Goal: Information Seeking & Learning: Learn about a topic

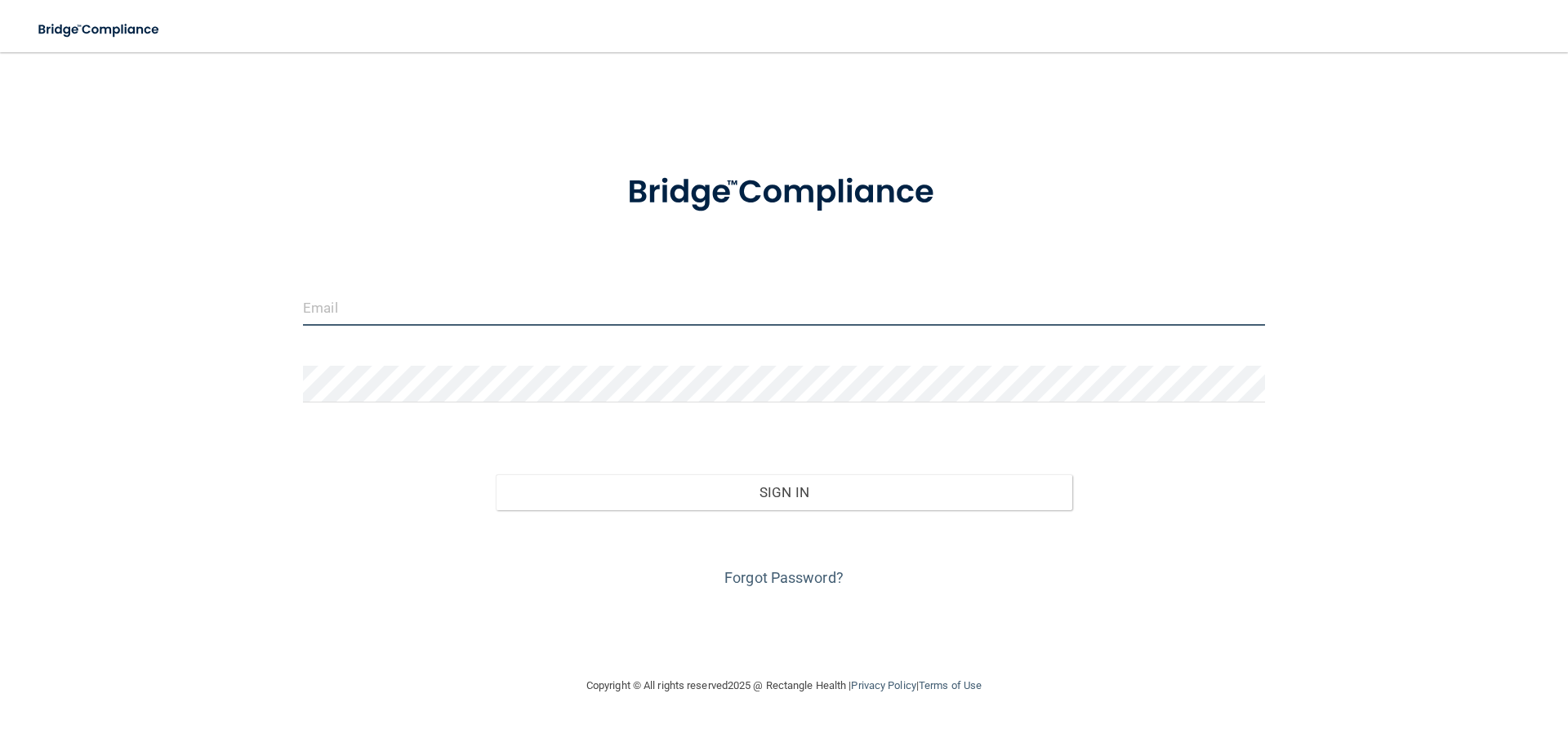
click at [664, 323] on input "email" at bounding box center [784, 308] width 962 height 37
type input "[DOMAIN_NAME][EMAIL_ADDRESS][PERSON_NAME][DOMAIN_NAME]"
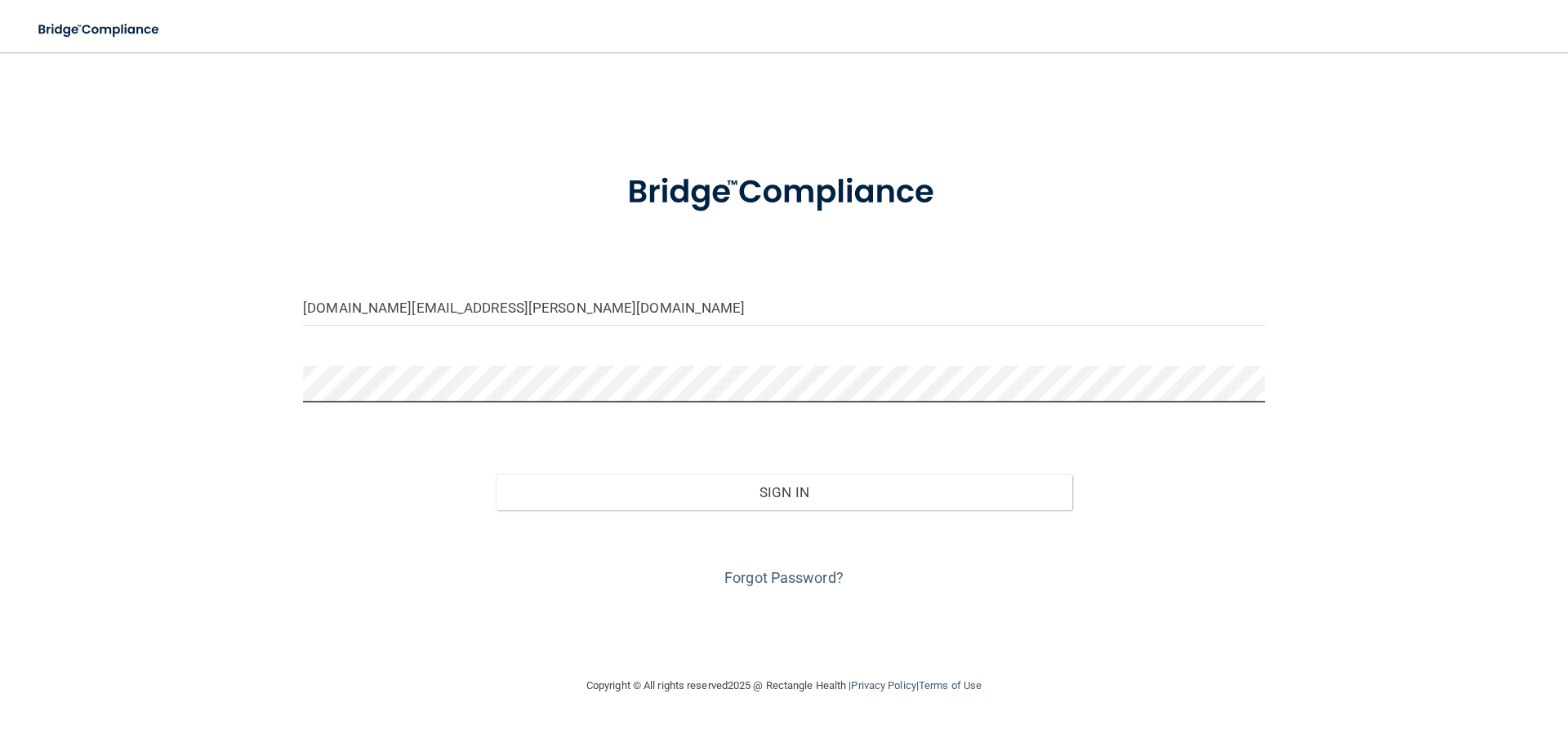
click at [496, 474] on button "Sign In" at bounding box center [784, 492] width 577 height 36
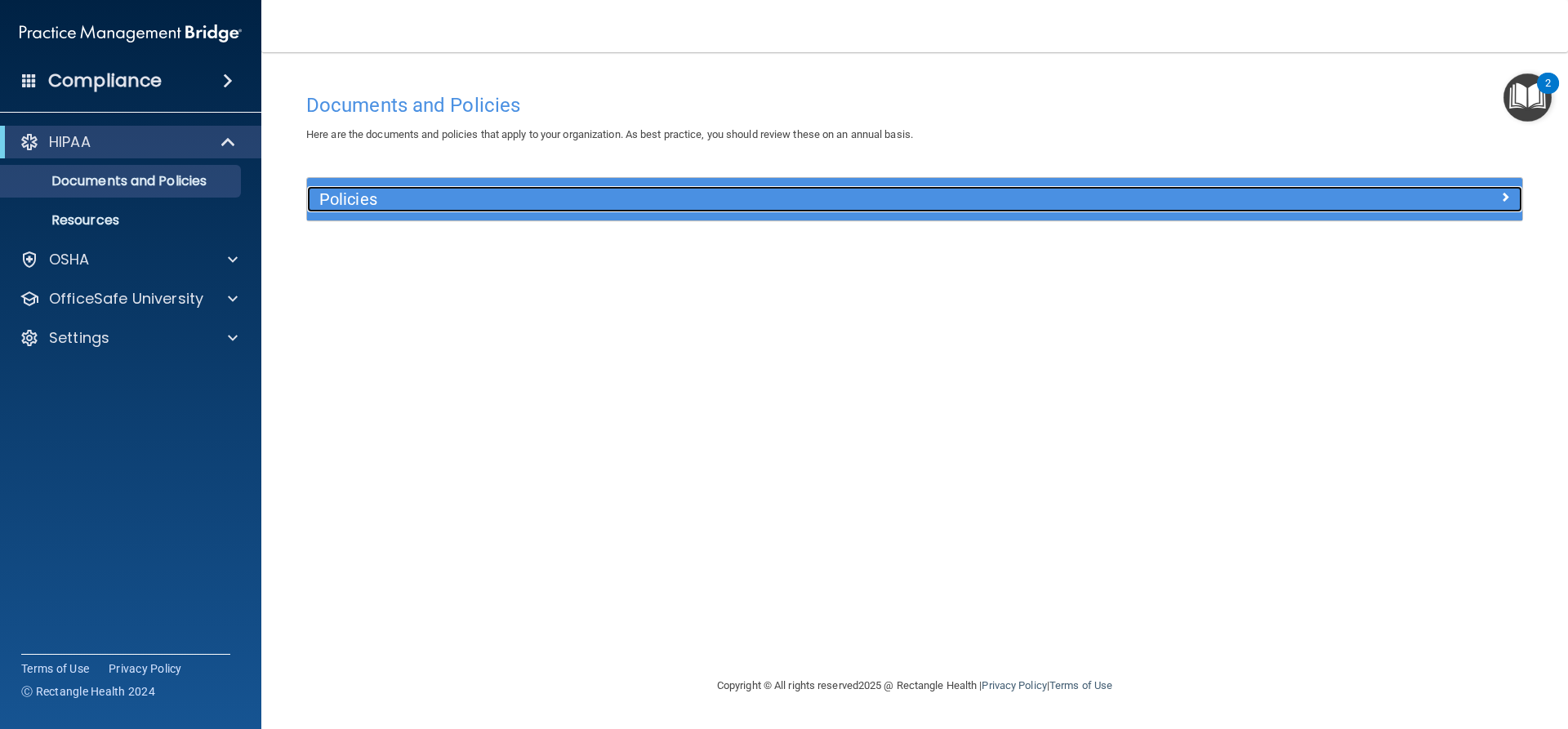
click at [369, 204] on h5 "Policies" at bounding box center [763, 199] width 887 height 18
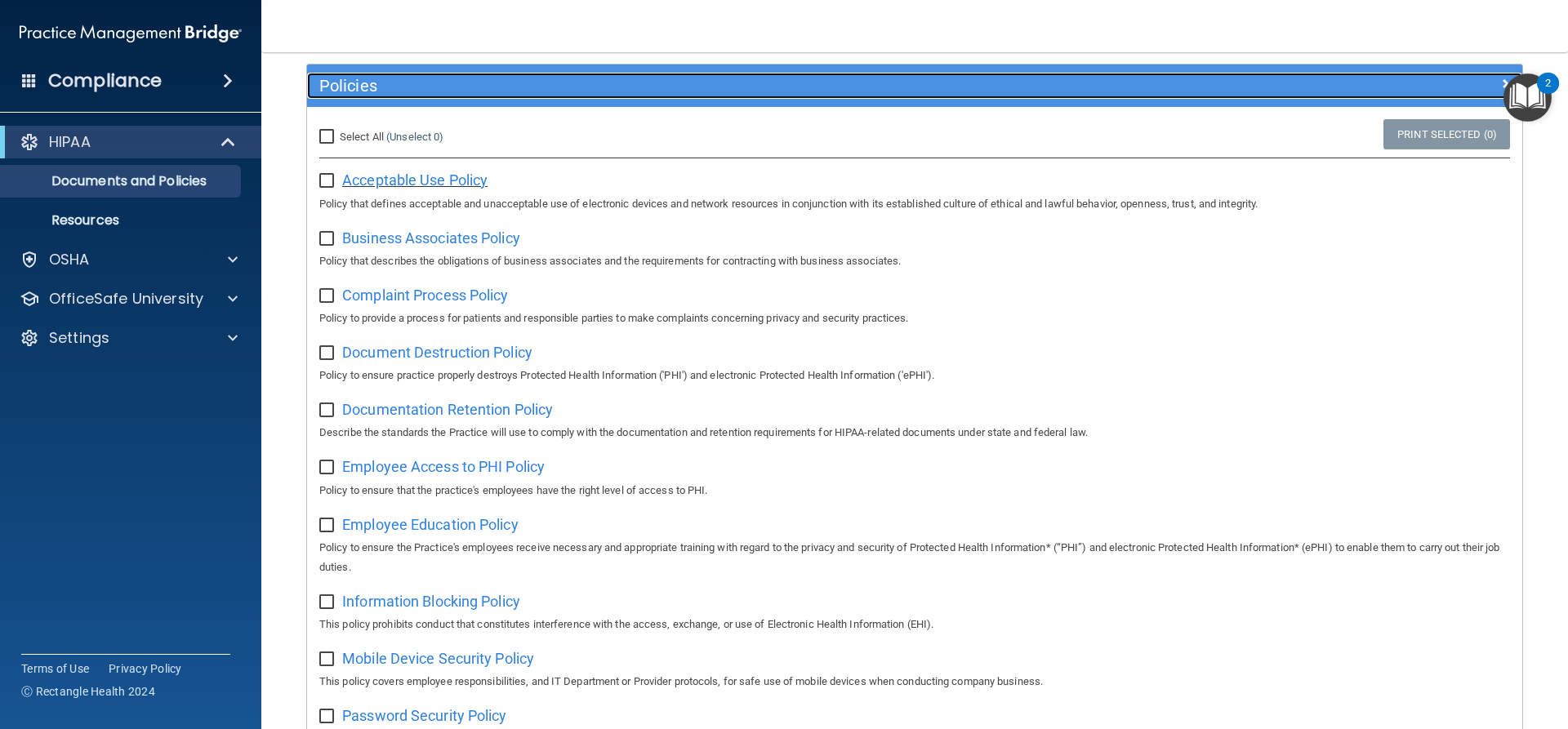
scroll to position [81, 0]
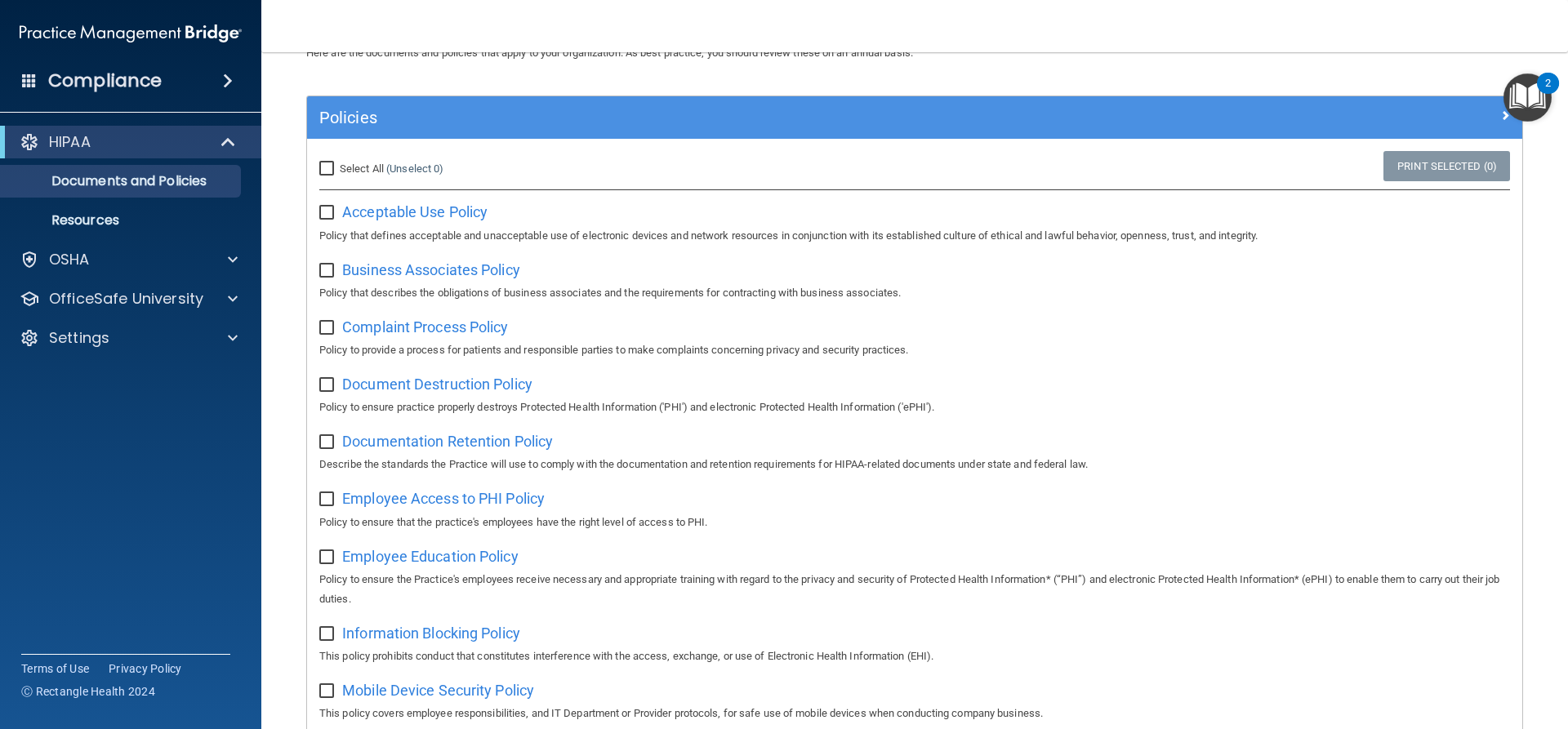
click at [327, 172] on input "Select All (Unselect 0) Unselect All" at bounding box center [328, 169] width 19 height 13
checkbox input "true"
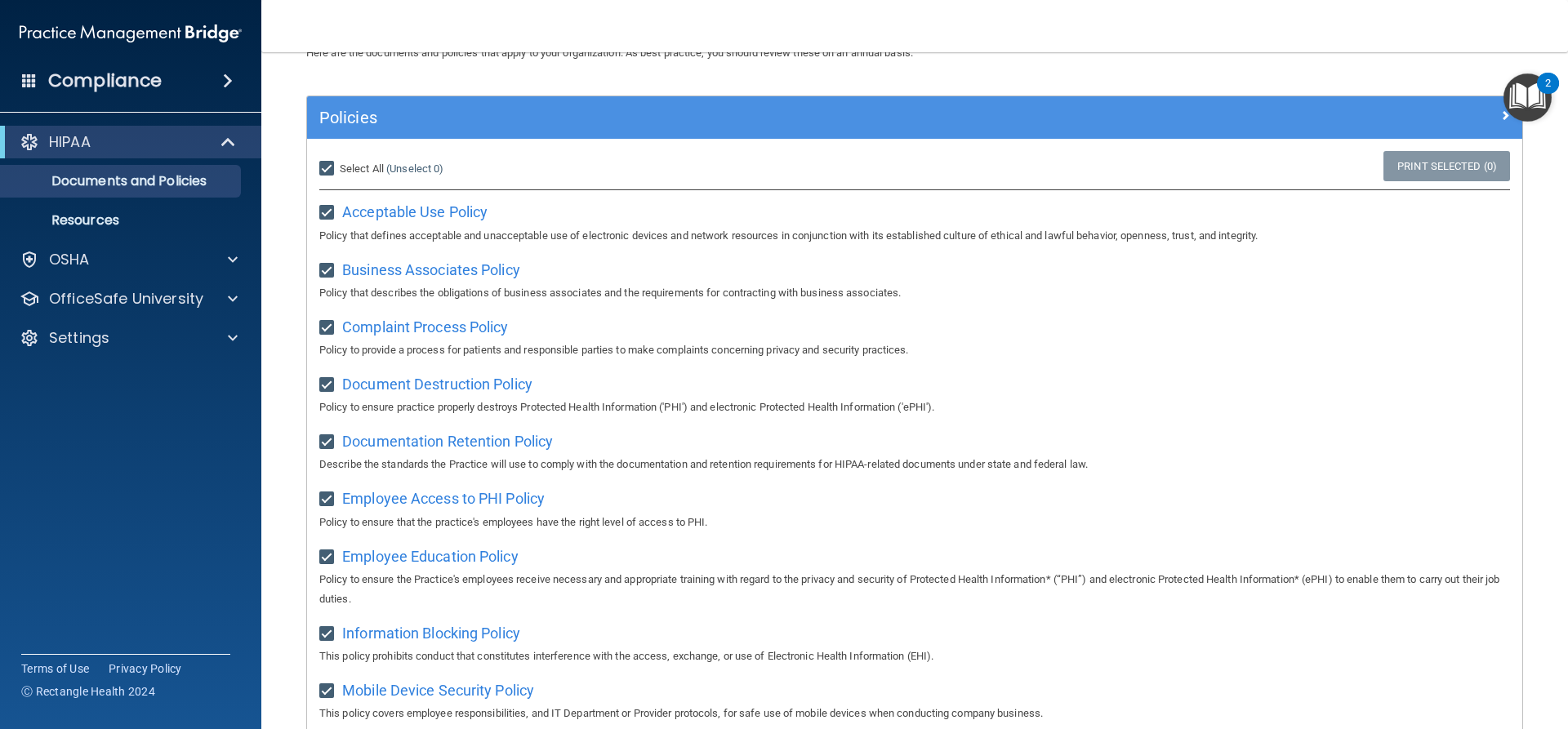
checkbox input "true"
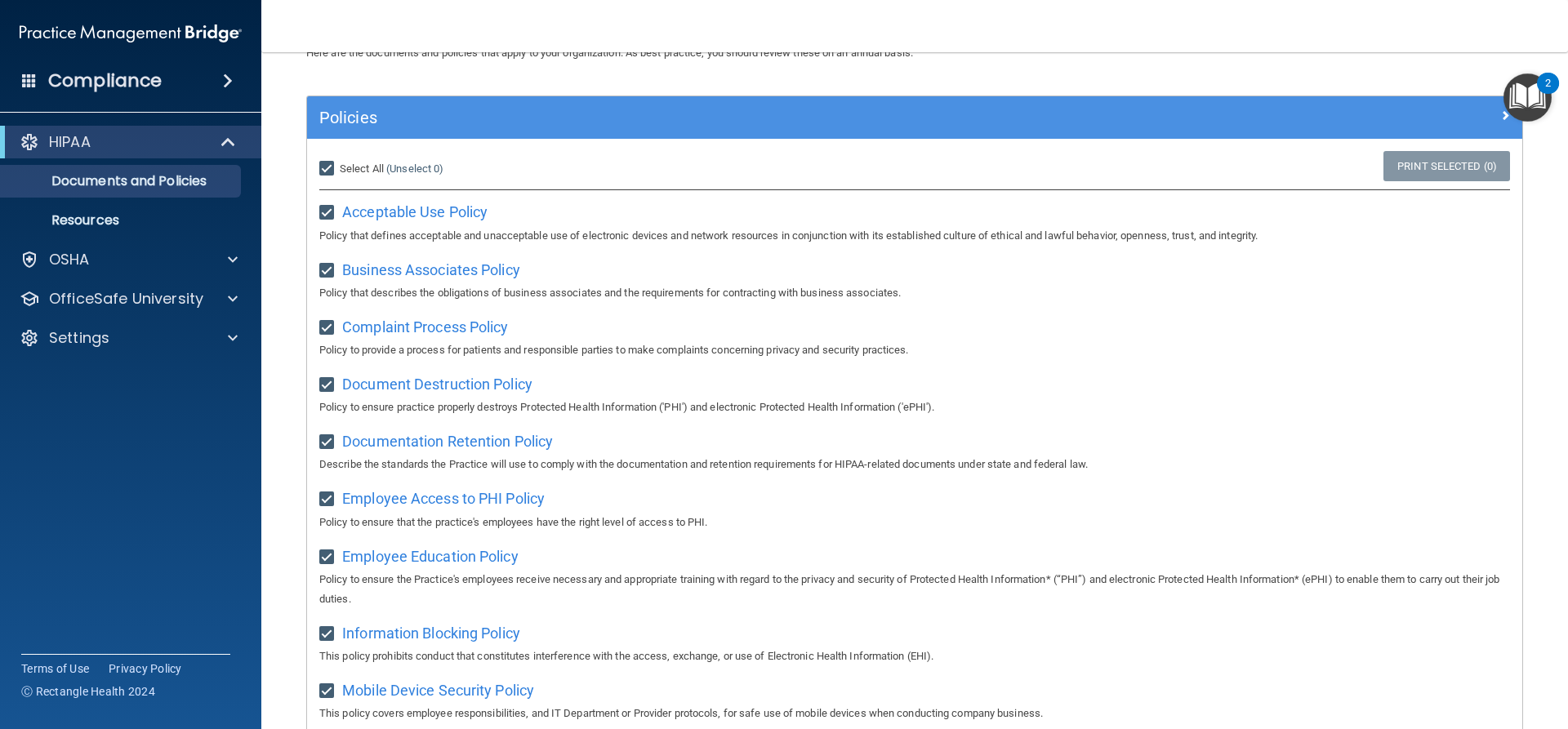
checkbox input "true"
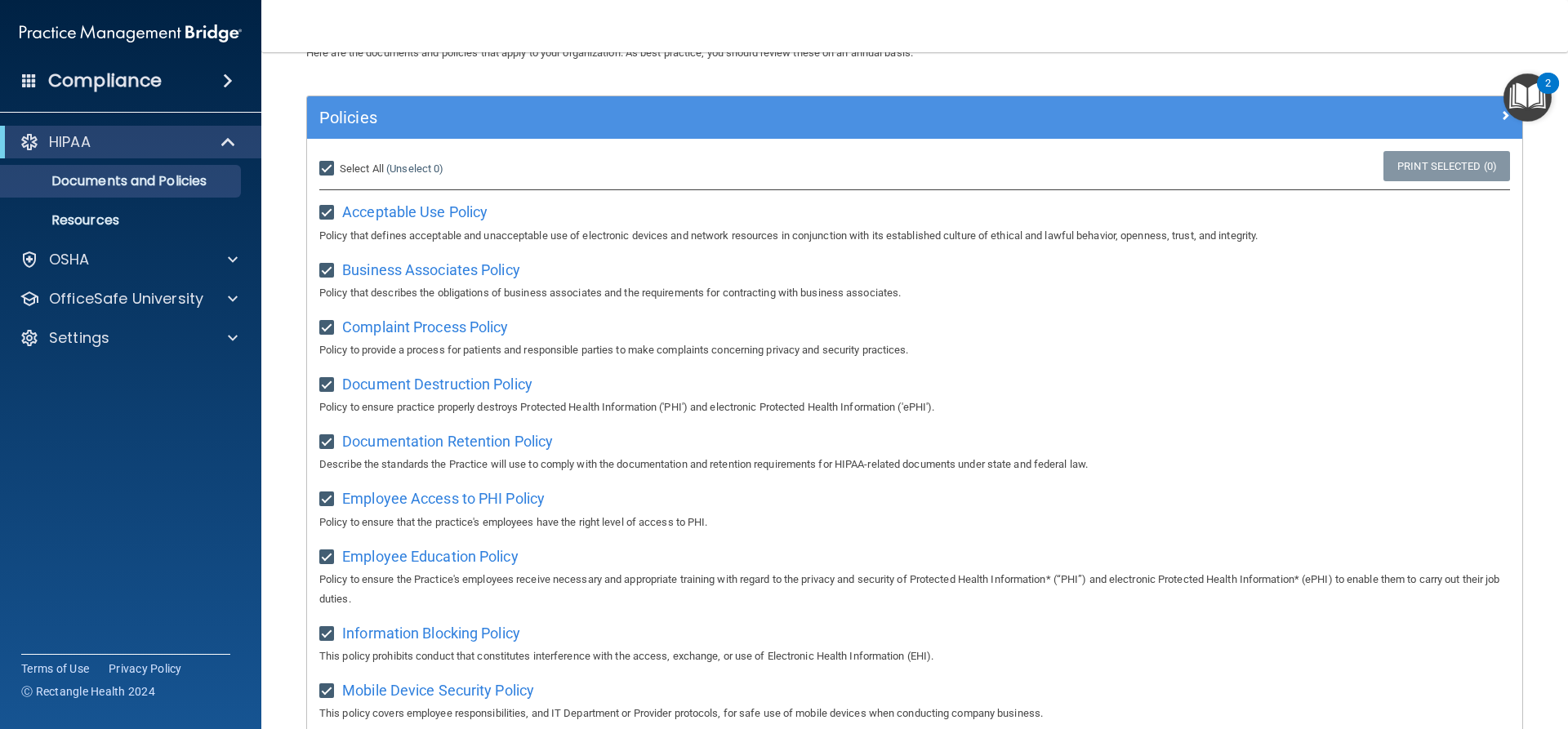
checkbox input "true"
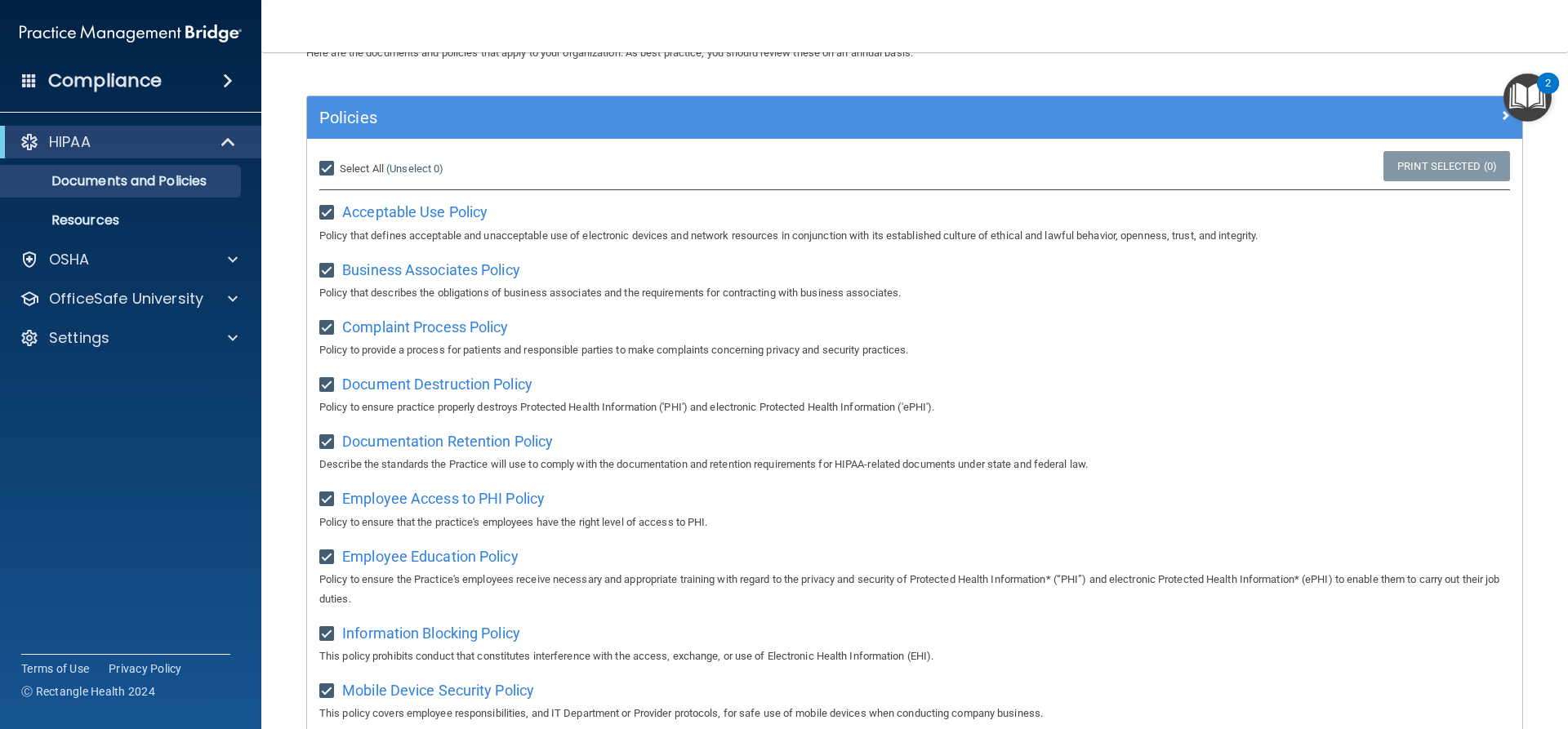
checkbox input "true"
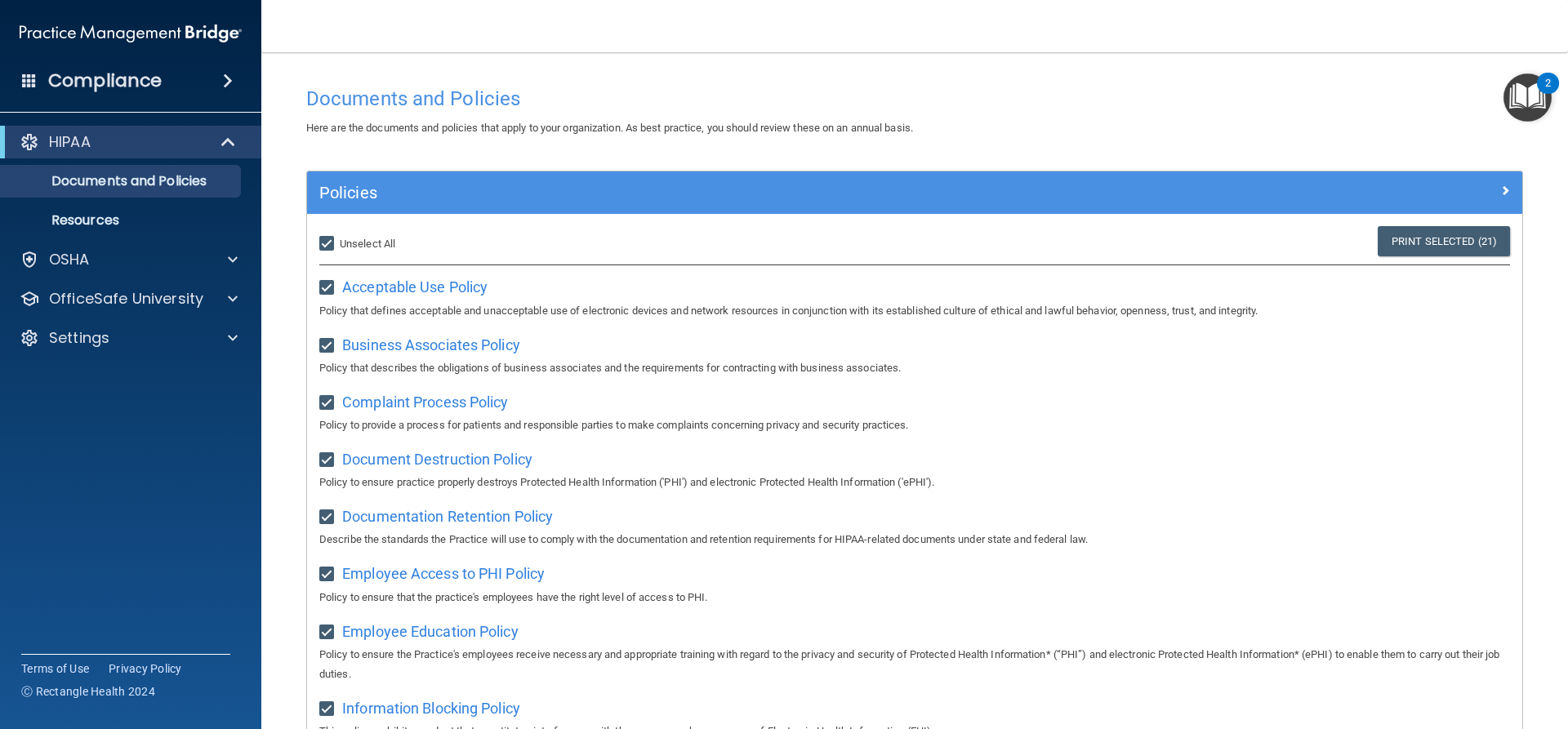
scroll to position [0, 0]
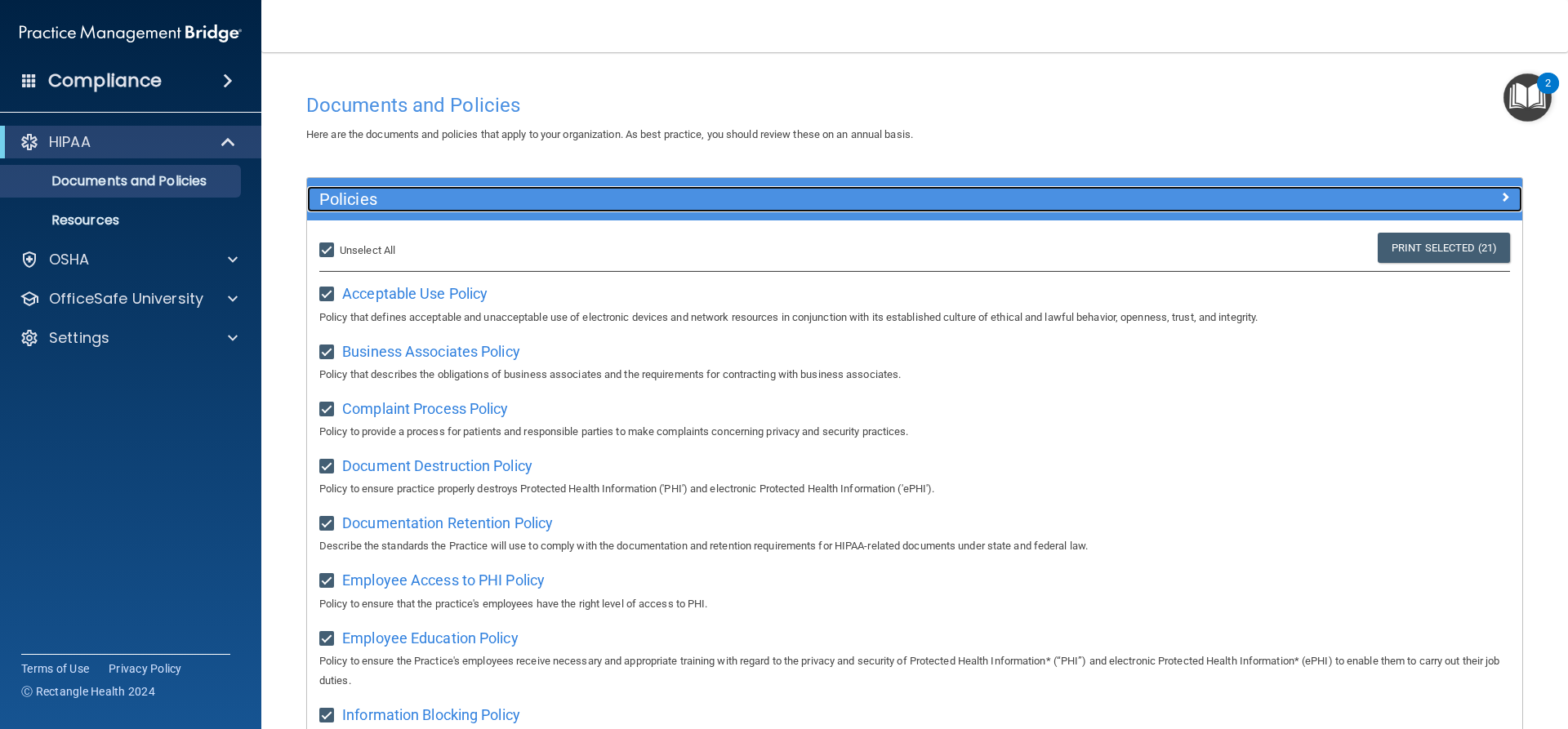
click at [341, 198] on h5 "Policies" at bounding box center [763, 199] width 887 height 18
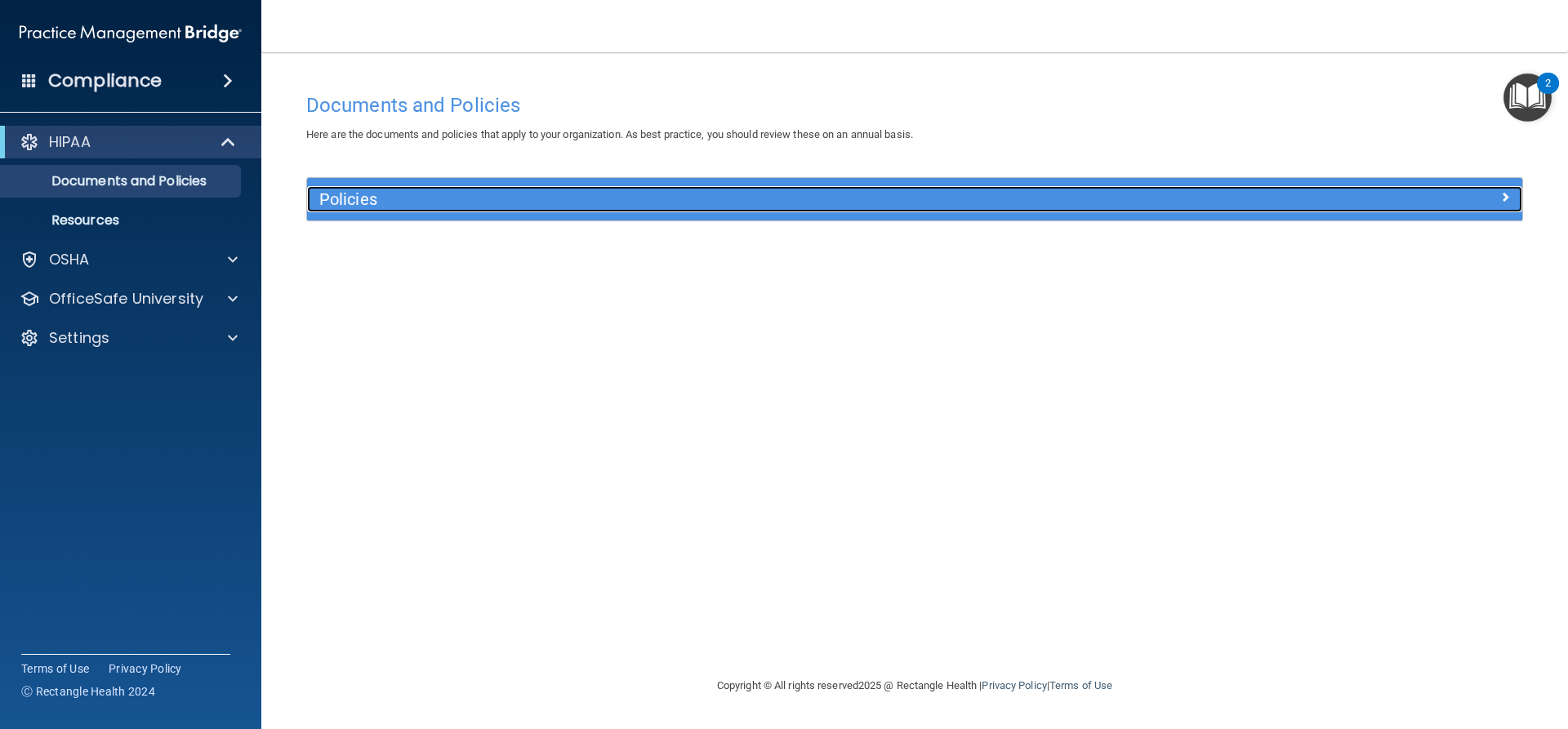
click at [338, 201] on h5 "Policies" at bounding box center [763, 199] width 887 height 18
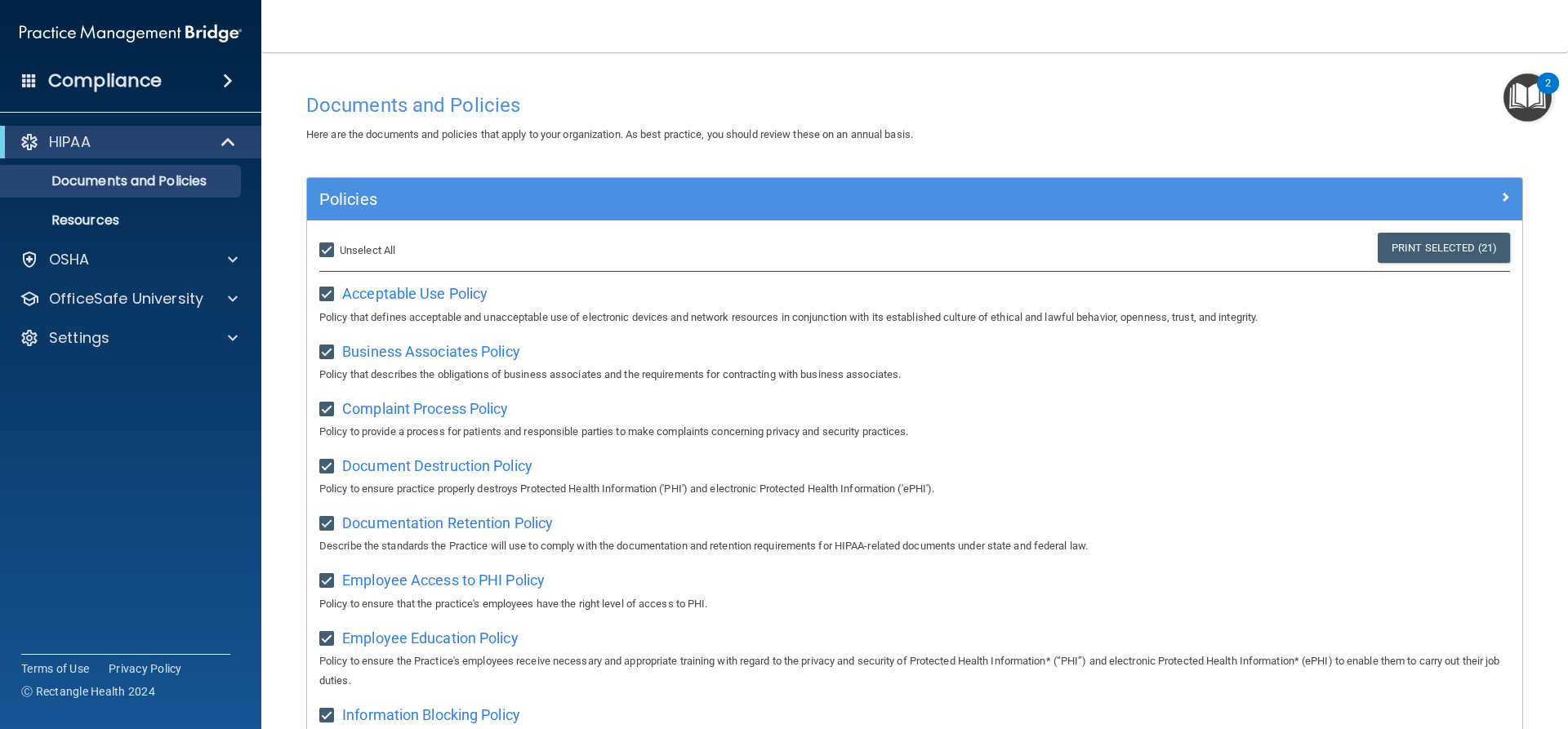
click at [321, 258] on label "Select All (Unselect 21) Unselect All" at bounding box center [357, 251] width 76 height 20
click at [321, 257] on input "Select All (Unselect 21) Unselect All" at bounding box center [328, 251] width 19 height 13
checkbox input "false"
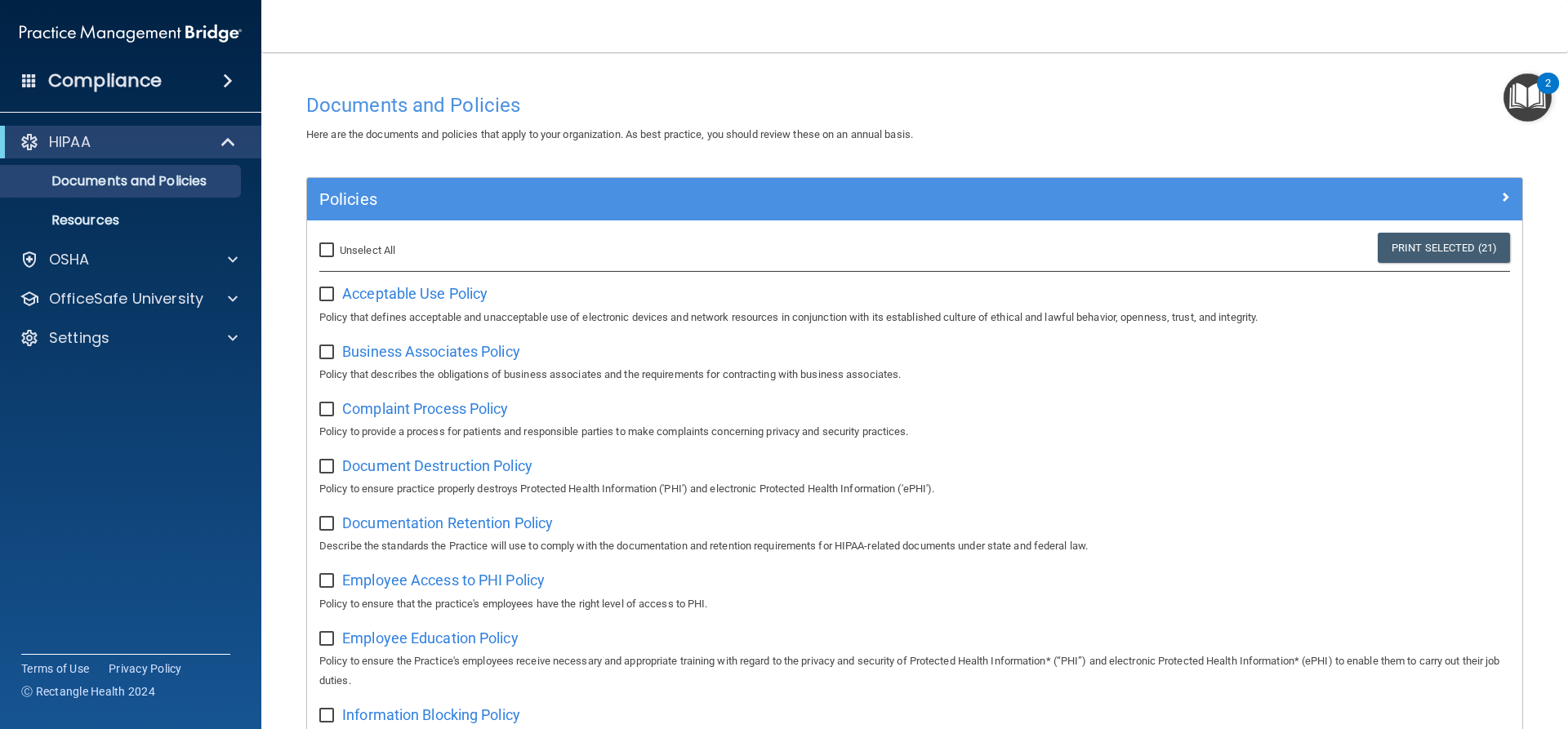
checkbox input "false"
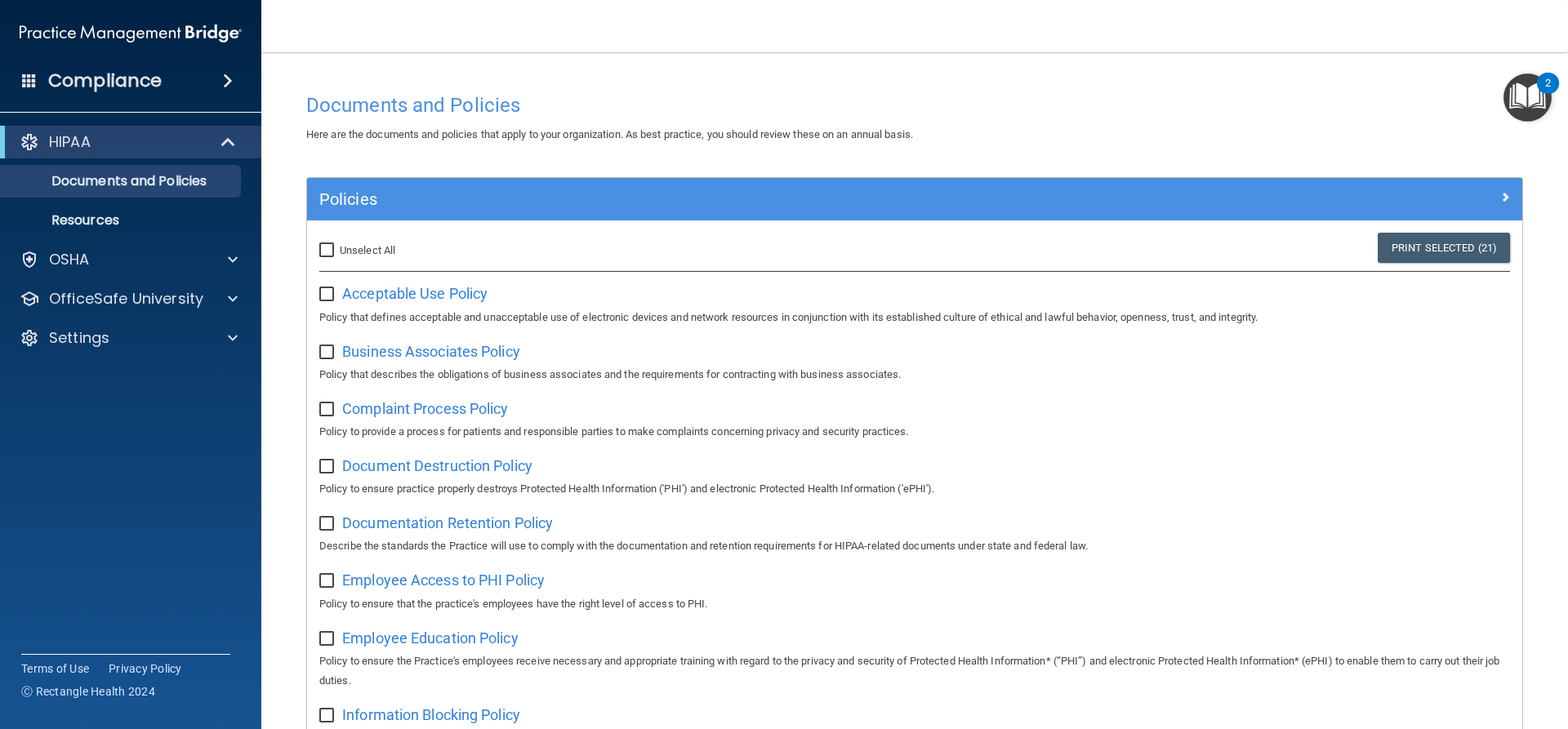
checkbox input "false"
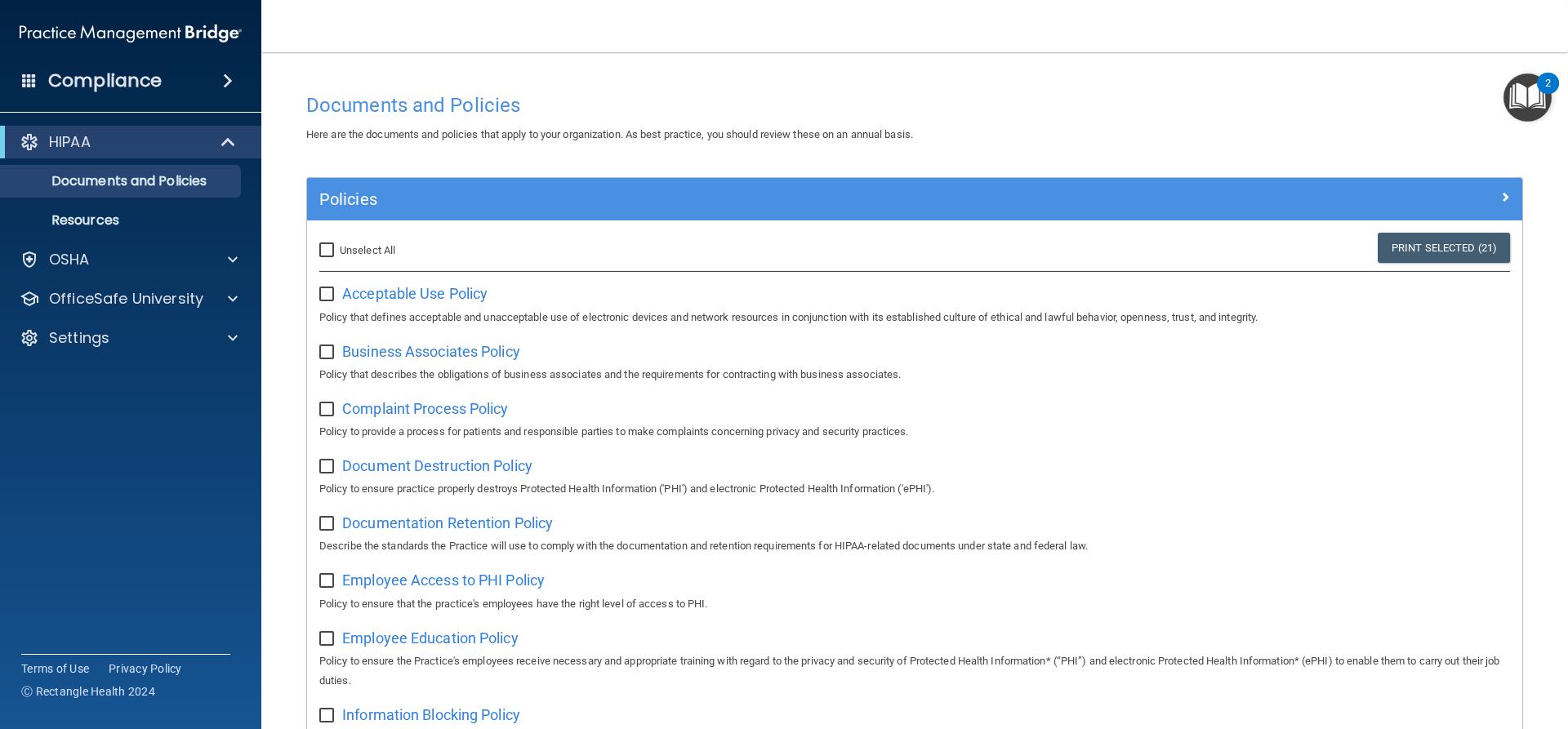
checkbox input "false"
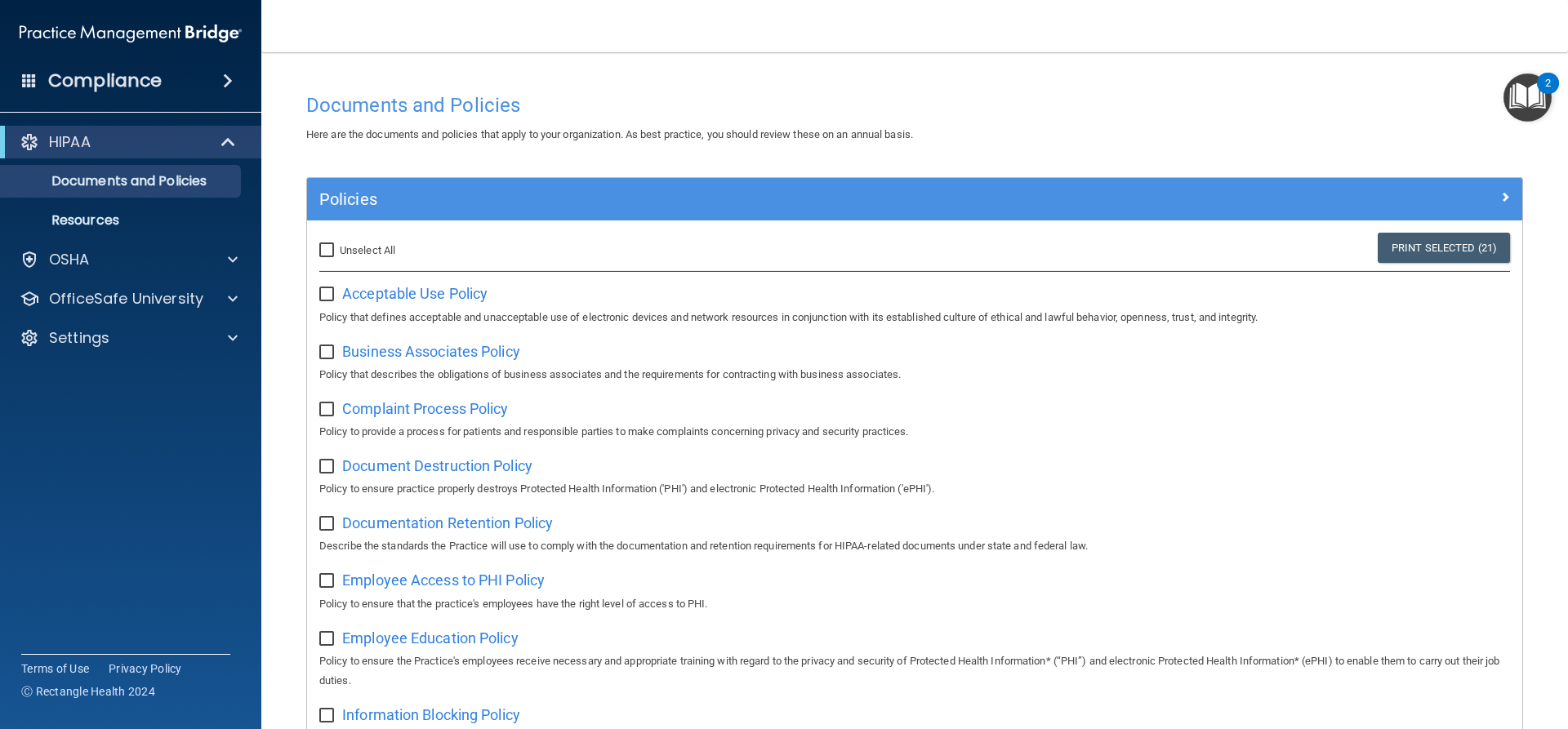
checkbox input "false"
click at [363, 293] on span "Acceptable Use Policy" at bounding box center [414, 293] width 146 height 17
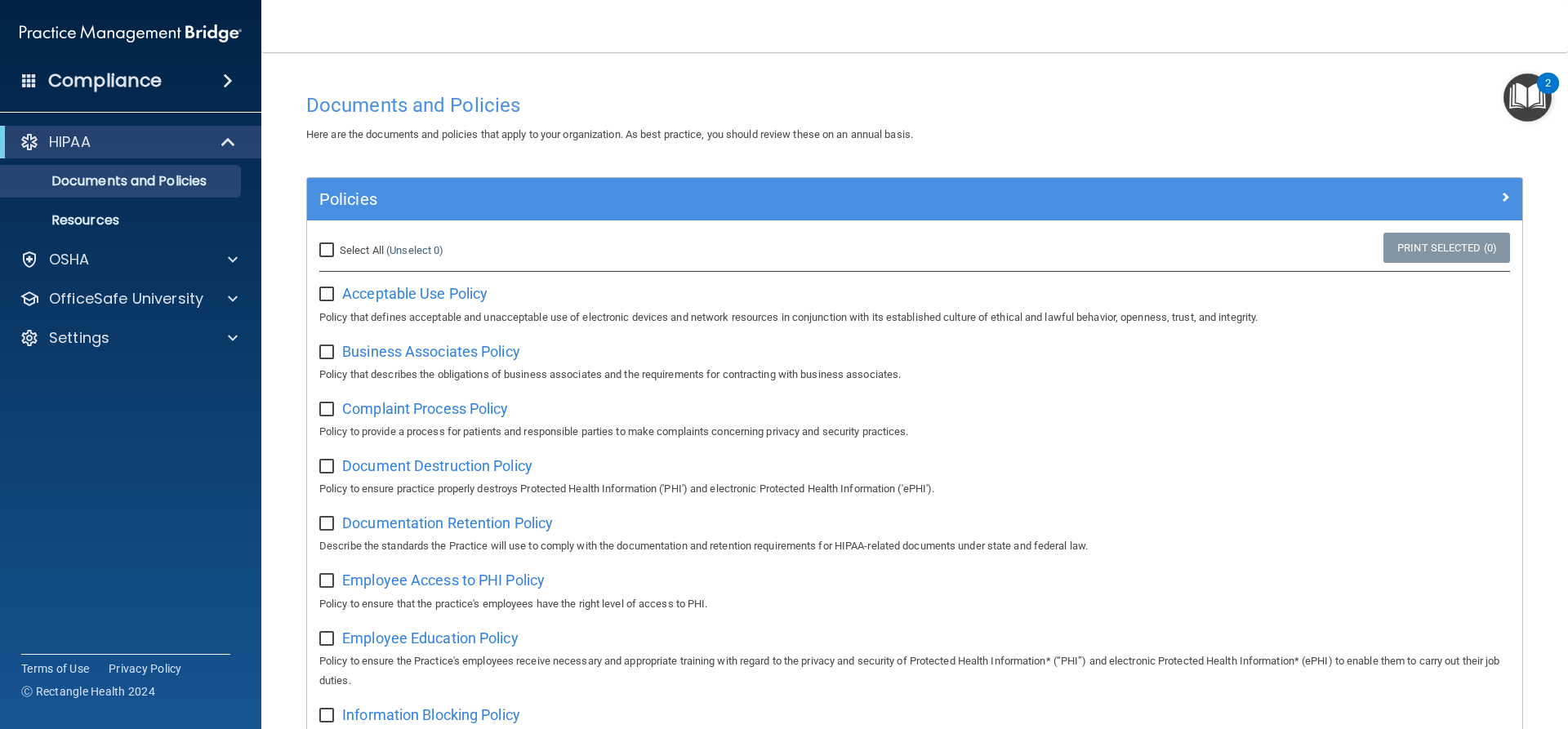
click at [133, 239] on div "HIPAA Documents and Policies Report an Incident Business Associates Emergency P…" at bounding box center [131, 243] width 262 height 248
click at [149, 253] on div "OSHA" at bounding box center [109, 260] width 203 height 20
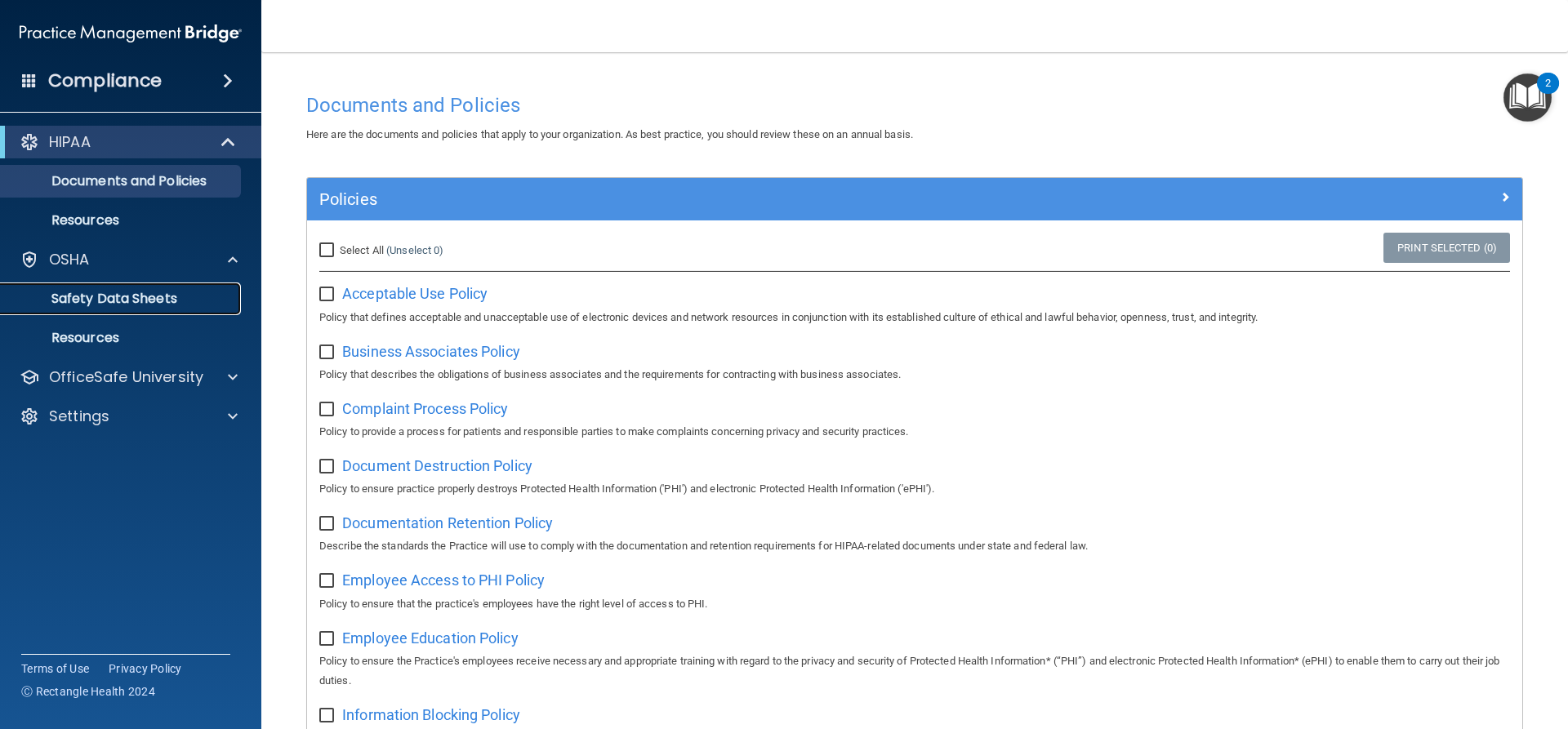
click at [136, 289] on link "Safety Data Sheets" at bounding box center [112, 298] width 257 height 33
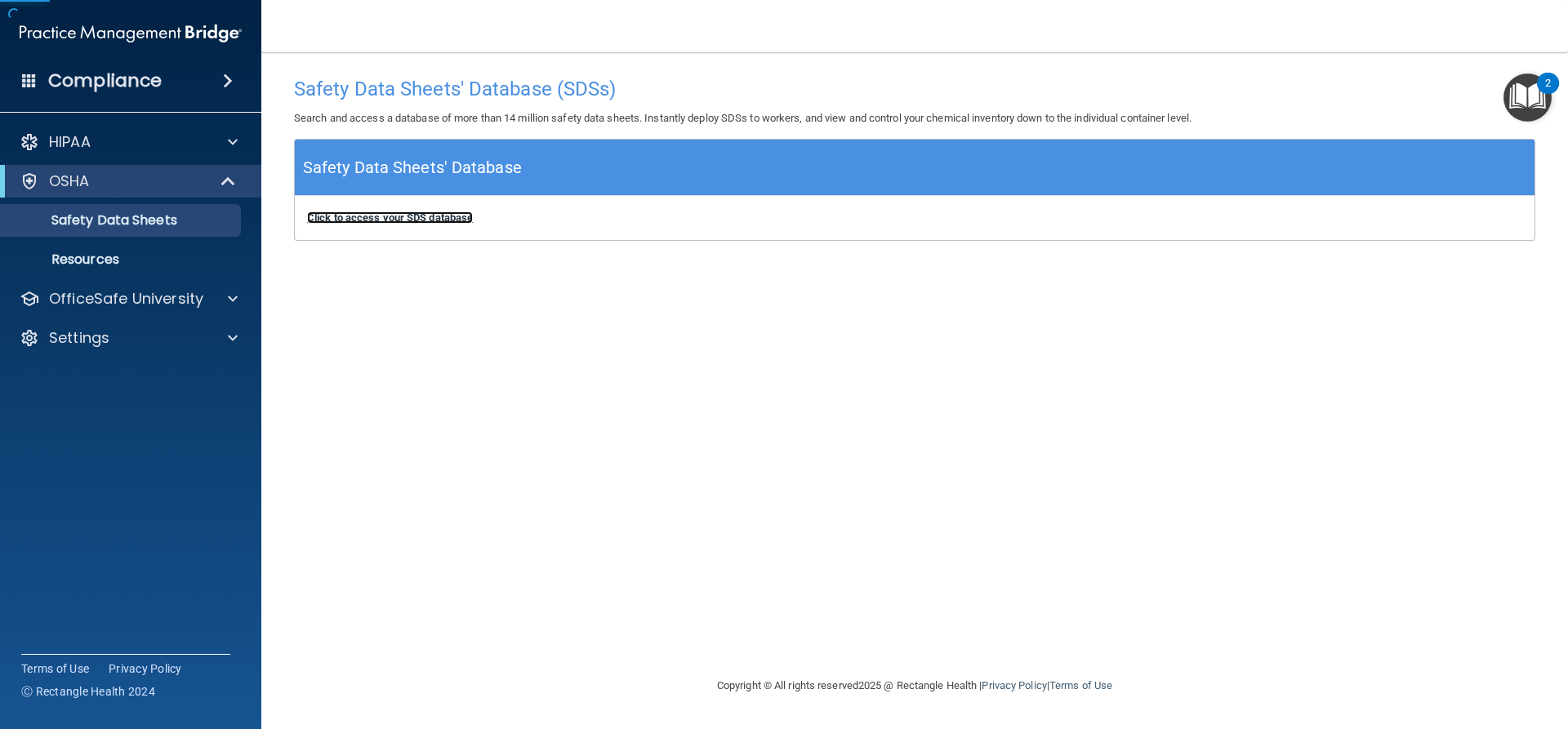
click at [442, 213] on b "Click to access your SDS database" at bounding box center [389, 218] width 166 height 13
click at [152, 81] on h4 "Compliance" at bounding box center [104, 80] width 113 height 23
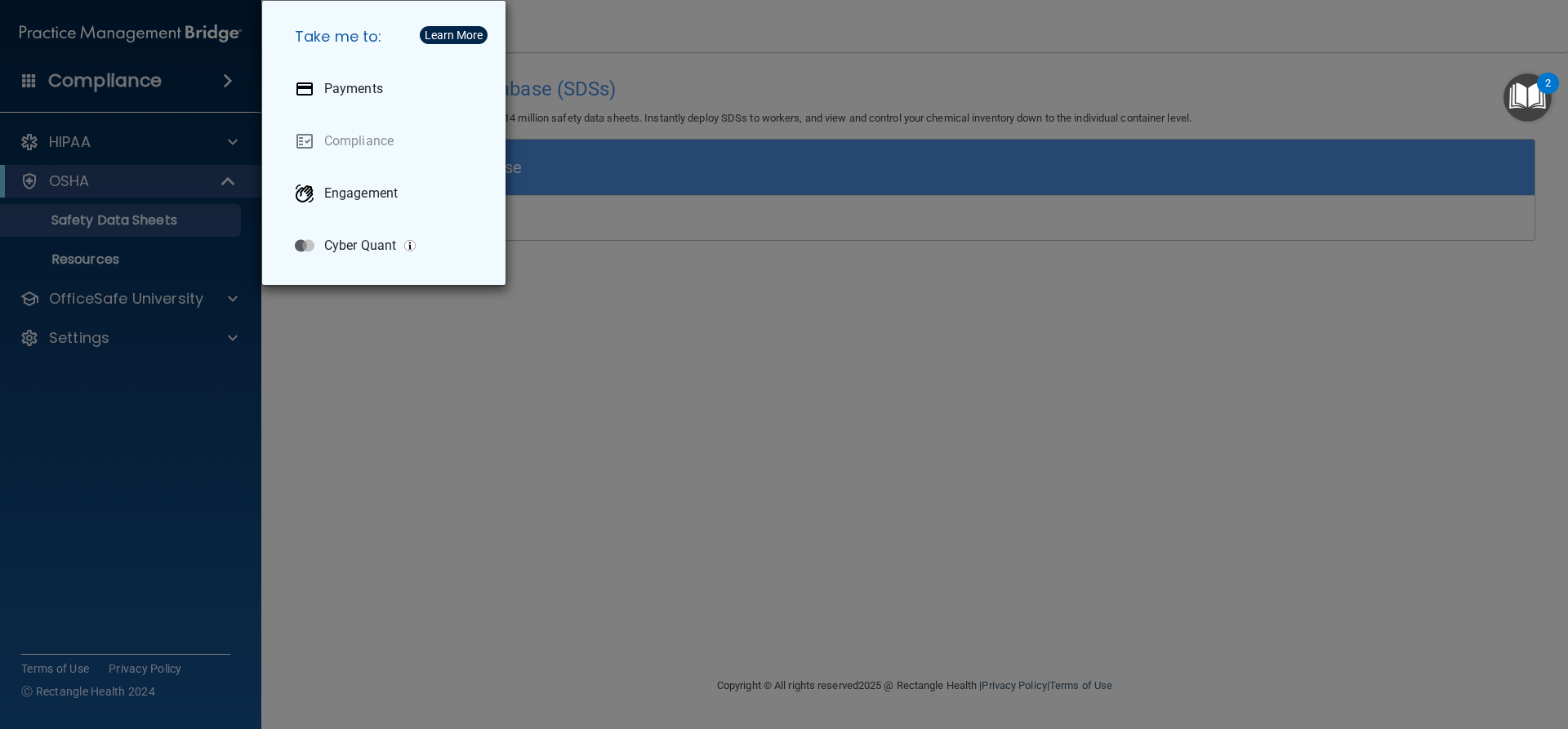
click at [546, 488] on div "Take me to: Payments Compliance Engagement Cyber Quant" at bounding box center [784, 364] width 1568 height 729
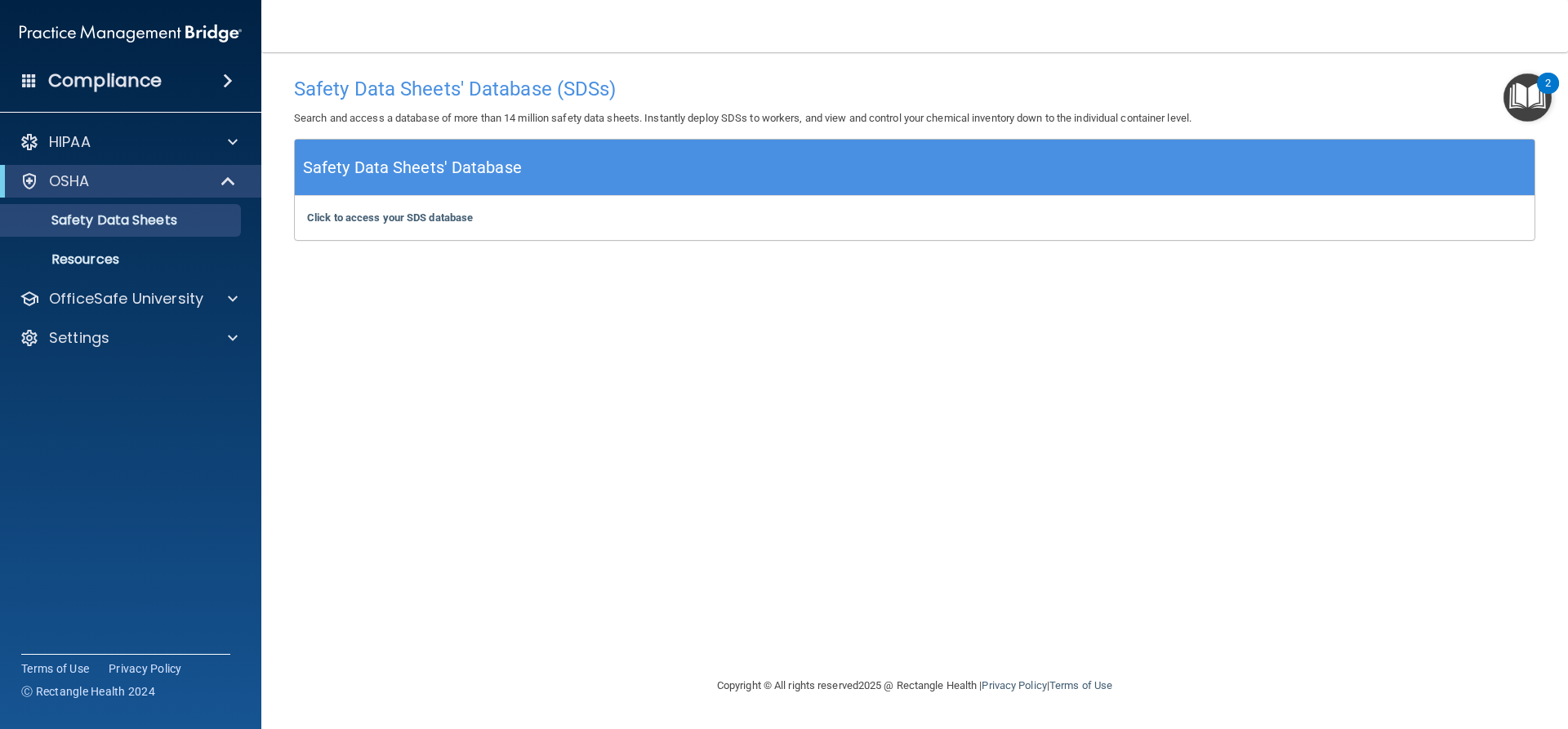
click at [1526, 96] on img "Open Resource Center, 2 new notifications" at bounding box center [1527, 97] width 48 height 48
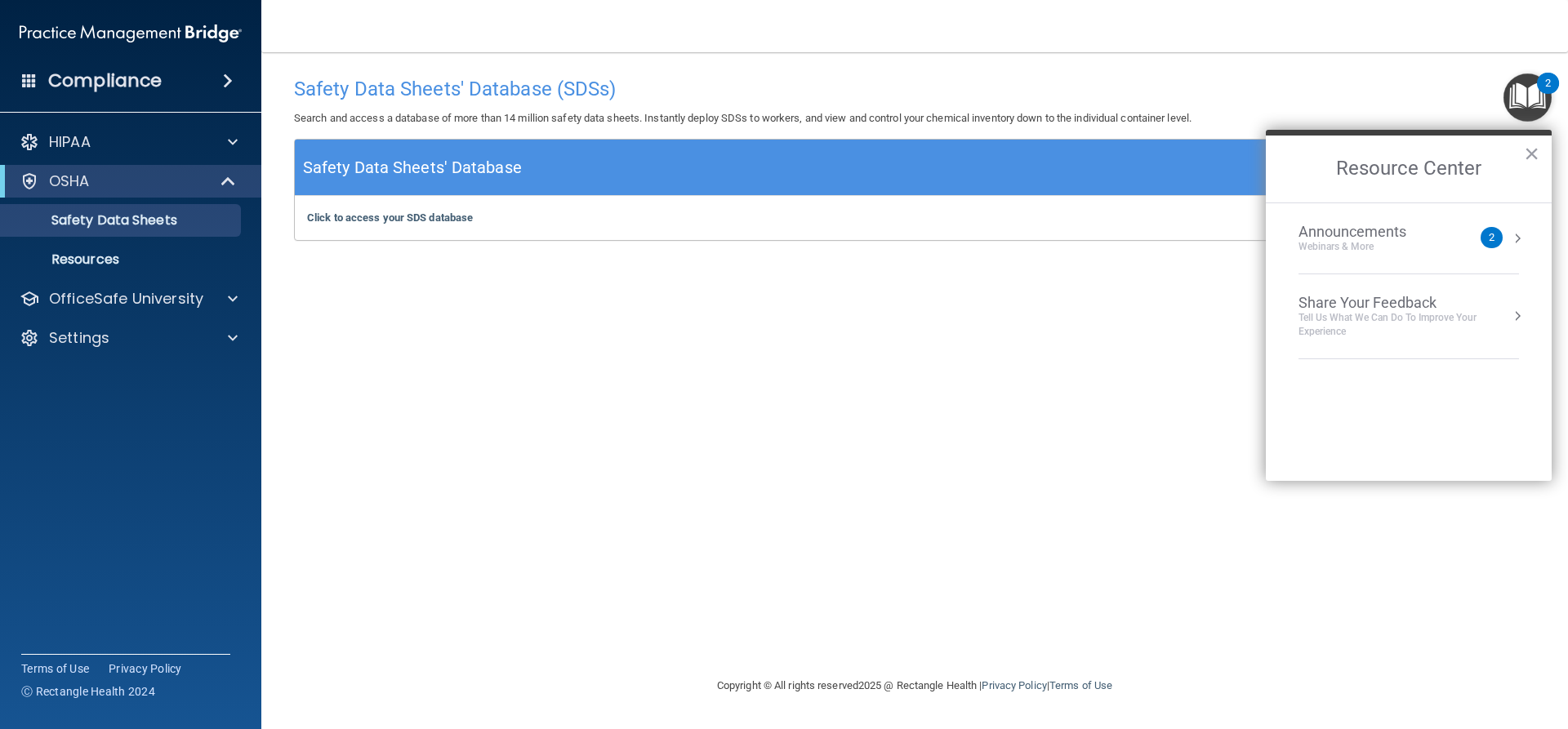
click at [1337, 241] on div "Webinars & More" at bounding box center [1368, 246] width 140 height 14
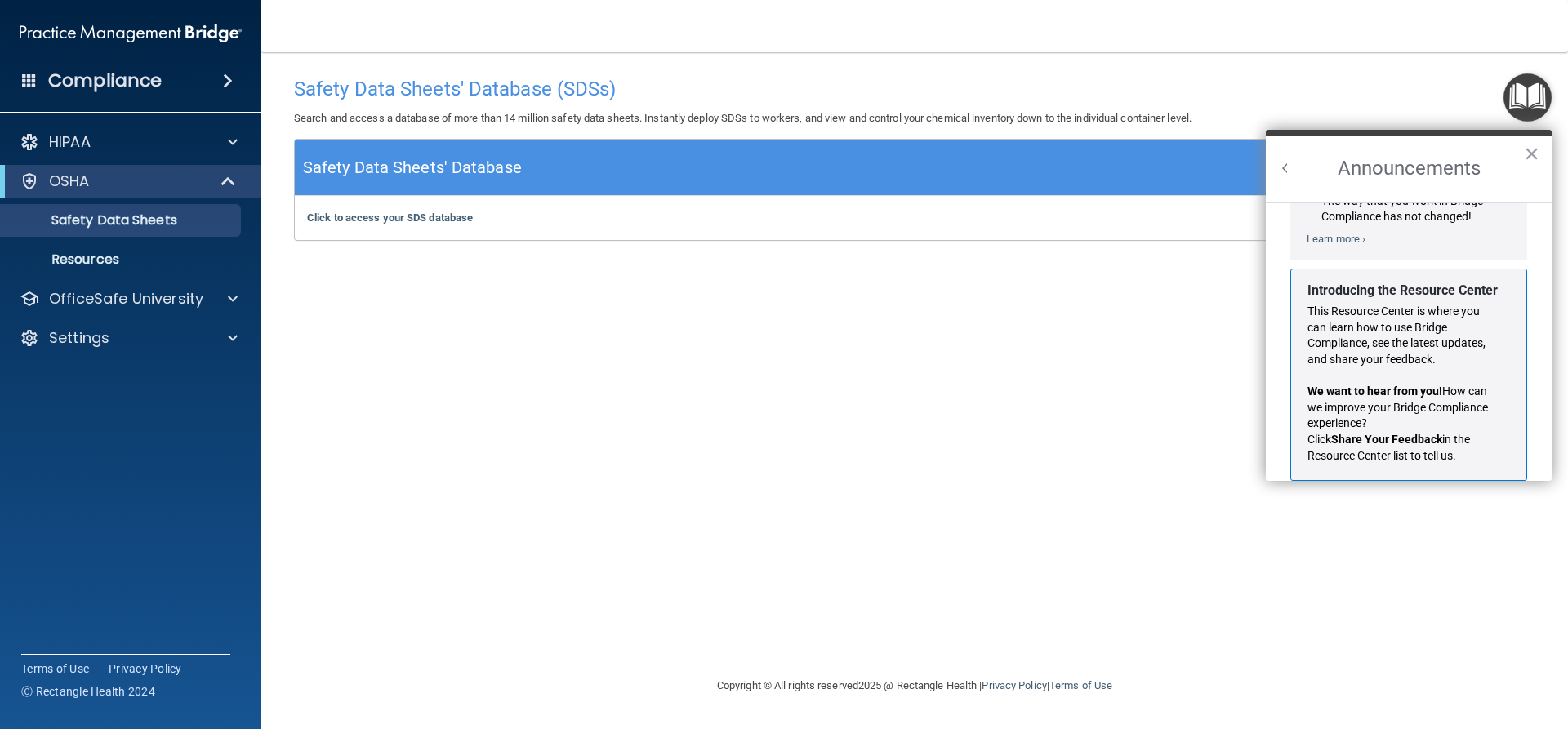
scroll to position [287, 0]
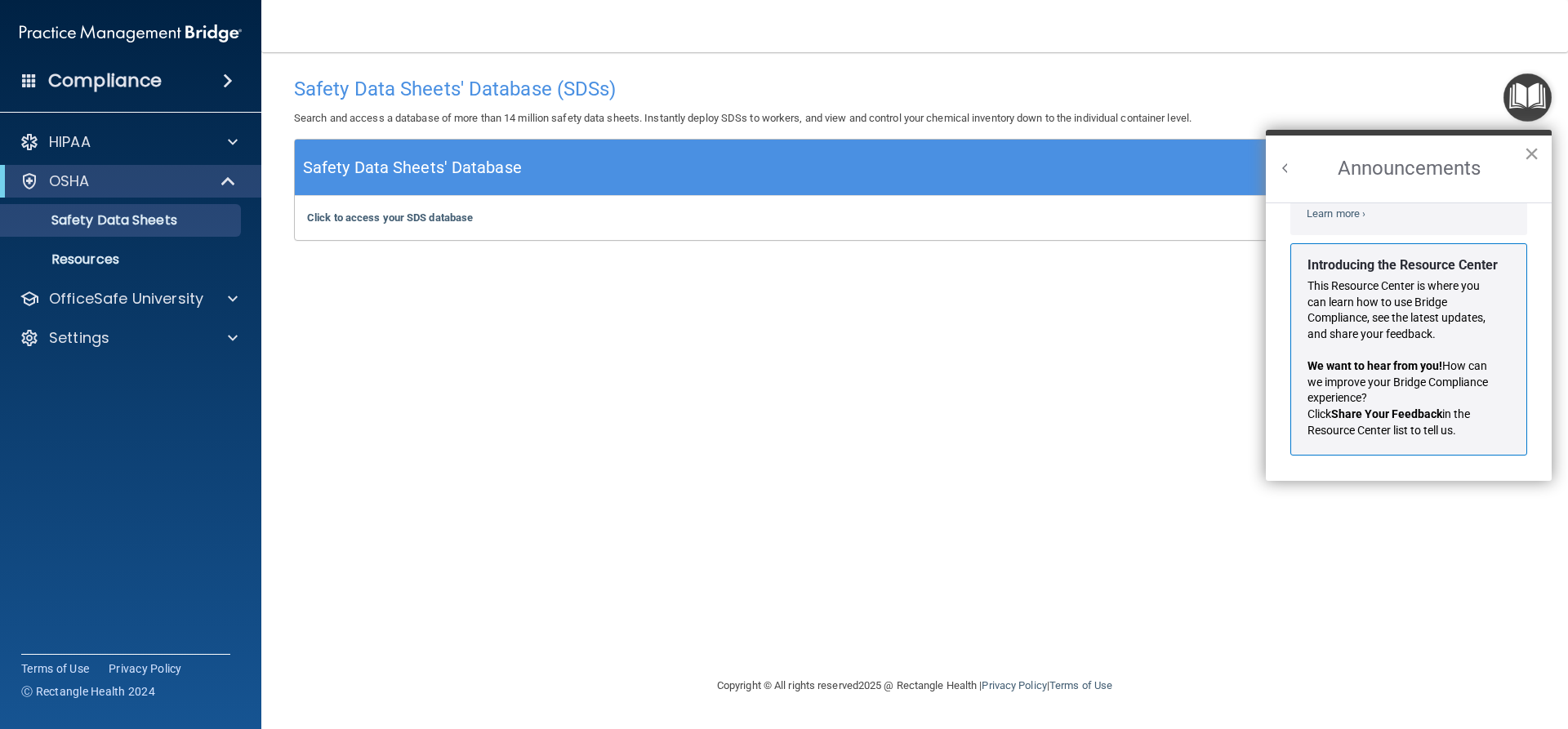
click at [1530, 146] on button "×" at bounding box center [1531, 153] width 15 height 26
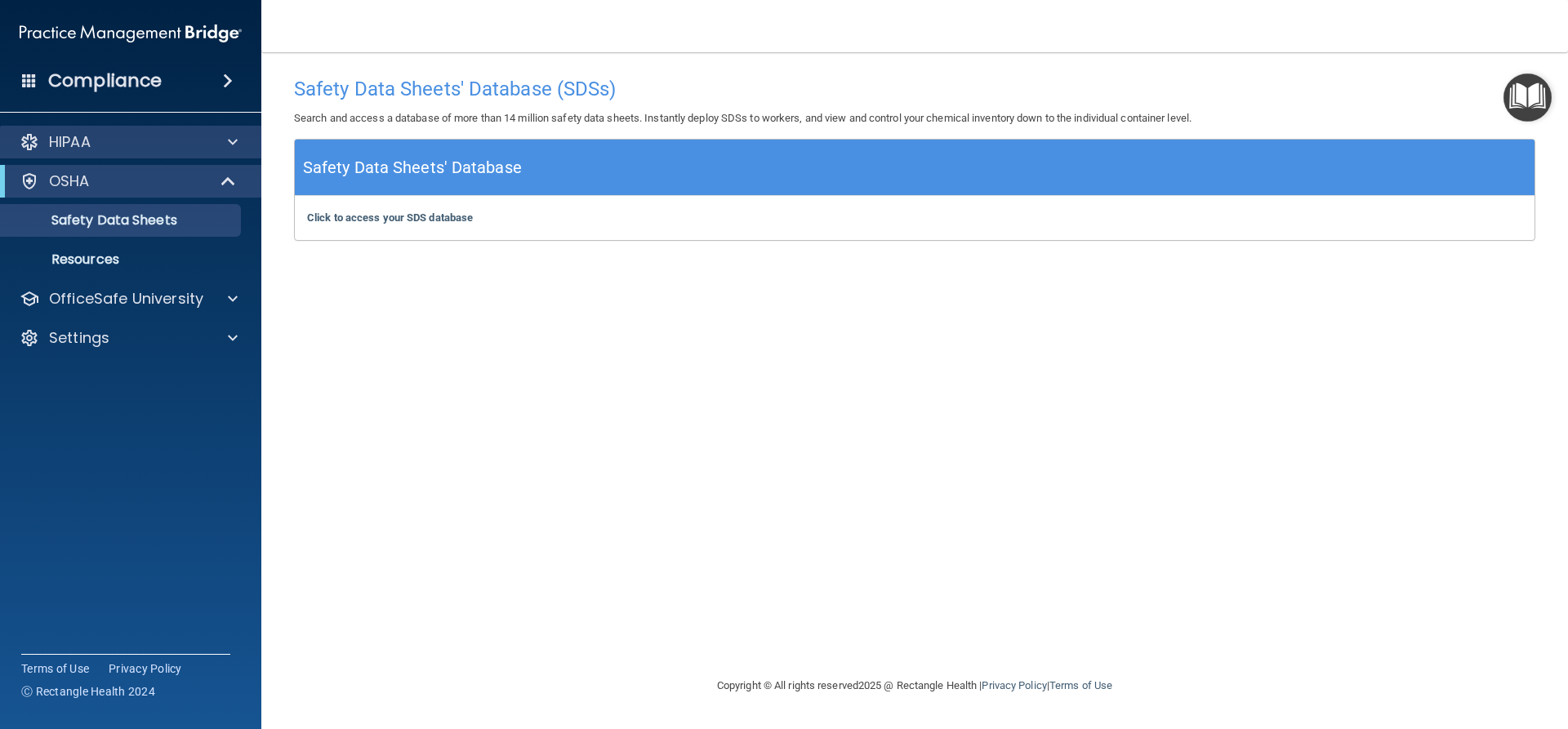
click at [75, 129] on div "HIPAA" at bounding box center [131, 142] width 262 height 33
click at [228, 147] on span at bounding box center [233, 142] width 10 height 20
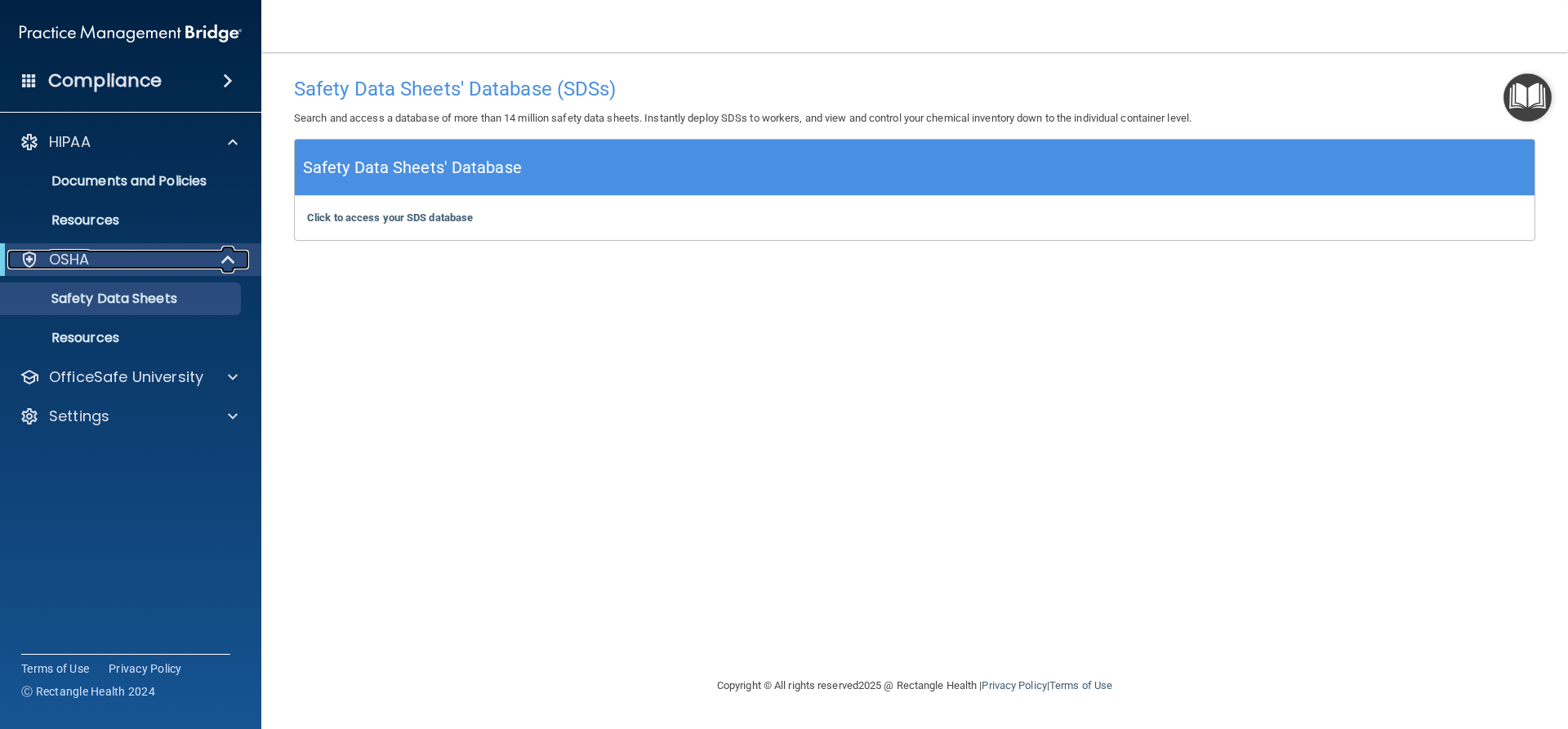
click at [141, 258] on div "OSHA" at bounding box center [108, 260] width 202 height 20
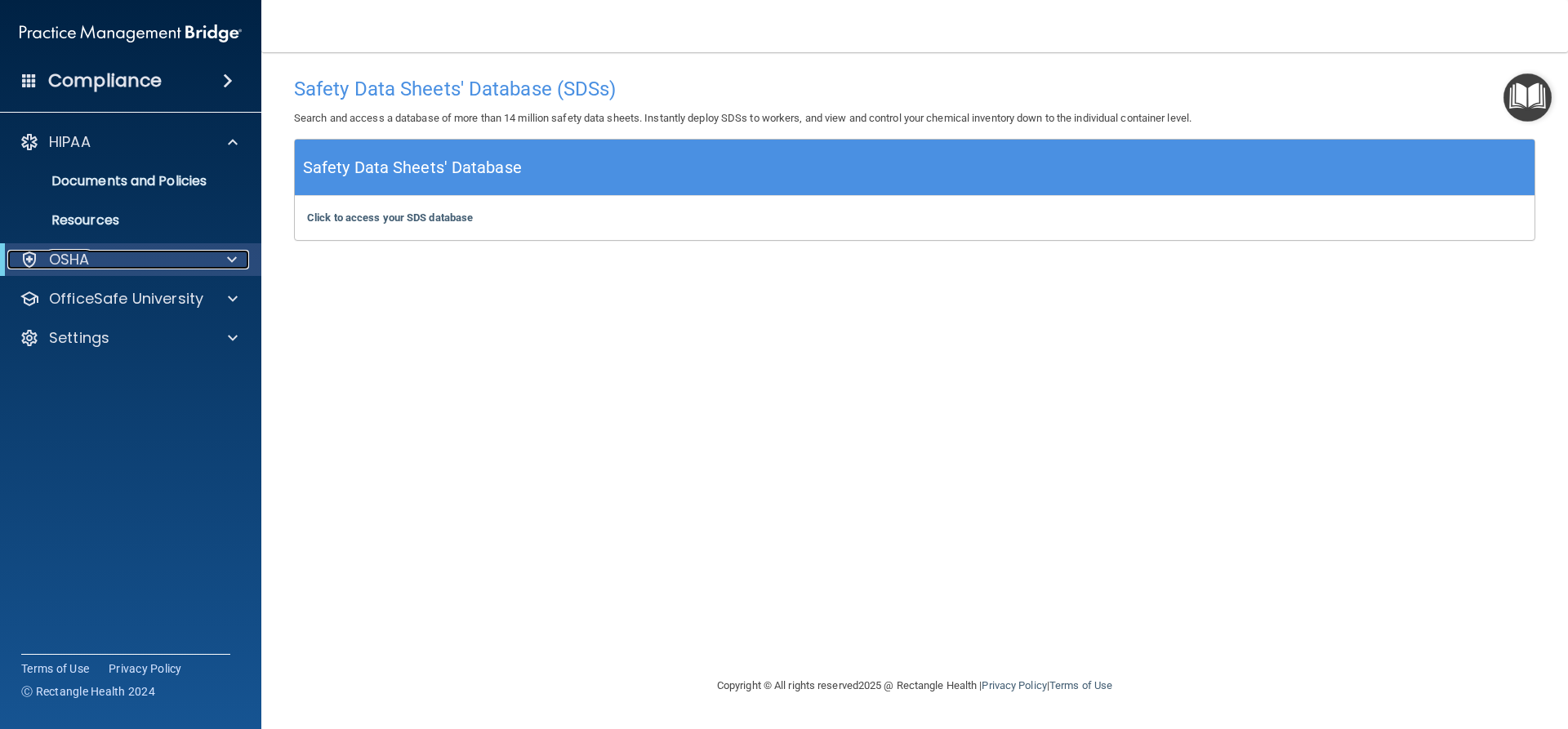
click at [141, 258] on div "OSHA" at bounding box center [108, 260] width 202 height 20
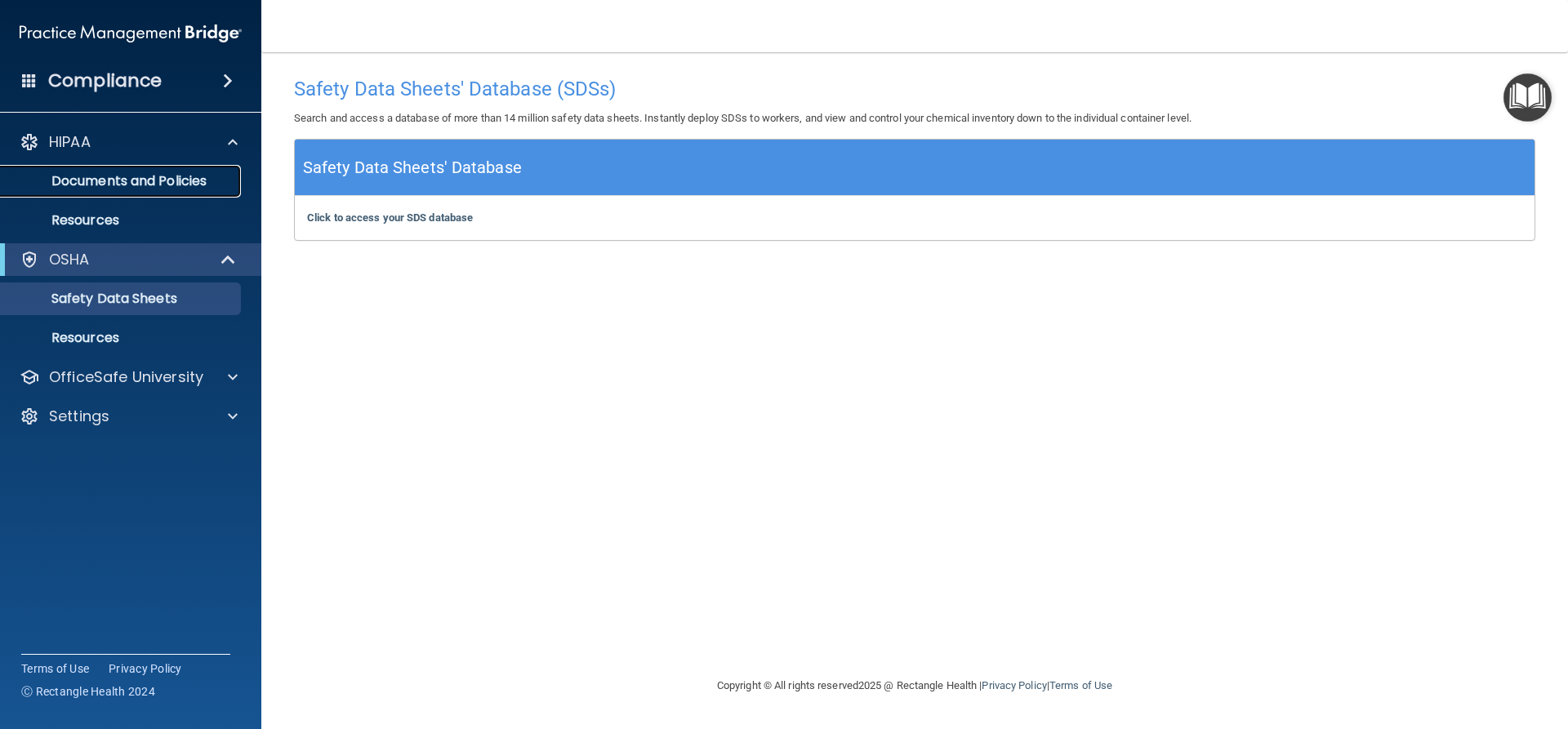
click at [115, 173] on p "Documents and Policies" at bounding box center [122, 181] width 223 height 16
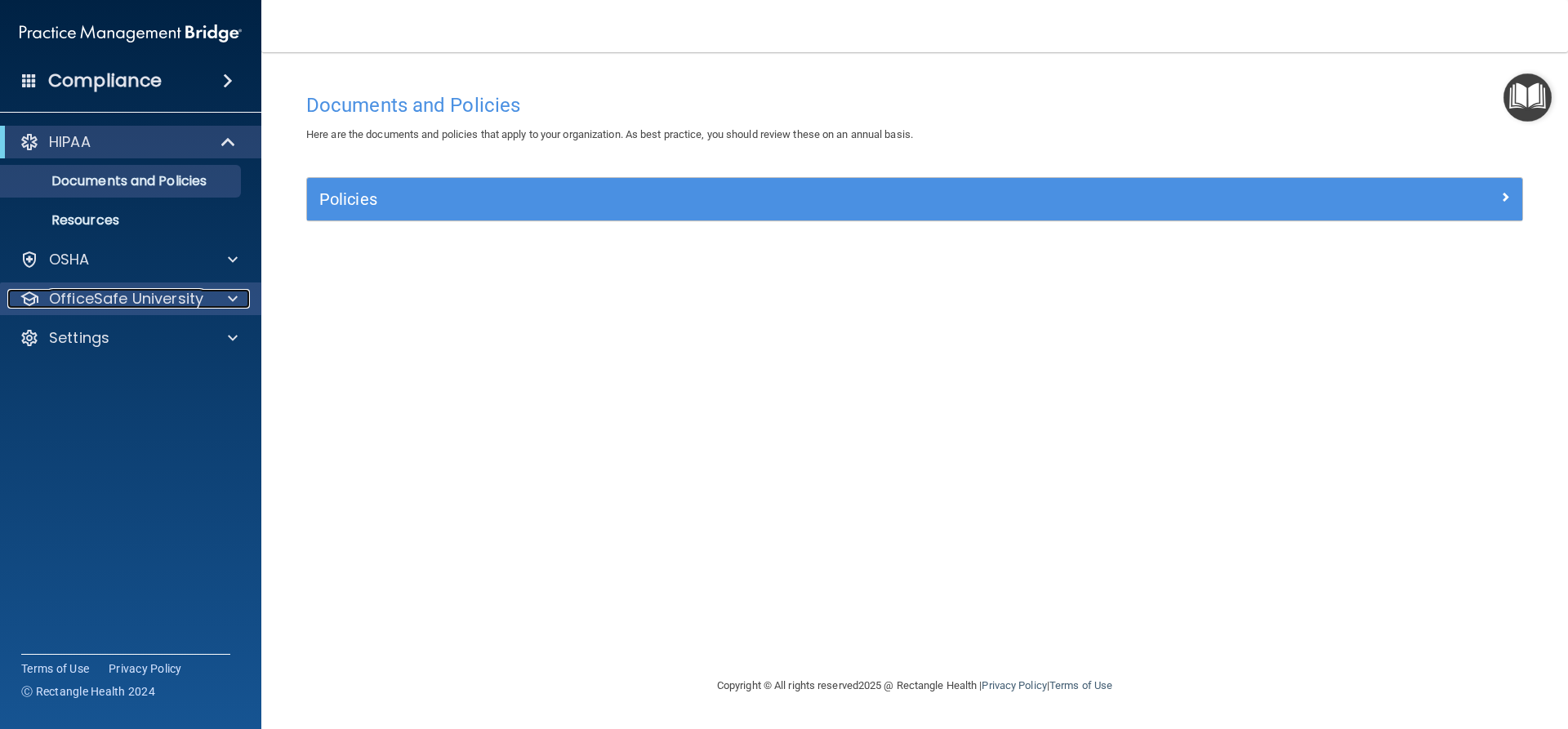
click at [141, 297] on p "OfficeSafe University" at bounding box center [126, 299] width 155 height 20
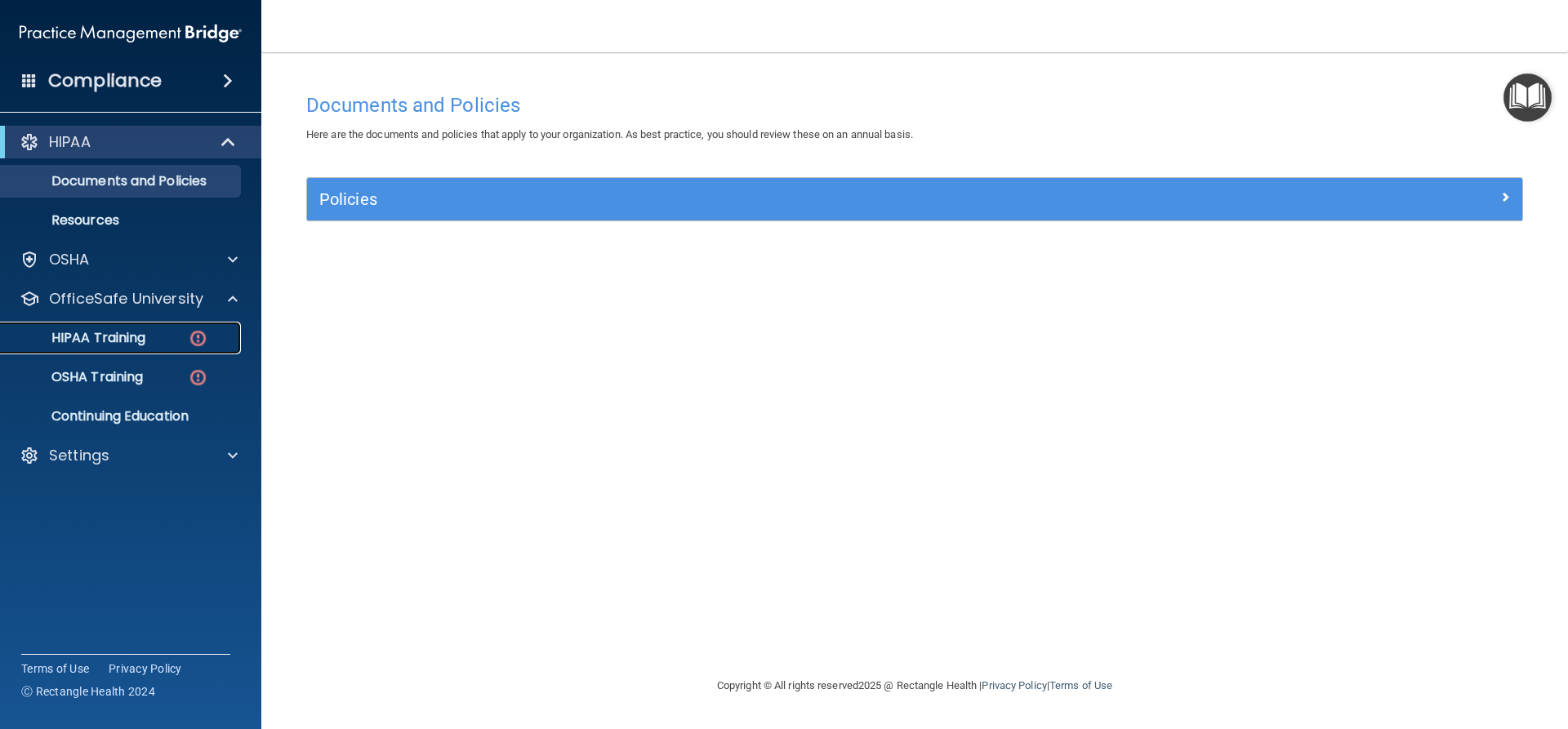
click at [126, 330] on p "HIPAA Training" at bounding box center [78, 338] width 135 height 16
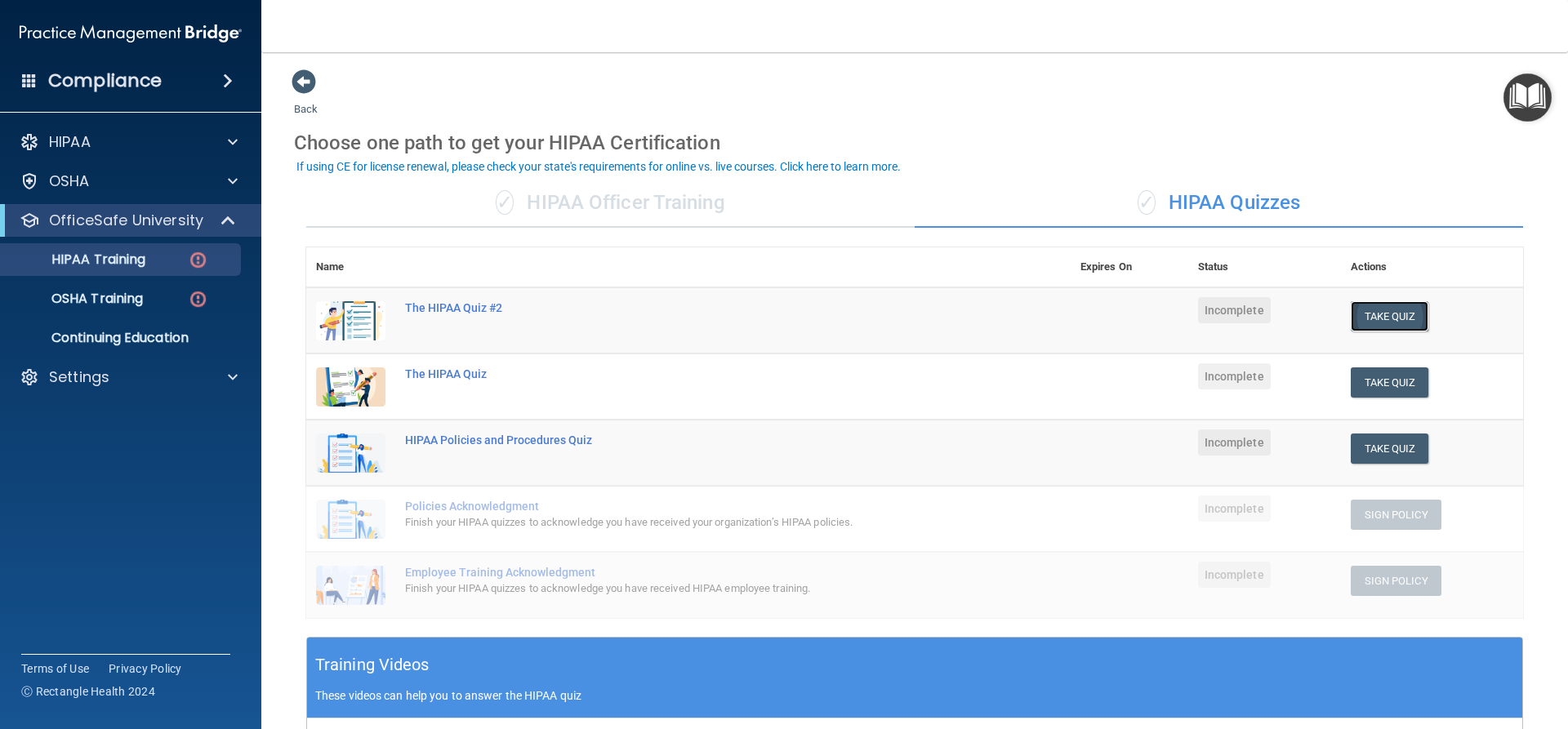
click at [1377, 315] on button "Take Quiz" at bounding box center [1390, 316] width 79 height 30
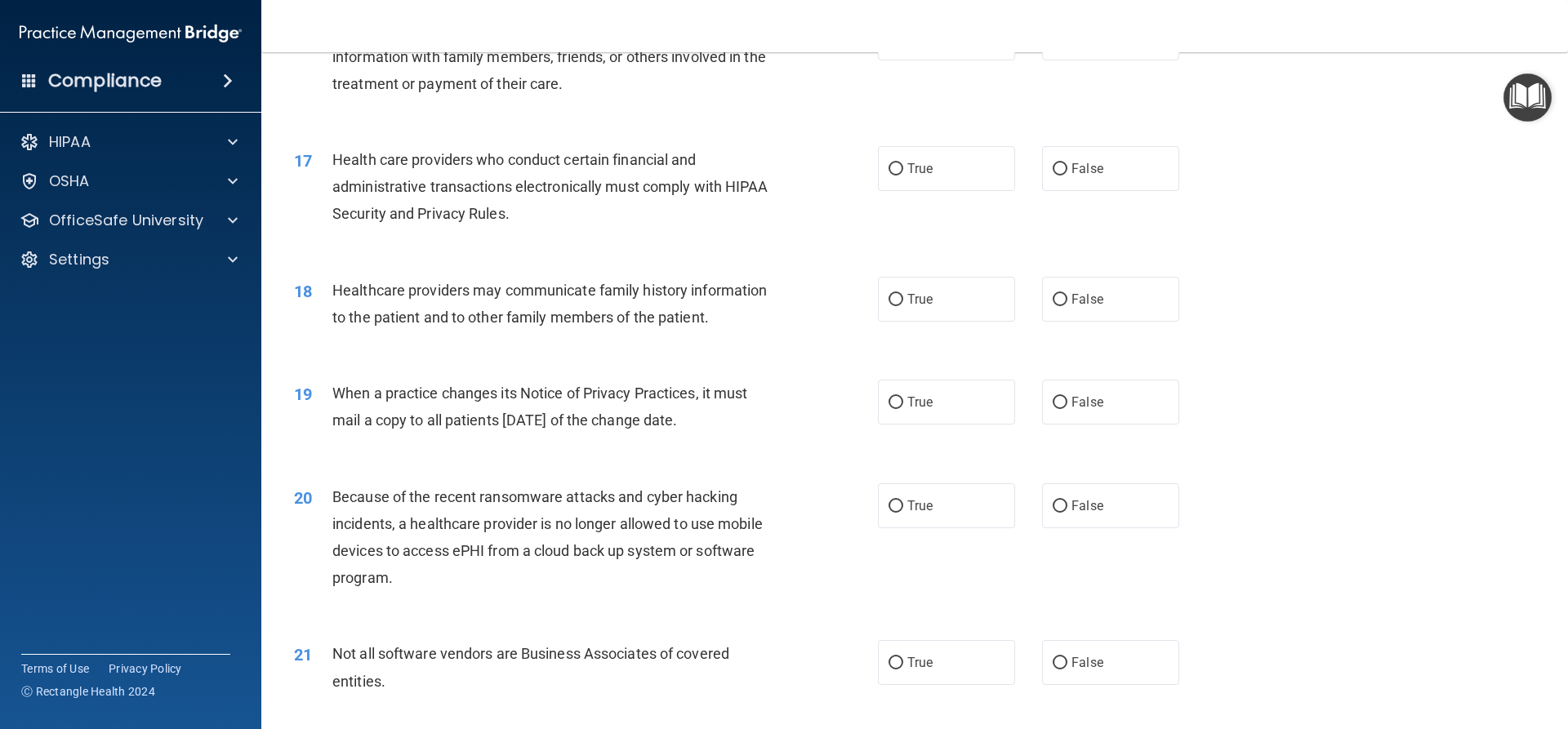
scroll to position [1959, 0]
click at [1104, 308] on label "False" at bounding box center [1111, 300] width 138 height 45
click at [1068, 307] on input "False" at bounding box center [1060, 301] width 14 height 13
radio input "true"
click at [1113, 396] on label "False" at bounding box center [1111, 403] width 138 height 45
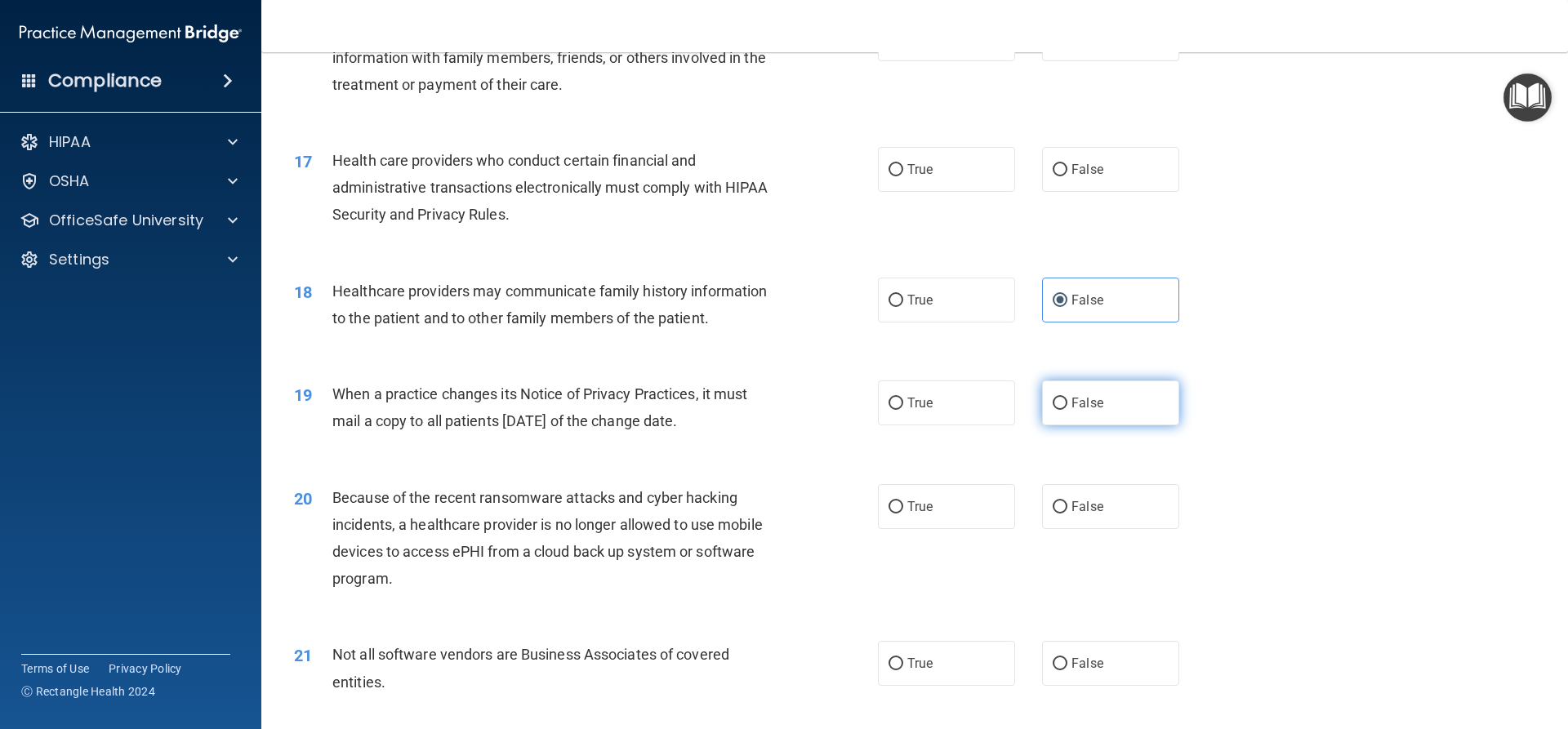
click at [1068, 398] on input "False" at bounding box center [1060, 404] width 14 height 13
radio input "true"
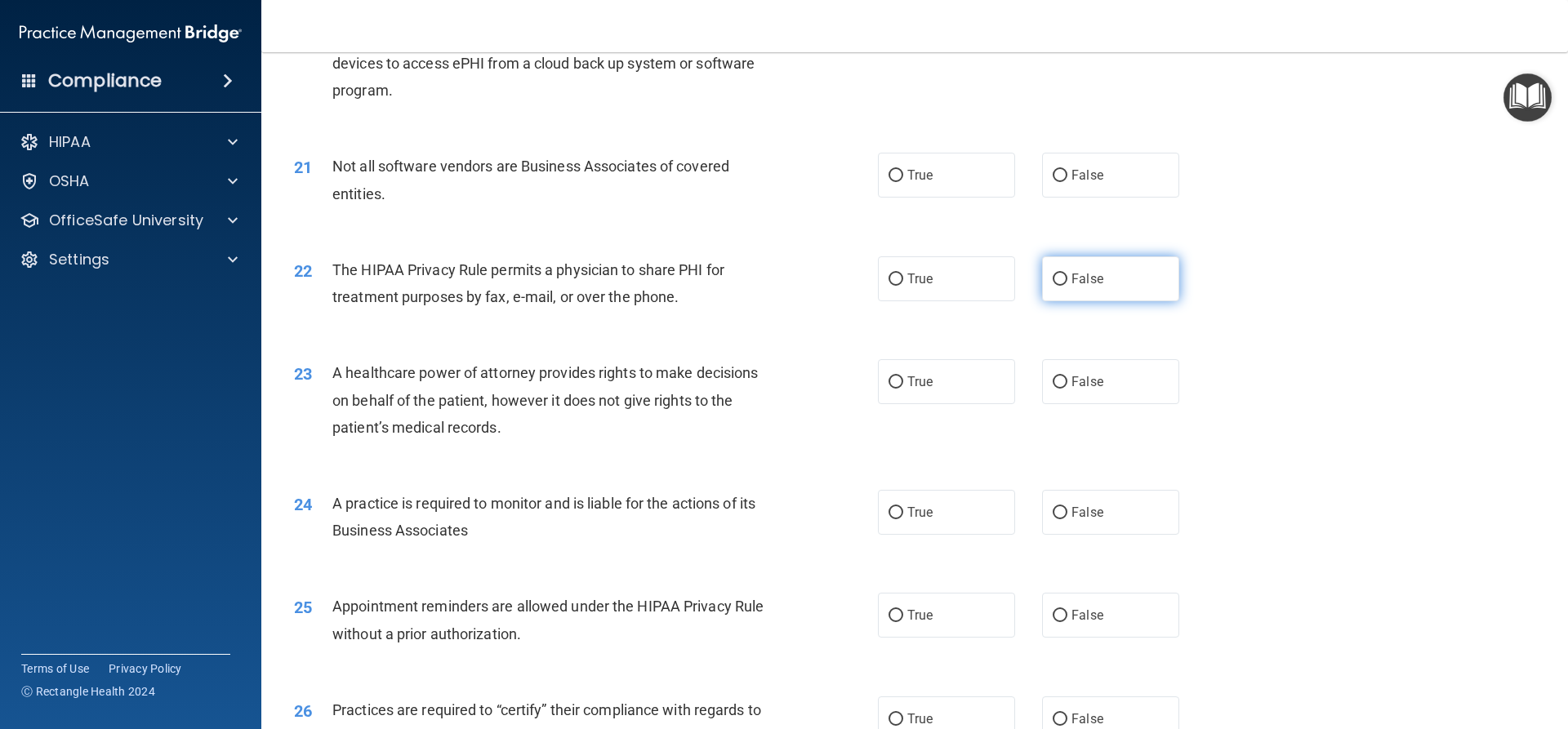
scroll to position [2336, 0]
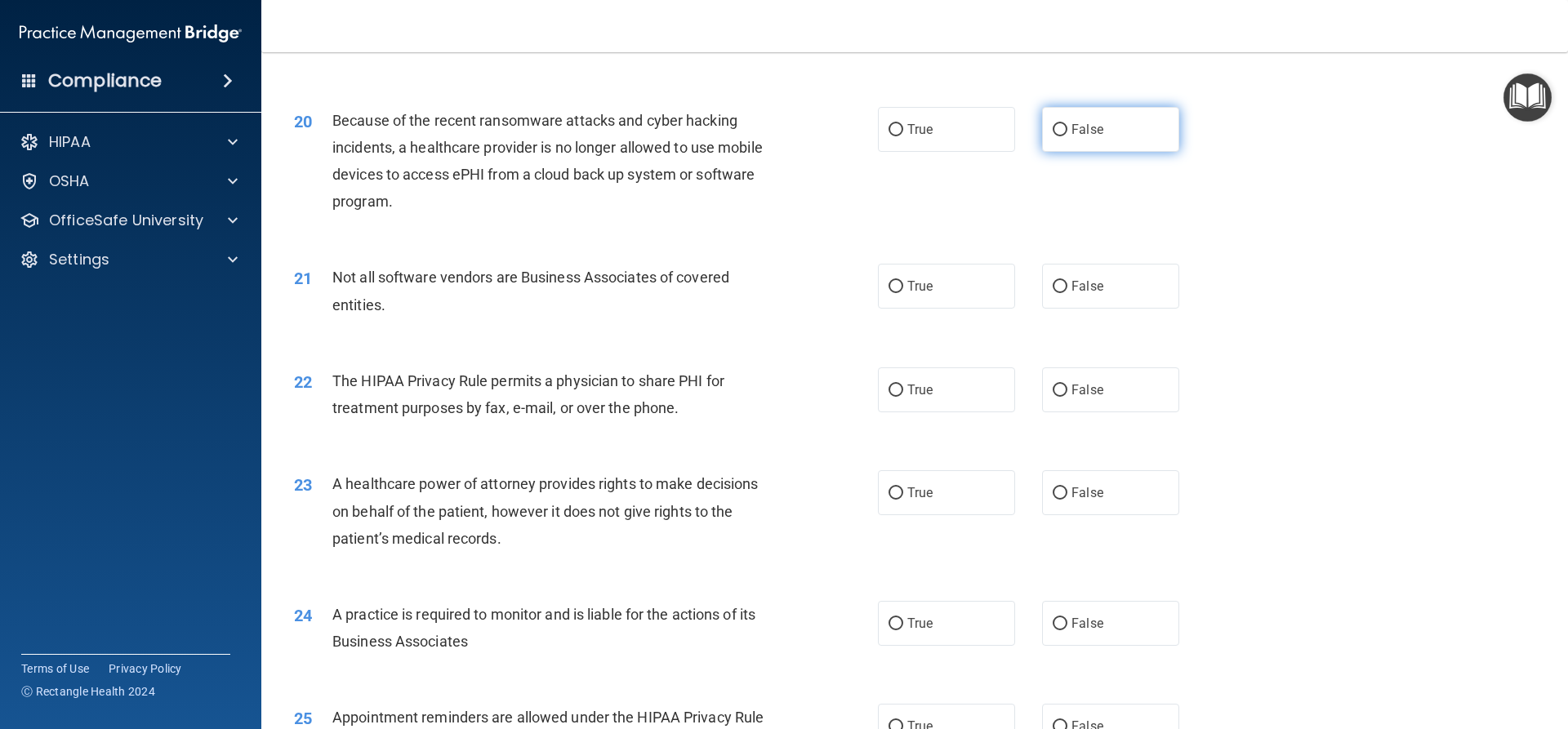
click at [1125, 137] on label "False" at bounding box center [1111, 129] width 138 height 45
click at [1068, 137] on input "False" at bounding box center [1060, 130] width 14 height 13
radio input "true"
click at [1092, 496] on span "False" at bounding box center [1087, 492] width 32 height 15
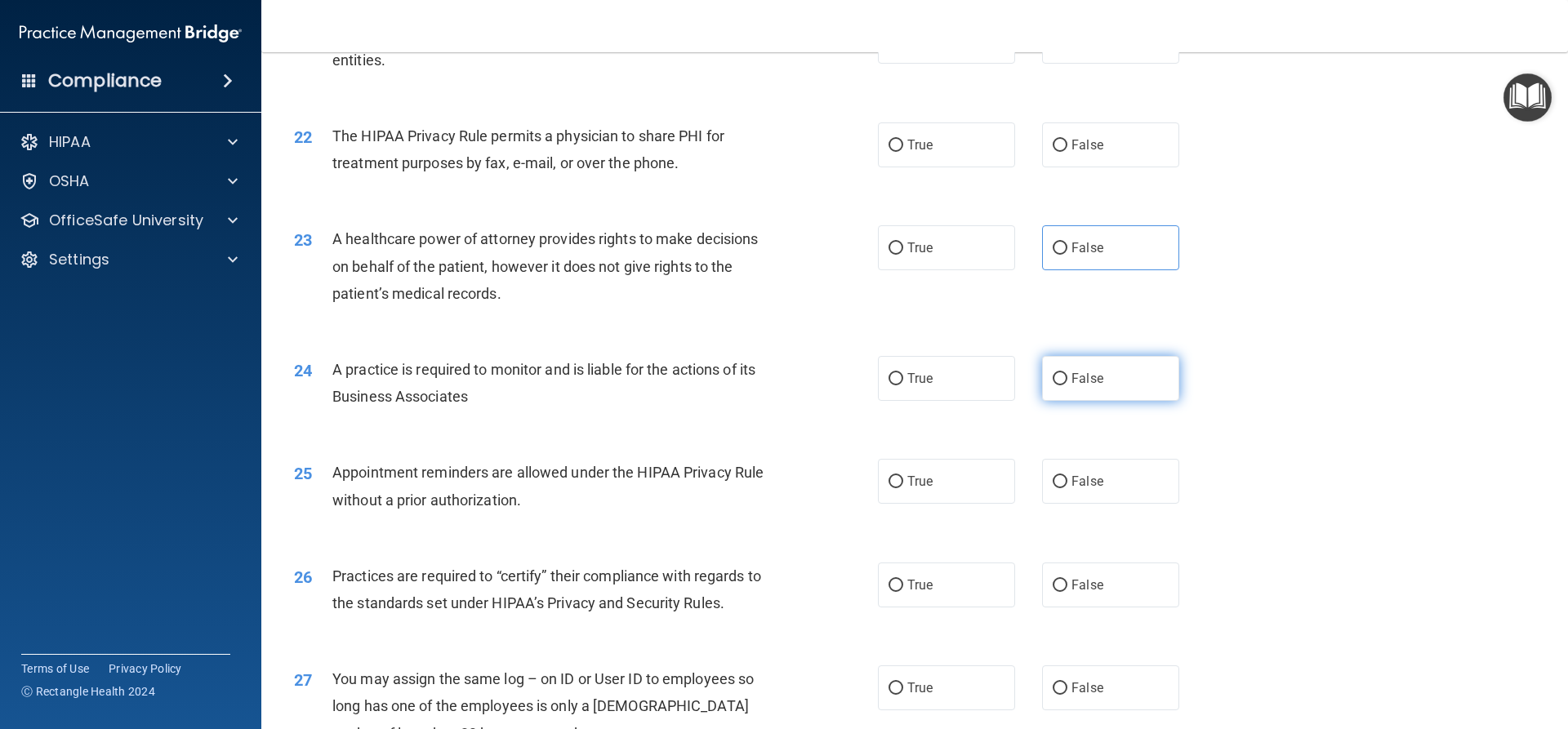
click at [1127, 379] on label "False" at bounding box center [1111, 379] width 138 height 45
click at [1068, 379] on input "False" at bounding box center [1060, 379] width 14 height 13
radio input "true"
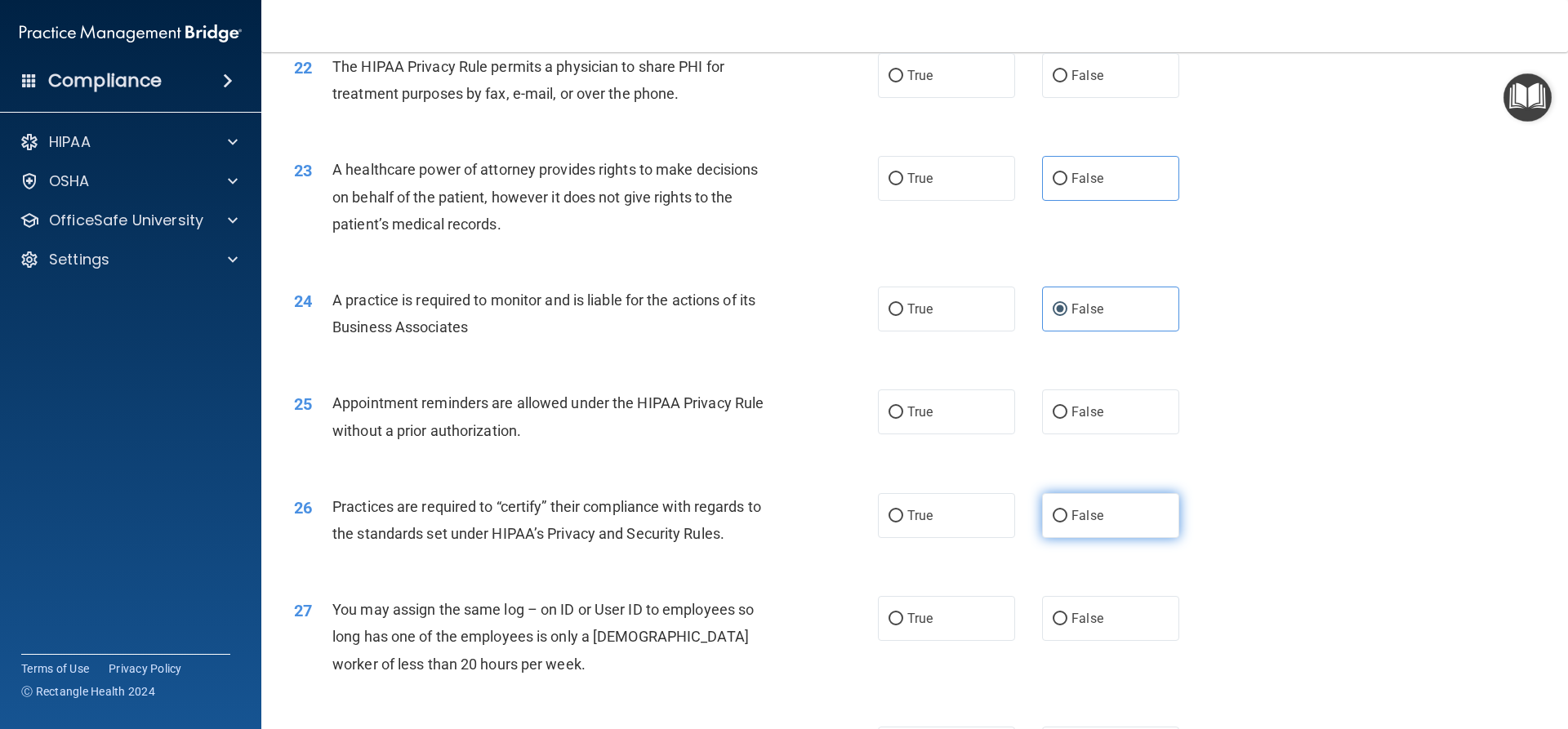
scroll to position [2745, 0]
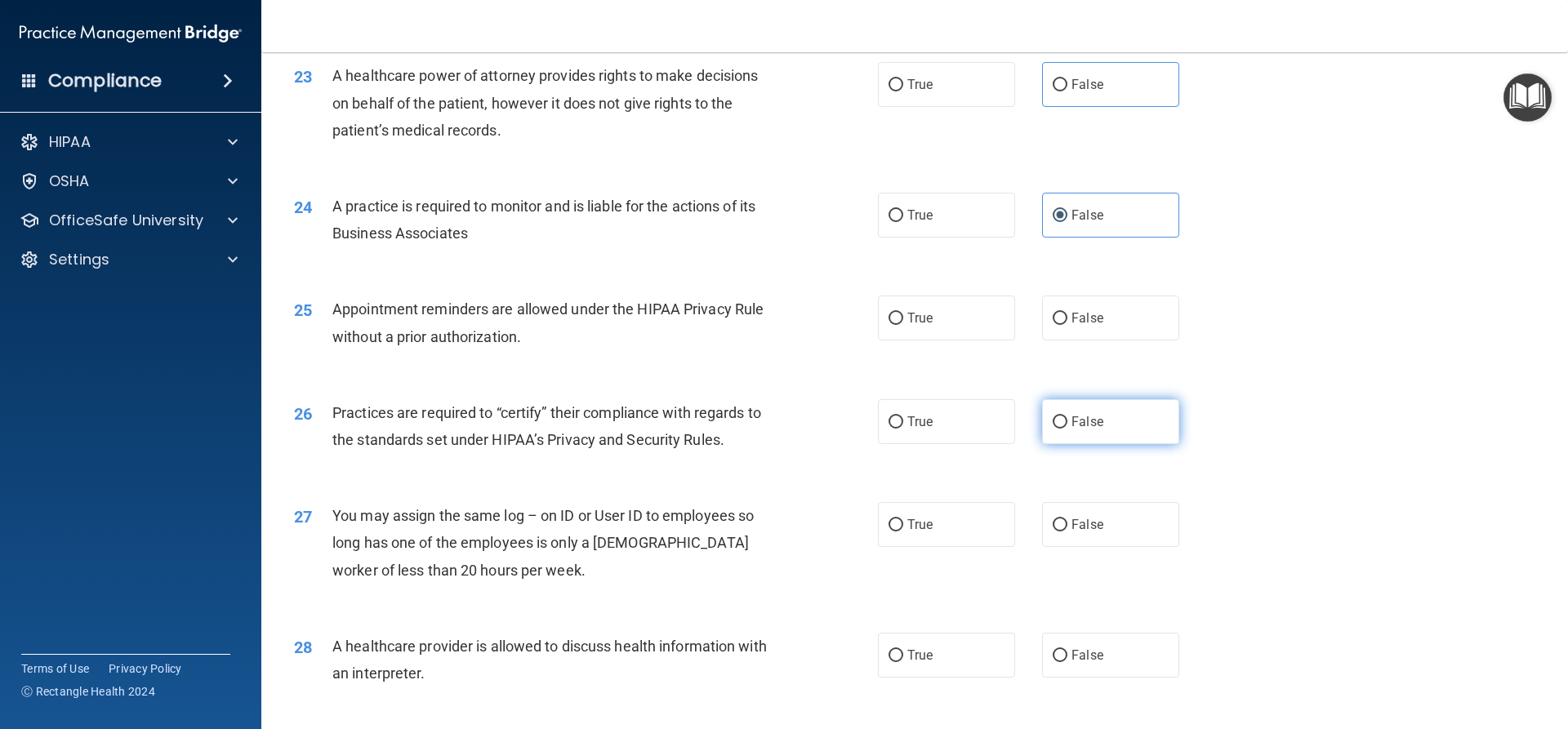
drag, startPoint x: 1124, startPoint y: 408, endPoint x: 1111, endPoint y: 440, distance: 34.5
click at [1125, 408] on label "False" at bounding box center [1111, 421] width 138 height 45
click at [1068, 416] on input "False" at bounding box center [1060, 422] width 14 height 13
radio input "true"
click at [1108, 522] on label "False" at bounding box center [1111, 525] width 138 height 45
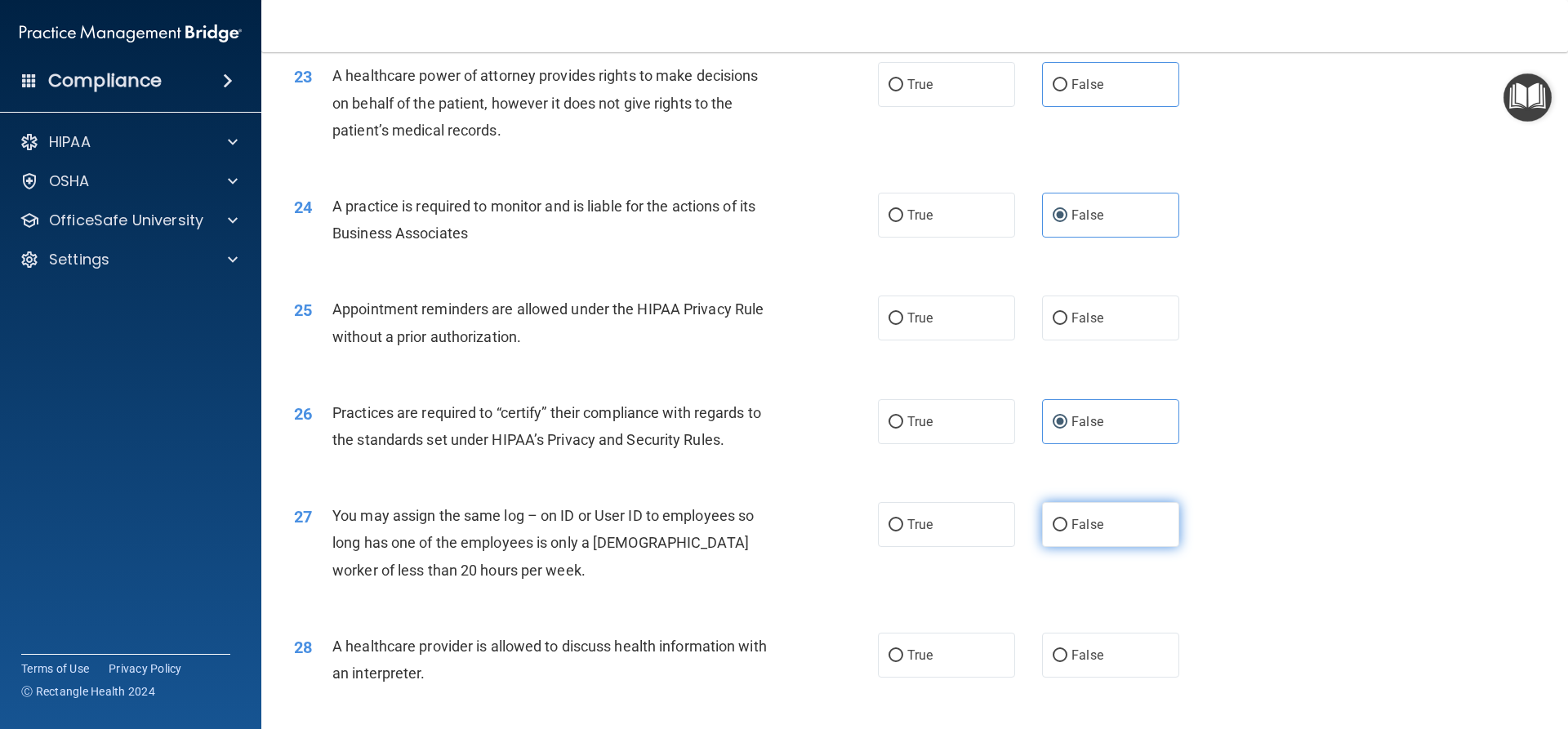
click at [1068, 522] on input "False" at bounding box center [1060, 525] width 14 height 13
radio input "true"
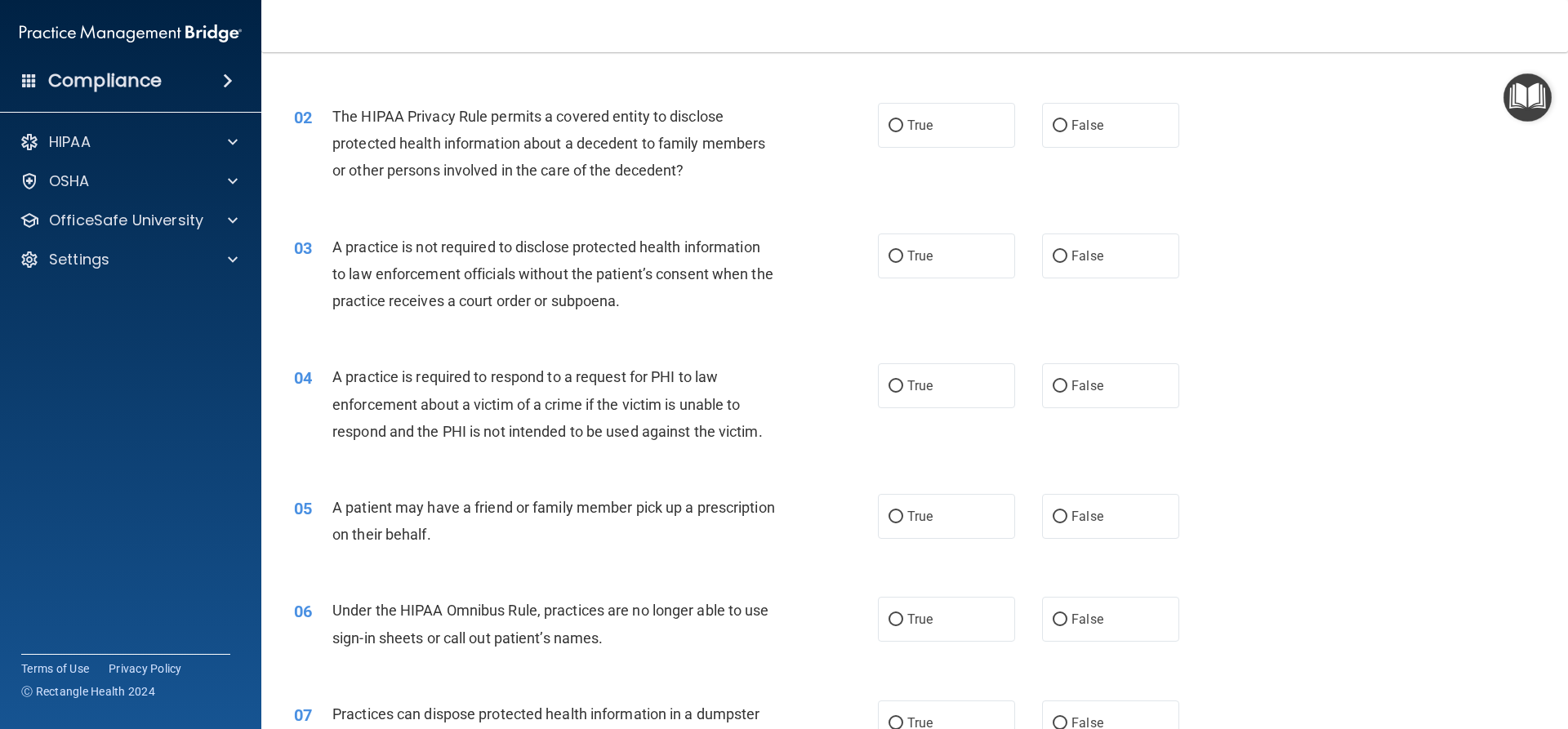
scroll to position [164, 0]
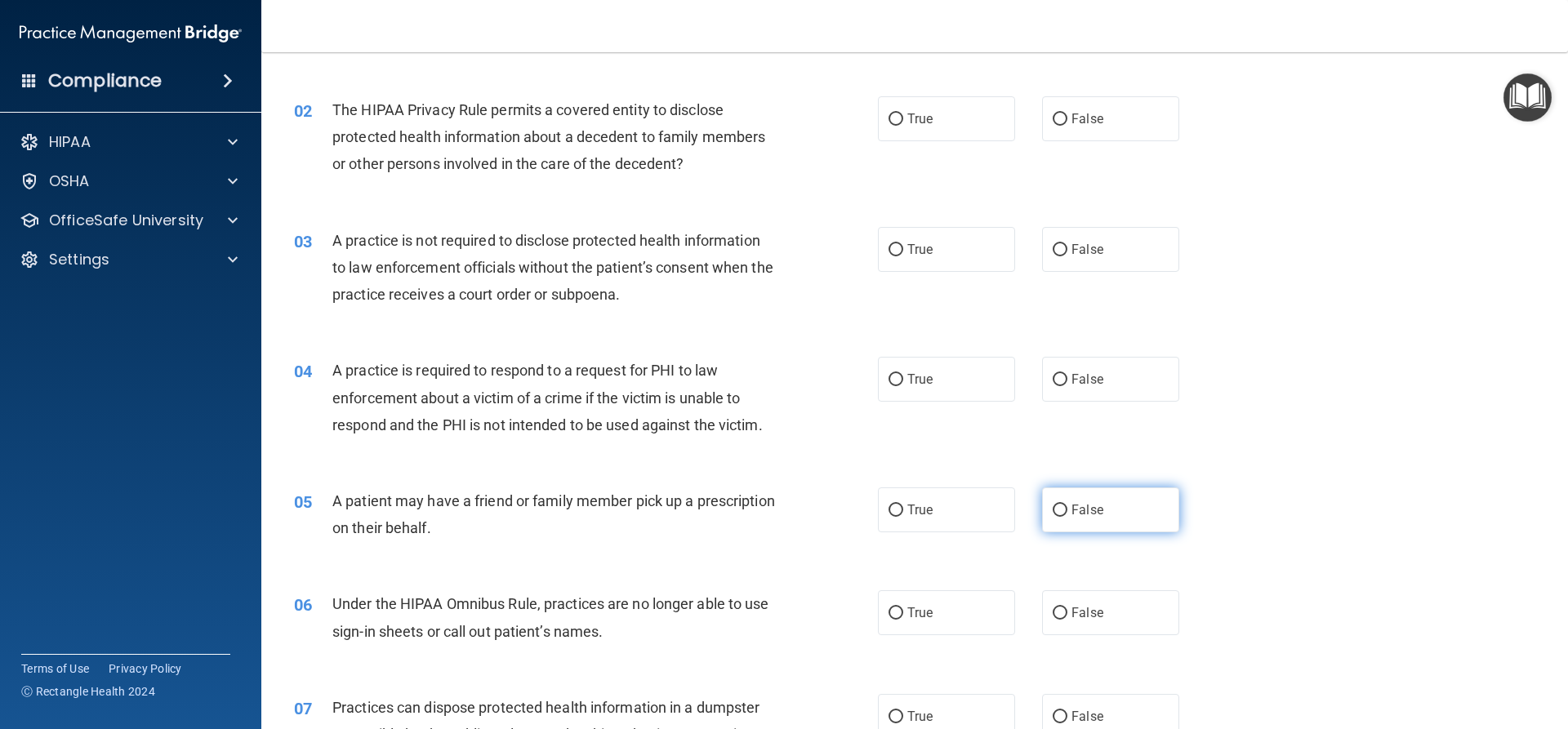
click at [1088, 507] on span "False" at bounding box center [1087, 509] width 32 height 15
click at [1068, 507] on input "False" at bounding box center [1060, 511] width 14 height 13
radio input "true"
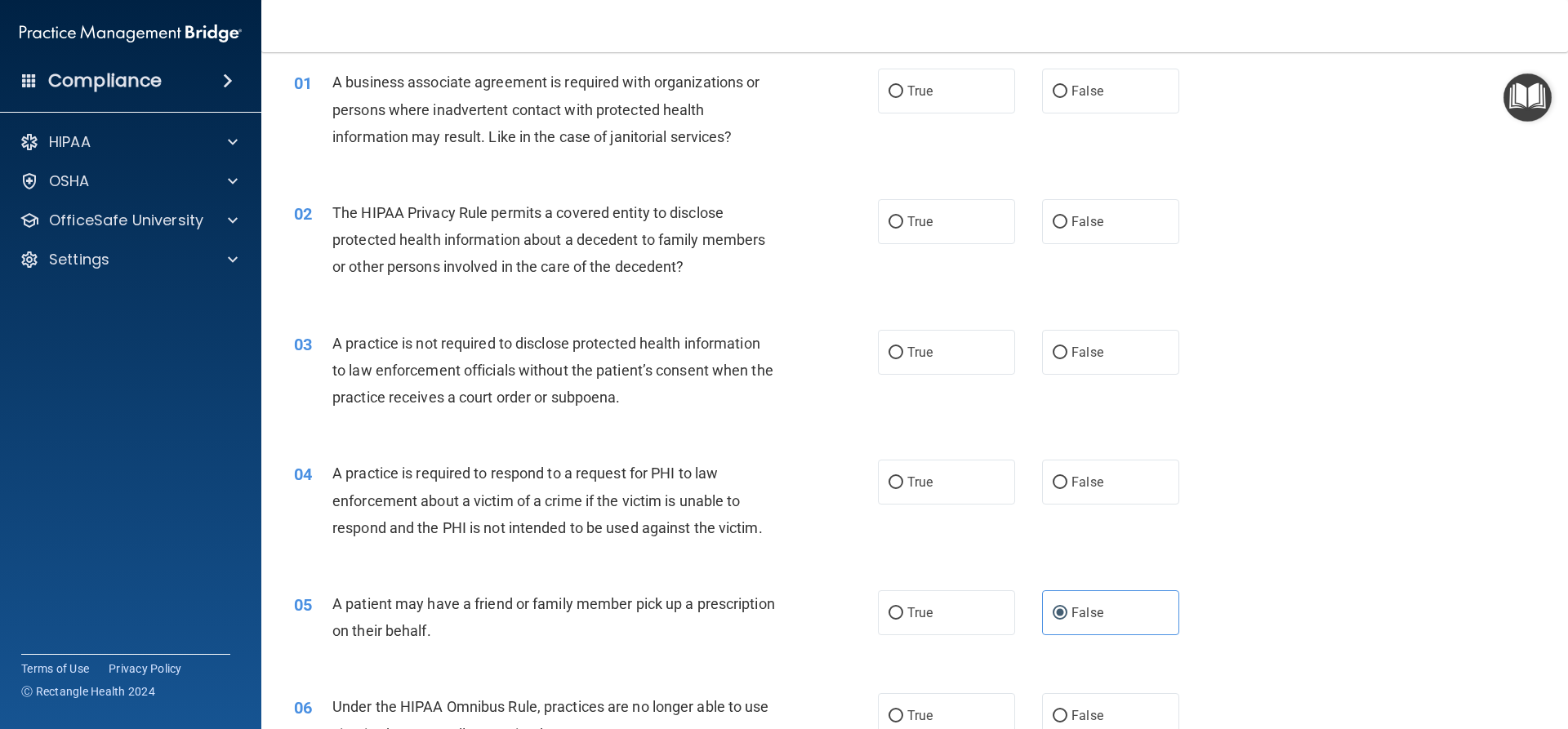
scroll to position [0, 0]
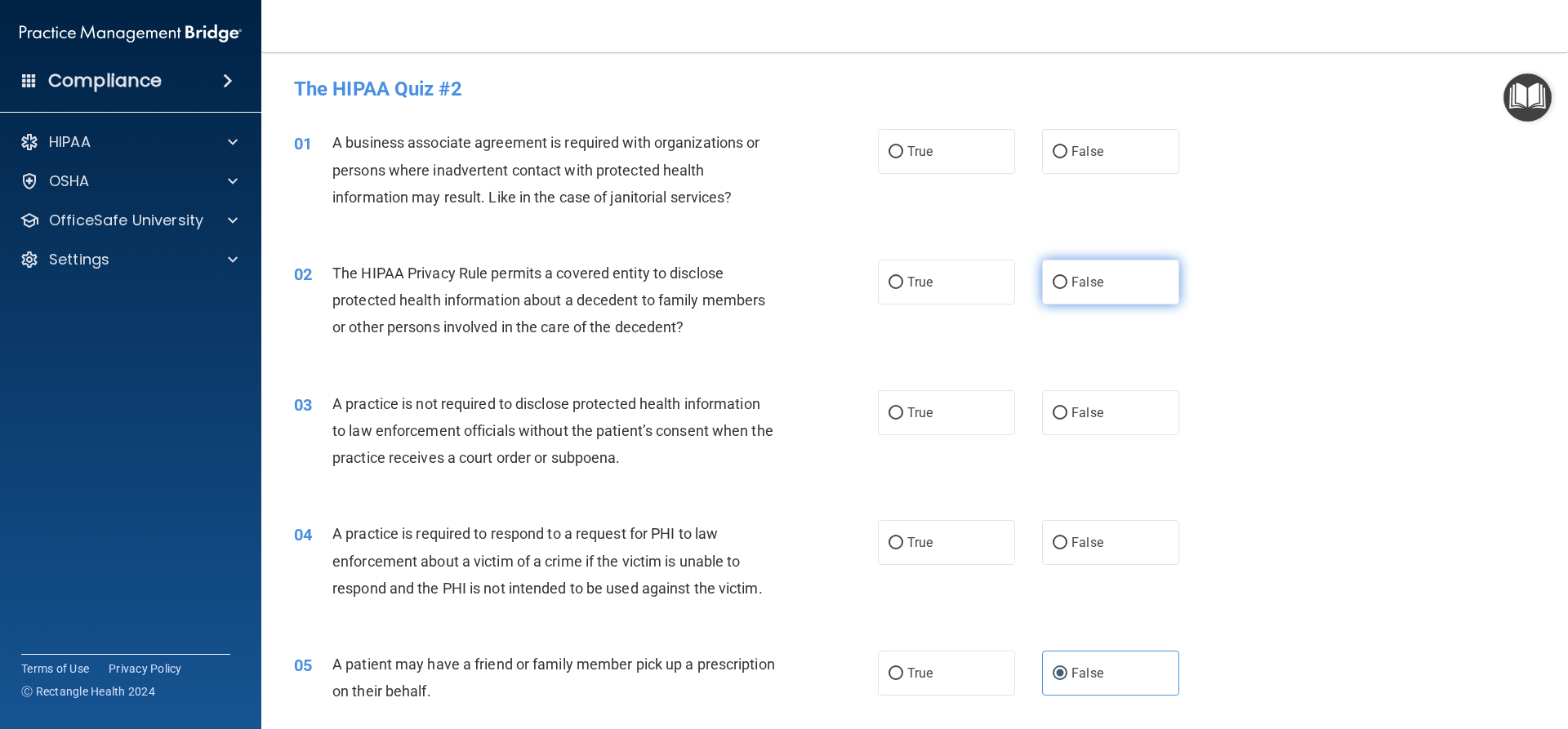
click at [1099, 275] on label "False" at bounding box center [1111, 282] width 138 height 45
click at [1068, 277] on input "False" at bounding box center [1060, 283] width 14 height 13
radio input "true"
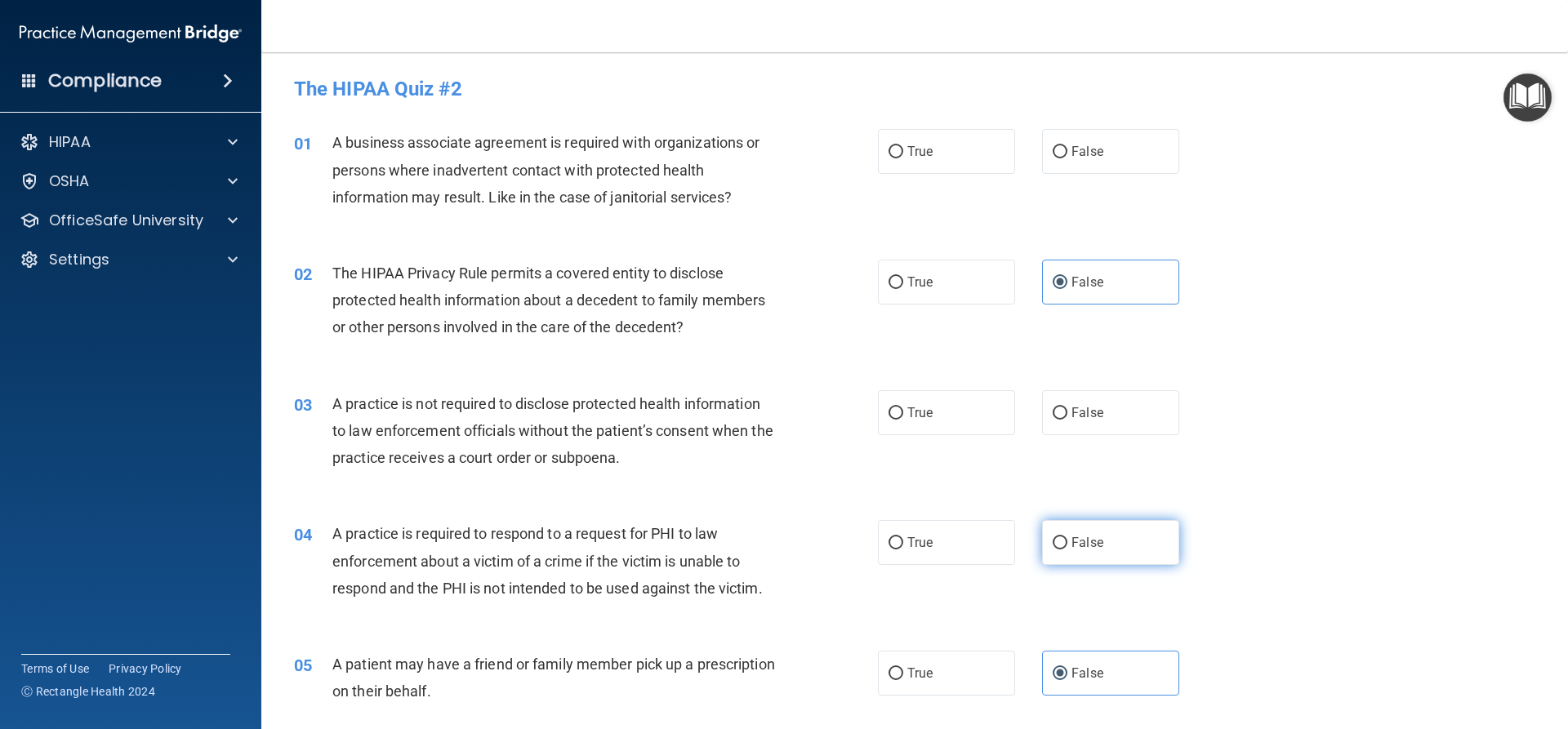
click at [1081, 551] on label "False" at bounding box center [1111, 543] width 138 height 45
click at [1068, 549] on input "False" at bounding box center [1060, 544] width 14 height 13
radio input "true"
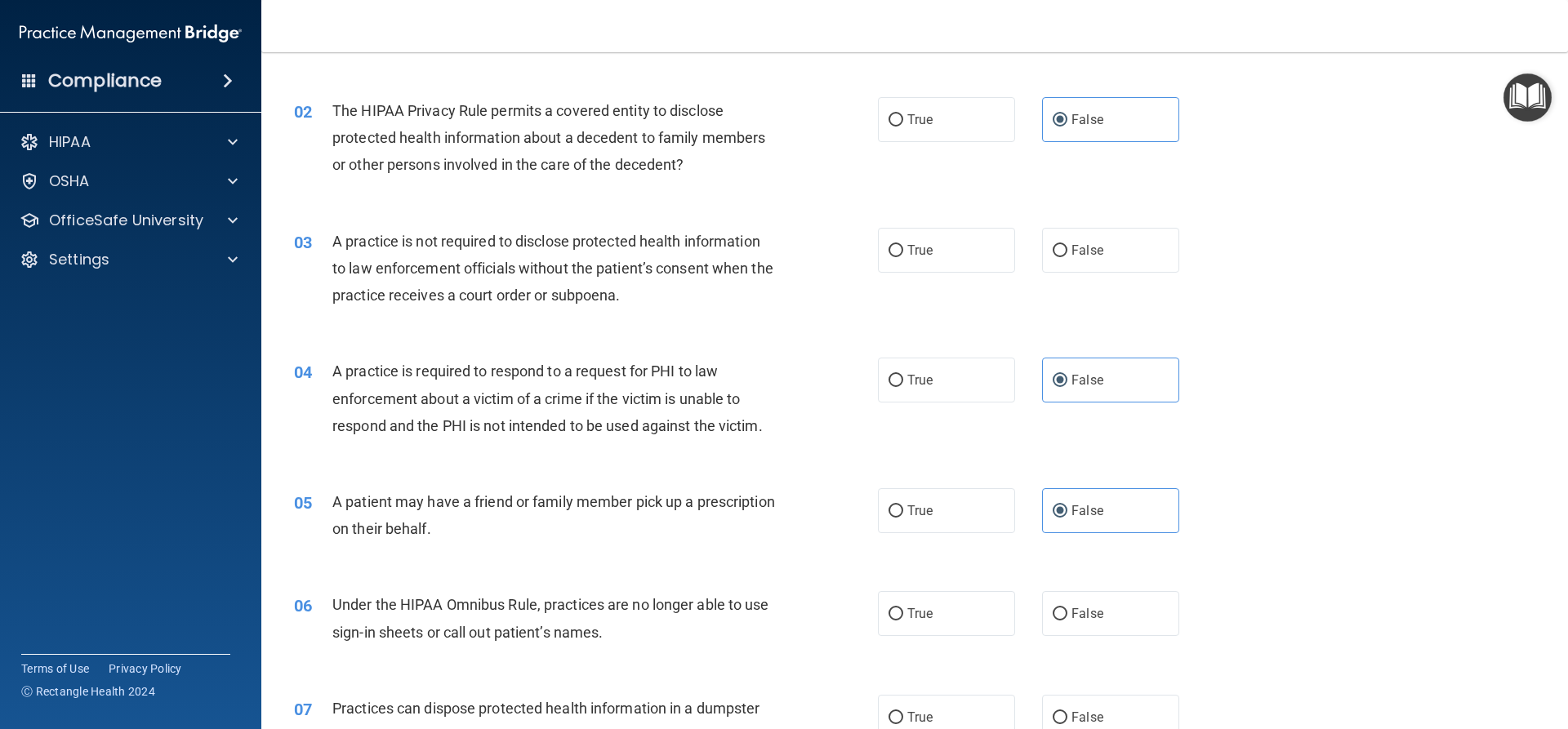
scroll to position [164, 0]
click at [944, 620] on label "True" at bounding box center [946, 613] width 138 height 45
click at [903, 620] on input "True" at bounding box center [896, 614] width 14 height 13
radio input "true"
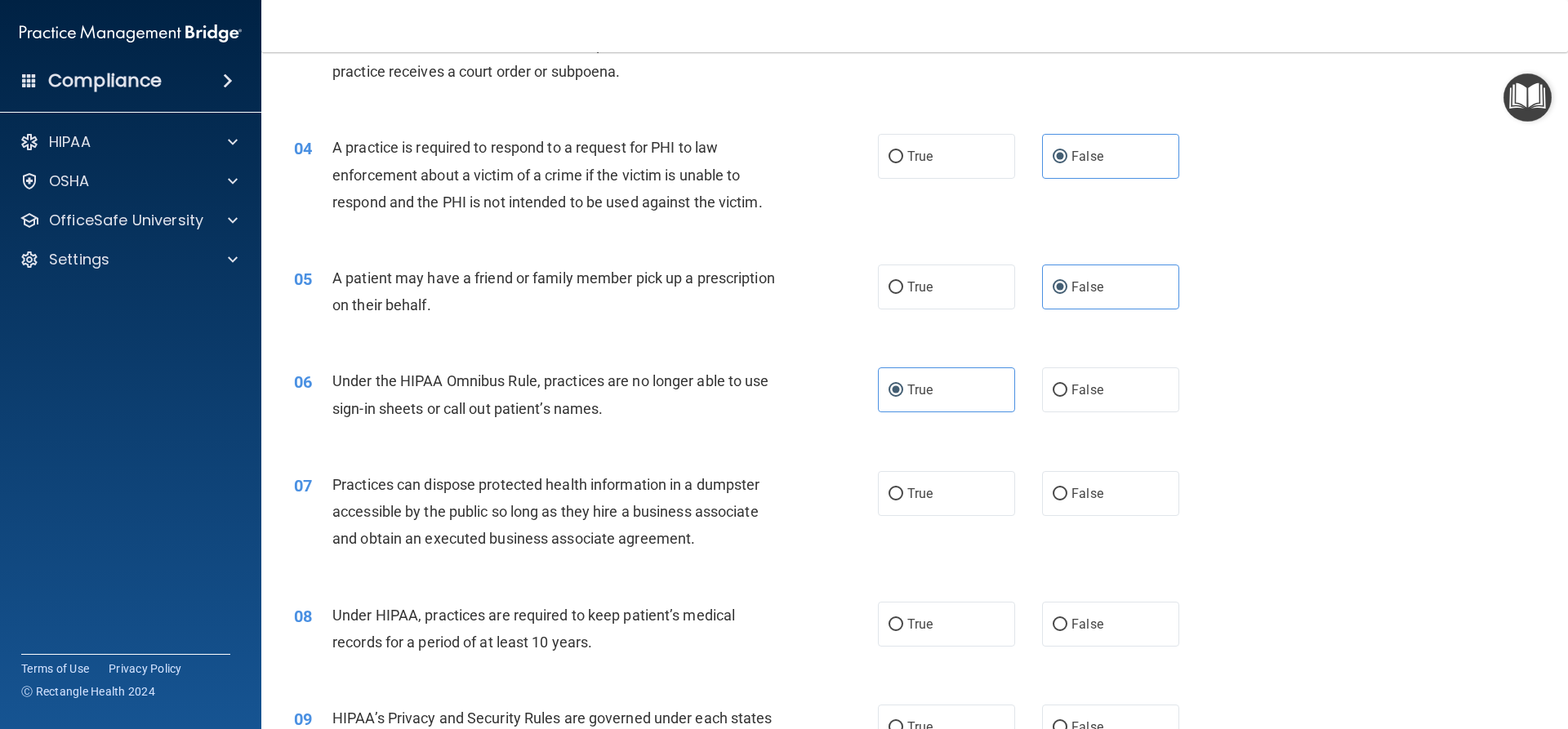
scroll to position [408, 0]
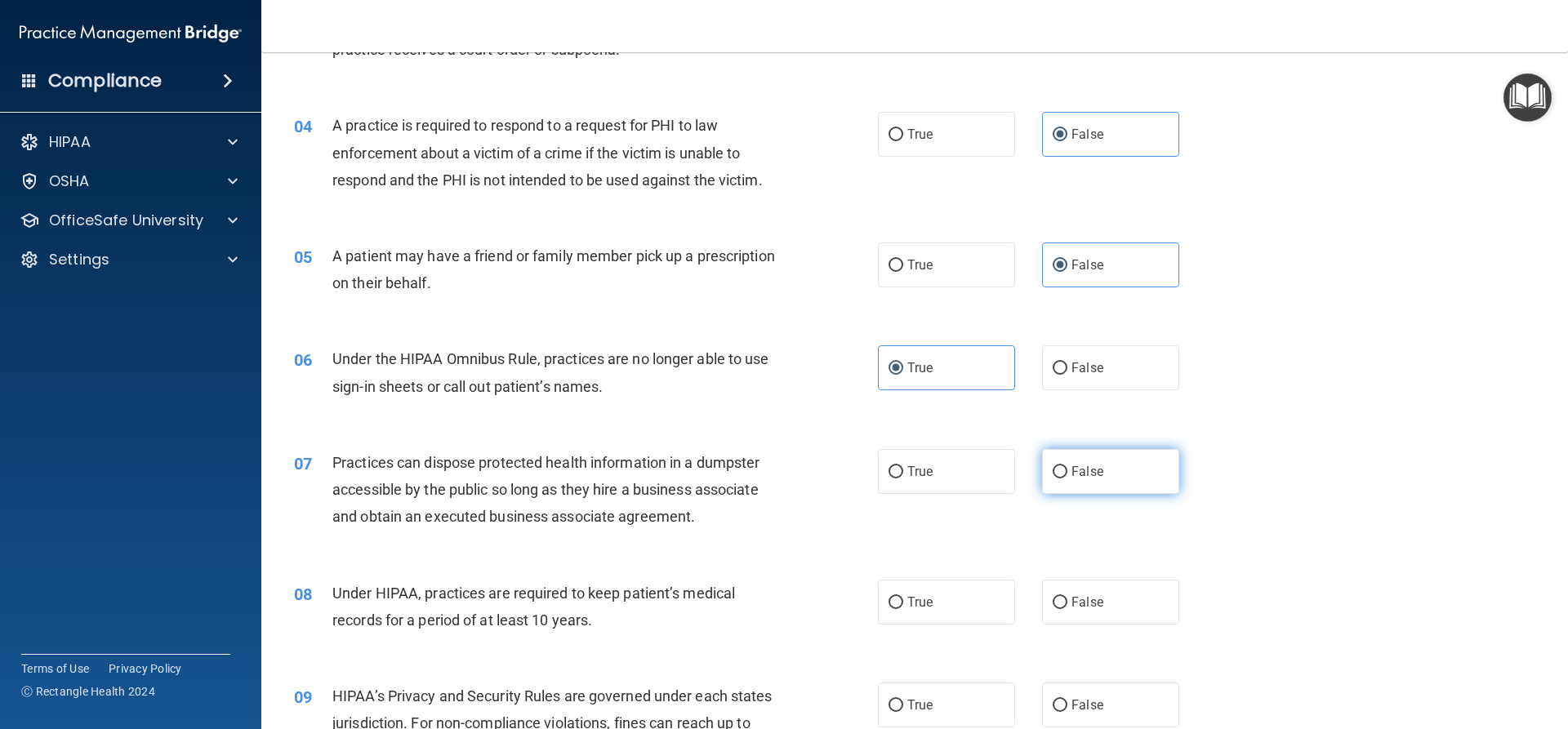
click at [1079, 471] on span "False" at bounding box center [1087, 471] width 32 height 15
click at [1068, 471] on input "False" at bounding box center [1060, 472] width 14 height 13
radio input "true"
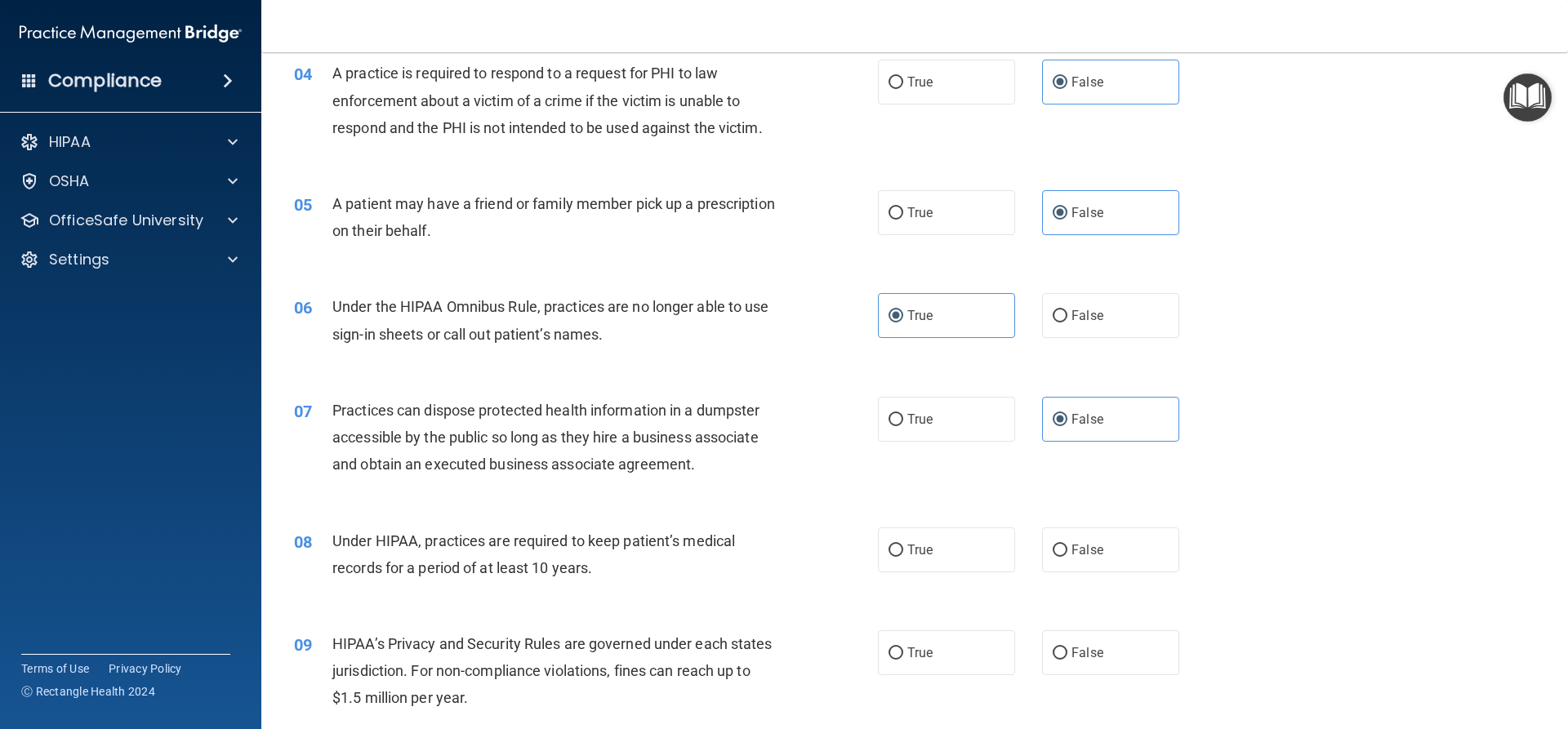
scroll to position [490, 0]
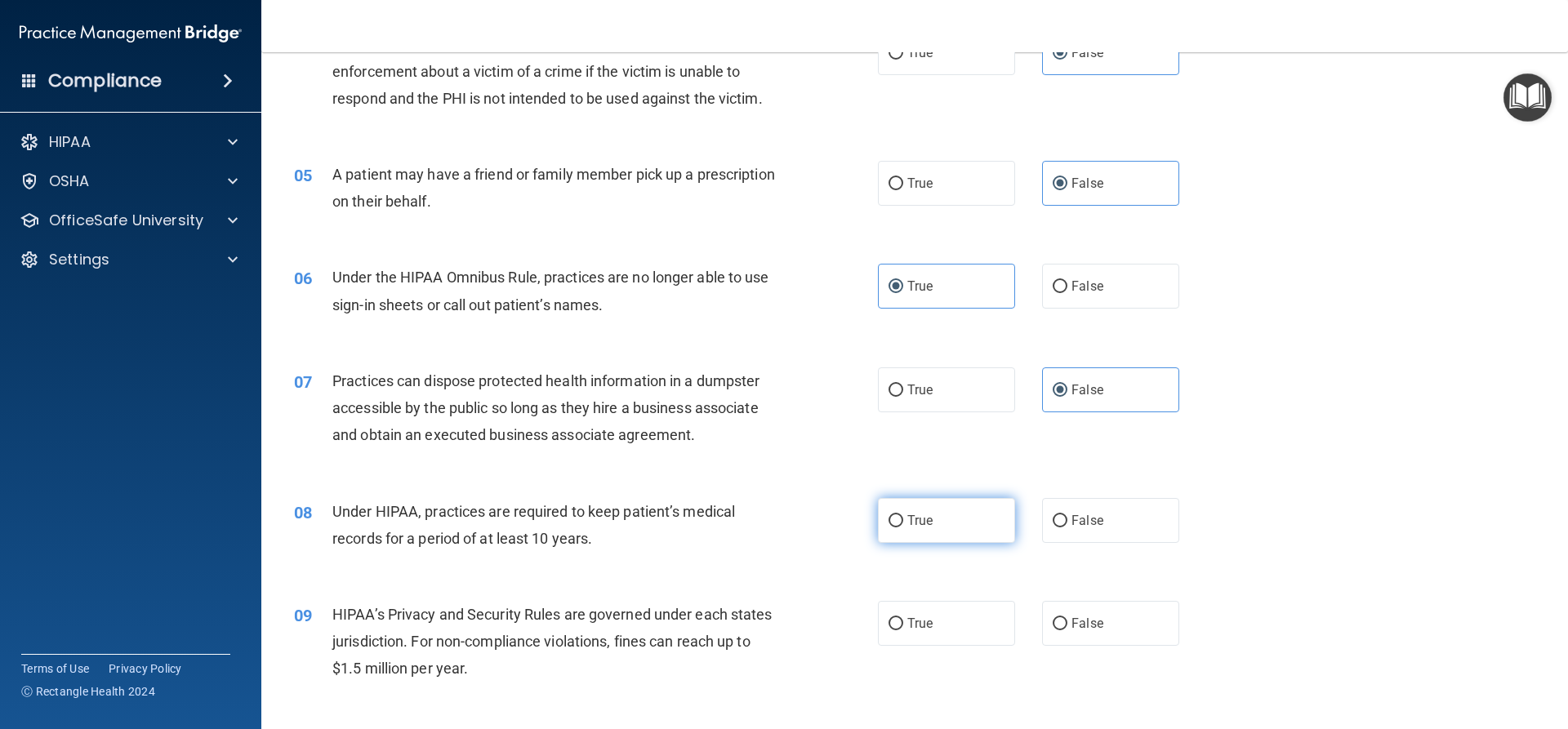
click at [909, 516] on span "True" at bounding box center [920, 520] width 25 height 15
click at [903, 516] on input "True" at bounding box center [896, 522] width 14 height 13
radio input "true"
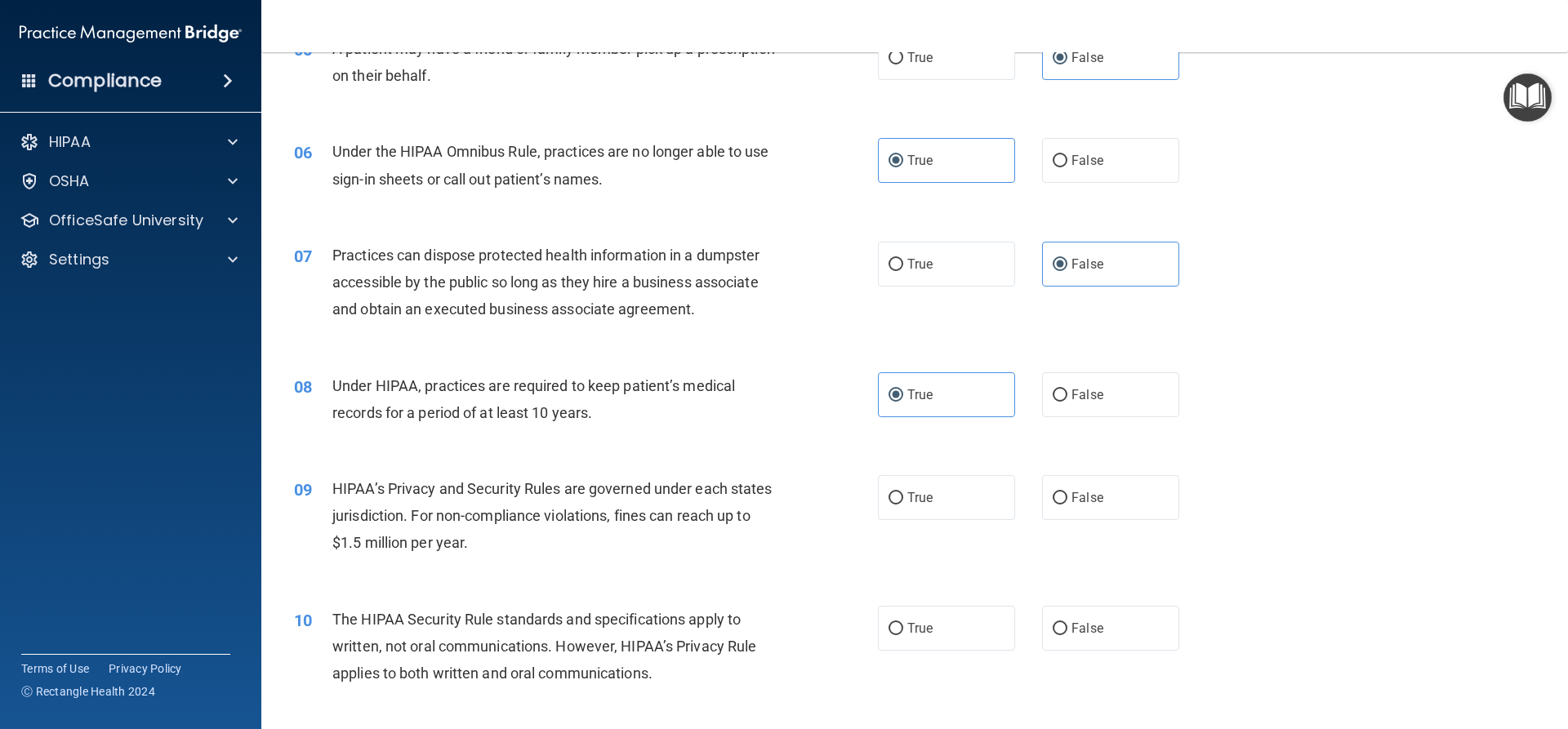
scroll to position [653, 0]
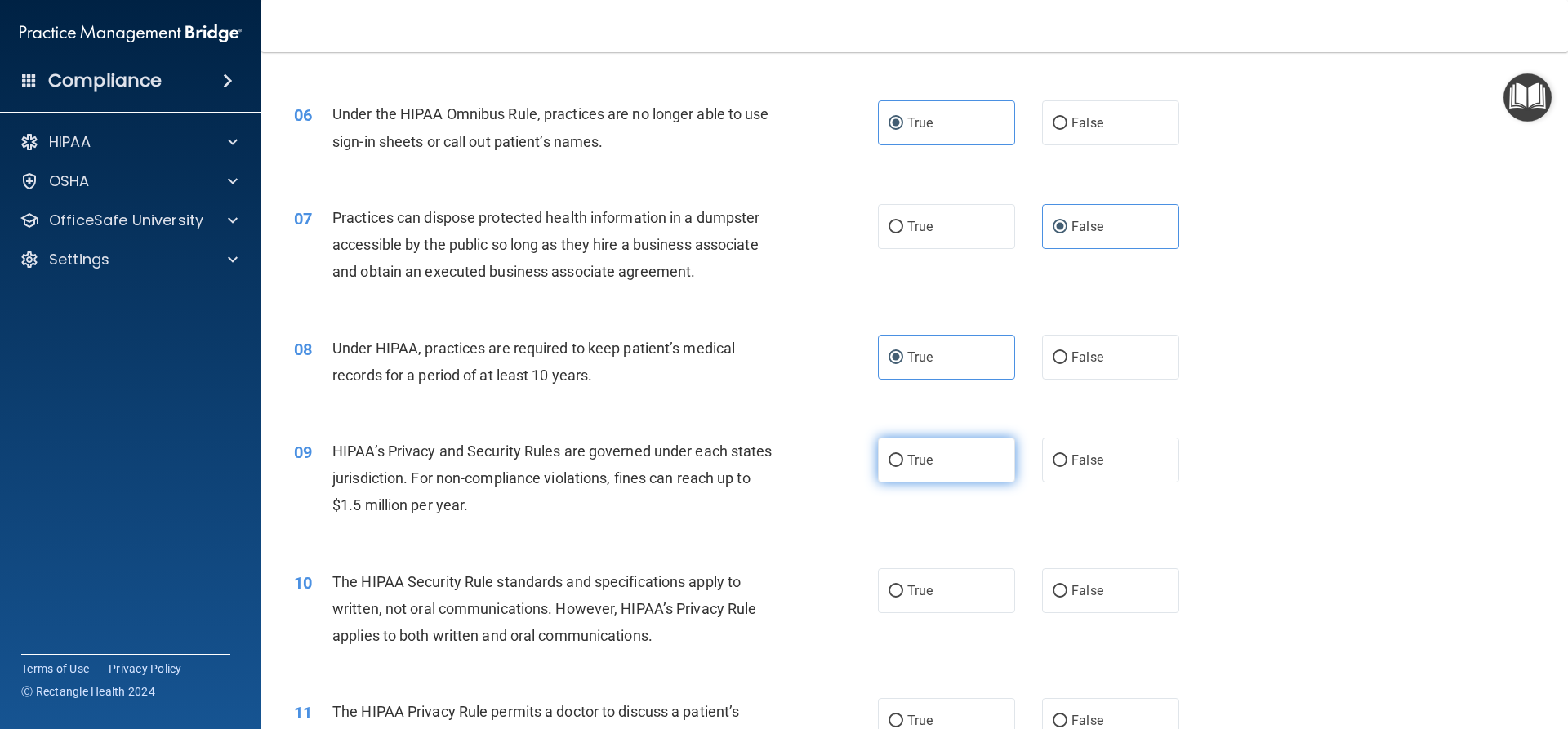
click at [967, 472] on label "True" at bounding box center [946, 460] width 138 height 45
click at [903, 467] on input "True" at bounding box center [896, 461] width 14 height 13
radio input "true"
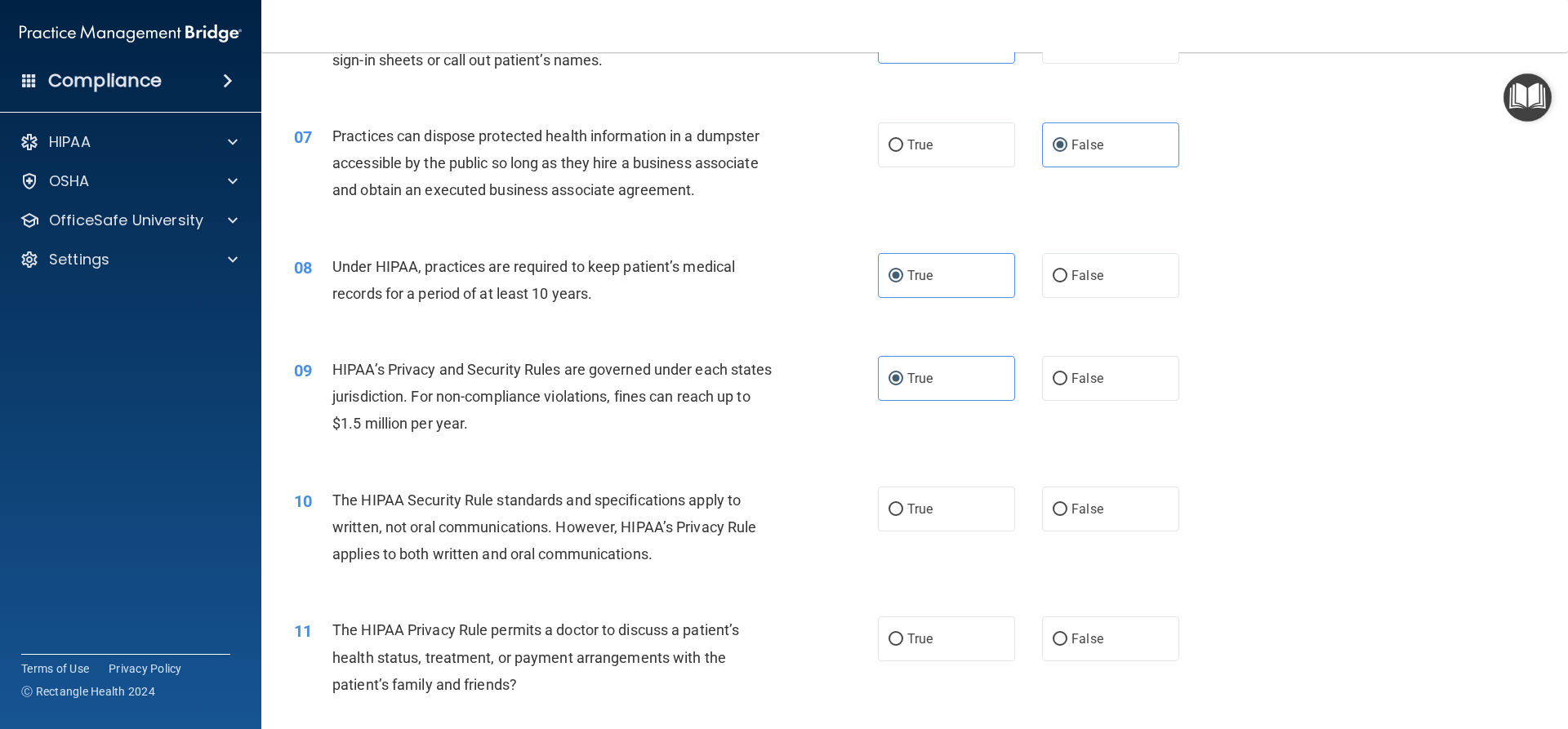
scroll to position [817, 0]
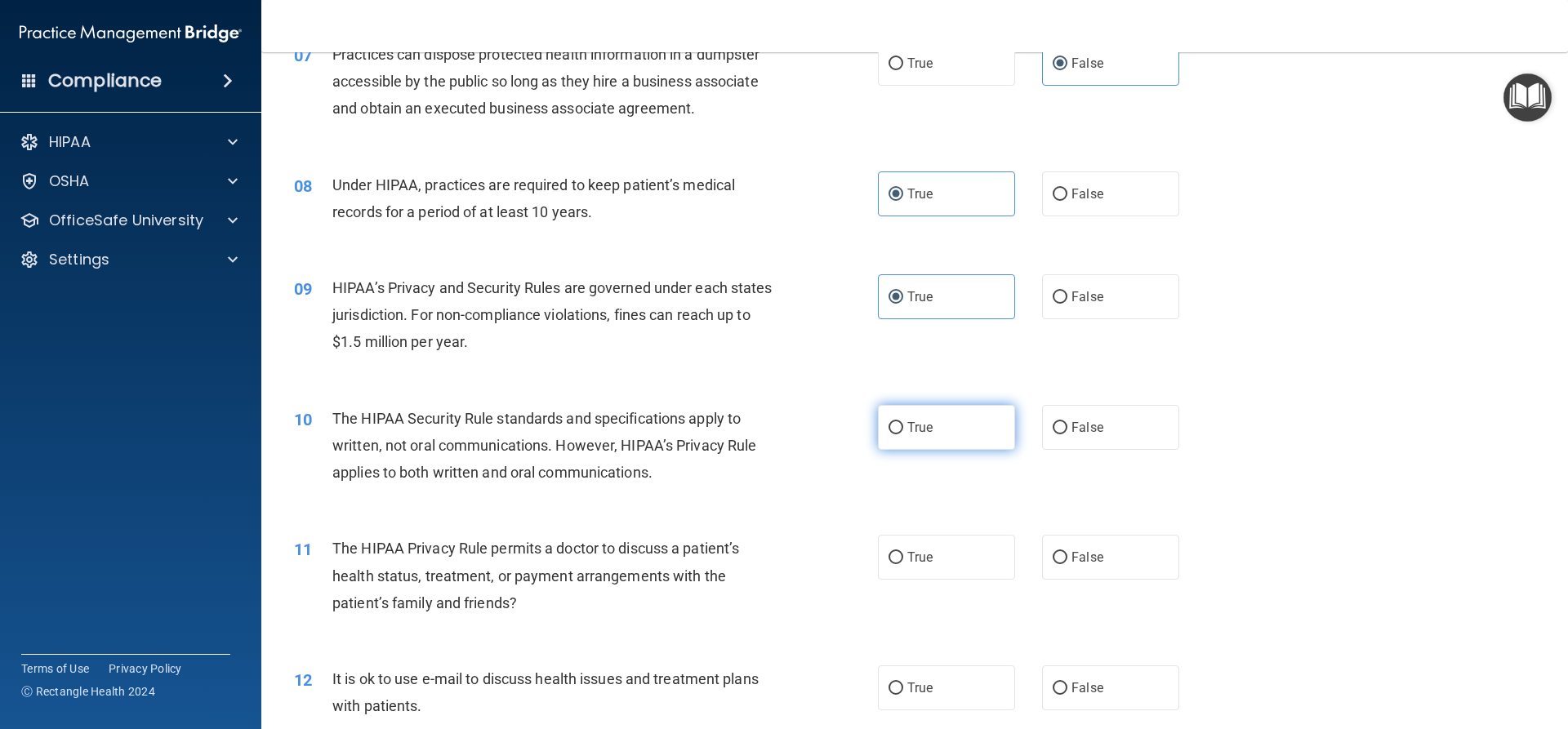
drag, startPoint x: 929, startPoint y: 431, endPoint x: 842, endPoint y: 473, distance: 96.6
click at [928, 431] on label "True" at bounding box center [946, 428] width 138 height 45
click at [903, 431] on input "True" at bounding box center [896, 429] width 14 height 13
radio input "true"
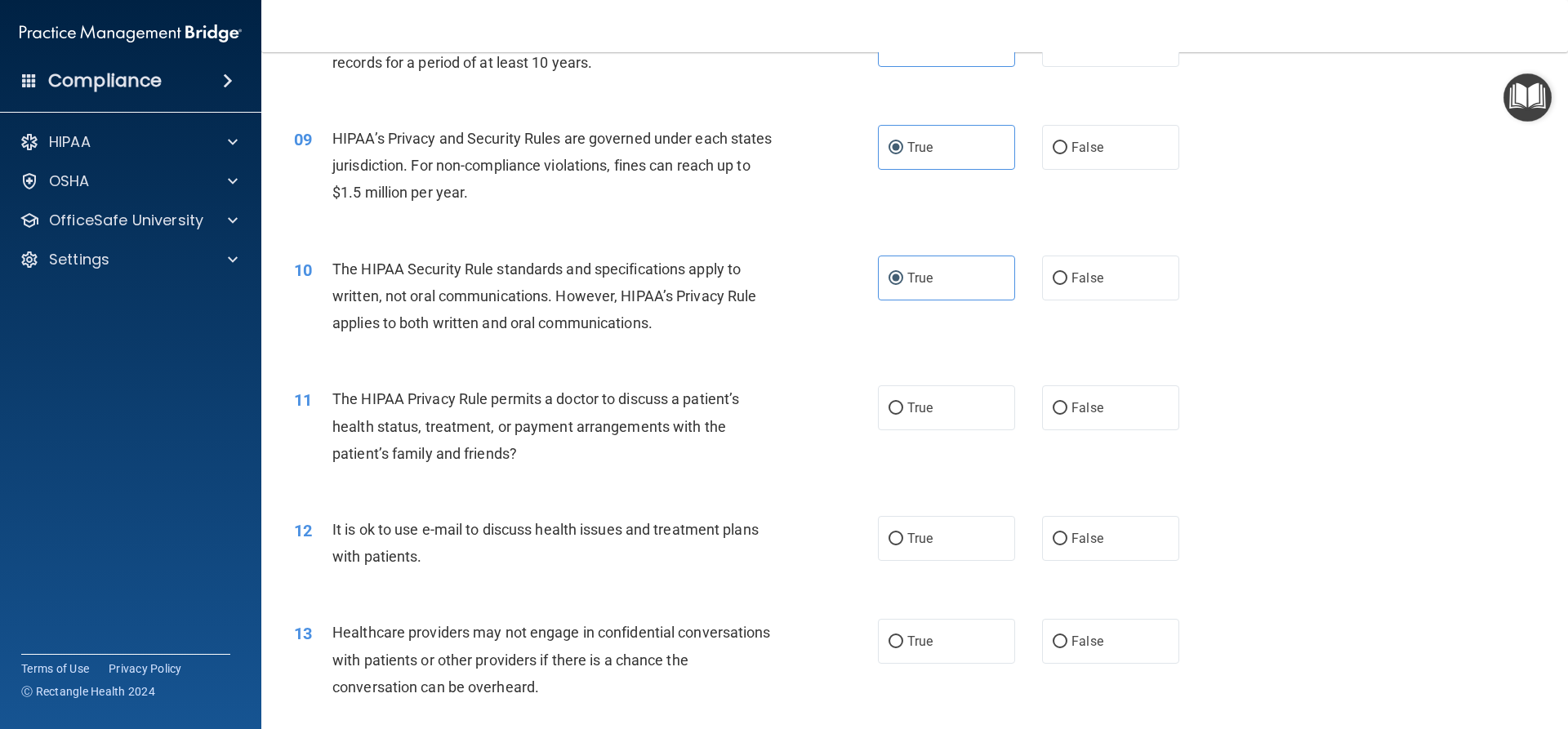
scroll to position [980, 0]
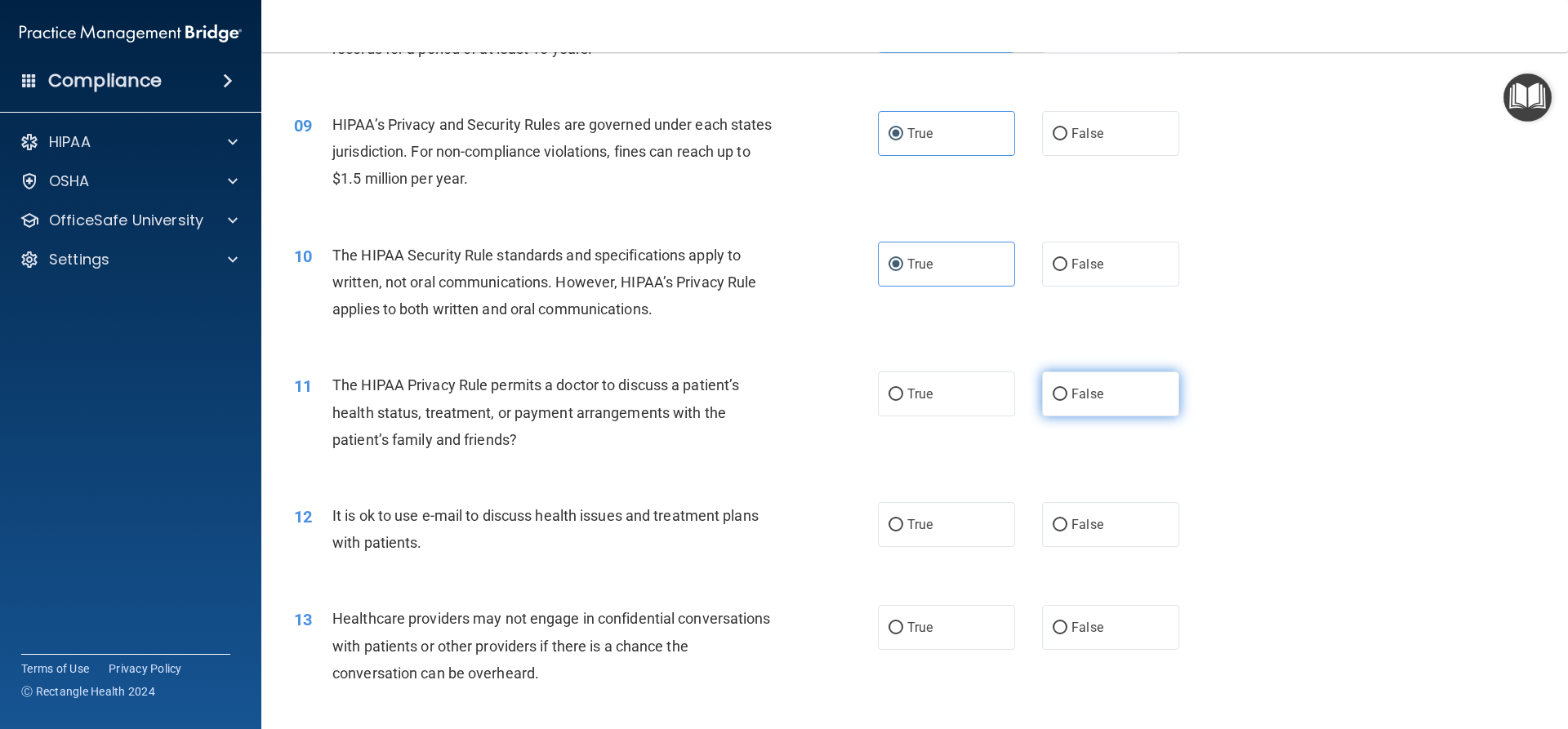
click at [1148, 397] on label "False" at bounding box center [1111, 394] width 138 height 45
click at [1068, 397] on input "False" at bounding box center [1060, 395] width 14 height 13
radio input "true"
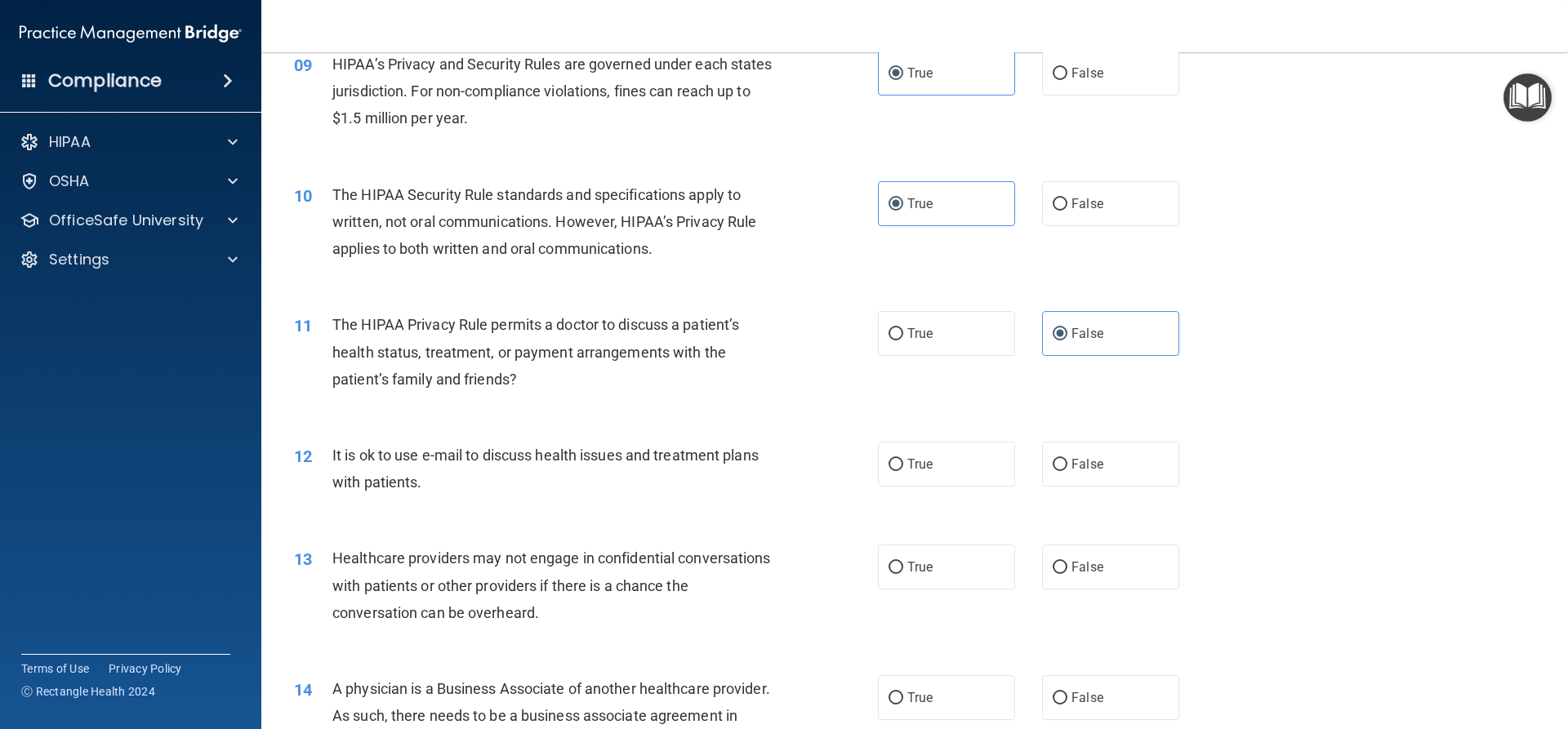
scroll to position [1143, 0]
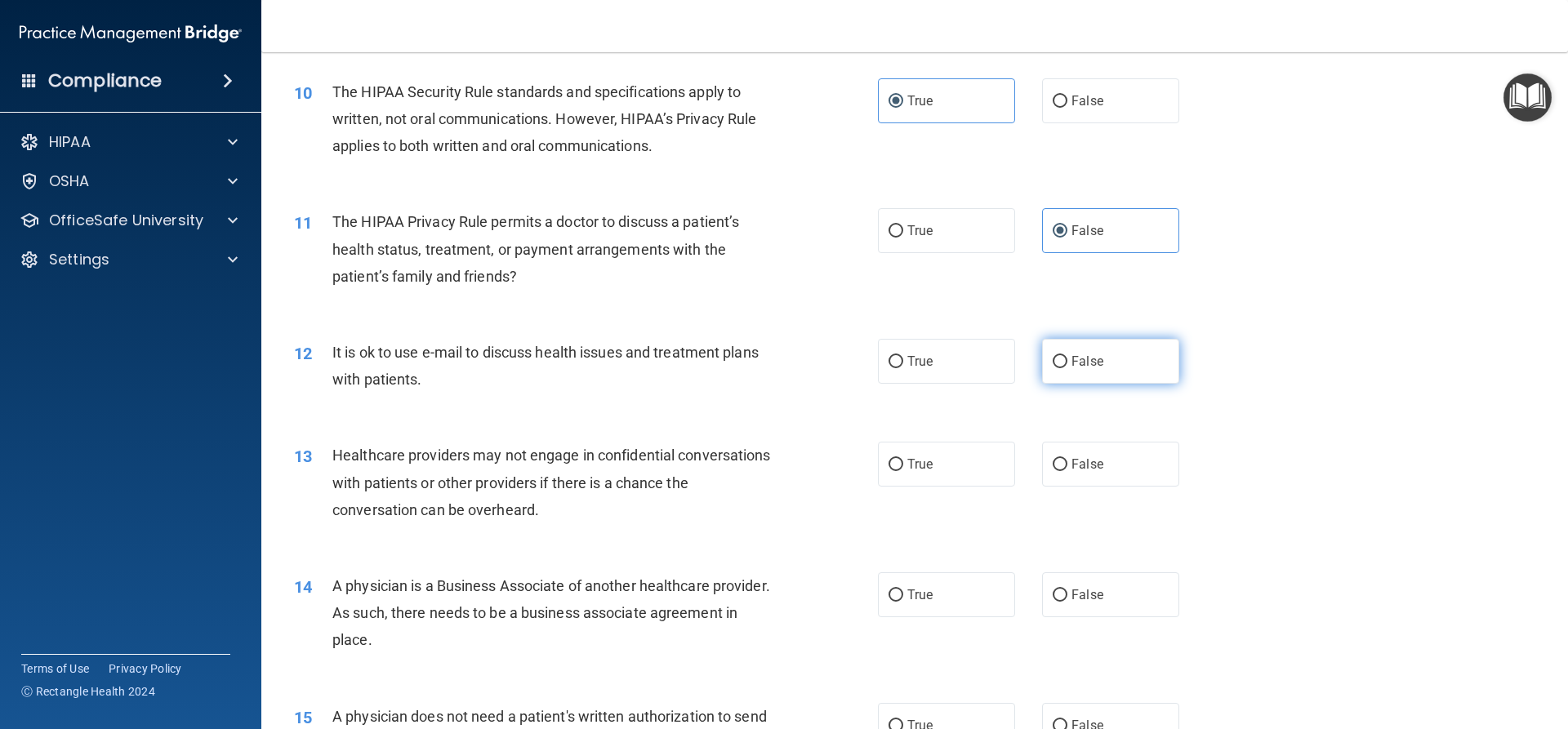
click at [1072, 363] on span "False" at bounding box center [1087, 361] width 32 height 15
click at [1068, 363] on input "False" at bounding box center [1060, 363] width 14 height 13
radio input "true"
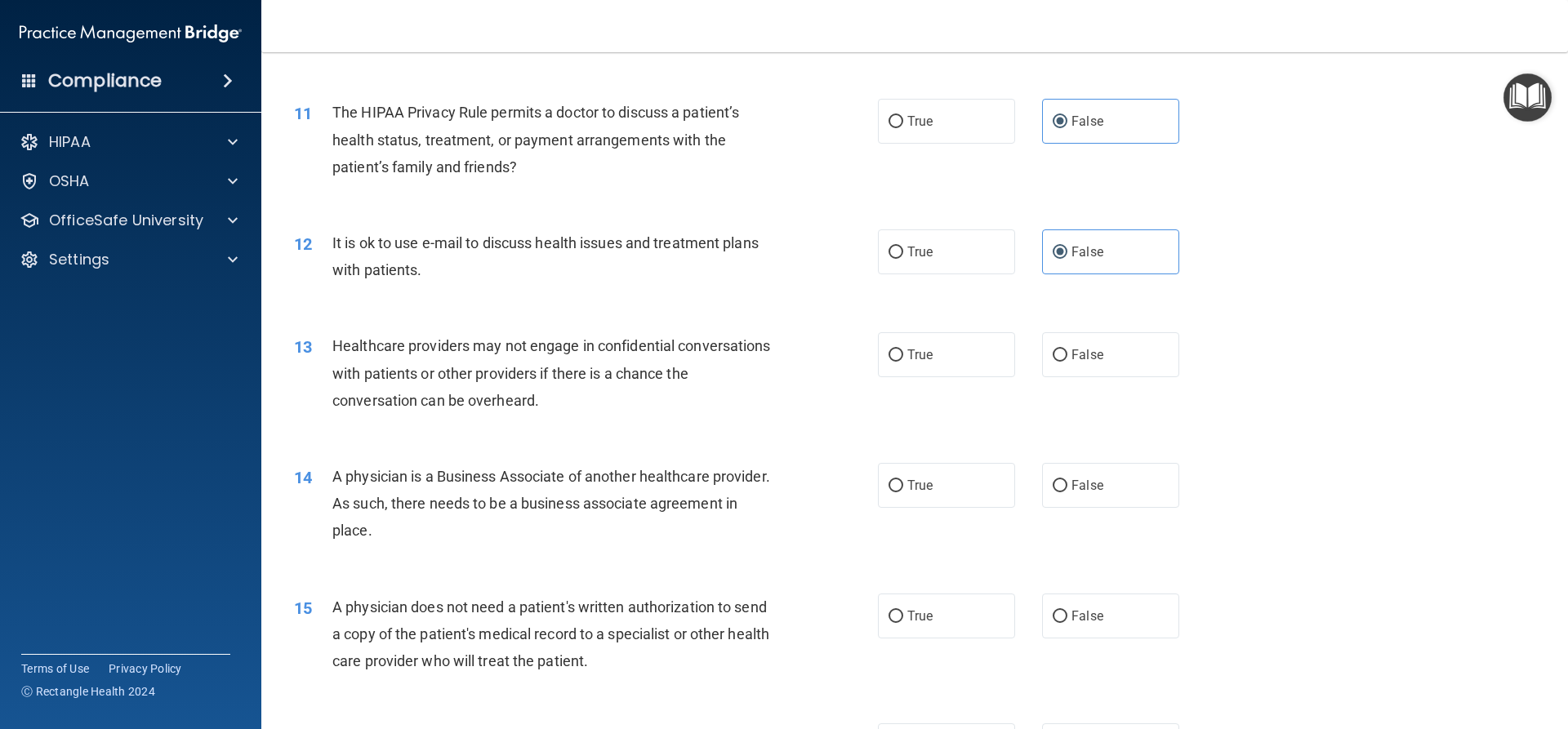
scroll to position [1306, 0]
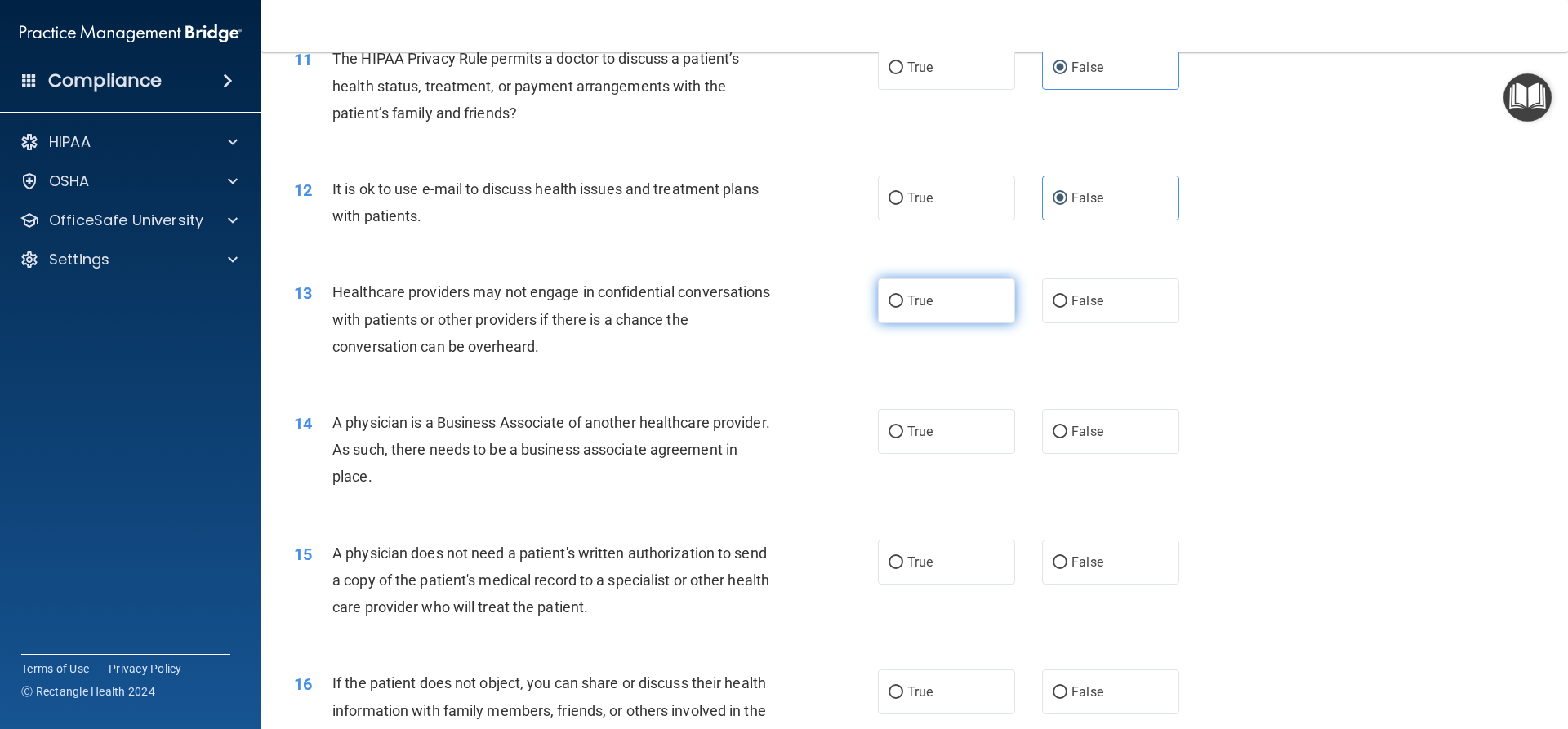
click at [914, 317] on label "True" at bounding box center [946, 301] width 138 height 45
click at [903, 308] on input "True" at bounding box center [896, 302] width 14 height 13
radio input "true"
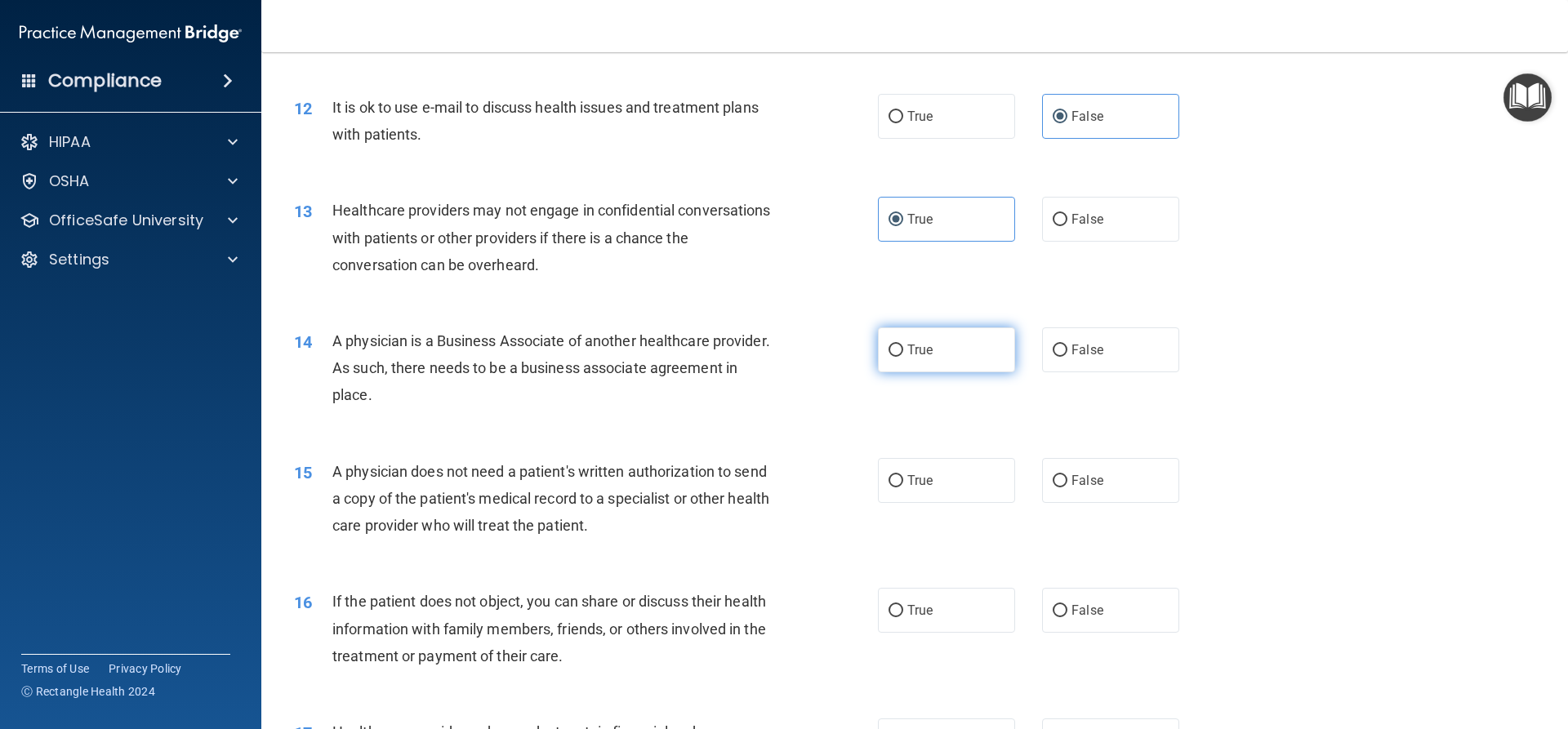
click at [897, 356] on input "True" at bounding box center [896, 351] width 14 height 13
radio input "true"
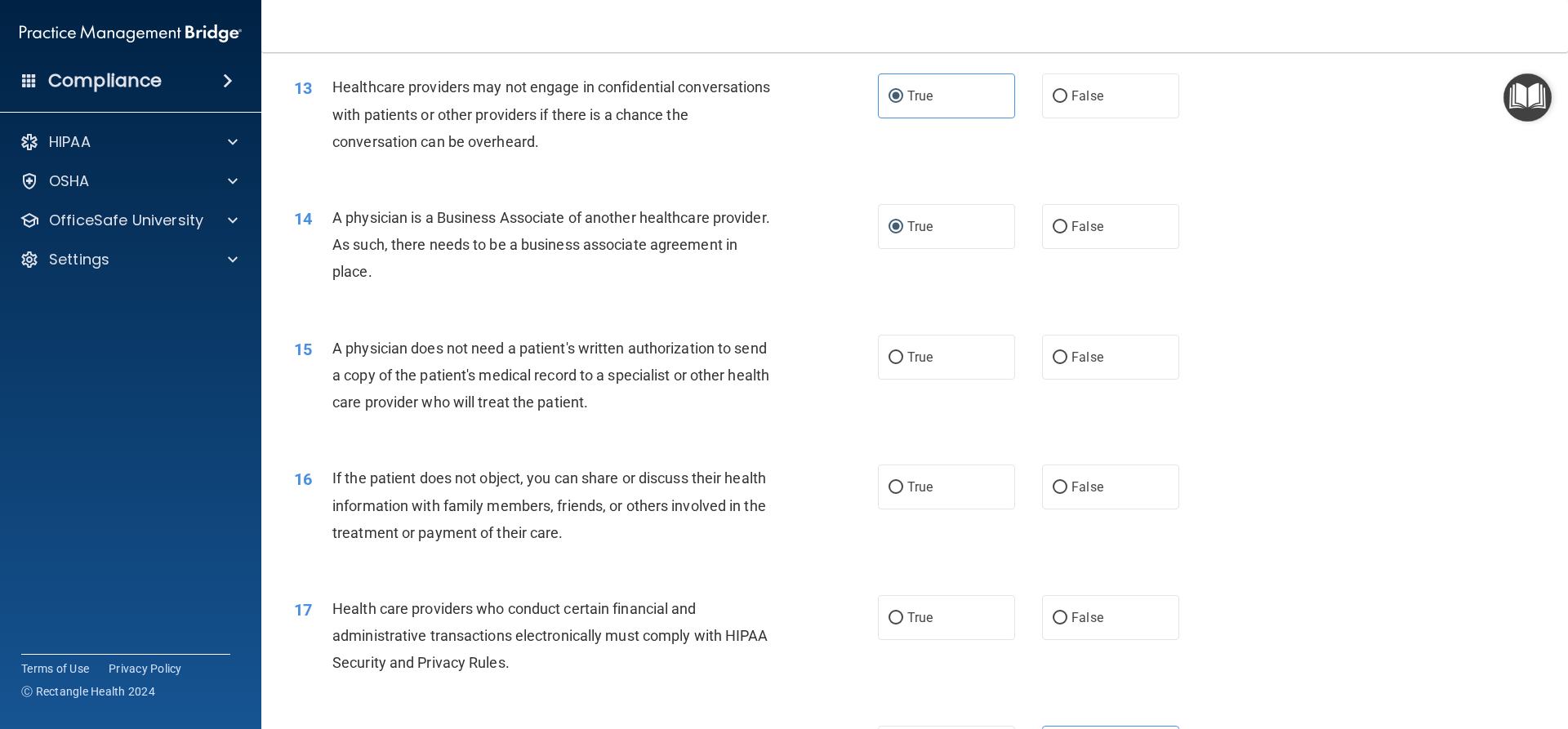
scroll to position [1551, 0]
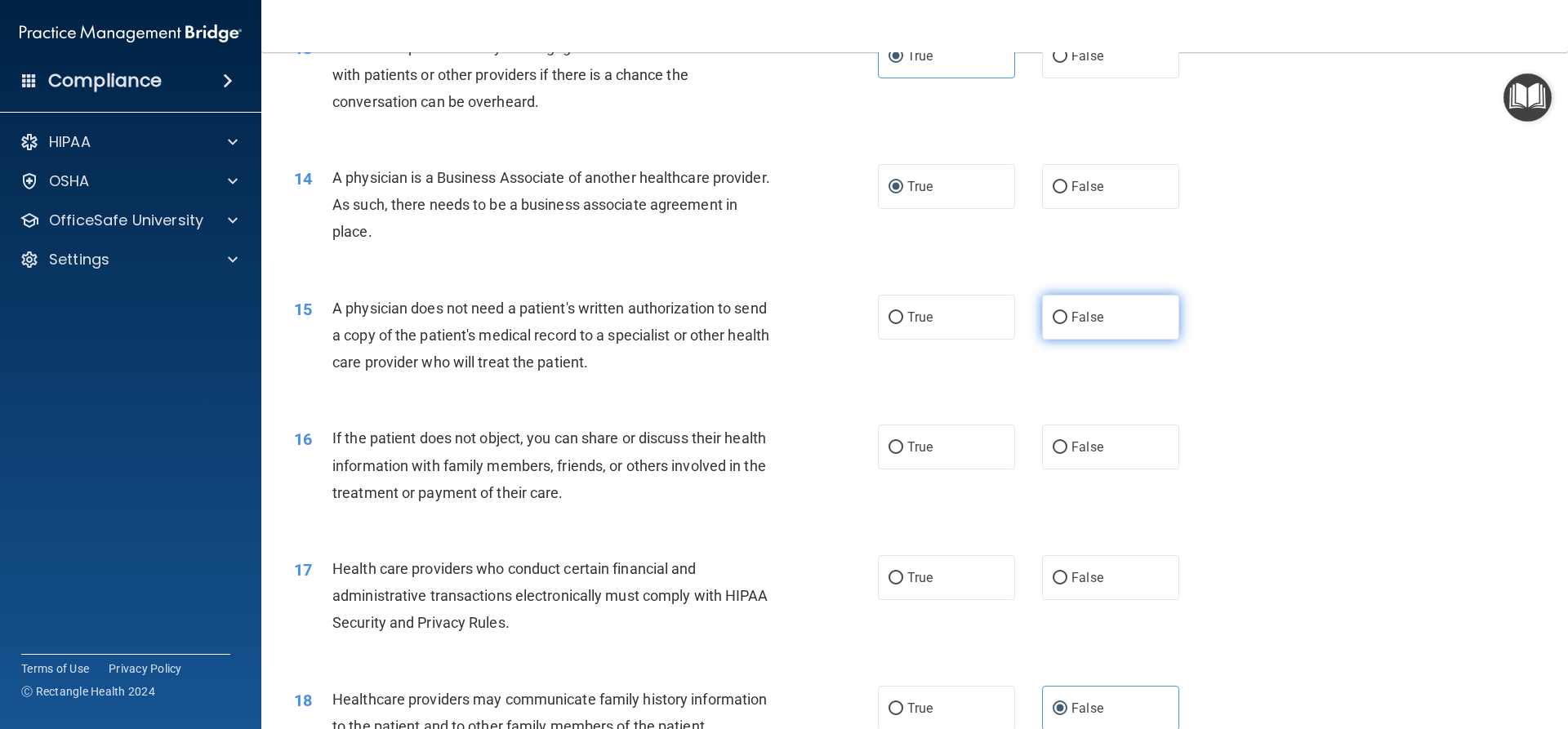
click at [1103, 328] on label "False" at bounding box center [1111, 317] width 138 height 45
click at [1068, 324] on input "False" at bounding box center [1060, 318] width 14 height 13
radio input "true"
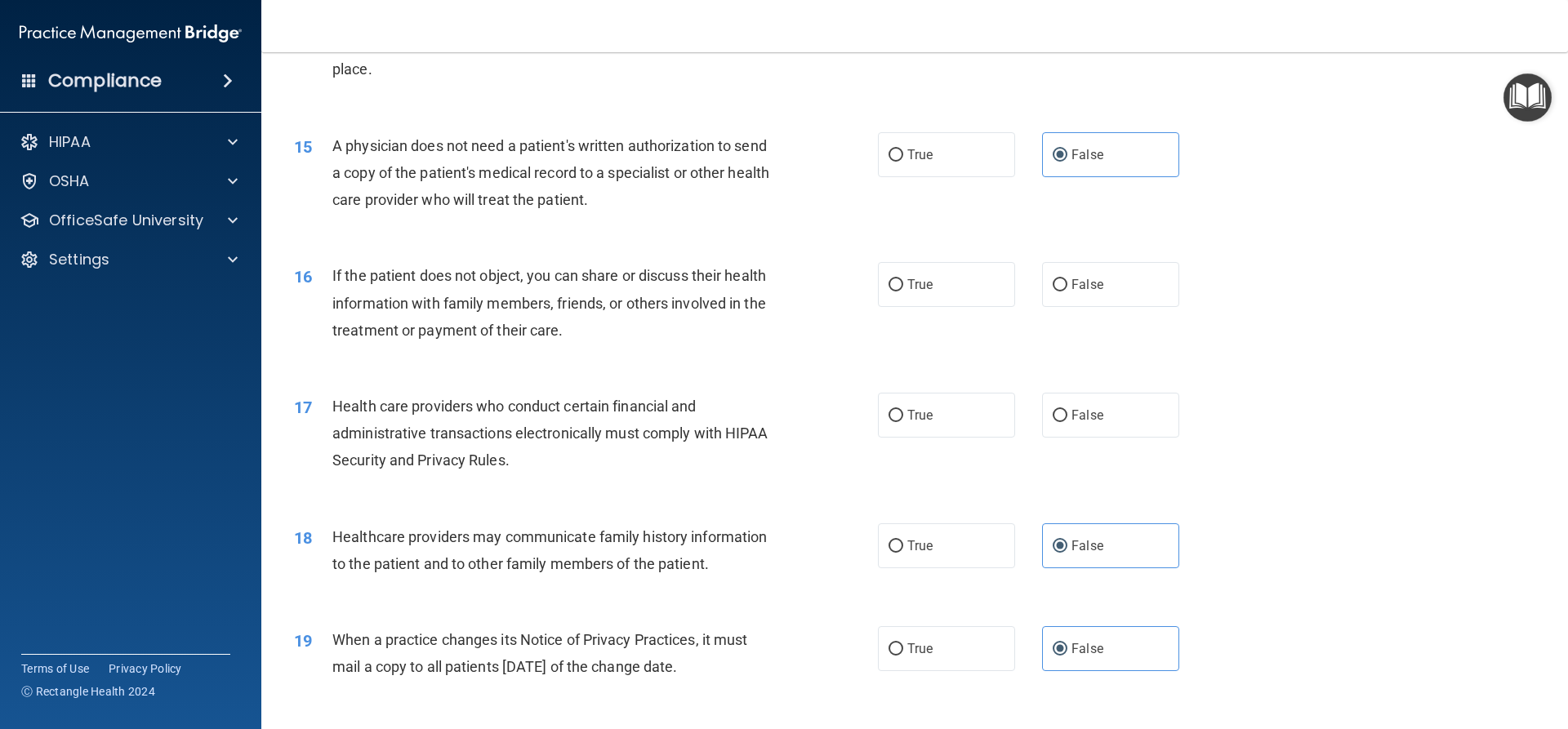
scroll to position [1714, 0]
click at [1094, 292] on label "False" at bounding box center [1111, 284] width 138 height 45
click at [1068, 290] on input "False" at bounding box center [1060, 285] width 14 height 13
radio input "true"
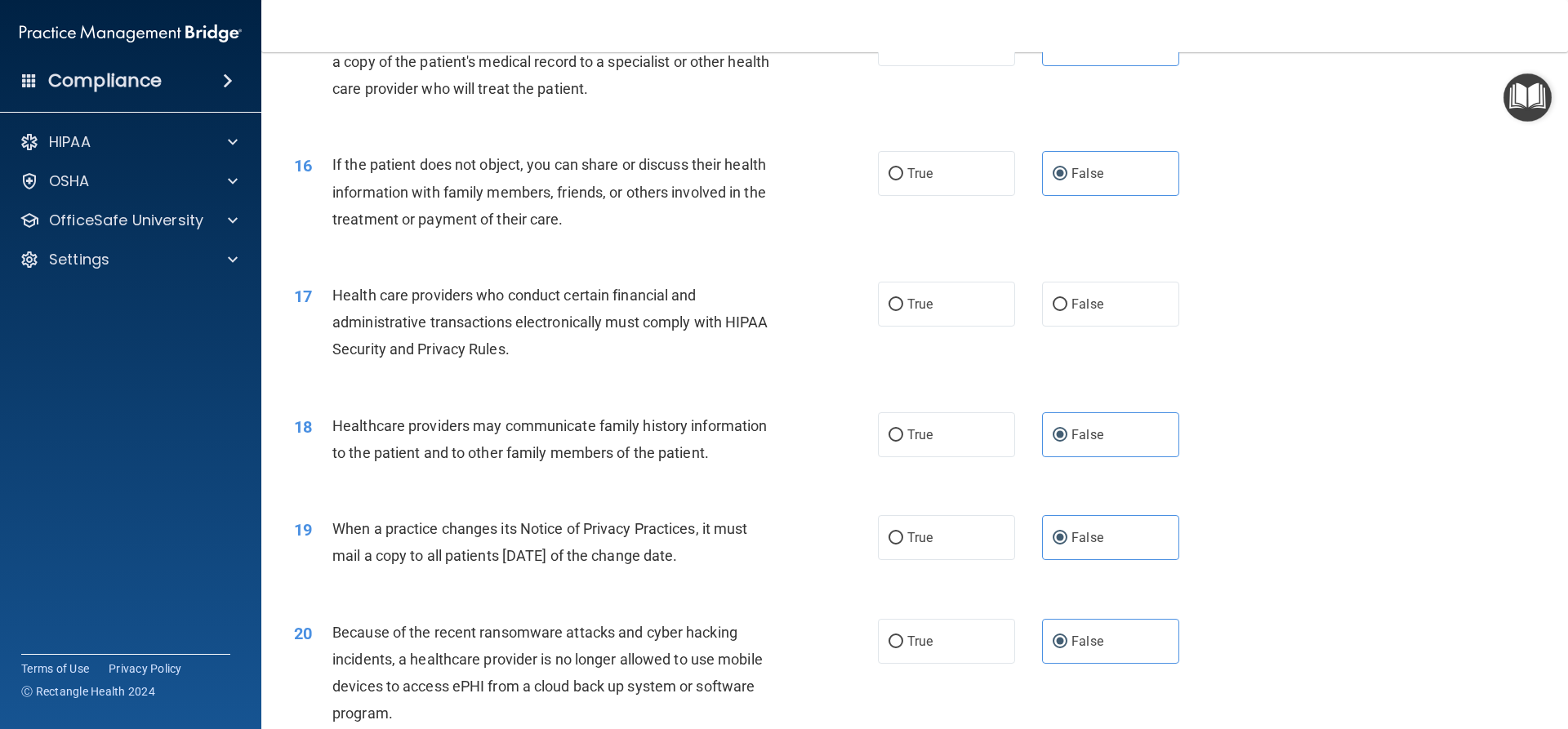
scroll to position [1878, 0]
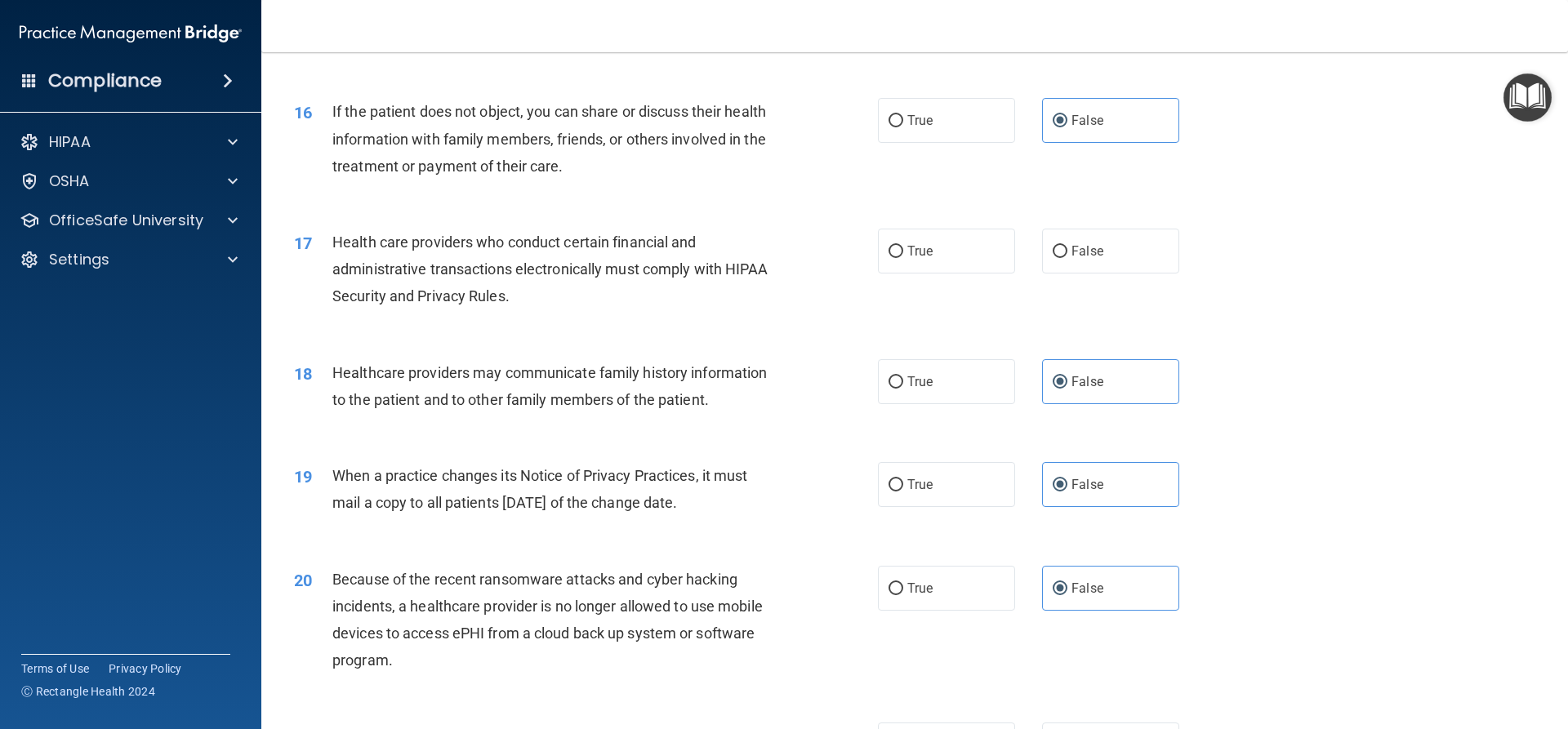
drag, startPoint x: 961, startPoint y: 232, endPoint x: 947, endPoint y: 219, distance: 19.1
click at [948, 221] on div "17 Health care providers who conduct certain financial and administrative trans…" at bounding box center [914, 273] width 1266 height 130
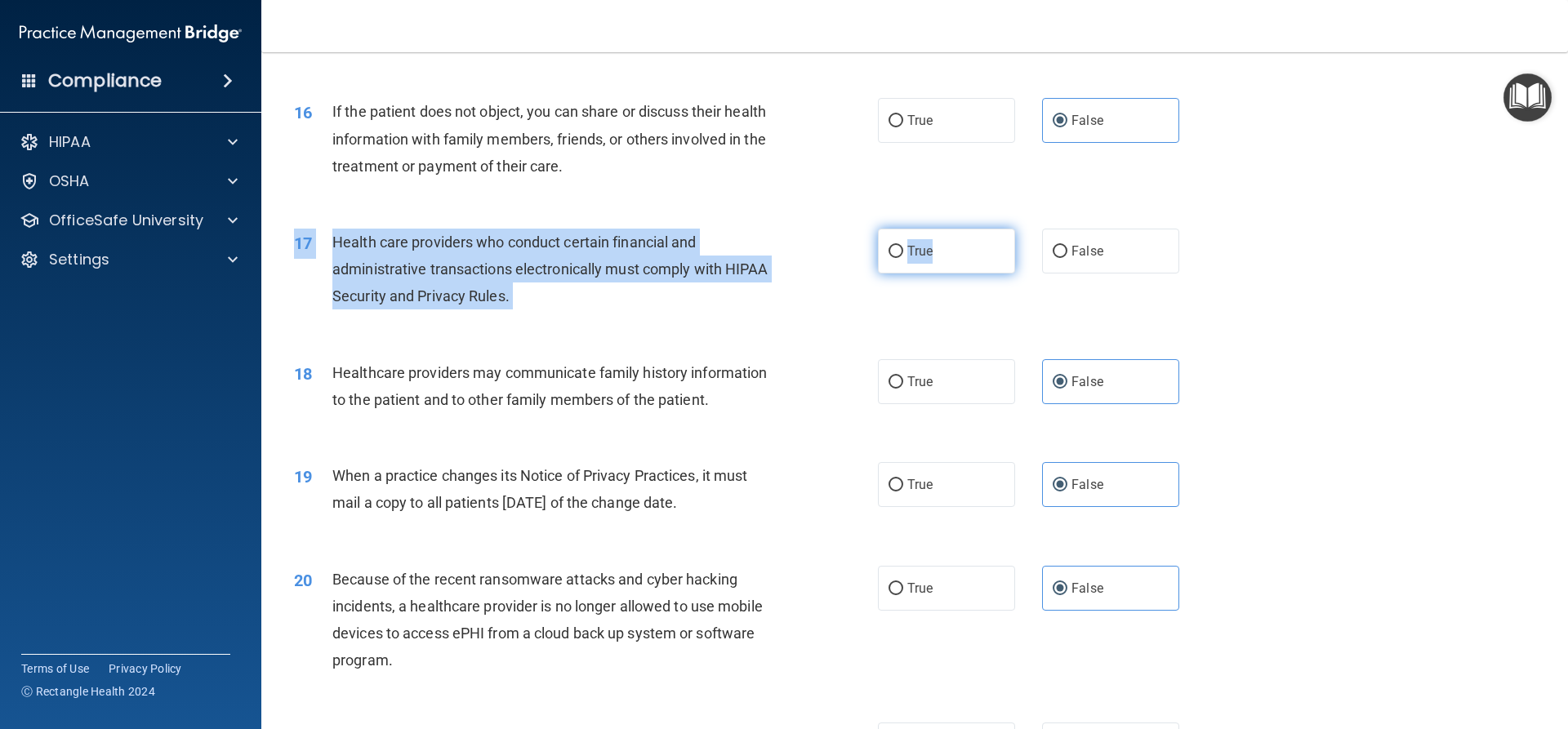
click at [939, 248] on label "True" at bounding box center [946, 251] width 138 height 45
click at [903, 248] on input "True" at bounding box center [896, 252] width 14 height 13
radio input "true"
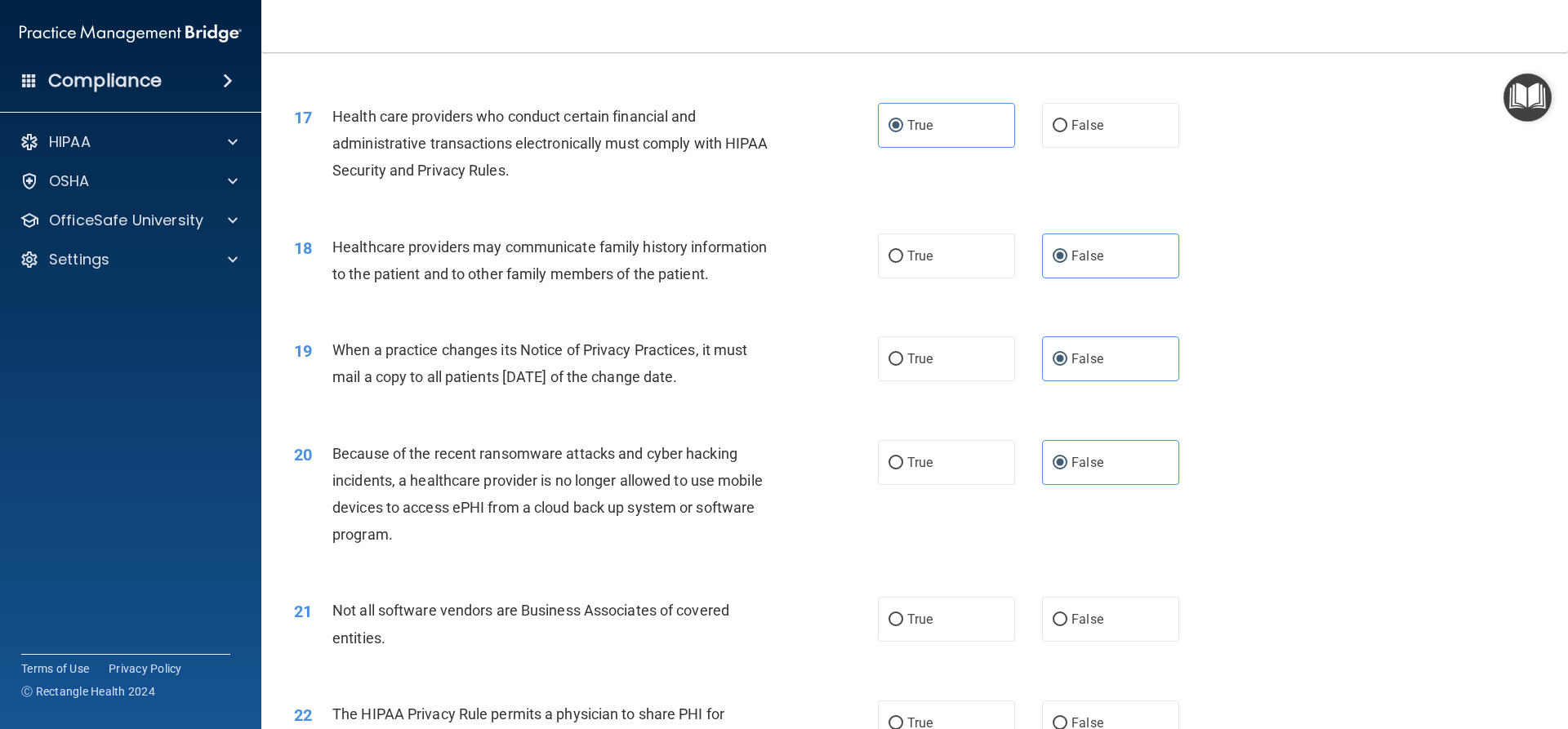
scroll to position [2040, 0]
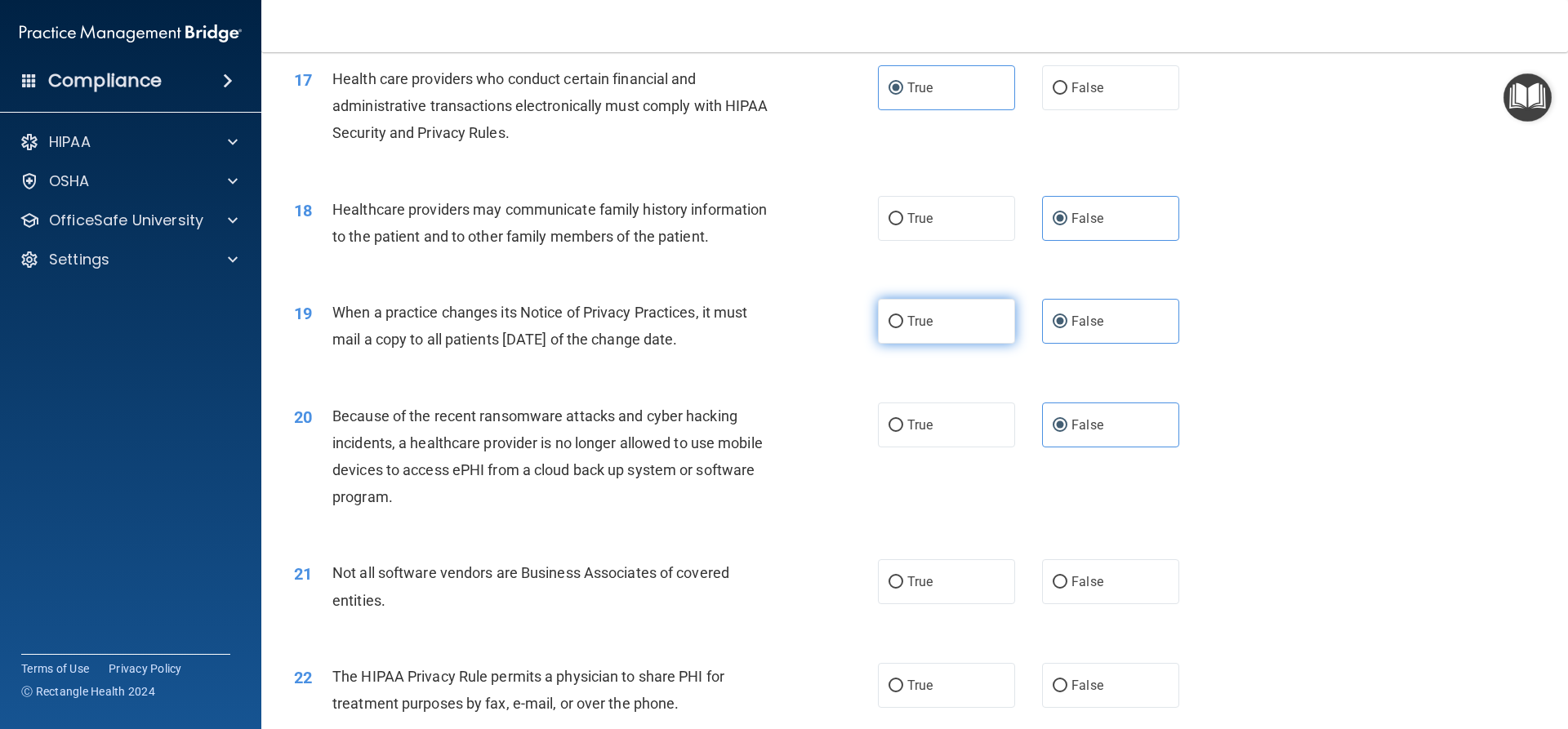
click at [941, 320] on label "True" at bounding box center [946, 321] width 138 height 45
click at [903, 320] on input "True" at bounding box center [896, 322] width 14 height 13
radio input "true"
radio input "false"
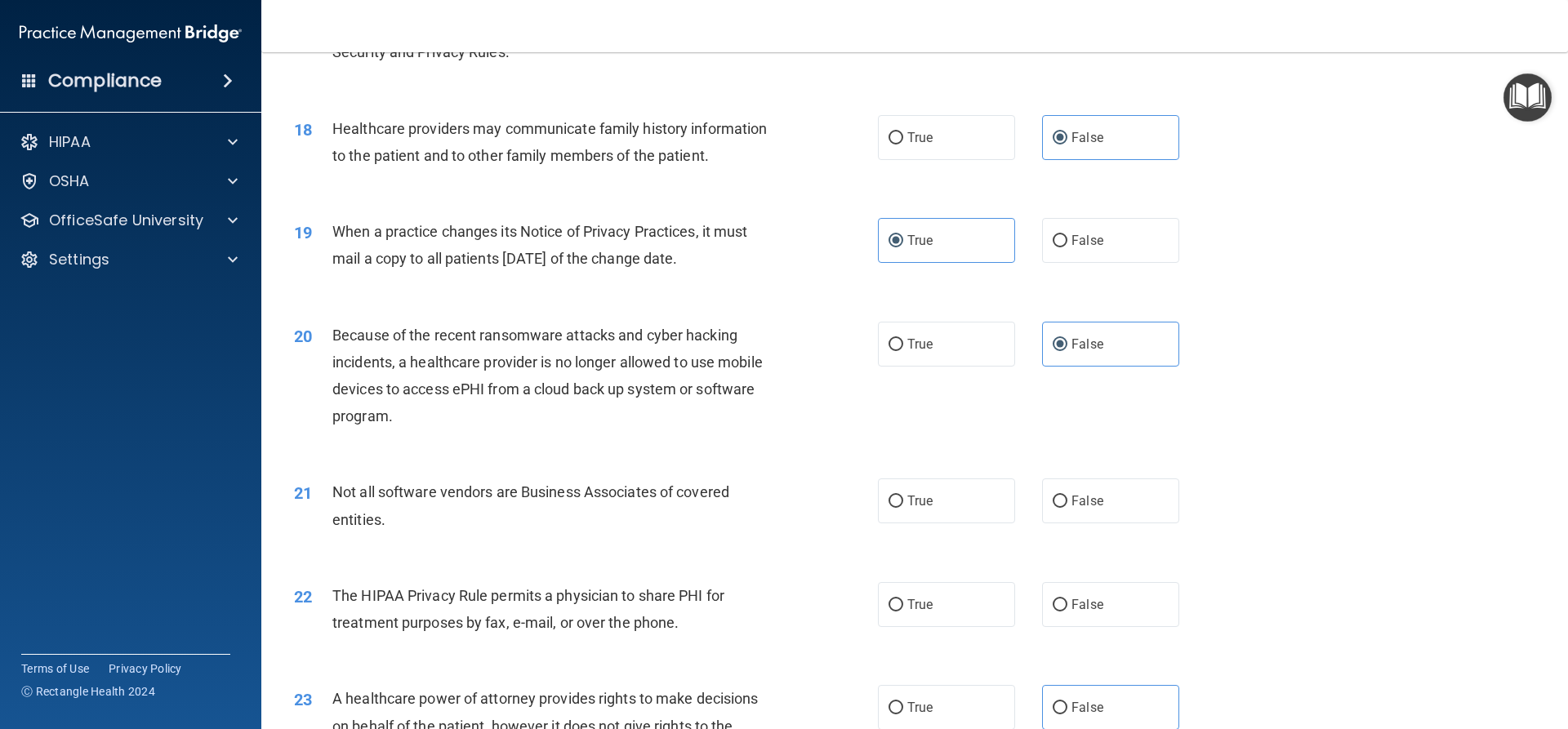
scroll to position [2123, 0]
click at [912, 349] on span "True" at bounding box center [920, 343] width 25 height 15
click at [903, 349] on input "True" at bounding box center [896, 345] width 14 height 13
radio input "true"
radio input "false"
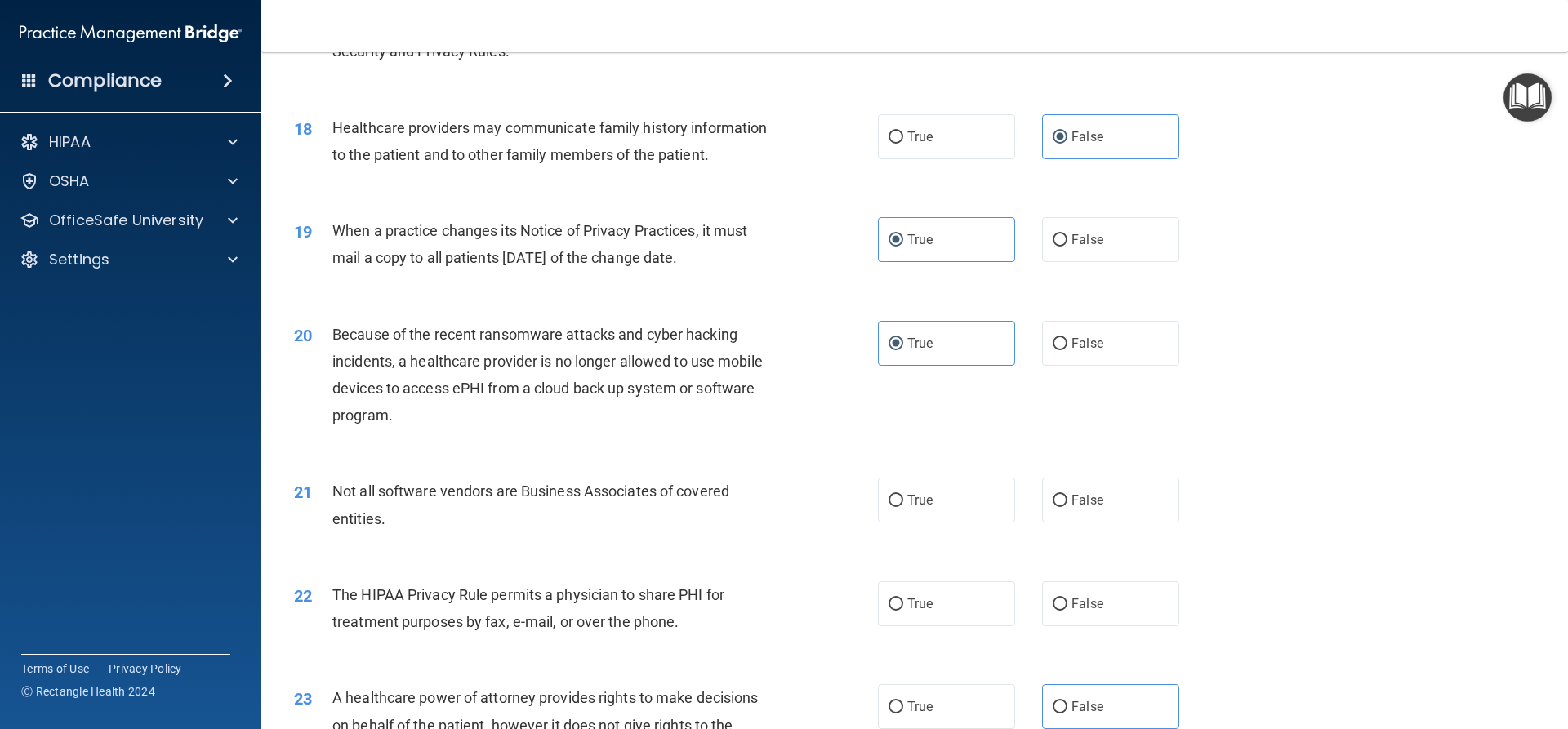
scroll to position [2204, 0]
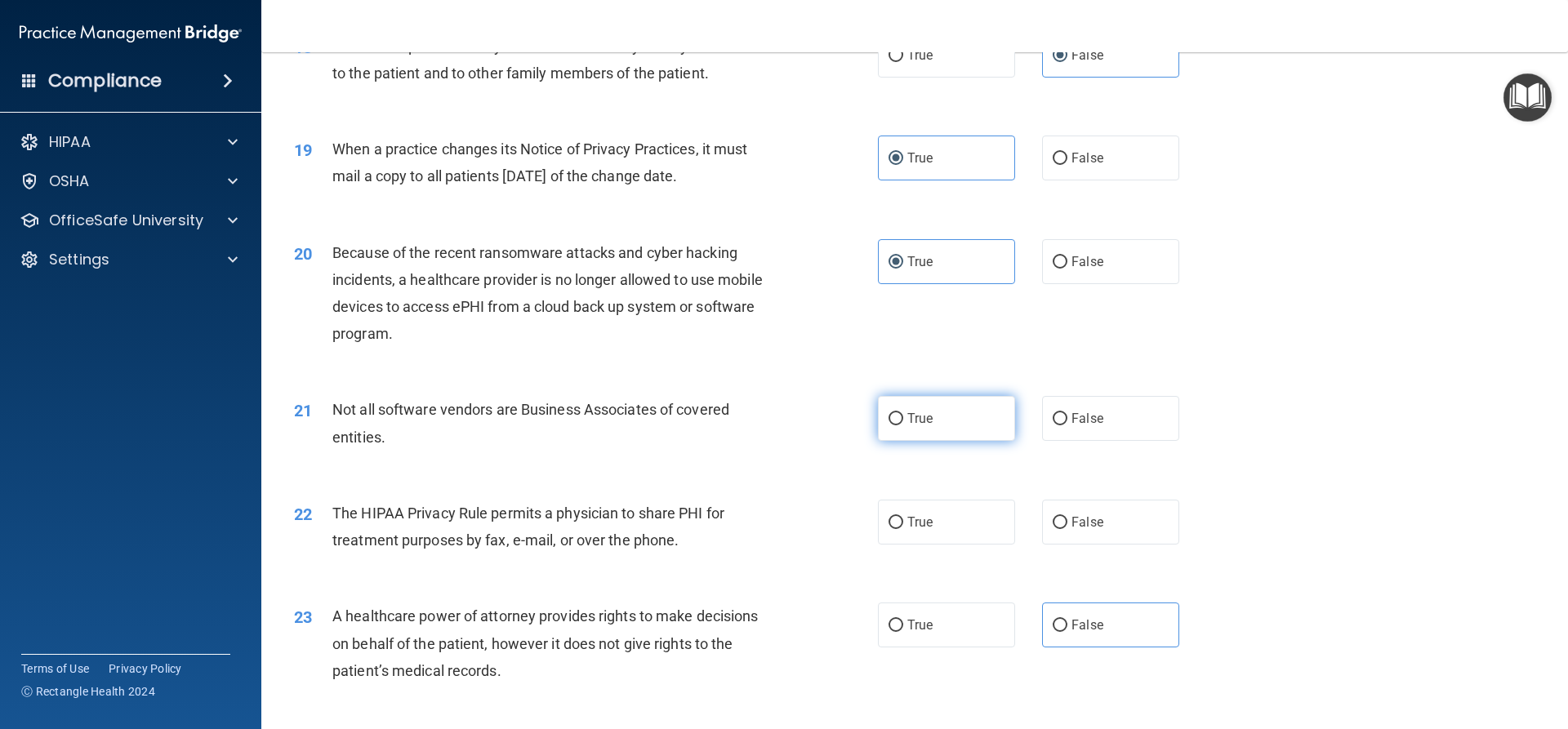
click at [959, 419] on label "True" at bounding box center [946, 419] width 138 height 45
click at [903, 419] on input "True" at bounding box center [896, 420] width 14 height 13
radio input "true"
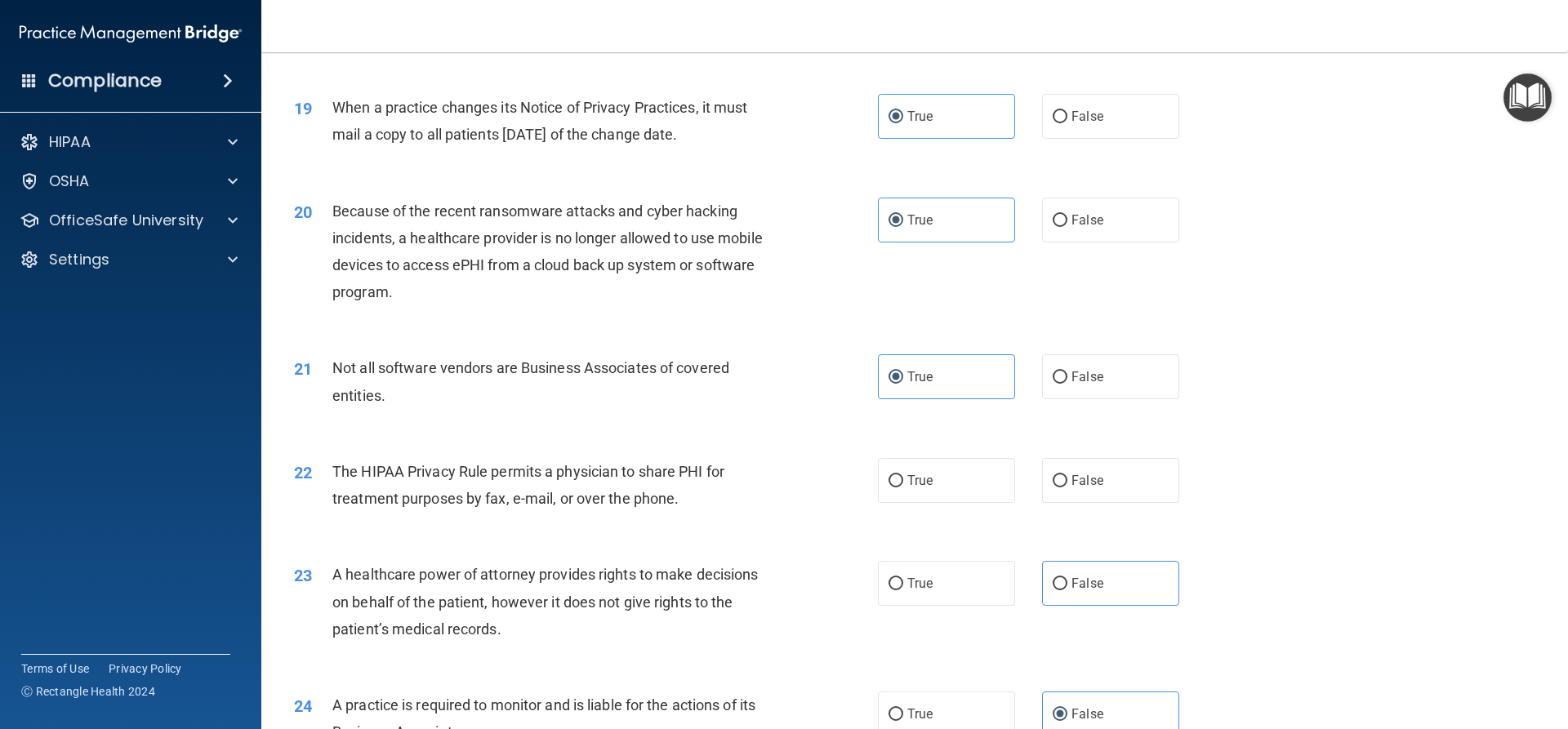
scroll to position [2286, 0]
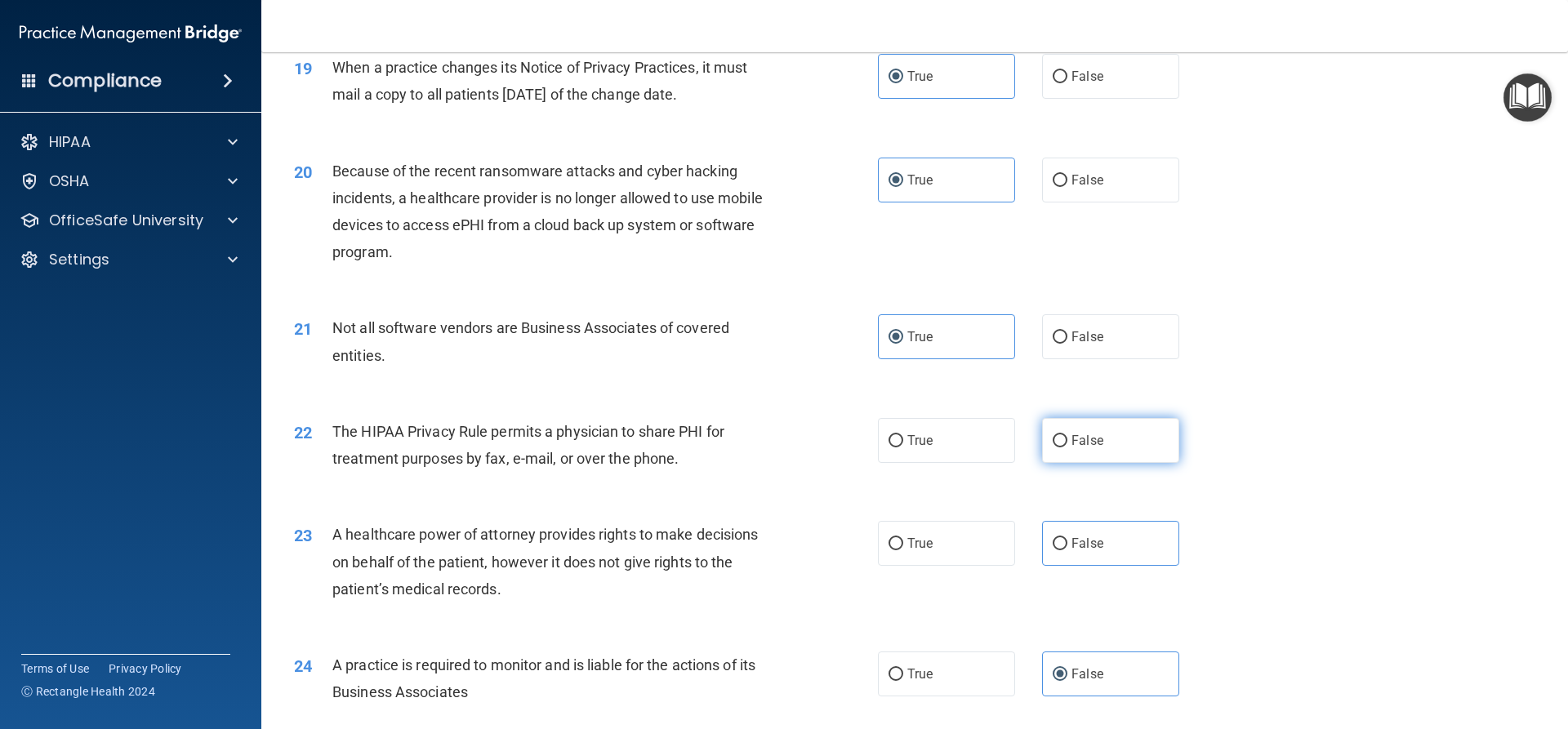
click at [1107, 442] on label "False" at bounding box center [1111, 440] width 138 height 45
click at [1068, 442] on input "False" at bounding box center [1060, 441] width 14 height 13
radio input "true"
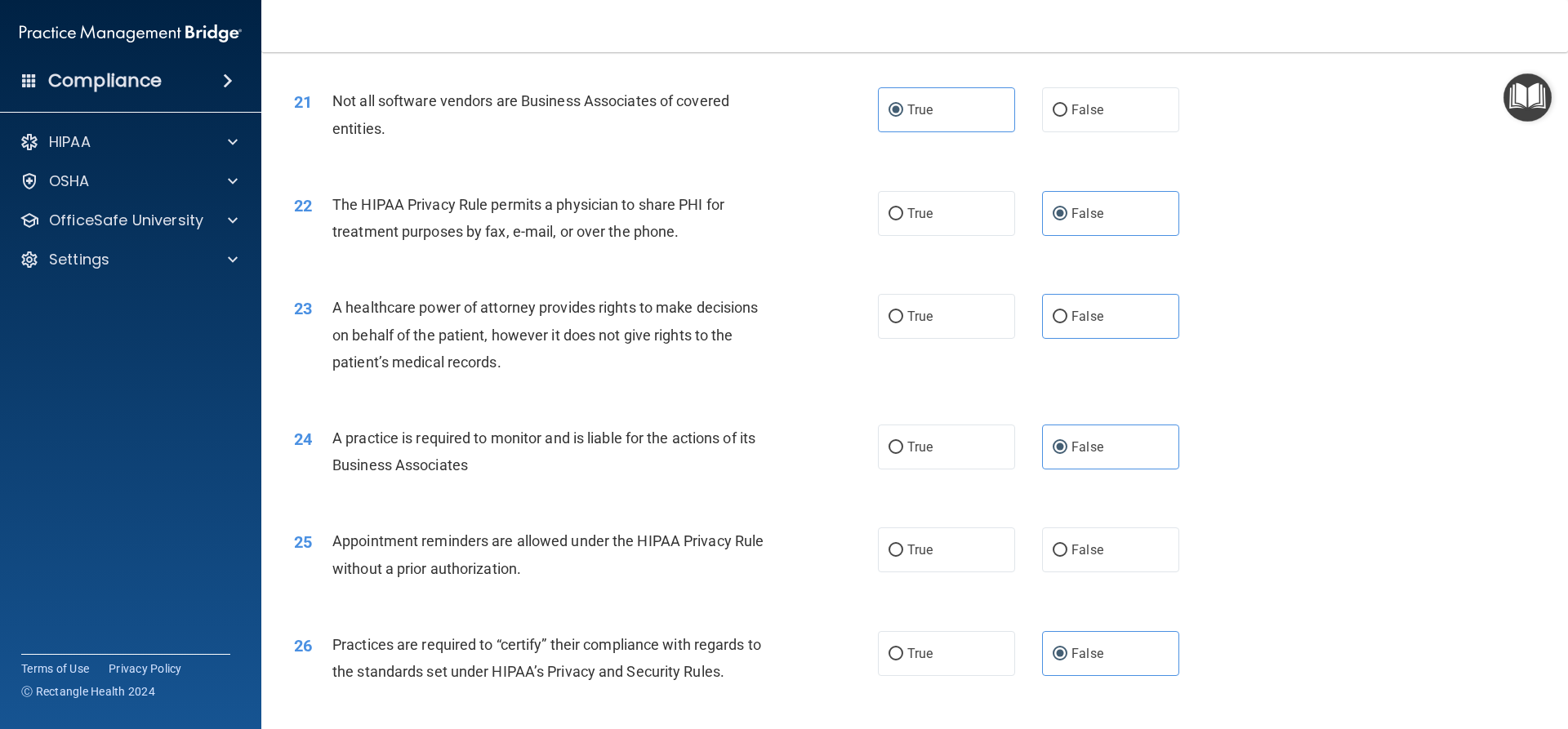
scroll to position [2531, 0]
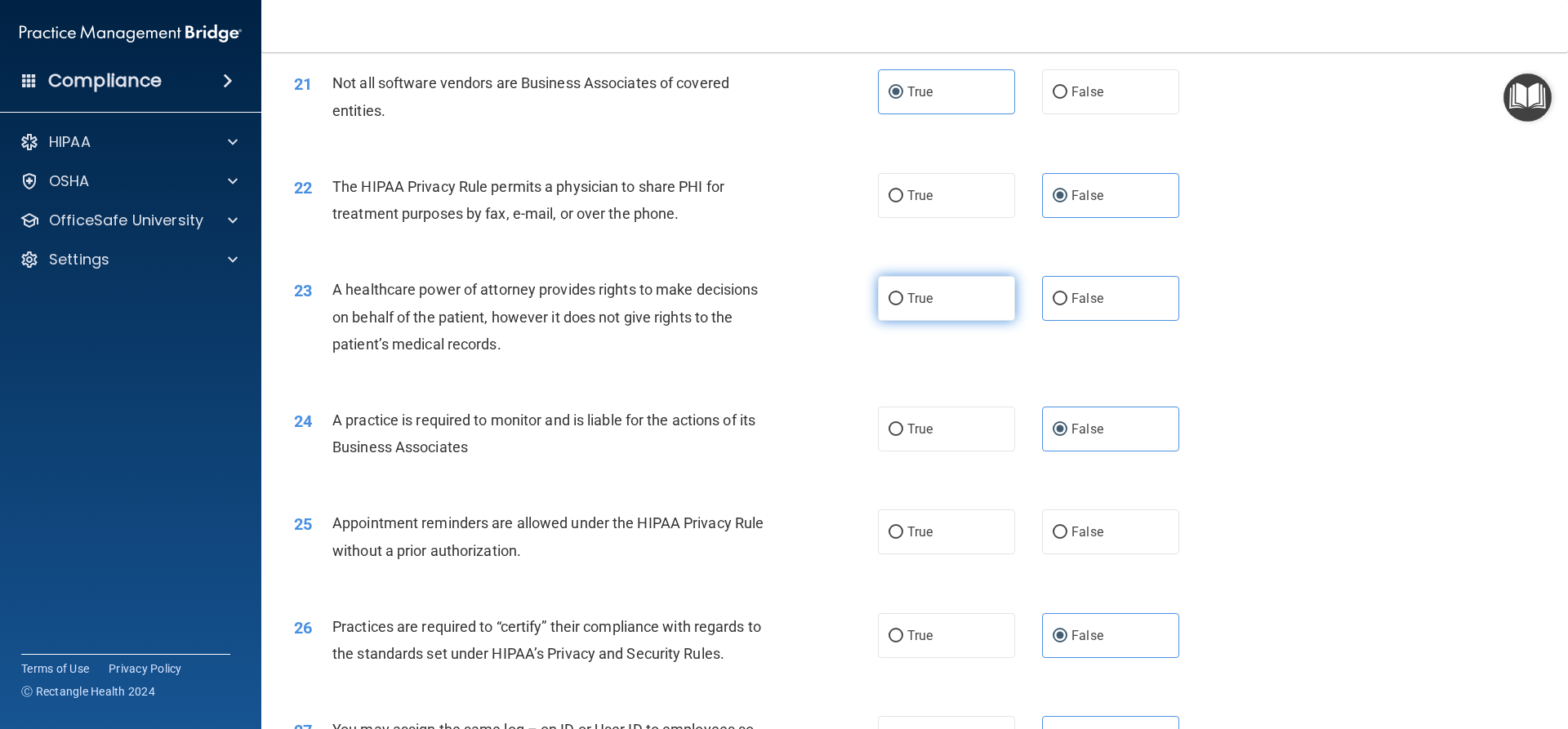
click at [911, 298] on span "True" at bounding box center [920, 298] width 25 height 15
click at [903, 298] on input "True" at bounding box center [896, 299] width 14 height 13
radio input "true"
click at [1075, 289] on label "False" at bounding box center [1111, 298] width 138 height 45
click at [1068, 293] on input "False" at bounding box center [1060, 299] width 14 height 13
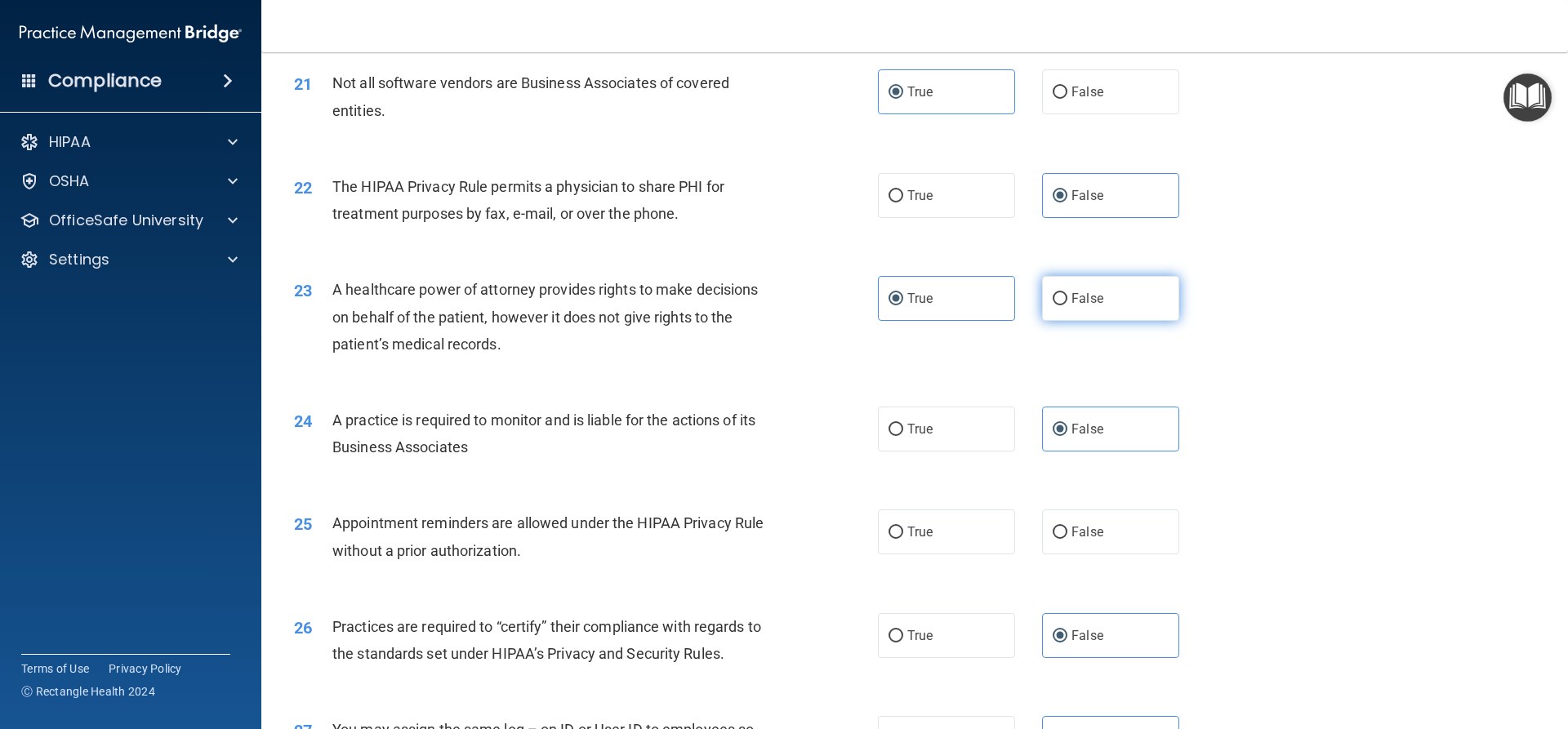
radio input "true"
radio input "false"
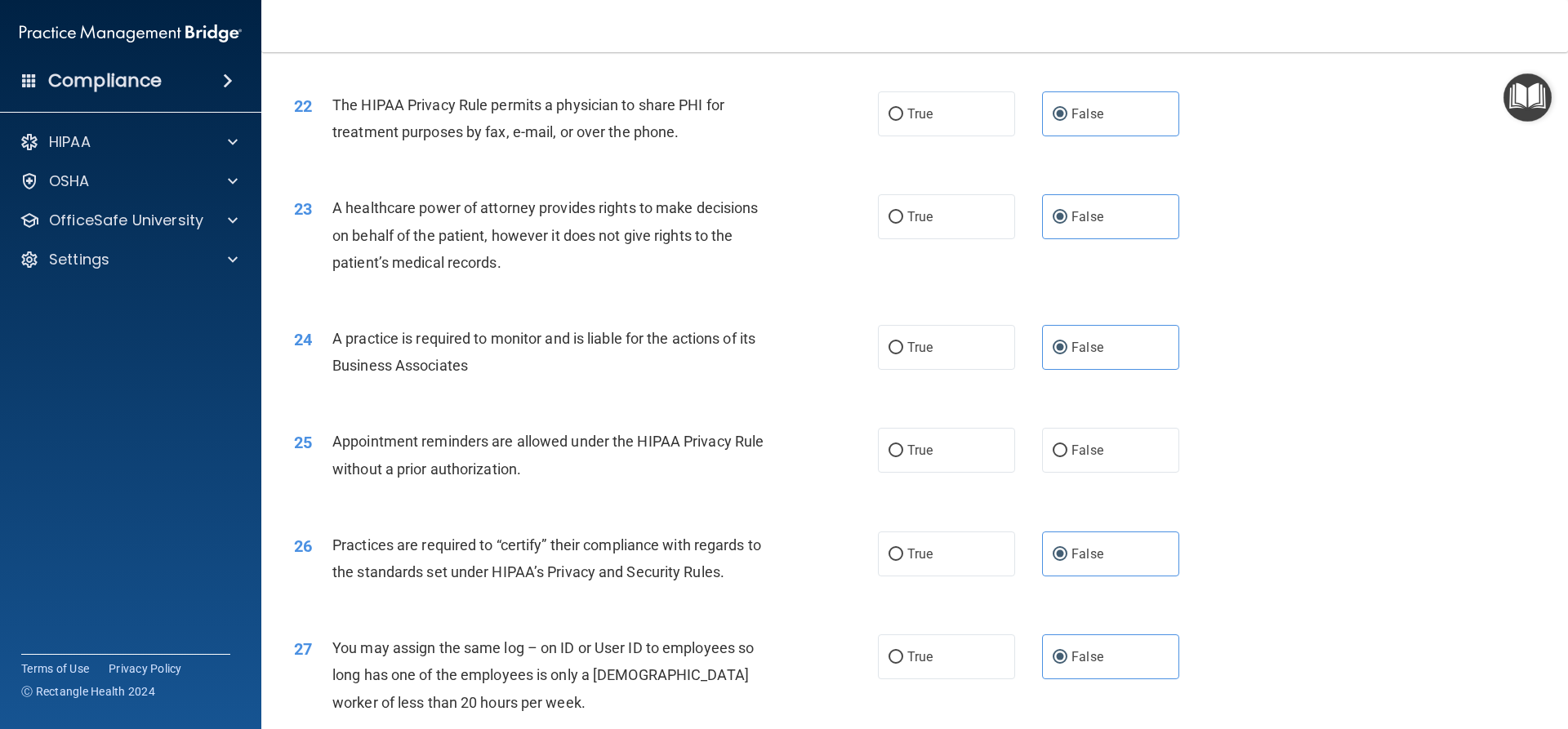
scroll to position [2694, 0]
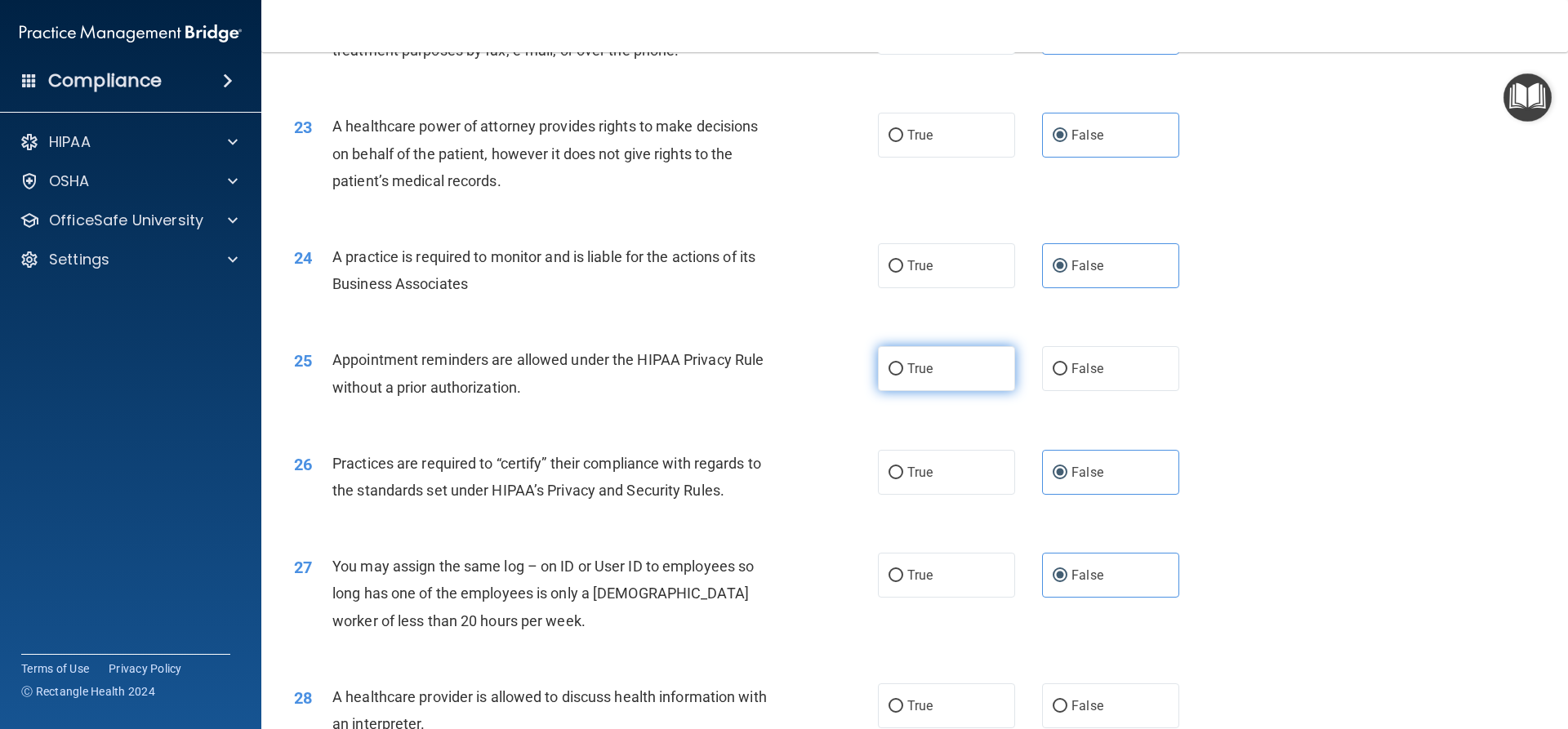
click at [921, 350] on label "True" at bounding box center [946, 369] width 138 height 45
click at [903, 364] on input "True" at bounding box center [896, 370] width 14 height 13
radio input "true"
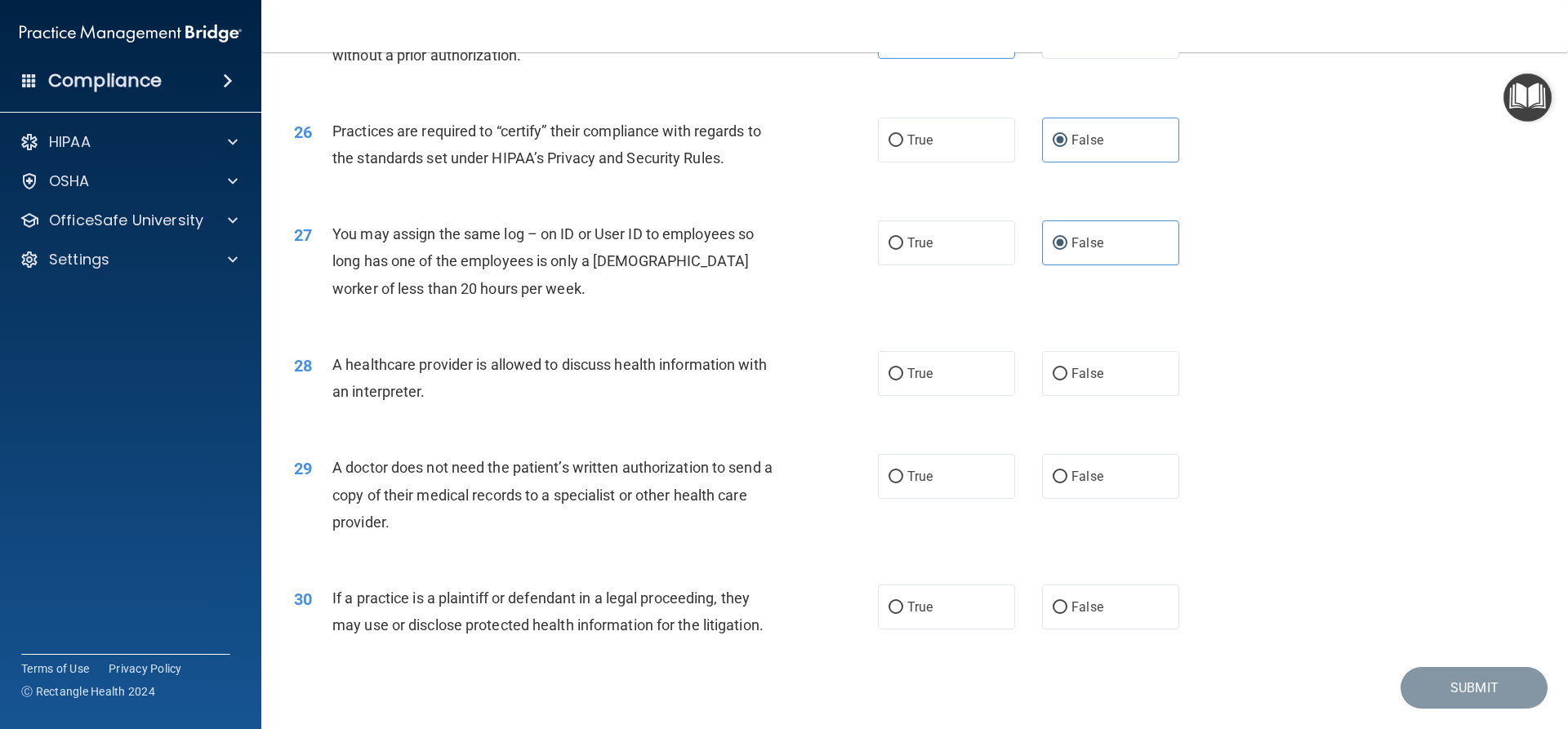
scroll to position [3072, 0]
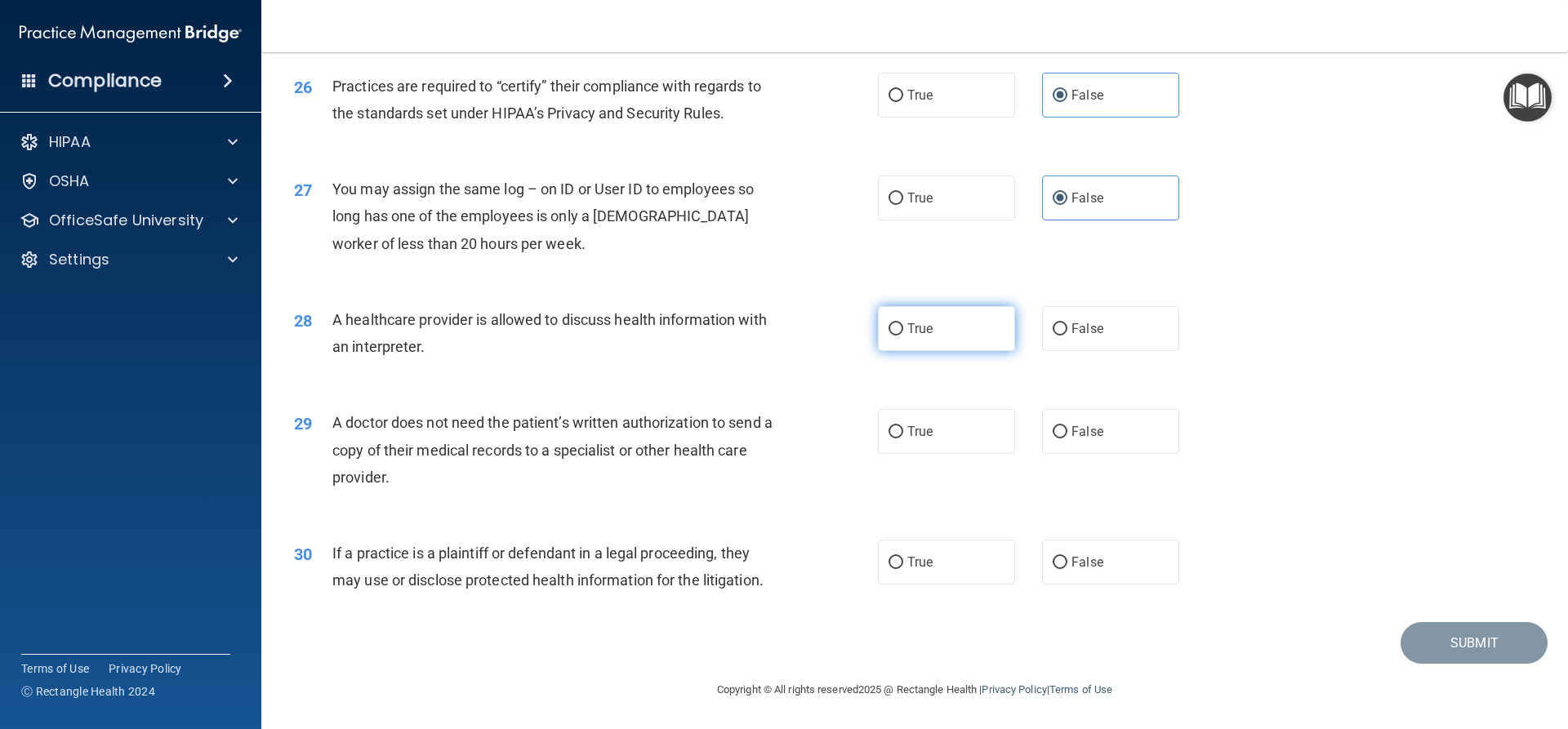
click at [927, 329] on label "True" at bounding box center [946, 328] width 138 height 45
click at [903, 329] on input "True" at bounding box center [896, 329] width 14 height 13
radio input "true"
click at [1071, 327] on span "False" at bounding box center [1087, 328] width 32 height 15
click at [1068, 327] on input "False" at bounding box center [1060, 329] width 14 height 13
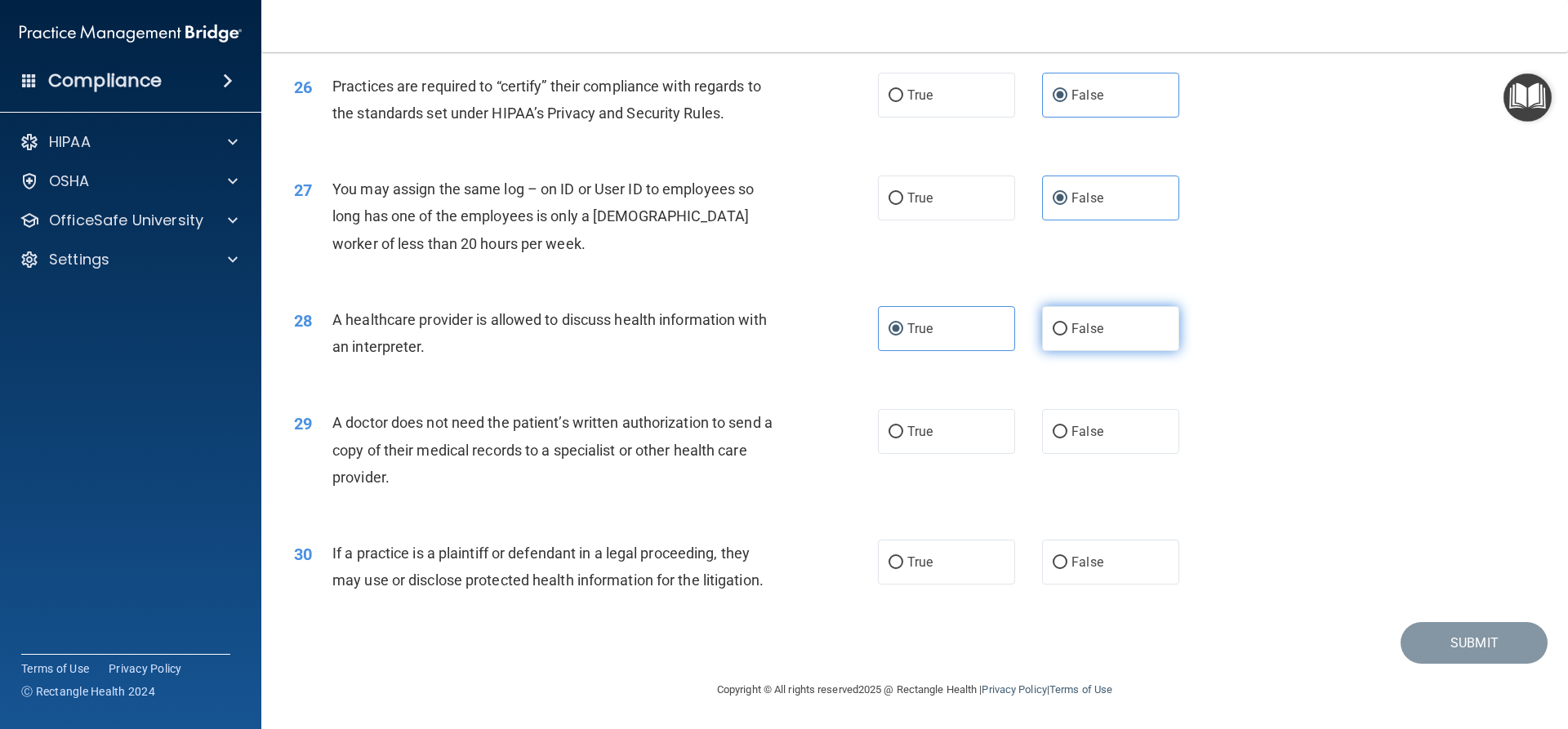
radio input "true"
radio input "false"
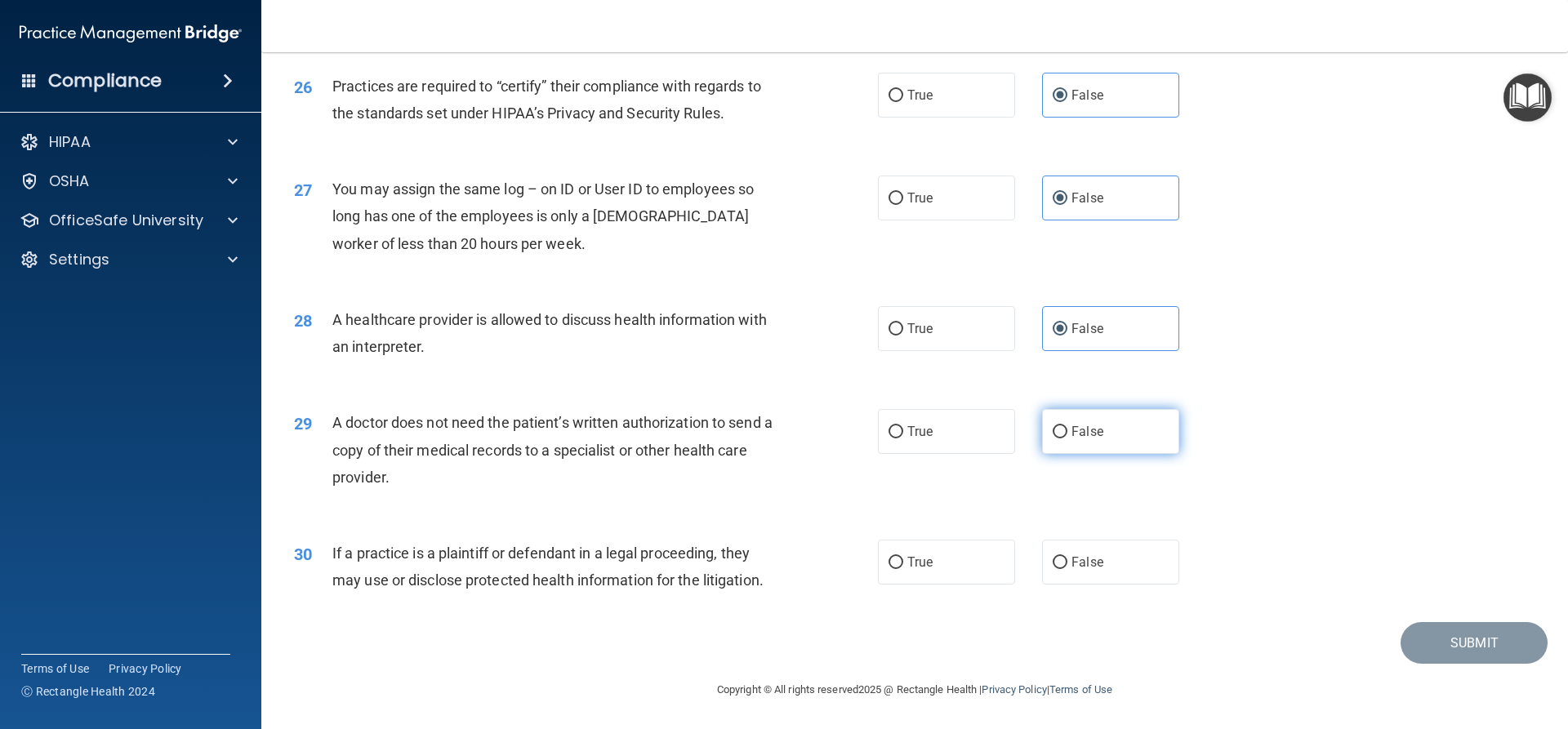
click at [1089, 416] on label "False" at bounding box center [1111, 431] width 138 height 45
click at [1068, 426] on input "False" at bounding box center [1060, 432] width 14 height 13
radio input "true"
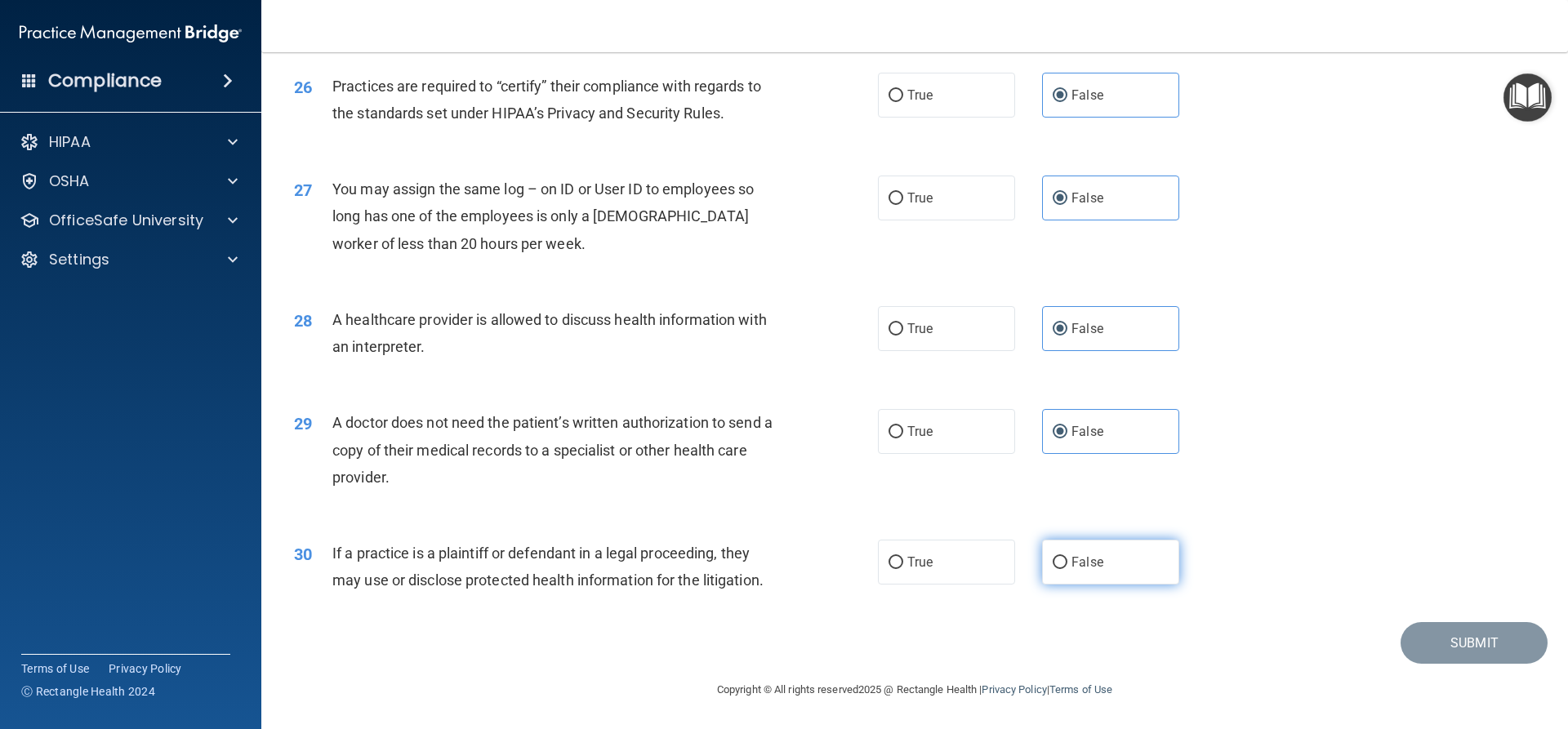
drag, startPoint x: 912, startPoint y: 562, endPoint x: 1050, endPoint y: 574, distance: 138.5
click at [913, 562] on span "True" at bounding box center [920, 562] width 25 height 15
click at [903, 562] on input "True" at bounding box center [896, 563] width 14 height 13
radio input "true"
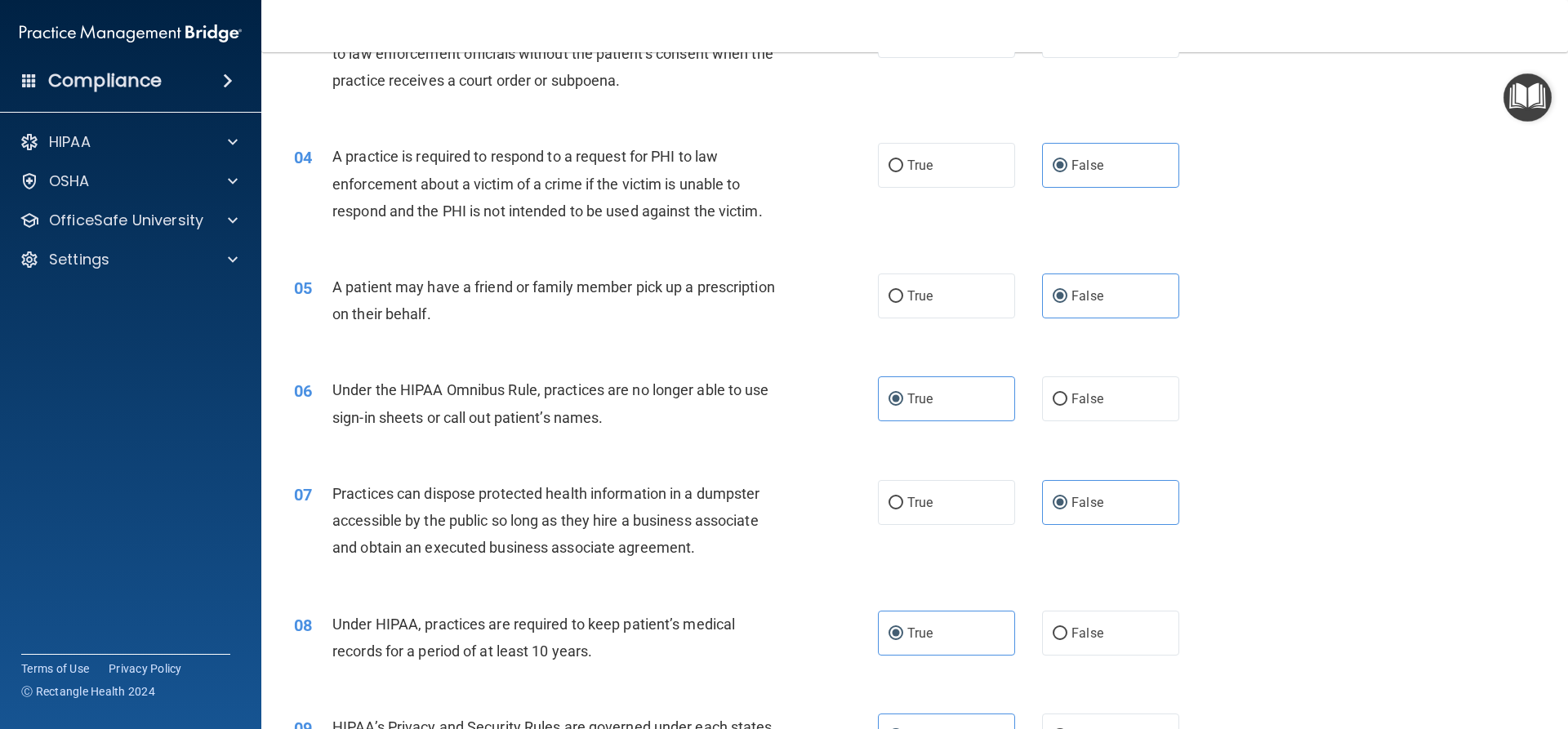
scroll to position [0, 0]
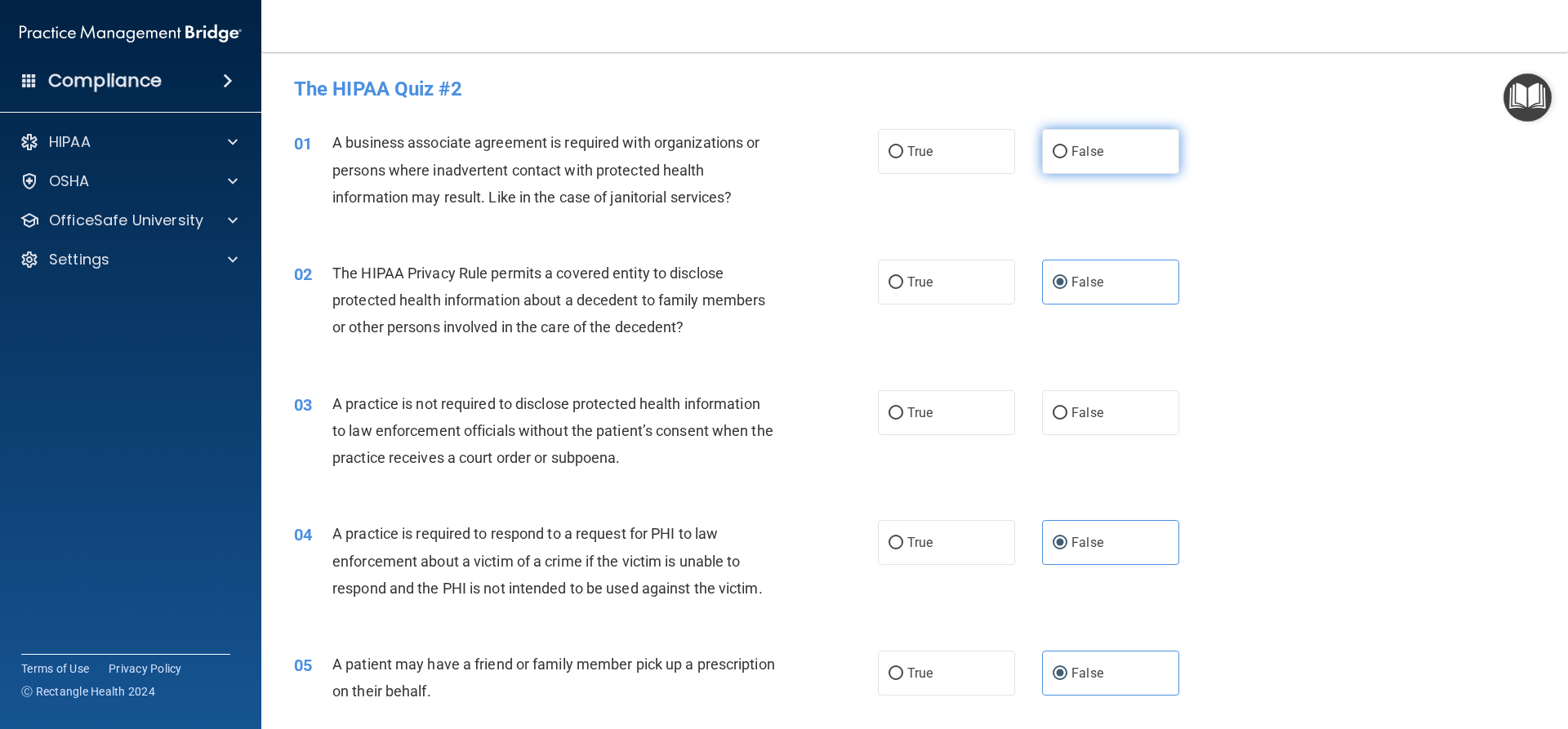
click at [1063, 169] on label "False" at bounding box center [1111, 152] width 138 height 45
click at [1063, 158] on input "False" at bounding box center [1060, 153] width 14 height 13
radio input "true"
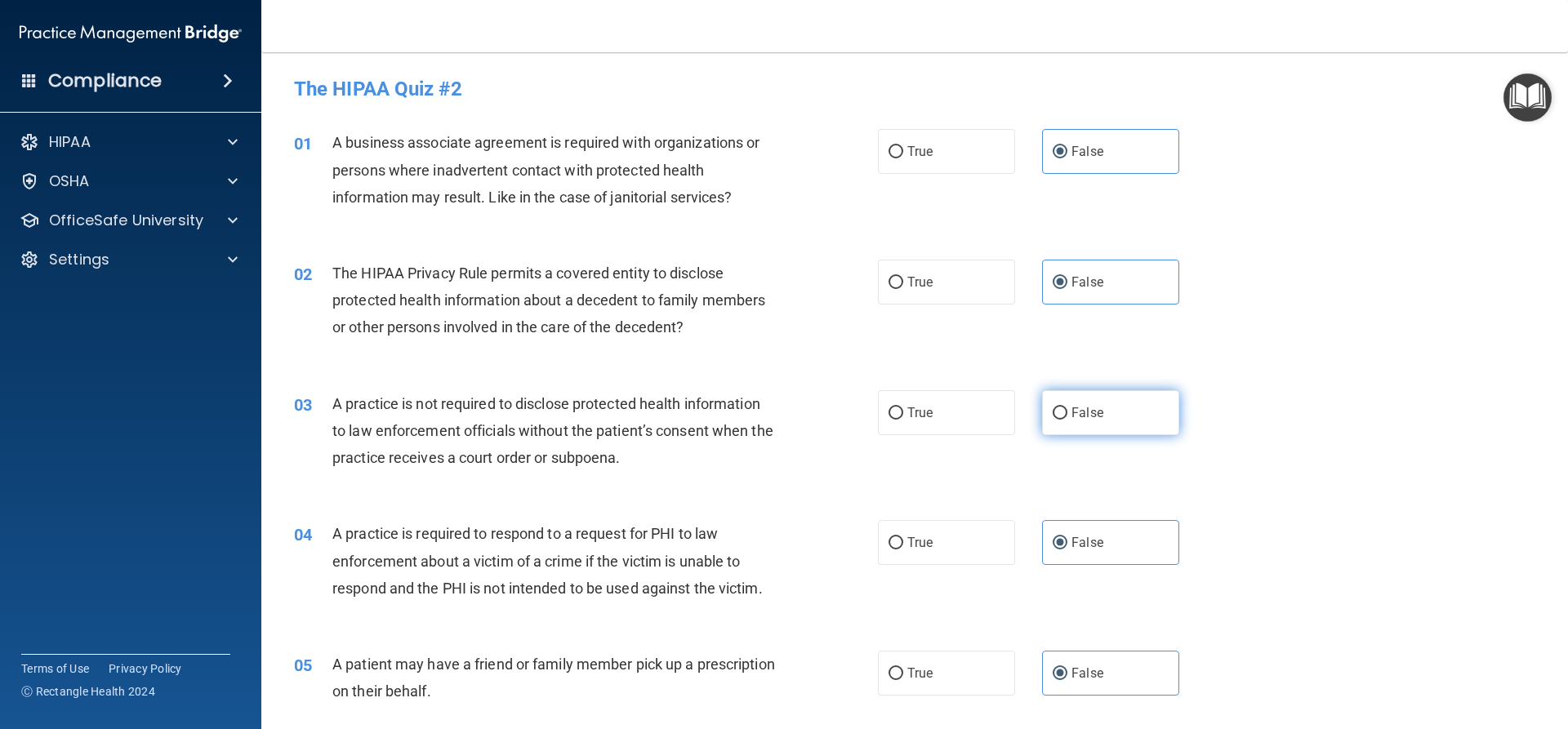
click at [1088, 405] on span "False" at bounding box center [1087, 412] width 32 height 15
click at [1068, 407] on input "False" at bounding box center [1060, 413] width 14 height 13
radio input "true"
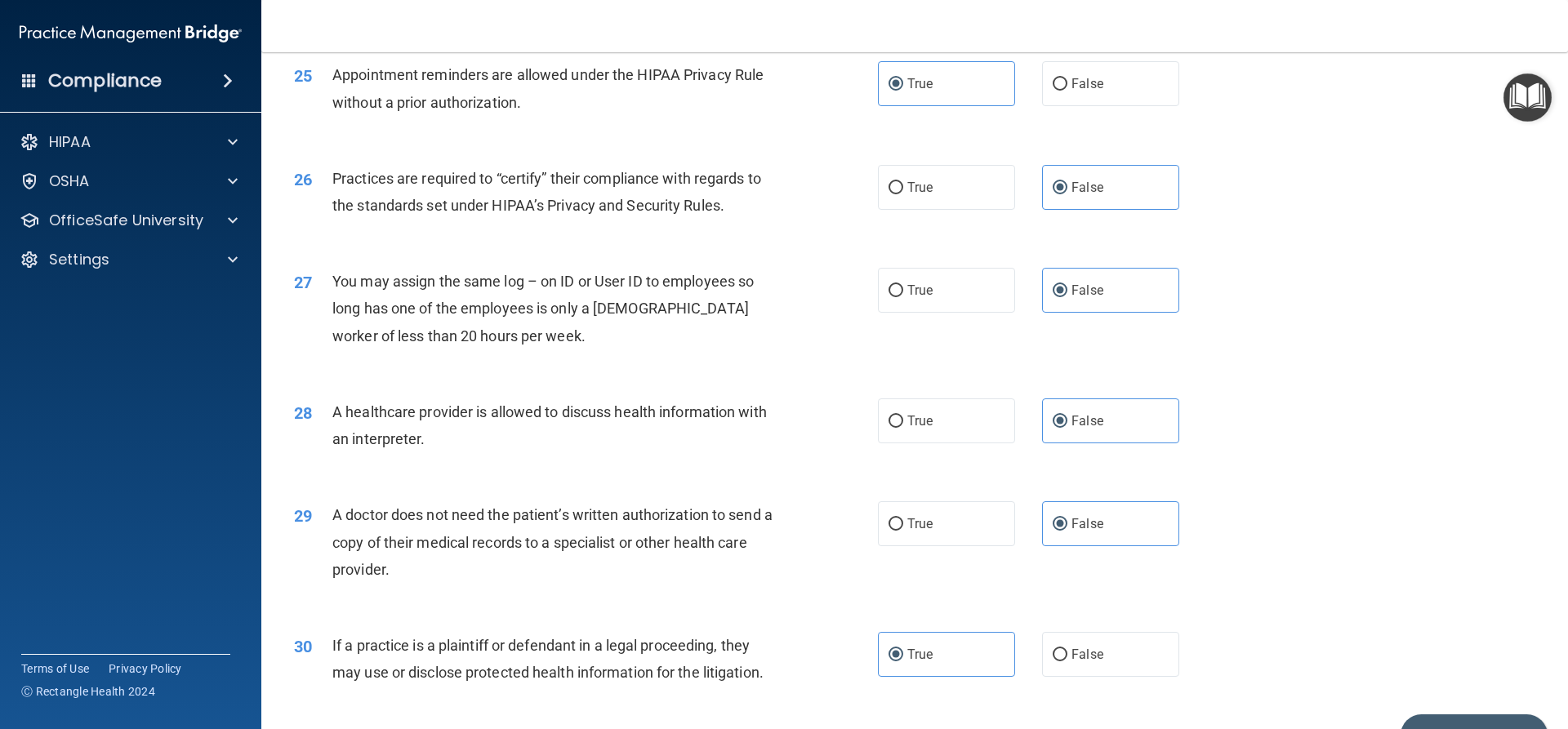
scroll to position [3072, 0]
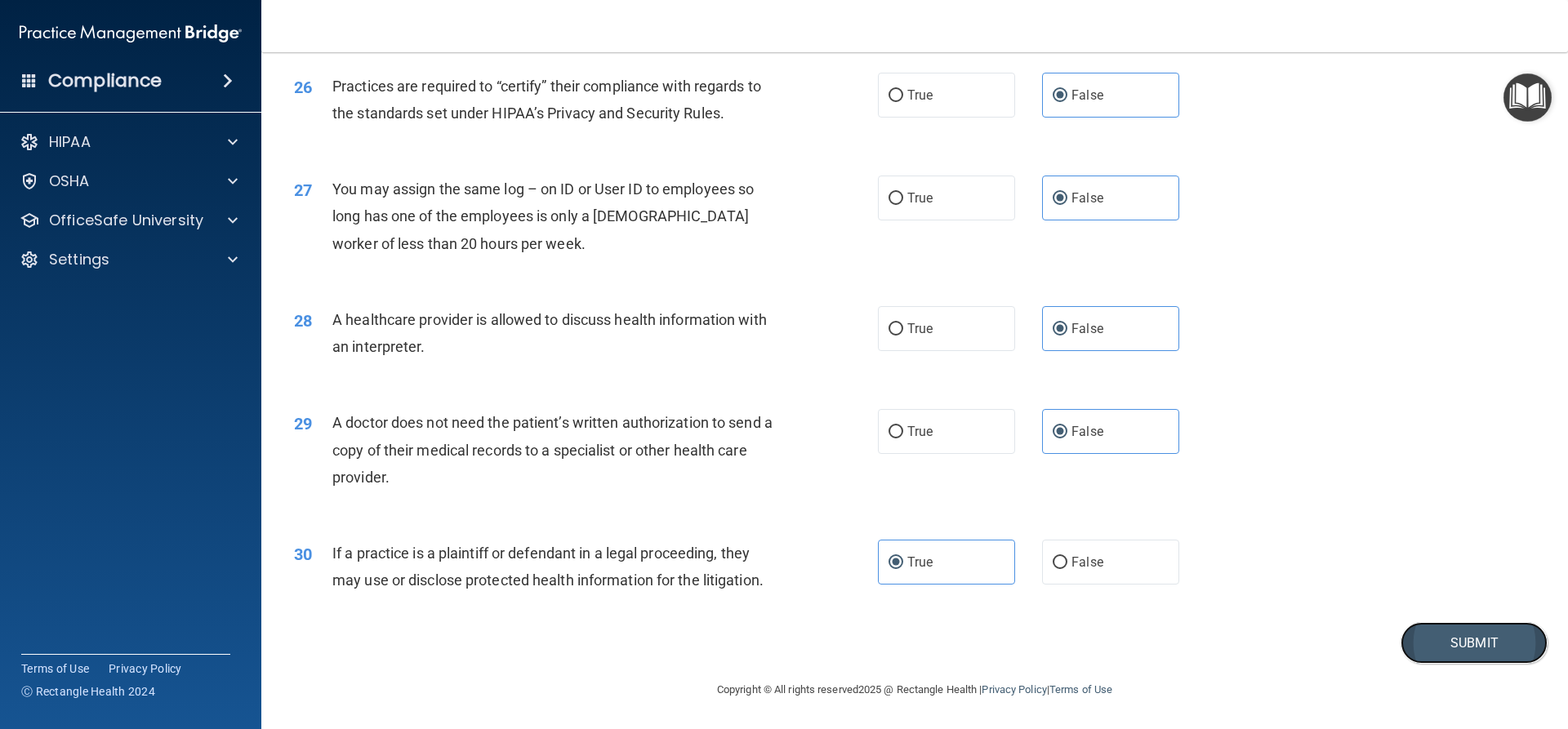
click at [1448, 639] on button "Submit" at bounding box center [1474, 643] width 147 height 42
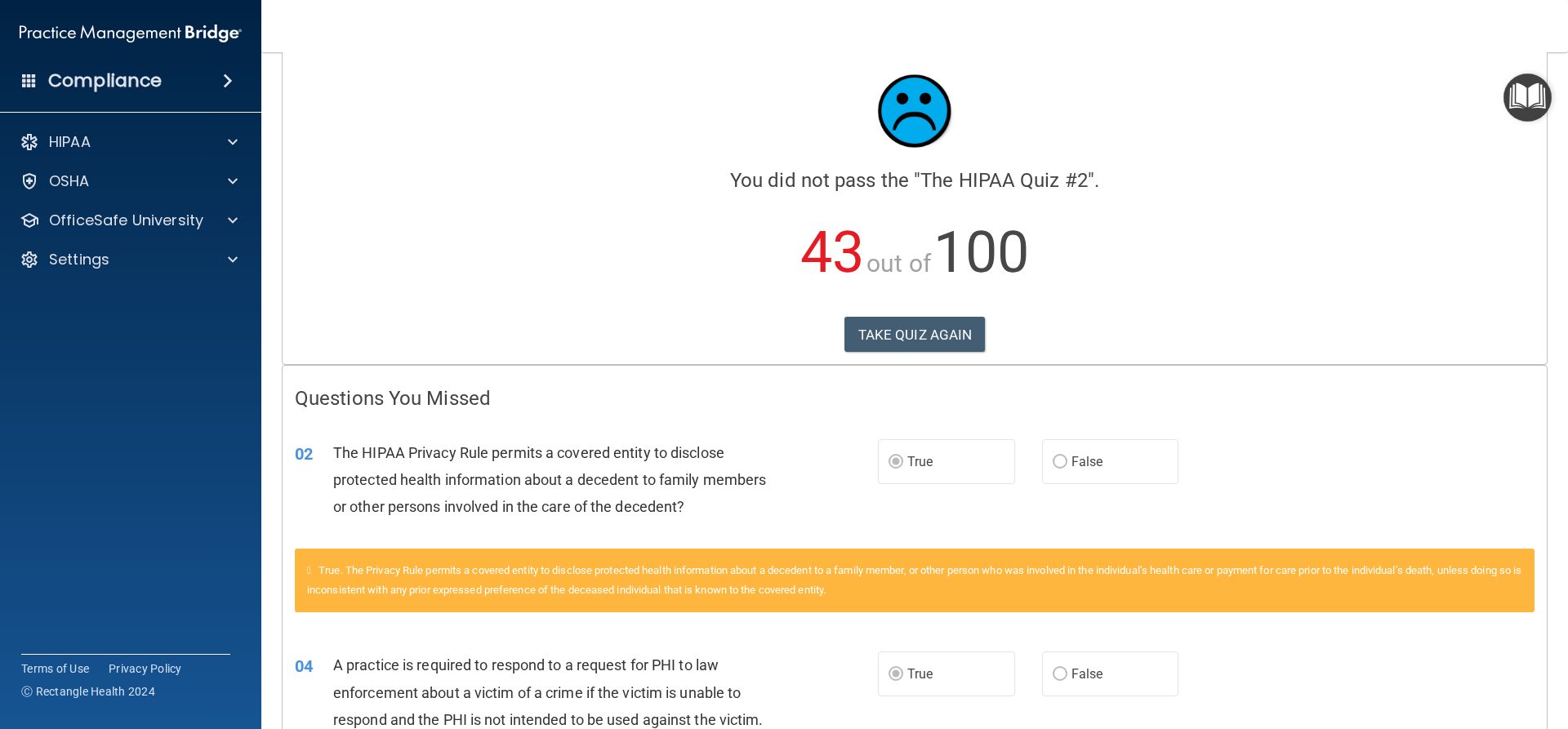
scroll to position [19, 0]
click at [911, 340] on button "TAKE QUIZ AGAIN" at bounding box center [915, 336] width 141 height 36
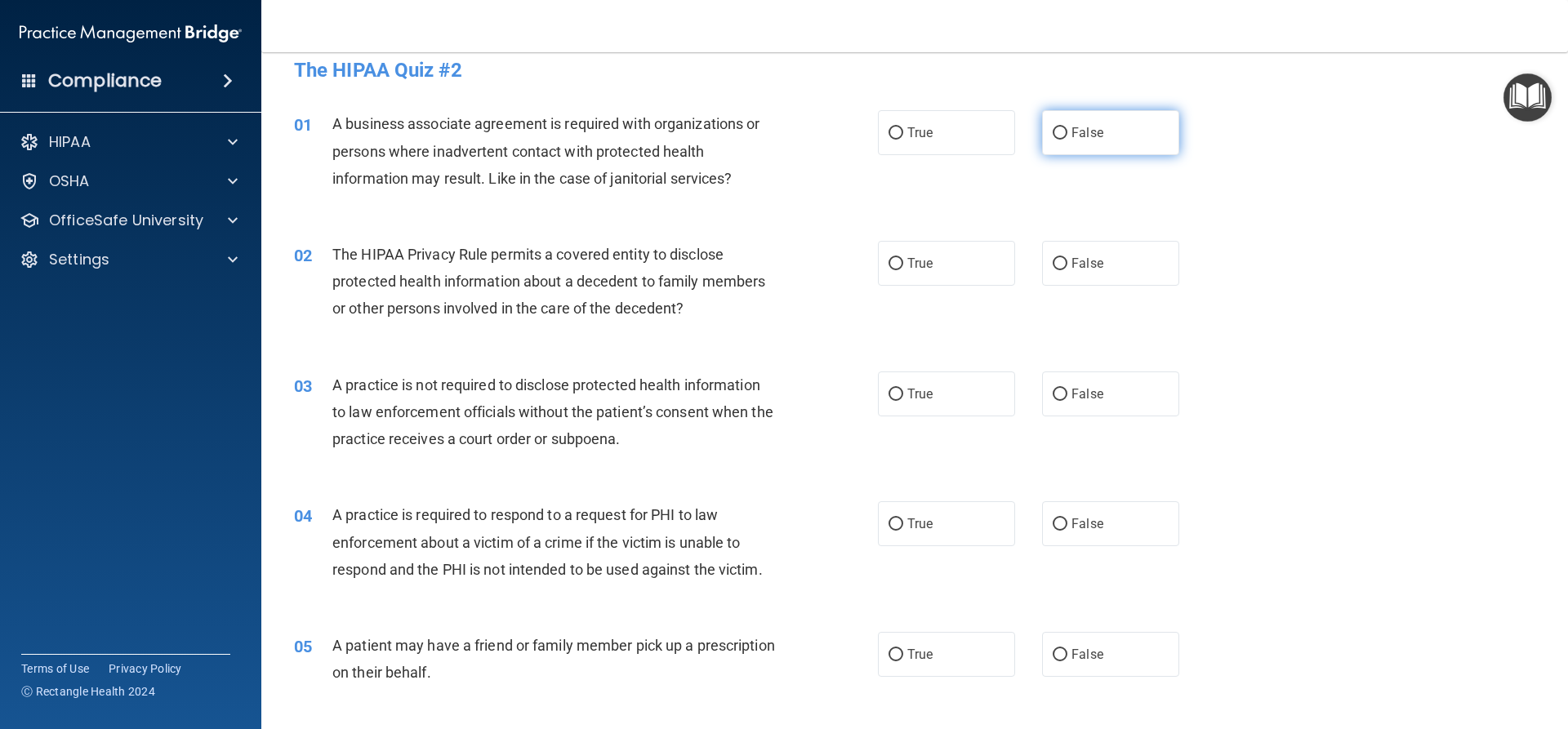
click at [1079, 136] on span "False" at bounding box center [1087, 132] width 32 height 15
click at [1068, 136] on input "False" at bounding box center [1060, 134] width 14 height 13
radio input "true"
click at [912, 264] on span "True" at bounding box center [920, 263] width 25 height 15
click at [903, 264] on input "True" at bounding box center [896, 264] width 14 height 13
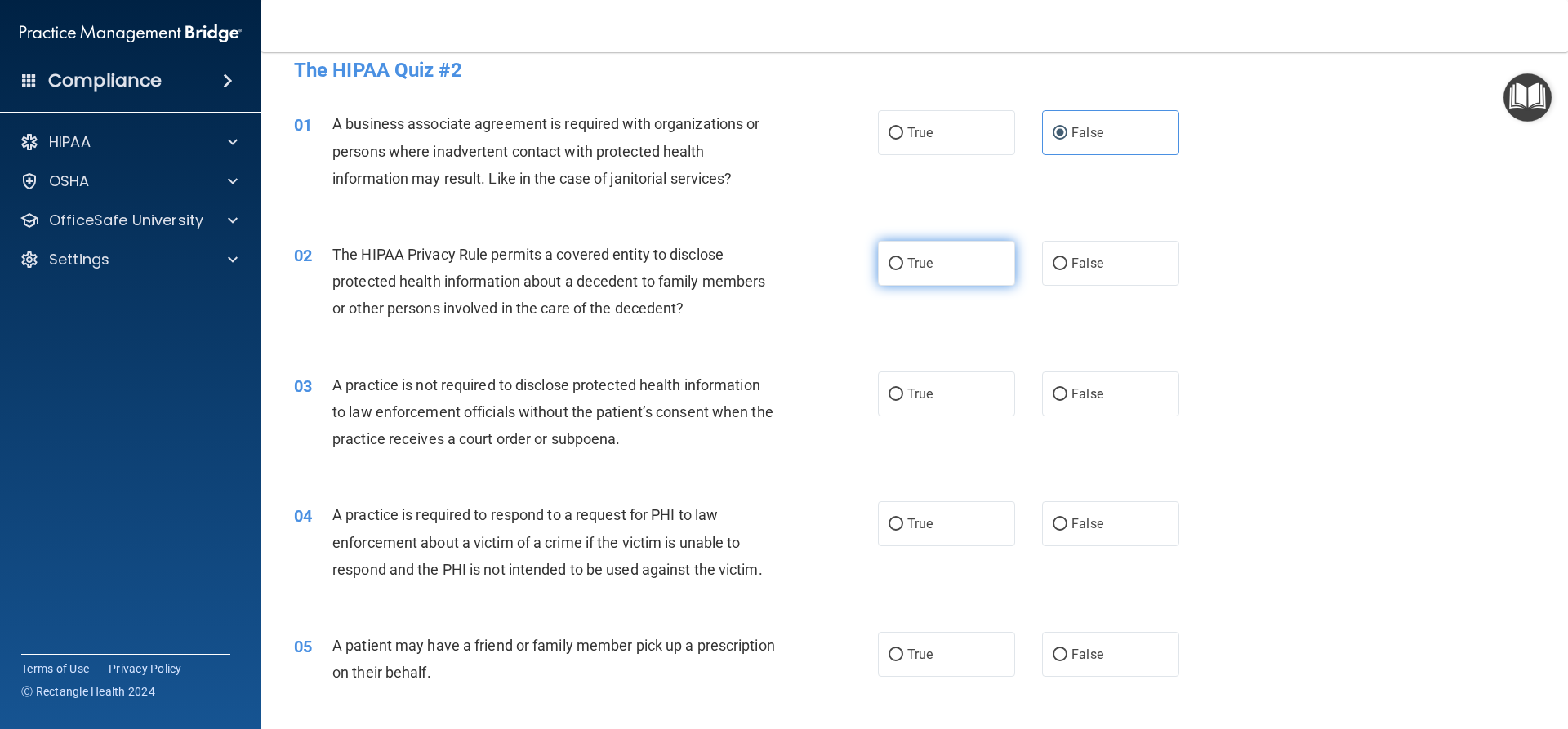
radio input "true"
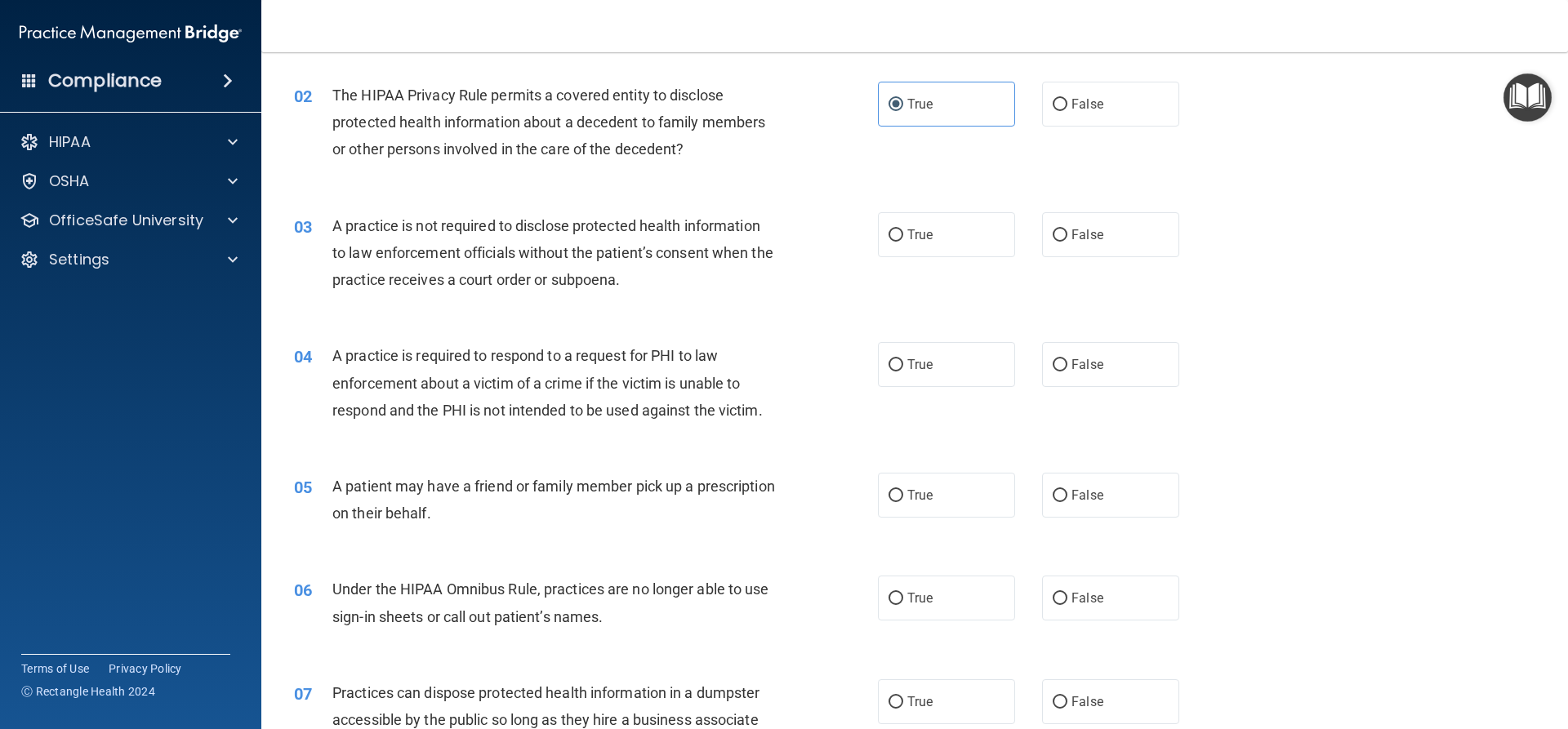
scroll to position [182, 0]
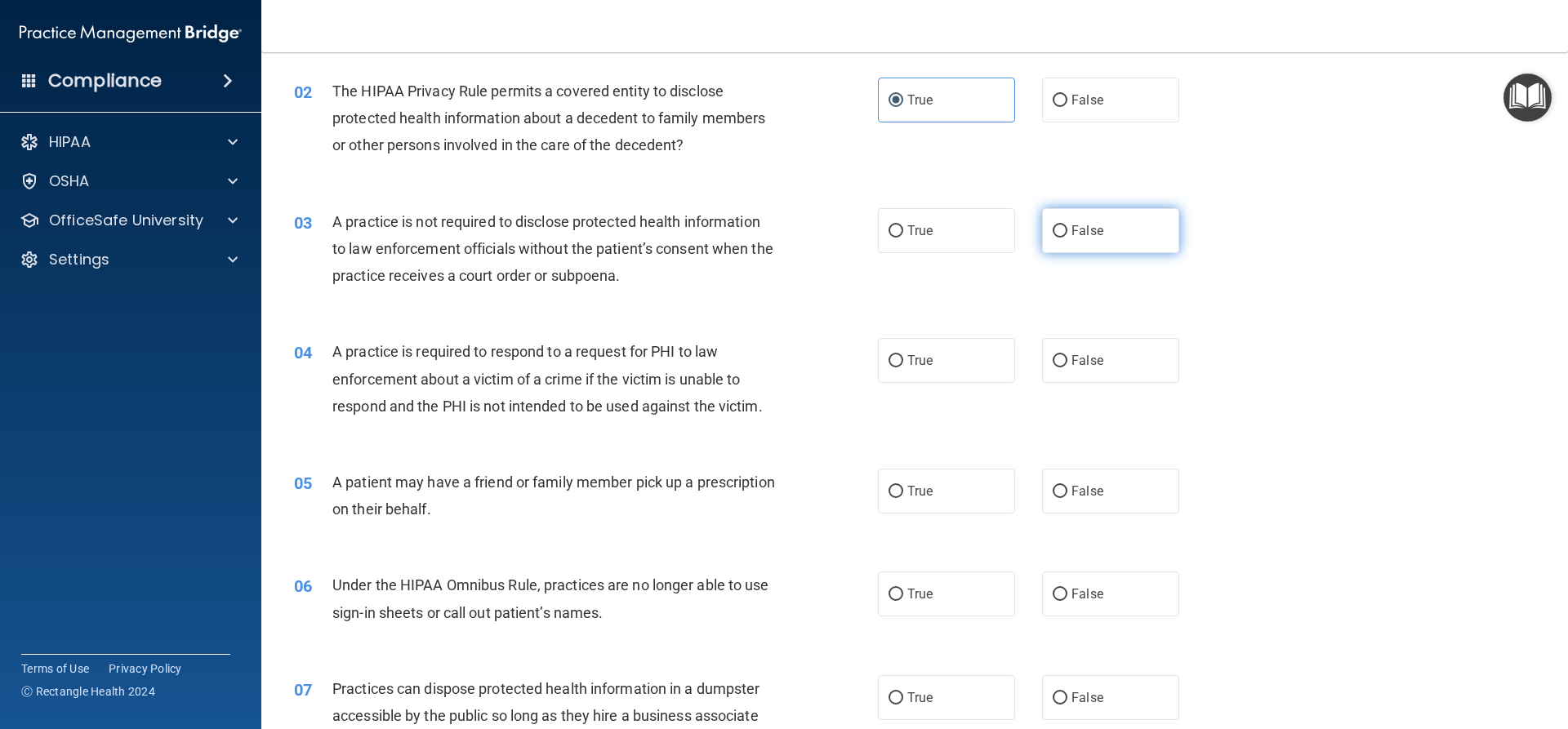
click at [1114, 232] on label "False" at bounding box center [1111, 231] width 138 height 45
click at [1068, 232] on input "False" at bounding box center [1060, 232] width 14 height 13
radio input "true"
click at [906, 372] on label "True" at bounding box center [946, 361] width 138 height 45
click at [903, 367] on input "True" at bounding box center [896, 362] width 14 height 13
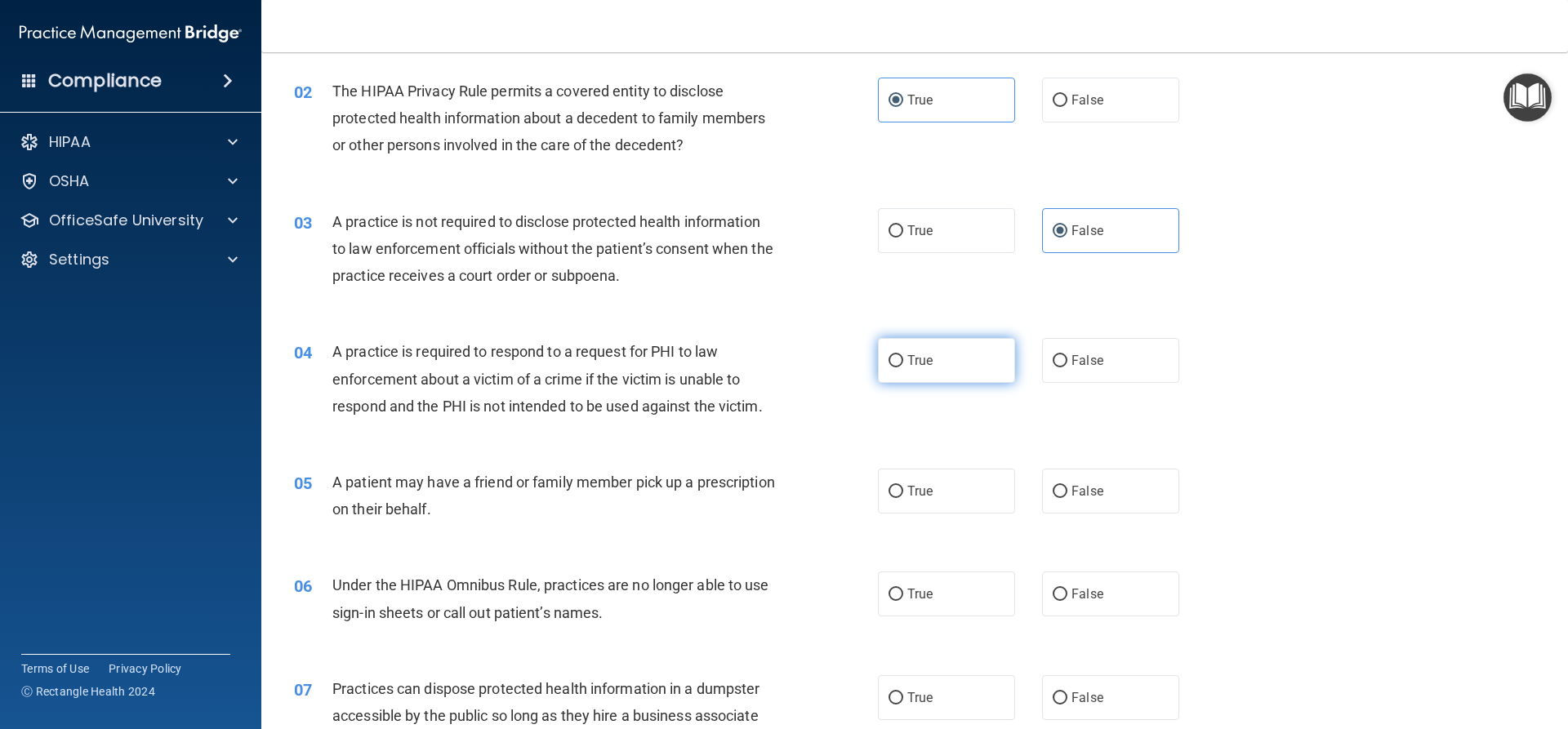
radio input "true"
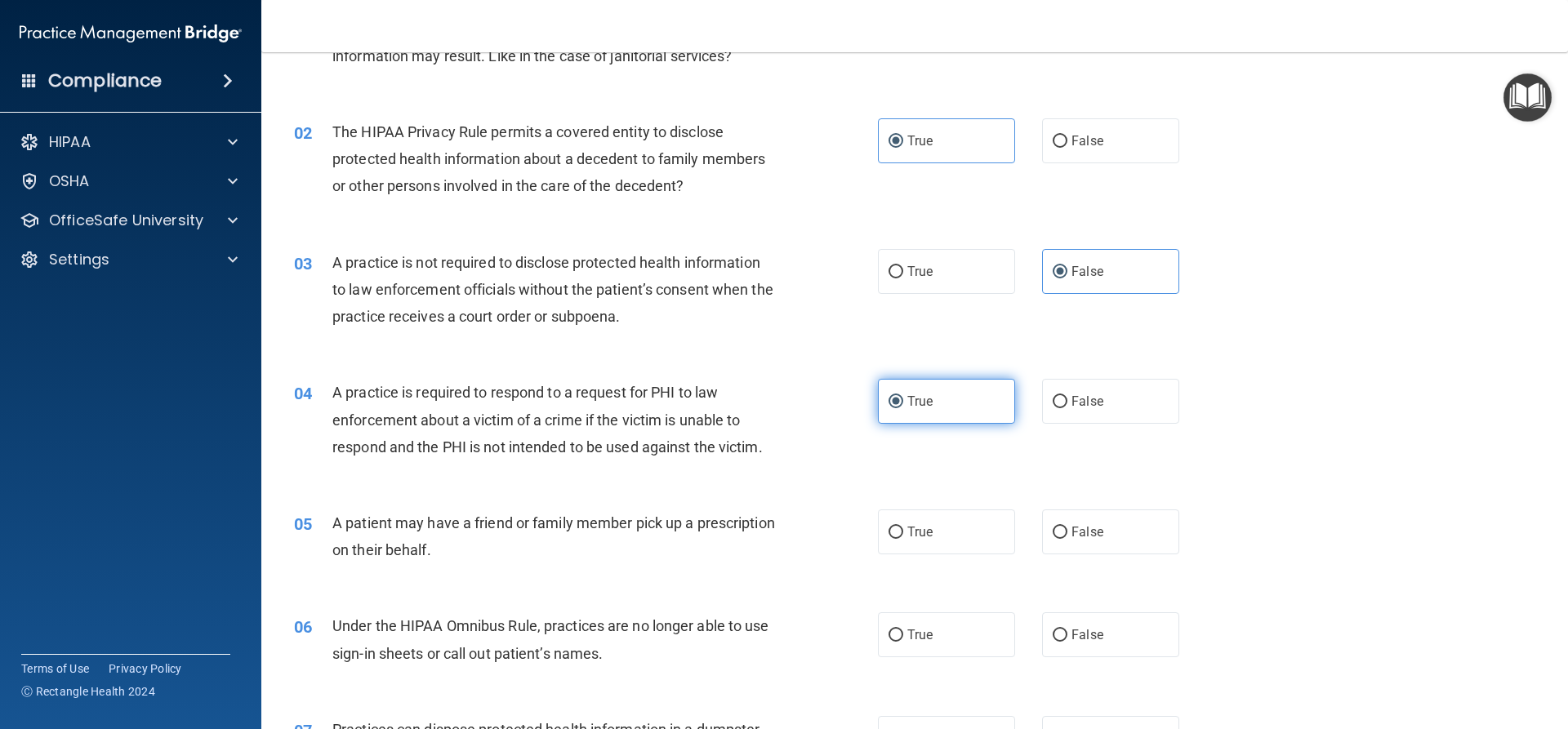
scroll to position [100, 0]
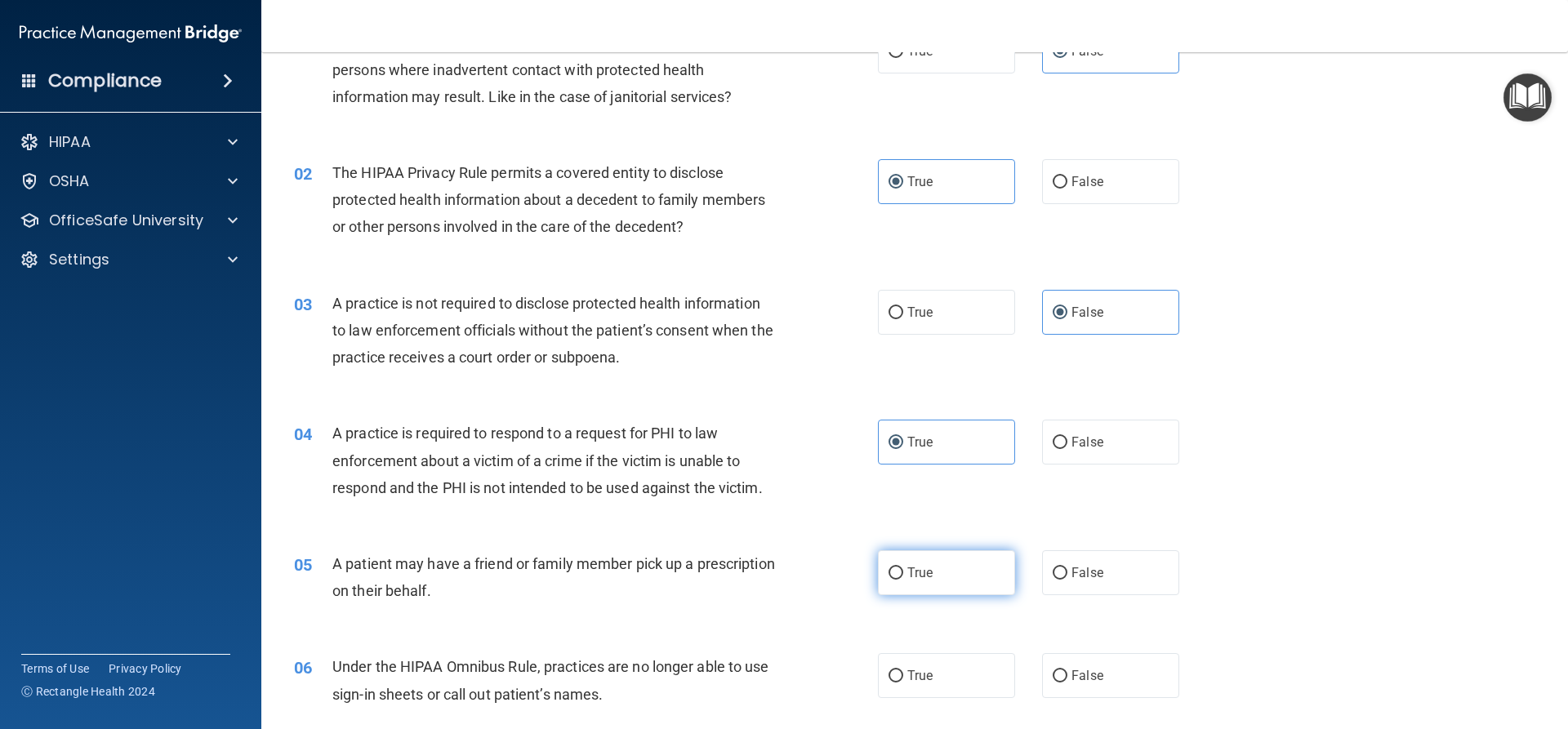
click at [934, 572] on label "True" at bounding box center [946, 573] width 138 height 45
click at [903, 572] on input "True" at bounding box center [896, 573] width 14 height 13
radio input "true"
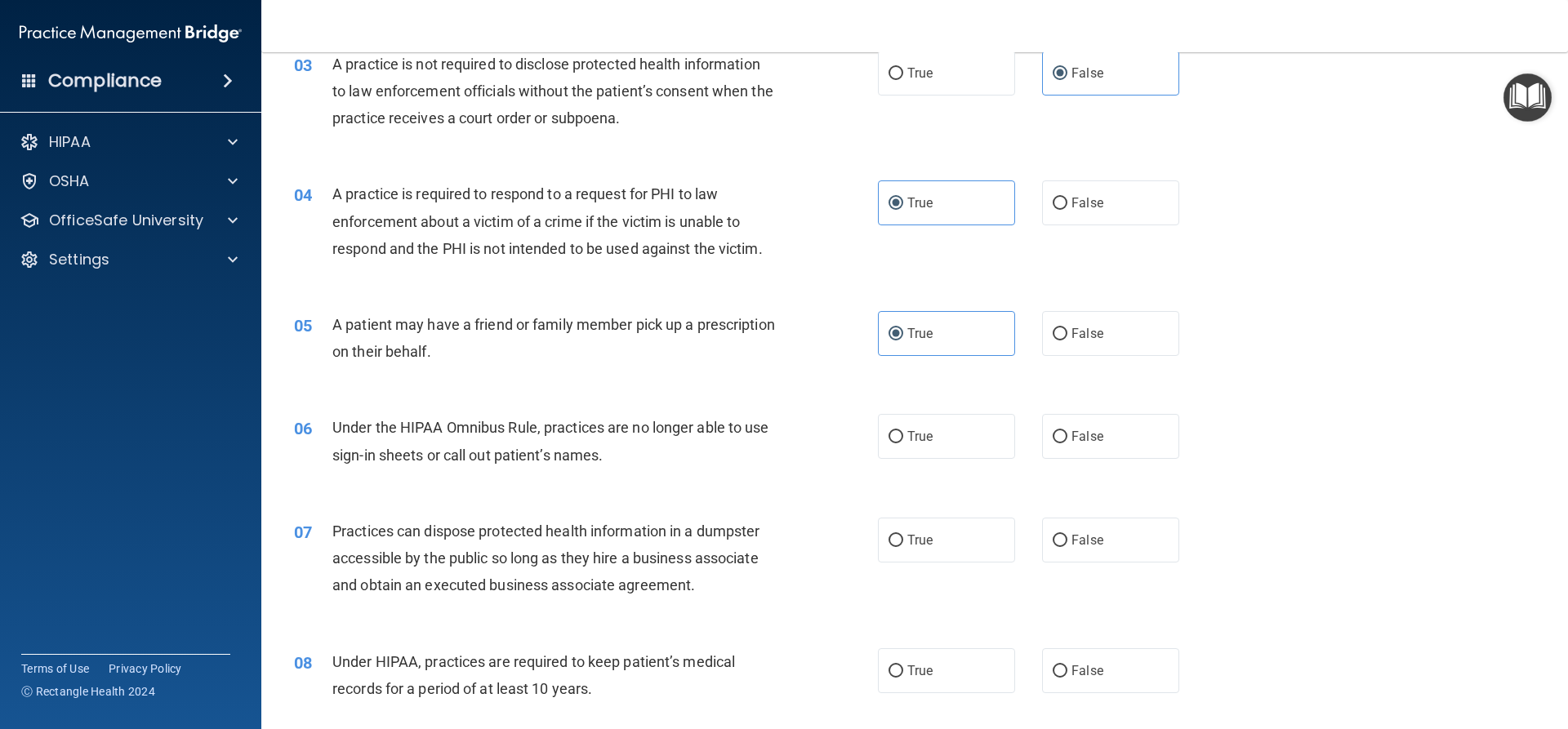
scroll to position [346, 0]
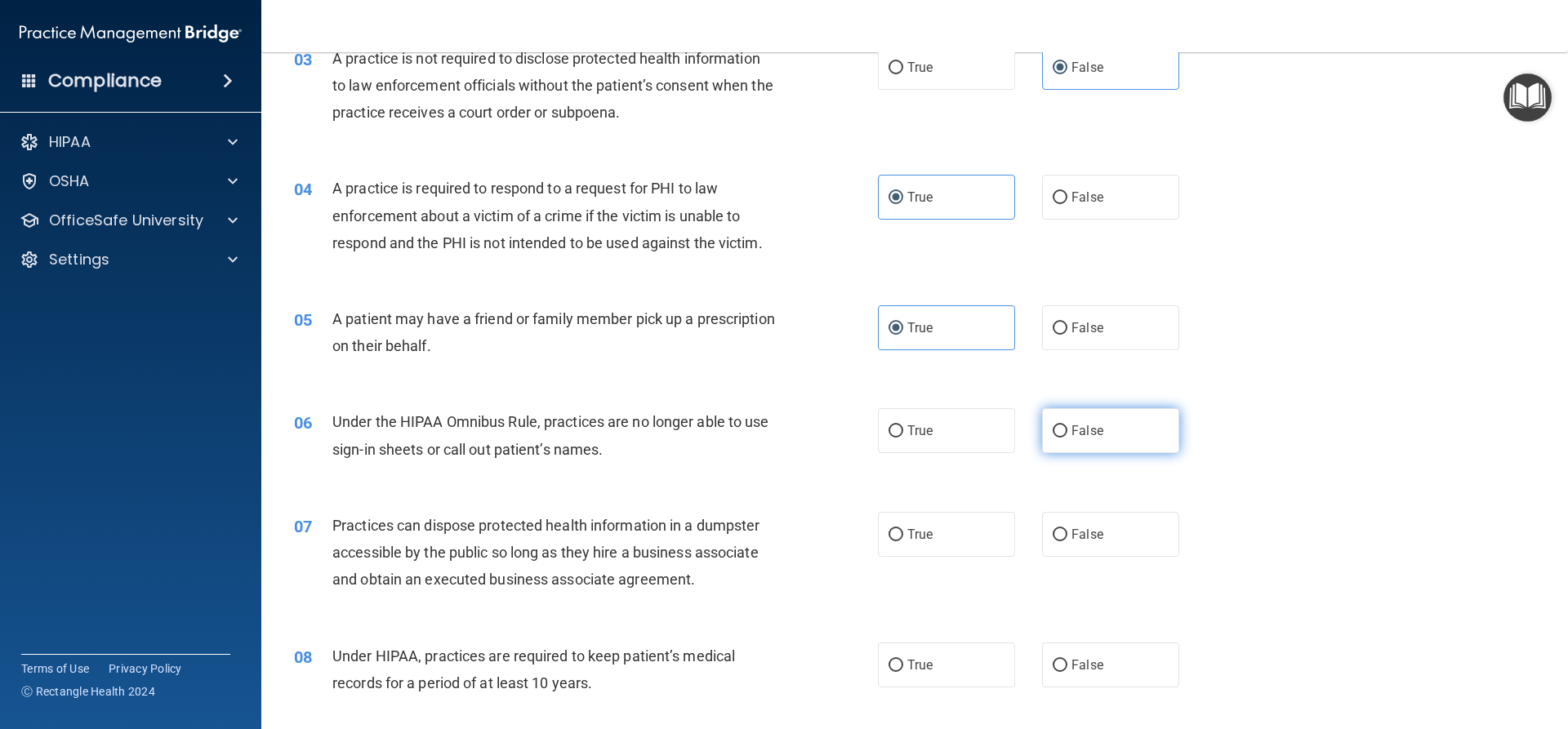
drag, startPoint x: 1140, startPoint y: 425, endPoint x: 1011, endPoint y: 473, distance: 137.6
click at [1139, 425] on label "False" at bounding box center [1111, 431] width 138 height 45
click at [1068, 425] on input "False" at bounding box center [1060, 431] width 14 height 13
radio input "true"
click at [1081, 547] on label "False" at bounding box center [1111, 535] width 138 height 45
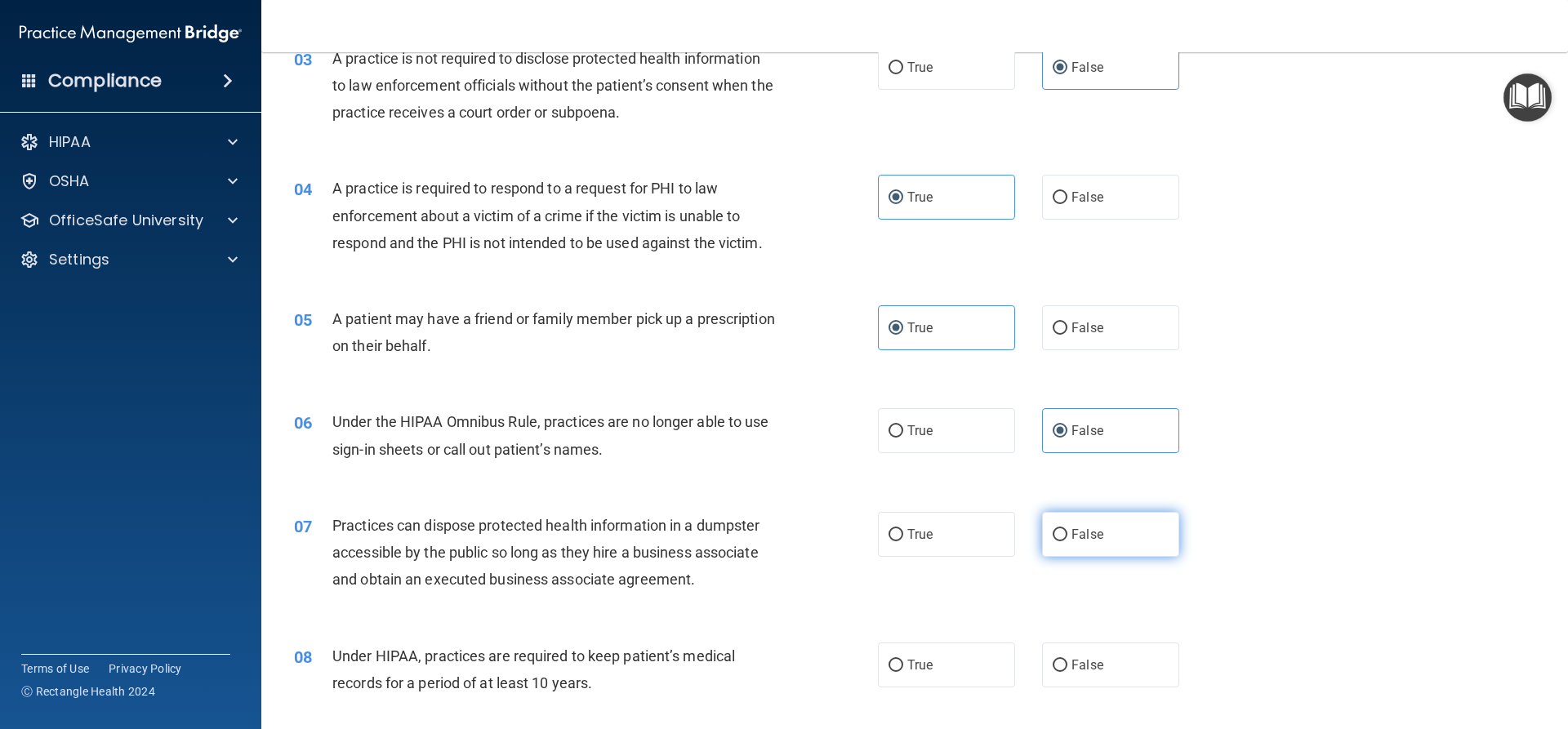
click at [1068, 541] on input "False" at bounding box center [1060, 535] width 14 height 13
radio input "true"
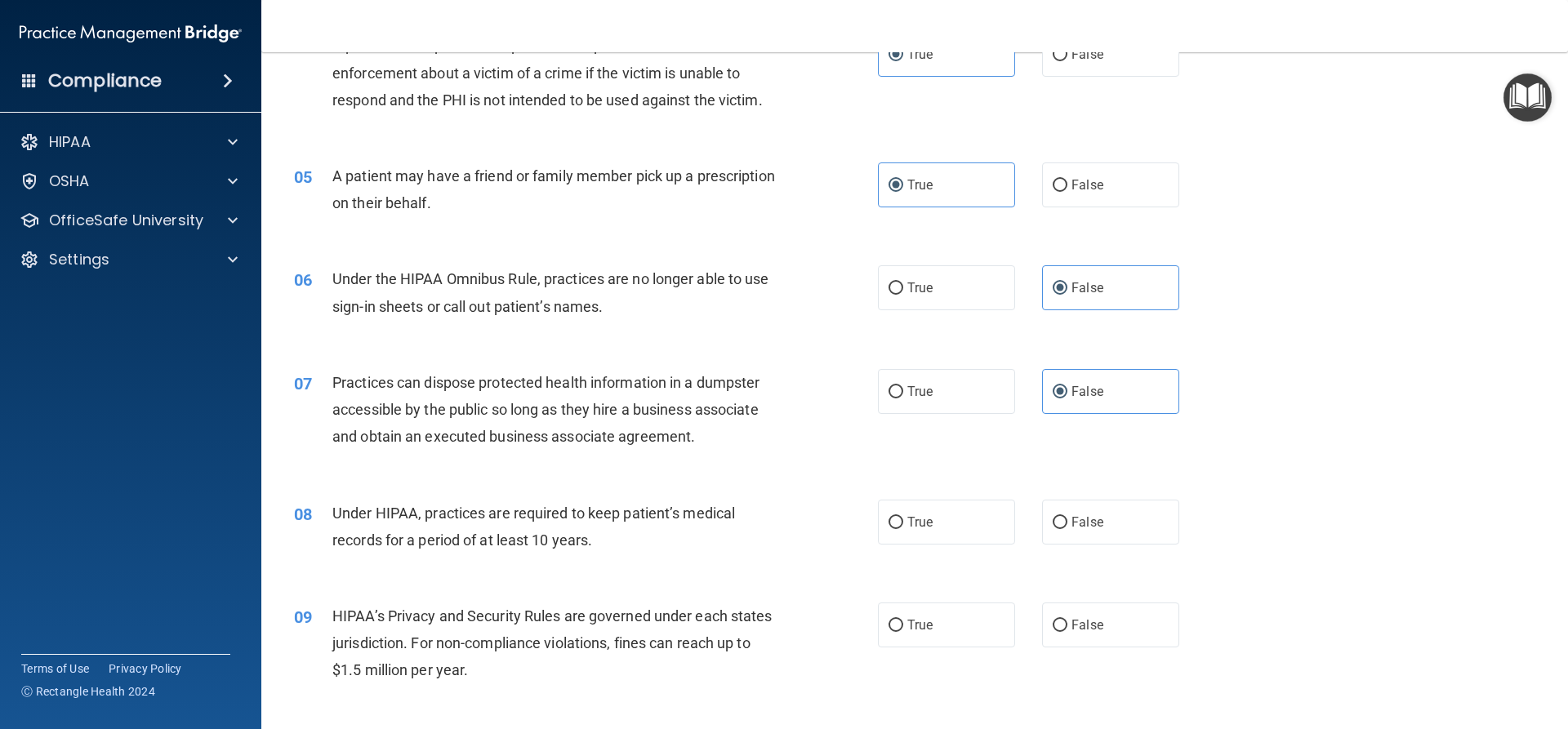
scroll to position [508, 0]
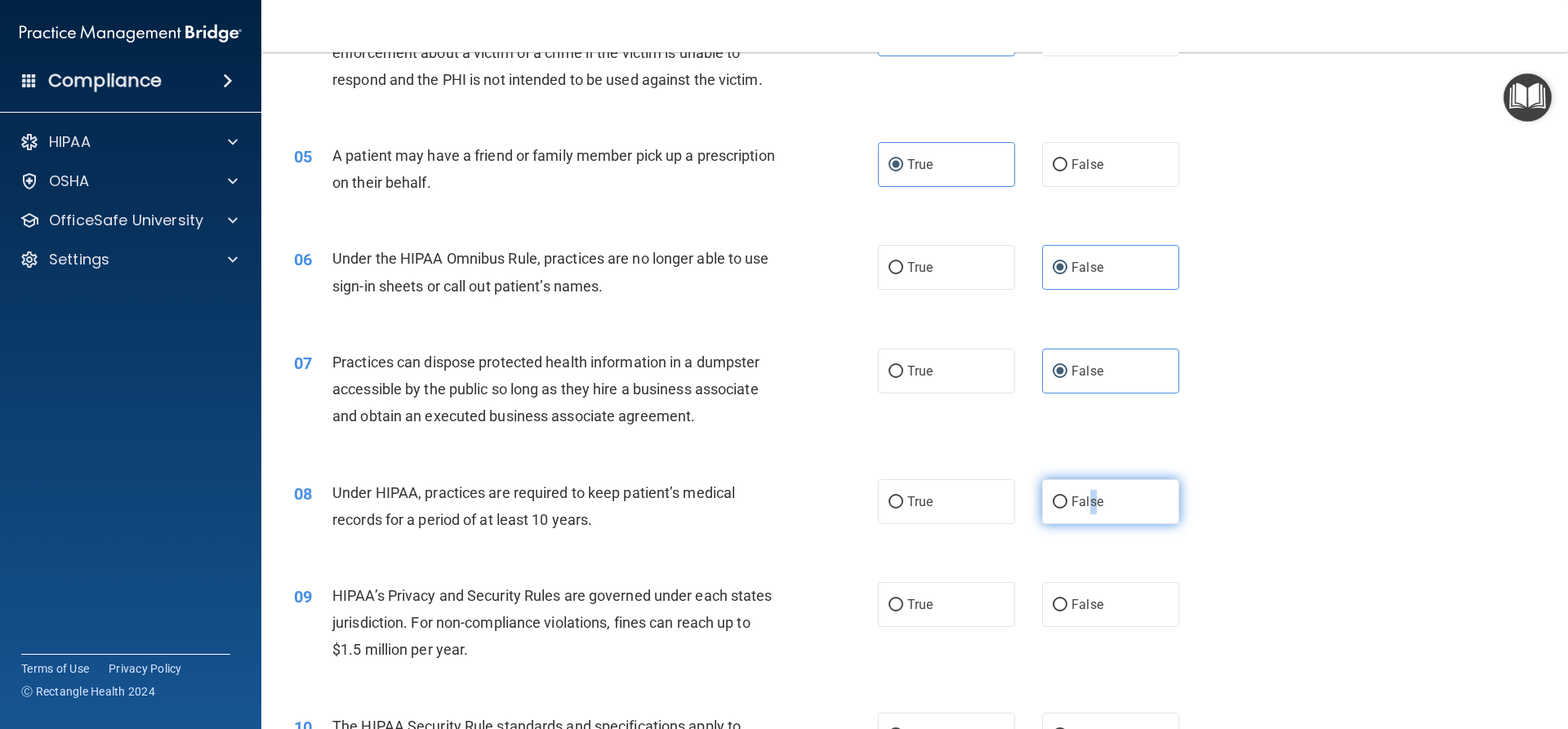
click at [1083, 507] on span "False" at bounding box center [1087, 501] width 32 height 15
click at [1068, 507] on input "False" at bounding box center [1060, 503] width 14 height 13
radio input "true"
click at [1110, 608] on label "False" at bounding box center [1111, 605] width 138 height 45
click at [1068, 608] on input "False" at bounding box center [1060, 606] width 14 height 13
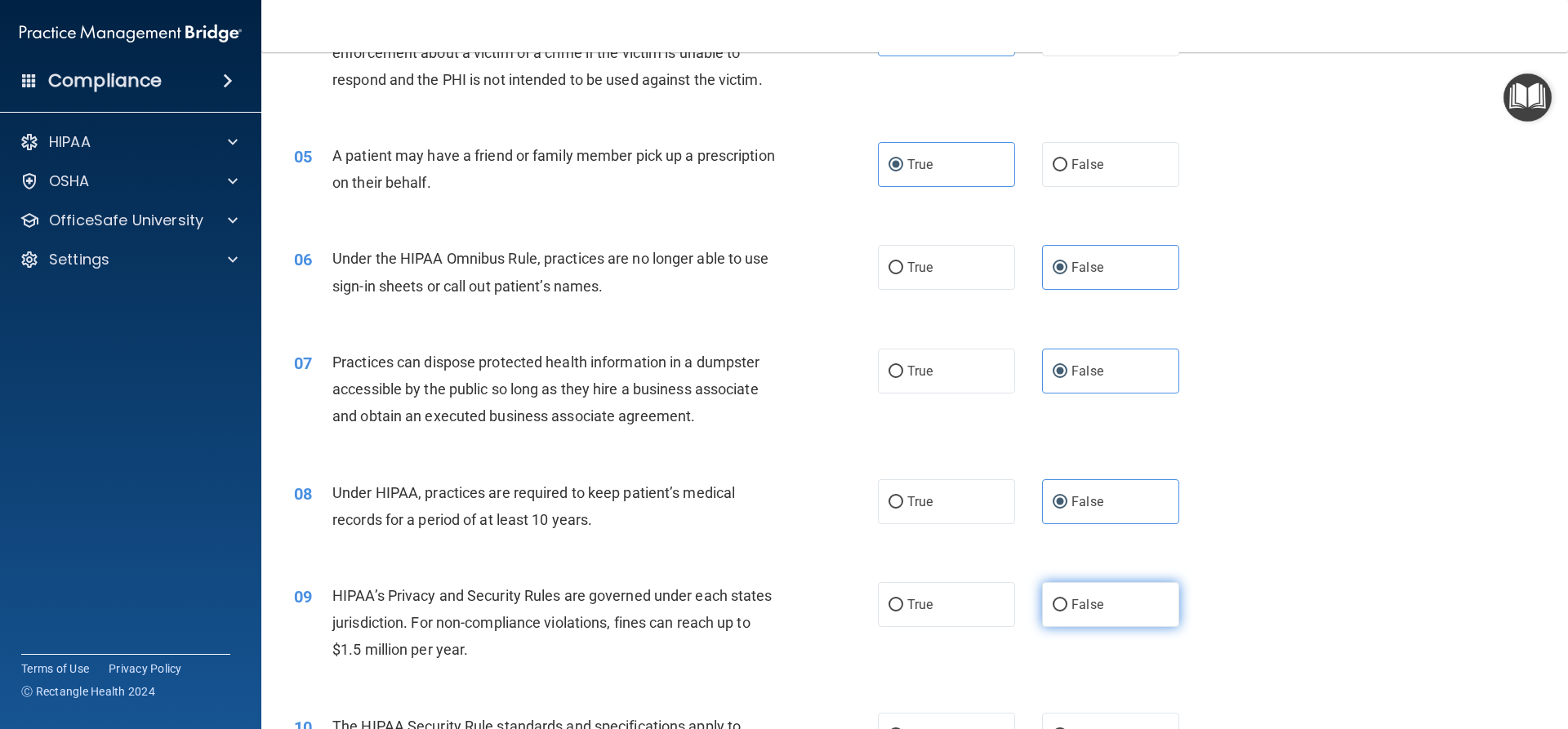
radio input "true"
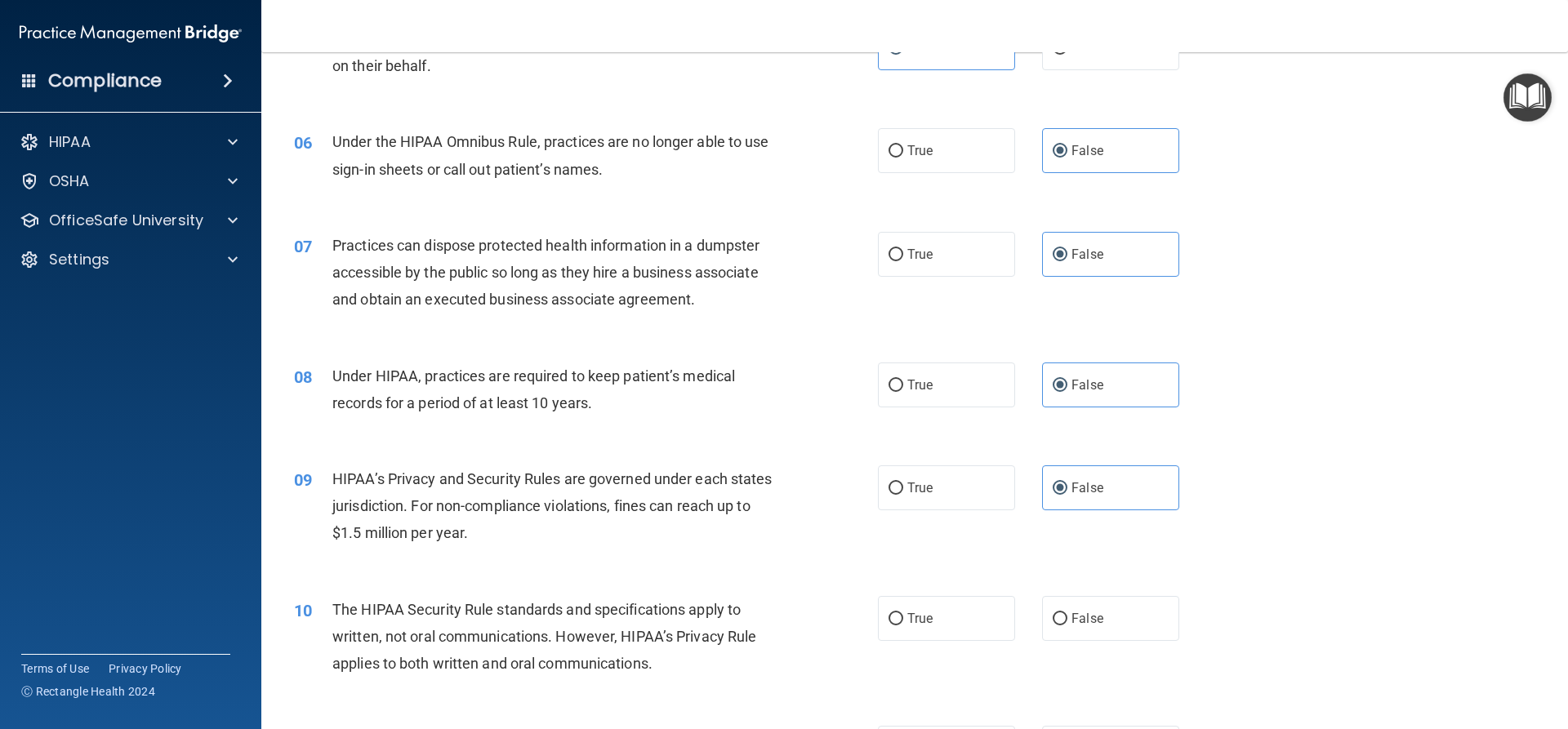
scroll to position [835, 0]
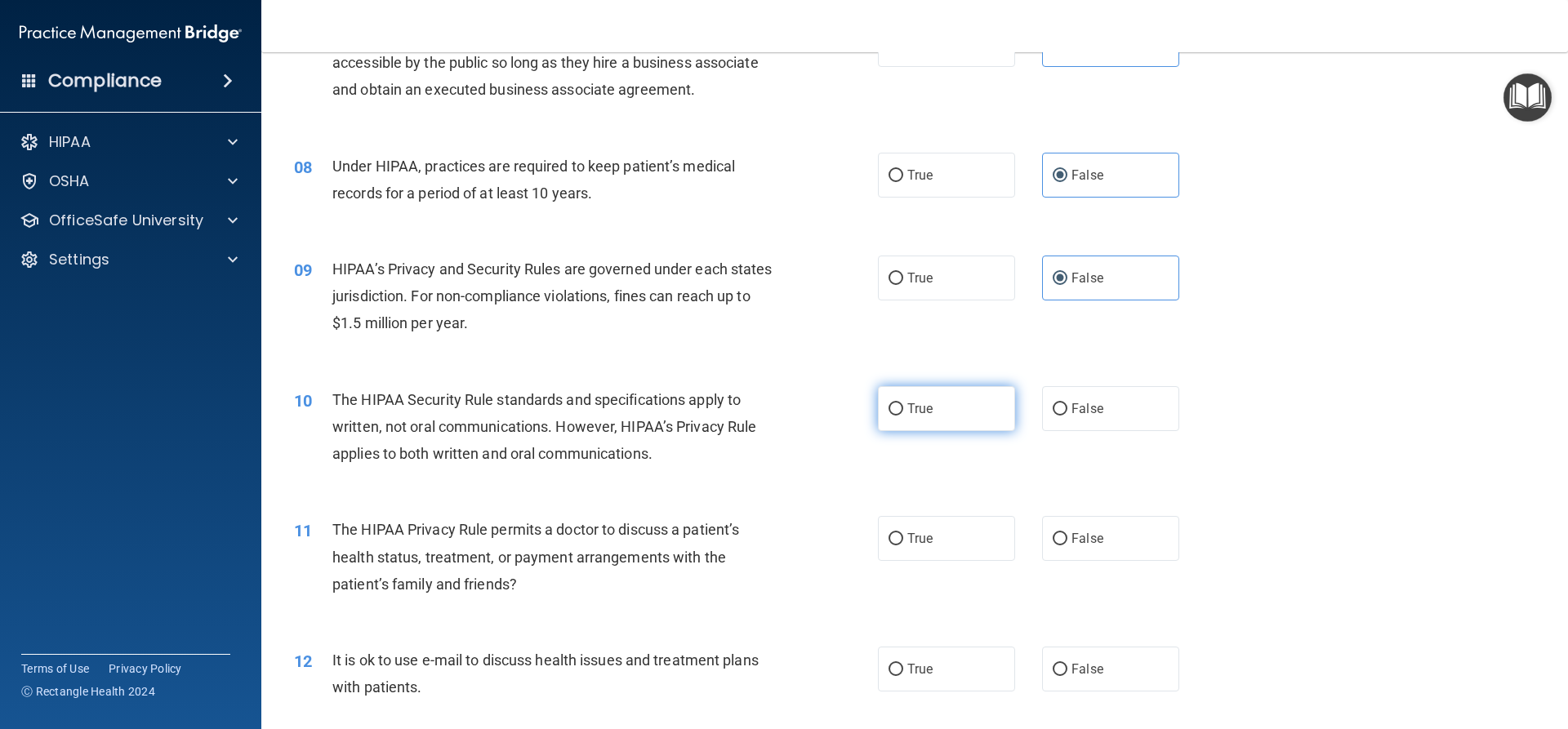
click at [908, 407] on span "True" at bounding box center [920, 408] width 25 height 15
click at [903, 407] on input "True" at bounding box center [896, 410] width 14 height 13
radio input "true"
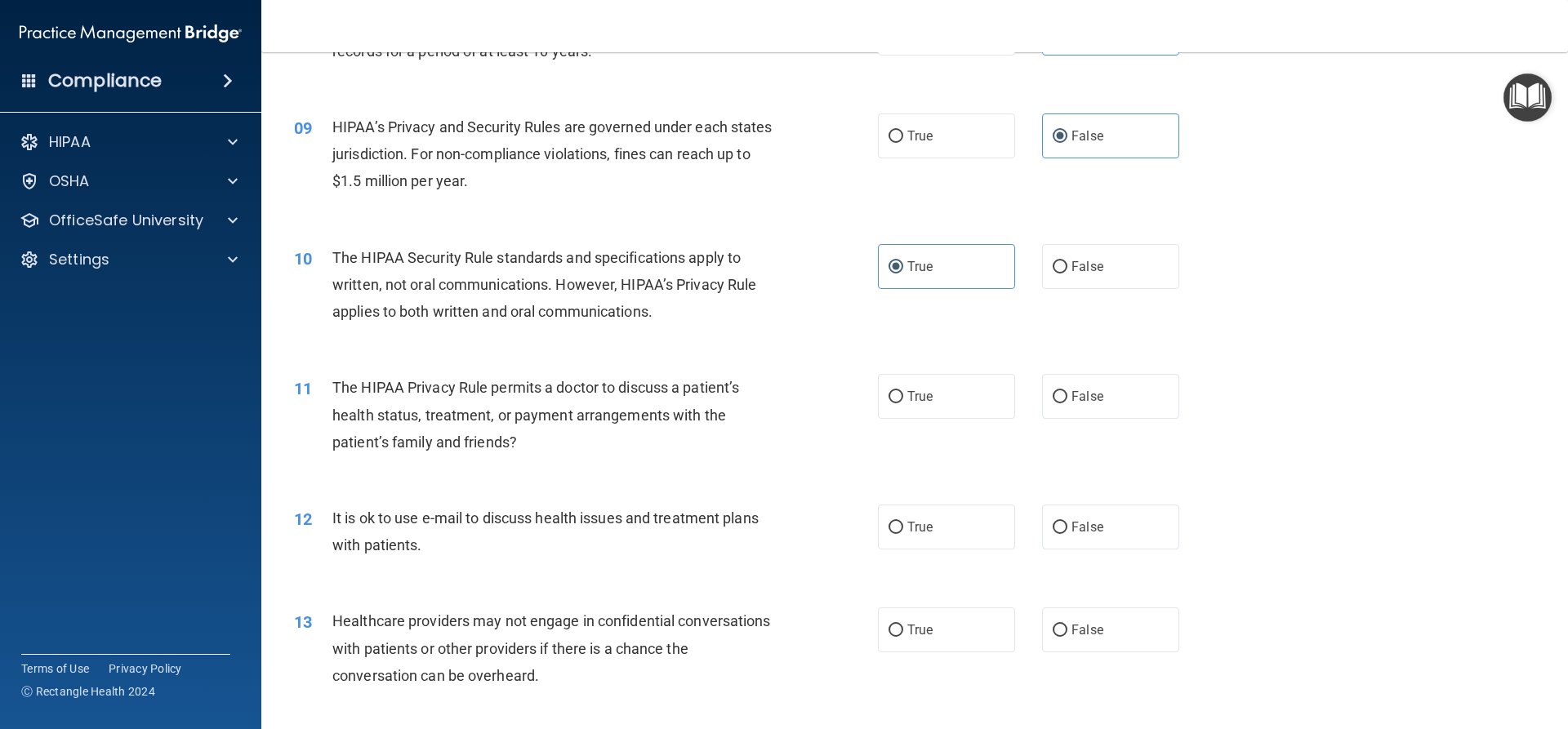
scroll to position [999, 0]
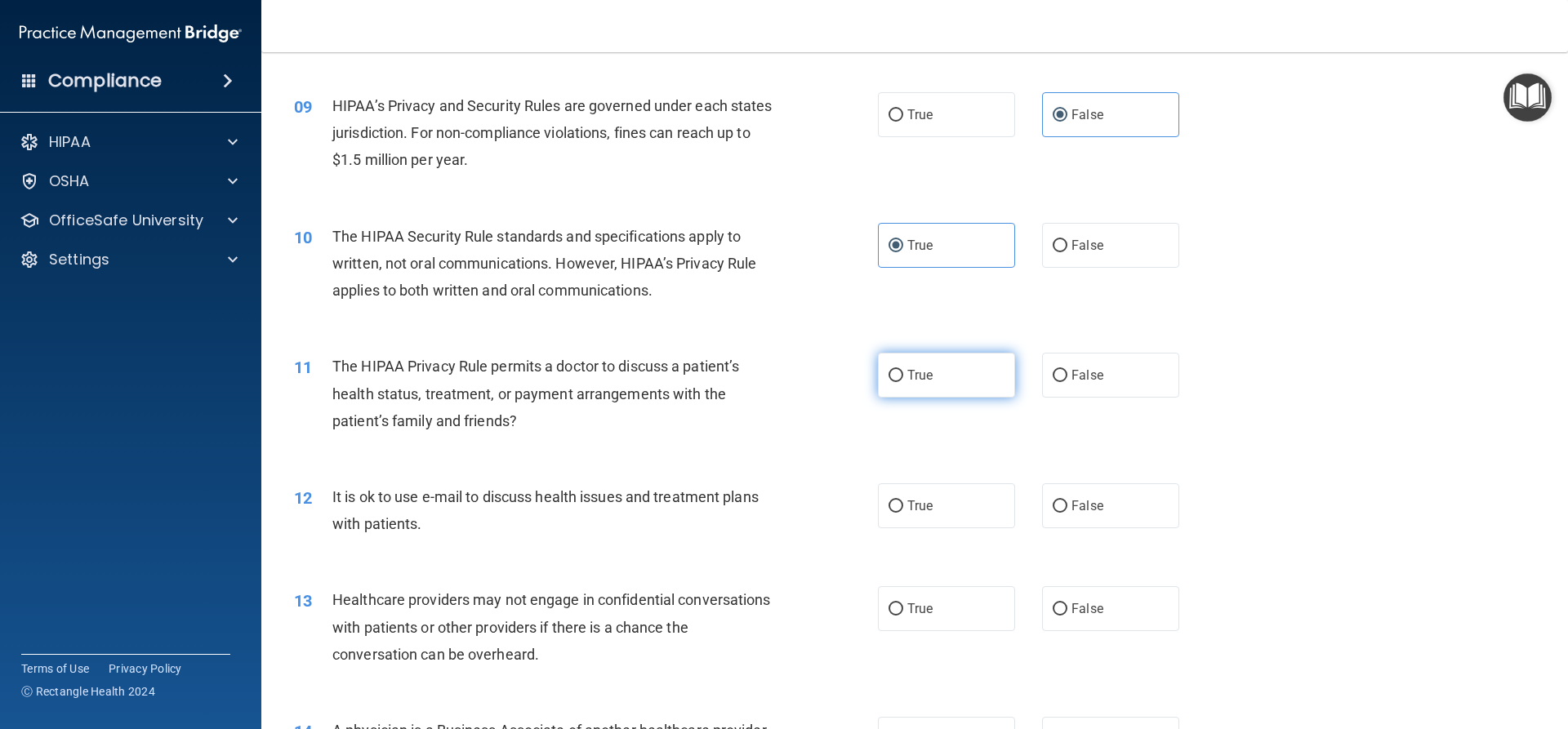
click at [957, 376] on label "True" at bounding box center [946, 375] width 138 height 45
click at [903, 376] on input "True" at bounding box center [896, 376] width 14 height 13
radio input "true"
click at [941, 519] on label "True" at bounding box center [946, 506] width 138 height 45
click at [903, 513] on input "True" at bounding box center [896, 507] width 14 height 13
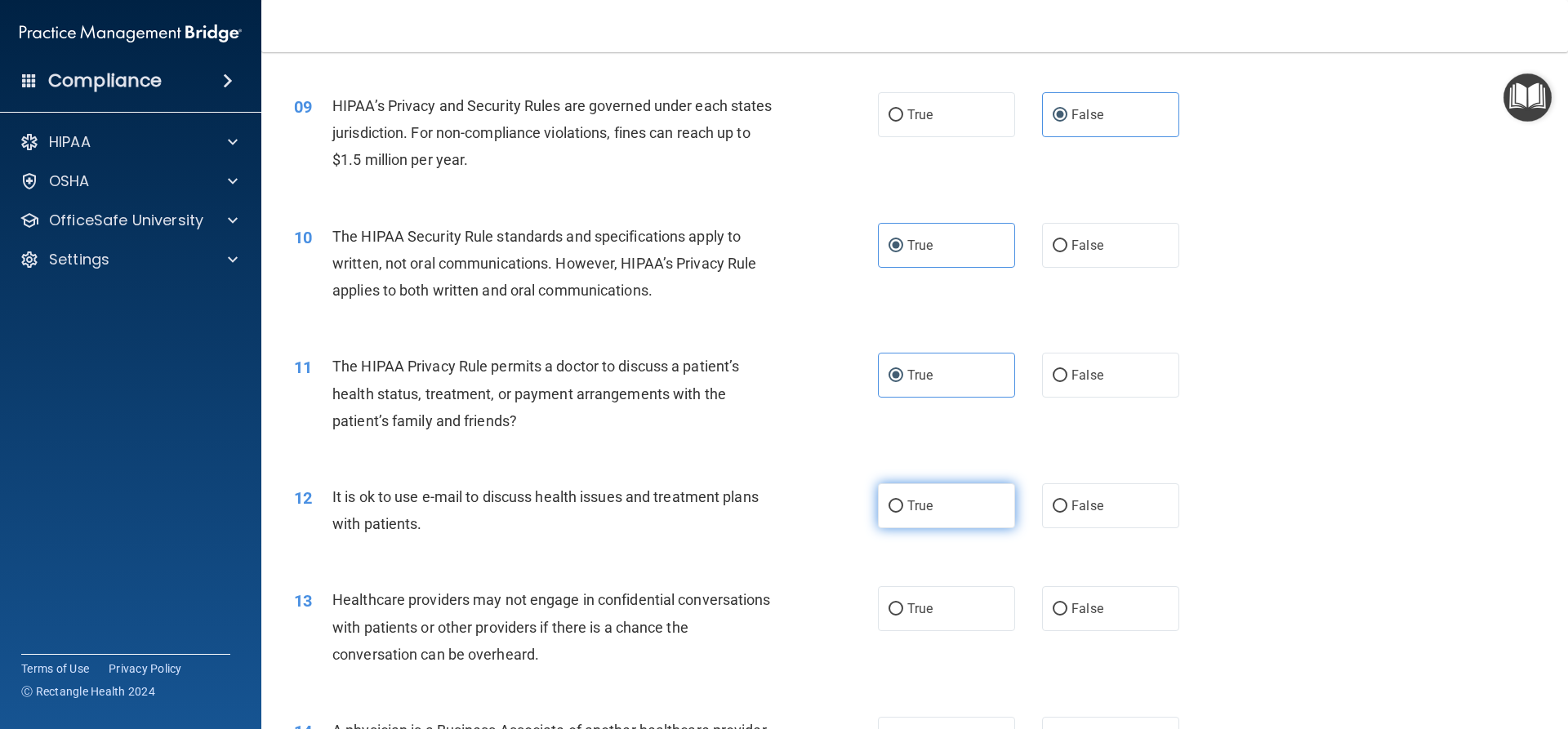
radio input "true"
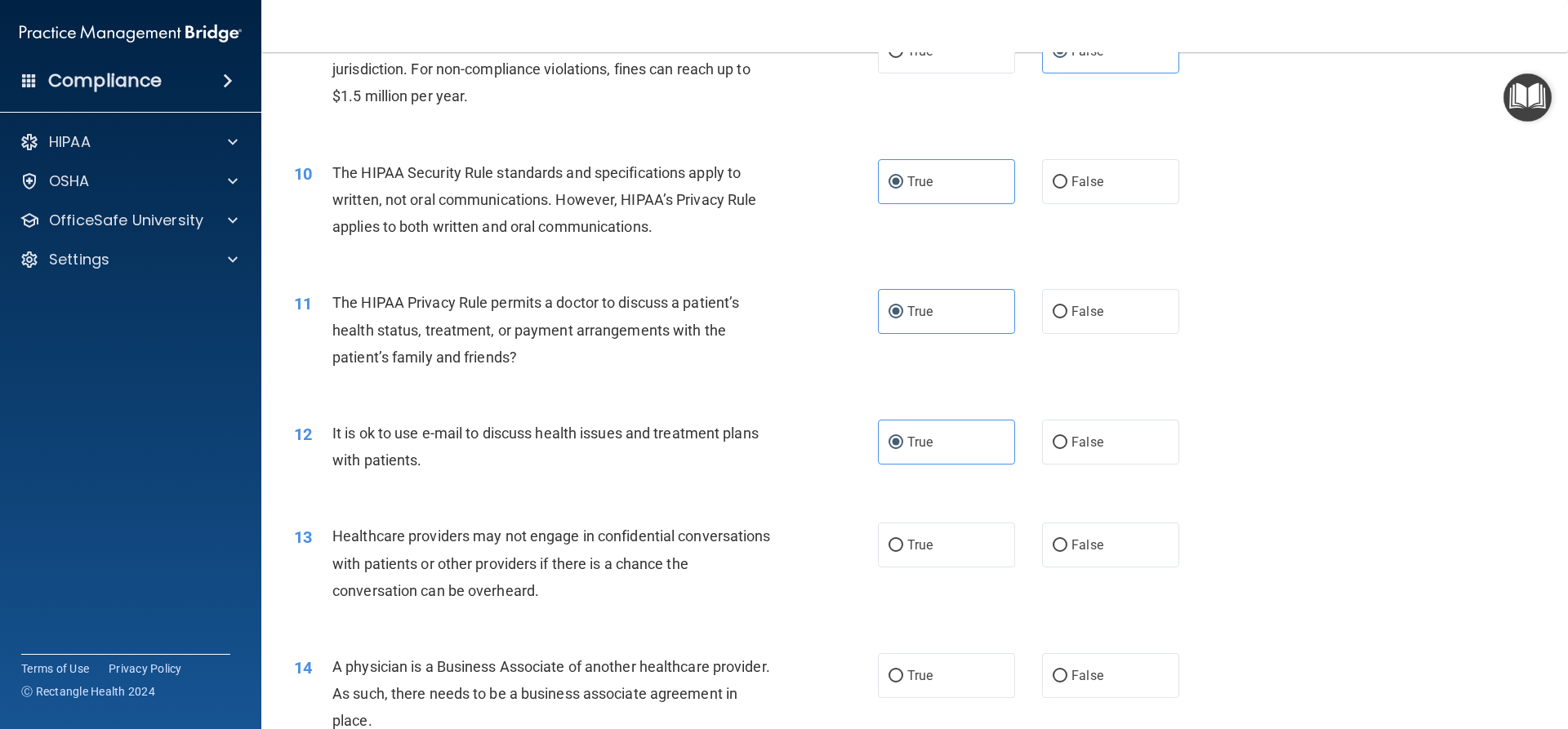
scroll to position [1161, 0]
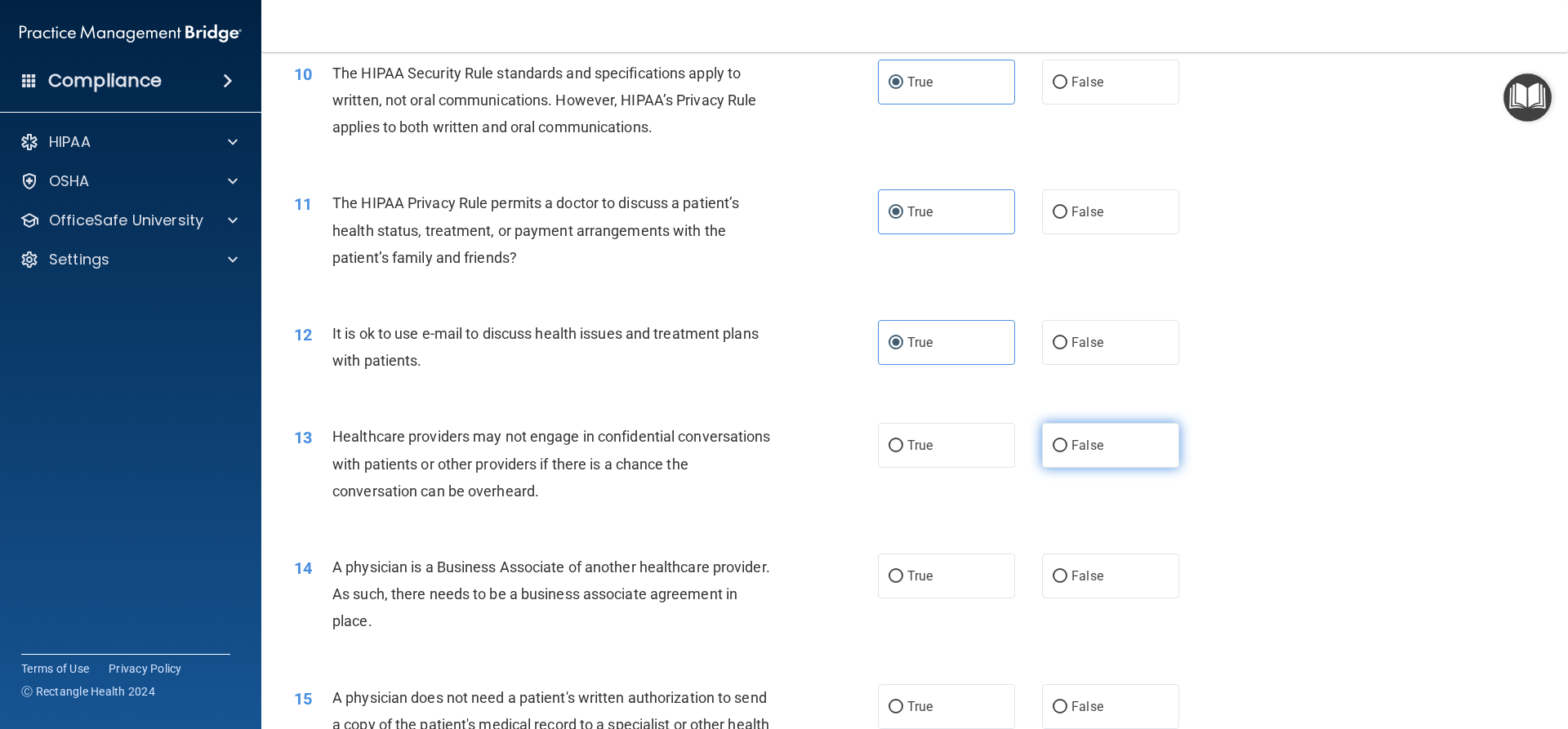
click at [1122, 445] on label "False" at bounding box center [1111, 446] width 138 height 45
click at [1068, 445] on input "False" at bounding box center [1060, 447] width 14 height 13
radio input "true"
click at [1150, 582] on label "False" at bounding box center [1111, 576] width 138 height 45
click at [1068, 582] on input "False" at bounding box center [1060, 577] width 14 height 13
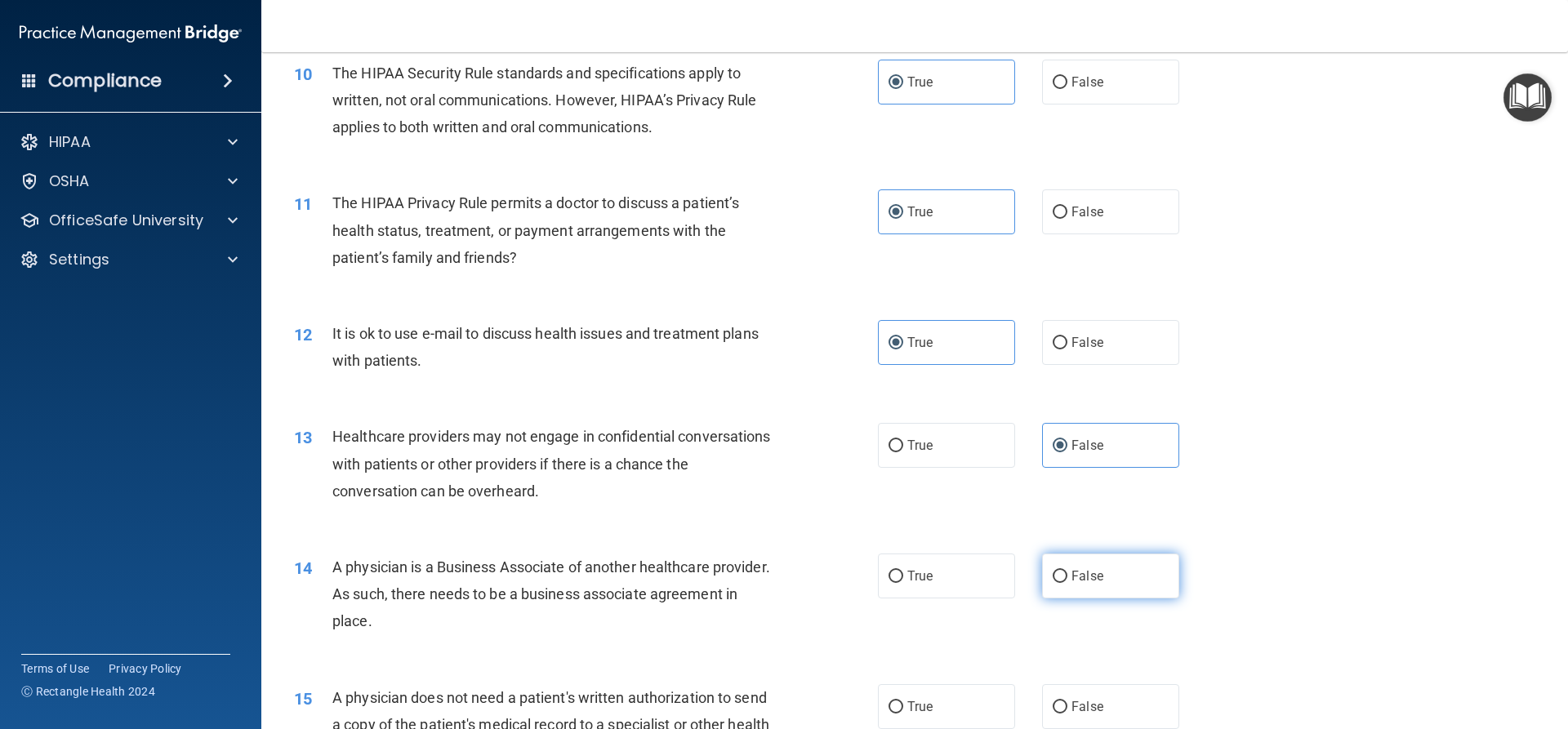
radio input "true"
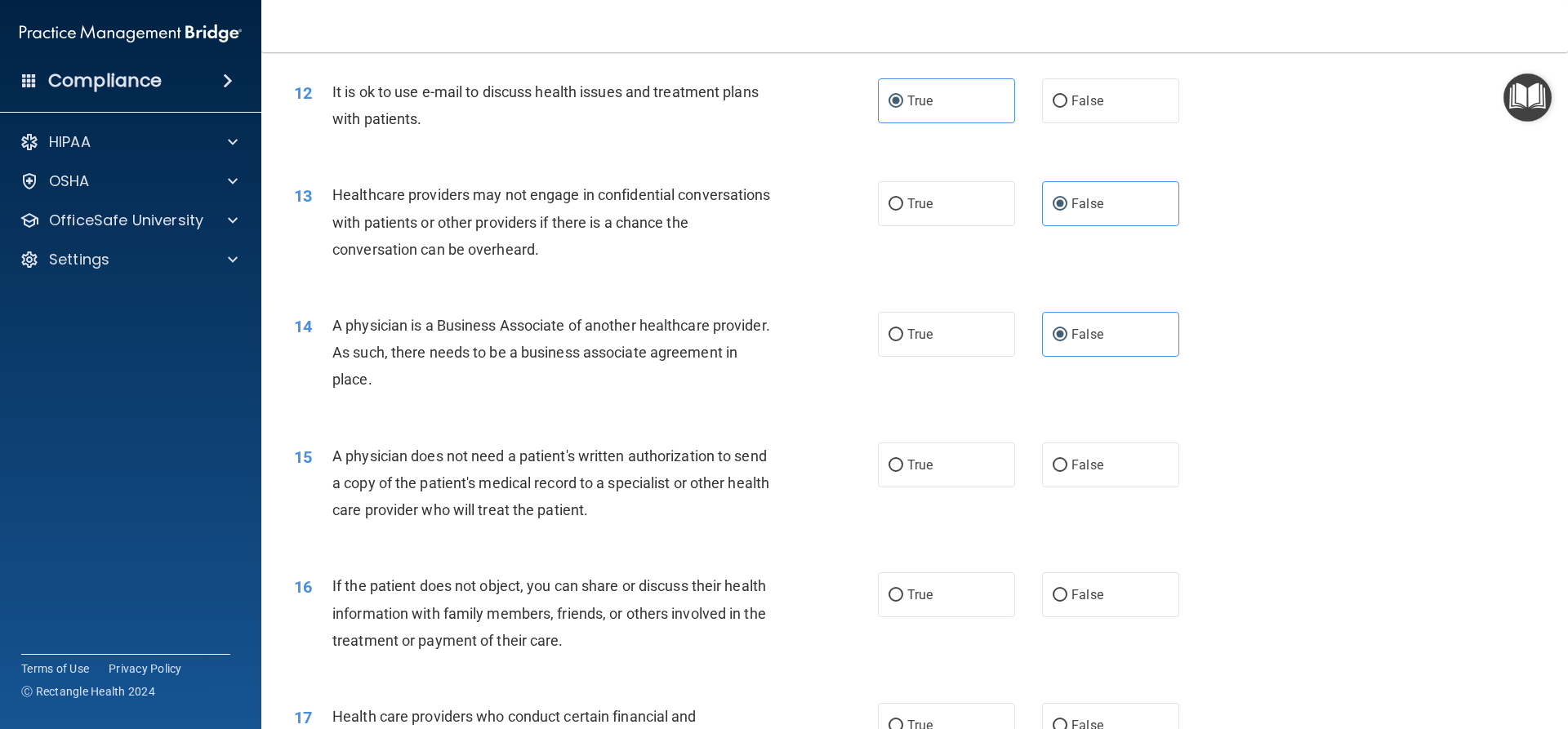
scroll to position [1488, 0]
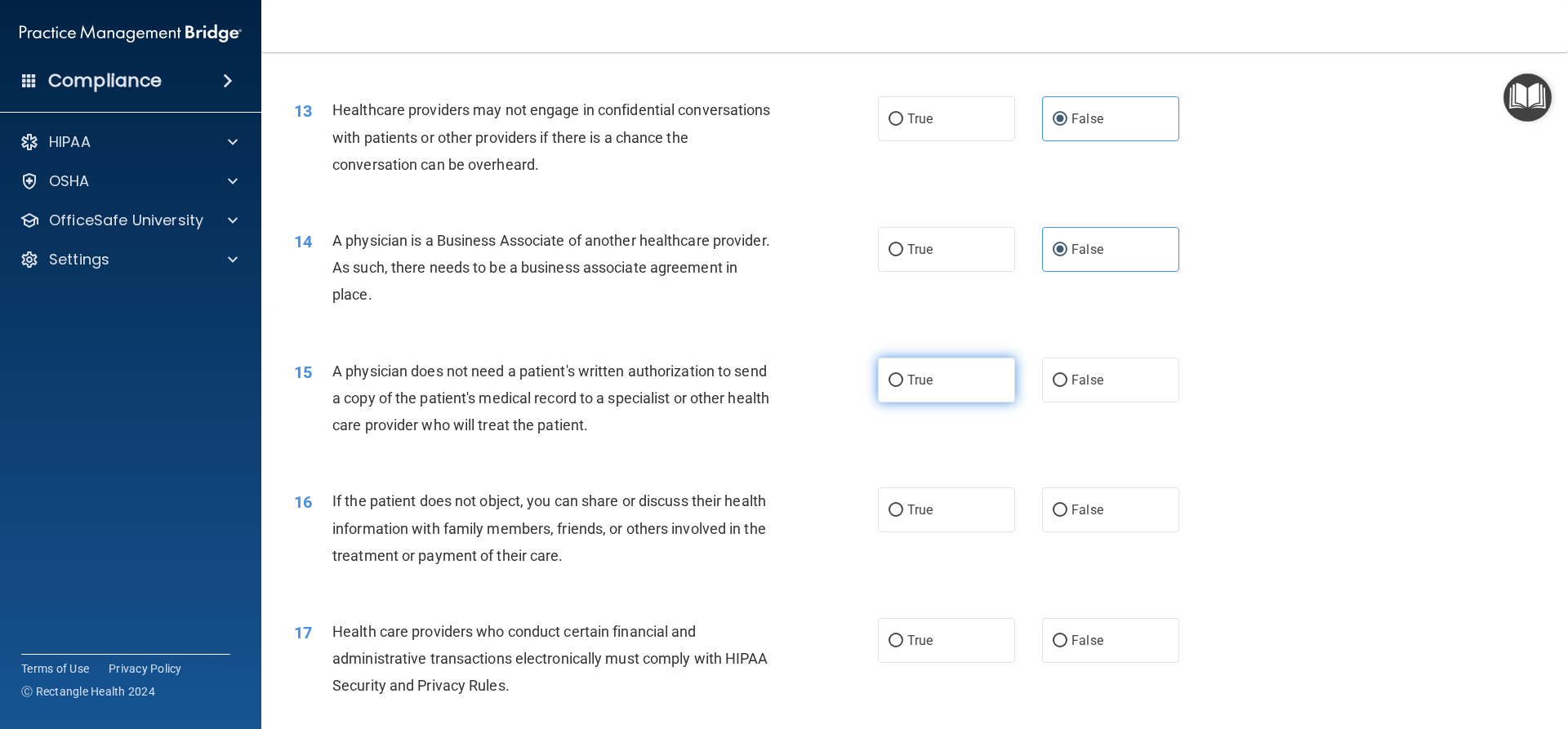
click at [933, 364] on label "True" at bounding box center [946, 380] width 138 height 45
click at [903, 374] on input "True" at bounding box center [896, 381] width 14 height 13
radio input "true"
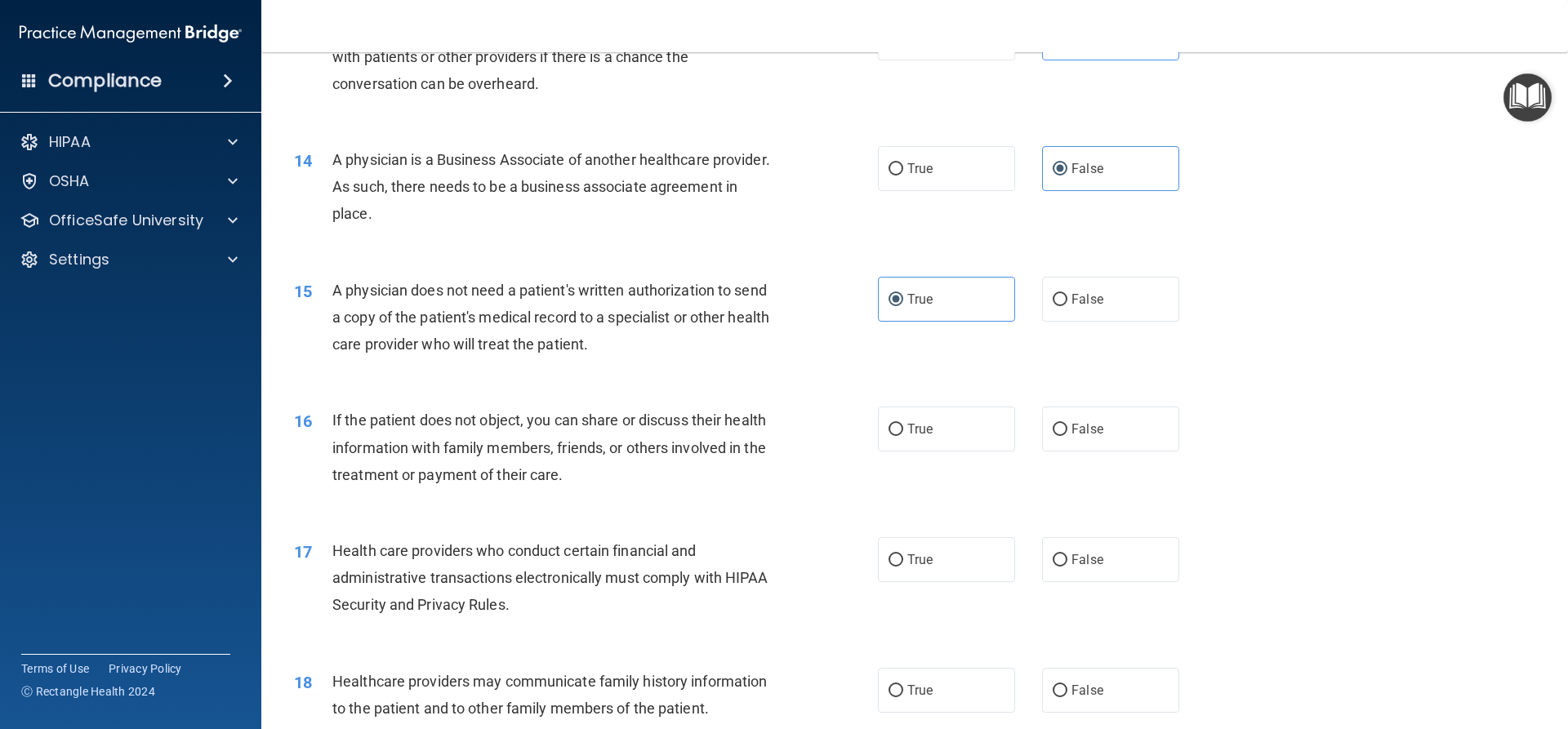
scroll to position [1570, 0]
click at [940, 443] on label "True" at bounding box center [946, 429] width 138 height 45
click at [903, 435] on input "True" at bounding box center [896, 430] width 14 height 13
radio input "true"
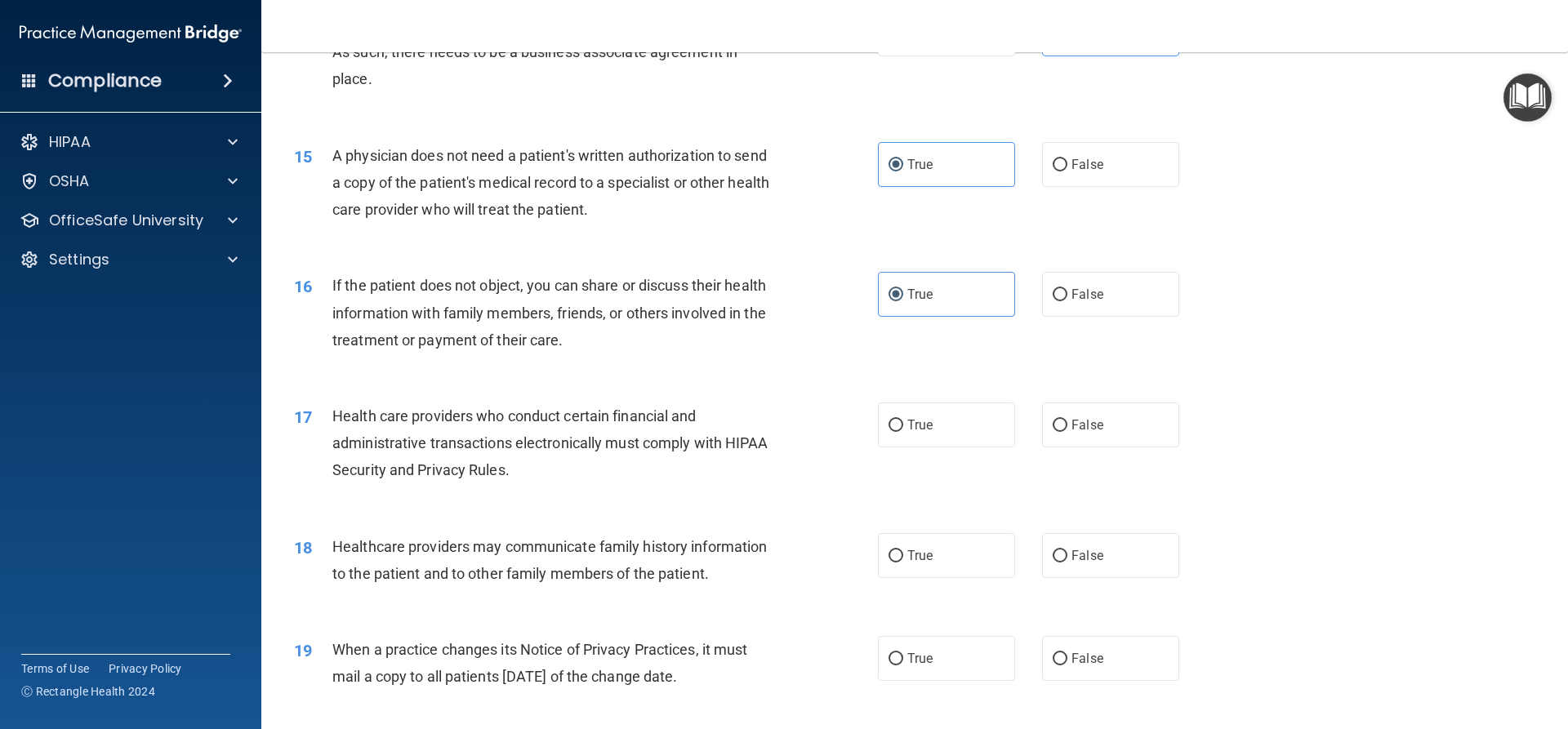
scroll to position [1733, 0]
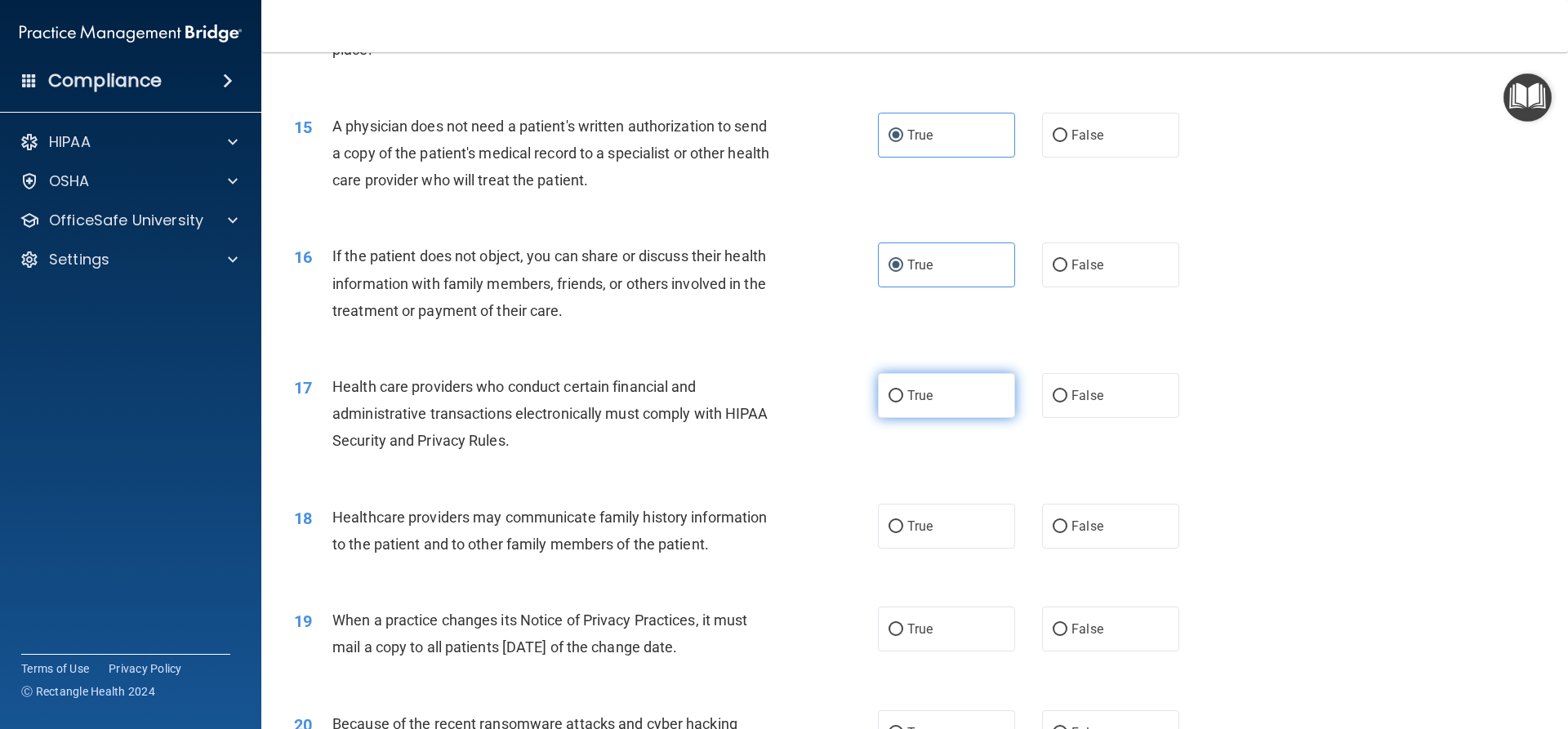
click at [908, 400] on span "True" at bounding box center [920, 395] width 25 height 15
click at [901, 400] on input "True" at bounding box center [896, 396] width 14 height 13
radio input "true"
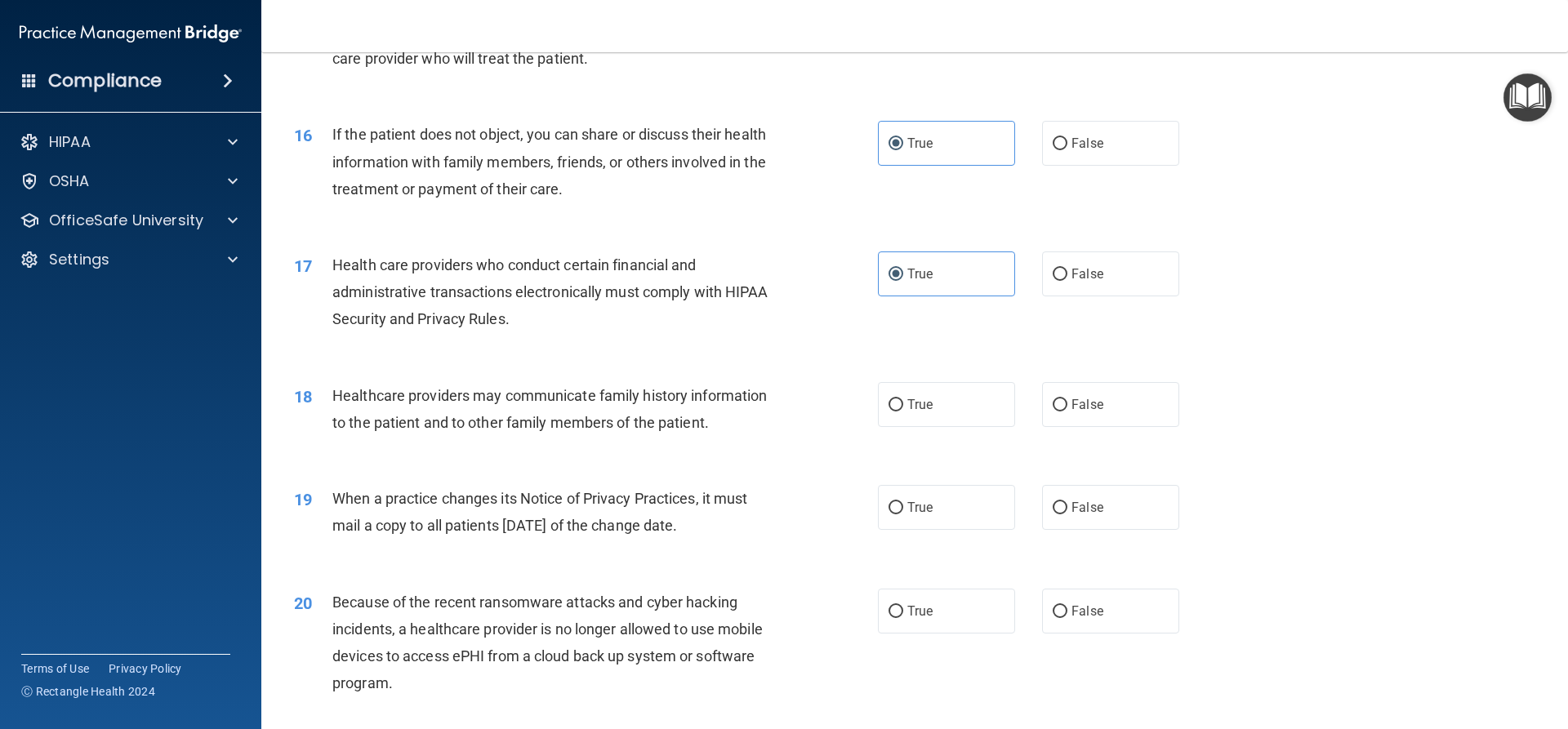
scroll to position [1897, 0]
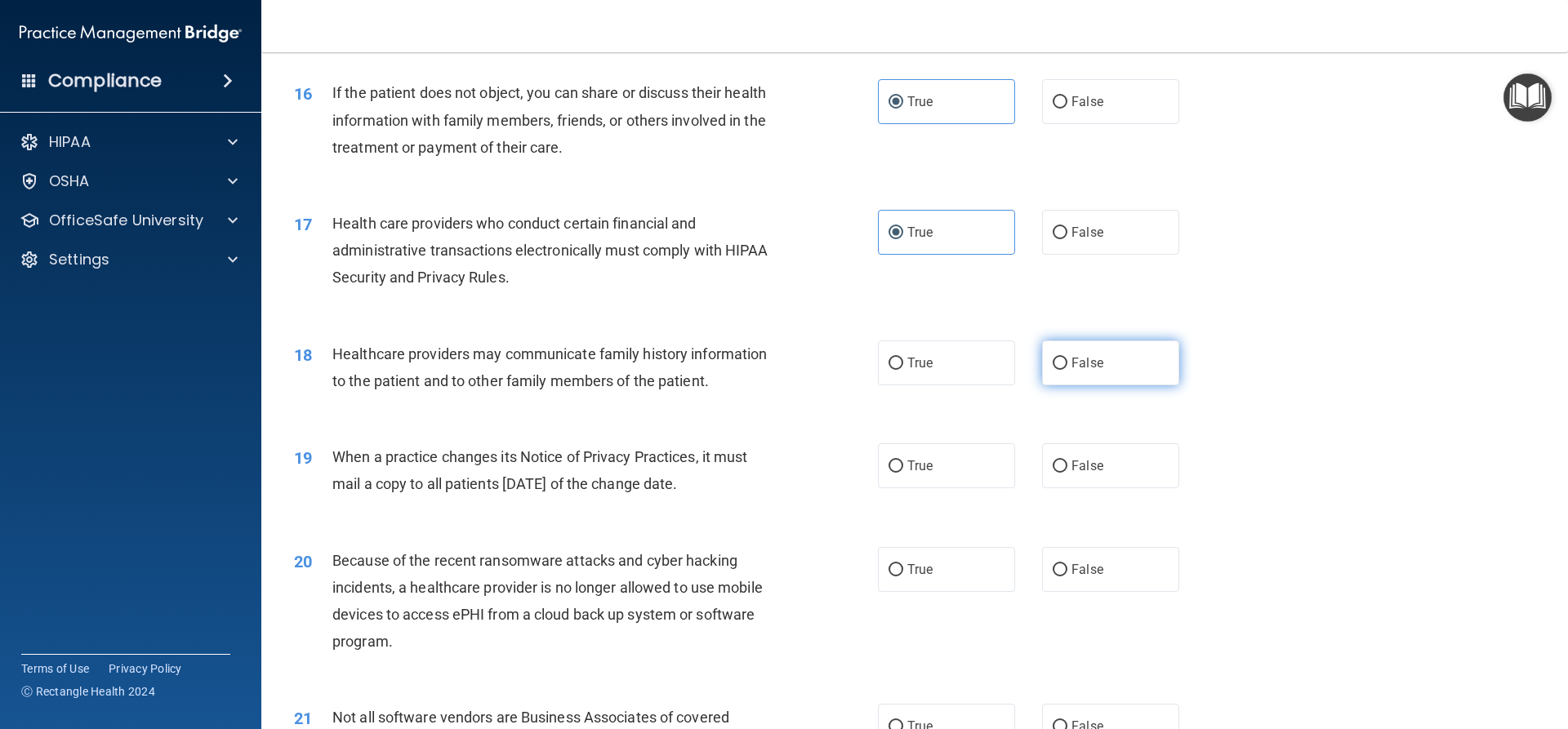
click at [1133, 372] on label "False" at bounding box center [1111, 363] width 138 height 45
click at [1068, 370] on input "False" at bounding box center [1060, 364] width 14 height 13
radio input "true"
click at [1084, 469] on span "False" at bounding box center [1087, 465] width 32 height 15
click at [1068, 469] on input "False" at bounding box center [1060, 467] width 14 height 13
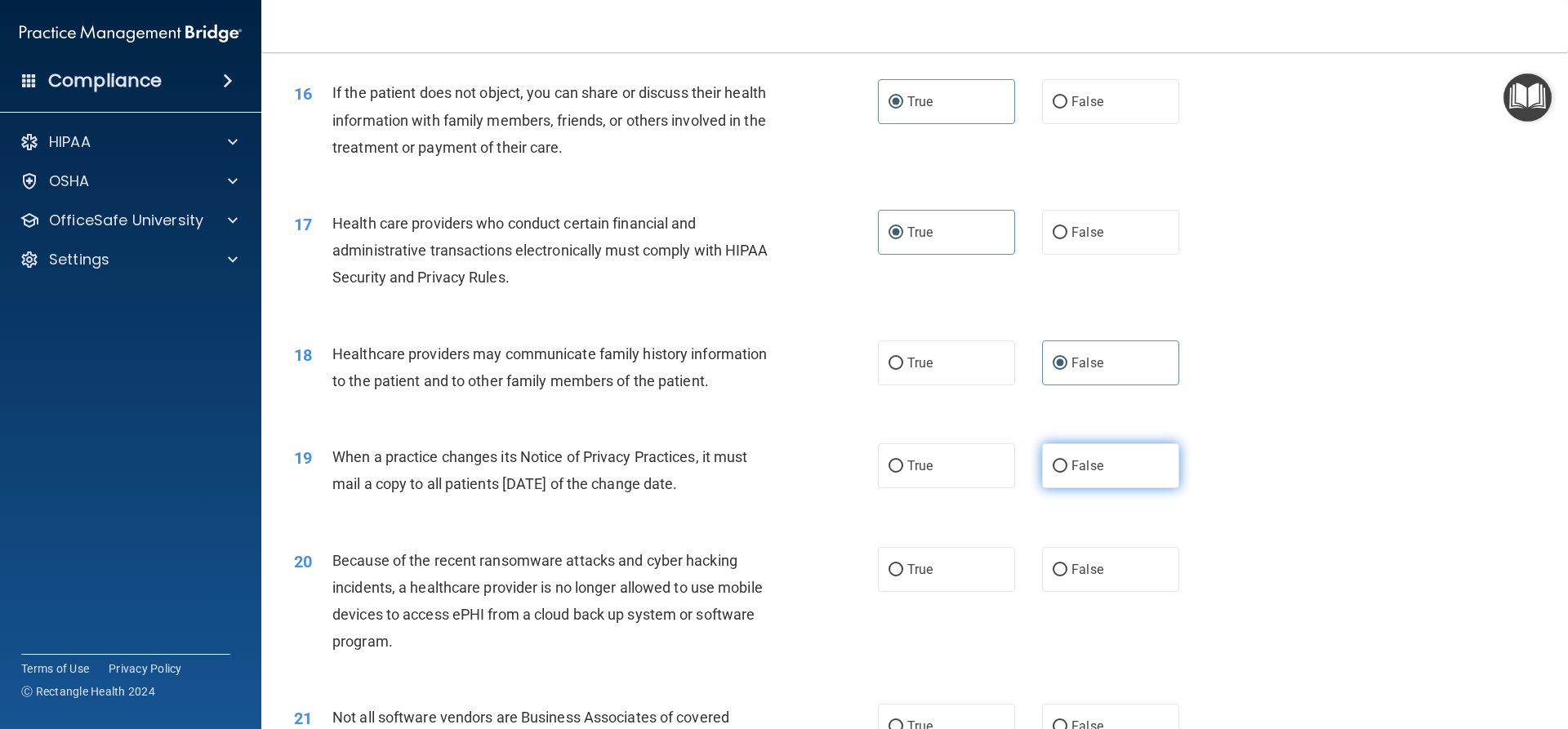
radio input "true"
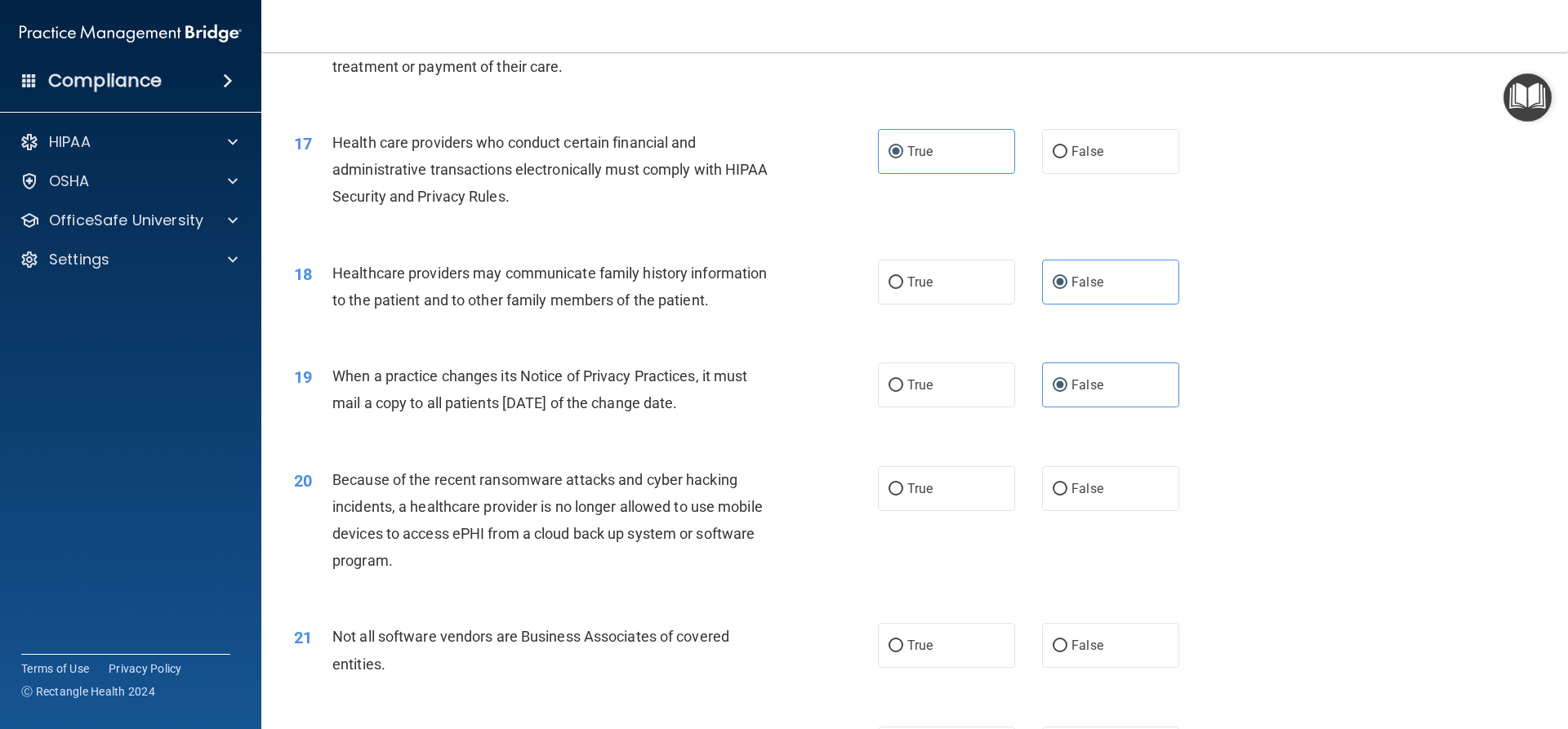
scroll to position [1978, 0]
click at [1077, 488] on span "False" at bounding box center [1087, 488] width 32 height 15
click at [1068, 488] on input "False" at bounding box center [1060, 488] width 14 height 13
radio input "true"
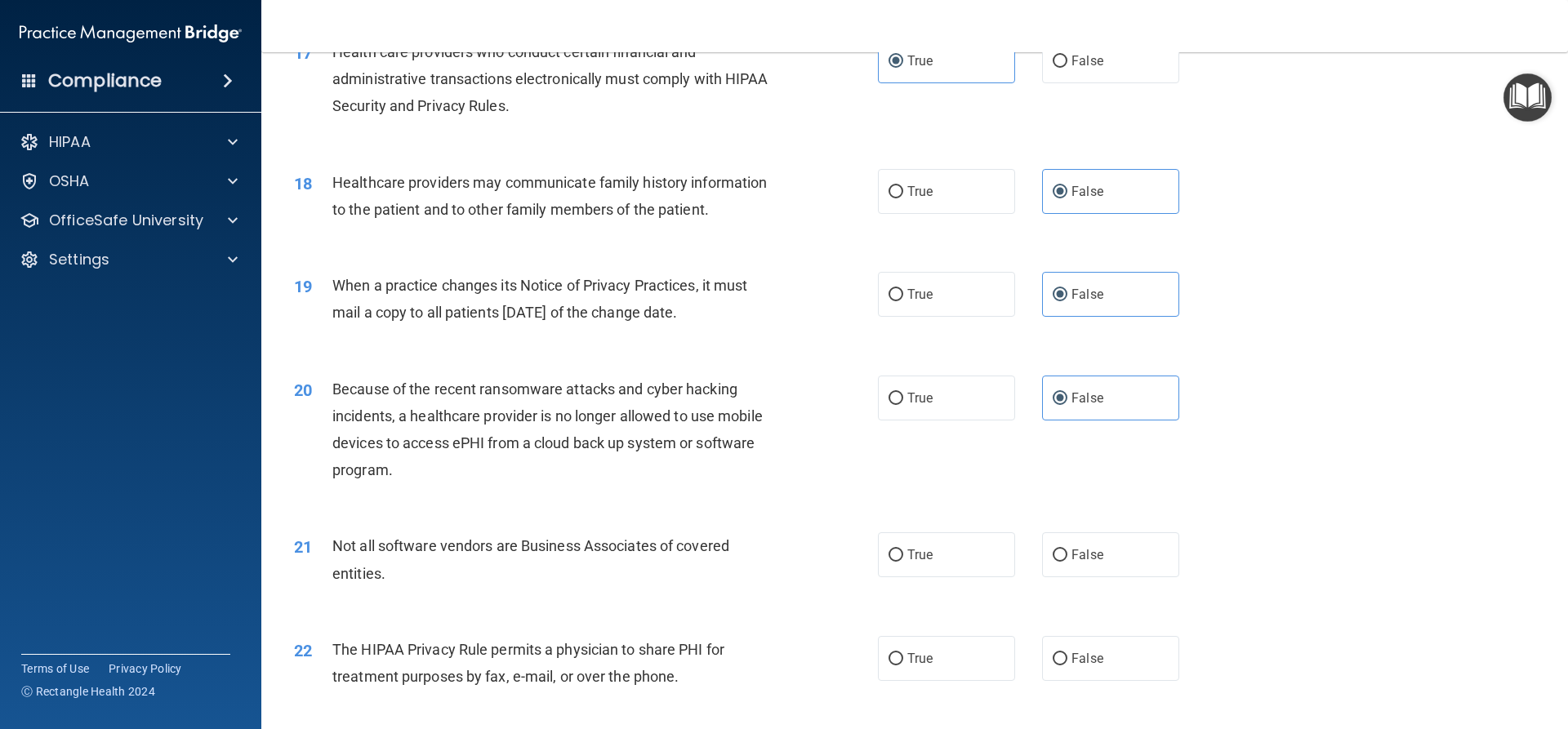
scroll to position [2142, 0]
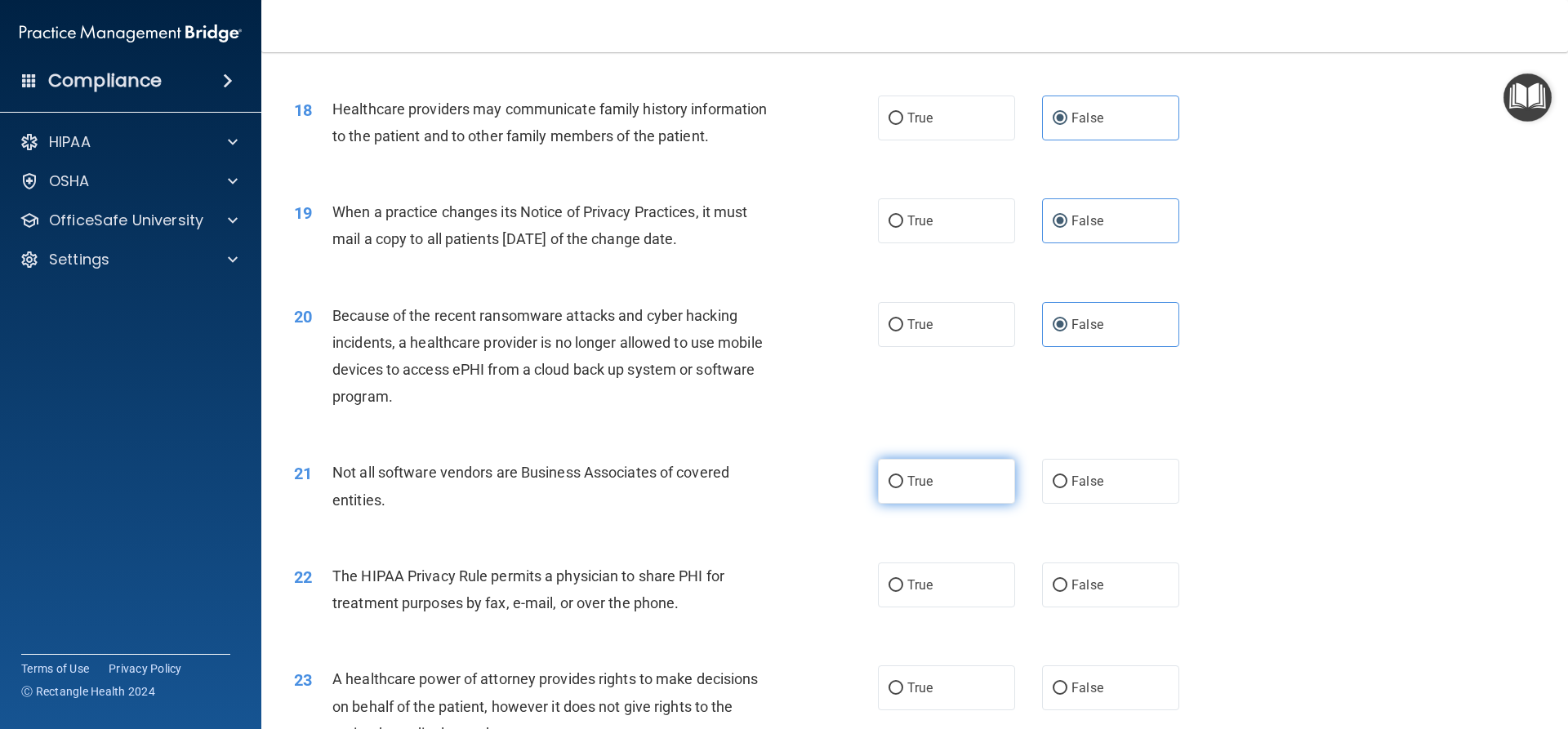
click at [957, 491] on label "True" at bounding box center [946, 481] width 138 height 45
click at [903, 488] on input "True" at bounding box center [896, 482] width 14 height 13
radio input "true"
click at [942, 574] on label "True" at bounding box center [946, 585] width 138 height 45
click at [903, 580] on input "True" at bounding box center [896, 586] width 14 height 13
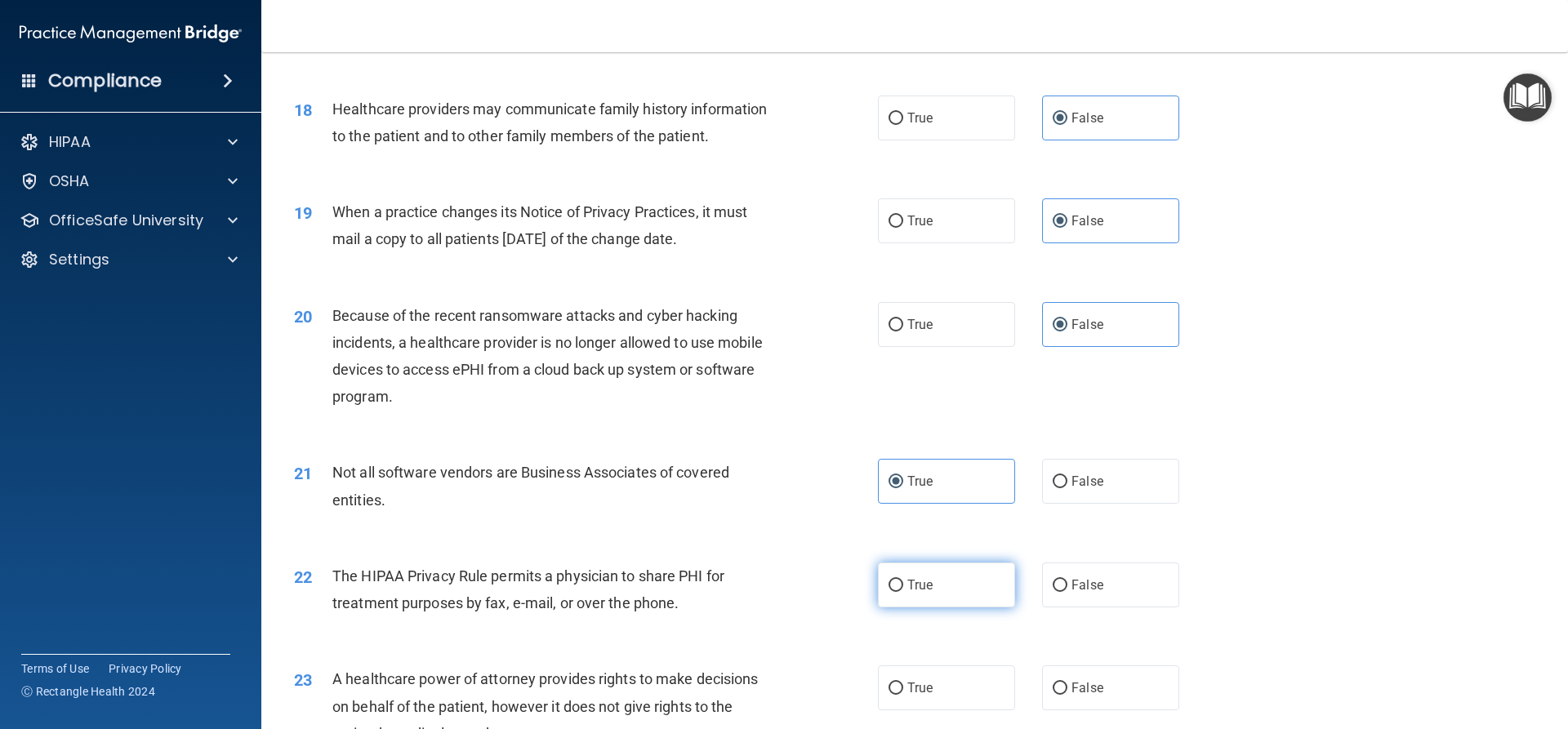
radio input "true"
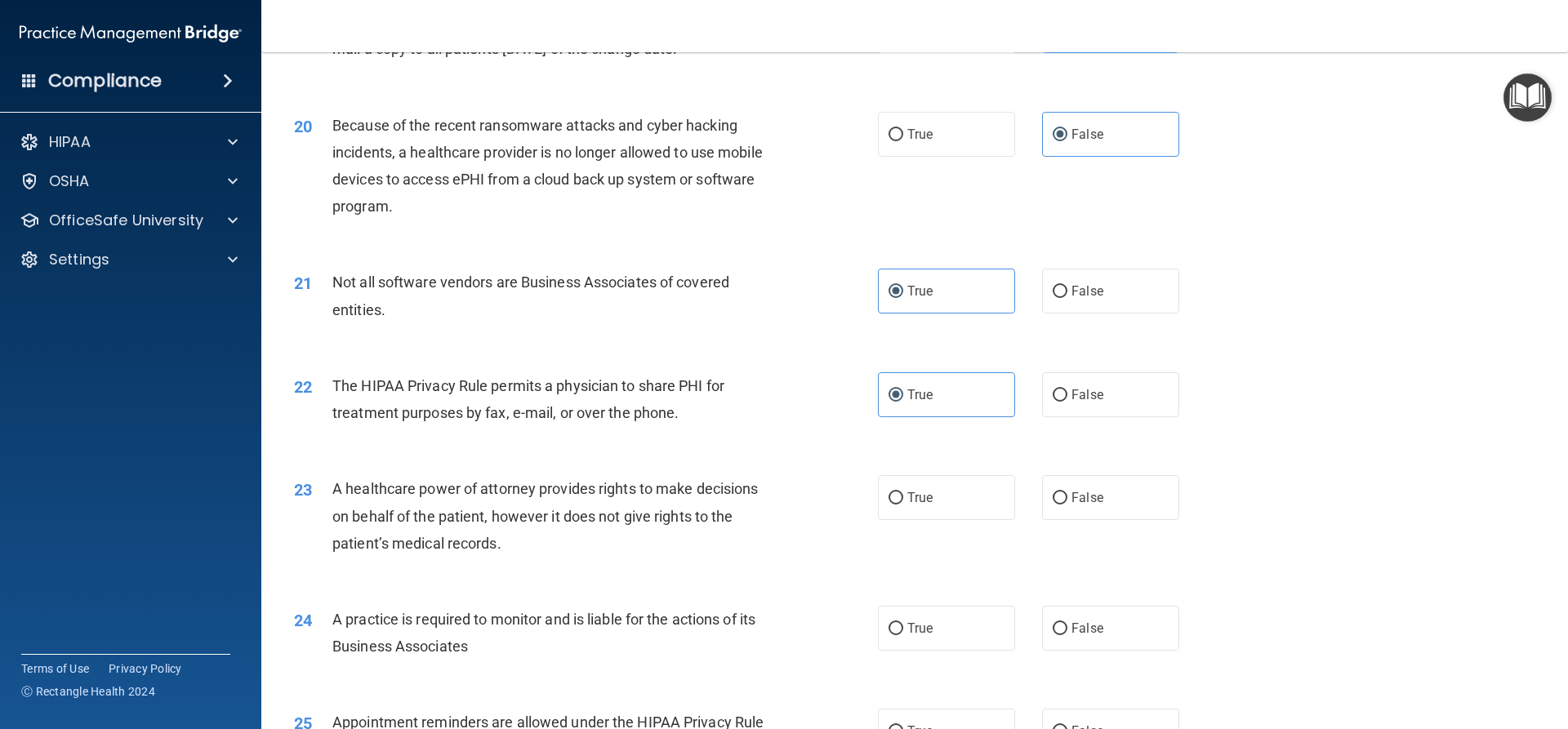
scroll to position [2386, 0]
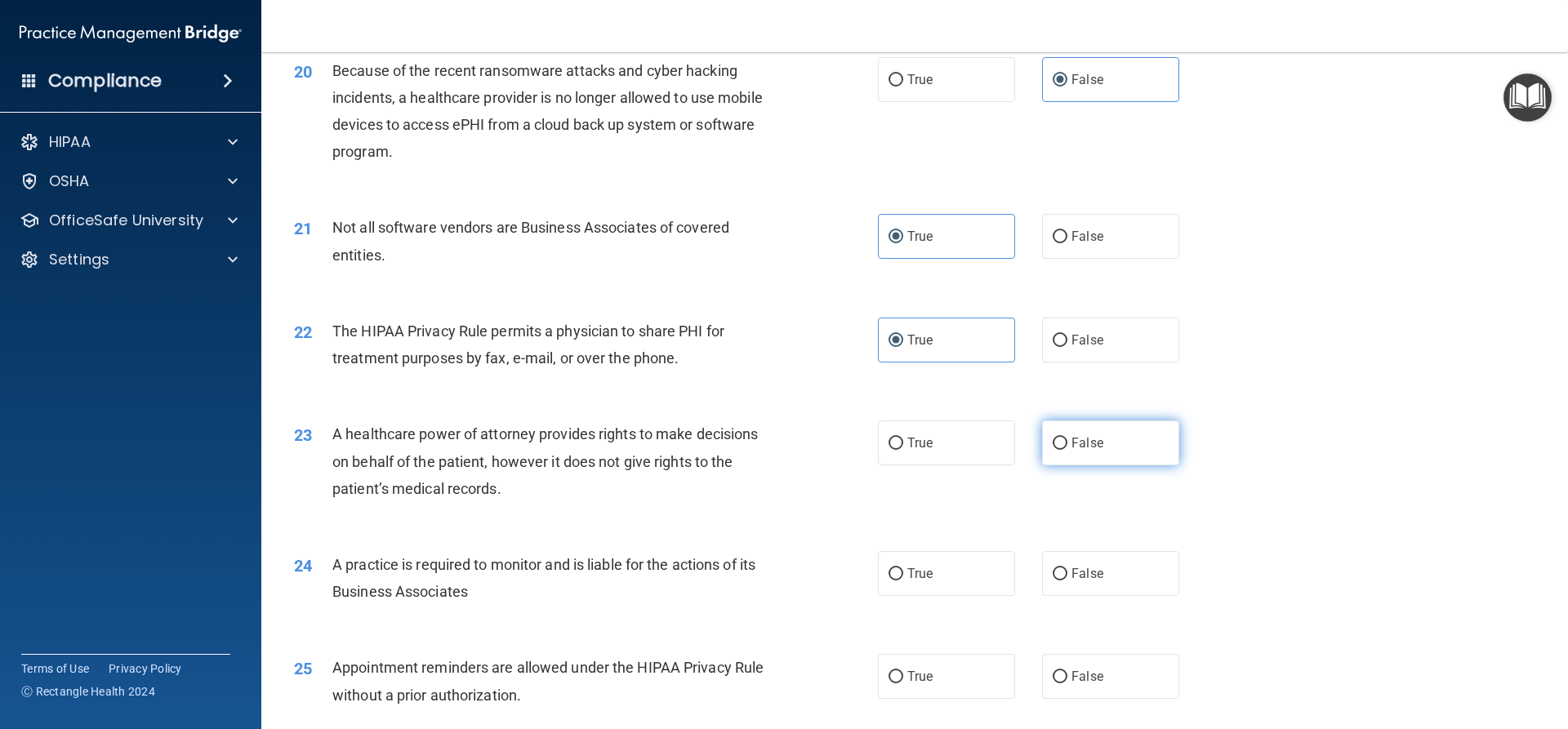
click at [1105, 446] on label "False" at bounding box center [1111, 443] width 138 height 45
click at [1068, 446] on input "False" at bounding box center [1060, 444] width 14 height 13
radio input "true"
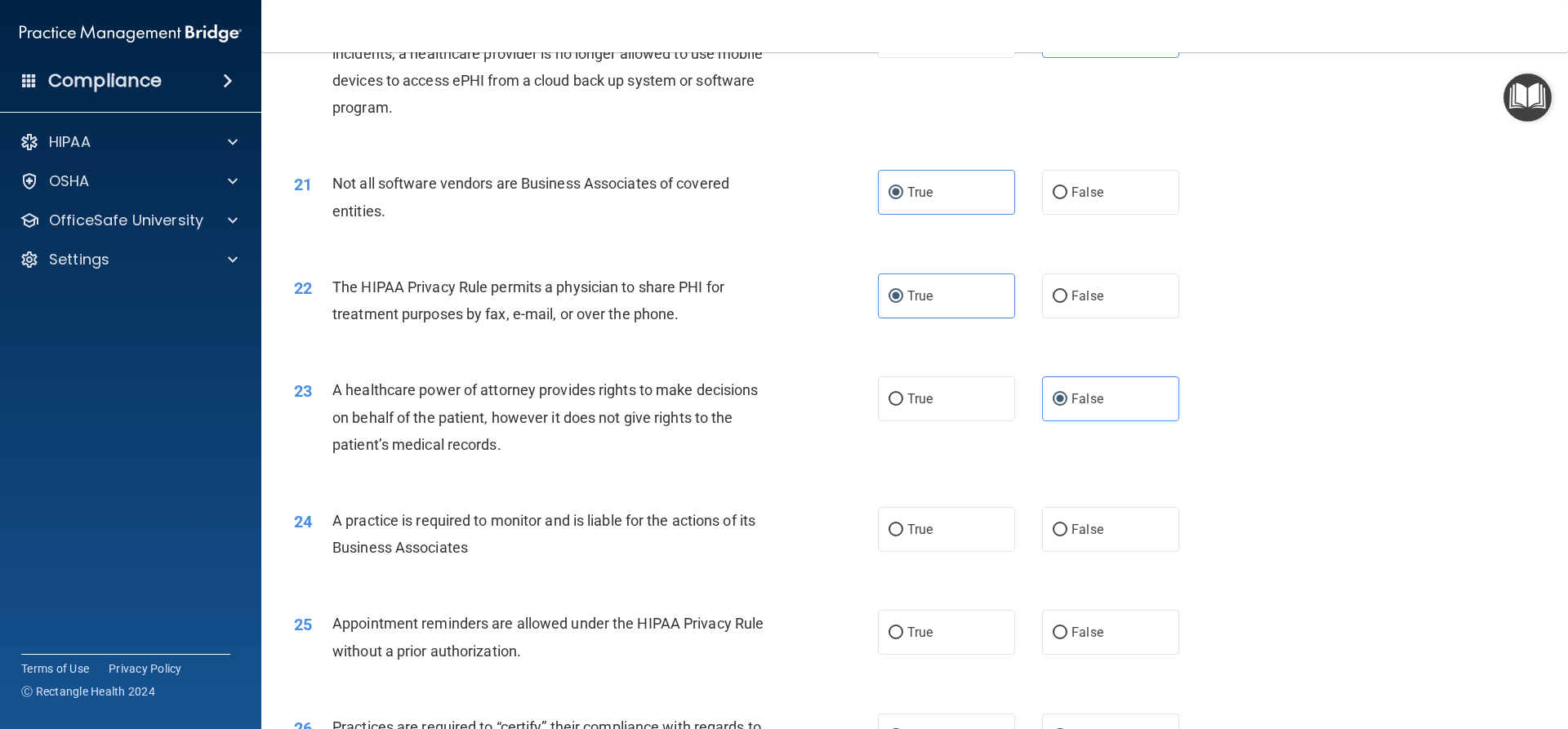
scroll to position [2468, 0]
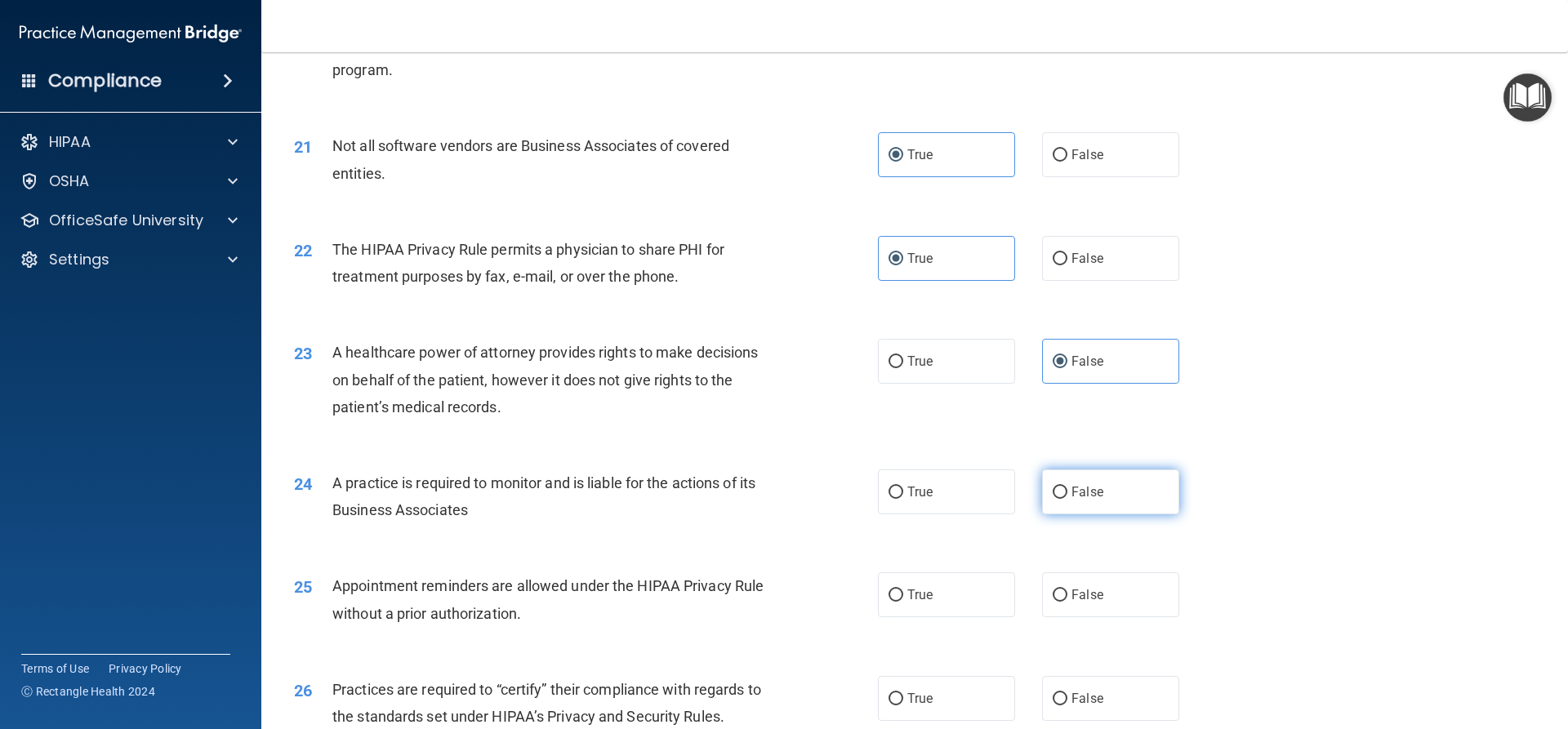
click at [1127, 498] on label "False" at bounding box center [1111, 492] width 138 height 45
click at [1068, 498] on input "False" at bounding box center [1060, 493] width 14 height 13
radio input "true"
click at [967, 603] on label "True" at bounding box center [946, 595] width 138 height 45
click at [903, 601] on input "True" at bounding box center [896, 596] width 14 height 13
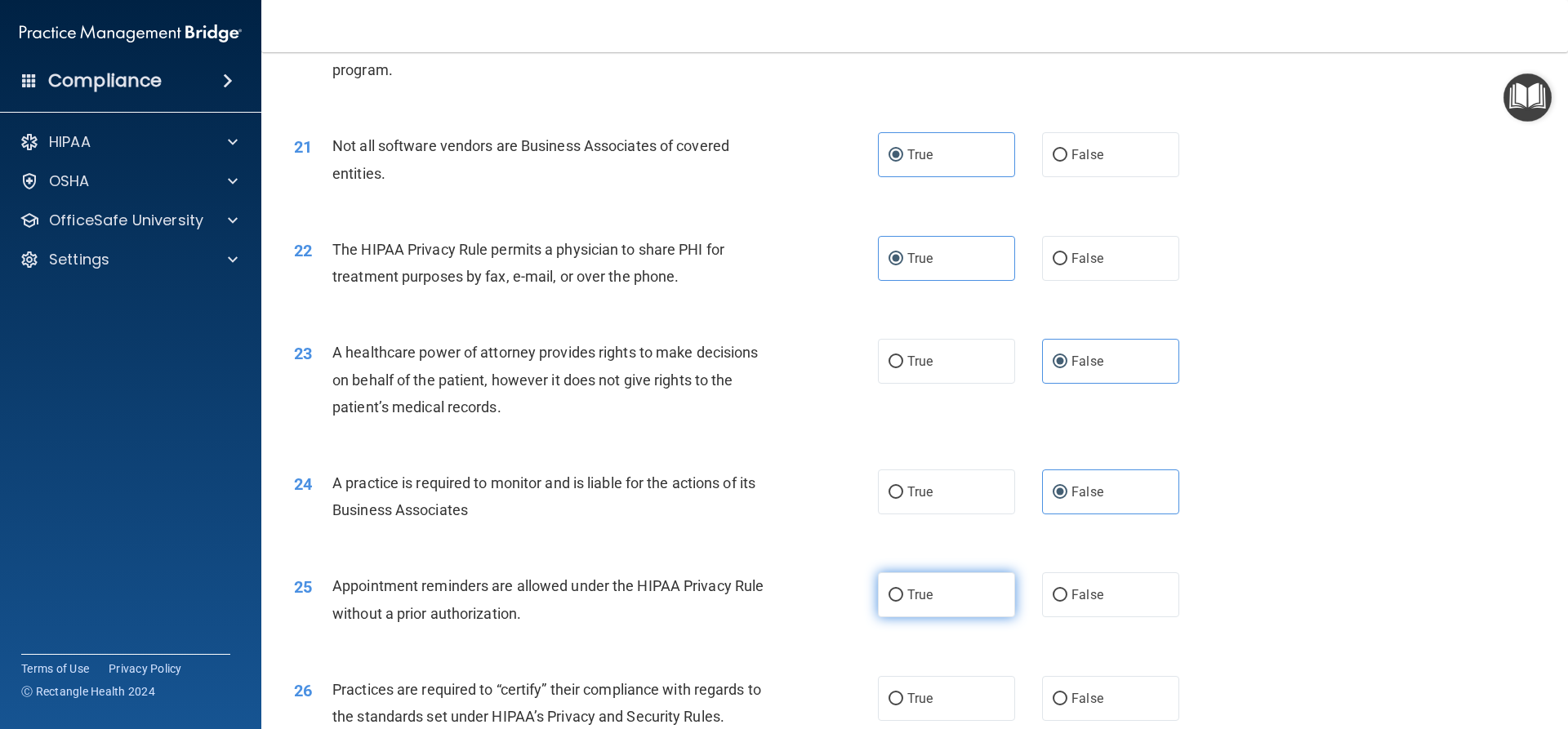
radio input "true"
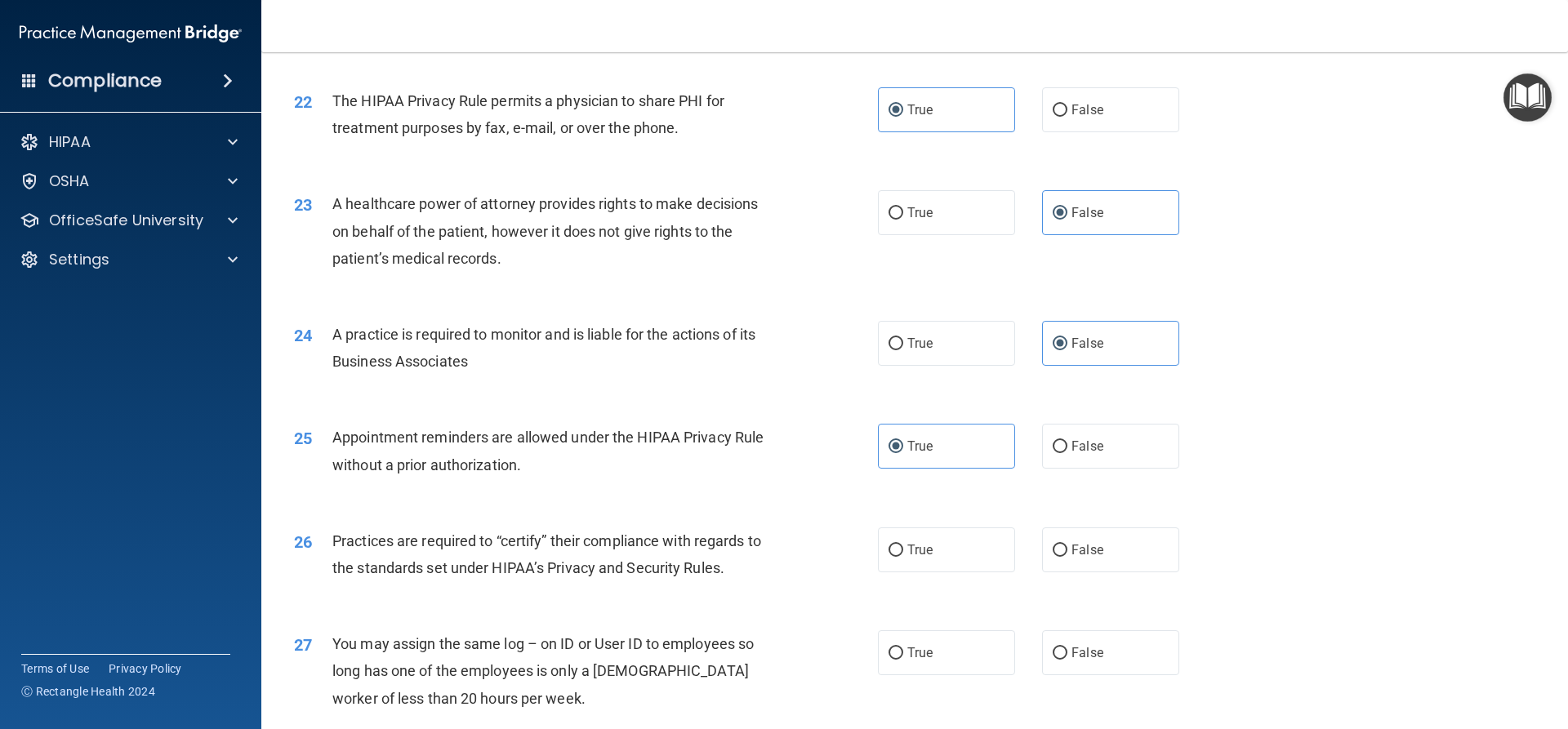
scroll to position [2631, 0]
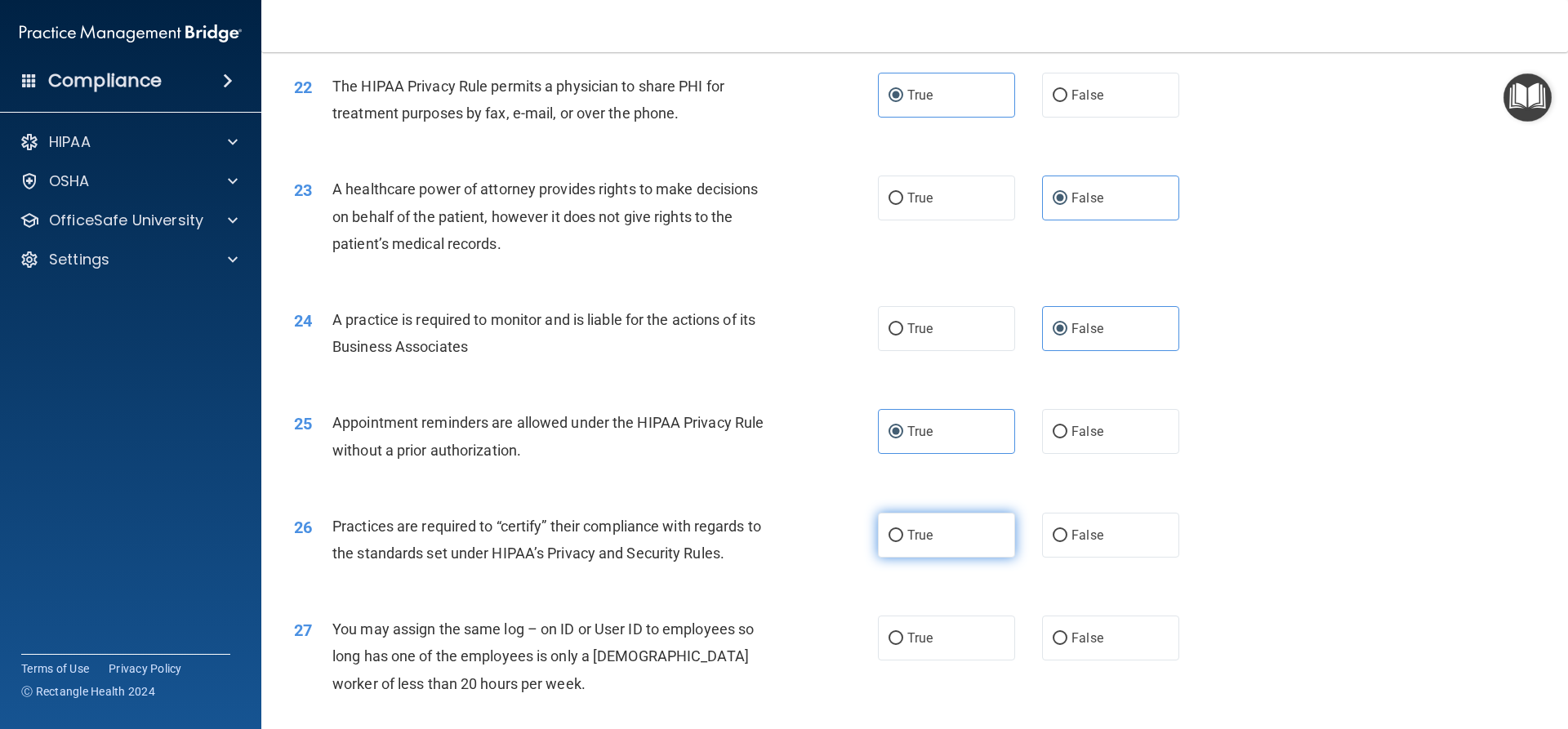
click at [939, 533] on label "True" at bounding box center [946, 535] width 138 height 45
click at [903, 533] on input "True" at bounding box center [896, 536] width 14 height 13
radio input "true"
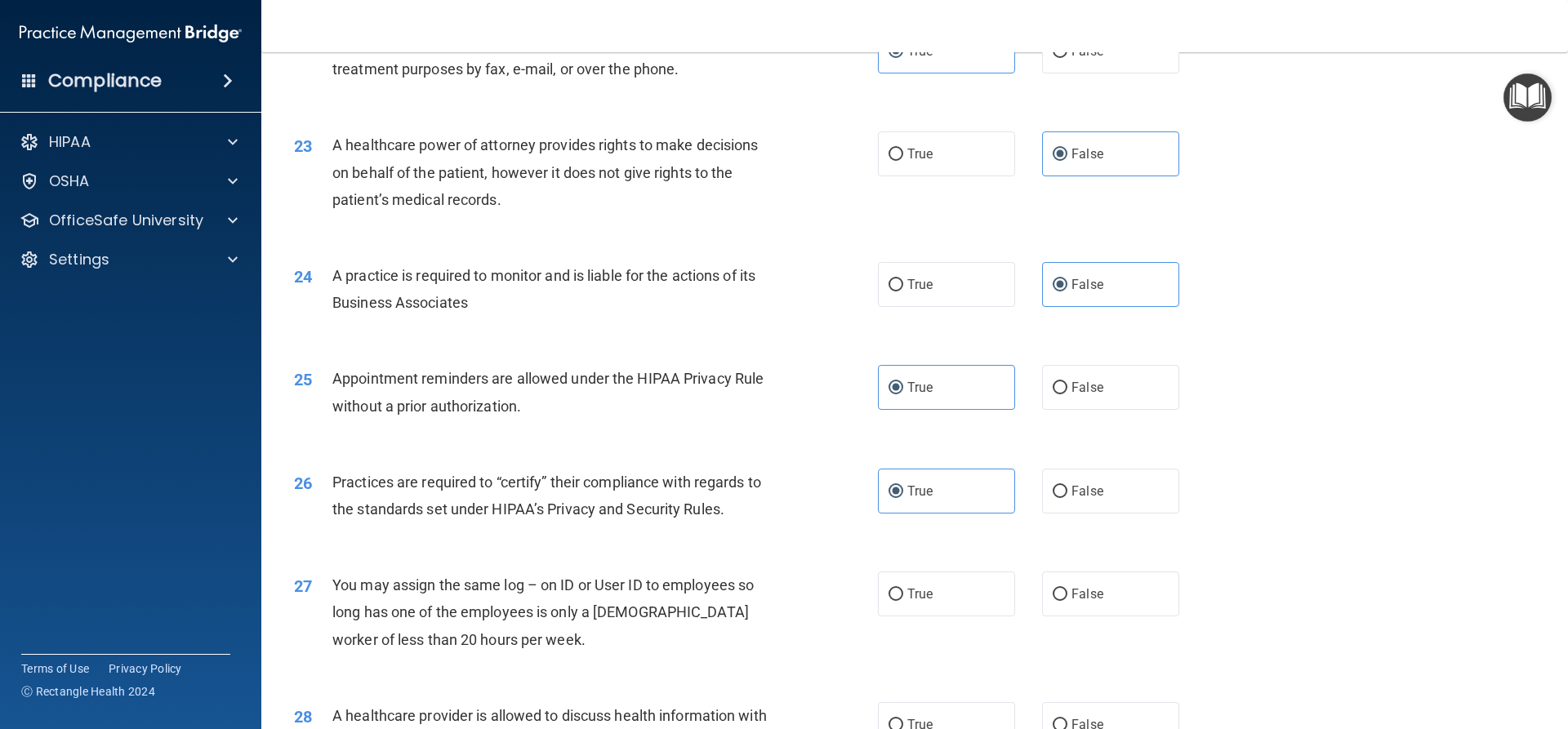
scroll to position [2712, 0]
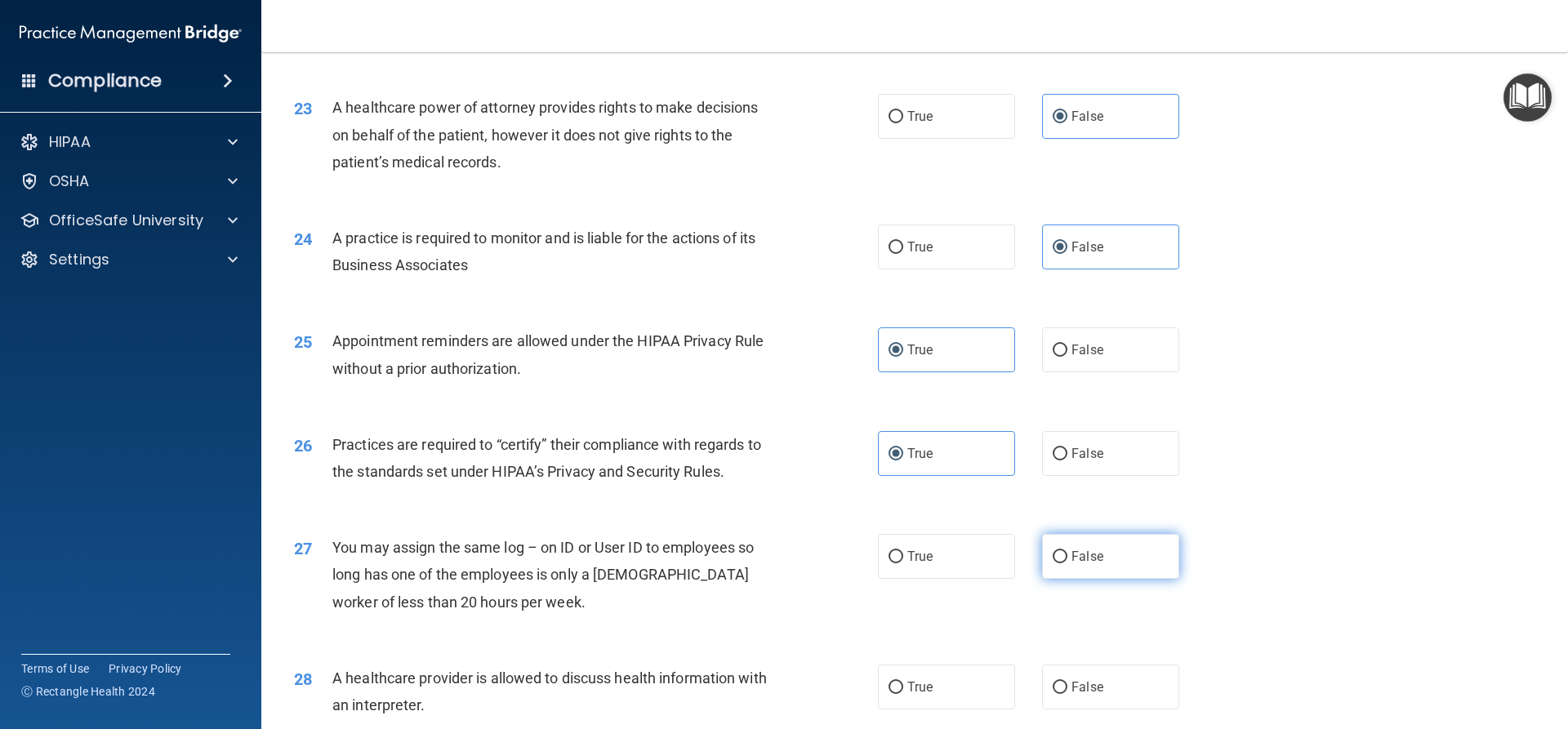
click at [1100, 559] on label "False" at bounding box center [1111, 556] width 138 height 45
click at [1068, 559] on input "False" at bounding box center [1060, 557] width 14 height 13
radio input "true"
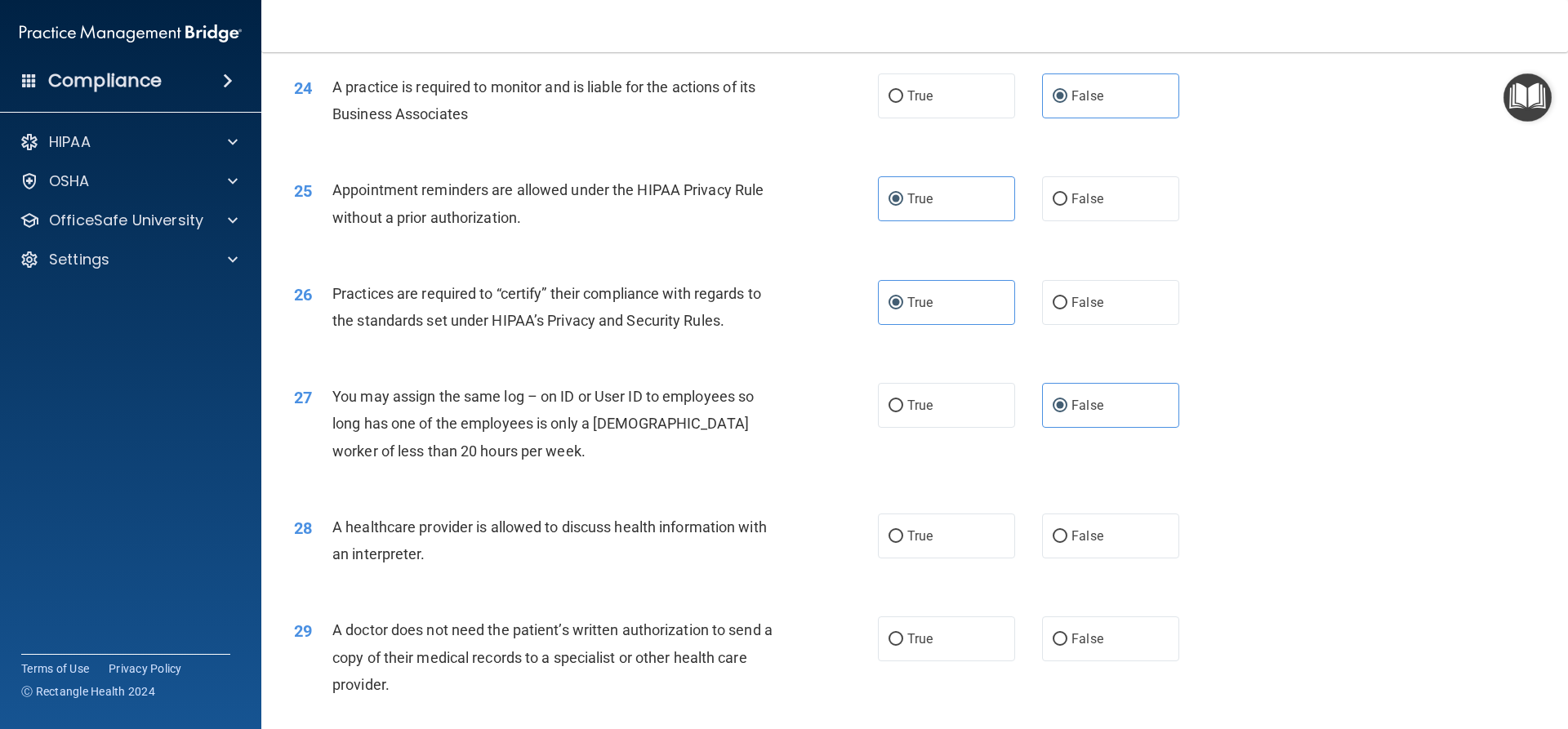
scroll to position [2876, 0]
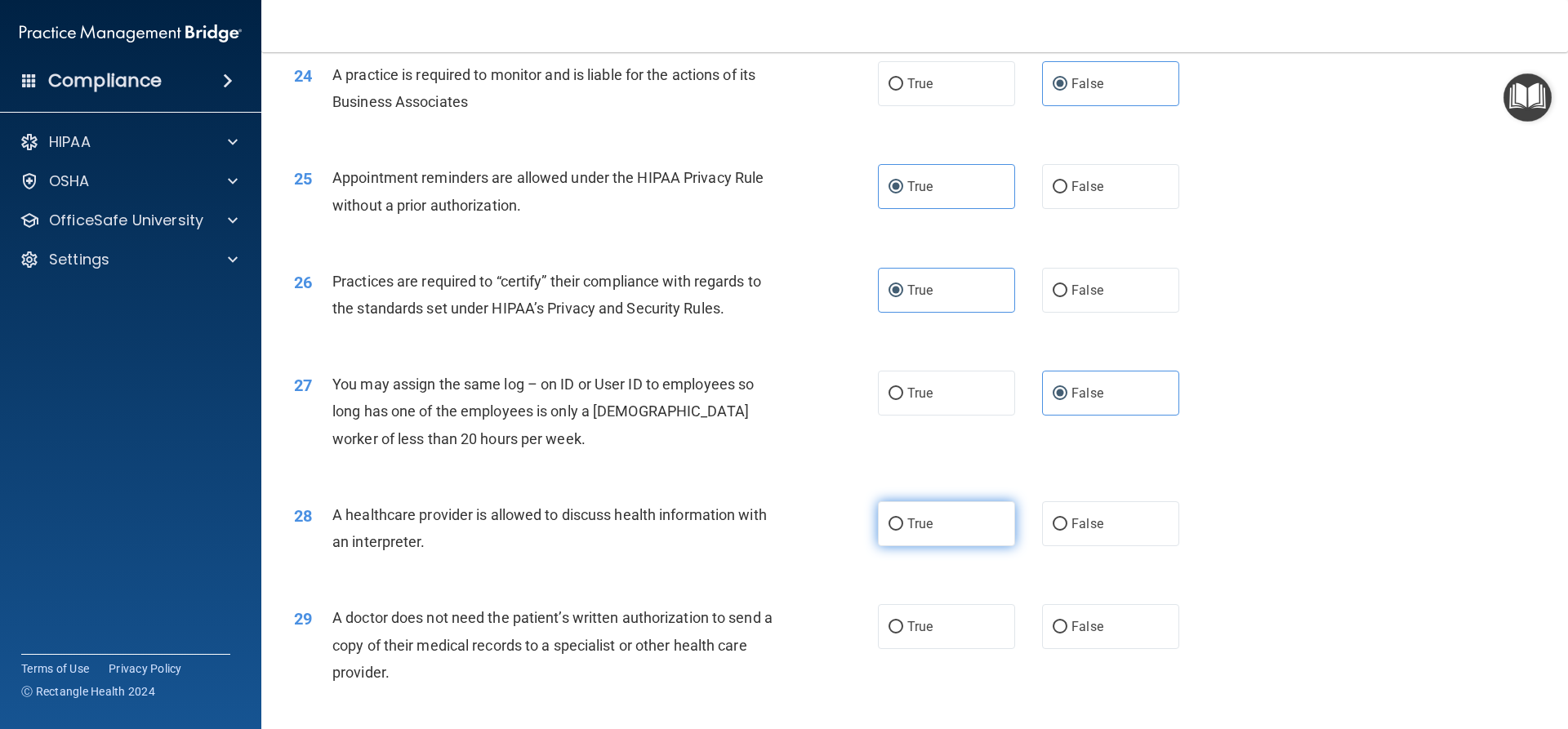
click at [982, 529] on label "True" at bounding box center [946, 524] width 138 height 45
click at [903, 529] on input "True" at bounding box center [896, 525] width 14 height 13
radio input "true"
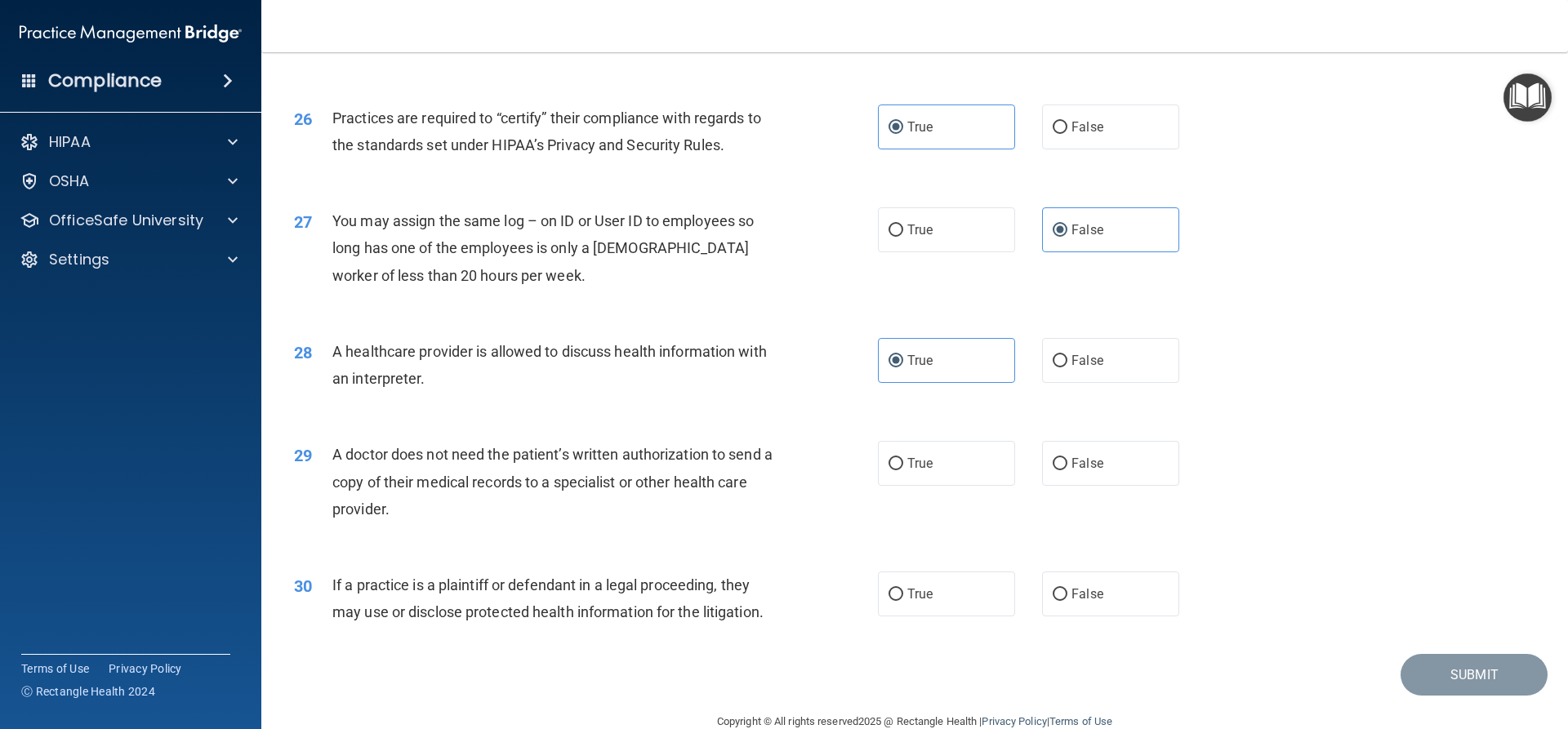
scroll to position [3072, 0]
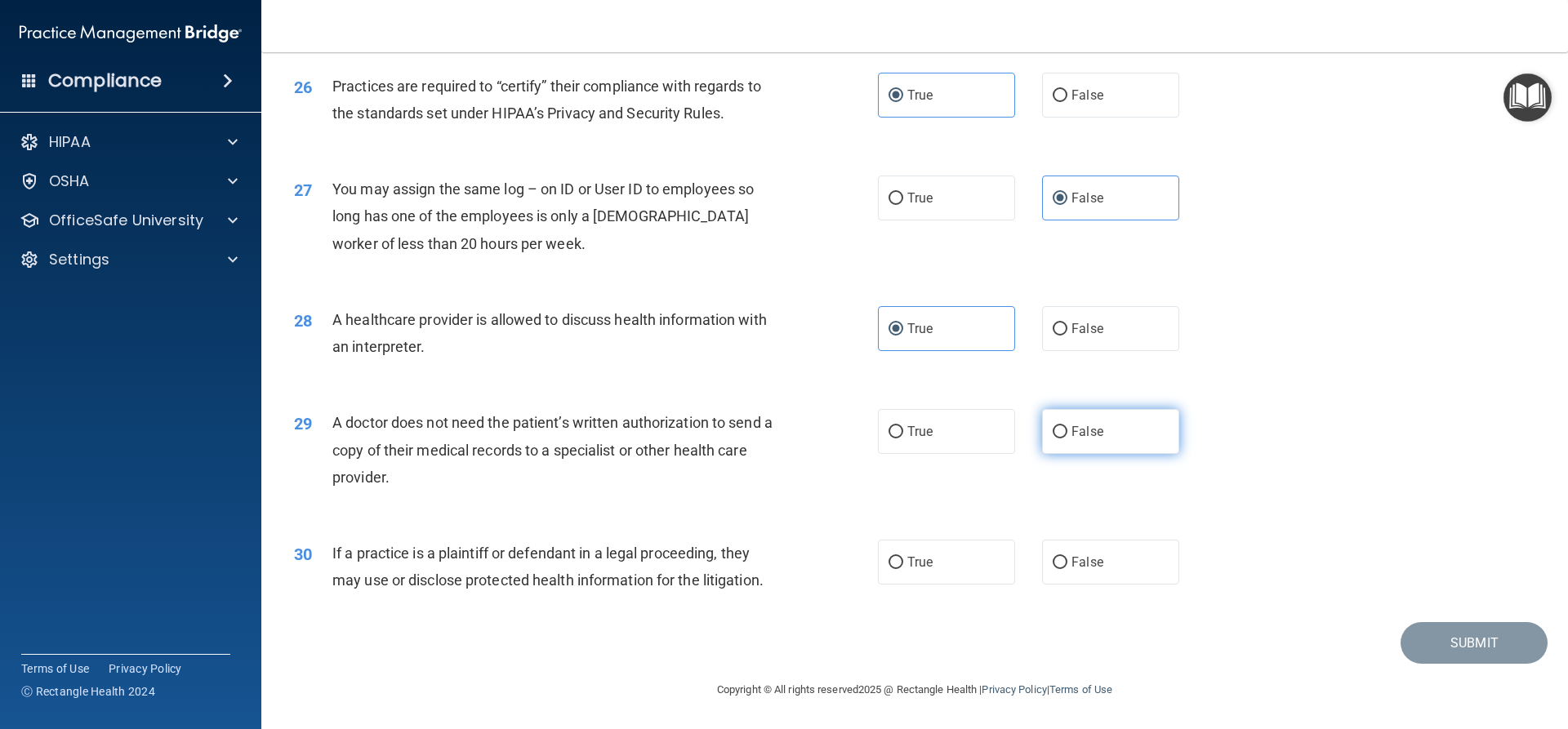
click at [1078, 441] on label "False" at bounding box center [1111, 431] width 138 height 45
click at [1068, 439] on input "False" at bounding box center [1060, 432] width 14 height 13
radio input "true"
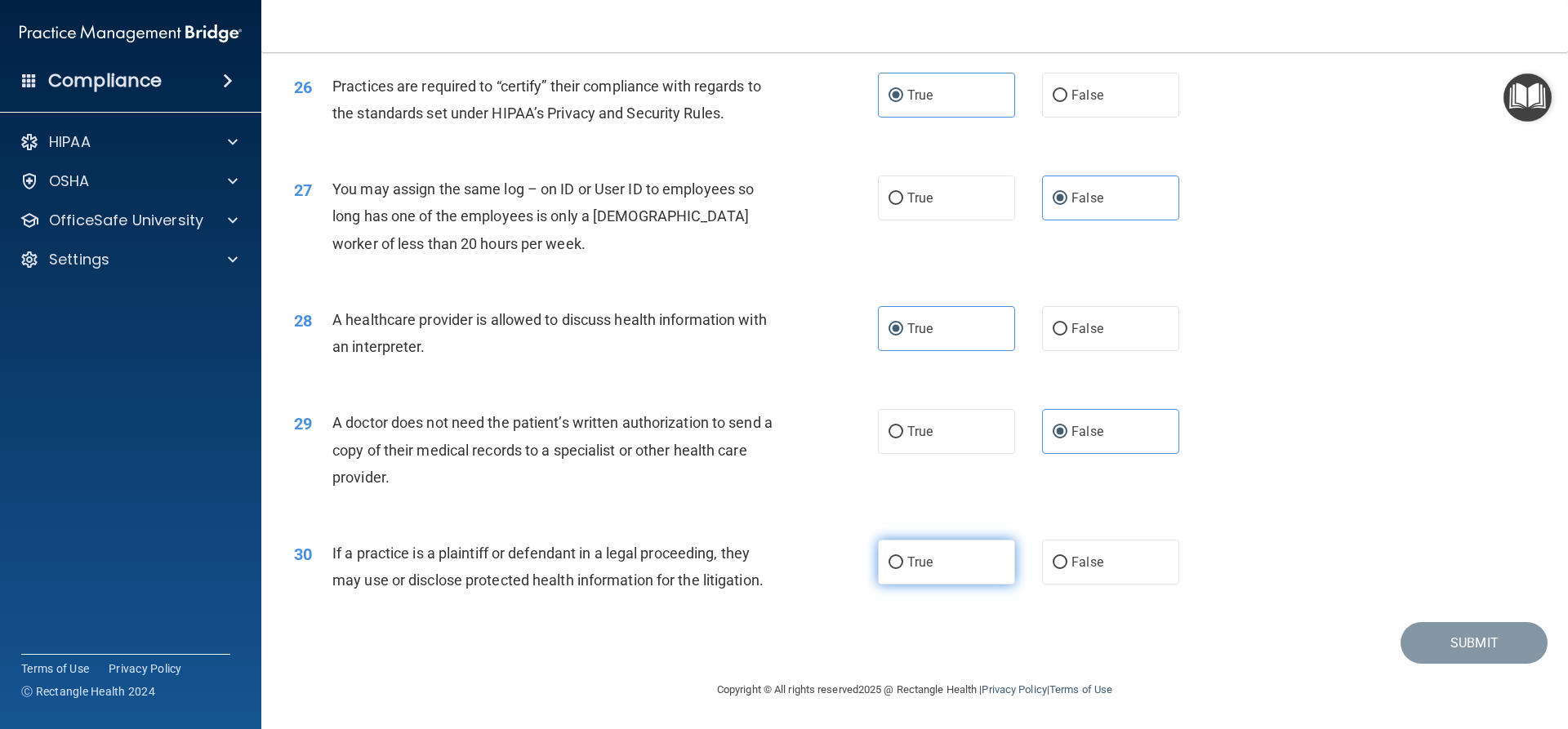
click at [999, 553] on label "True" at bounding box center [946, 563] width 138 height 45
click at [903, 557] on input "True" at bounding box center [896, 563] width 14 height 13
radio input "true"
click at [1469, 651] on button "Submit" at bounding box center [1474, 643] width 147 height 42
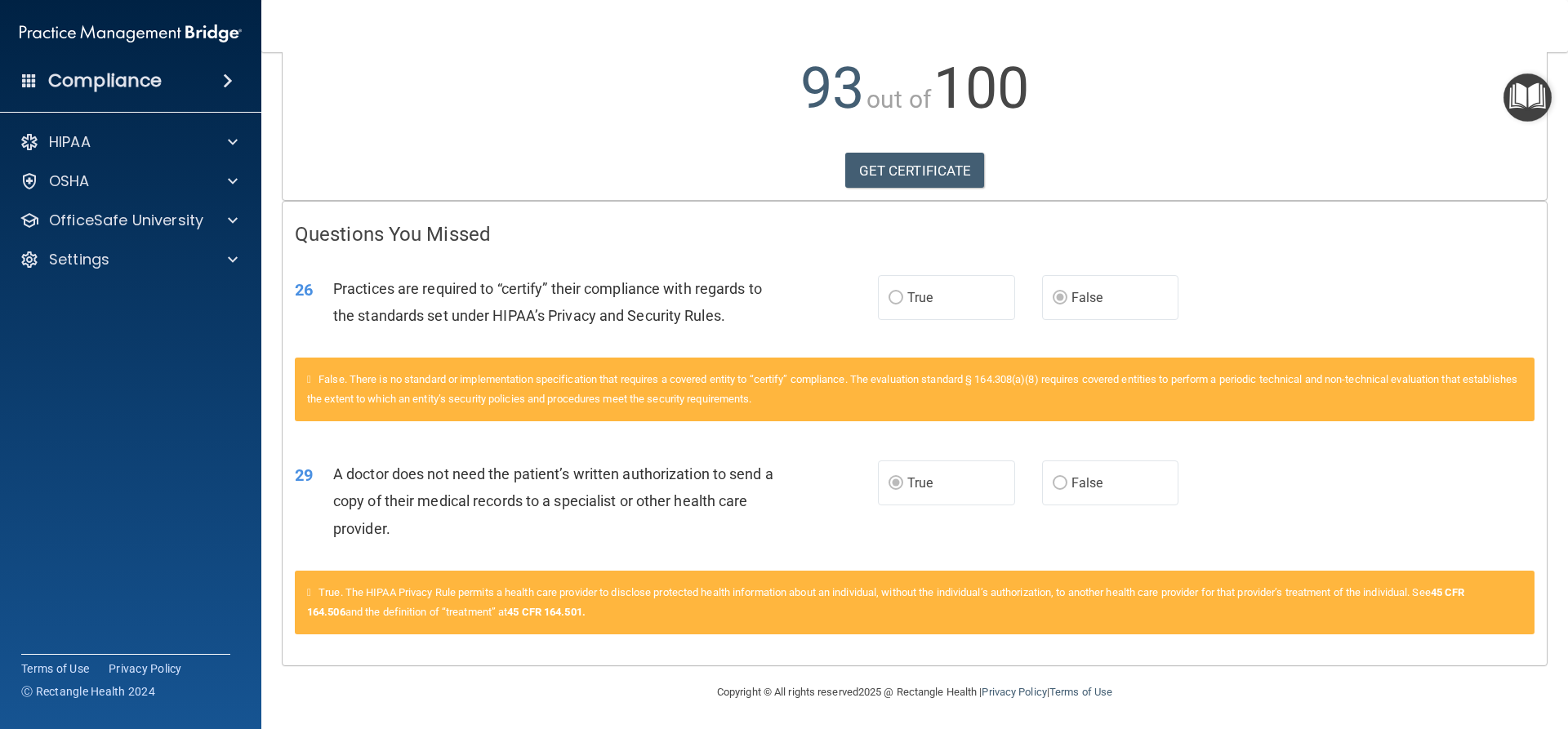
scroll to position [186, 0]
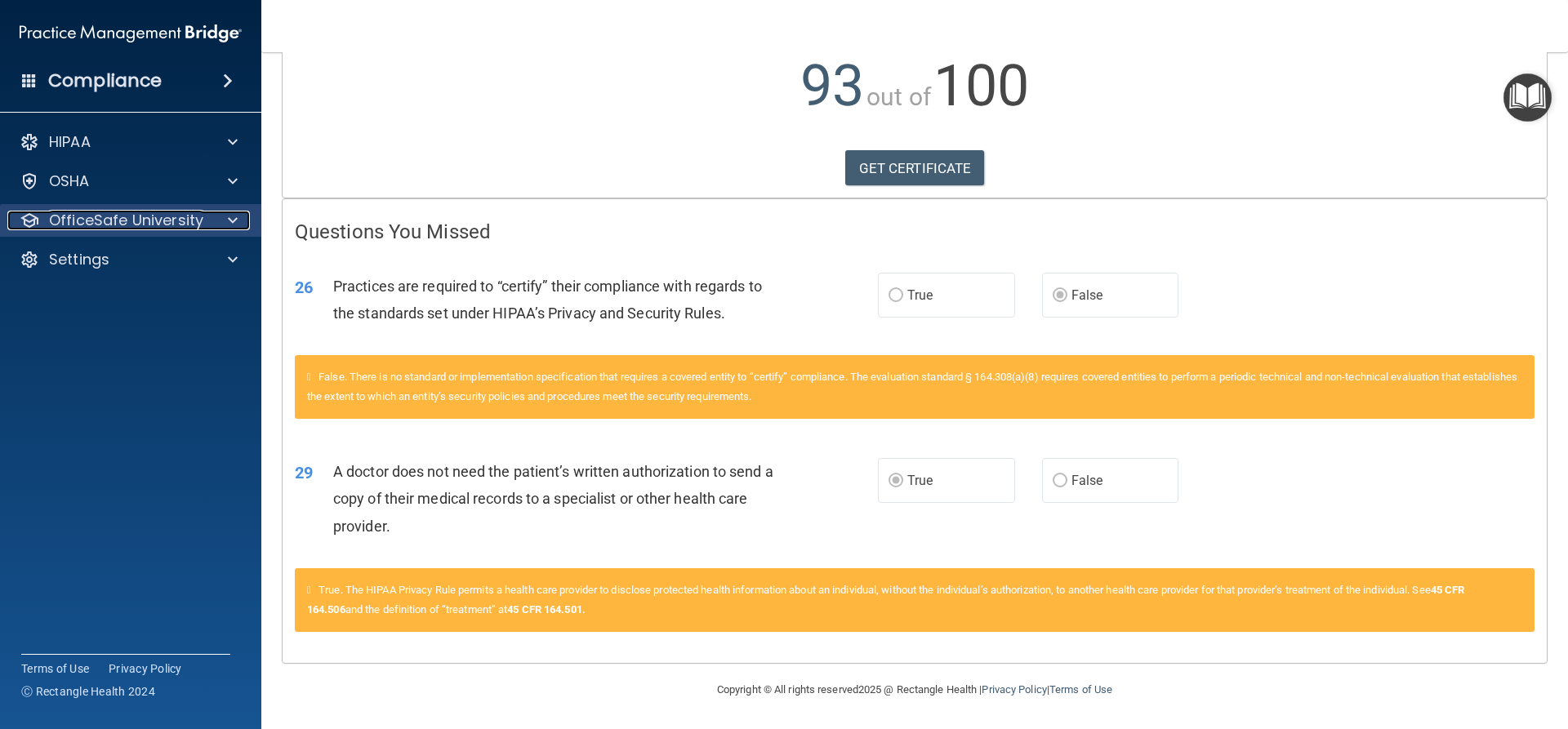
click at [113, 226] on p "OfficeSafe University" at bounding box center [126, 221] width 155 height 20
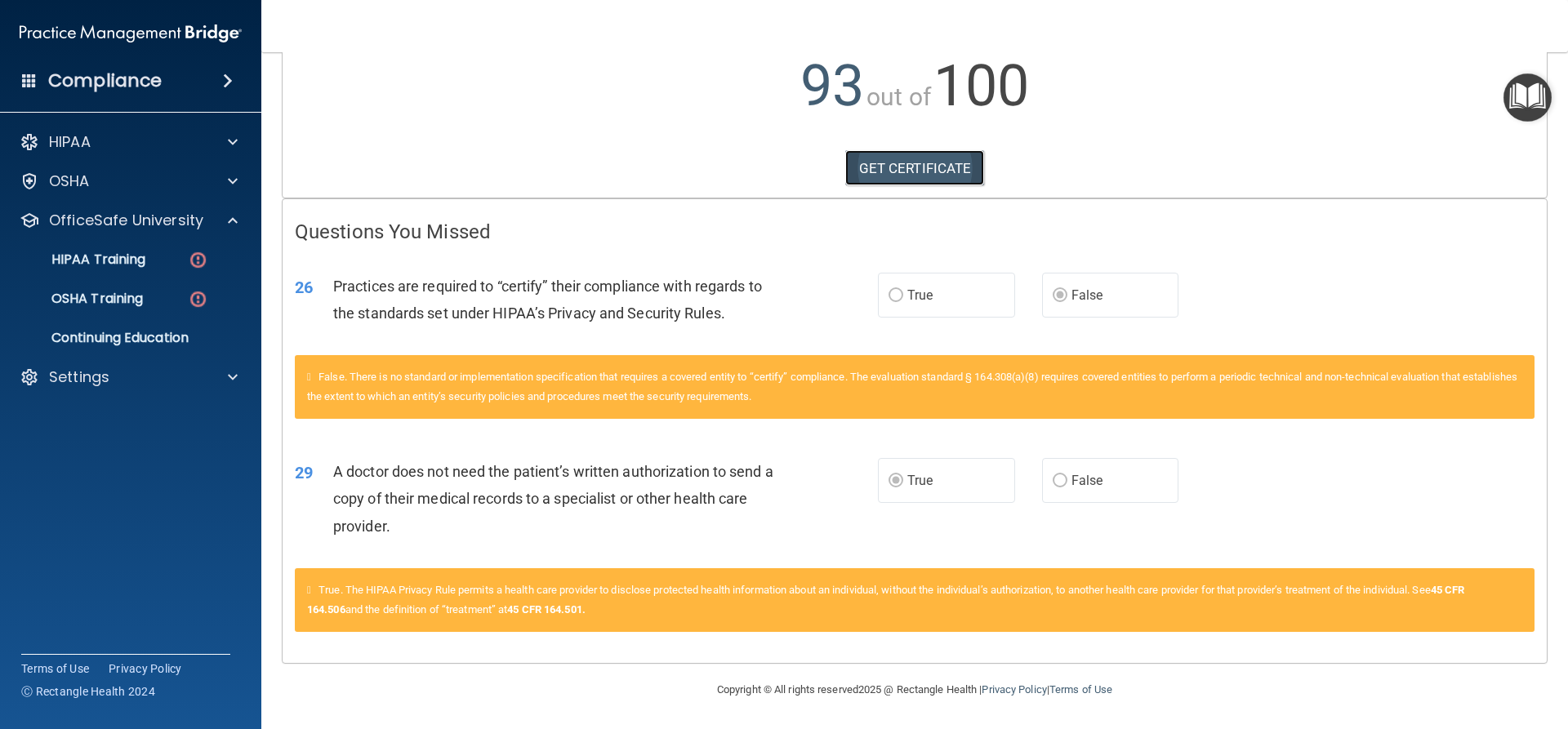
click at [893, 166] on link "GET CERTIFICATE" at bounding box center [915, 168] width 139 height 36
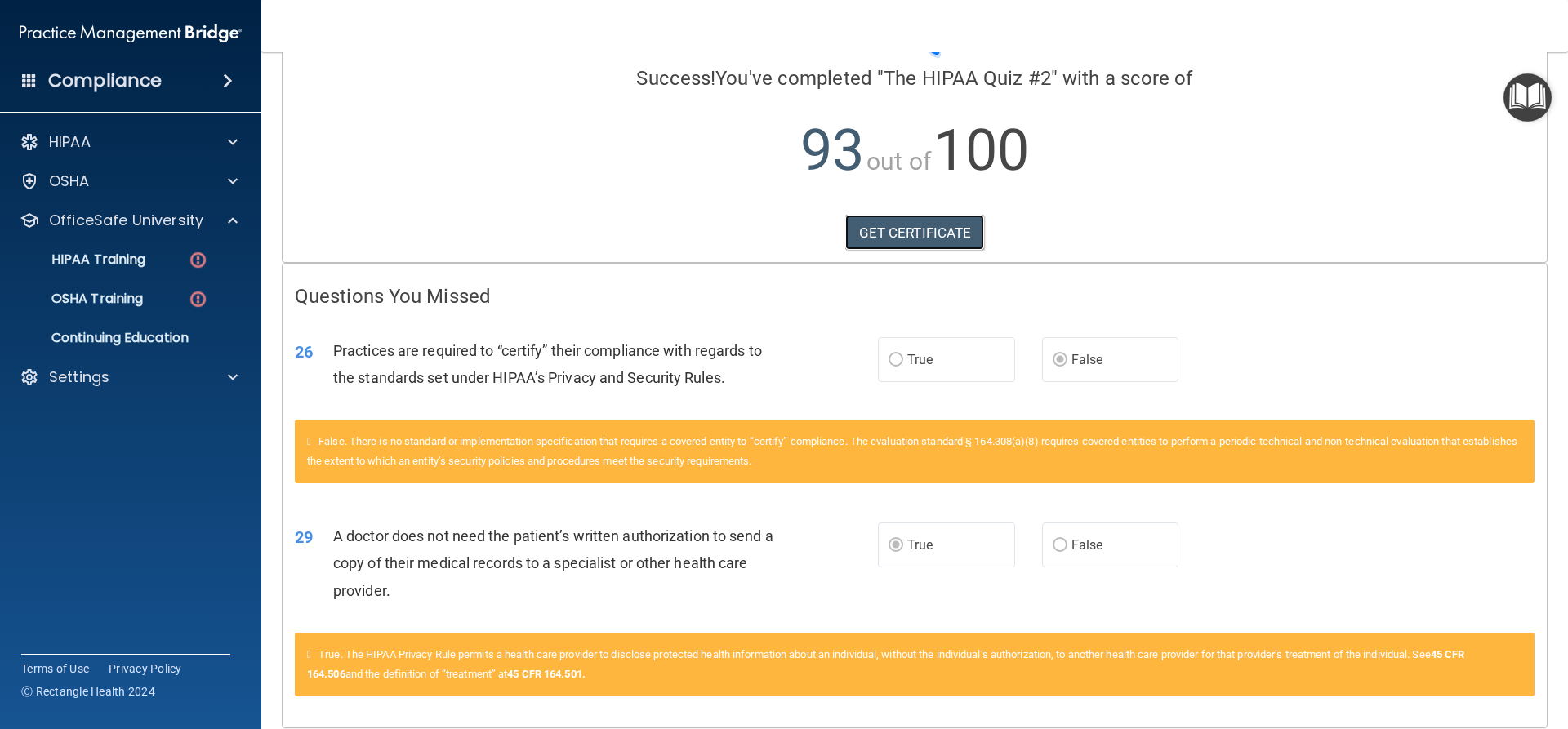
scroll to position [0, 0]
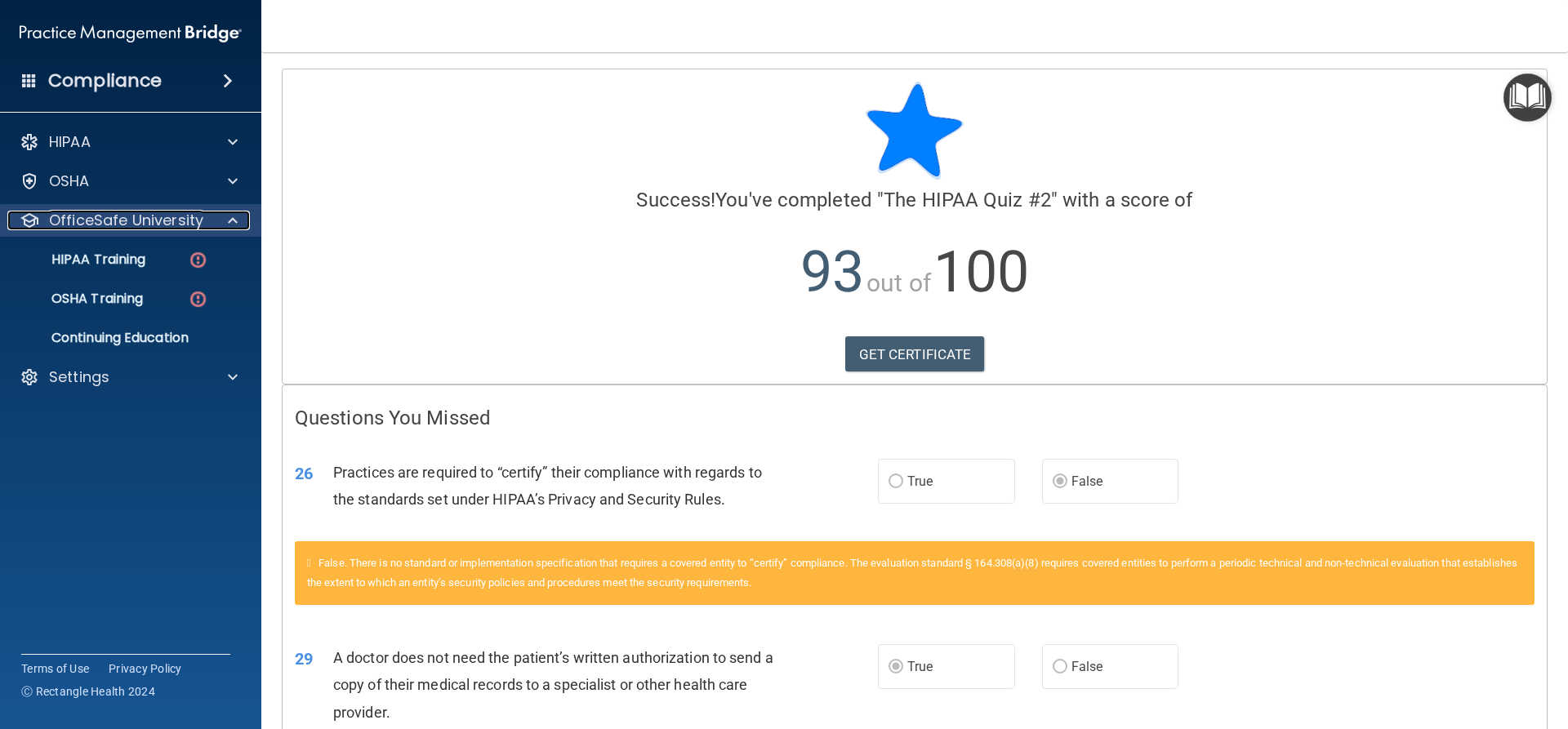
click at [147, 220] on p "OfficeSafe University" at bounding box center [126, 221] width 155 height 20
click at [147, 219] on p "OfficeSafe University" at bounding box center [126, 221] width 155 height 20
click at [117, 251] on p "HIPAA Training" at bounding box center [78, 260] width 135 height 16
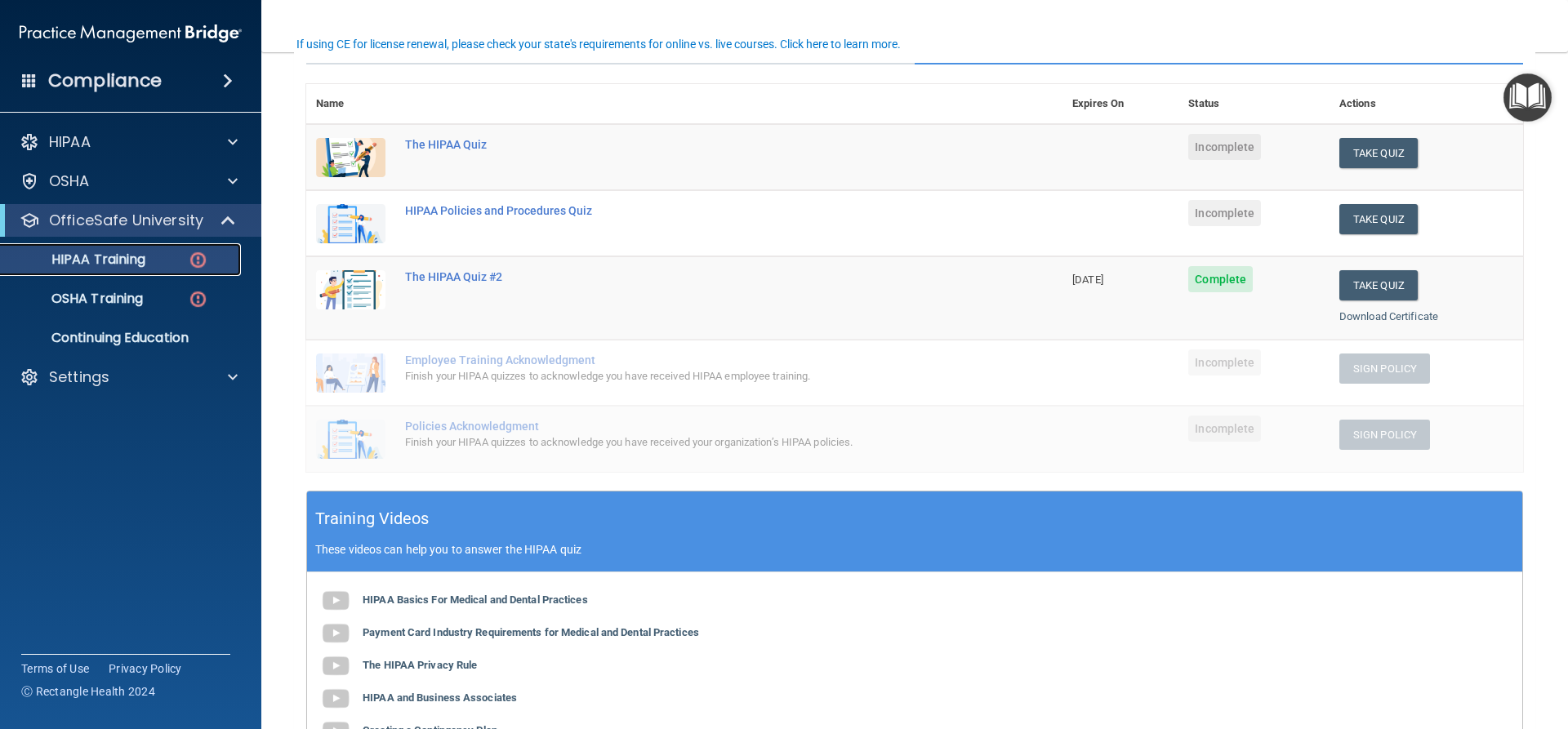
scroll to position [81, 0]
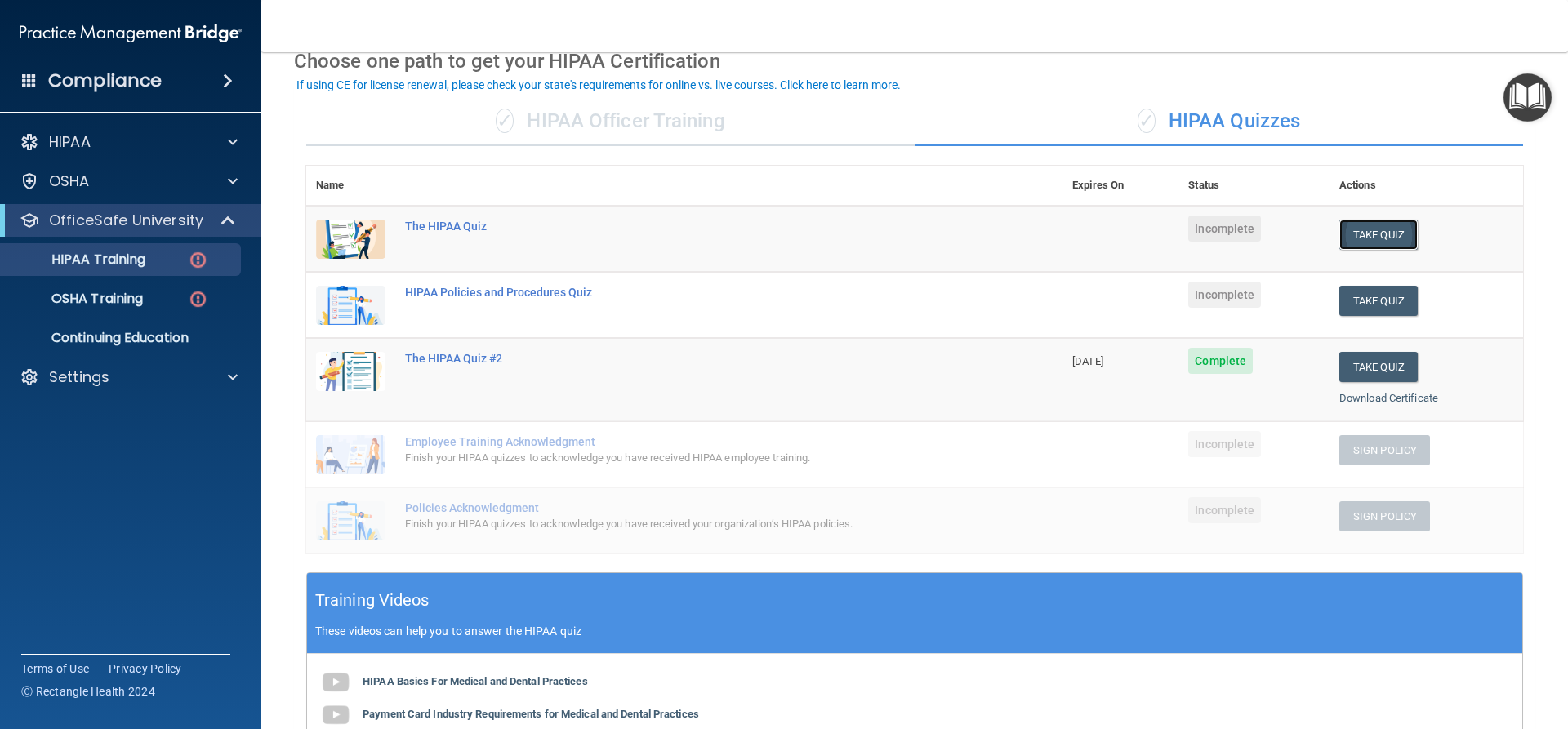
click at [1381, 227] on button "Take Quiz" at bounding box center [1378, 234] width 79 height 30
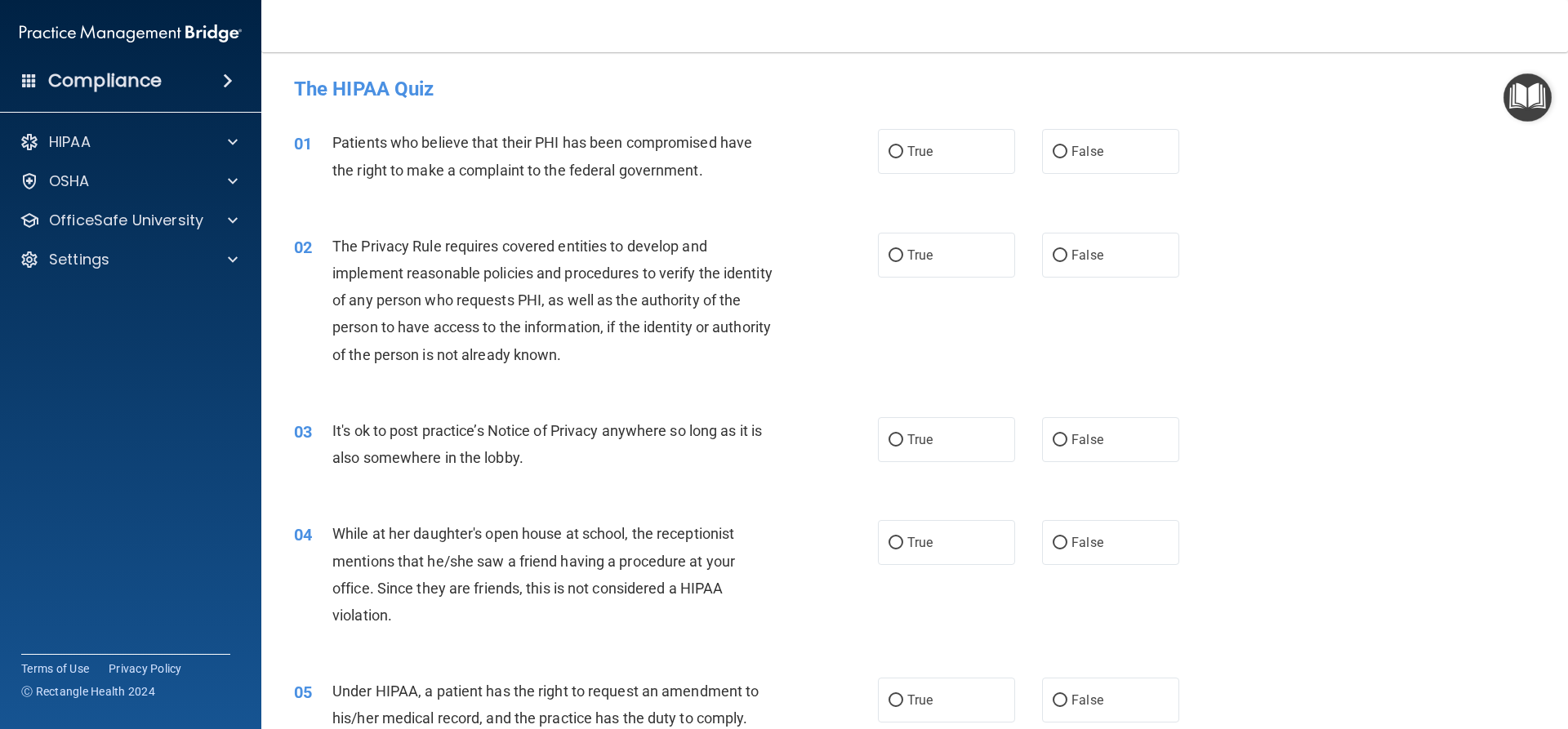
click at [921, 123] on div "01 Patients who believe that their PHI has been compromised have the right to m…" at bounding box center [914, 160] width 1266 height 103
click at [920, 147] on span "True" at bounding box center [920, 151] width 25 height 15
click at [903, 147] on input "True" at bounding box center [896, 153] width 14 height 13
radio input "true"
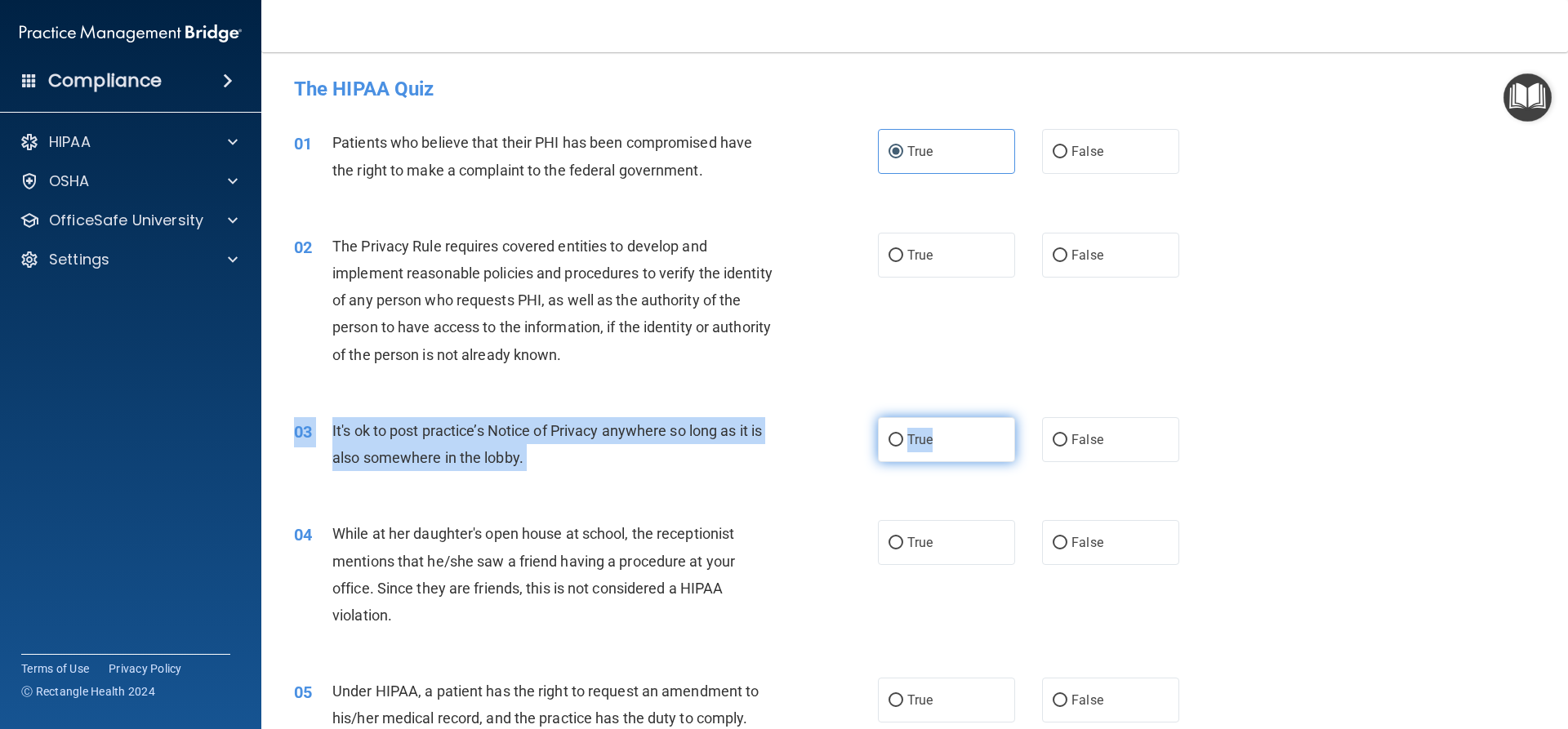
click at [928, 417] on div "03 It's ok to post practice’s Notice of Privacy anywhere so long as it is also …" at bounding box center [914, 449] width 1266 height 103
click at [909, 440] on span "True" at bounding box center [920, 439] width 25 height 15
click at [903, 440] on input "True" at bounding box center [896, 440] width 14 height 13
radio input "true"
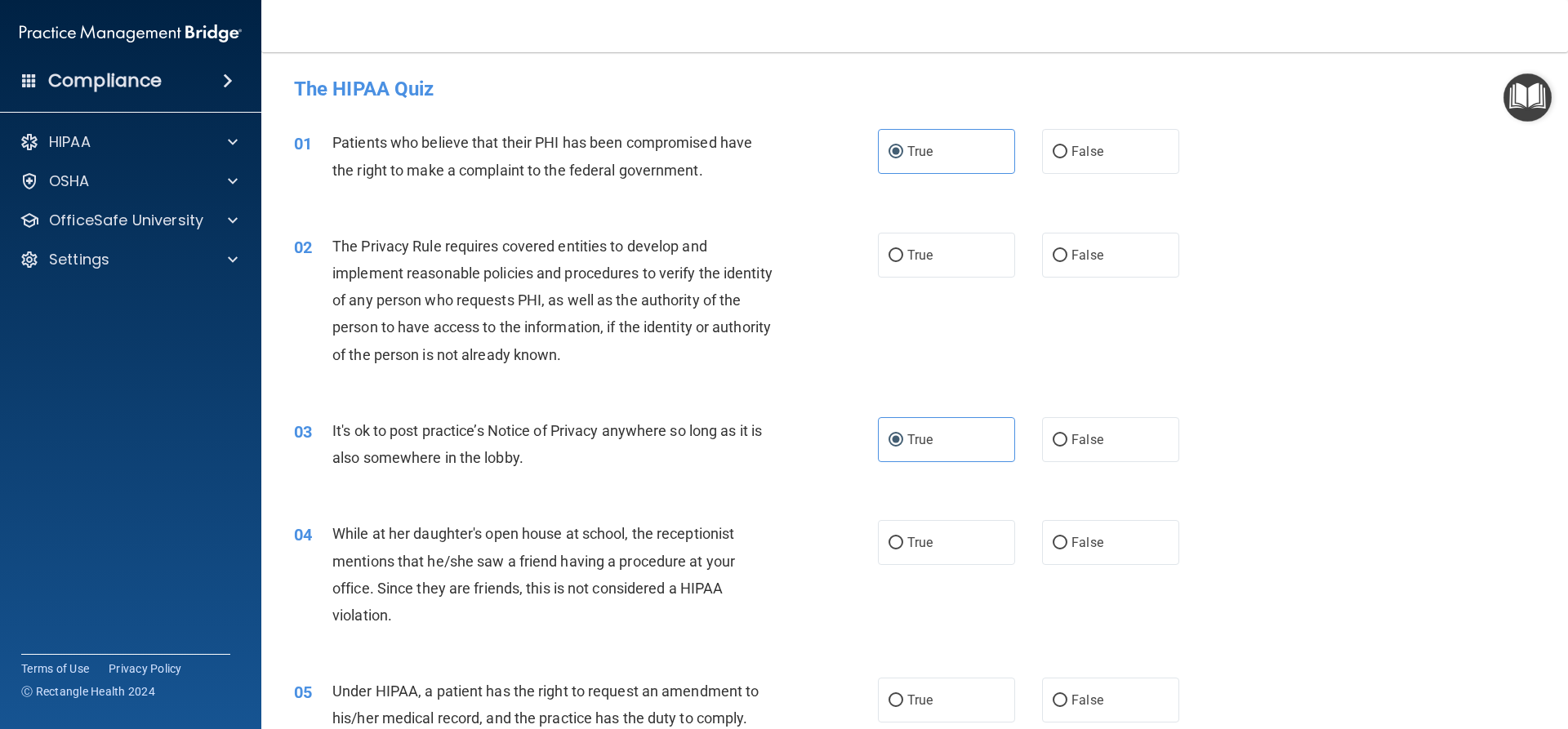
click at [841, 334] on div "02 The Privacy Rule requires covered entities to develop and implement reasonab…" at bounding box center [586, 304] width 633 height 144
click at [914, 252] on span "True" at bounding box center [920, 254] width 25 height 15
click at [903, 252] on input "True" at bounding box center [896, 256] width 14 height 13
radio input "true"
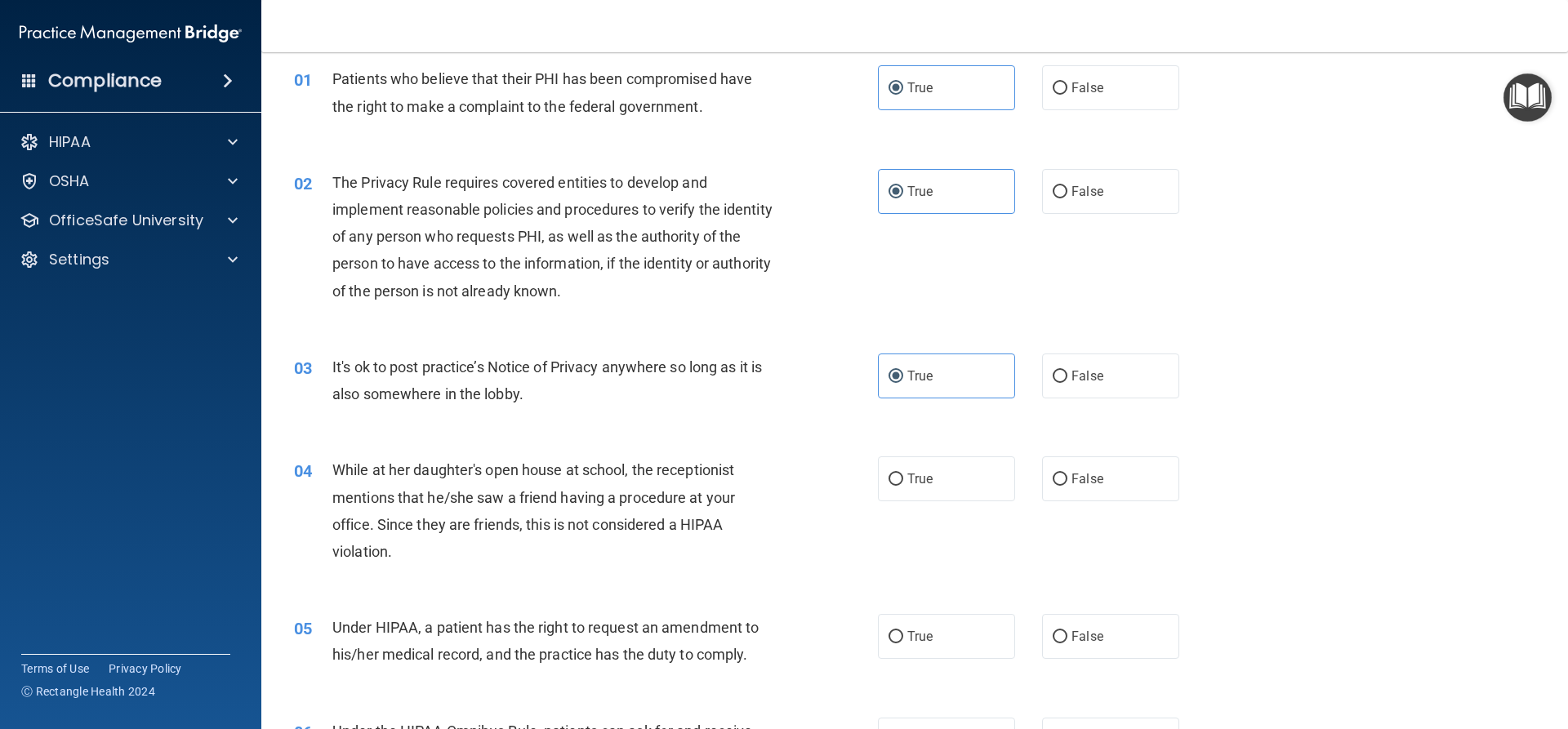
scroll to position [164, 0]
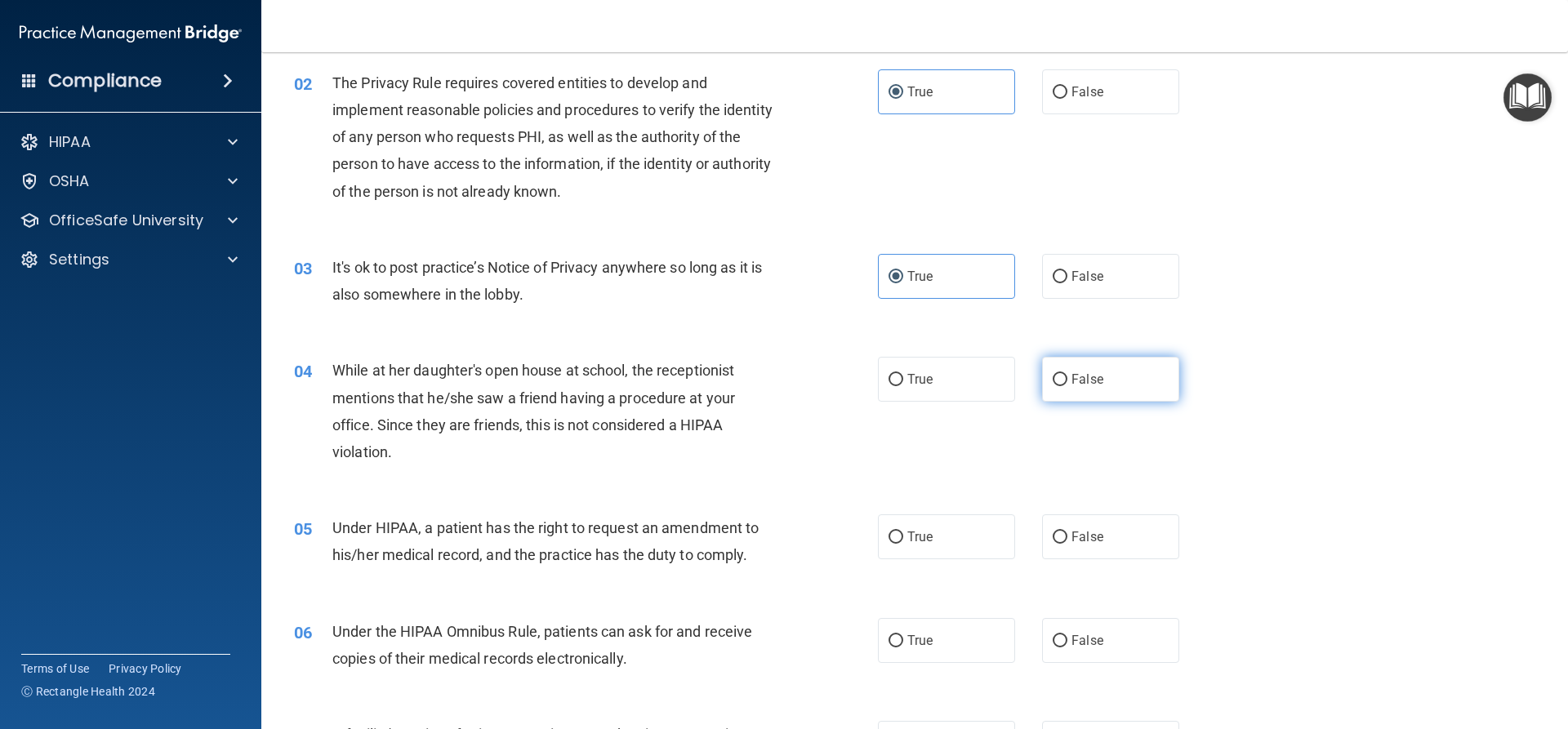
click at [1101, 384] on label "False" at bounding box center [1111, 379] width 138 height 45
click at [1068, 384] on input "False" at bounding box center [1060, 380] width 14 height 13
radio input "true"
click at [951, 520] on label "True" at bounding box center [946, 537] width 138 height 45
click at [903, 532] on input "True" at bounding box center [896, 538] width 14 height 13
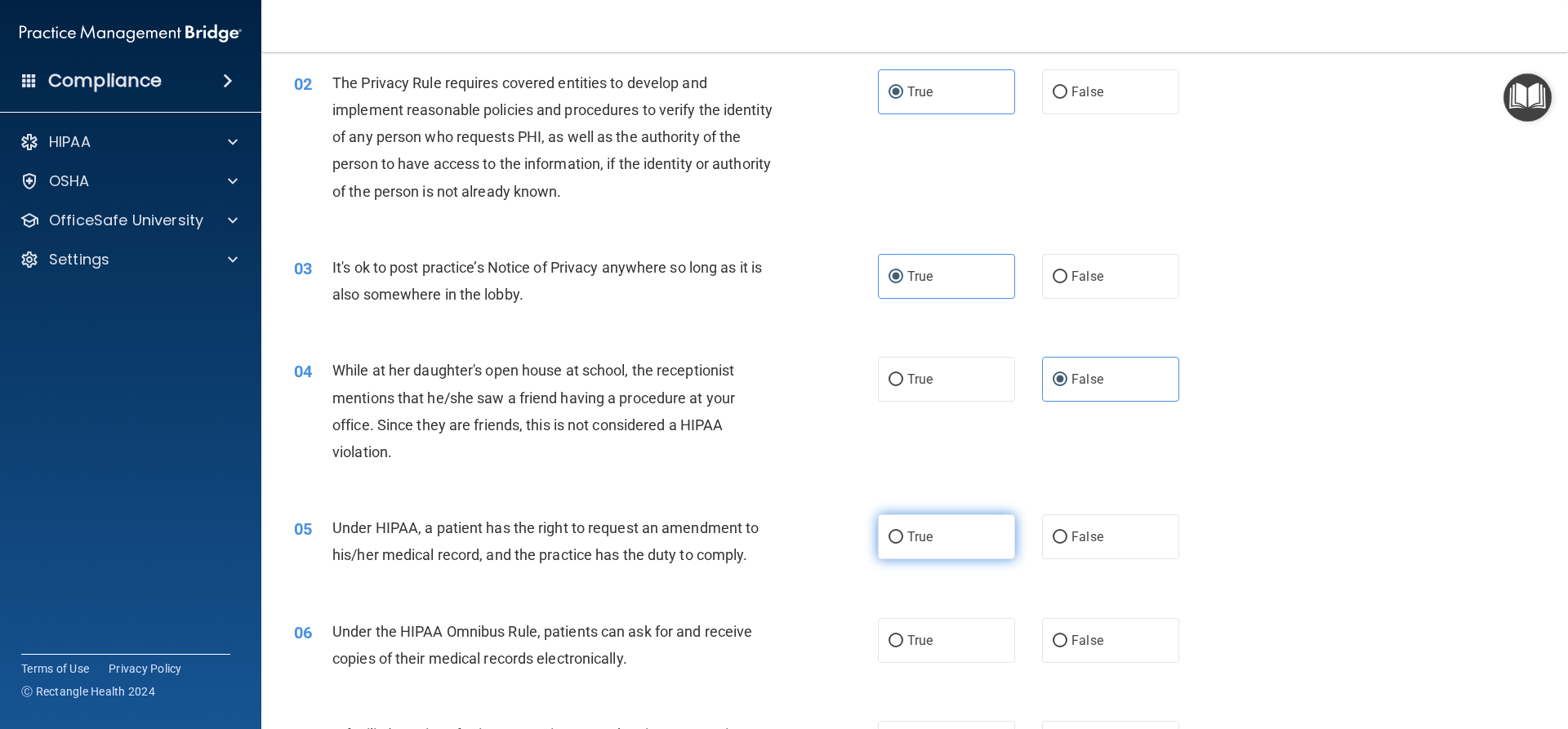
radio input "true"
click at [1063, 529] on label "False" at bounding box center [1111, 537] width 138 height 45
click at [1063, 532] on input "False" at bounding box center [1060, 538] width 14 height 13
radio input "true"
radio input "false"
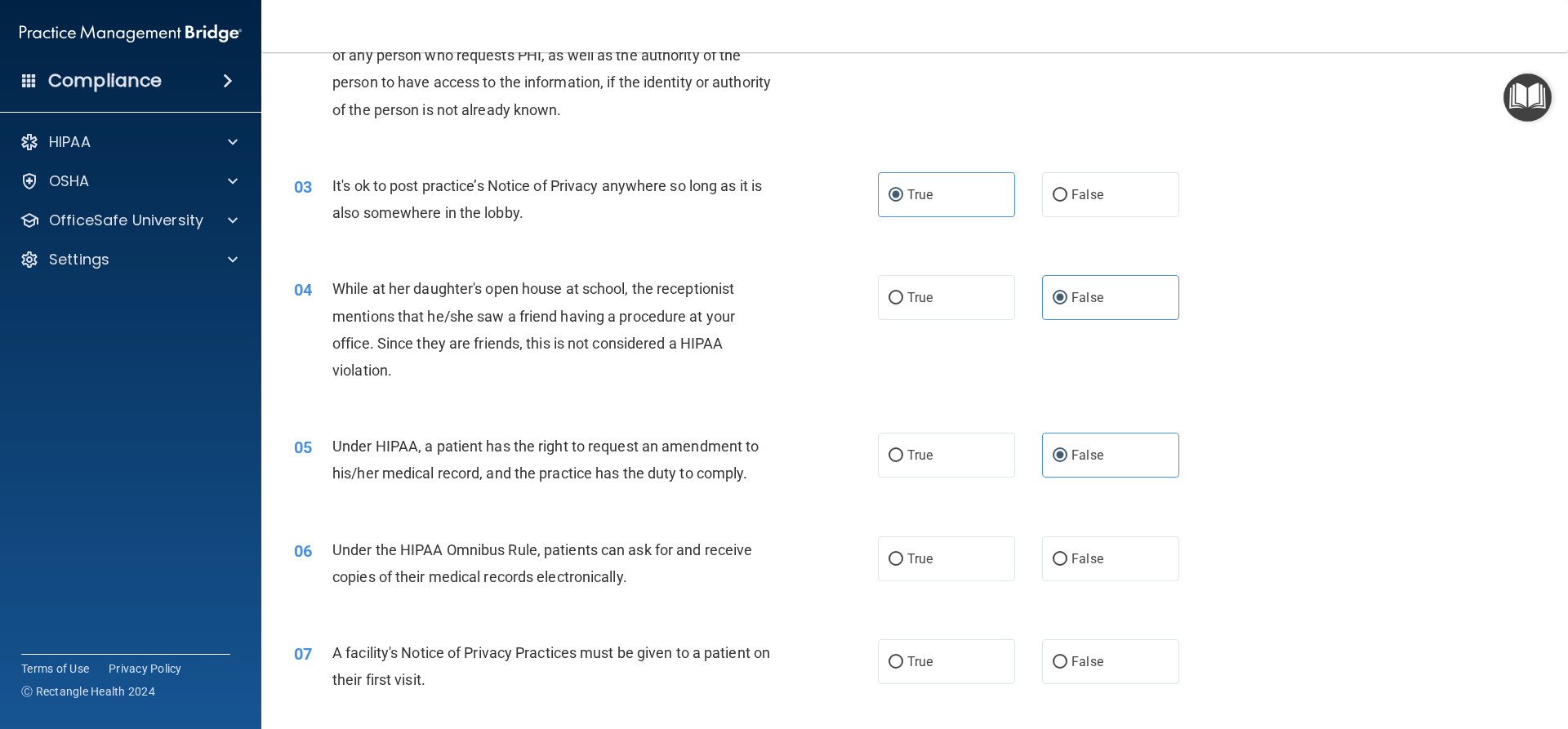
scroll to position [327, 0]
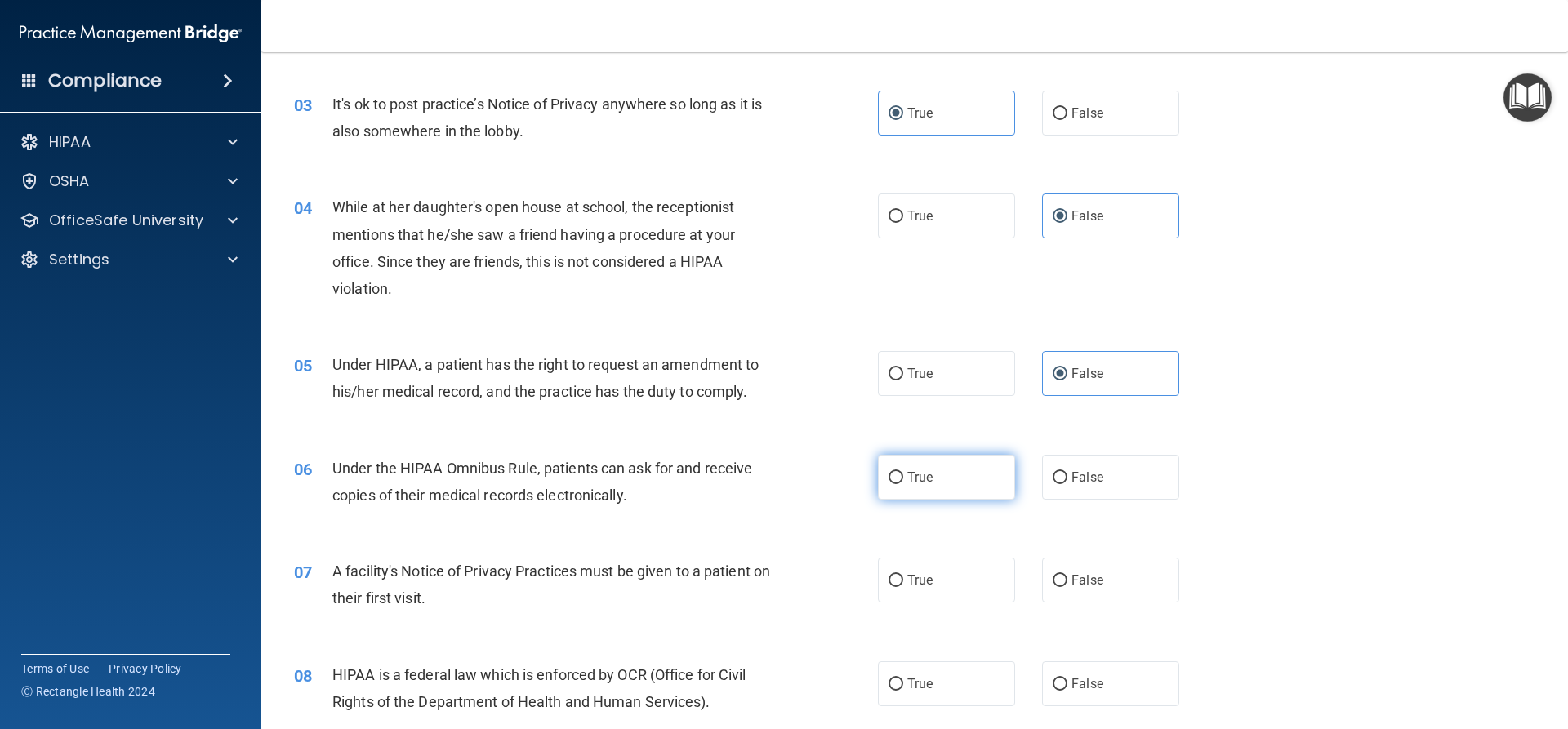
click at [908, 475] on span "True" at bounding box center [920, 477] width 25 height 15
click at [903, 475] on input "True" at bounding box center [896, 478] width 14 height 13
radio input "true"
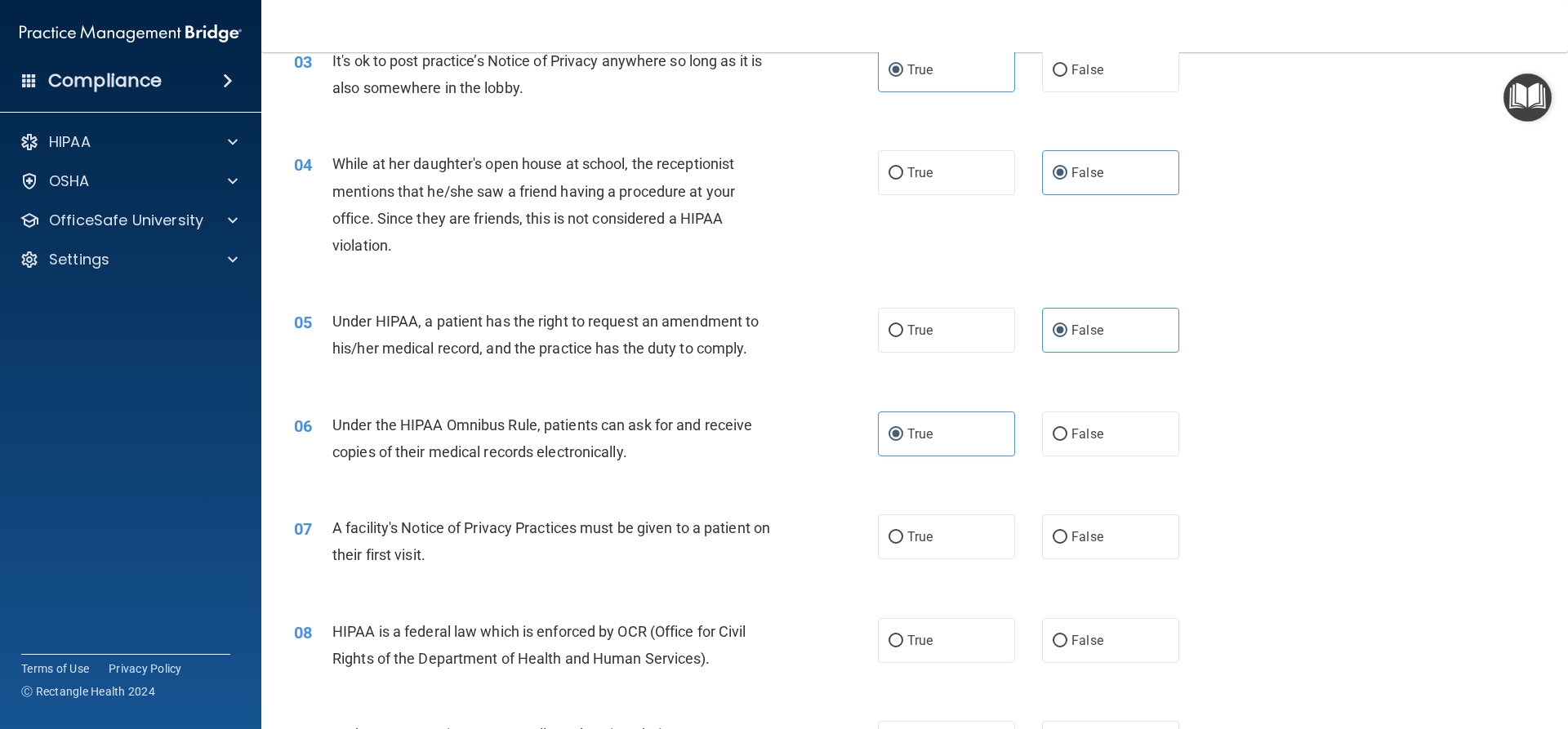
scroll to position [408, 0]
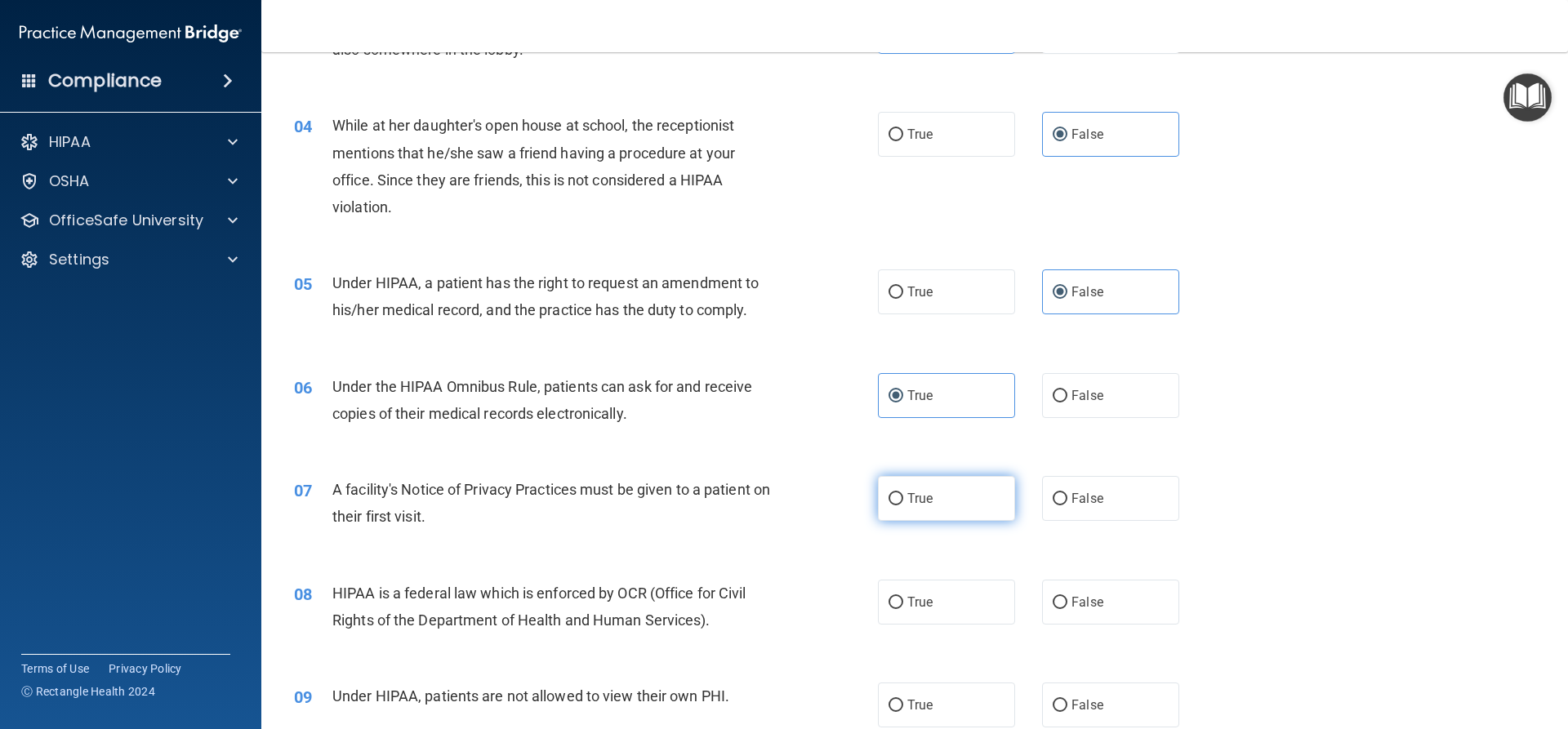
click at [960, 490] on label "True" at bounding box center [946, 498] width 138 height 45
click at [903, 493] on input "True" at bounding box center [896, 499] width 14 height 13
radio input "true"
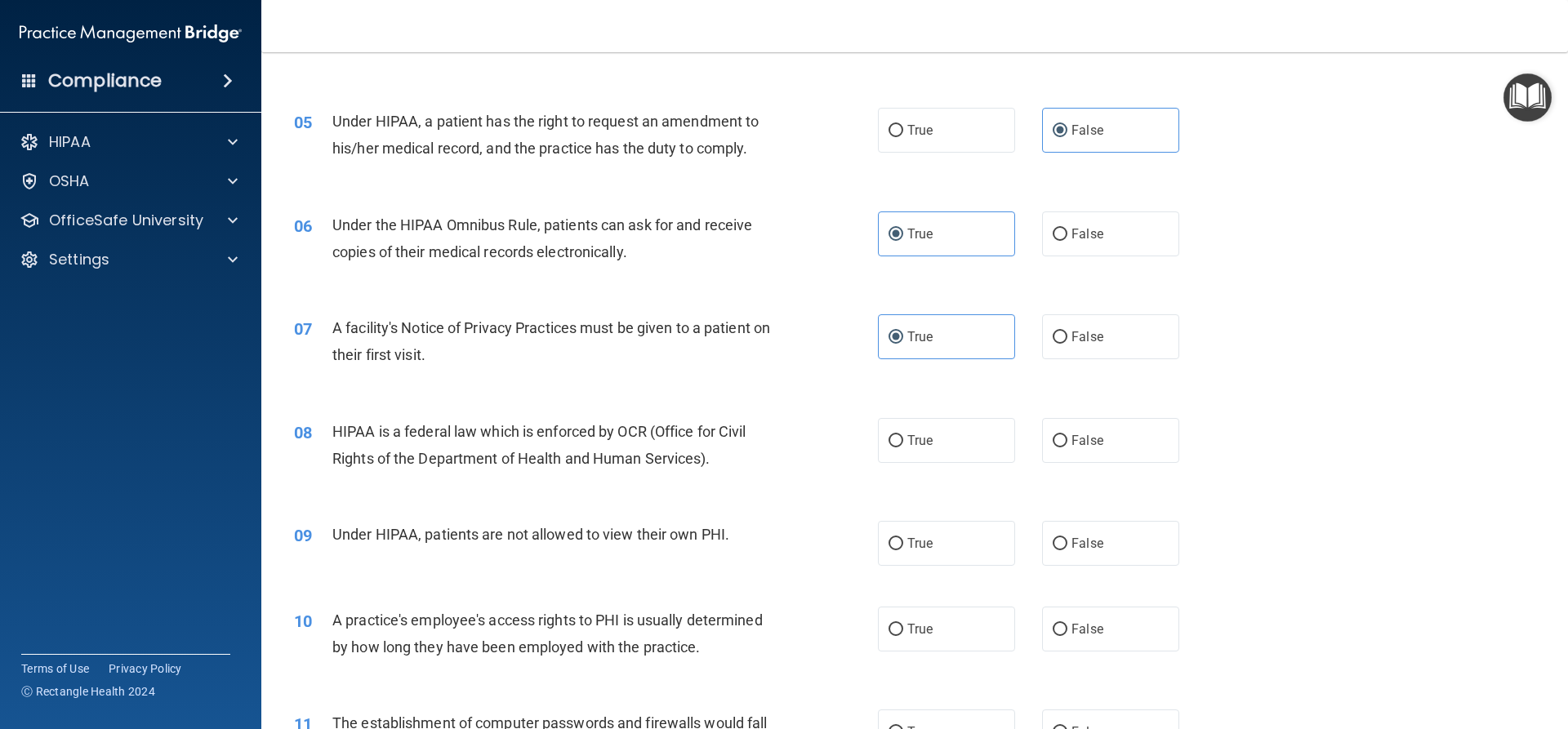
scroll to position [572, 0]
click at [917, 430] on label "True" at bounding box center [946, 439] width 138 height 45
drag, startPoint x: 949, startPoint y: 406, endPoint x: 944, endPoint y: 418, distance: 13.0
click at [948, 412] on div "08 HIPAA is a federal law which is enforced by OCR (Office for Civil Rights of …" at bounding box center [914, 448] width 1266 height 103
drag, startPoint x: 942, startPoint y: 423, endPoint x: 934, endPoint y: 429, distance: 10.0
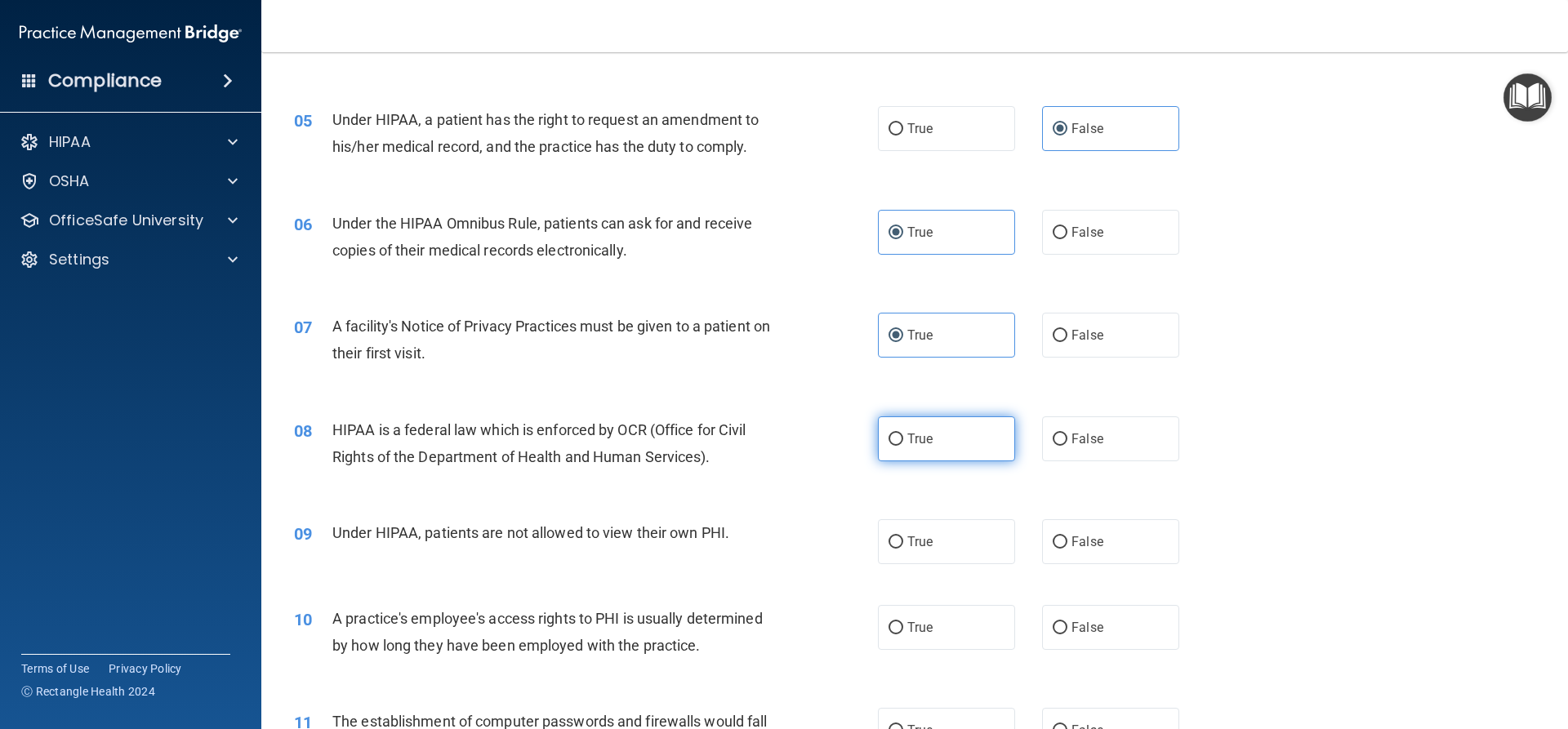
click at [937, 428] on label "True" at bounding box center [946, 439] width 138 height 45
click at [903, 433] on input "True" at bounding box center [896, 440] width 14 height 13
radio input "true"
click at [934, 430] on label "True" at bounding box center [946, 439] width 138 height 45
click at [903, 433] on input "True" at bounding box center [896, 440] width 14 height 13
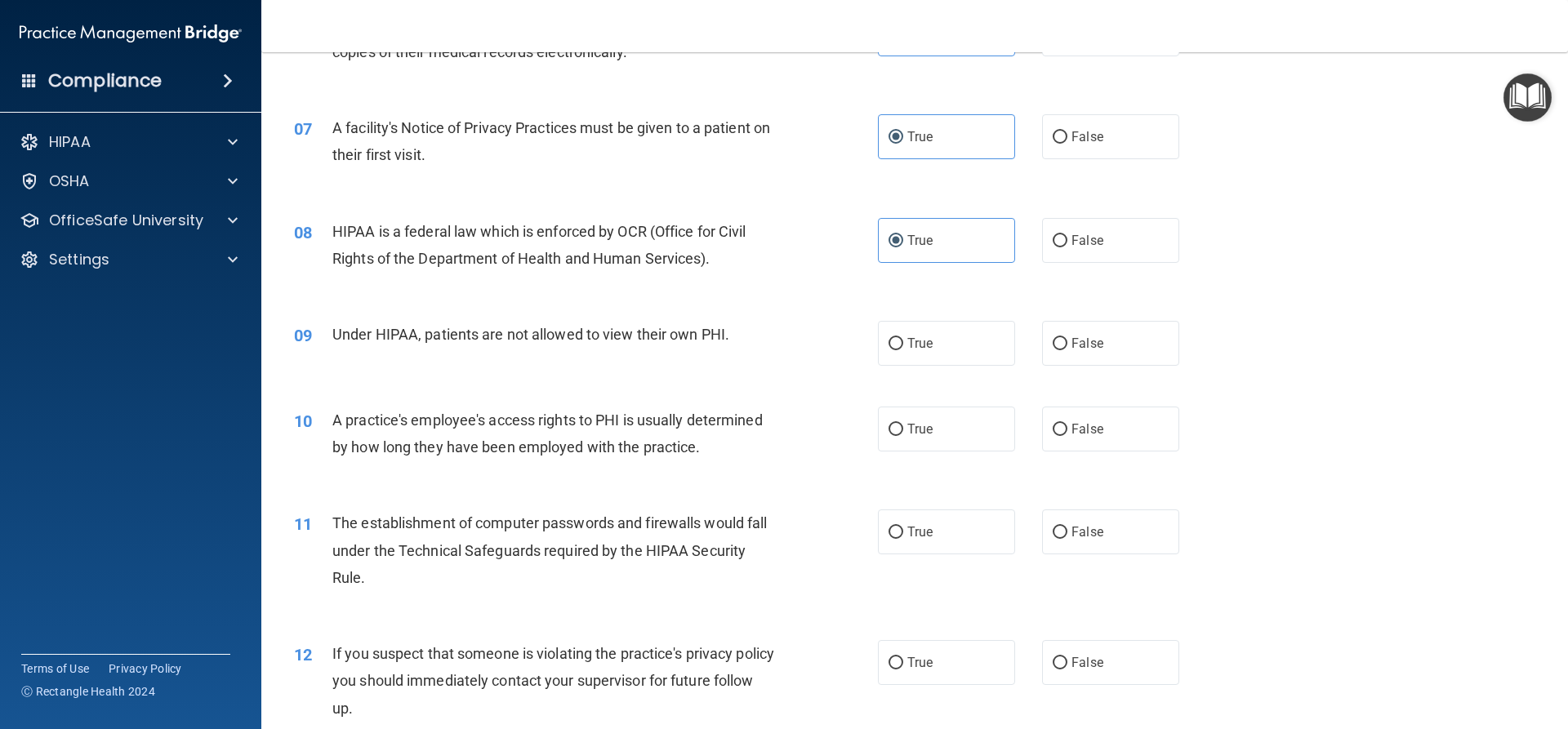
scroll to position [817, 0]
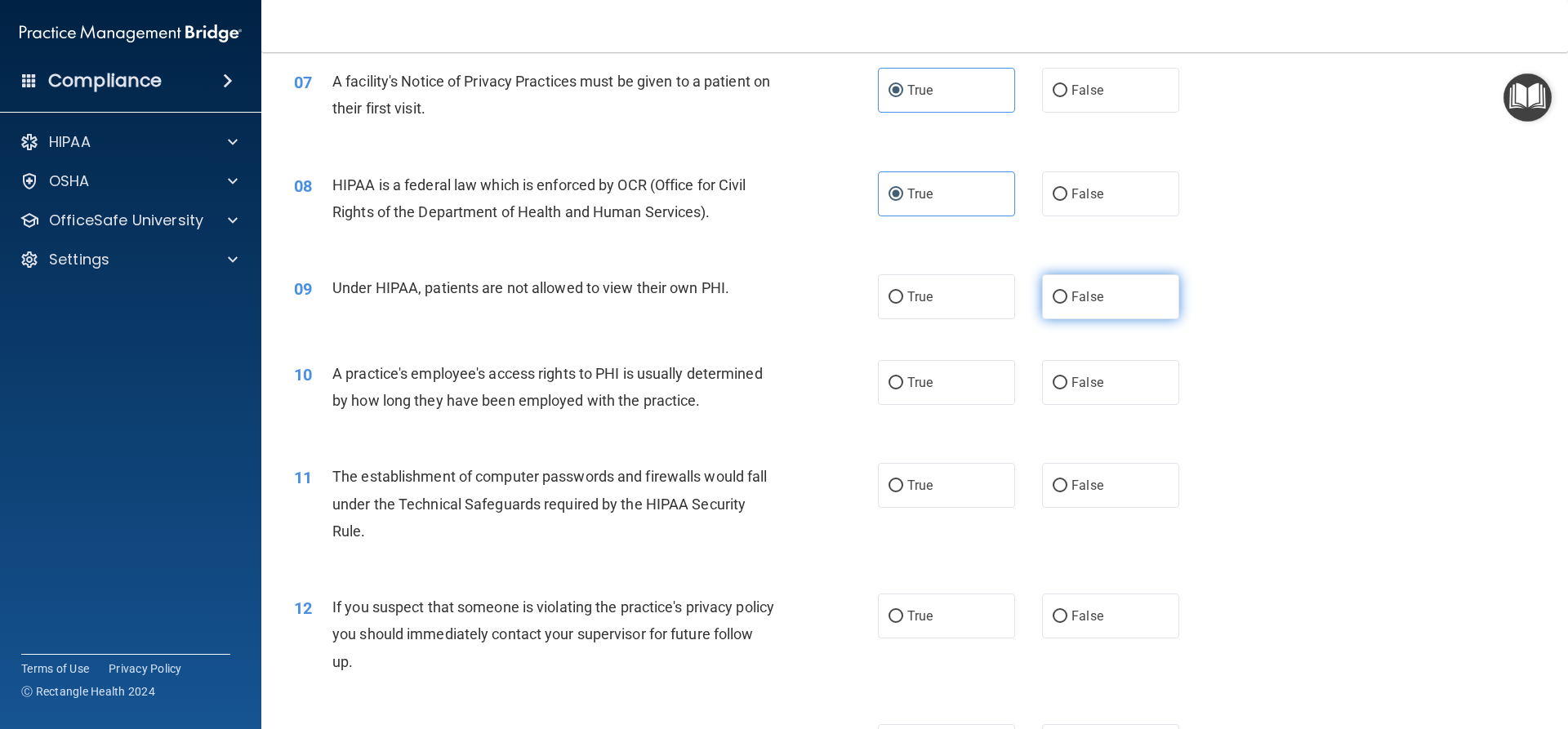
click at [1089, 298] on span "False" at bounding box center [1087, 297] width 32 height 15
click at [1068, 298] on input "False" at bounding box center [1060, 298] width 14 height 13
radio input "true"
click at [1071, 388] on span "False" at bounding box center [1087, 382] width 32 height 15
click at [1067, 388] on input "False" at bounding box center [1060, 383] width 14 height 13
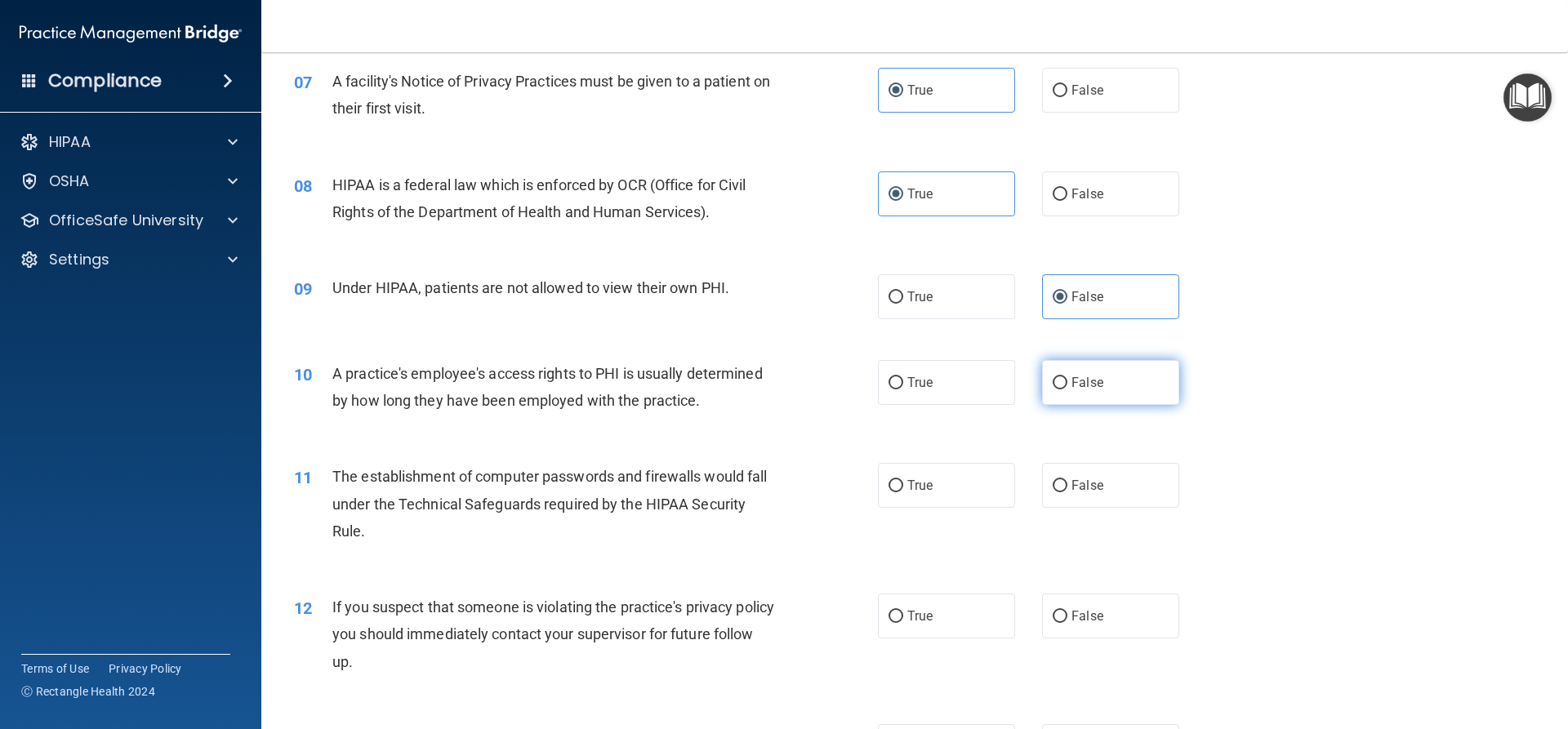
radio input "true"
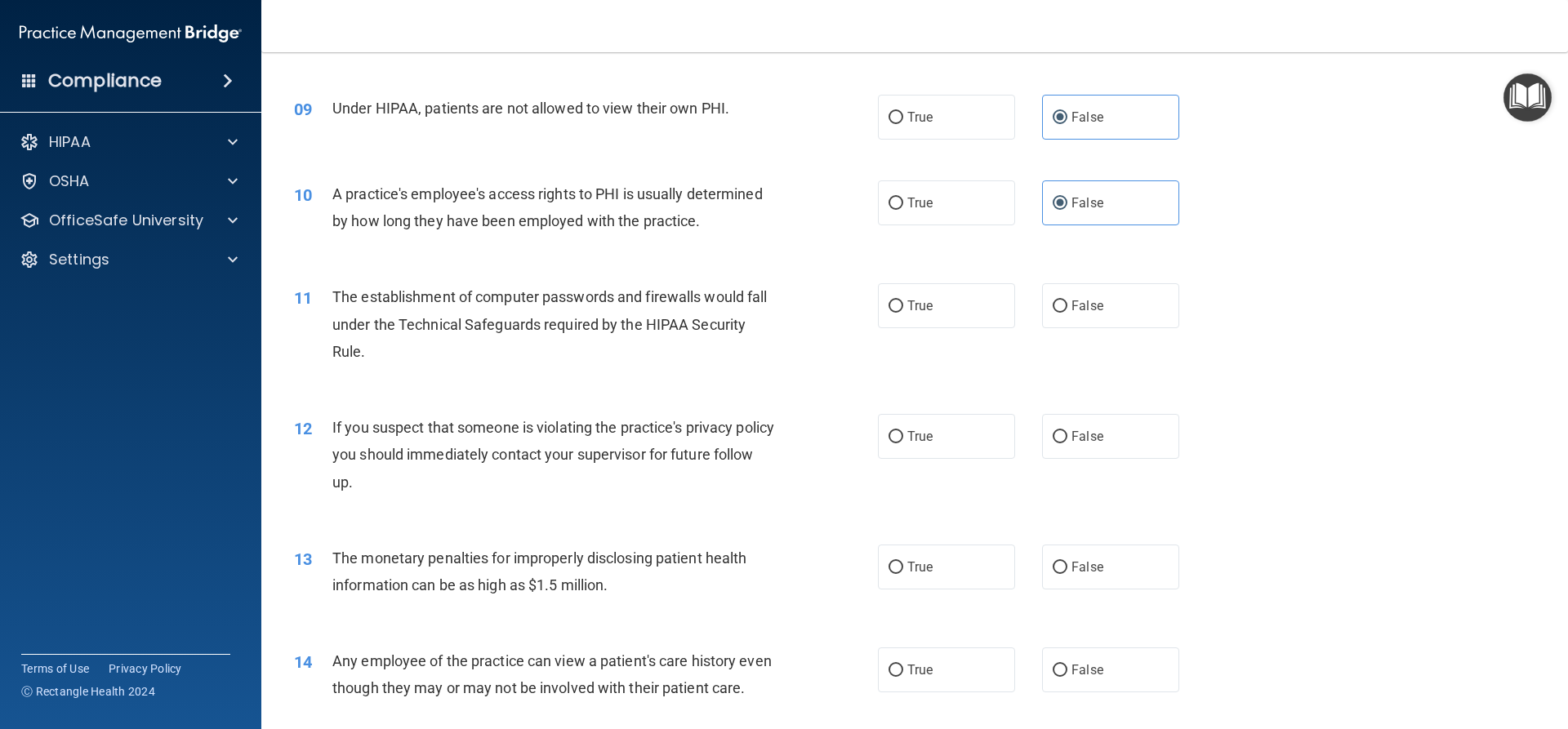
scroll to position [1061, 0]
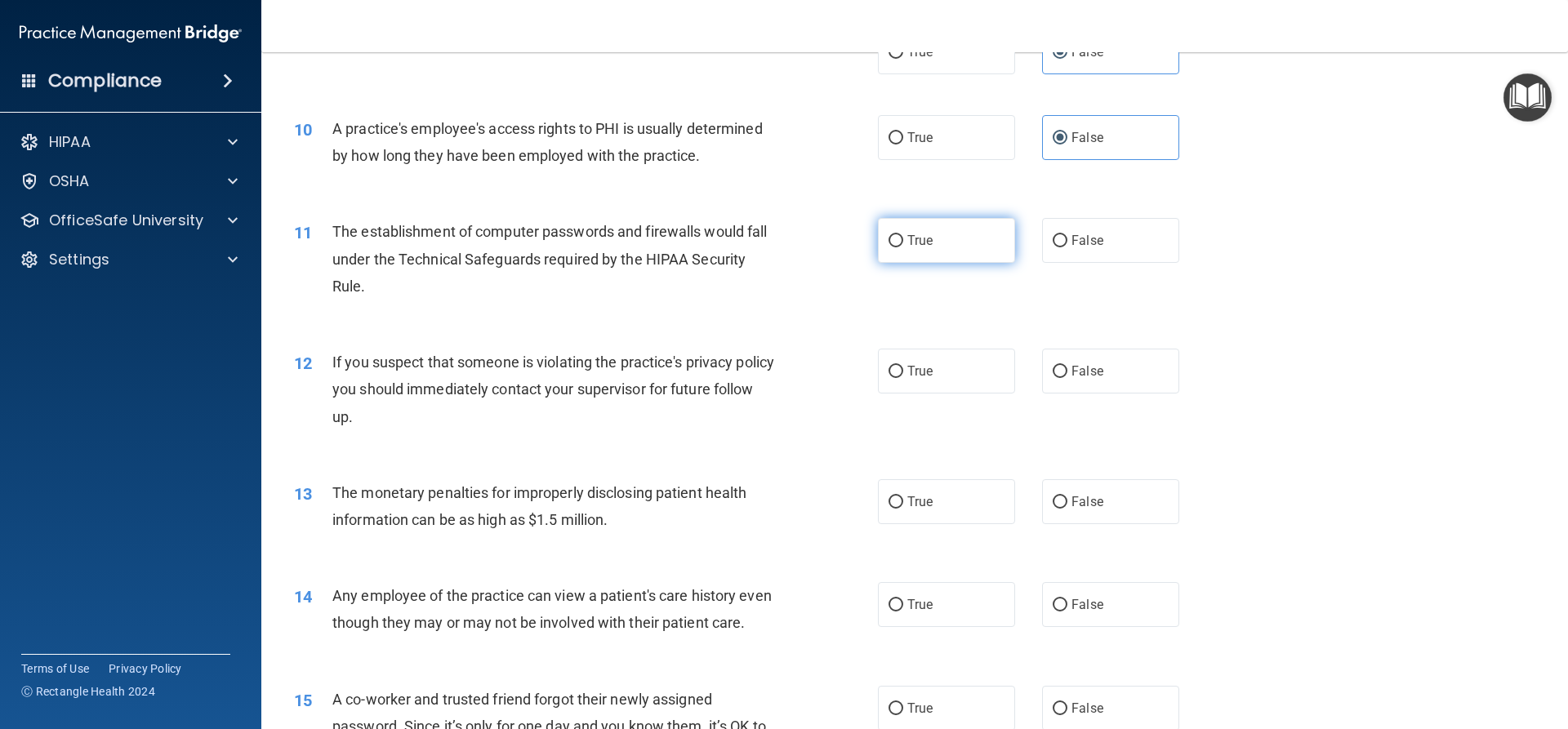
click at [981, 256] on label "True" at bounding box center [946, 241] width 138 height 45
click at [903, 247] on input "True" at bounding box center [896, 241] width 14 height 13
radio input "true"
click at [984, 368] on label "True" at bounding box center [946, 371] width 138 height 45
click at [903, 368] on input "True" at bounding box center [896, 372] width 14 height 13
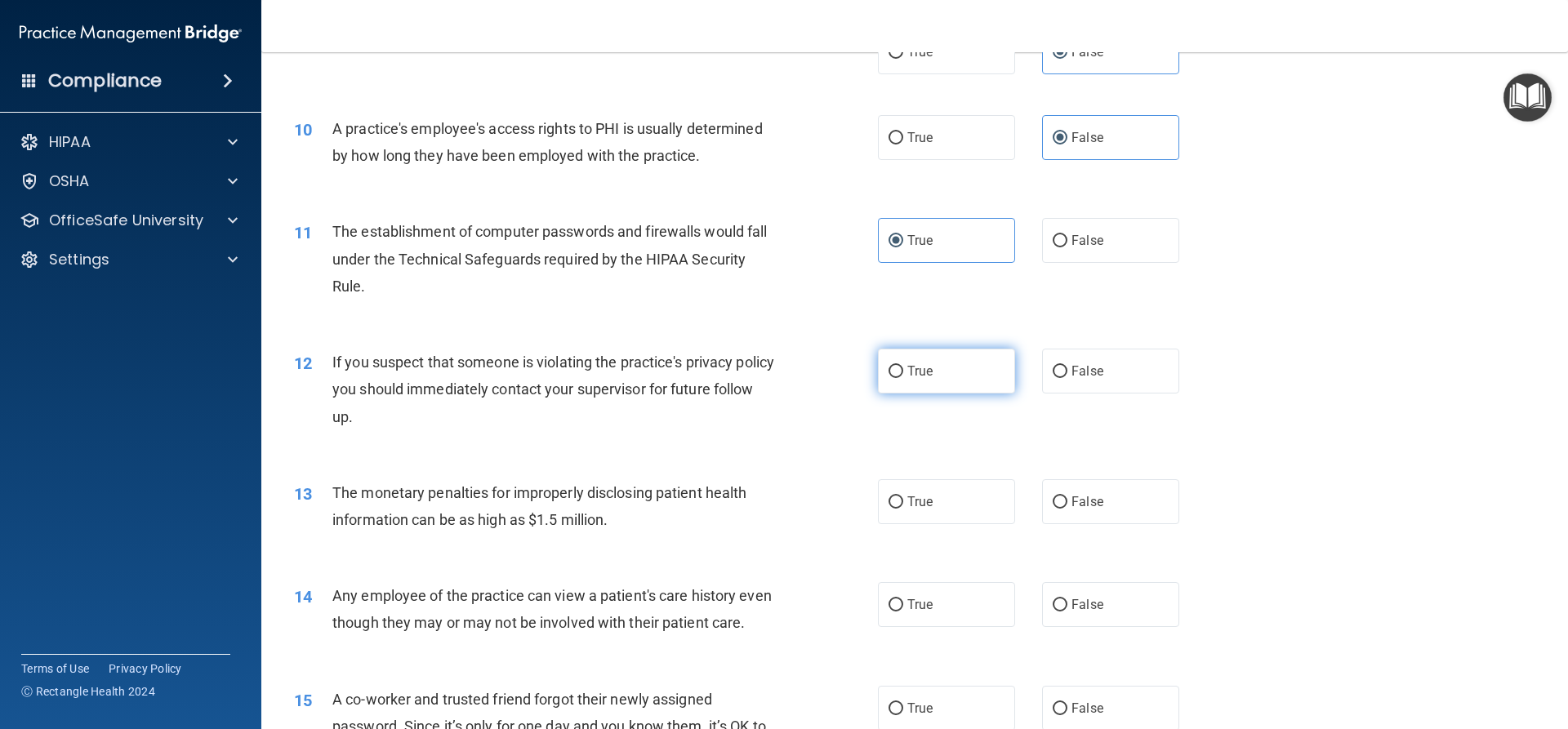
radio input "true"
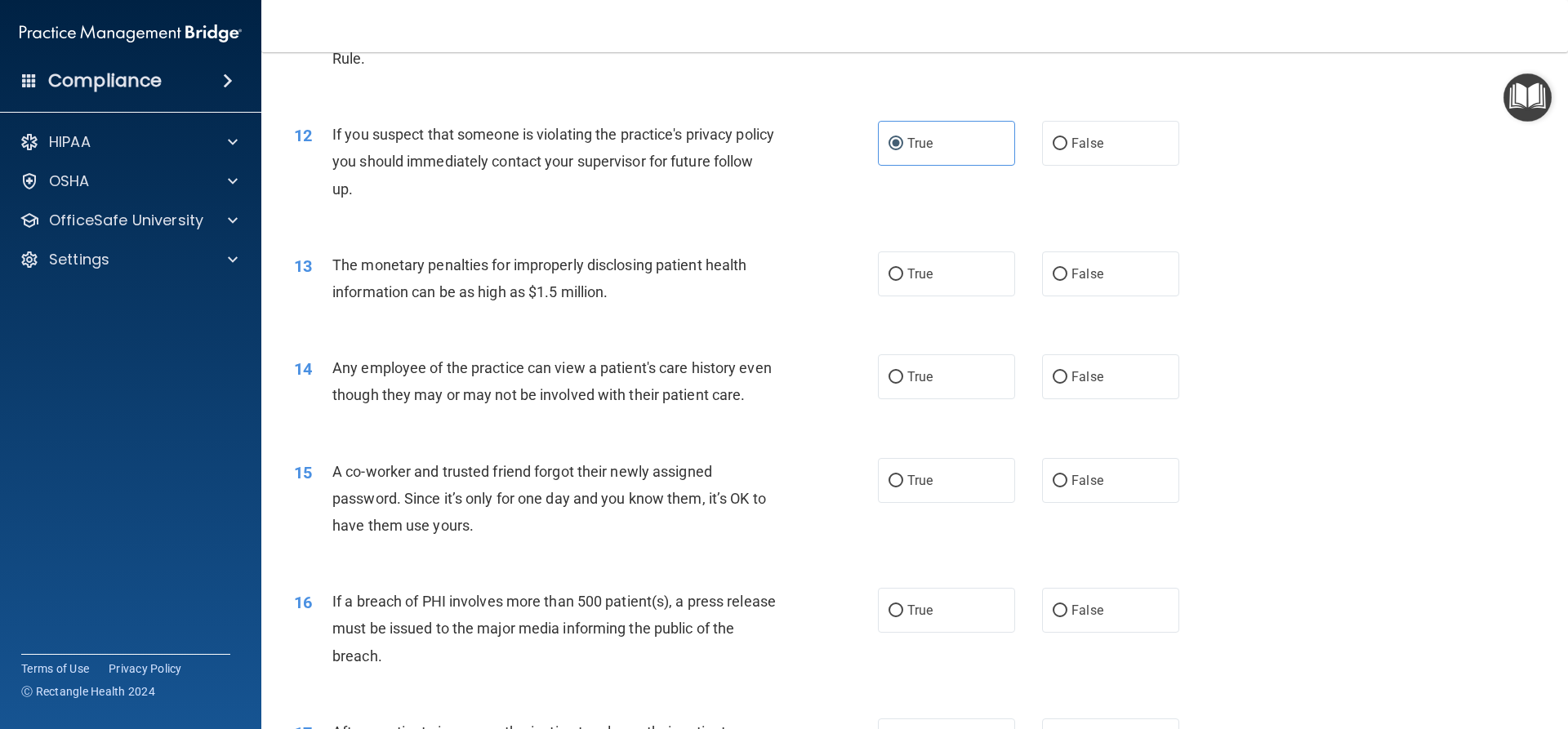
scroll to position [1306, 0]
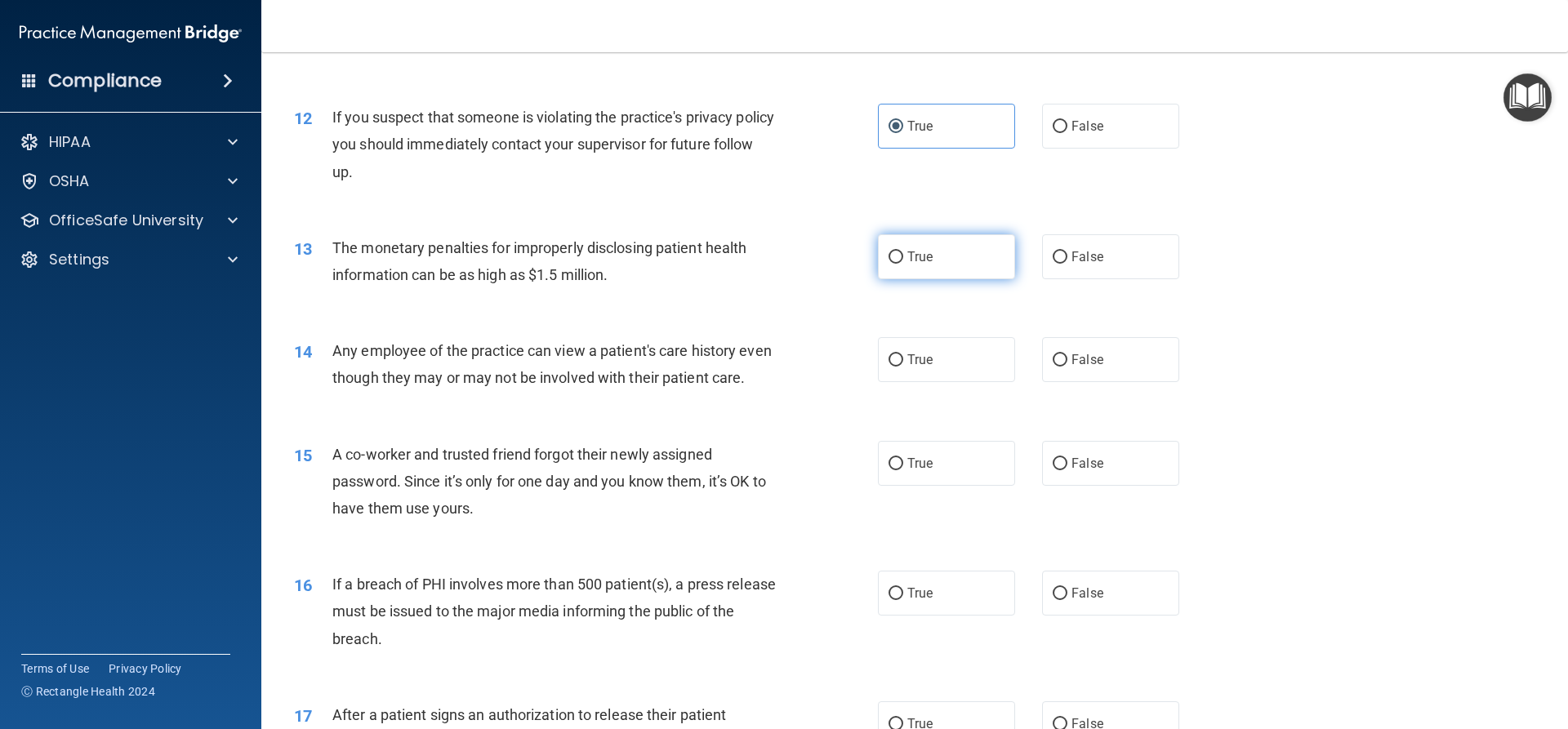
click at [878, 268] on label "True" at bounding box center [946, 257] width 138 height 45
click at [889, 264] on input "True" at bounding box center [896, 258] width 14 height 13
radio input "true"
click at [920, 363] on span "True" at bounding box center [920, 359] width 25 height 15
click at [903, 363] on input "True" at bounding box center [896, 361] width 14 height 13
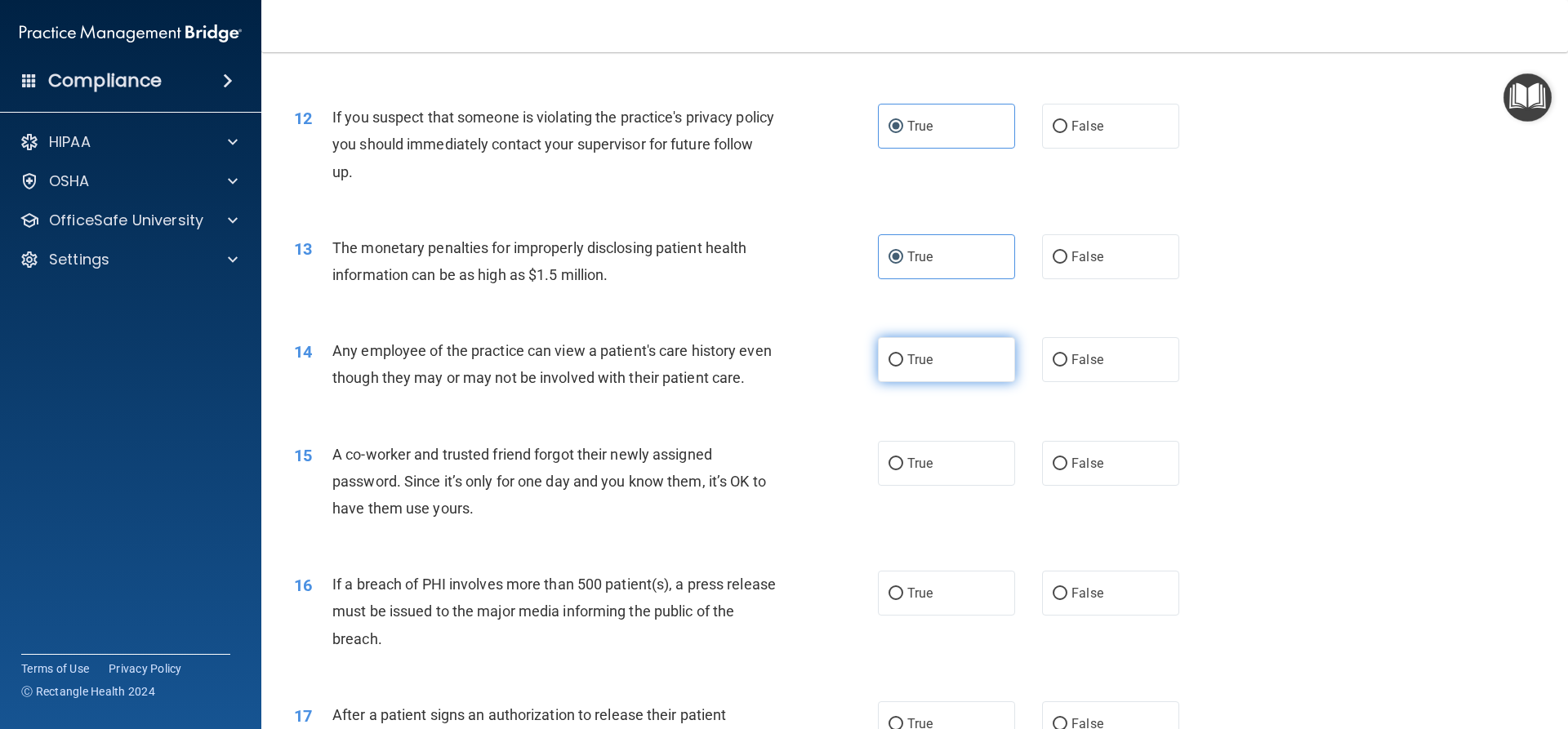
radio input "true"
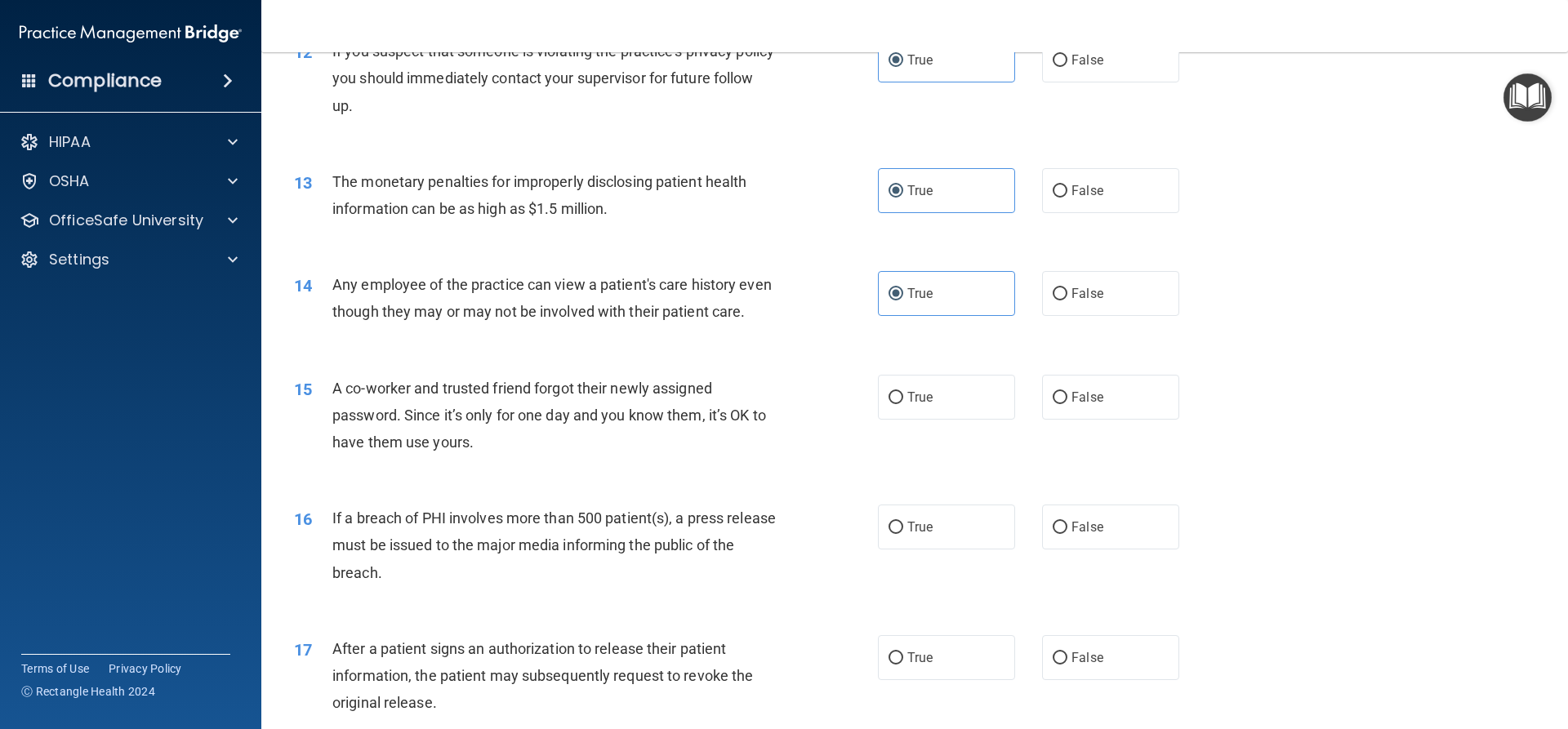
scroll to position [1470, 0]
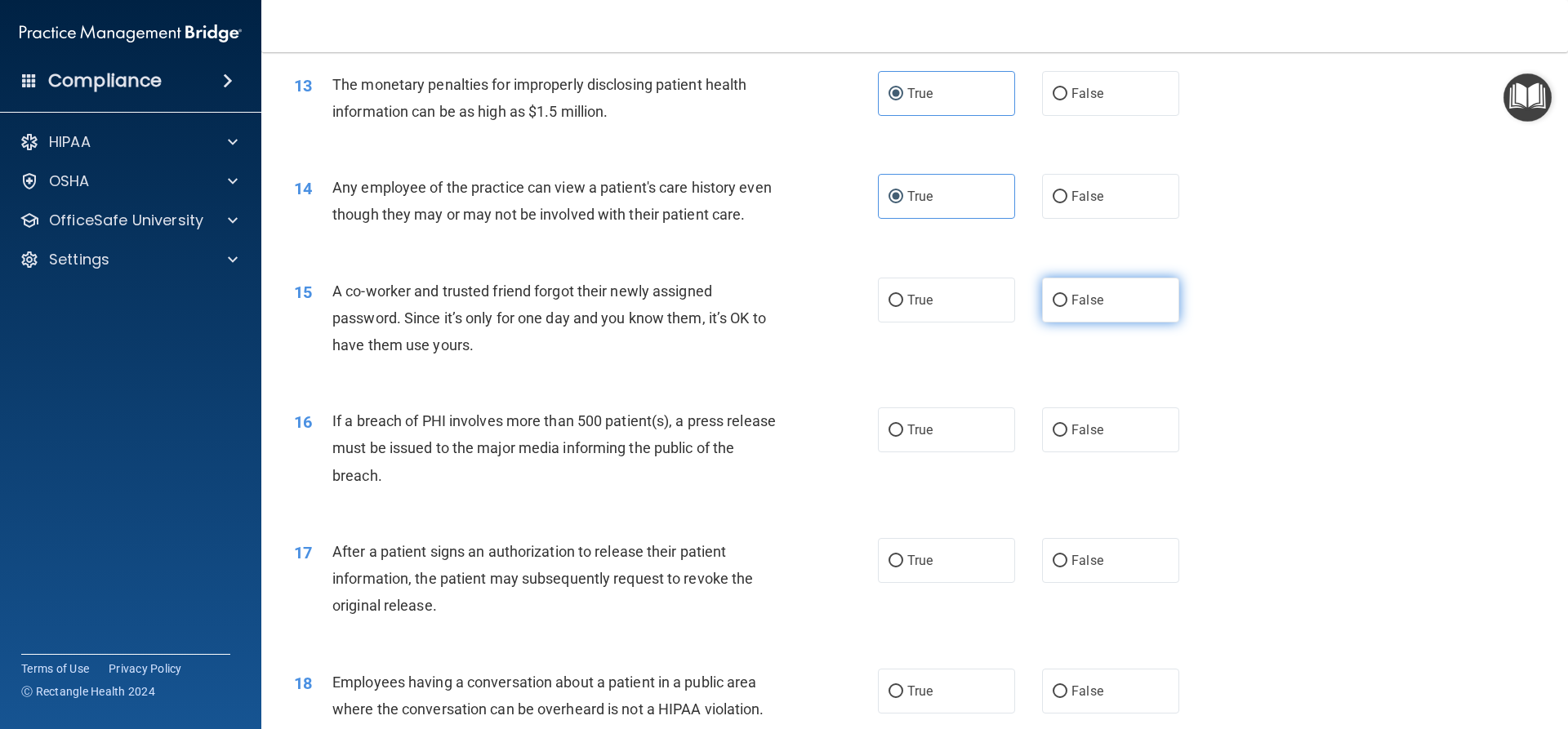
click at [1047, 310] on label "False" at bounding box center [1111, 300] width 138 height 45
click at [1052, 307] on input "False" at bounding box center [1060, 301] width 14 height 13
radio input "true"
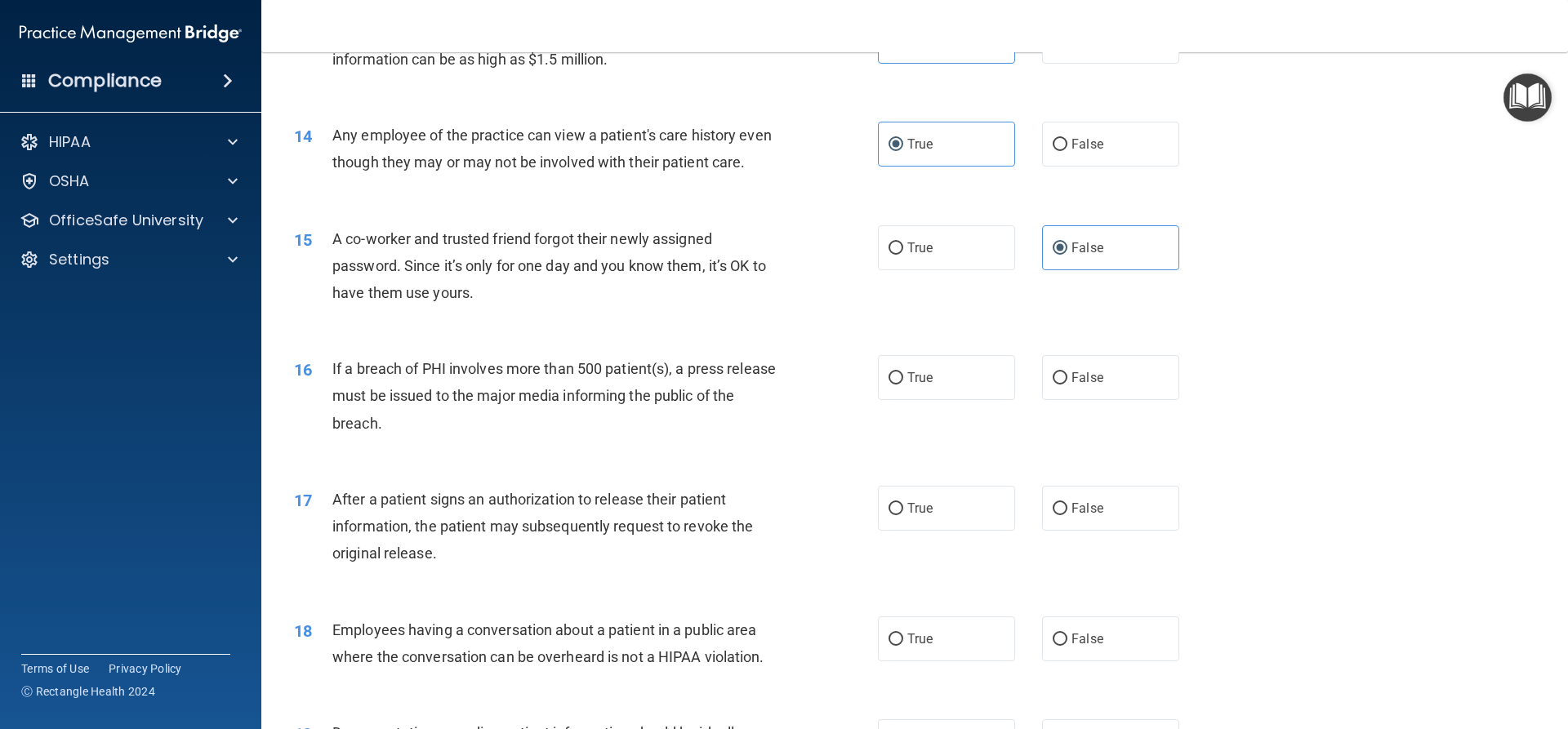
scroll to position [1551, 0]
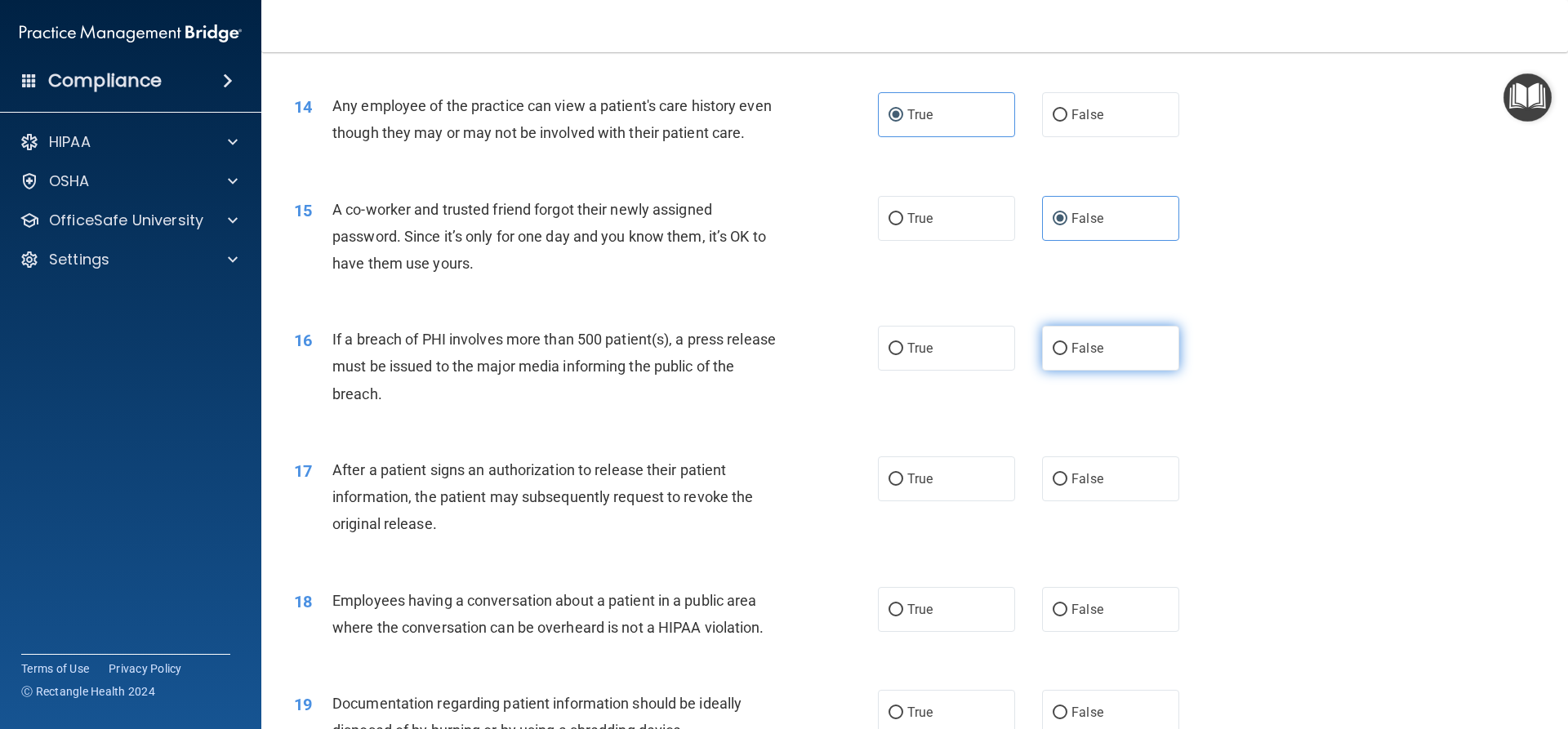
click at [1100, 368] on label "False" at bounding box center [1111, 348] width 138 height 45
click at [1068, 355] on input "False" at bounding box center [1060, 349] width 14 height 13
radio input "true"
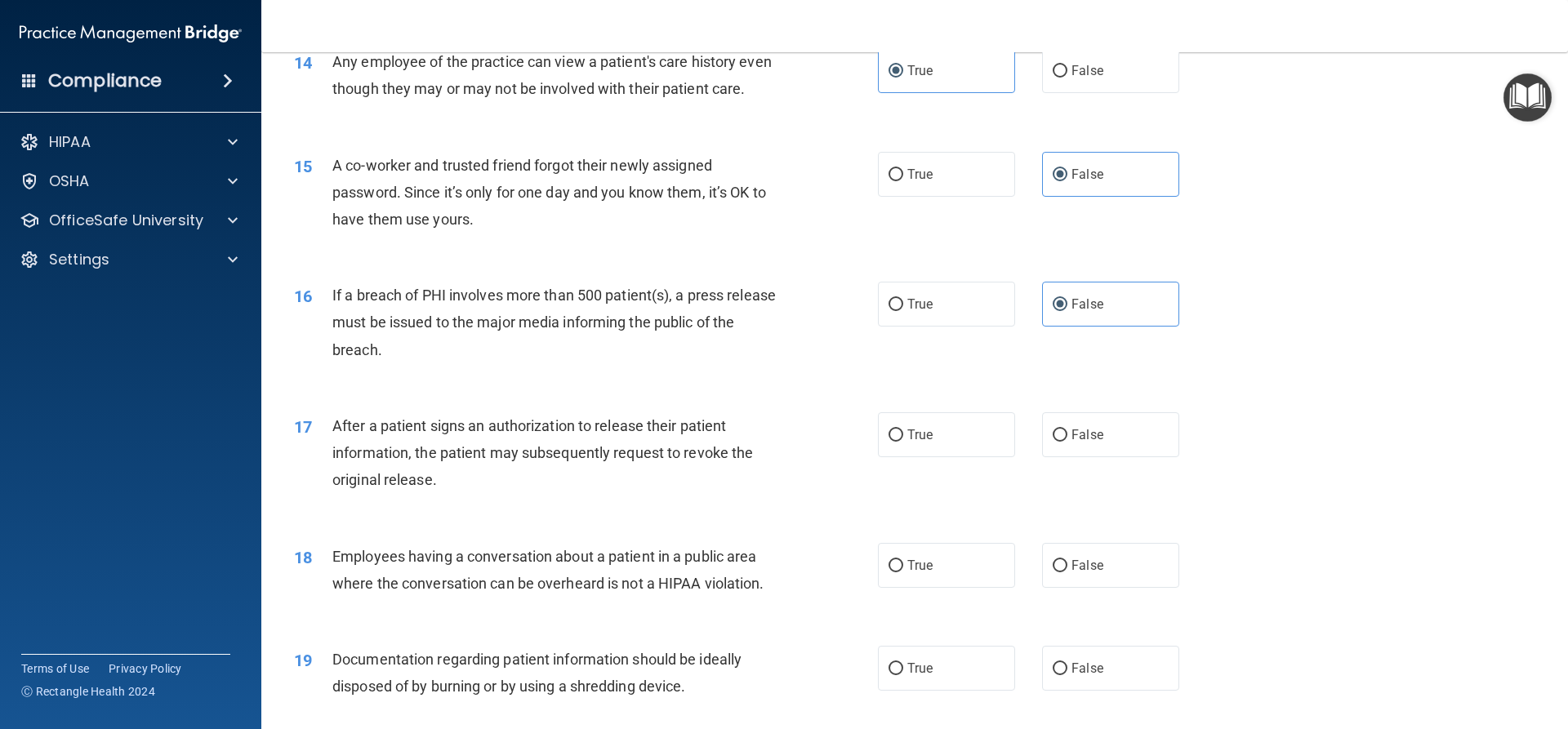
scroll to position [1714, 0]
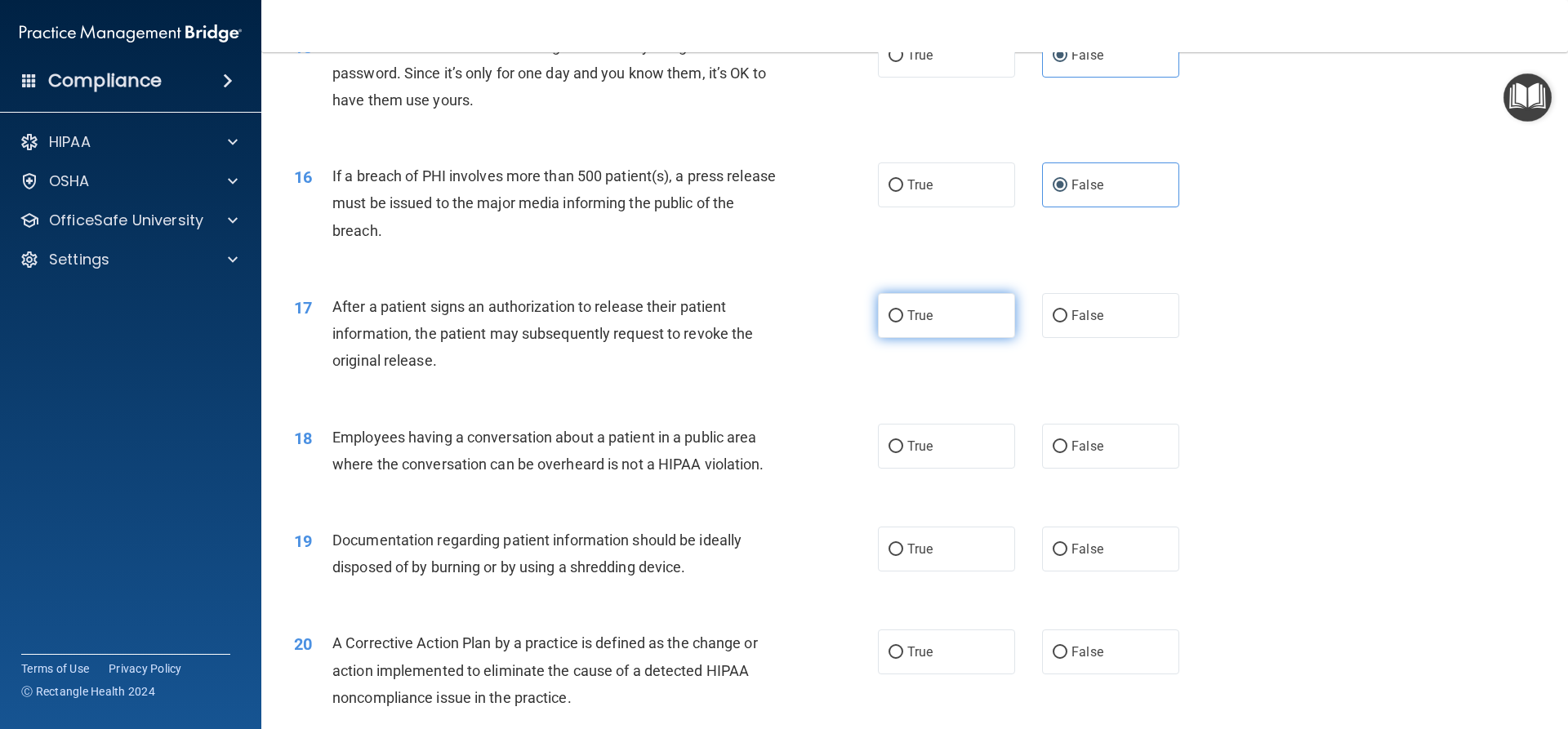
click at [995, 336] on label "True" at bounding box center [946, 316] width 138 height 45
click at [903, 323] on input "True" at bounding box center [896, 317] width 14 height 13
radio input "true"
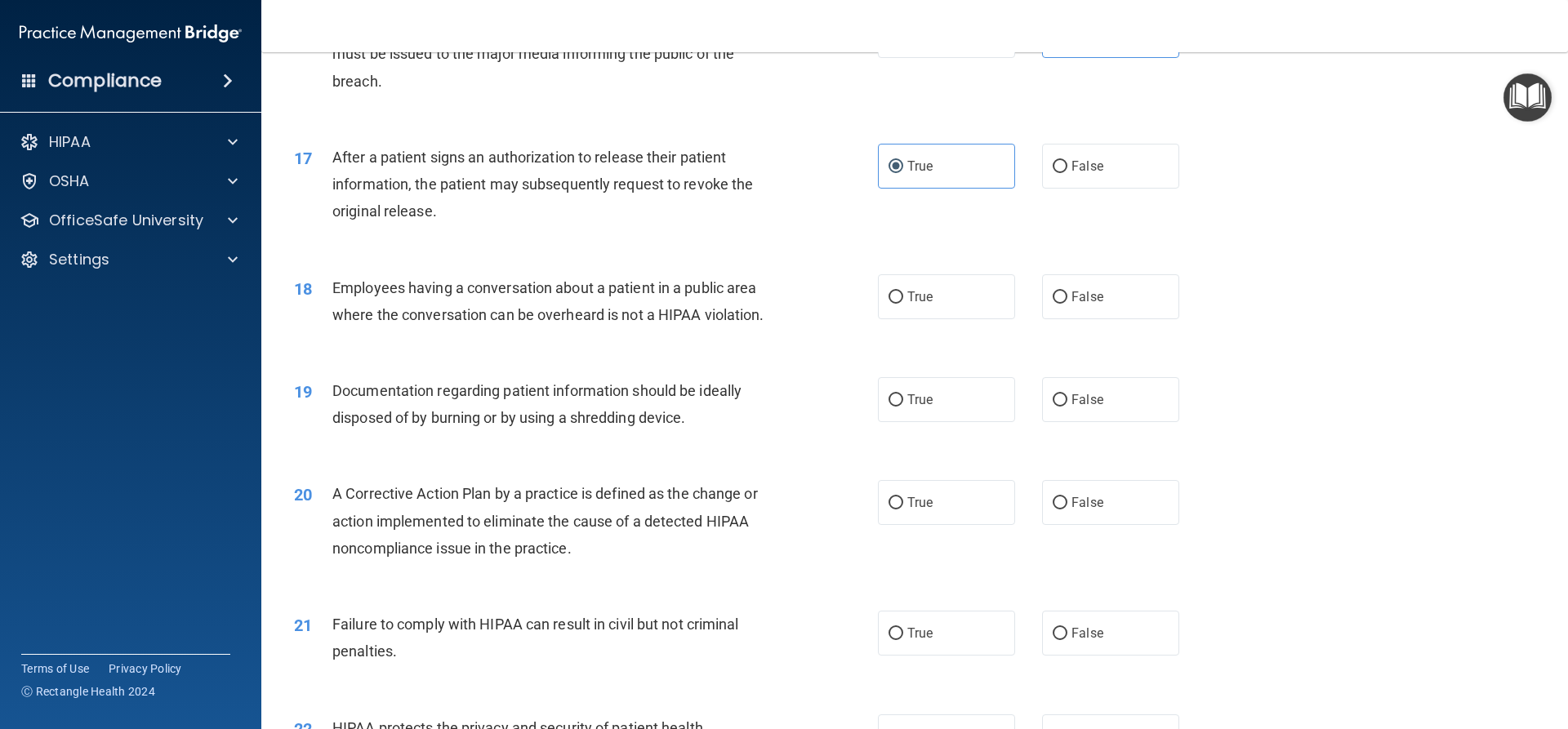
scroll to position [1878, 0]
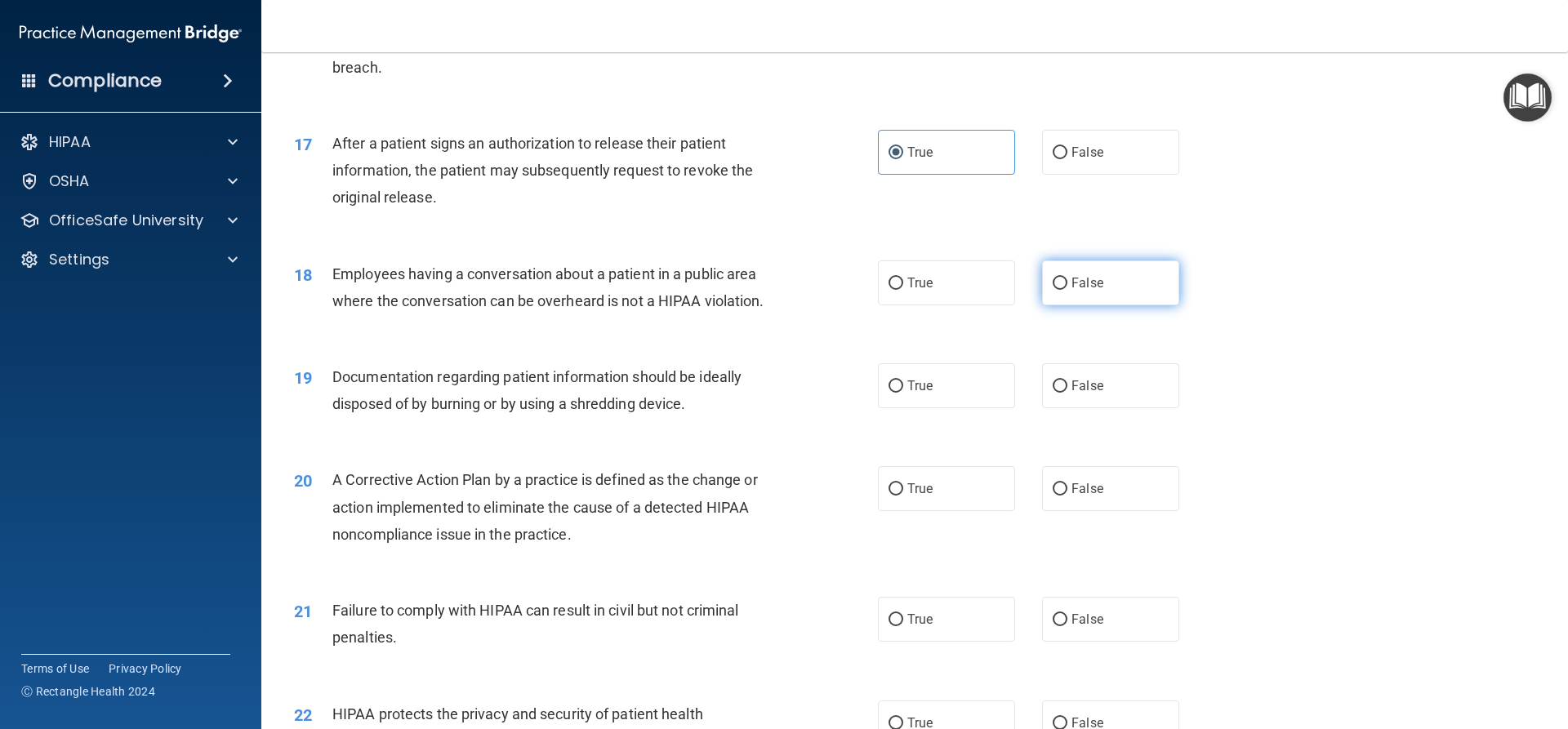
click at [1128, 306] on label "False" at bounding box center [1111, 283] width 138 height 45
click at [1068, 289] on input "False" at bounding box center [1060, 284] width 14 height 13
radio input "true"
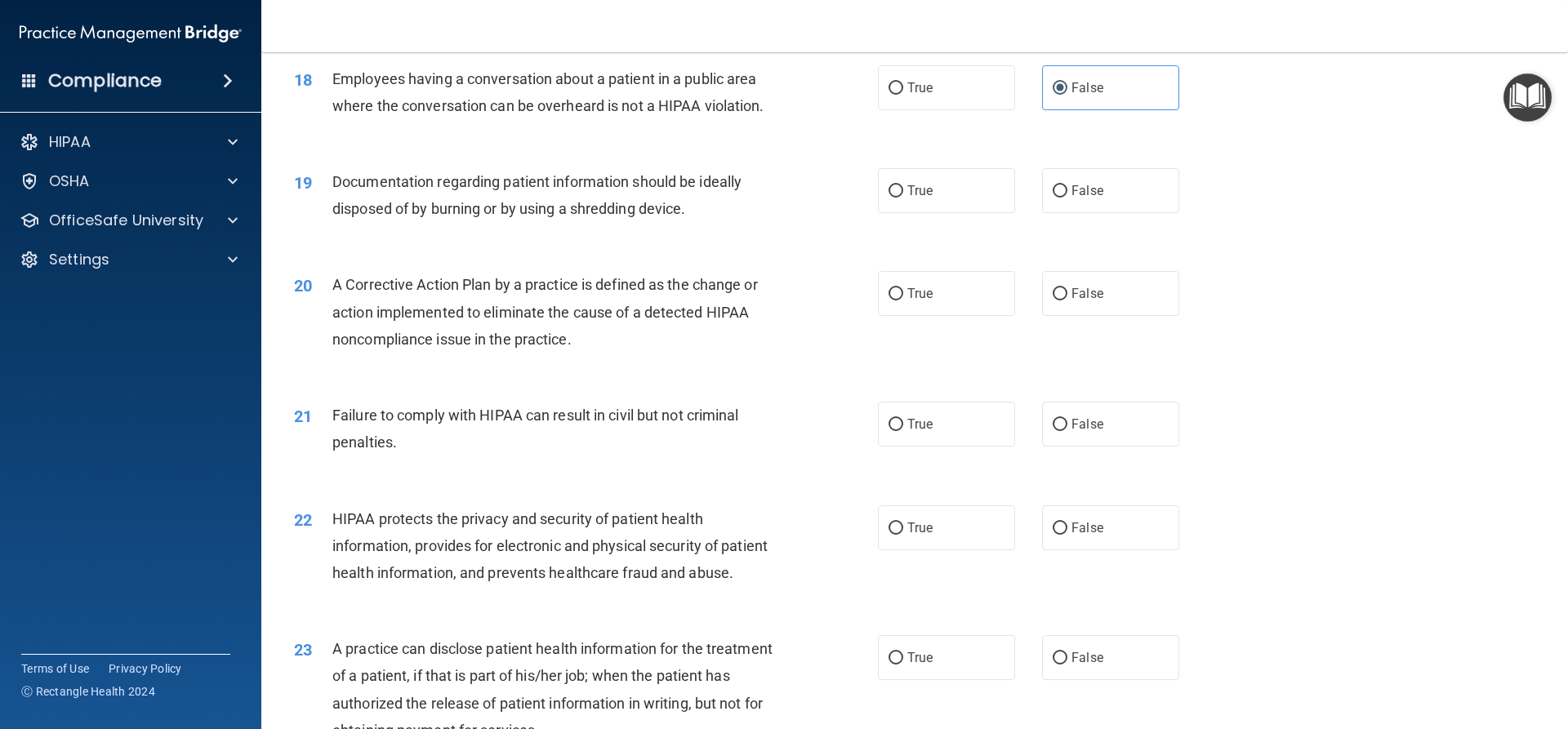
scroll to position [2123, 0]
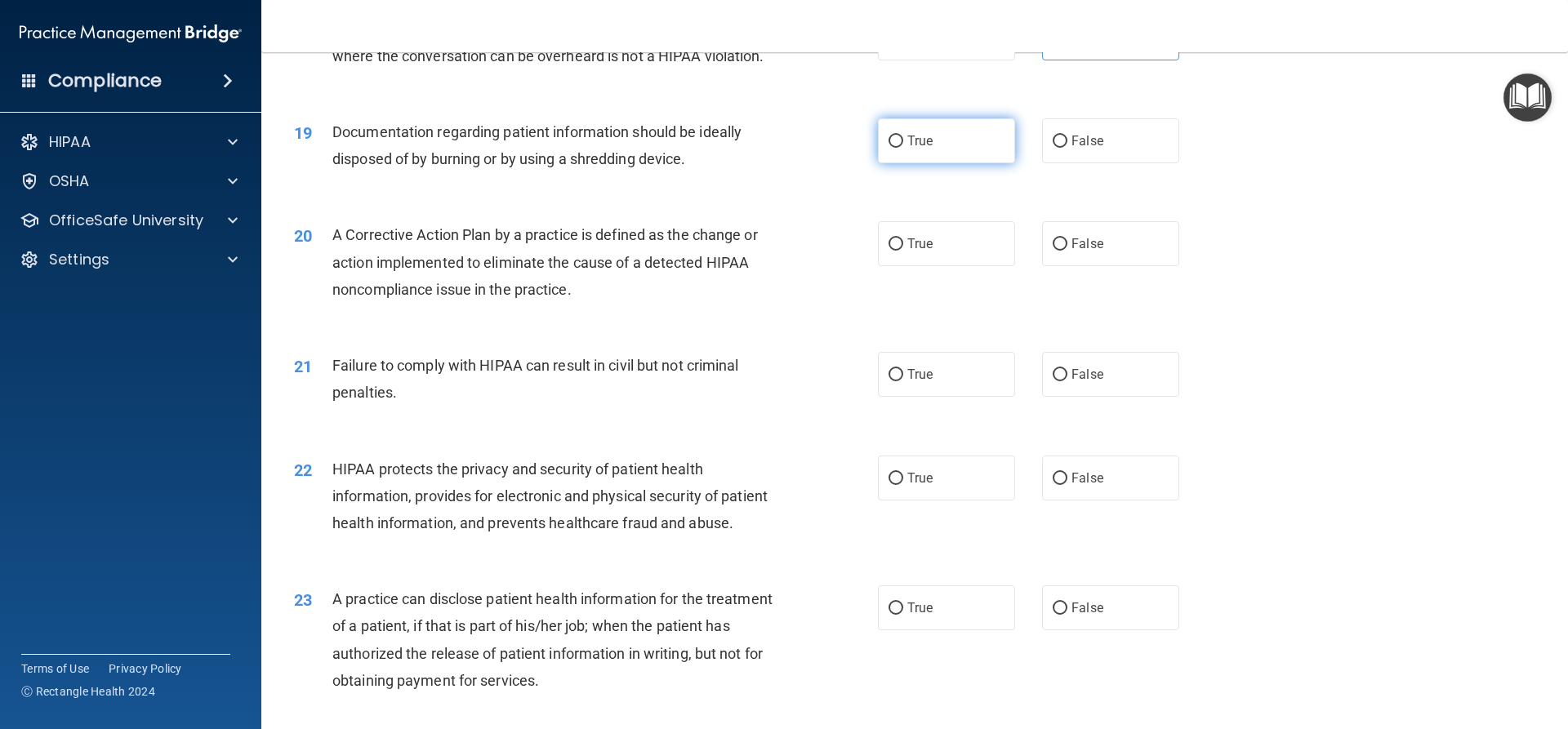
click at [931, 164] on label "True" at bounding box center [946, 141] width 138 height 45
click at [903, 147] on input "True" at bounding box center [896, 142] width 14 height 13
radio input "true"
click at [923, 251] on span "True" at bounding box center [920, 243] width 25 height 15
click at [903, 251] on input "True" at bounding box center [896, 245] width 14 height 13
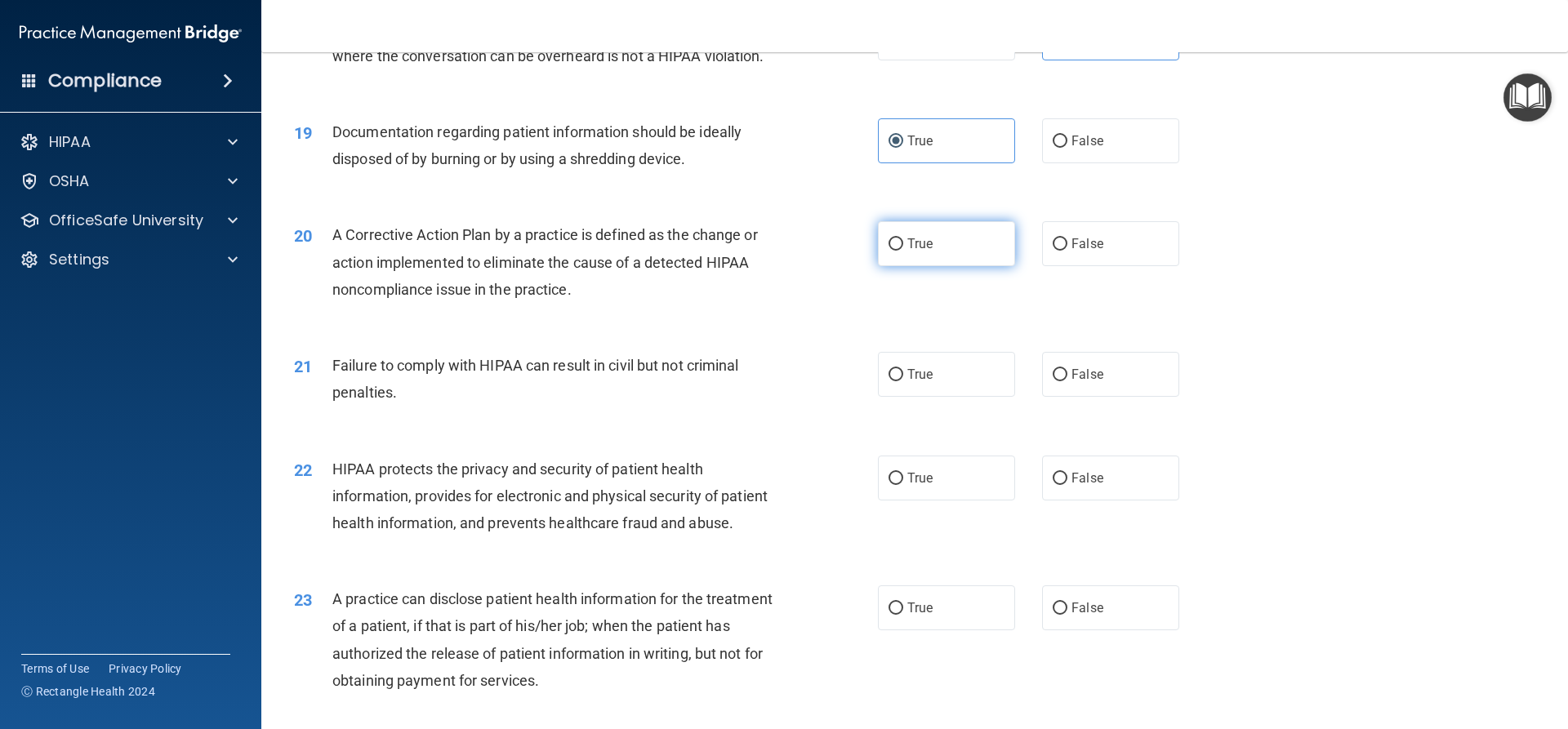
radio input "true"
click at [937, 397] on label "True" at bounding box center [946, 374] width 138 height 45
click at [903, 382] on input "True" at bounding box center [896, 375] width 14 height 13
radio input "true"
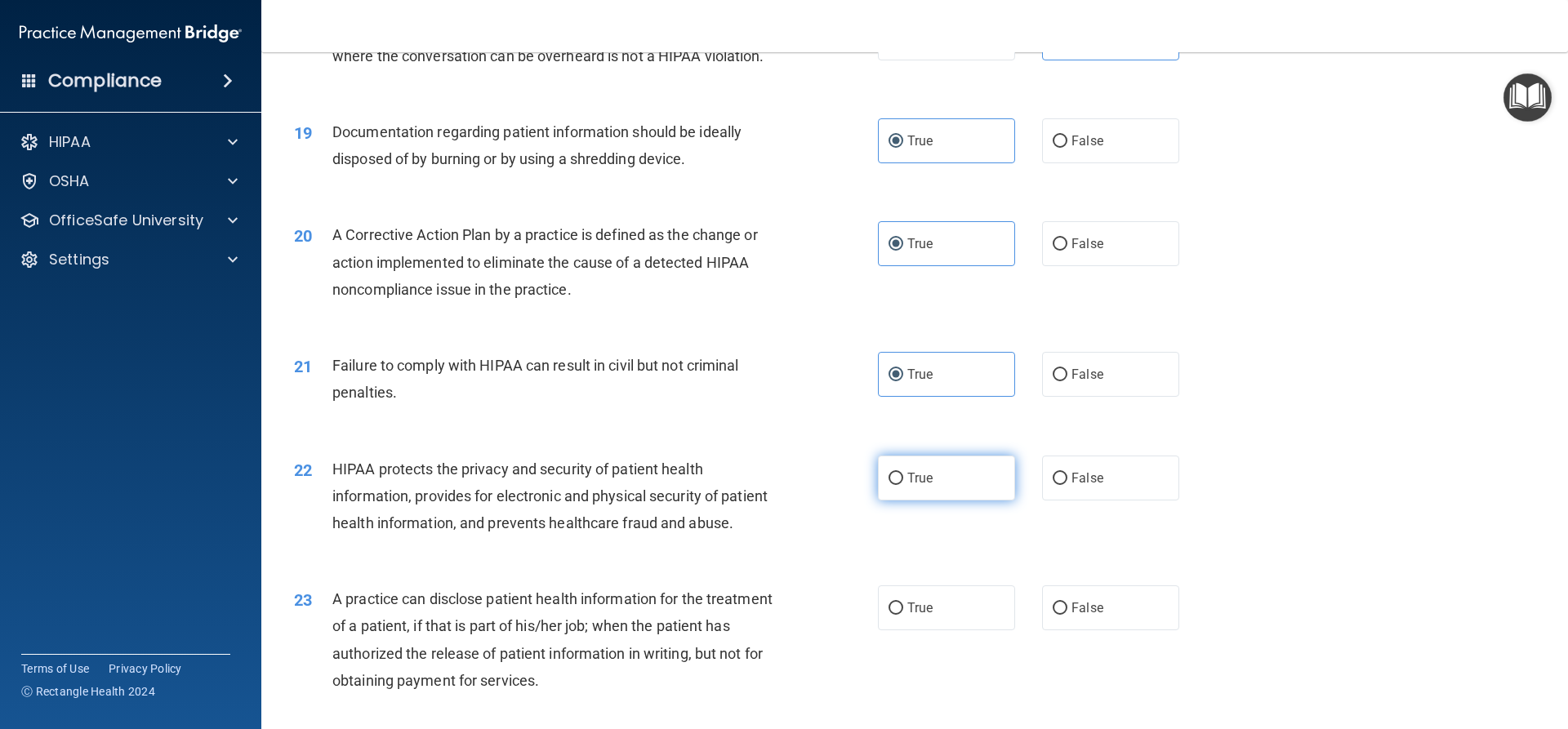
click at [959, 500] on label "True" at bounding box center [946, 478] width 138 height 45
click at [903, 485] on input "True" at bounding box center [896, 479] width 14 height 13
radio input "true"
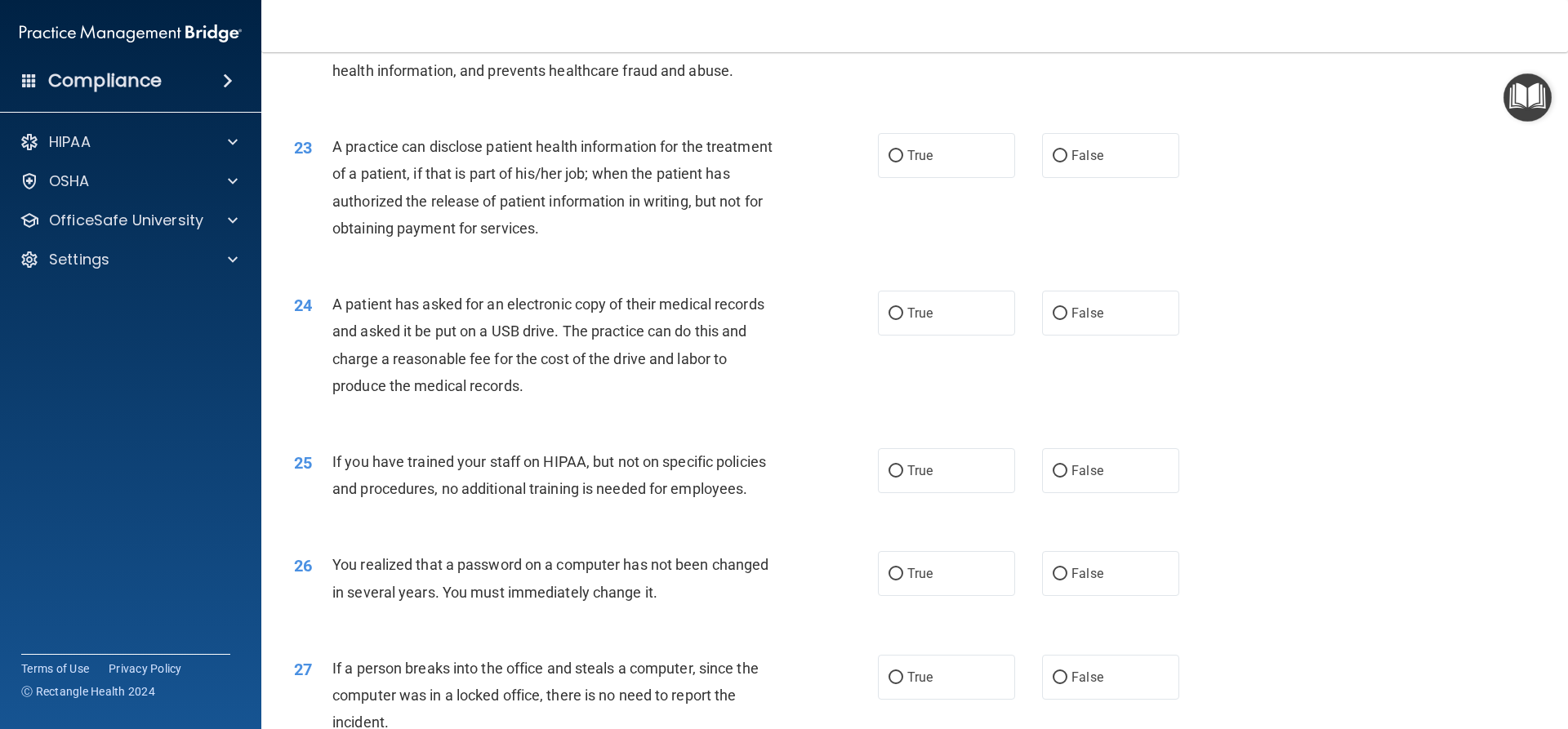
scroll to position [2612, 0]
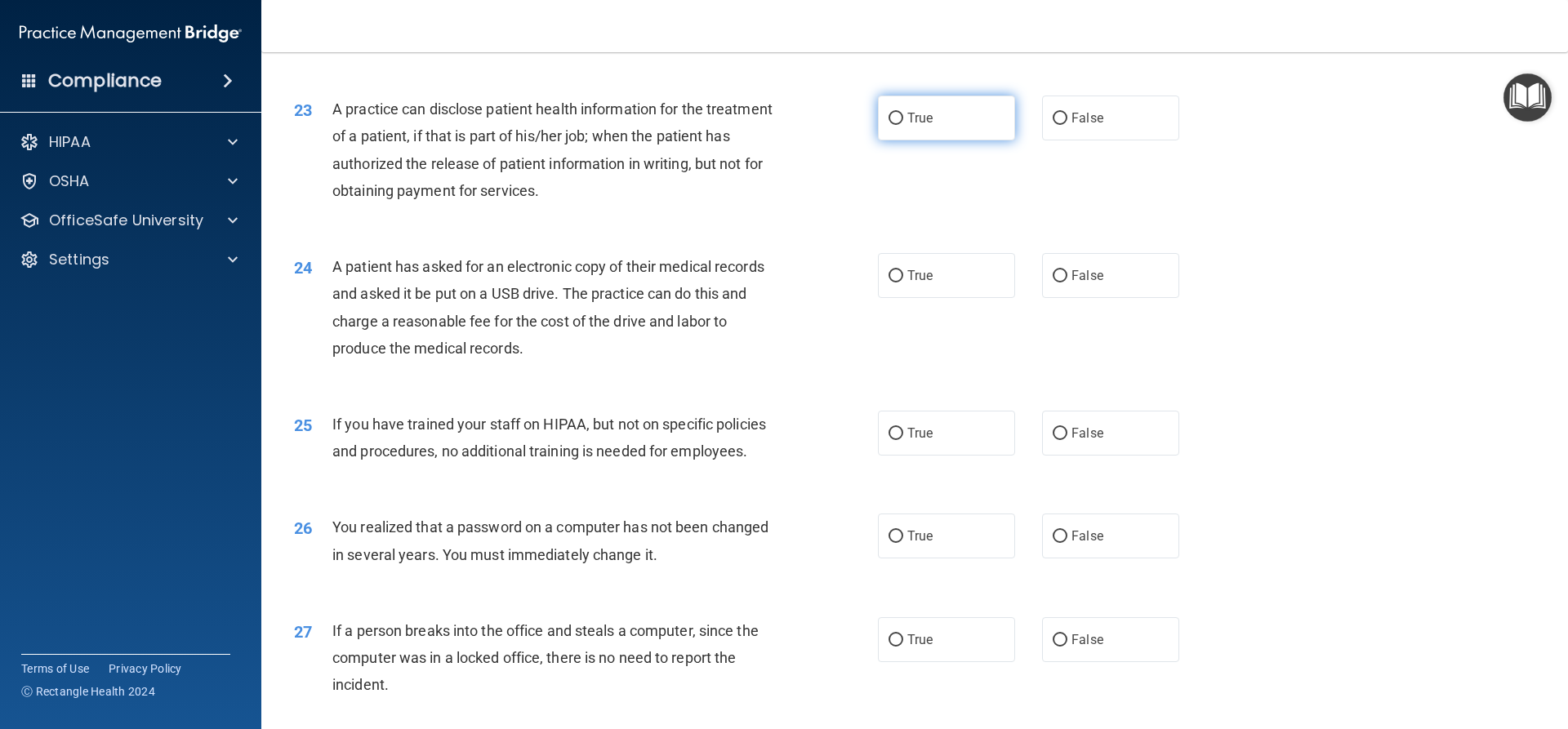
click at [914, 140] on label "True" at bounding box center [946, 118] width 138 height 45
click at [903, 125] on input "True" at bounding box center [896, 119] width 14 height 13
radio input "true"
click at [1069, 298] on label "False" at bounding box center [1111, 276] width 138 height 45
click at [1068, 282] on input "False" at bounding box center [1060, 277] width 14 height 13
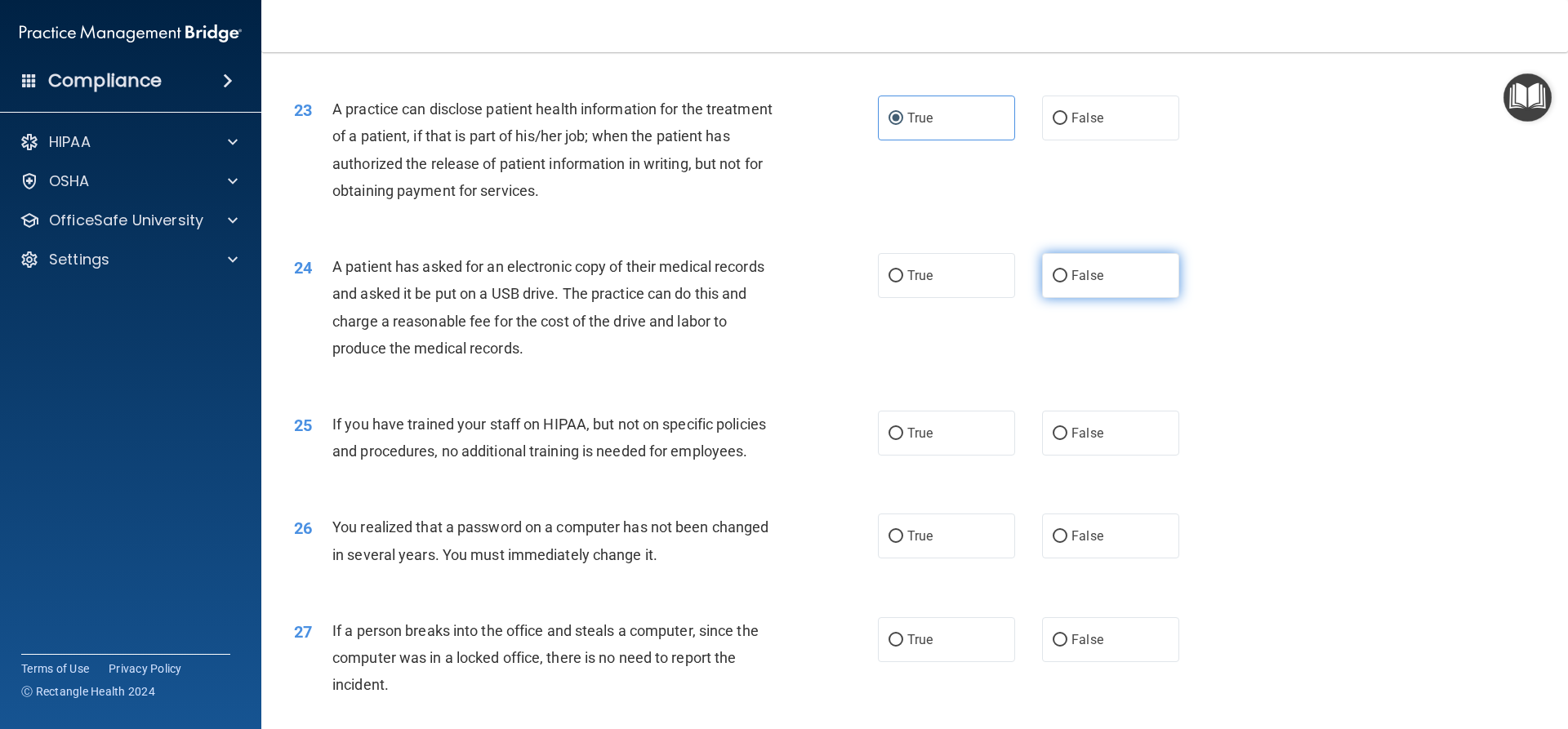
radio input "true"
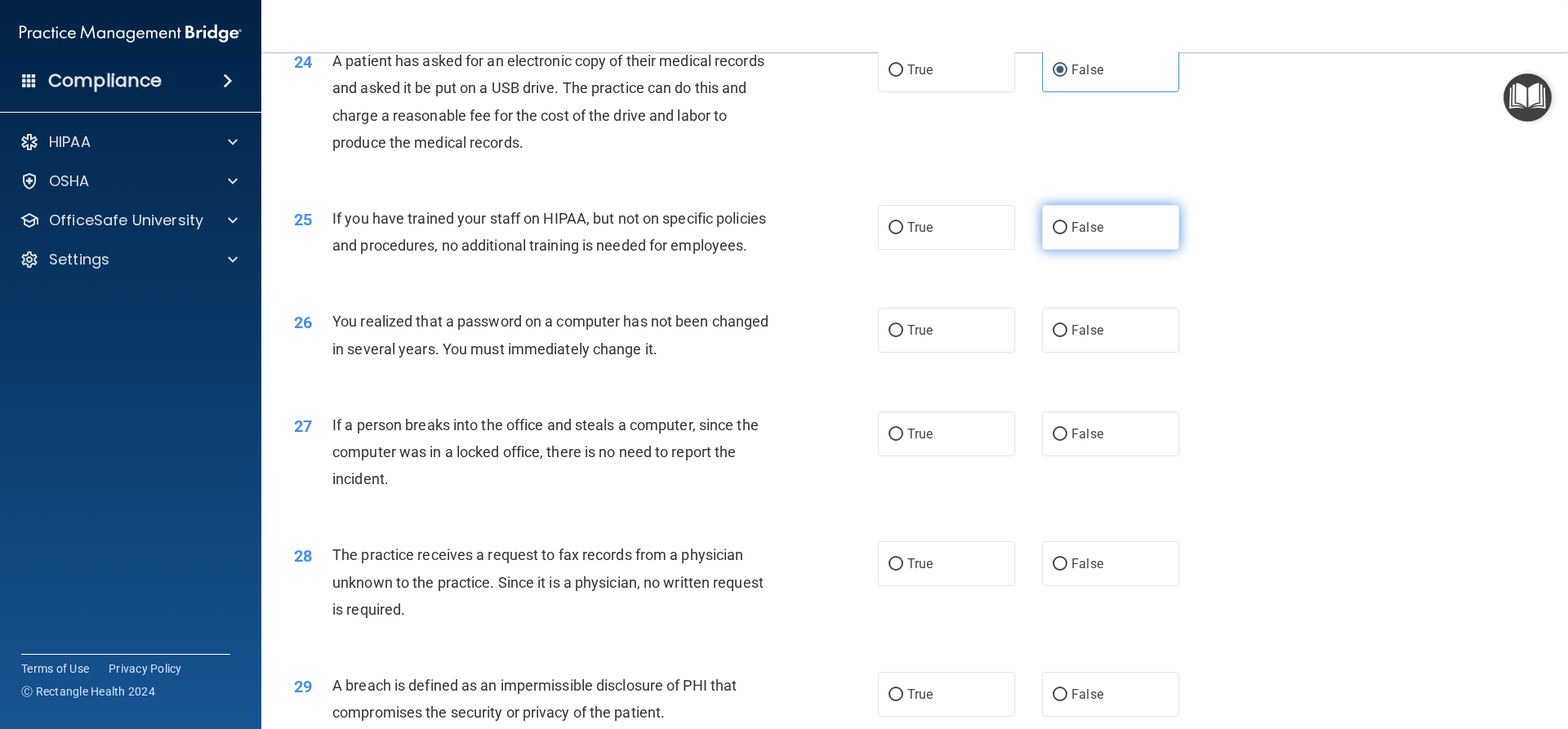
scroll to position [2939, 0]
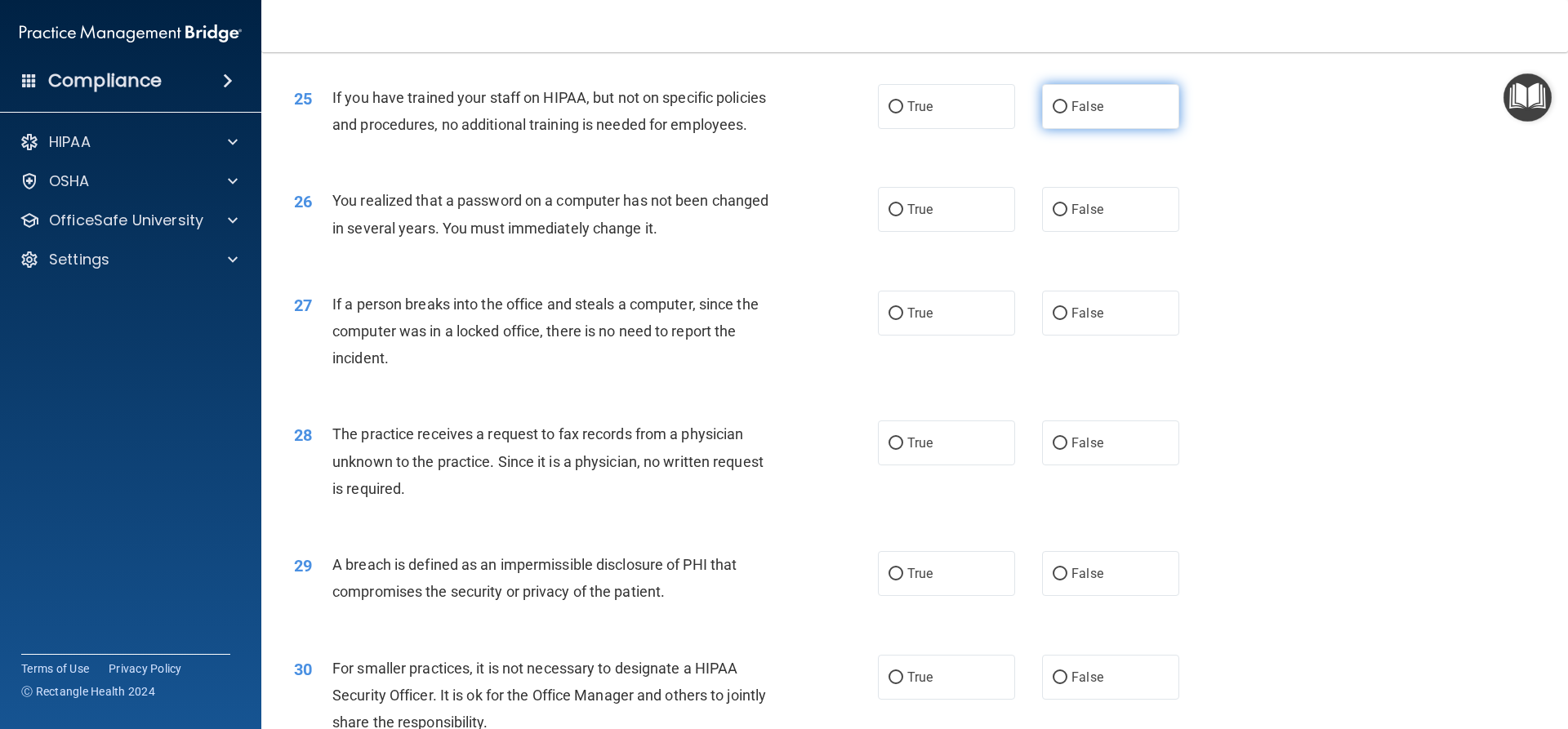
click at [1066, 129] on label "False" at bounding box center [1111, 107] width 138 height 45
click at [1066, 113] on input "False" at bounding box center [1060, 108] width 14 height 13
radio input "true"
click at [1059, 216] on input "False" at bounding box center [1060, 211] width 14 height 13
radio input "true"
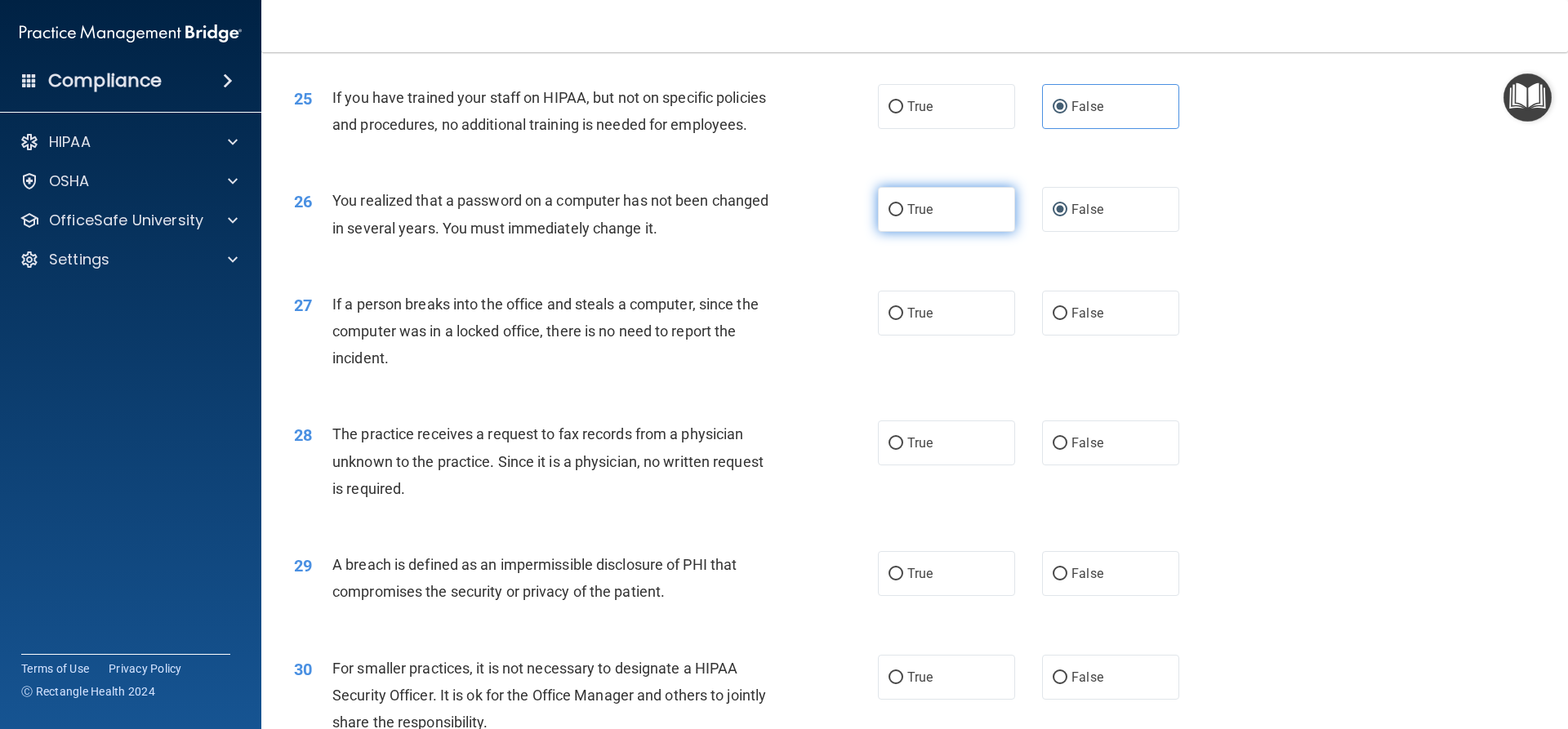
click at [936, 232] on label "True" at bounding box center [946, 210] width 138 height 45
click at [903, 216] on input "True" at bounding box center [896, 211] width 14 height 13
radio input "true"
click at [1103, 232] on label "False" at bounding box center [1111, 210] width 138 height 45
click at [1068, 216] on input "False" at bounding box center [1060, 211] width 14 height 13
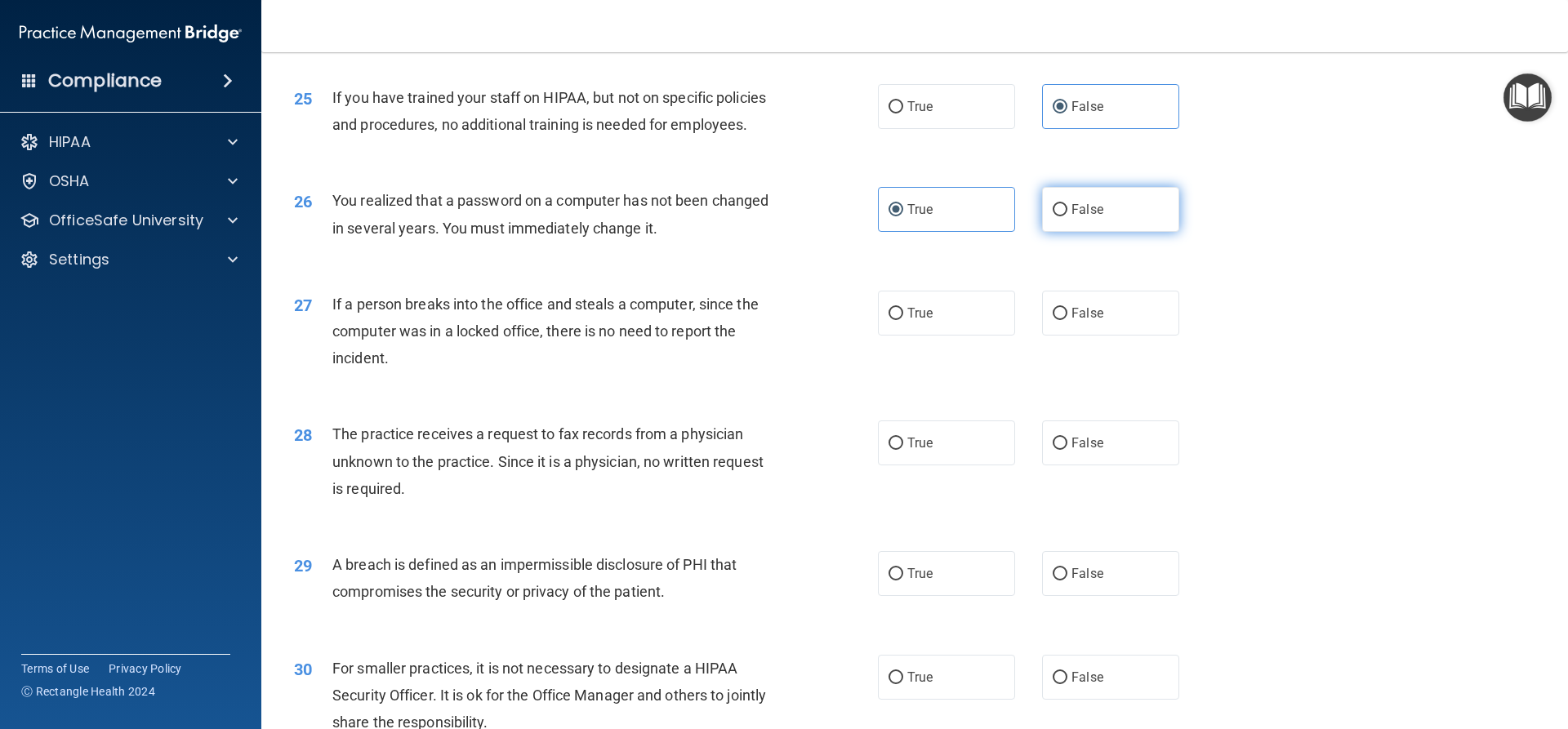
radio input "true"
radio input "false"
click at [1107, 336] on label "False" at bounding box center [1111, 313] width 138 height 45
click at [1068, 320] on input "False" at bounding box center [1060, 314] width 14 height 13
radio input "true"
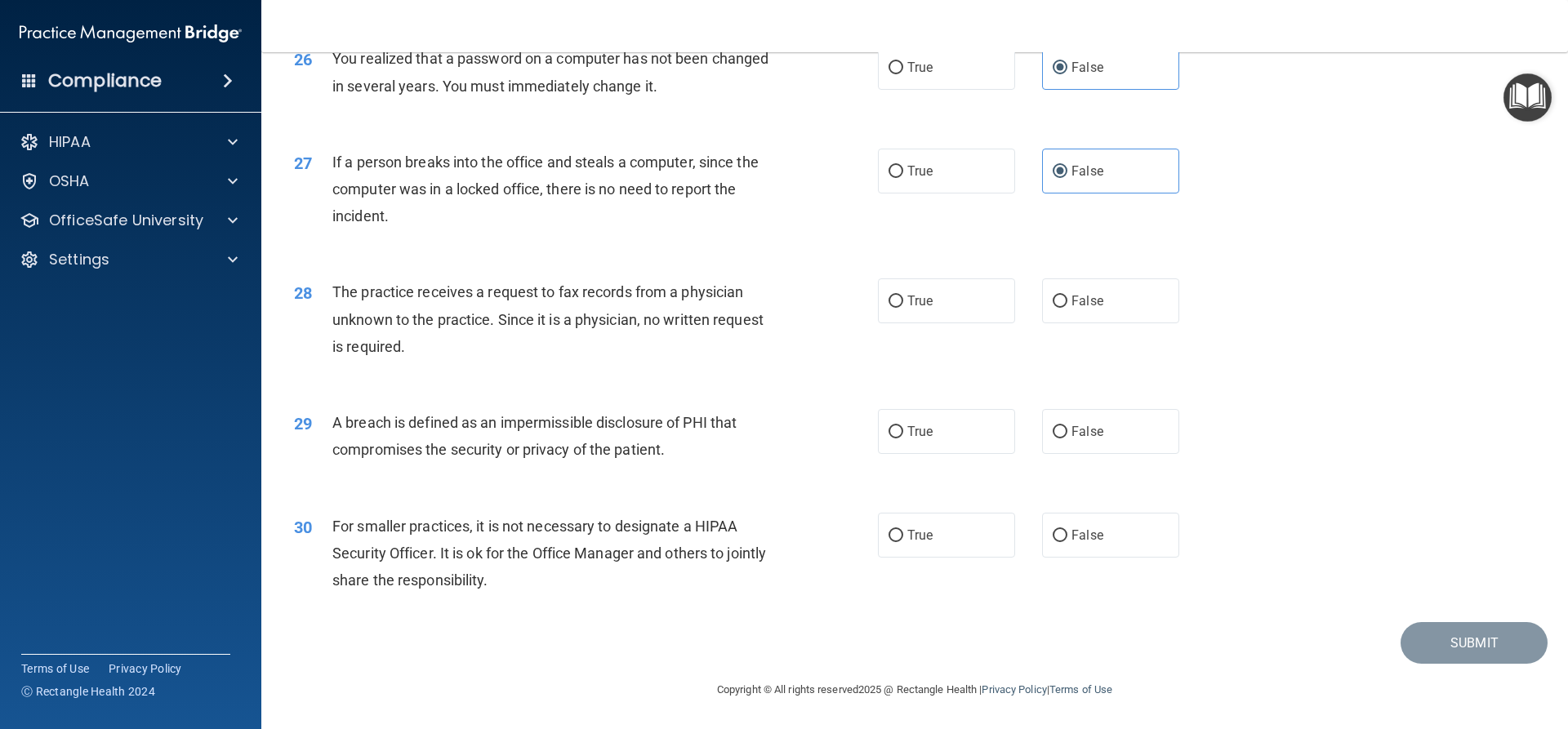
scroll to position [3102, 0]
drag, startPoint x: 1136, startPoint y: 327, endPoint x: 1114, endPoint y: 334, distance: 23.1
click at [1132, 323] on label "False" at bounding box center [1111, 301] width 138 height 45
click at [1068, 308] on input "False" at bounding box center [1060, 302] width 14 height 13
radio input "true"
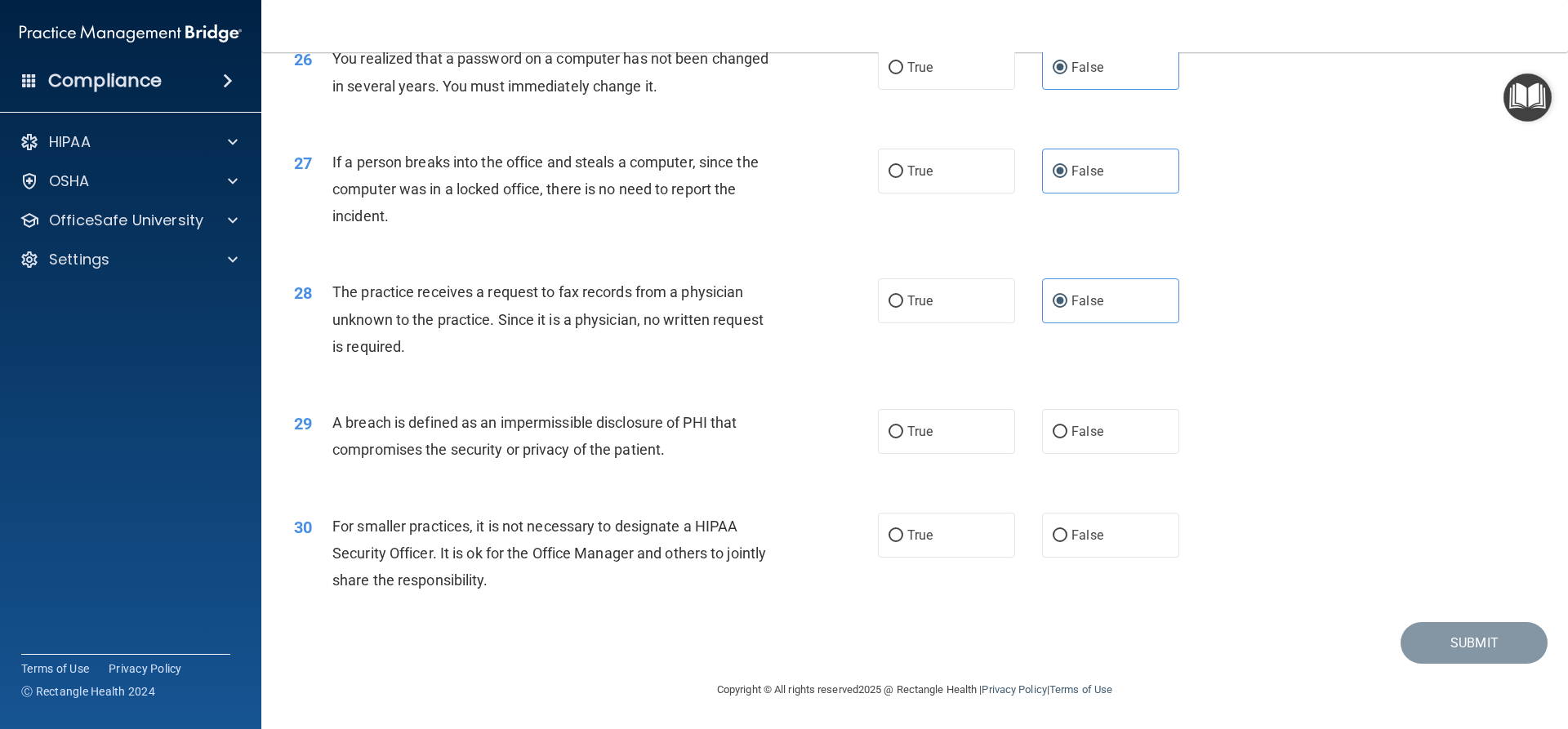
click at [1009, 454] on div "True False" at bounding box center [1042, 431] width 329 height 45
click at [997, 454] on label "True" at bounding box center [946, 431] width 138 height 45
click at [903, 439] on input "True" at bounding box center [896, 432] width 14 height 13
radio input "true"
click at [1071, 543] on span "False" at bounding box center [1087, 535] width 32 height 15
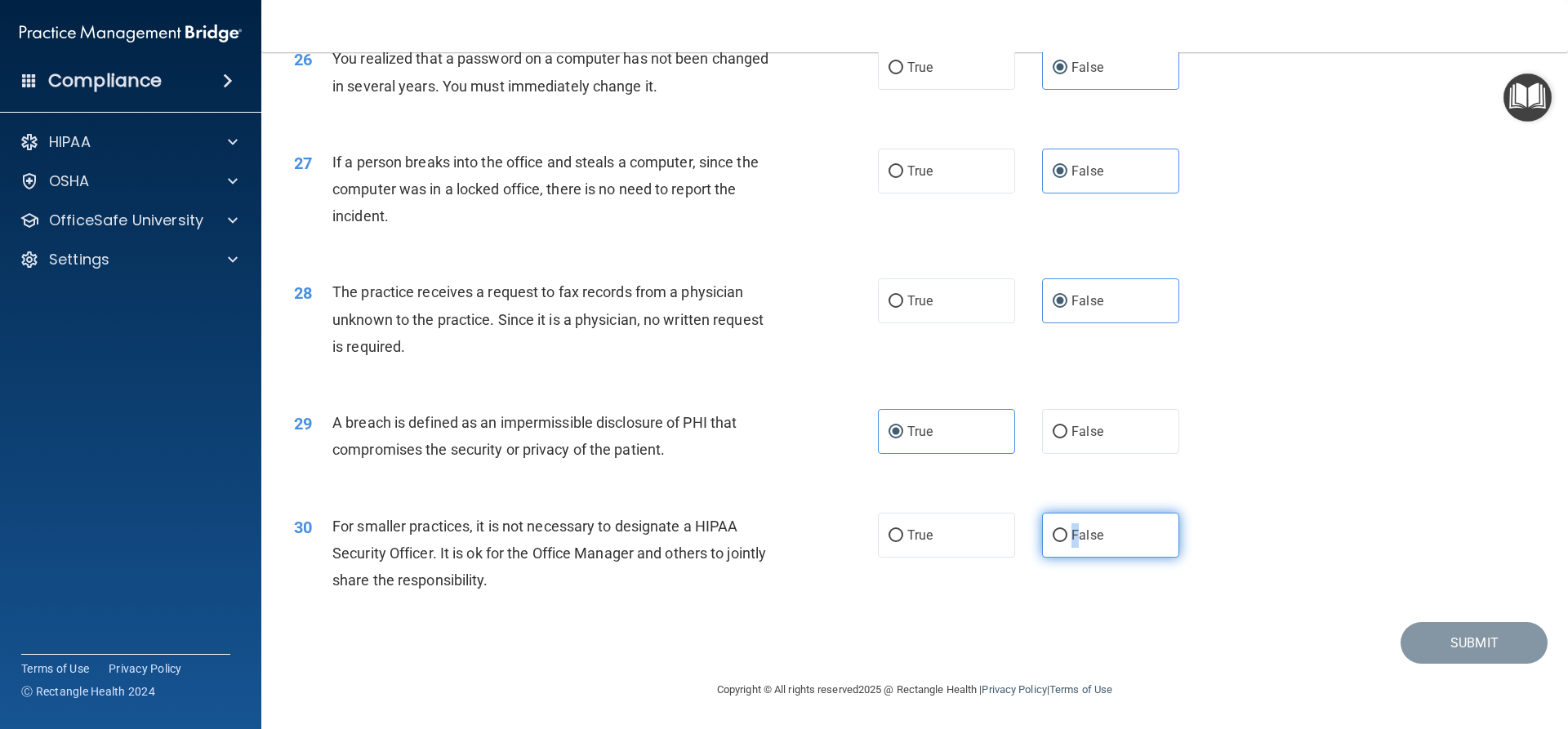
click at [1071, 543] on span "False" at bounding box center [1087, 535] width 32 height 15
click at [1068, 542] on input "False" at bounding box center [1060, 536] width 14 height 13
radio input "true"
click at [1421, 664] on button "Submit" at bounding box center [1474, 643] width 147 height 42
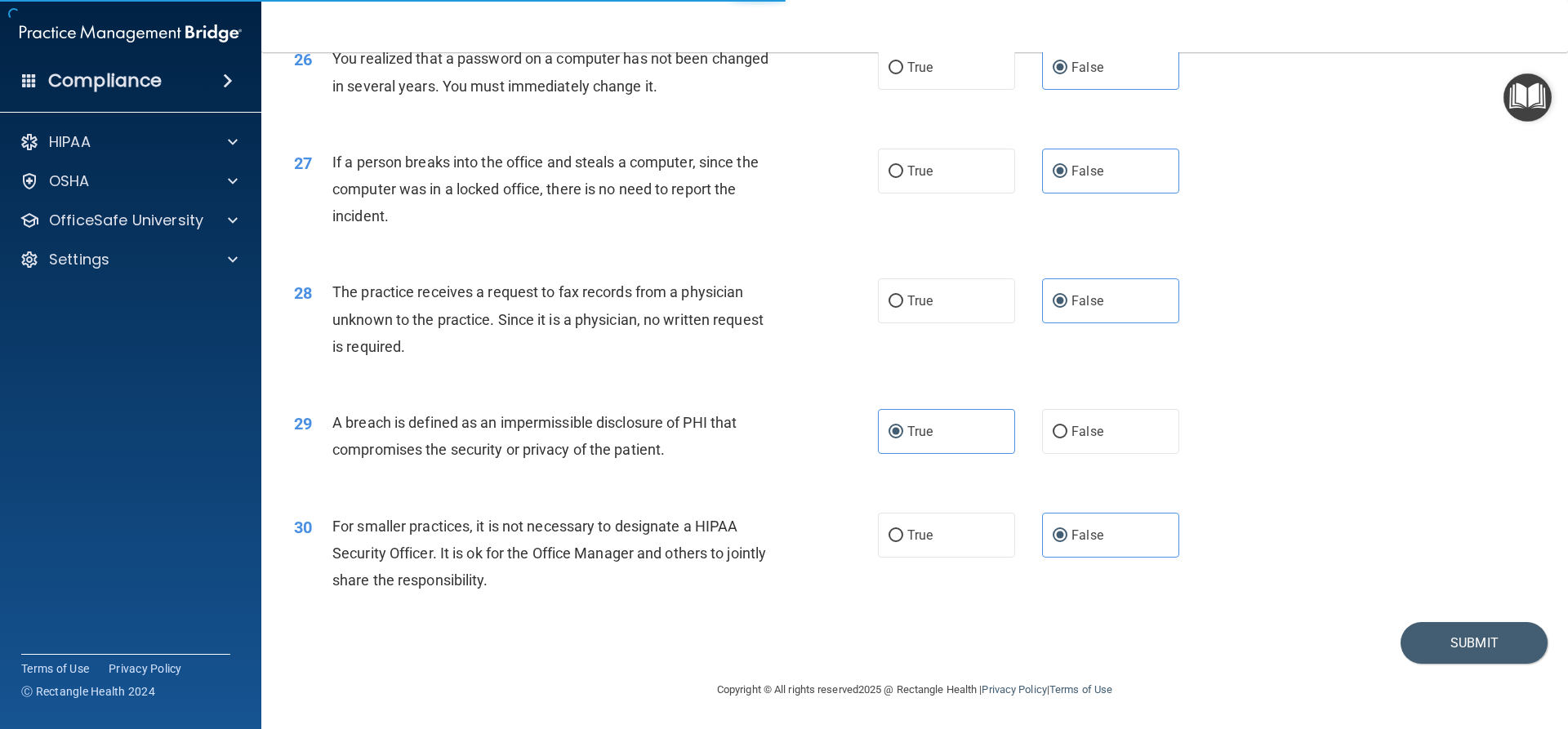
click at [1438, 552] on div "30 For smaller practices, it is not necessary to designate a HIPAA Security Off…" at bounding box center [914, 557] width 1266 height 130
click at [1455, 664] on button "Submit" at bounding box center [1474, 643] width 147 height 42
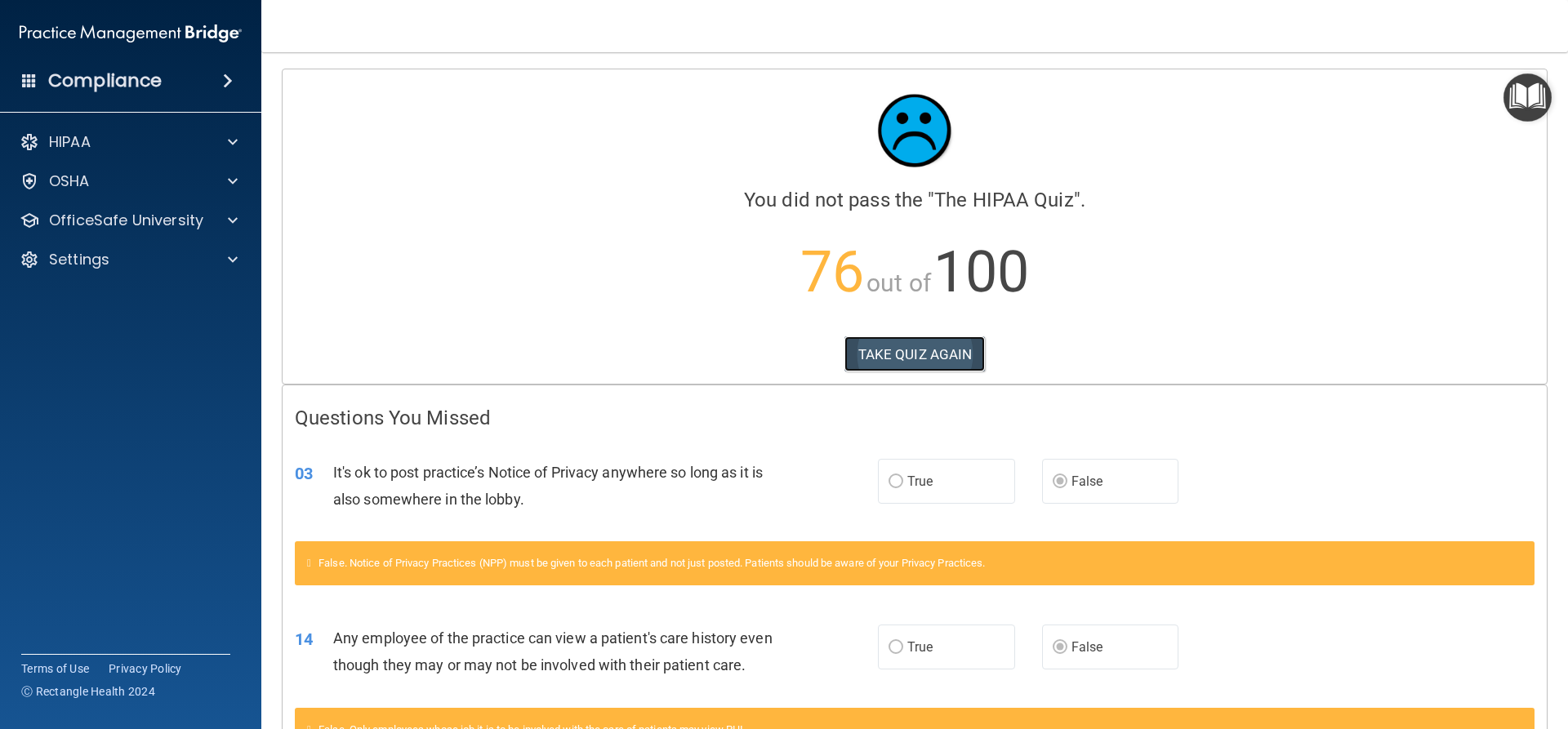
click at [901, 363] on button "TAKE QUIZ AGAIN" at bounding box center [915, 355] width 141 height 36
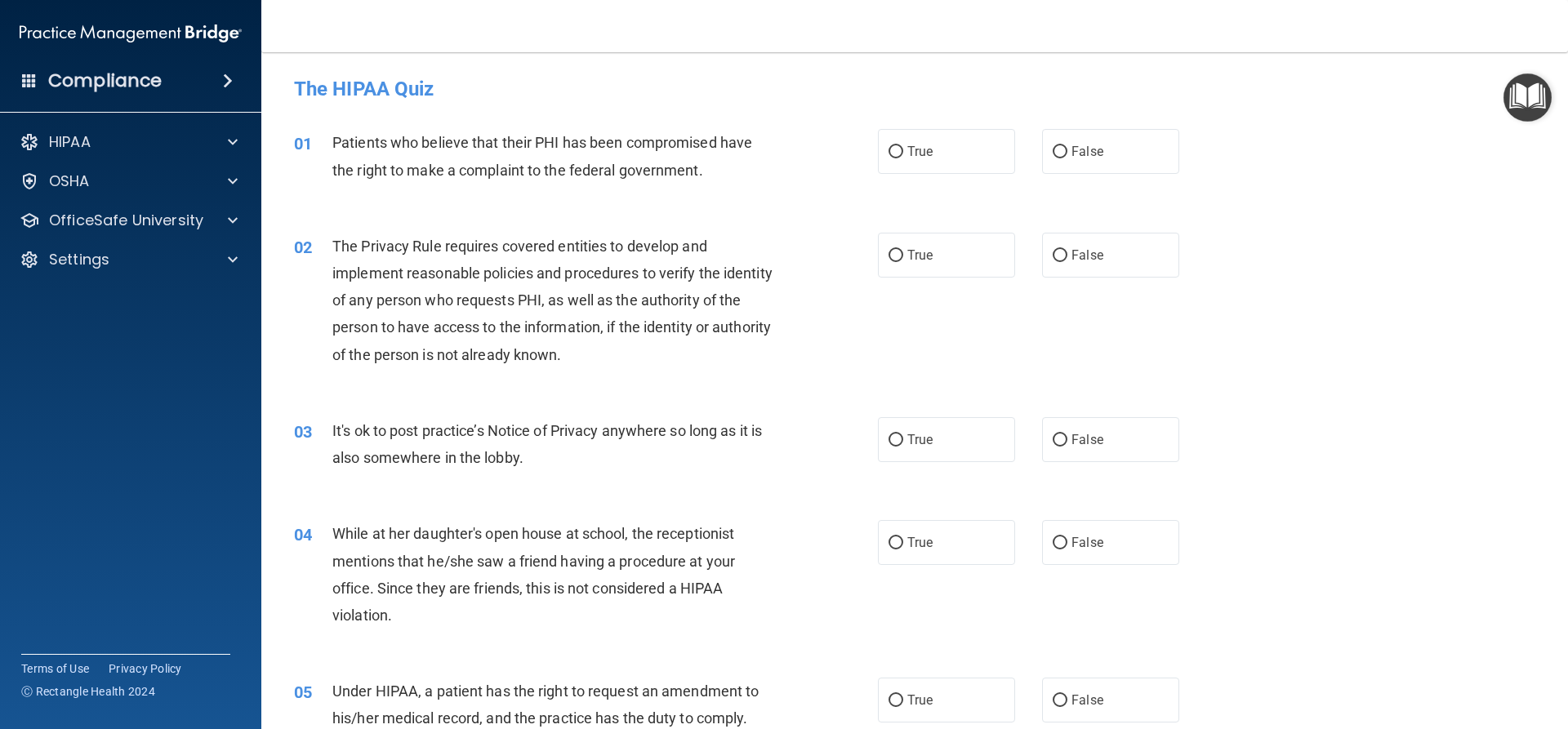
drag, startPoint x: 889, startPoint y: 162, endPoint x: 905, endPoint y: 222, distance: 62.1
click at [890, 164] on label "True" at bounding box center [946, 152] width 138 height 45
click at [890, 158] on input "True" at bounding box center [896, 153] width 14 height 13
radio input "true"
click at [900, 251] on label "True" at bounding box center [946, 255] width 138 height 45
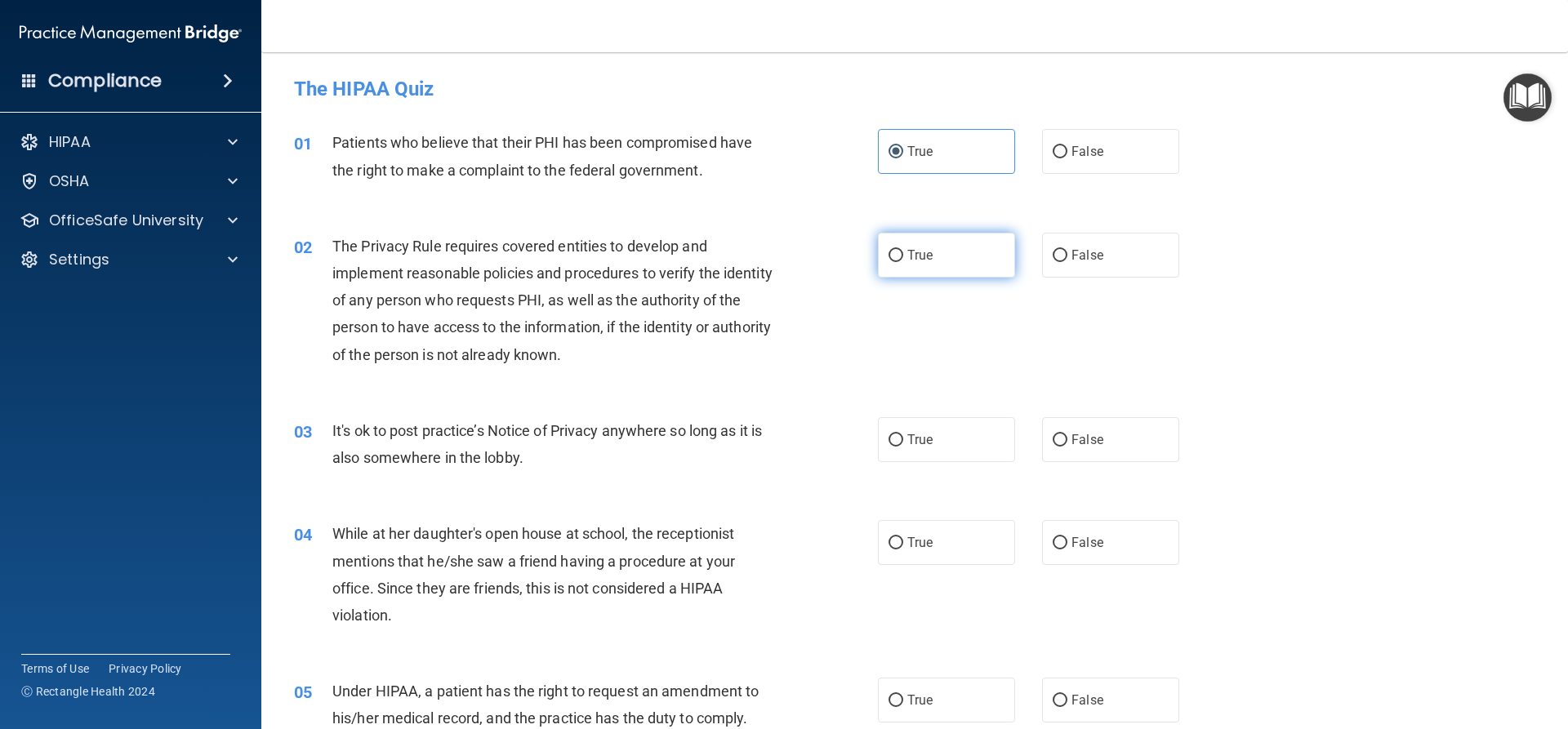
click at [900, 251] on input "True" at bounding box center [896, 256] width 14 height 13
radio input "true"
click at [1060, 443] on input "False" at bounding box center [1060, 440] width 14 height 13
radio input "true"
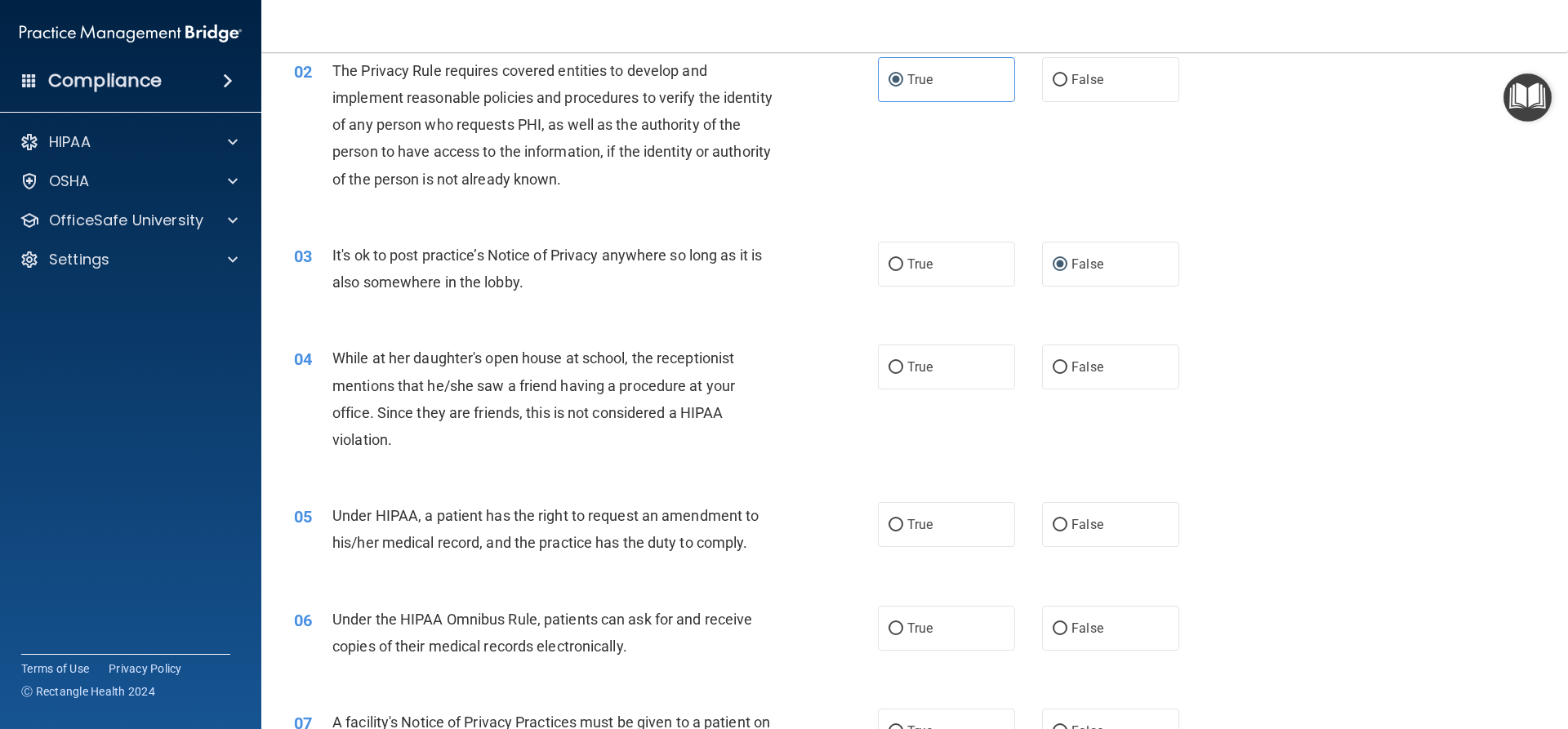
scroll to position [245, 0]
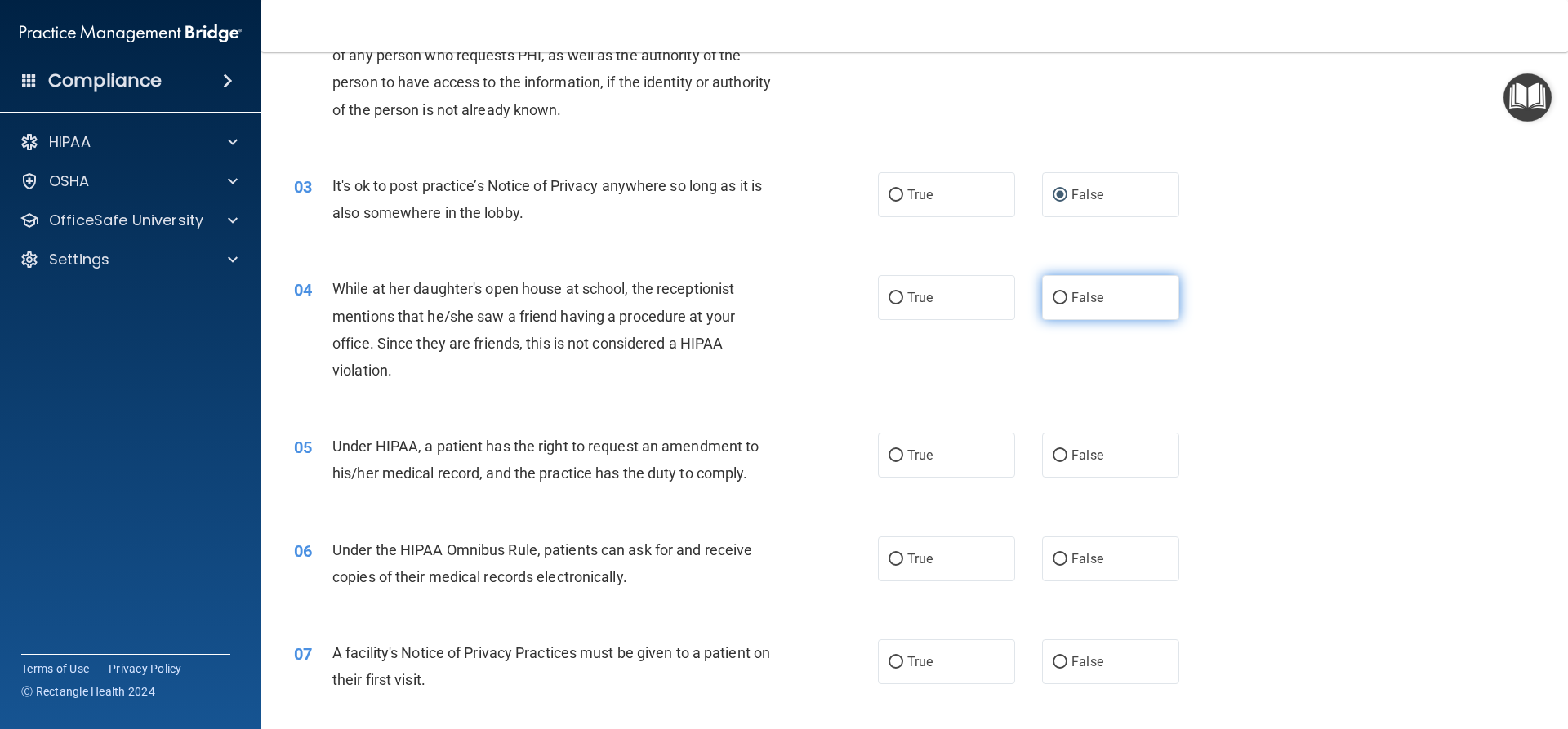
click at [1093, 293] on span "False" at bounding box center [1087, 297] width 32 height 15
click at [1068, 293] on input "False" at bounding box center [1060, 298] width 14 height 13
radio input "true"
click at [1079, 461] on span "False" at bounding box center [1087, 455] width 32 height 15
click at [1068, 461] on input "False" at bounding box center [1060, 456] width 14 height 13
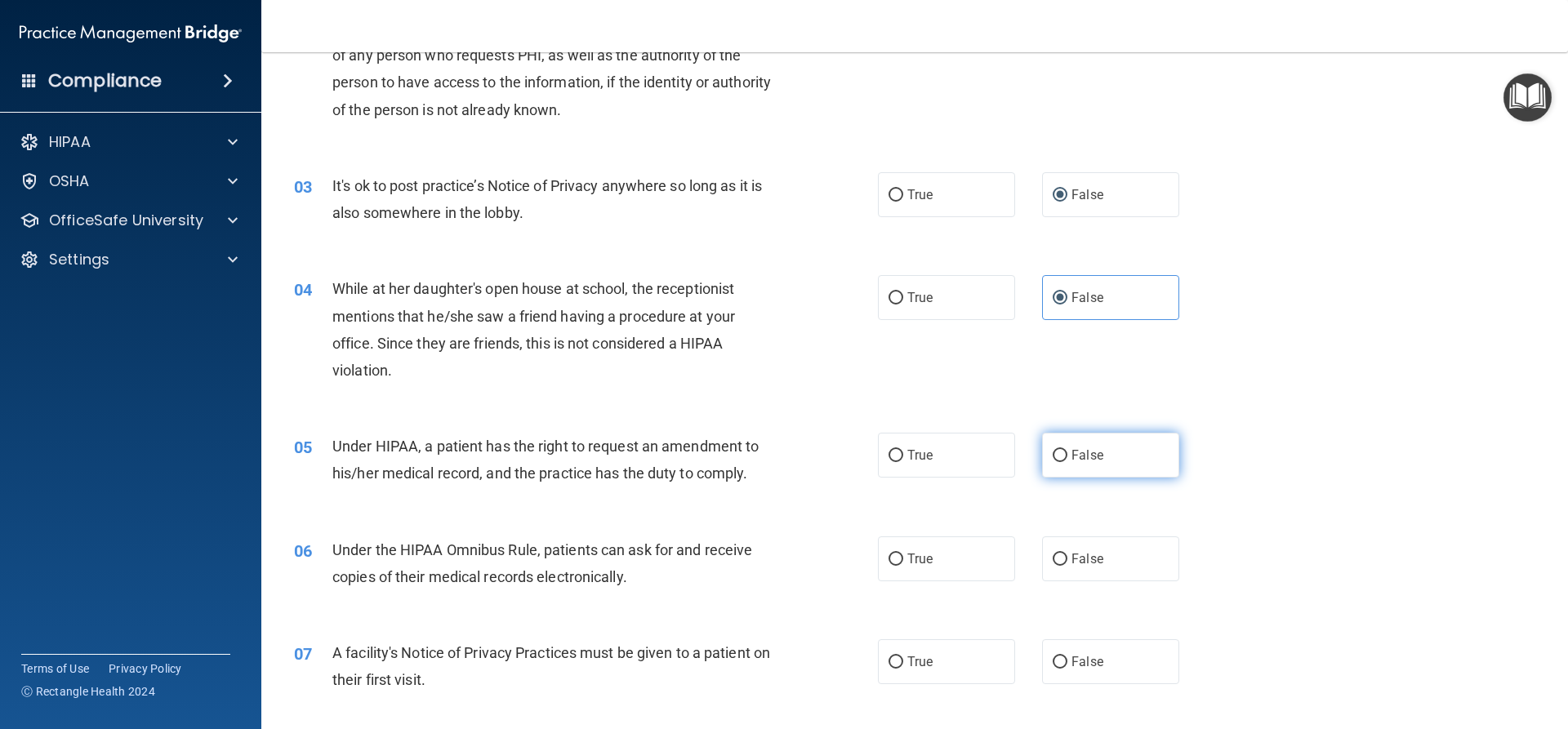
radio input "true"
click at [927, 547] on label "True" at bounding box center [946, 559] width 138 height 45
click at [903, 554] on input "True" at bounding box center [896, 560] width 14 height 13
radio input "true"
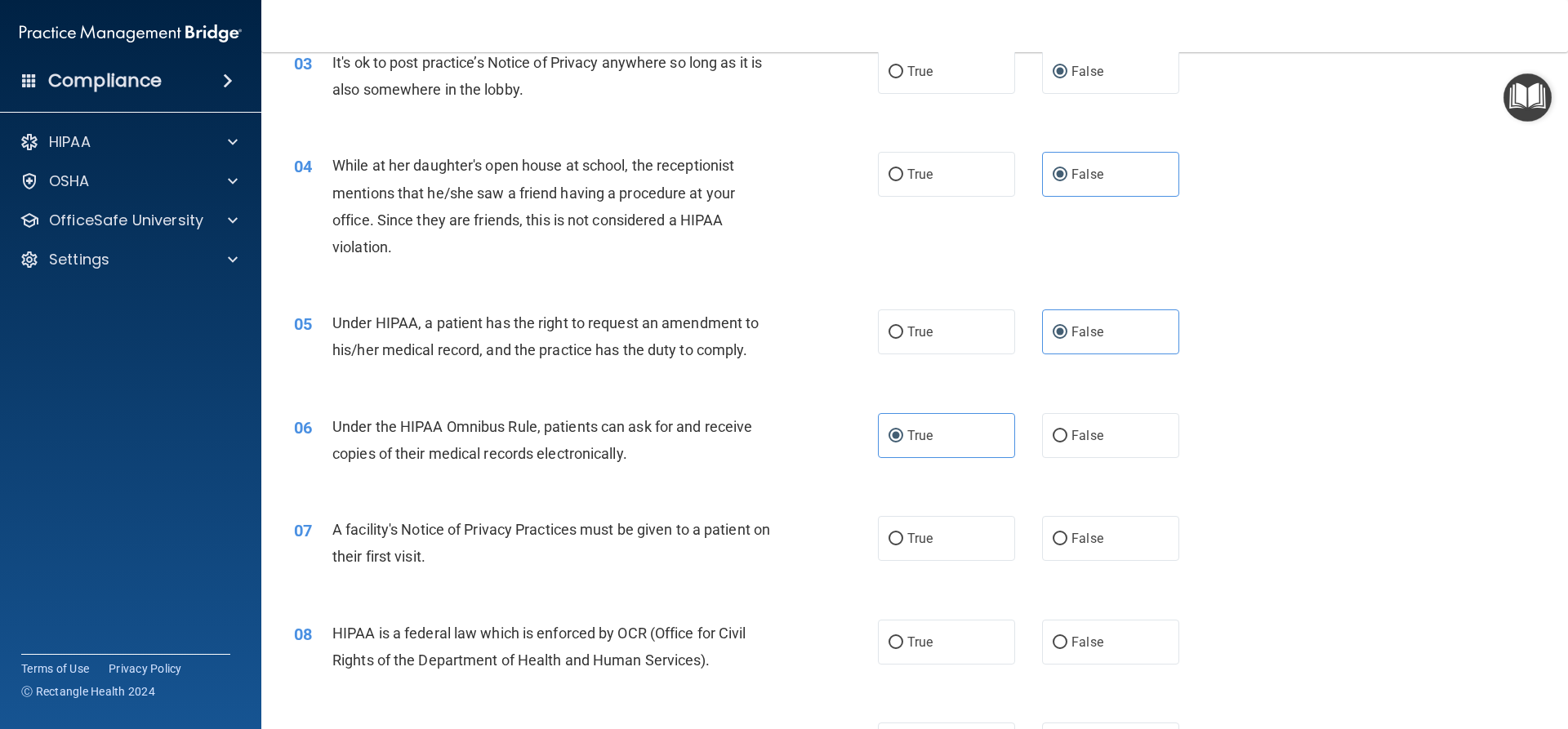
scroll to position [408, 0]
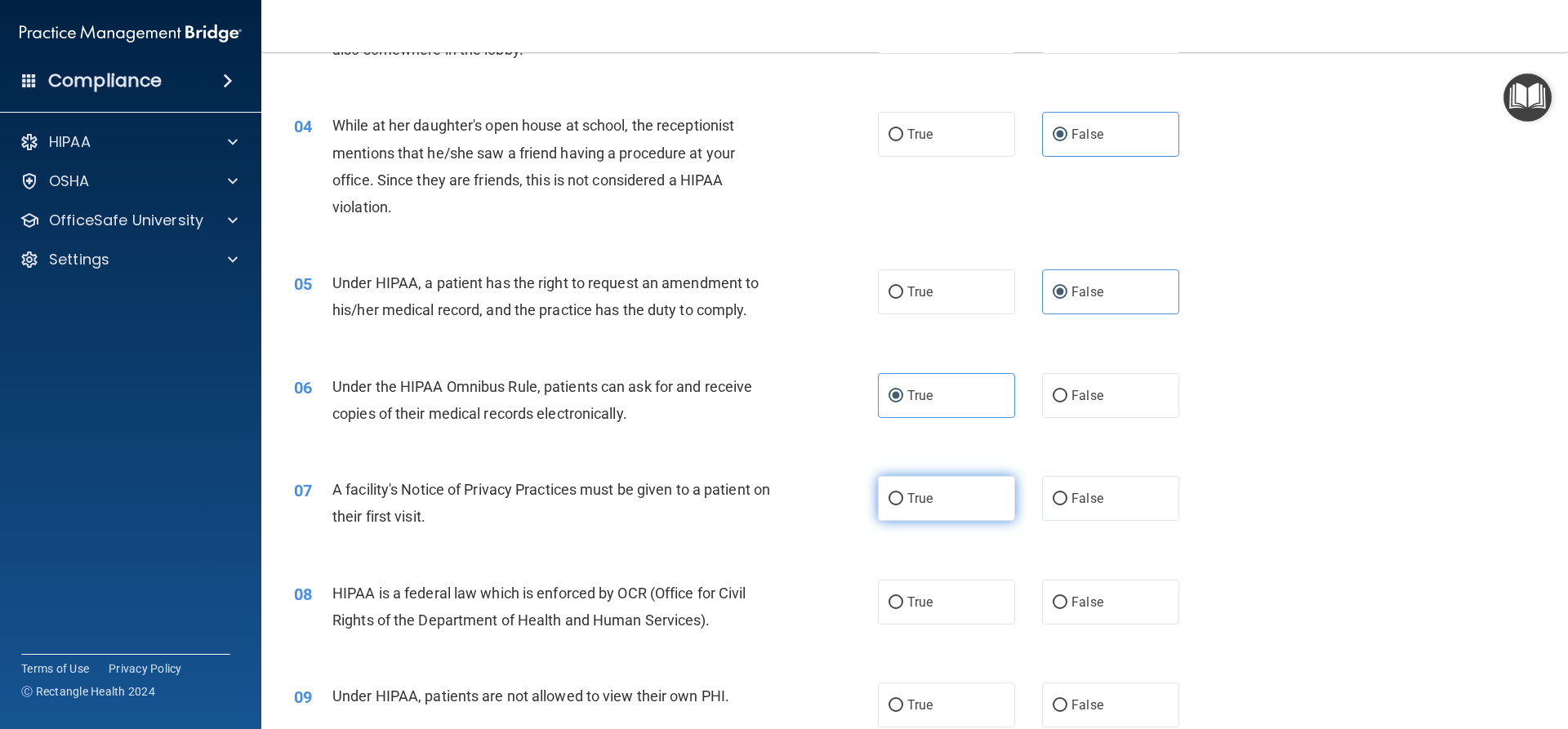
click at [935, 499] on label "True" at bounding box center [946, 498] width 138 height 45
click at [903, 499] on input "True" at bounding box center [896, 499] width 14 height 13
radio input "true"
click at [891, 606] on input "True" at bounding box center [896, 603] width 14 height 13
radio input "true"
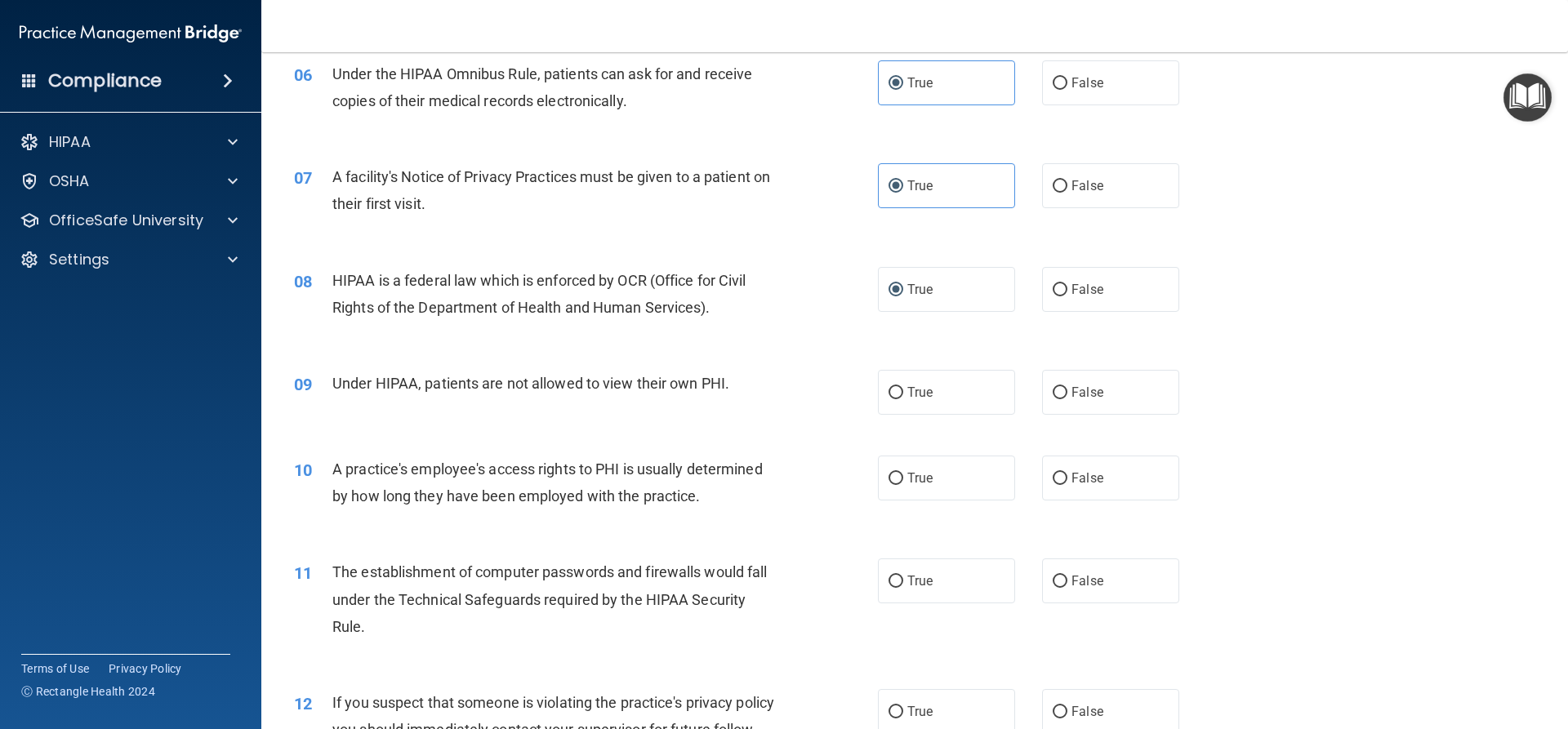
scroll to position [734, 0]
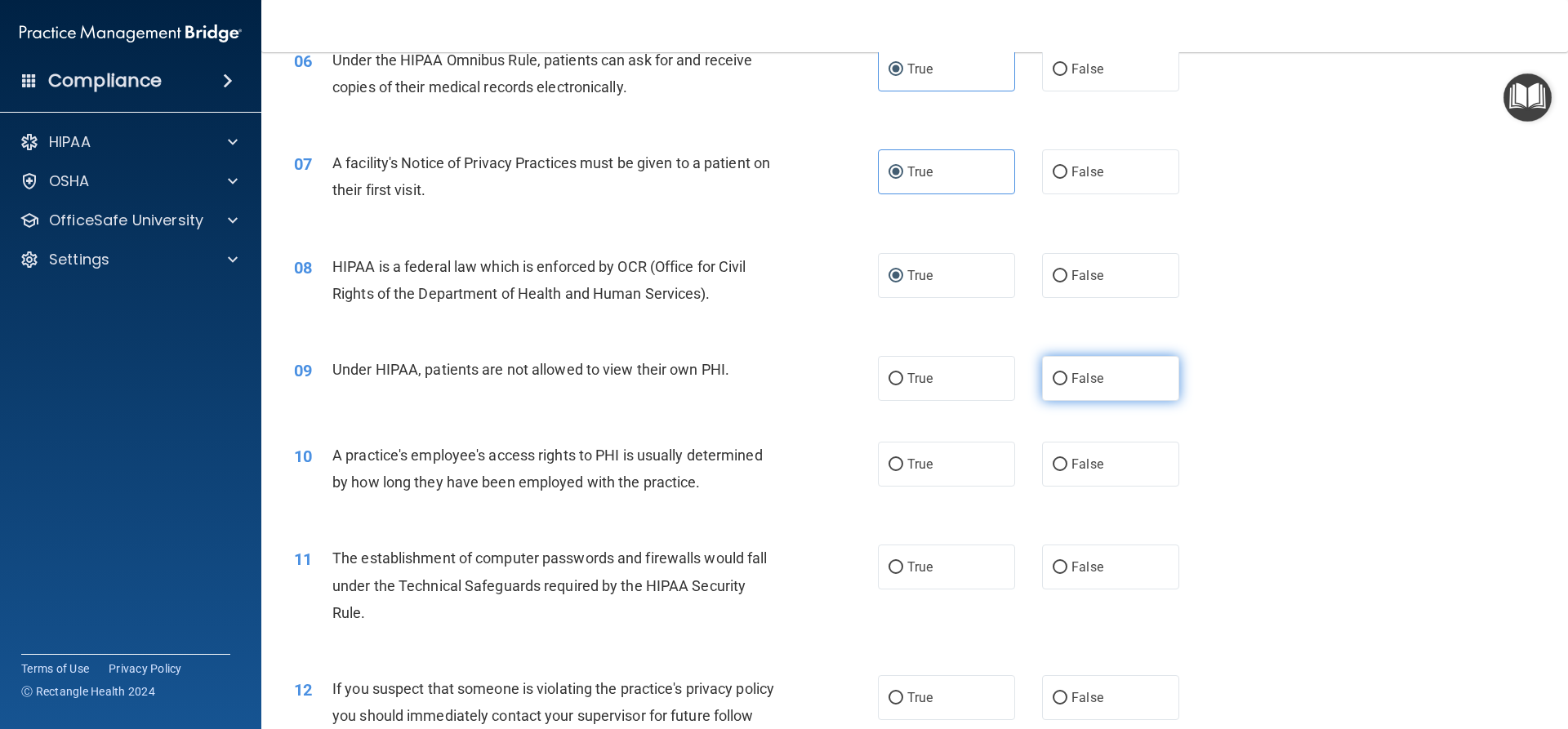
click at [1086, 382] on span "False" at bounding box center [1087, 378] width 32 height 15
click at [1068, 382] on input "False" at bounding box center [1060, 379] width 14 height 13
radio input "true"
click at [1078, 479] on label "False" at bounding box center [1111, 464] width 138 height 45
click at [1068, 471] on input "False" at bounding box center [1060, 465] width 14 height 13
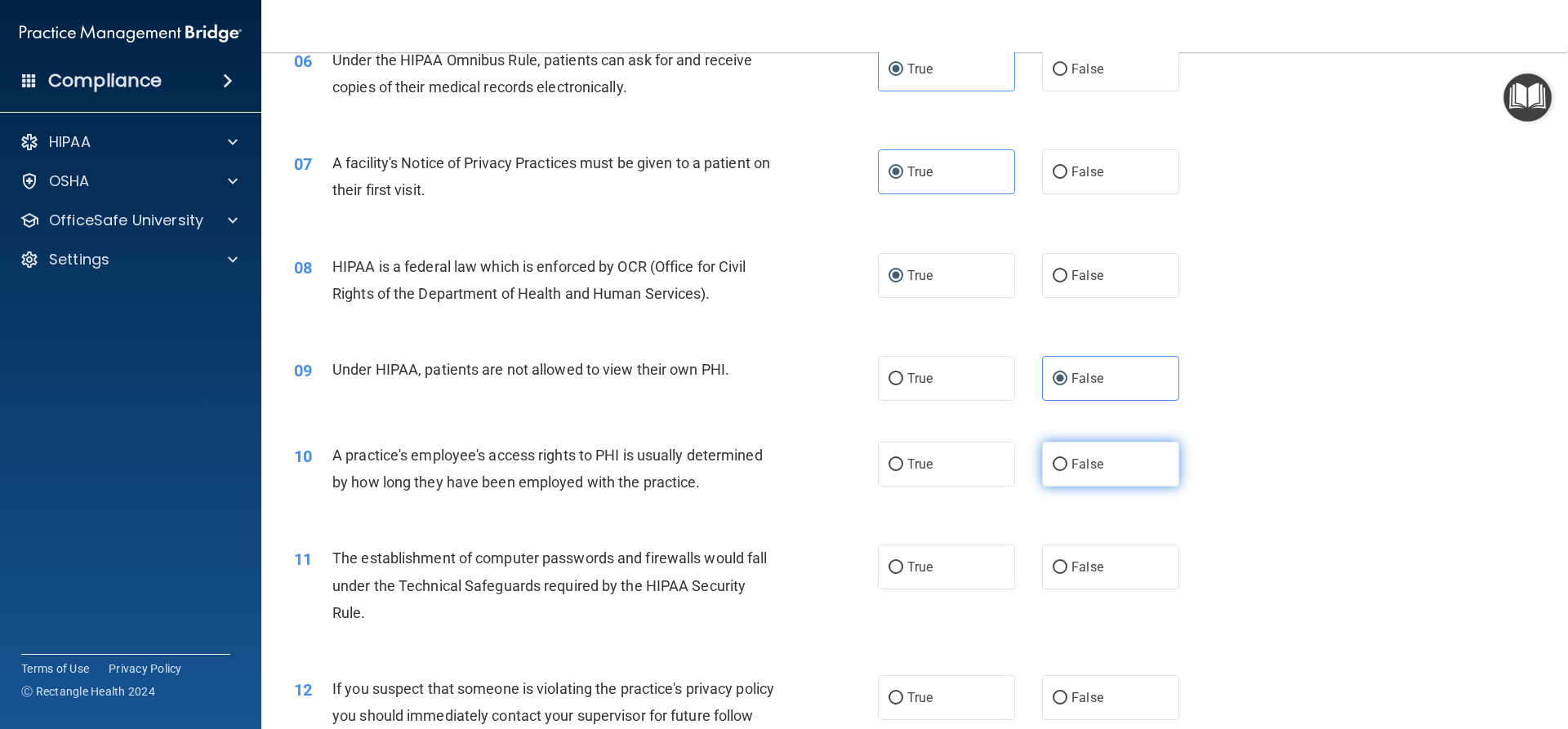
radio input "true"
click at [936, 556] on label "True" at bounding box center [946, 567] width 138 height 45
click at [903, 562] on input "True" at bounding box center [896, 568] width 14 height 13
radio input "true"
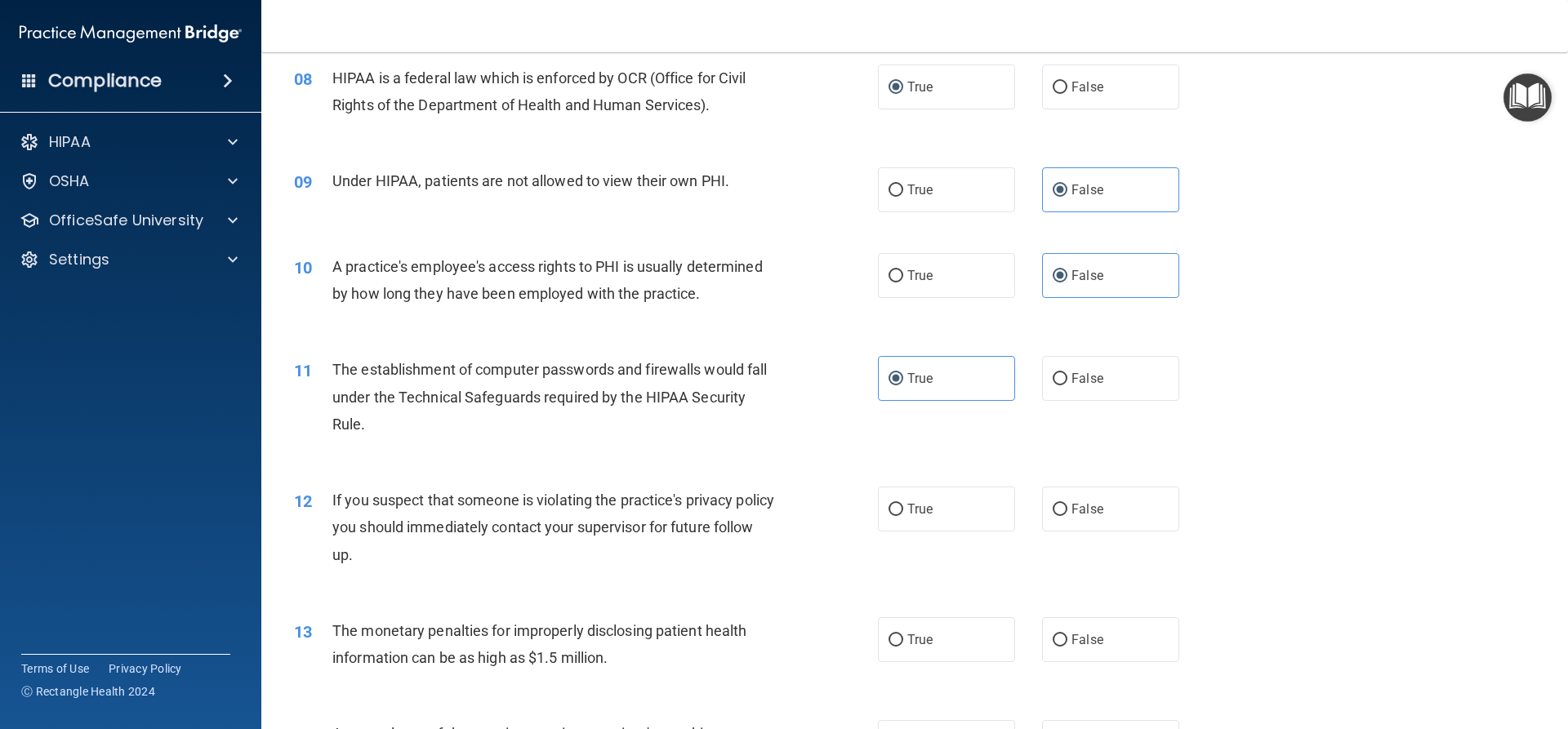
scroll to position [980, 0]
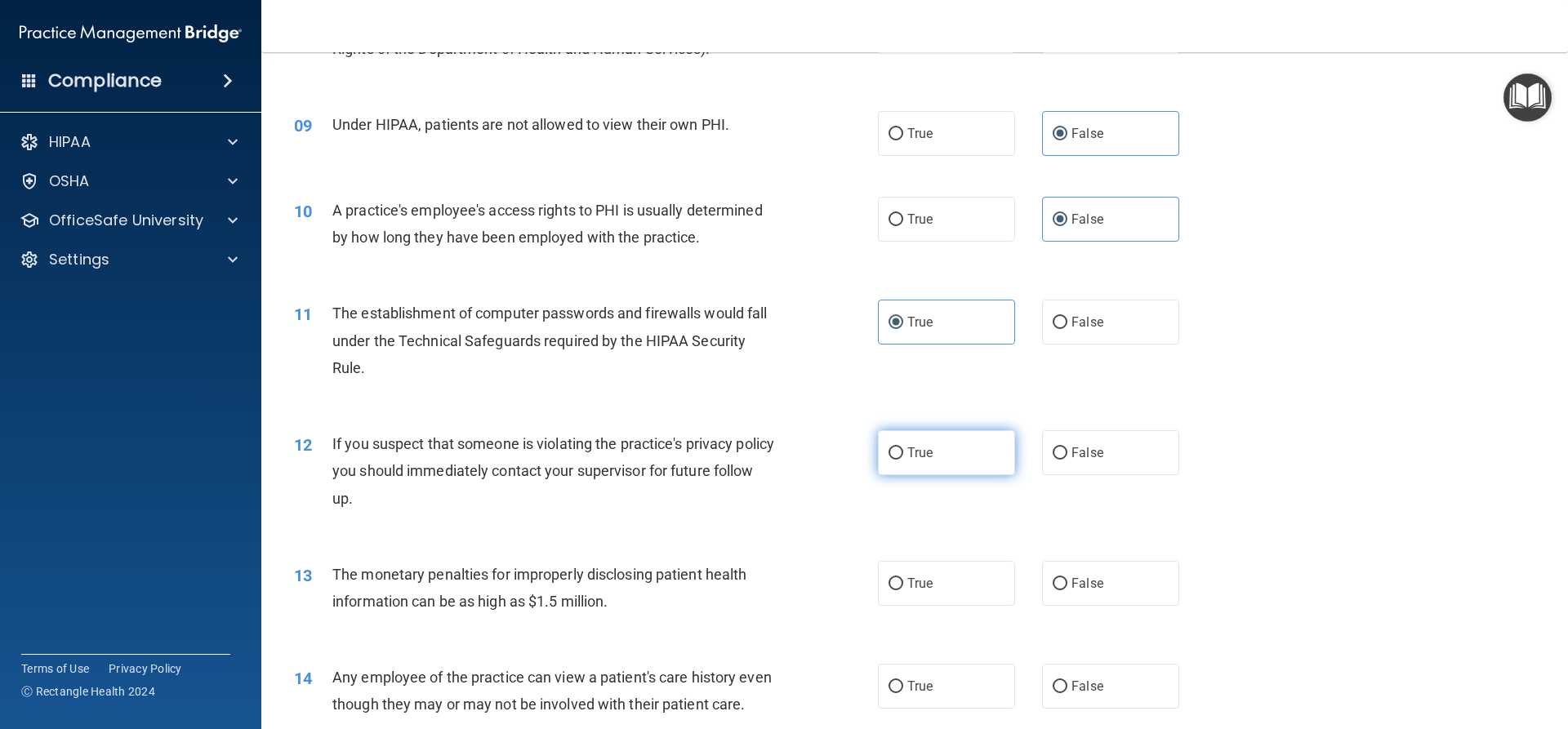
click at [923, 450] on span "True" at bounding box center [920, 452] width 25 height 15
click at [903, 450] on input "True" at bounding box center [896, 454] width 14 height 13
radio input "true"
click at [908, 595] on label "True" at bounding box center [946, 583] width 138 height 45
click at [903, 591] on input "True" at bounding box center [896, 584] width 14 height 13
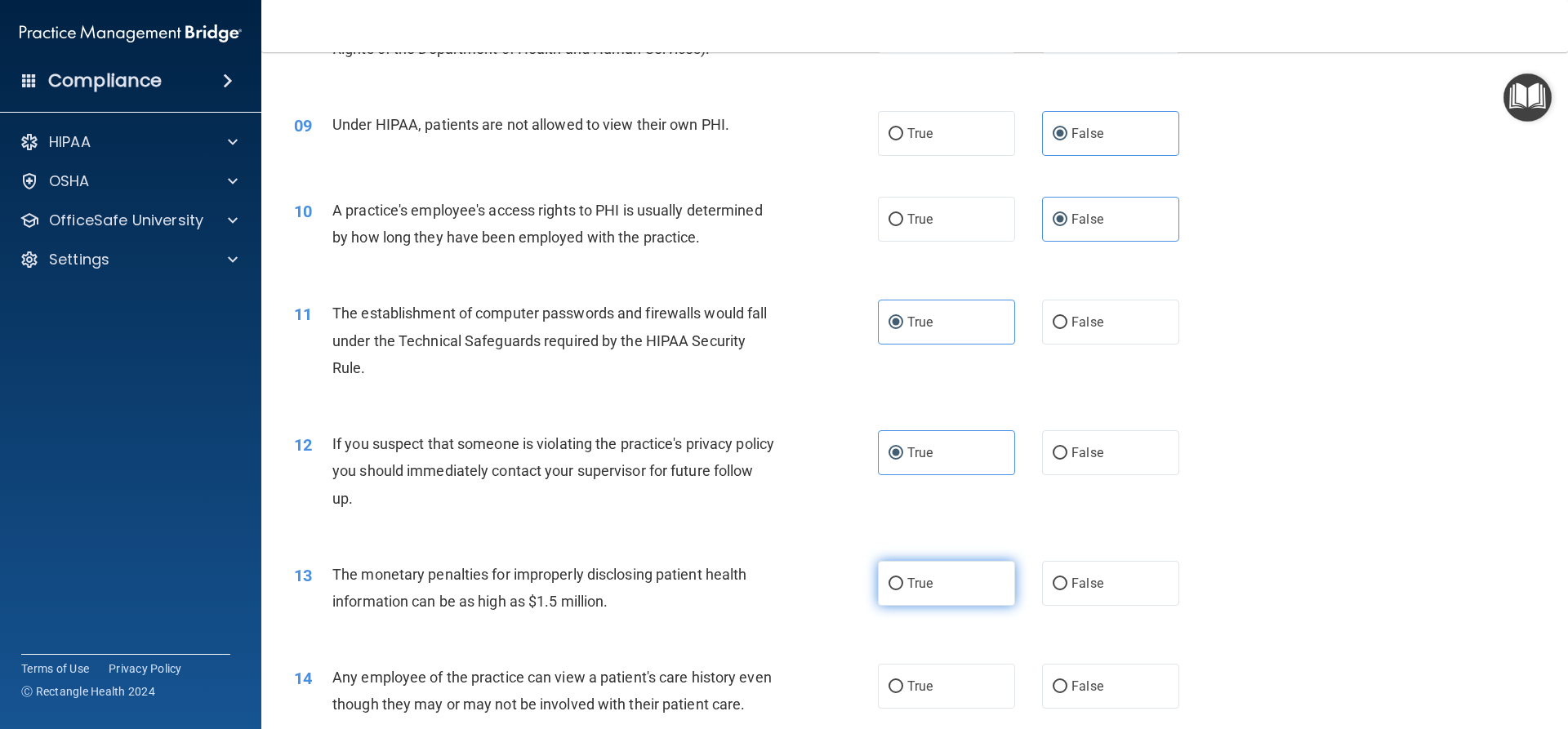
radio input "true"
click at [1082, 683] on span "False" at bounding box center [1087, 686] width 32 height 15
click at [1068, 683] on input "False" at bounding box center [1060, 687] width 14 height 13
radio input "true"
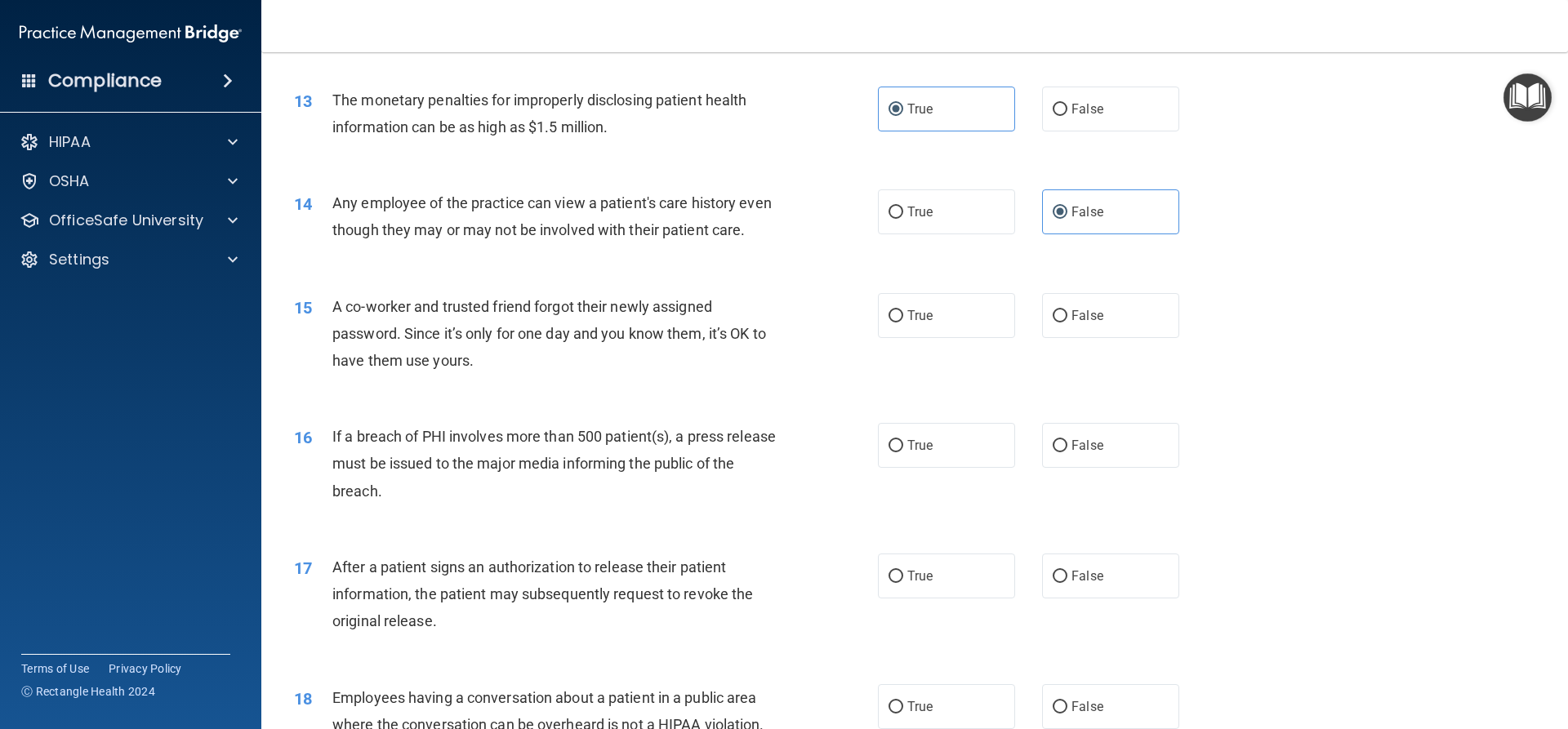
scroll to position [1470, 0]
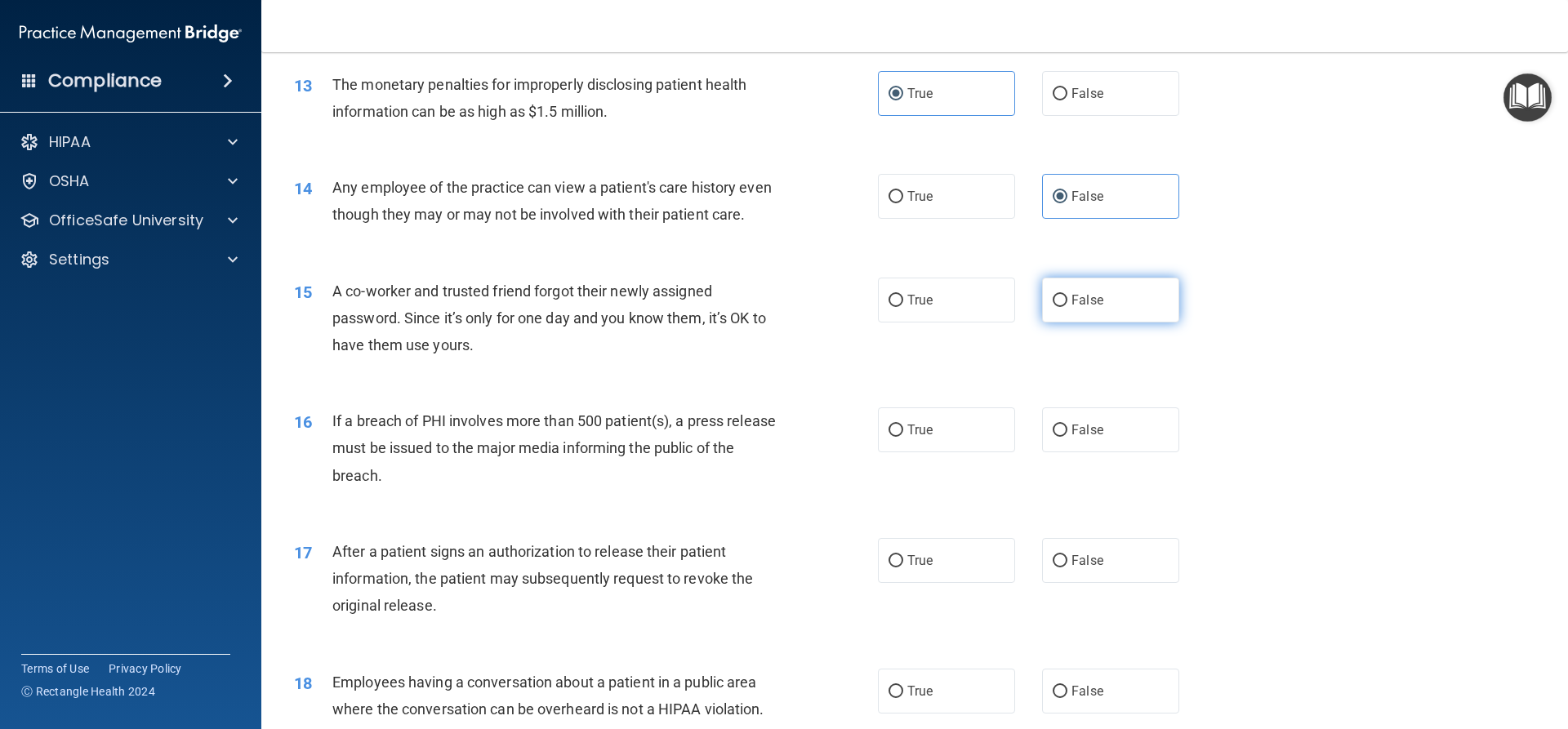
click at [1071, 308] on span "False" at bounding box center [1087, 299] width 32 height 15
click at [1068, 307] on input "False" at bounding box center [1060, 301] width 14 height 13
radio input "true"
click at [943, 451] on label "True" at bounding box center [946, 430] width 138 height 45
click at [903, 437] on input "True" at bounding box center [896, 431] width 14 height 13
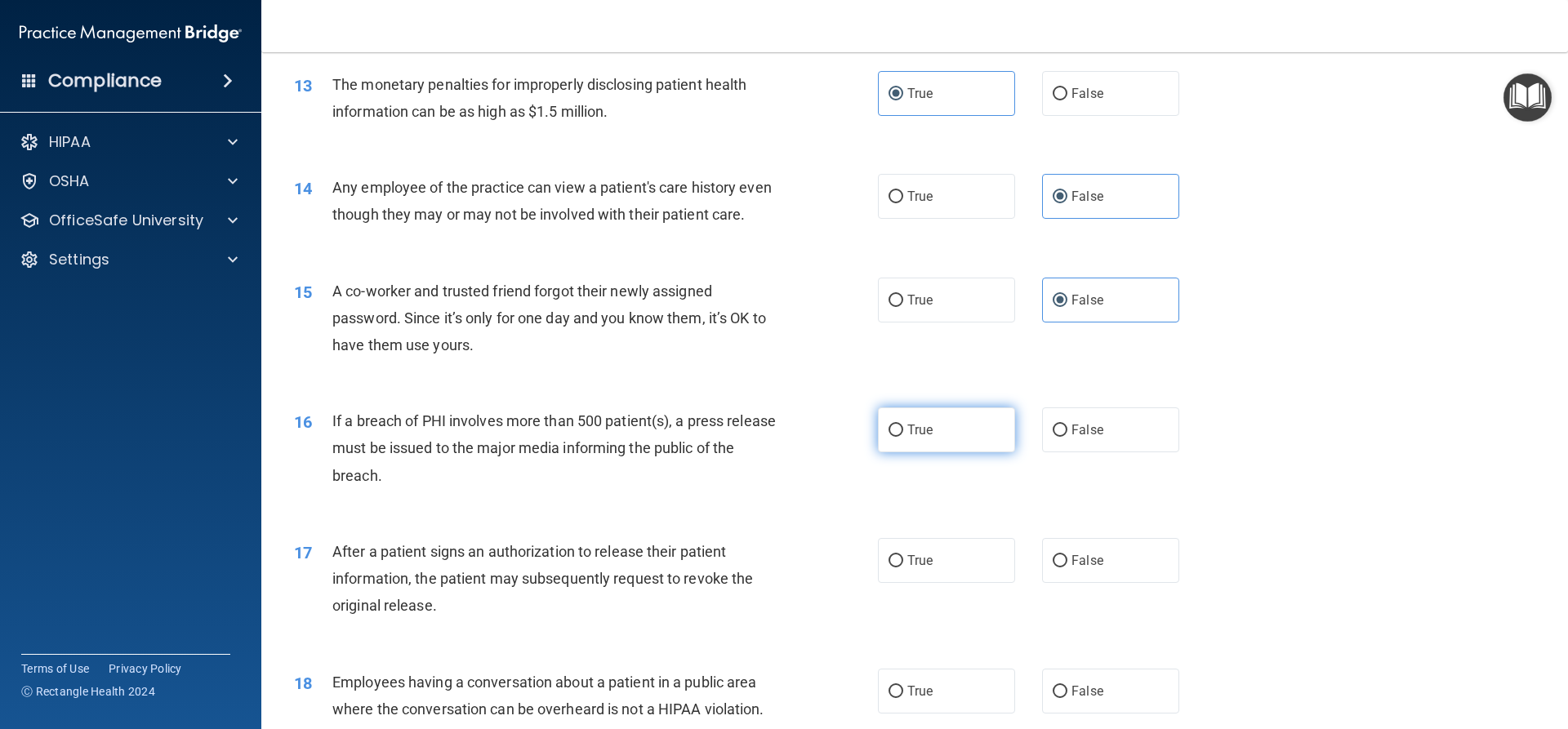
radio input "true"
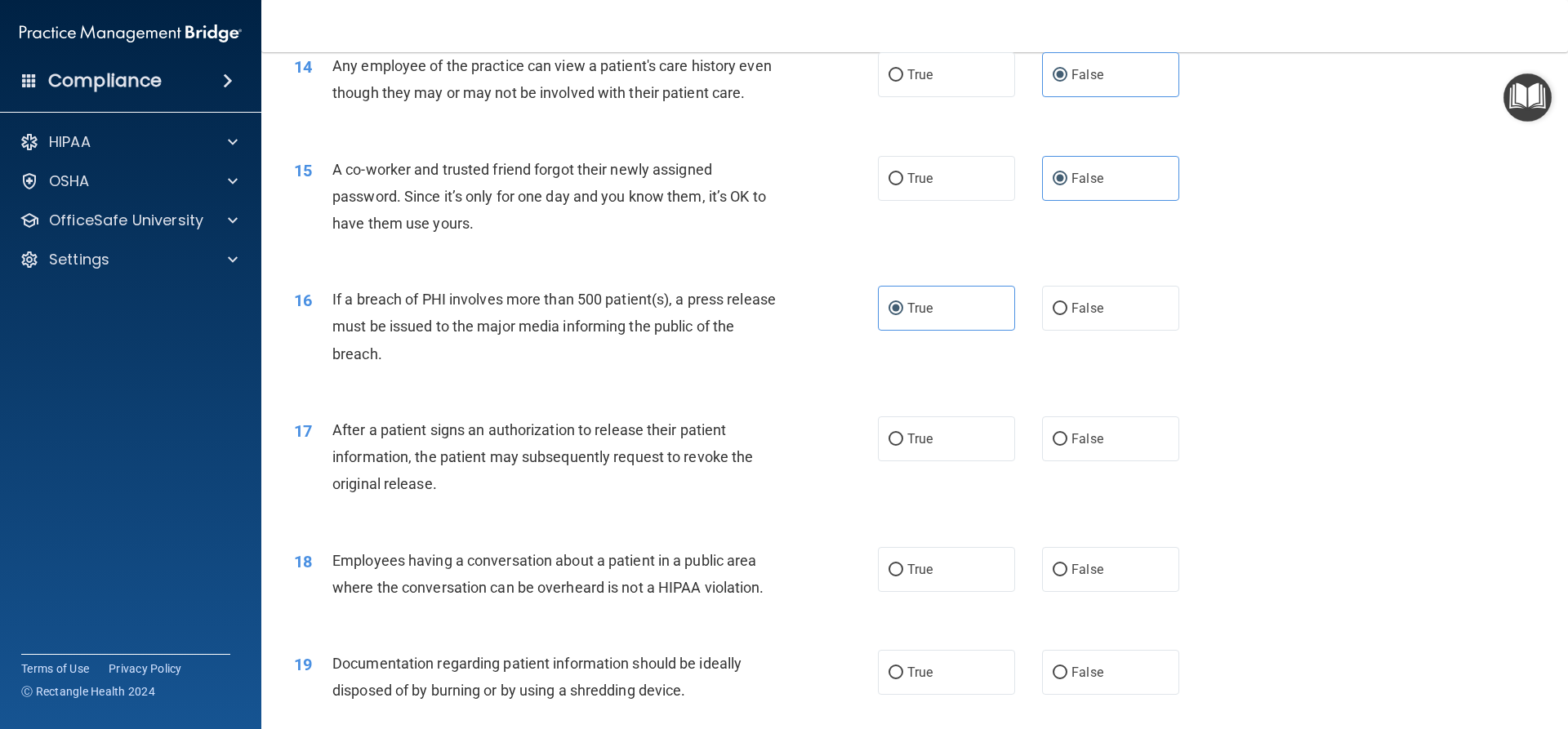
scroll to position [1796, 0]
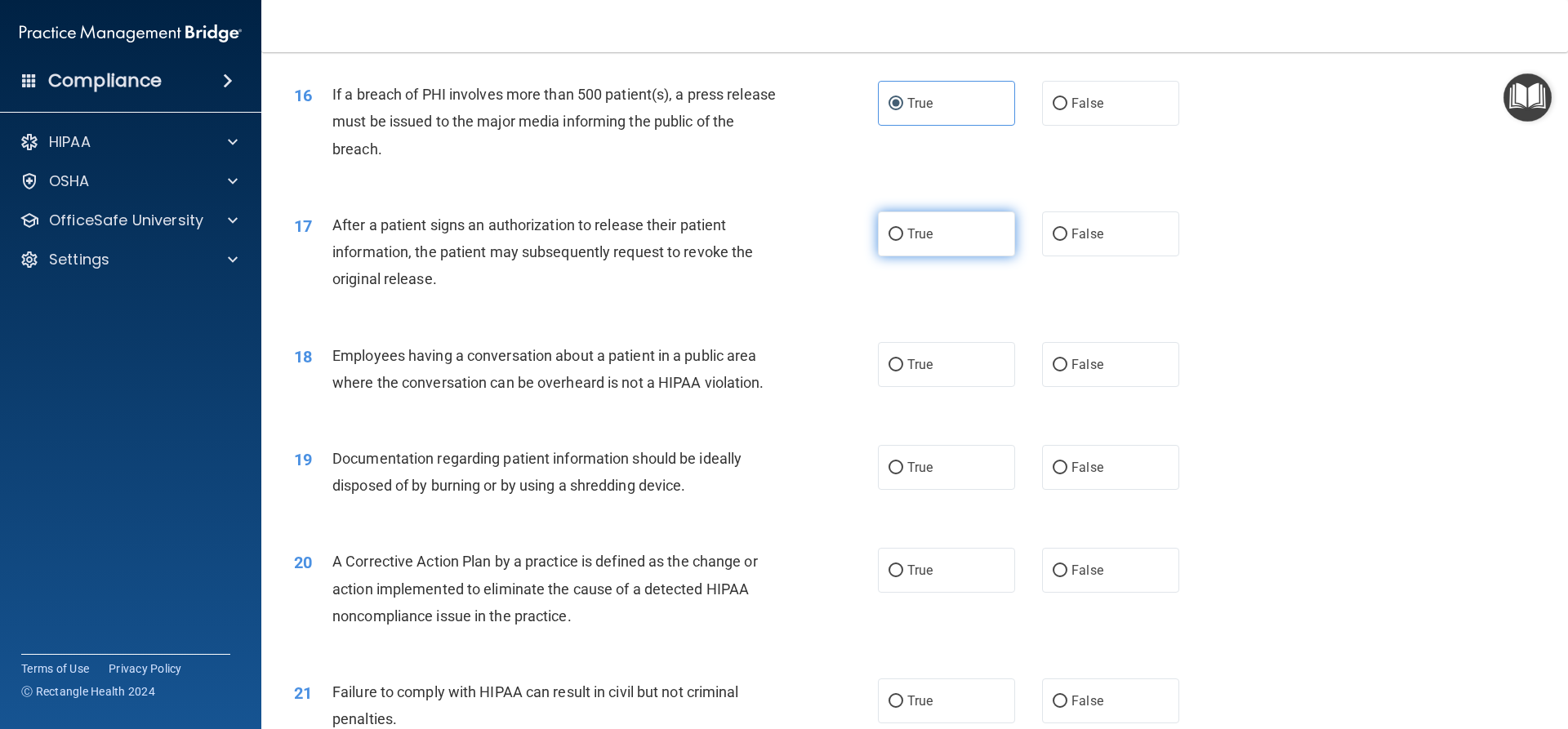
click at [951, 248] on label "True" at bounding box center [946, 234] width 138 height 45
click at [903, 241] on input "True" at bounding box center [896, 235] width 14 height 13
radio input "true"
click at [1077, 373] on span "False" at bounding box center [1087, 364] width 32 height 15
click at [1068, 372] on input "False" at bounding box center [1060, 365] width 14 height 13
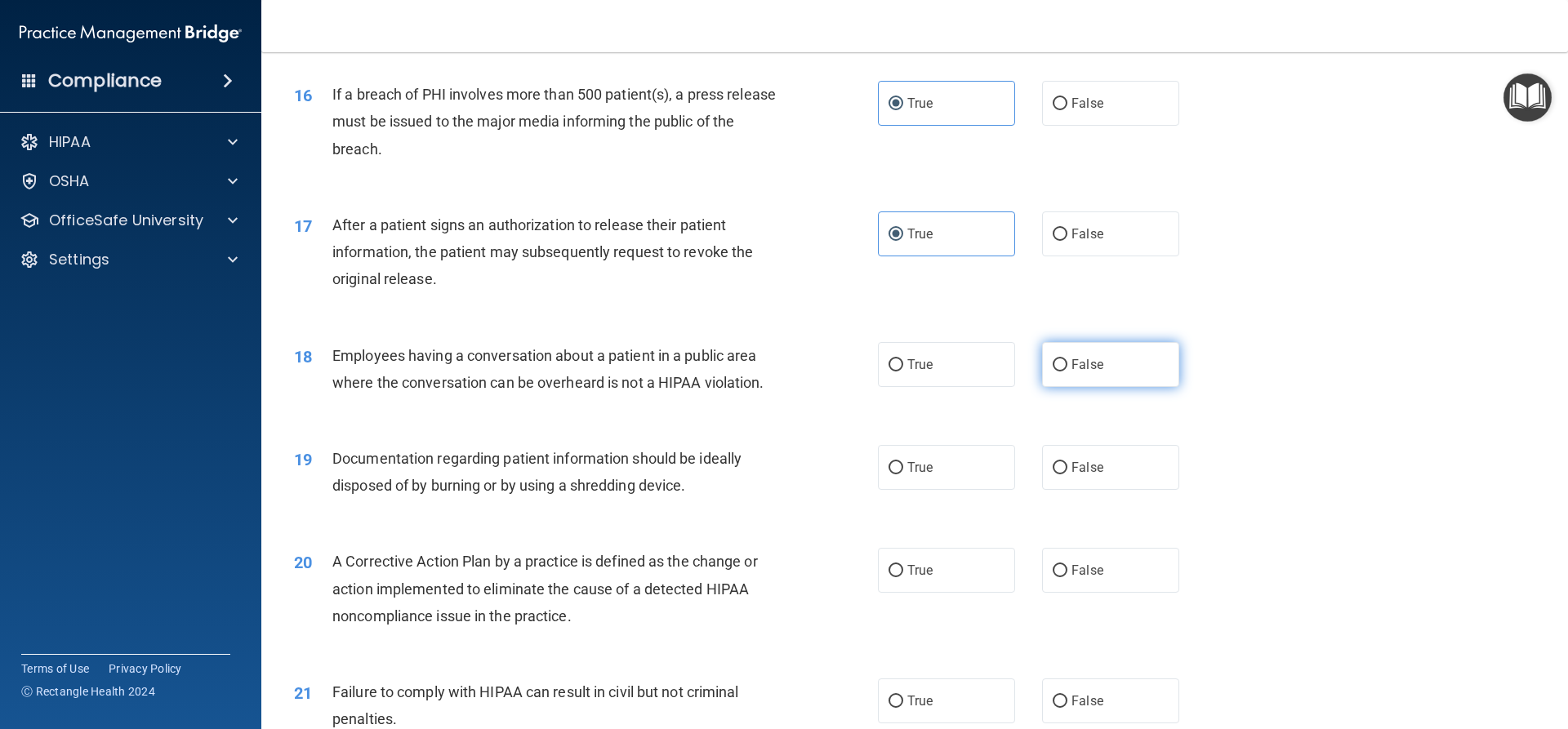
radio input "true"
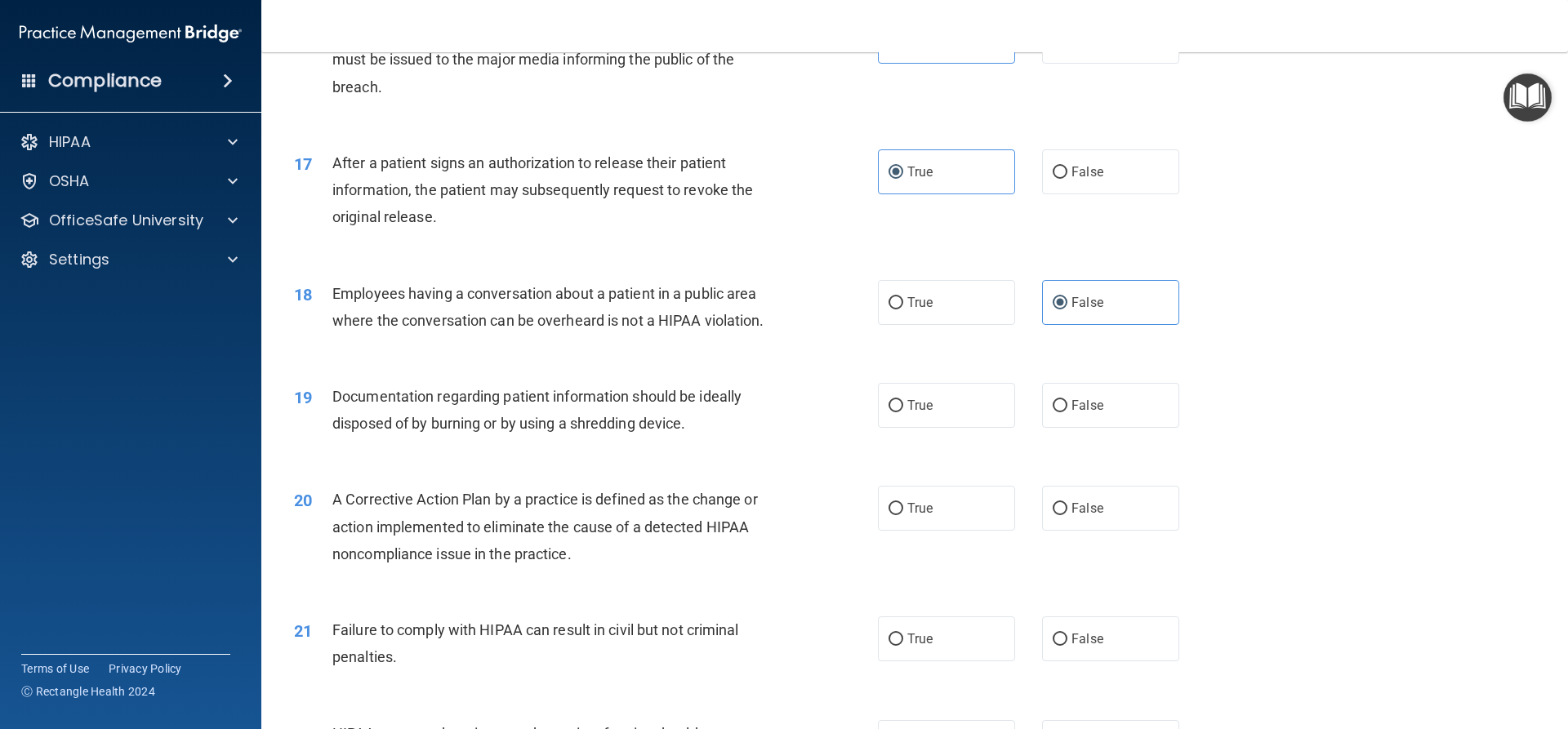
scroll to position [1959, 0]
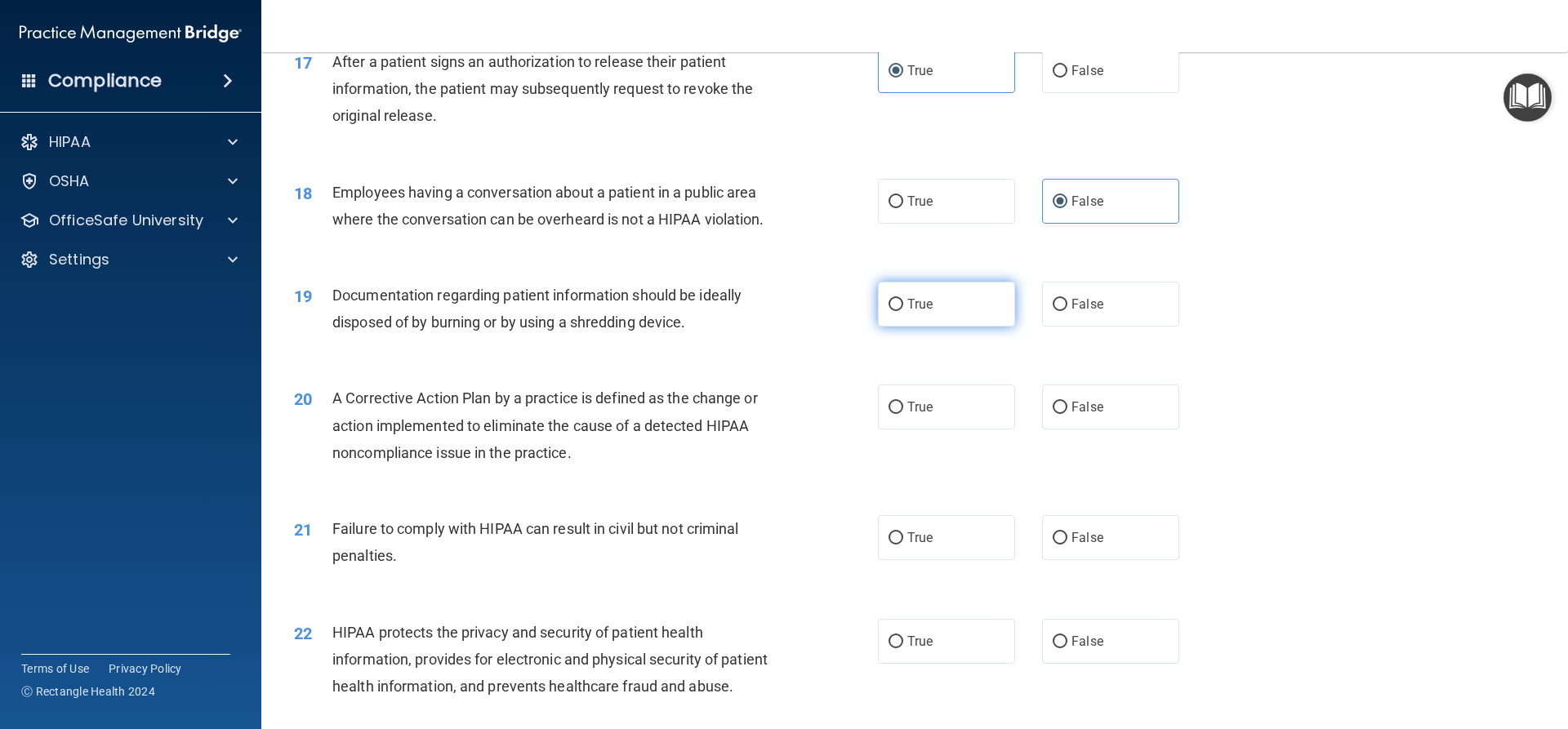
click at [918, 312] on span "True" at bounding box center [920, 304] width 25 height 15
click at [903, 311] on input "True" at bounding box center [896, 305] width 14 height 13
radio input "true"
click at [924, 415] on span "True" at bounding box center [920, 406] width 25 height 15
click at [903, 414] on input "True" at bounding box center [896, 408] width 14 height 13
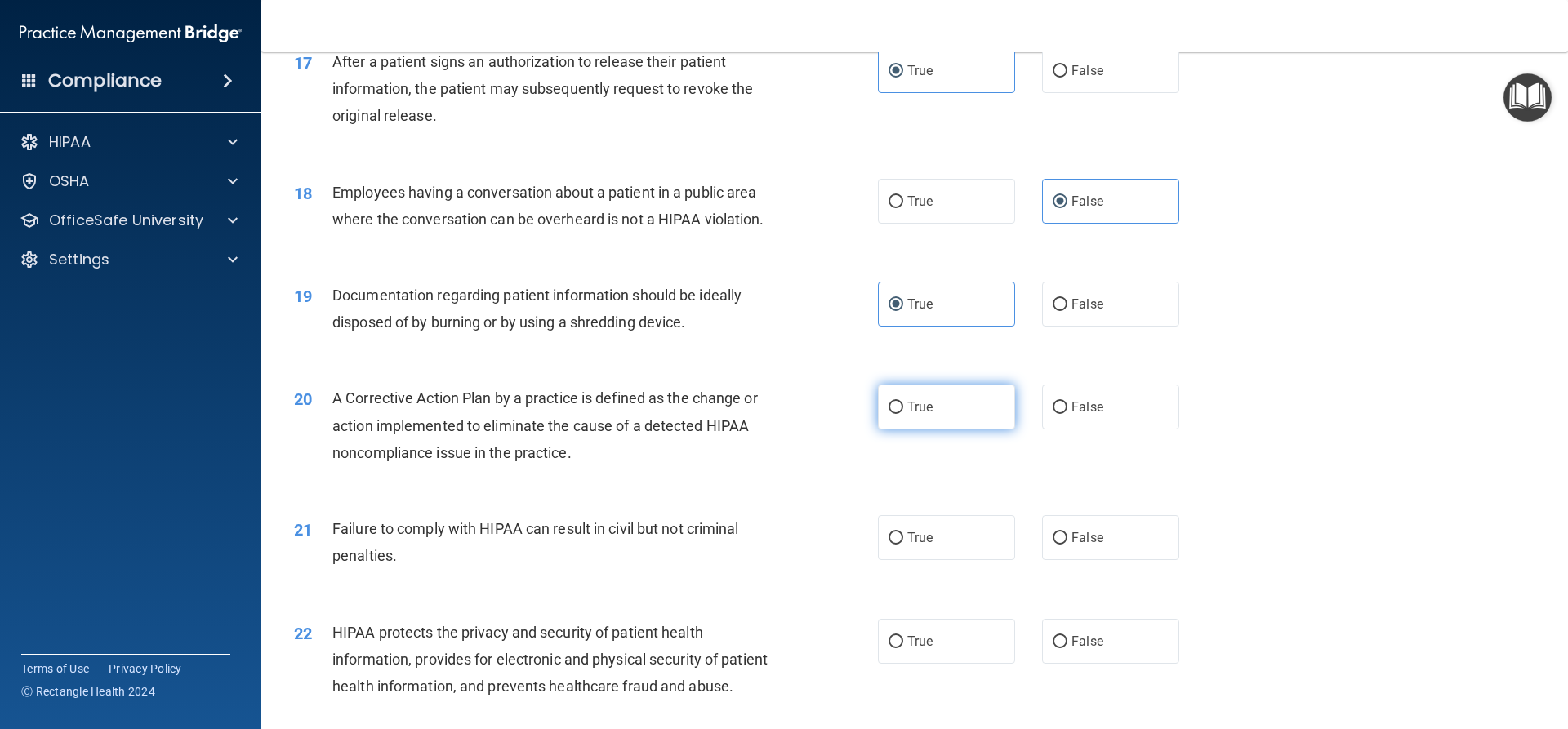
radio input "true"
click at [1069, 560] on label "False" at bounding box center [1111, 538] width 138 height 45
click at [1068, 544] on input "False" at bounding box center [1060, 538] width 14 height 13
radio input "true"
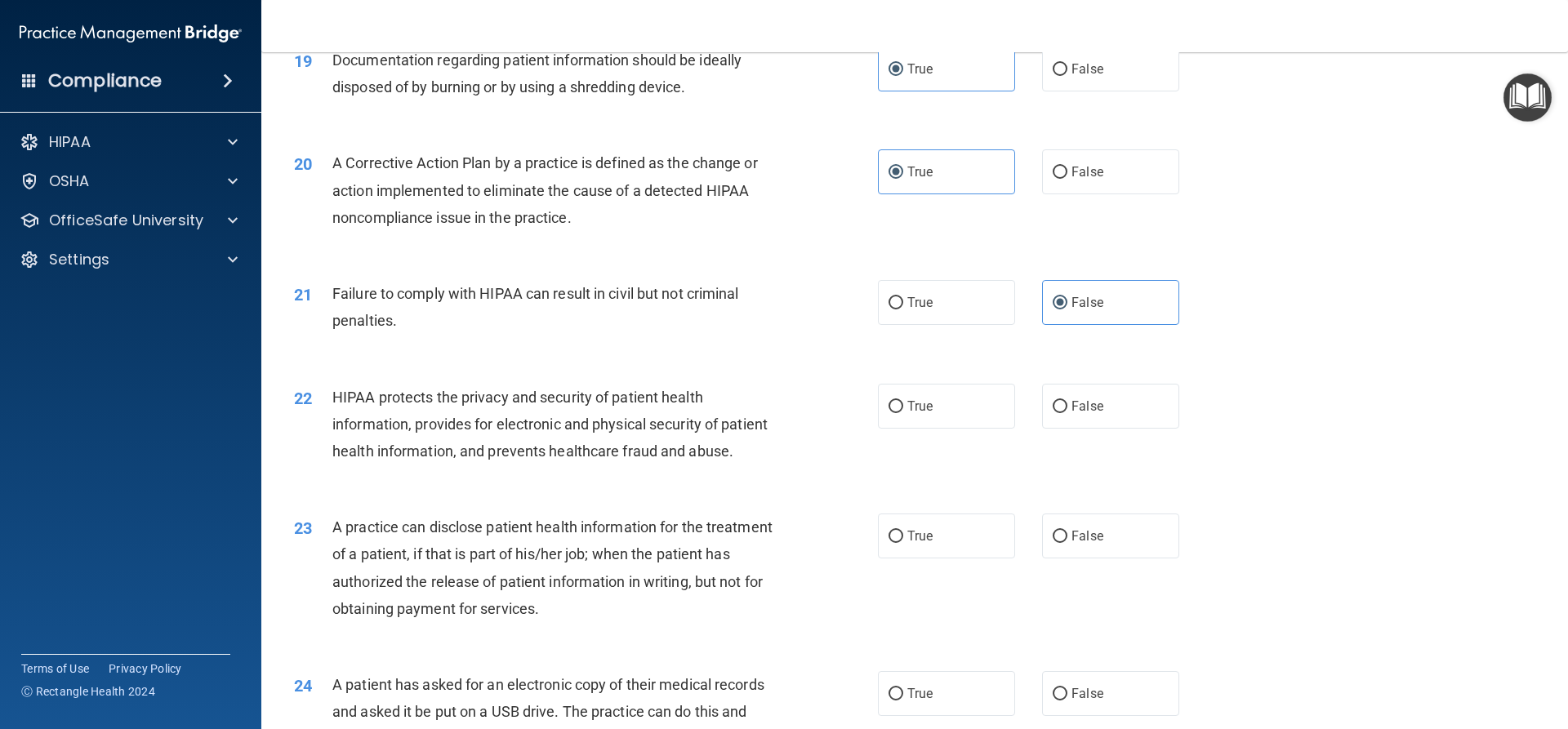
scroll to position [2204, 0]
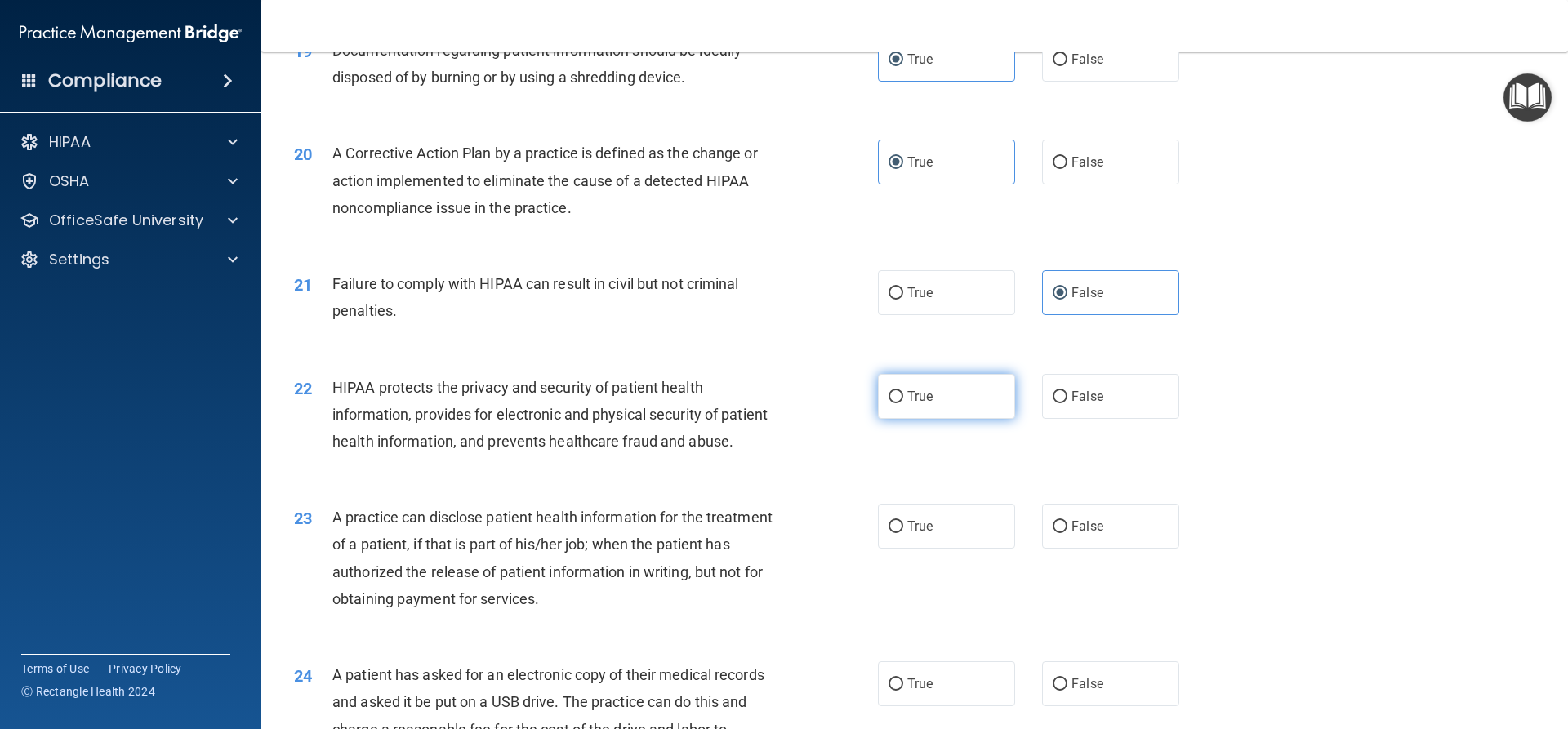
click at [955, 418] on label "True" at bounding box center [946, 396] width 138 height 45
click at [903, 403] on input "True" at bounding box center [896, 397] width 14 height 13
radio input "true"
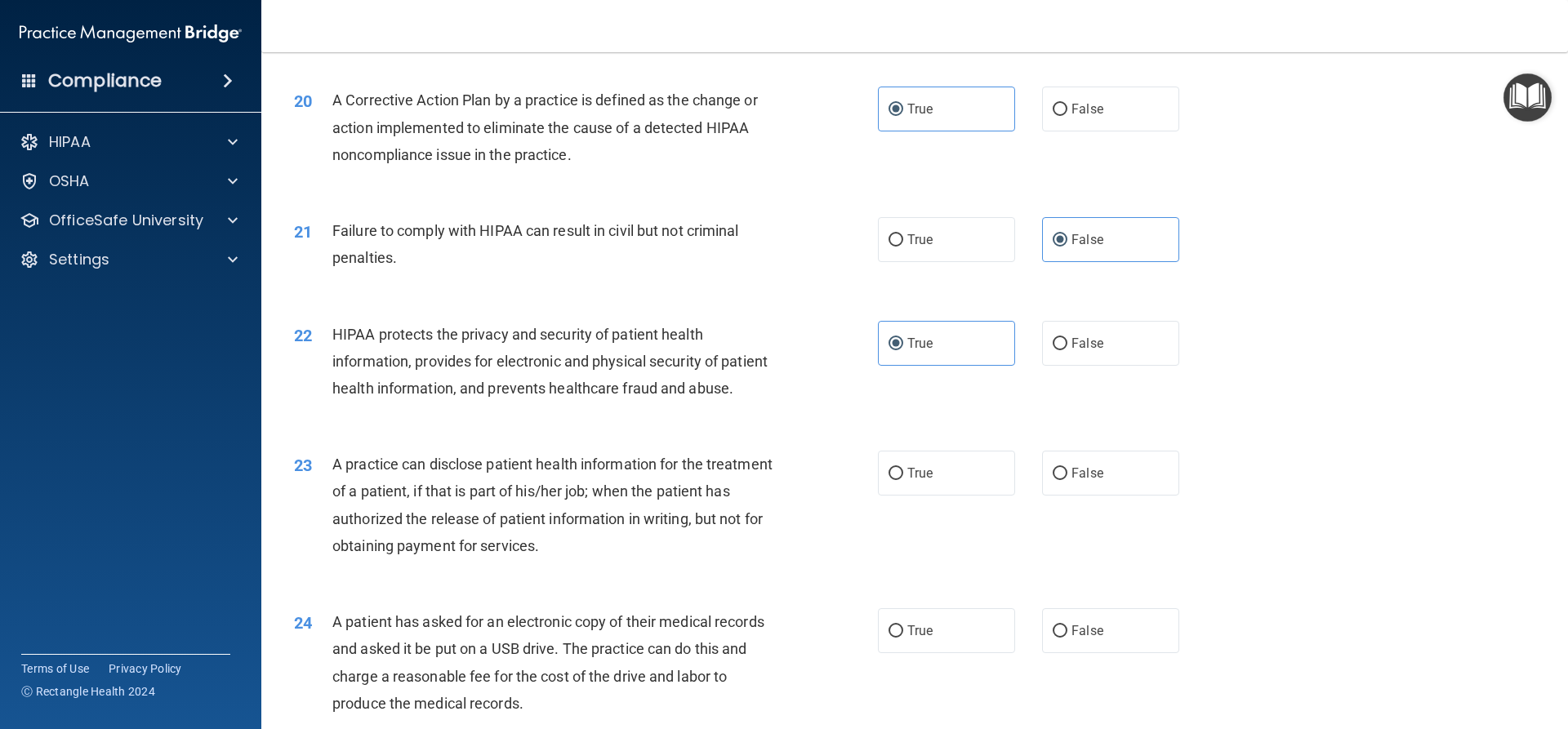
scroll to position [2286, 0]
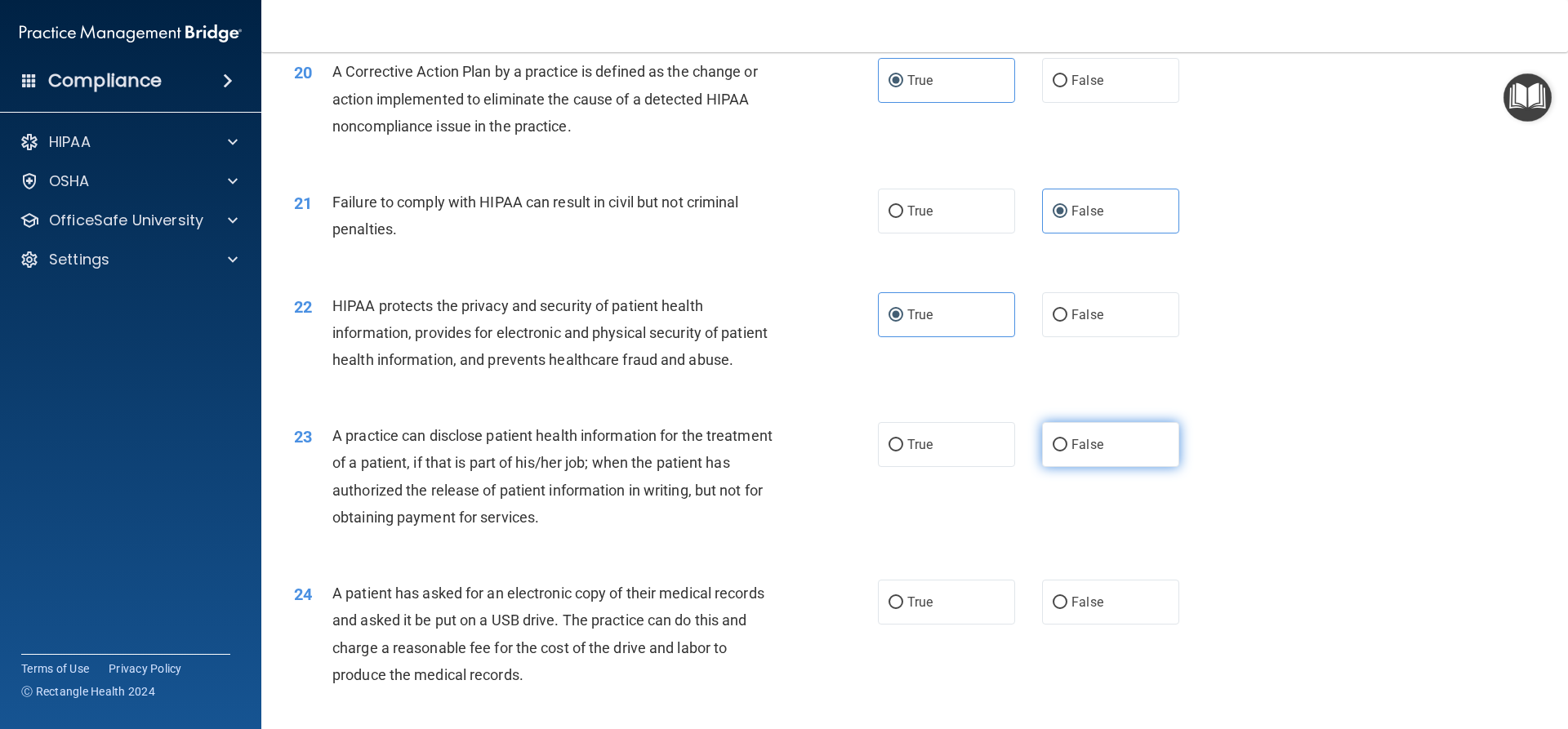
click at [1060, 467] on label "False" at bounding box center [1111, 445] width 138 height 45
click at [1060, 451] on input "False" at bounding box center [1060, 446] width 14 height 13
radio input "true"
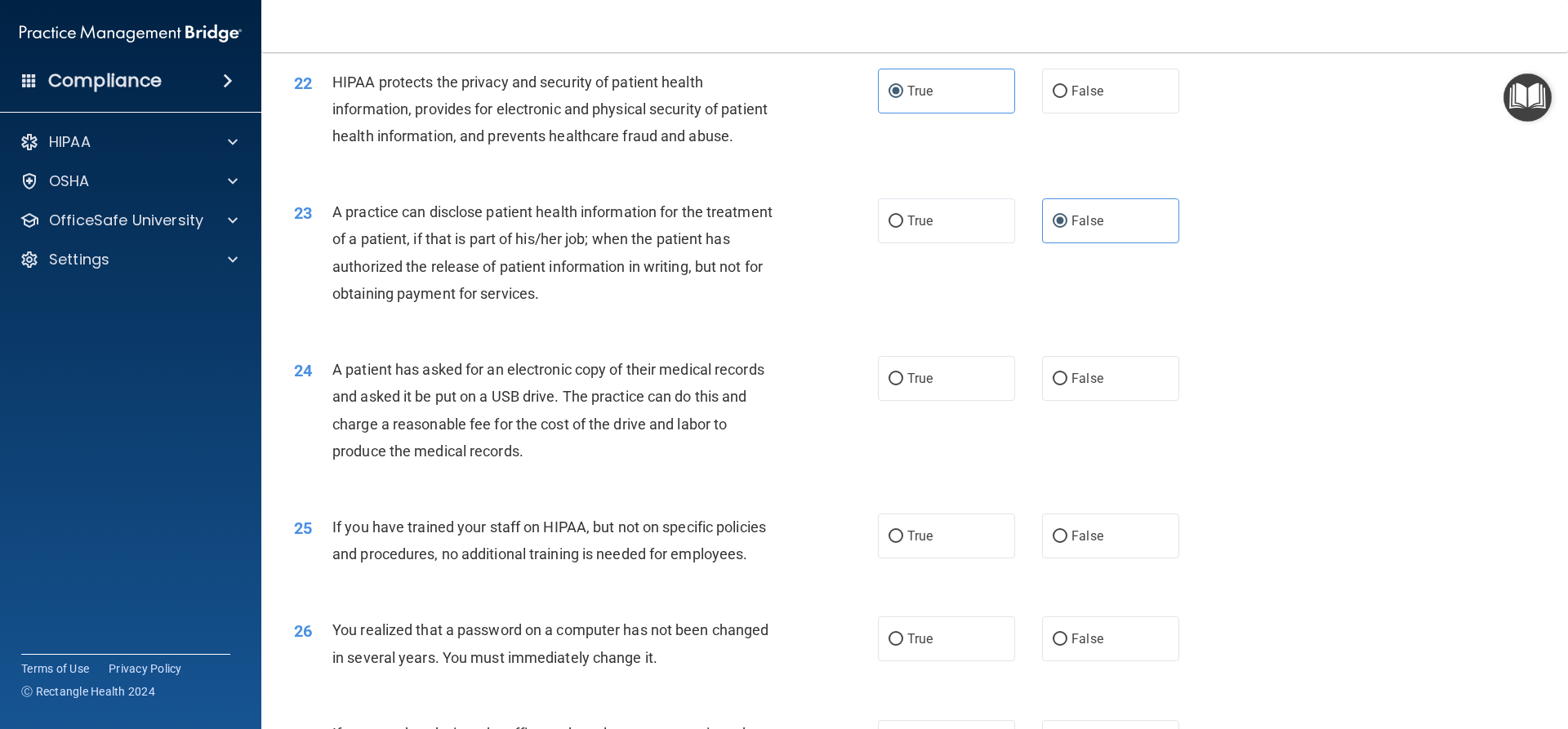
scroll to position [2531, 0]
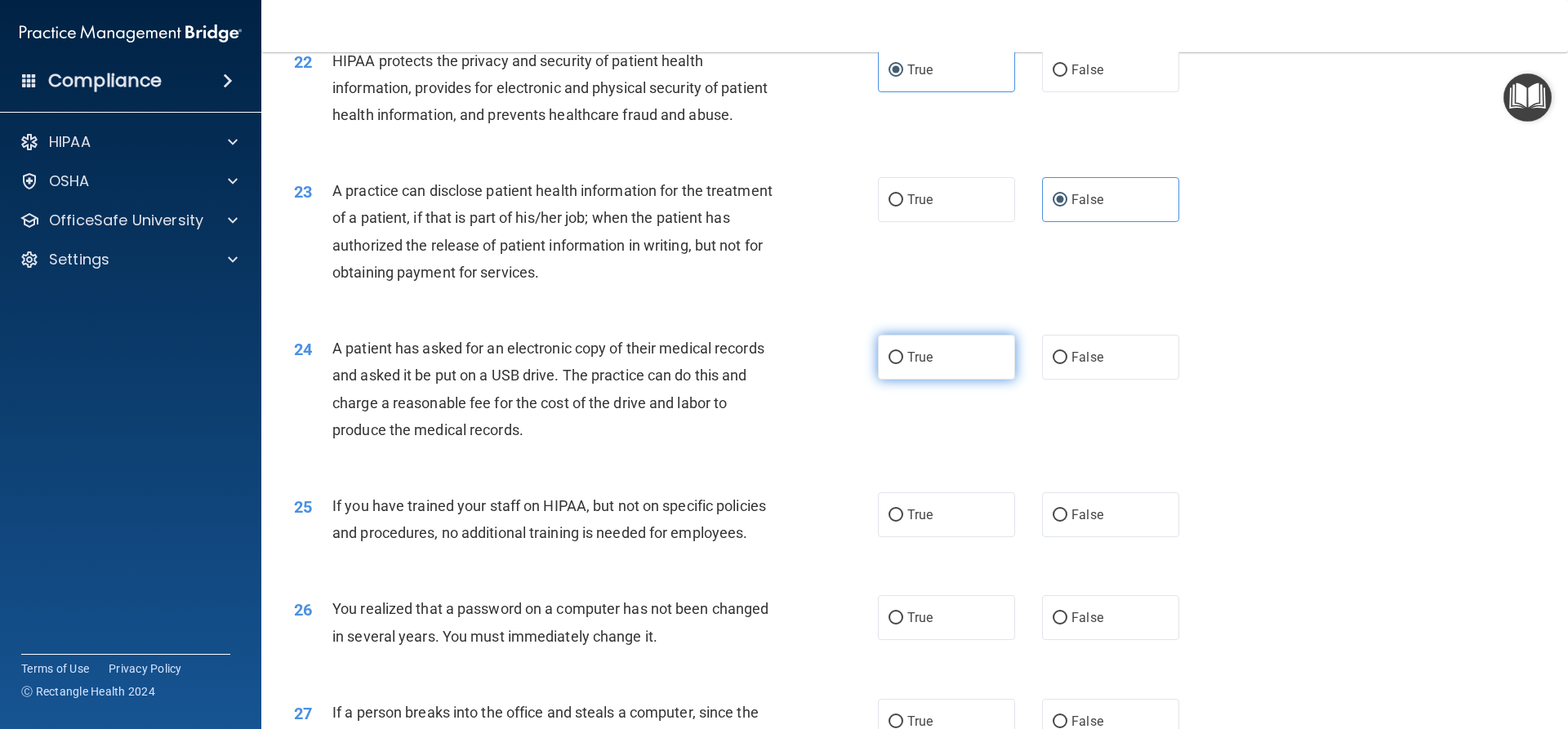
click at [913, 364] on span "True" at bounding box center [920, 356] width 25 height 15
click at [903, 364] on input "True" at bounding box center [896, 358] width 14 height 13
radio input "true"
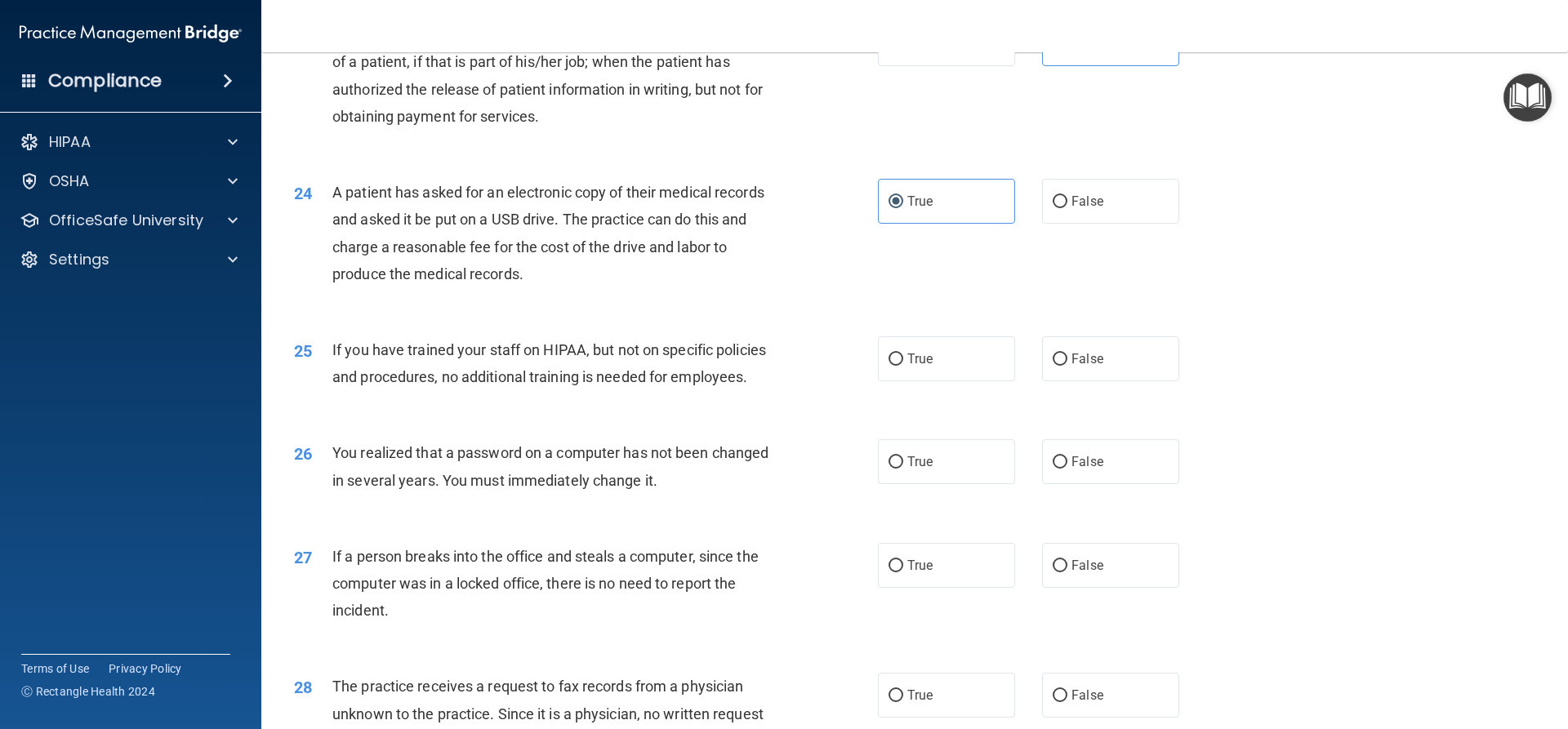
scroll to position [2694, 0]
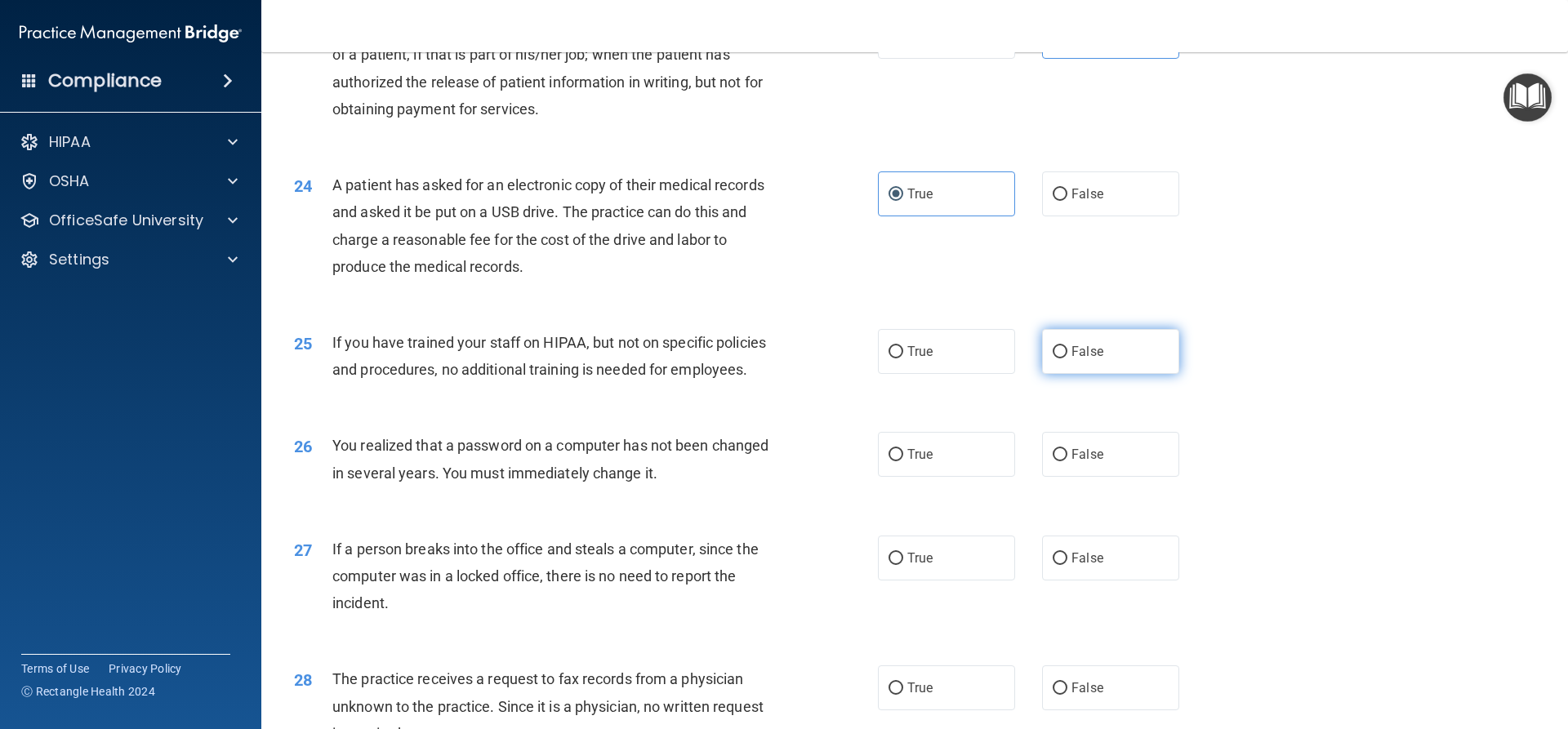
click at [1119, 374] on label "False" at bounding box center [1111, 352] width 138 height 45
click at [1068, 358] on input "False" at bounding box center [1060, 353] width 14 height 13
radio input "true"
click at [966, 477] on label "True" at bounding box center [946, 454] width 138 height 45
click at [903, 461] on input "True" at bounding box center [896, 455] width 14 height 13
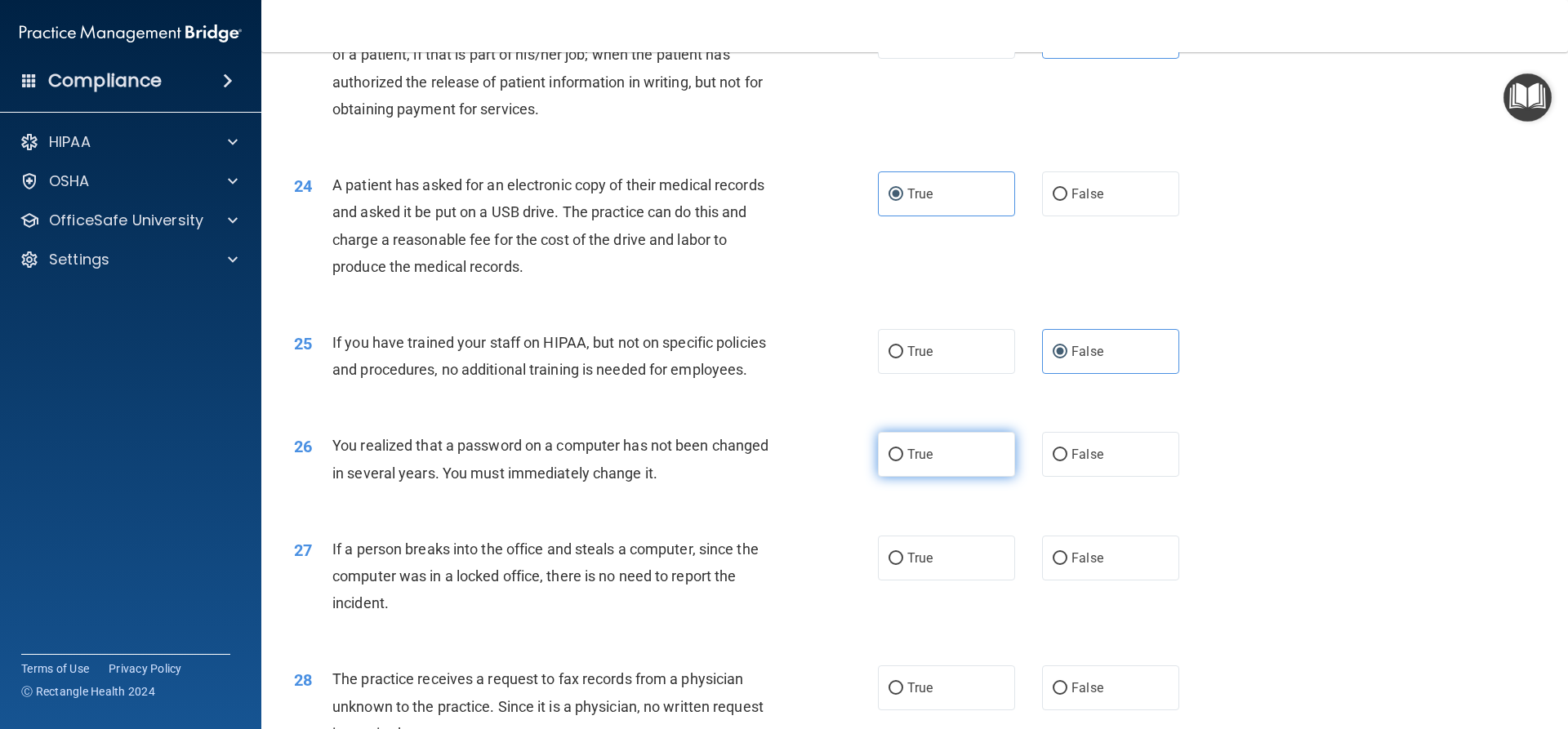
radio input "true"
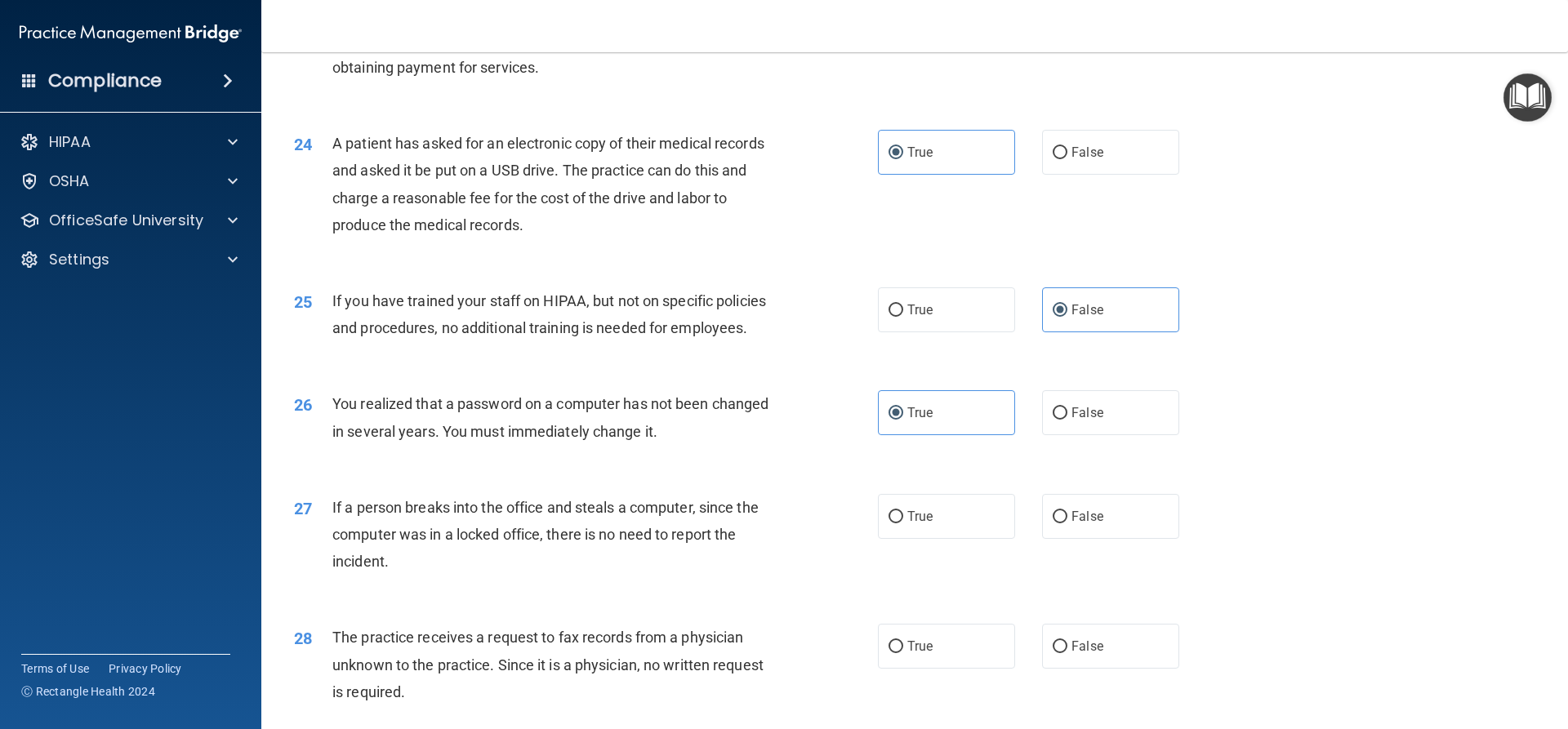
scroll to position [2857, 0]
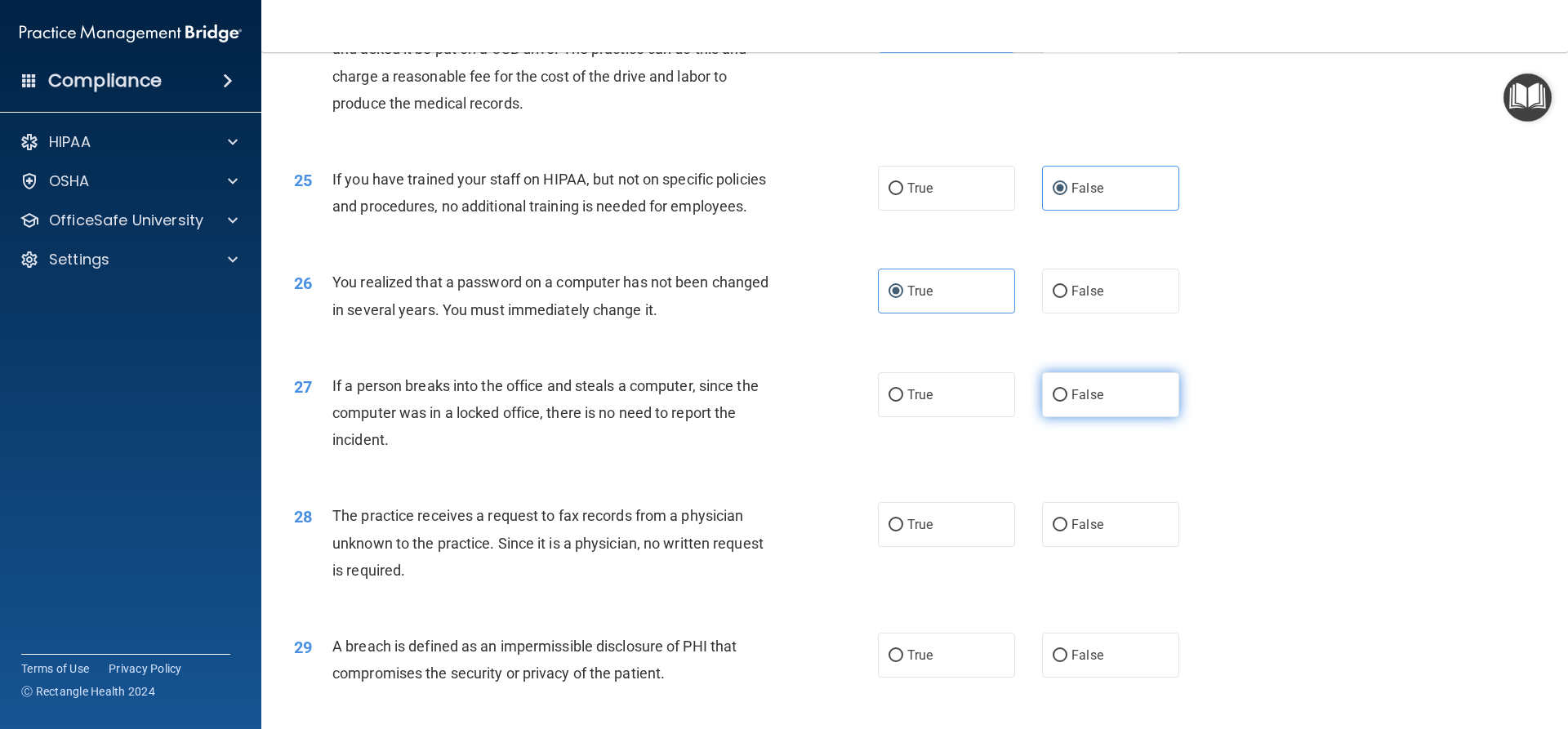
click at [1116, 417] on label "False" at bounding box center [1111, 395] width 138 height 45
click at [1068, 402] on input "False" at bounding box center [1060, 396] width 14 height 13
radio input "true"
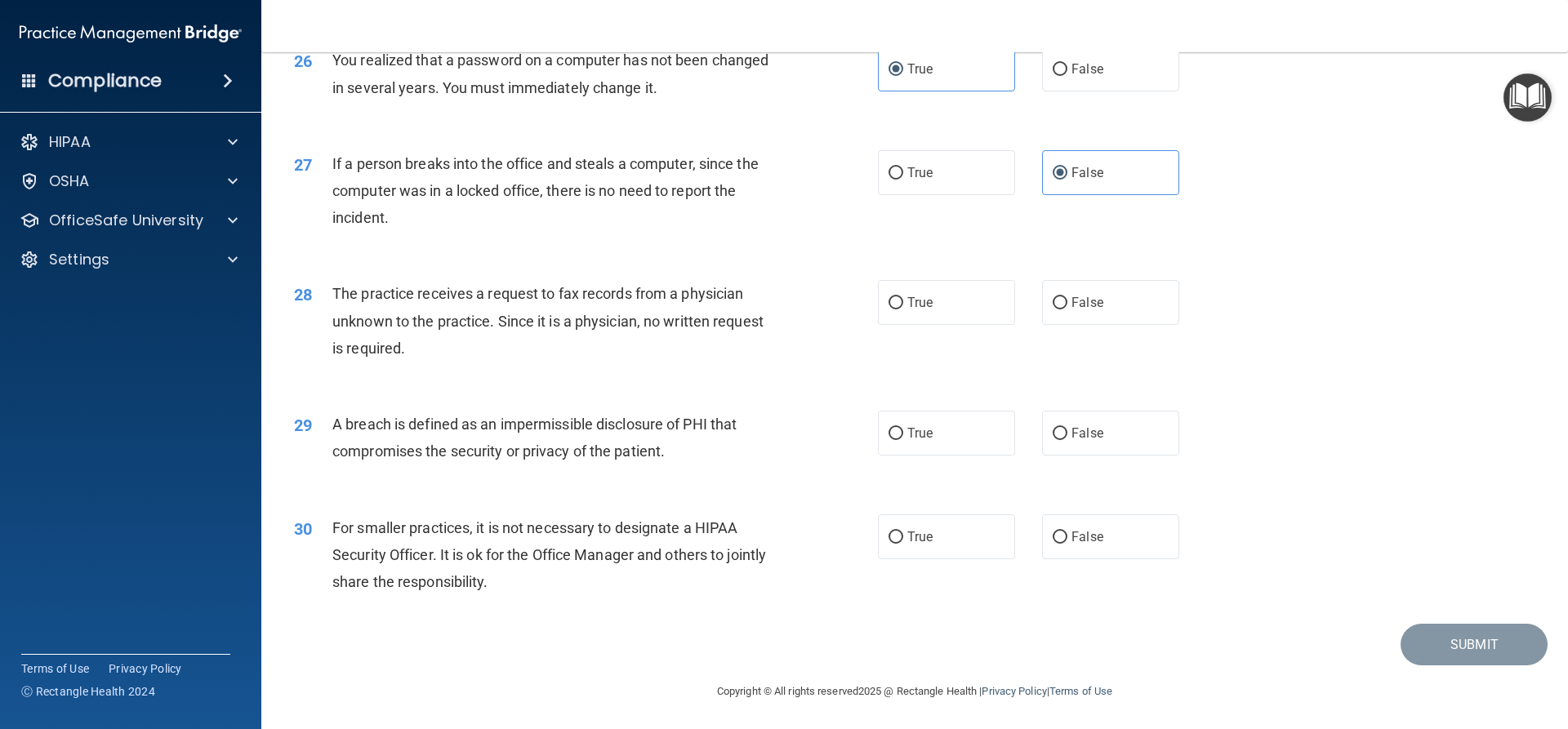
scroll to position [3102, 0]
click at [1120, 323] on label "False" at bounding box center [1111, 301] width 138 height 45
click at [1068, 308] on input "False" at bounding box center [1060, 302] width 14 height 13
radio input "true"
click at [907, 454] on label "True" at bounding box center [946, 431] width 138 height 45
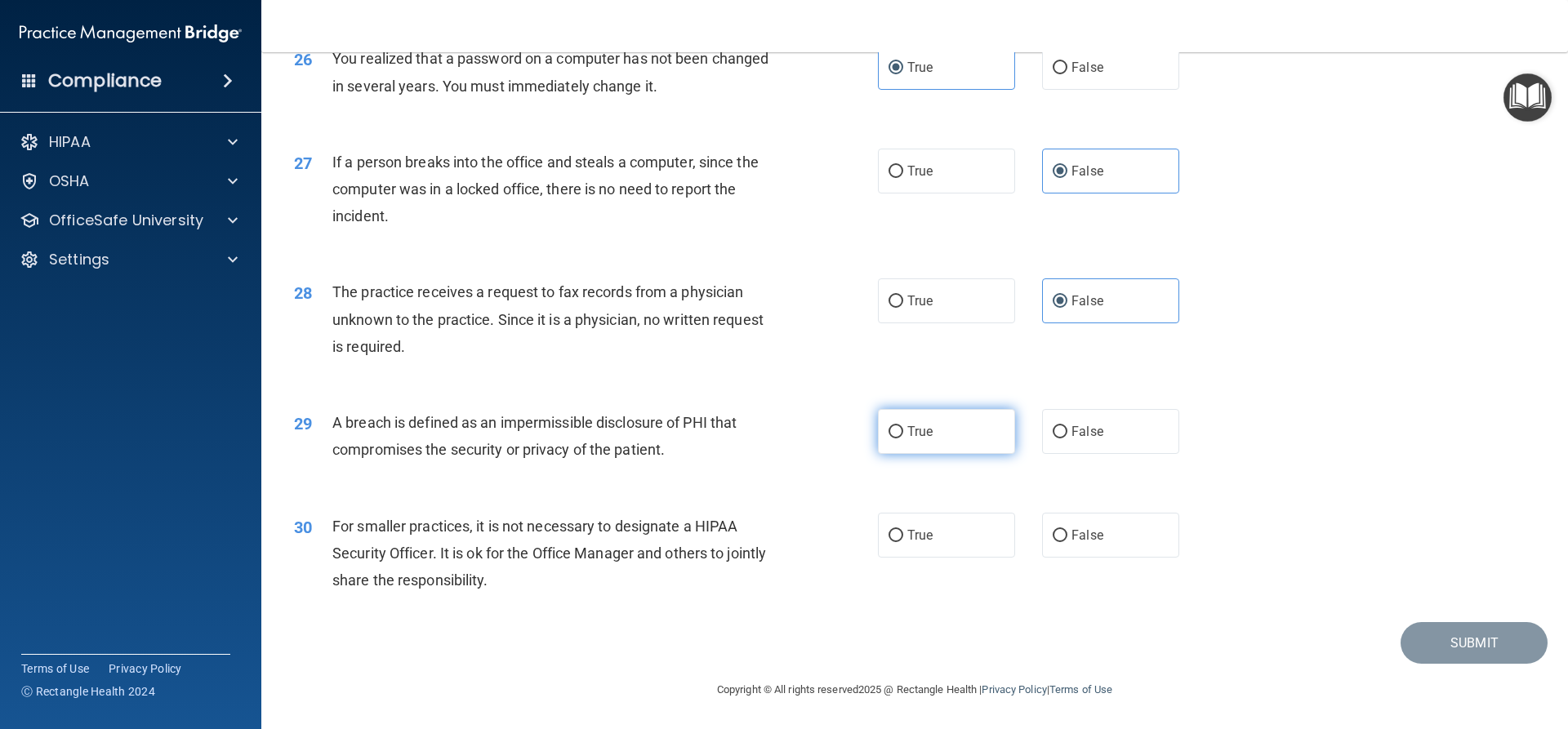
click at [903, 439] on input "True" at bounding box center [896, 432] width 14 height 13
radio input "true"
drag, startPoint x: 1095, startPoint y: 583, endPoint x: 1087, endPoint y: 580, distance: 8.5
click at [1094, 557] on label "False" at bounding box center [1111, 535] width 138 height 45
click at [1068, 542] on input "False" at bounding box center [1060, 536] width 14 height 13
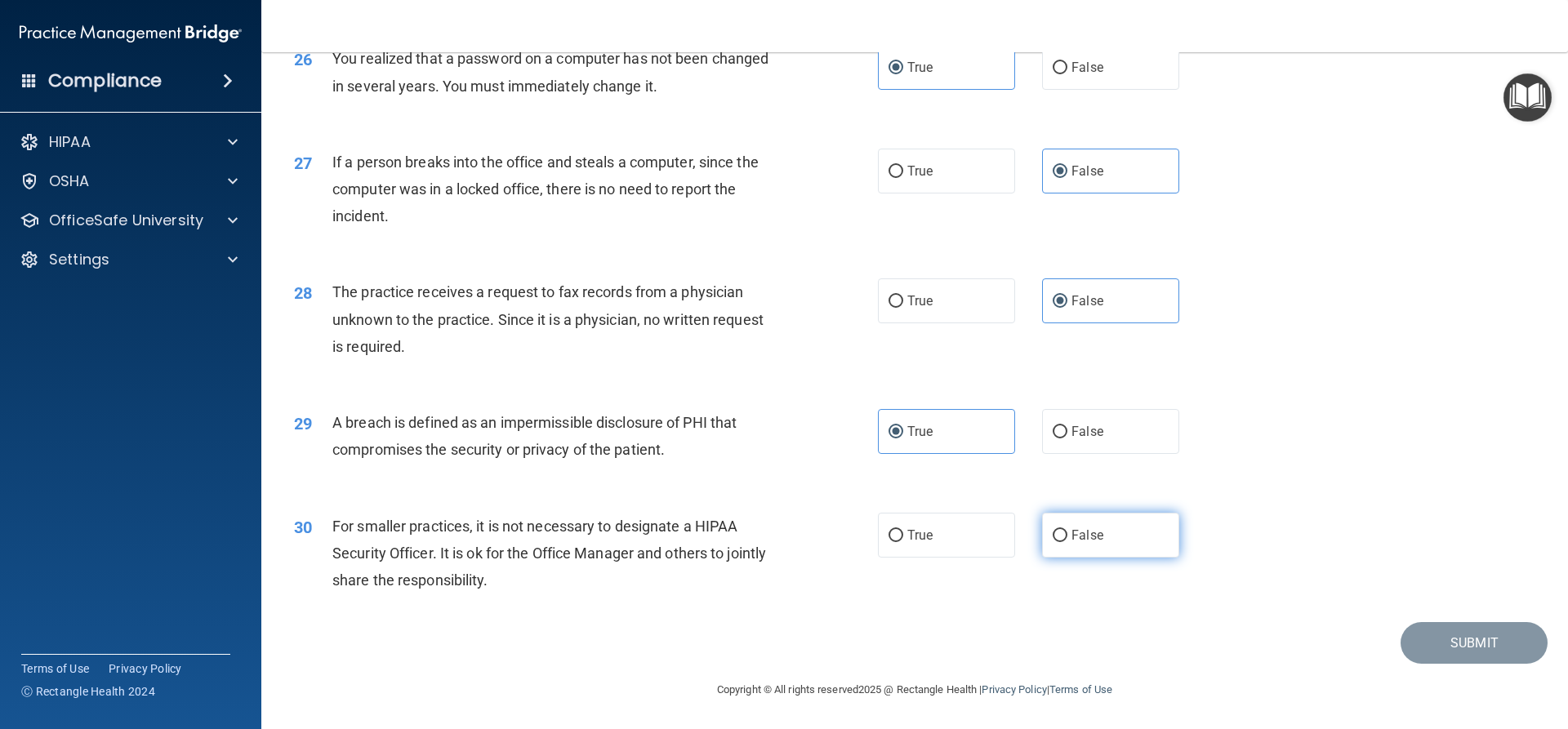
radio input "true"
click at [1471, 664] on button "Submit" at bounding box center [1474, 643] width 147 height 42
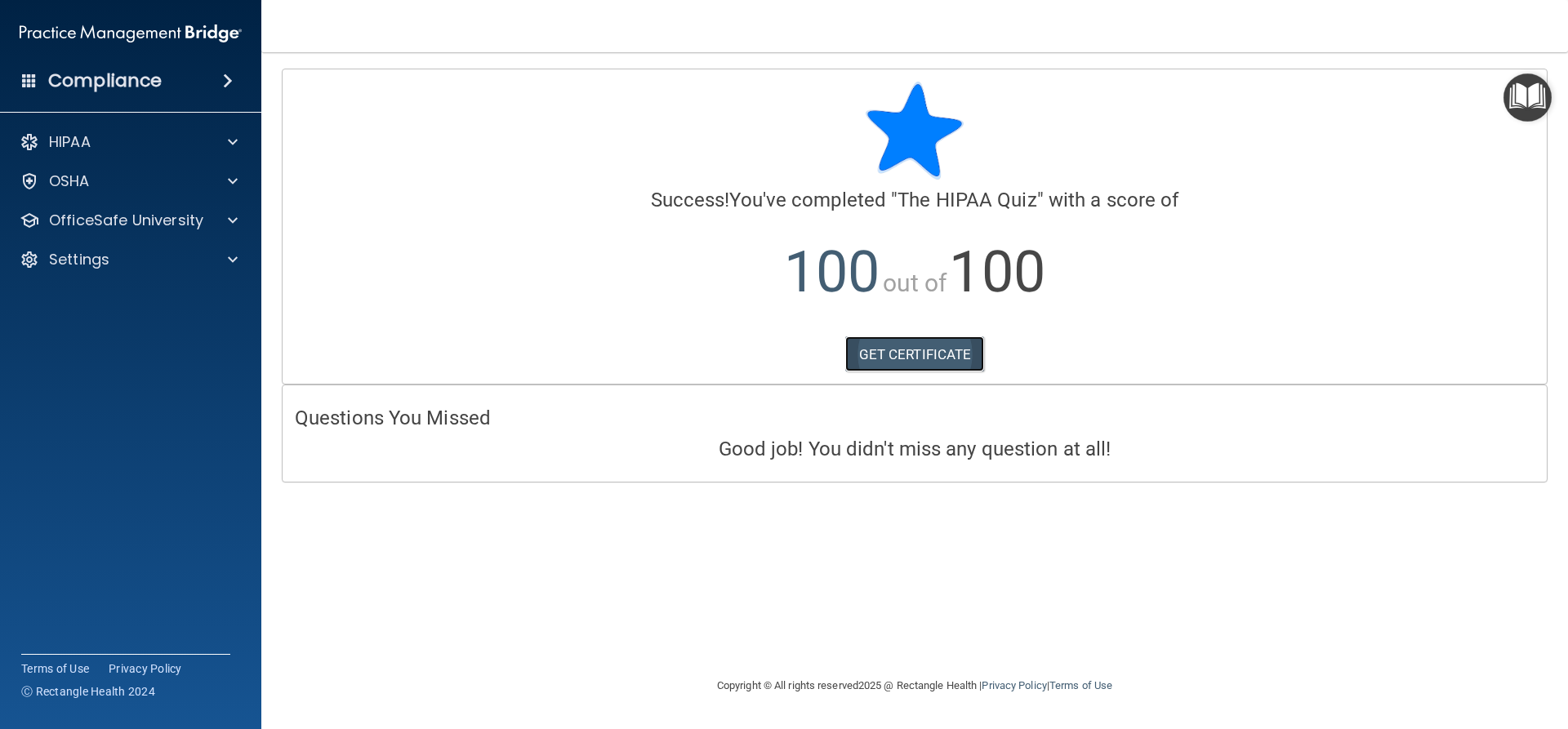
click at [902, 364] on link "GET CERTIFICATE" at bounding box center [915, 355] width 139 height 36
click at [213, 217] on div at bounding box center [230, 221] width 41 height 20
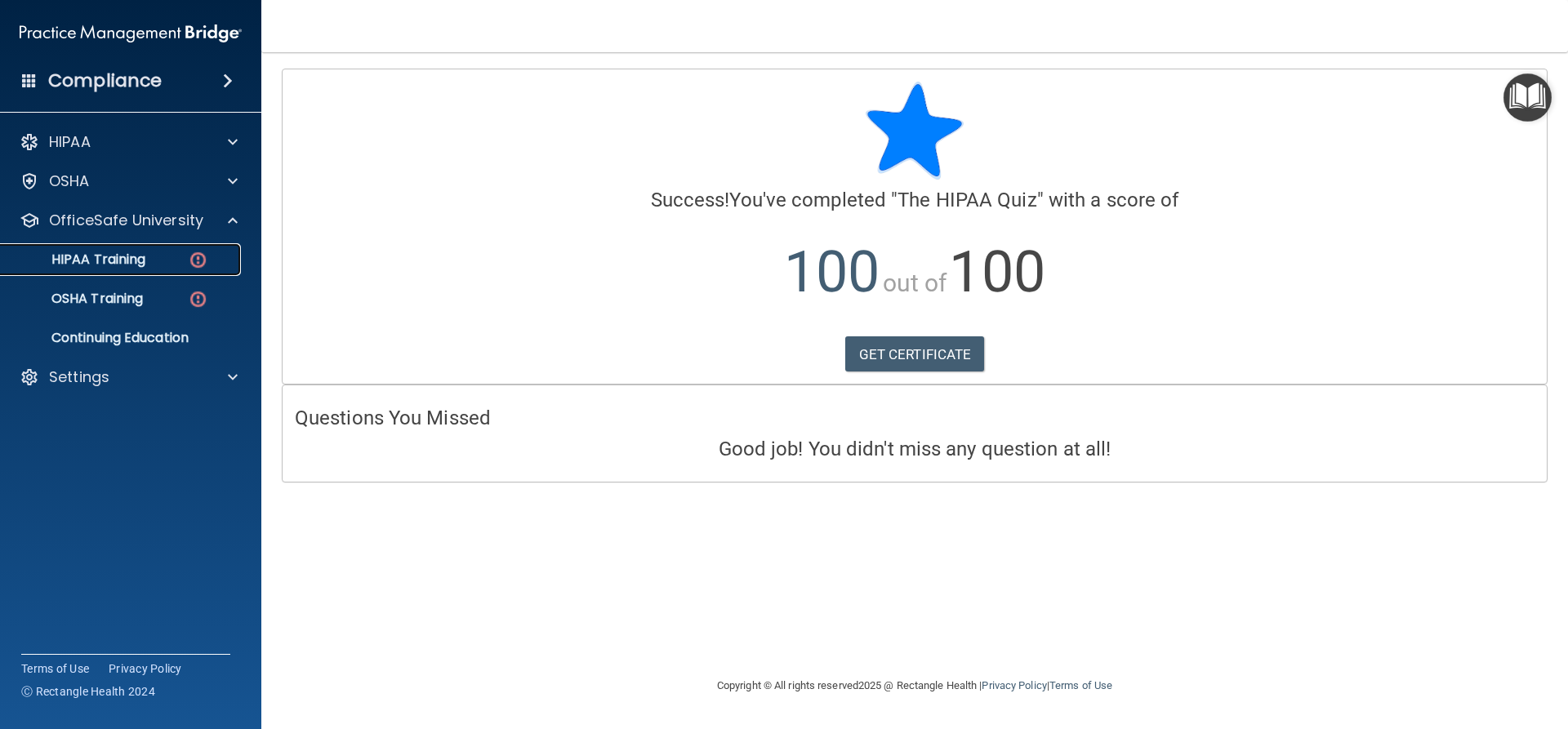
click at [147, 257] on div "HIPAA Training" at bounding box center [122, 260] width 223 height 16
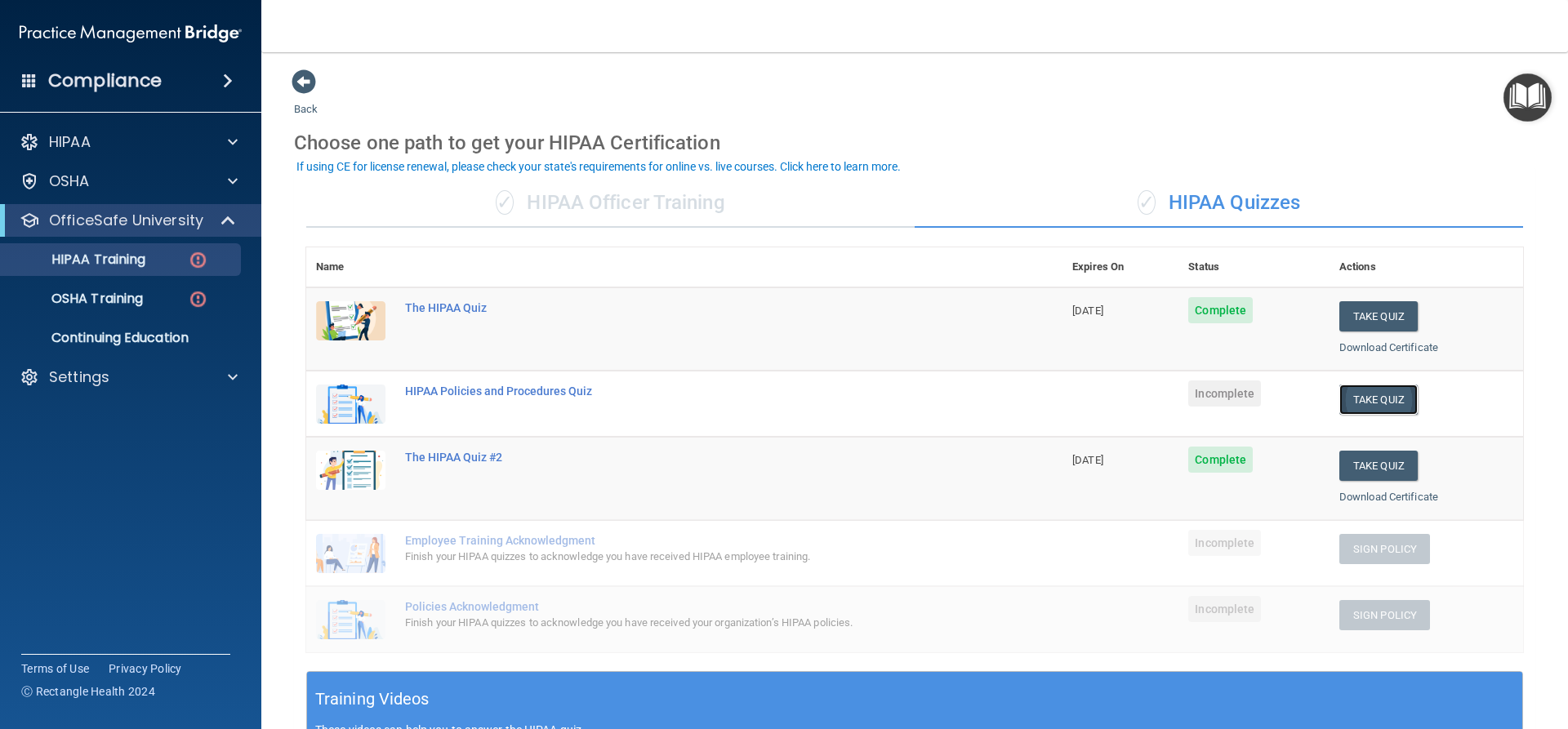
click at [1362, 406] on button "Take Quiz" at bounding box center [1378, 399] width 79 height 30
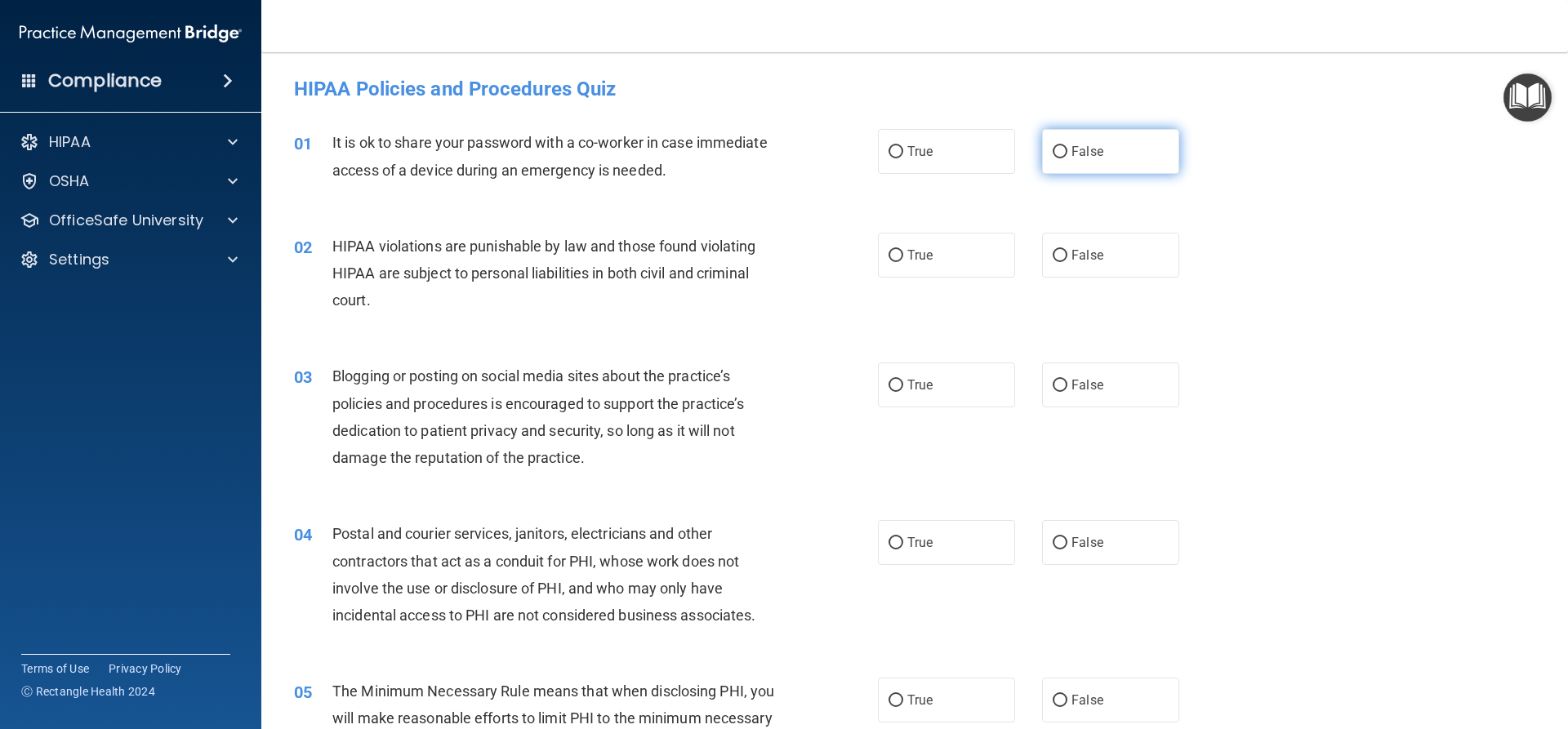
click at [1153, 156] on label "False" at bounding box center [1111, 152] width 138 height 45
click at [1068, 156] on input "False" at bounding box center [1060, 153] width 14 height 13
radio input "true"
click at [926, 247] on span "True" at bounding box center [920, 254] width 25 height 15
click at [903, 250] on input "True" at bounding box center [896, 256] width 14 height 13
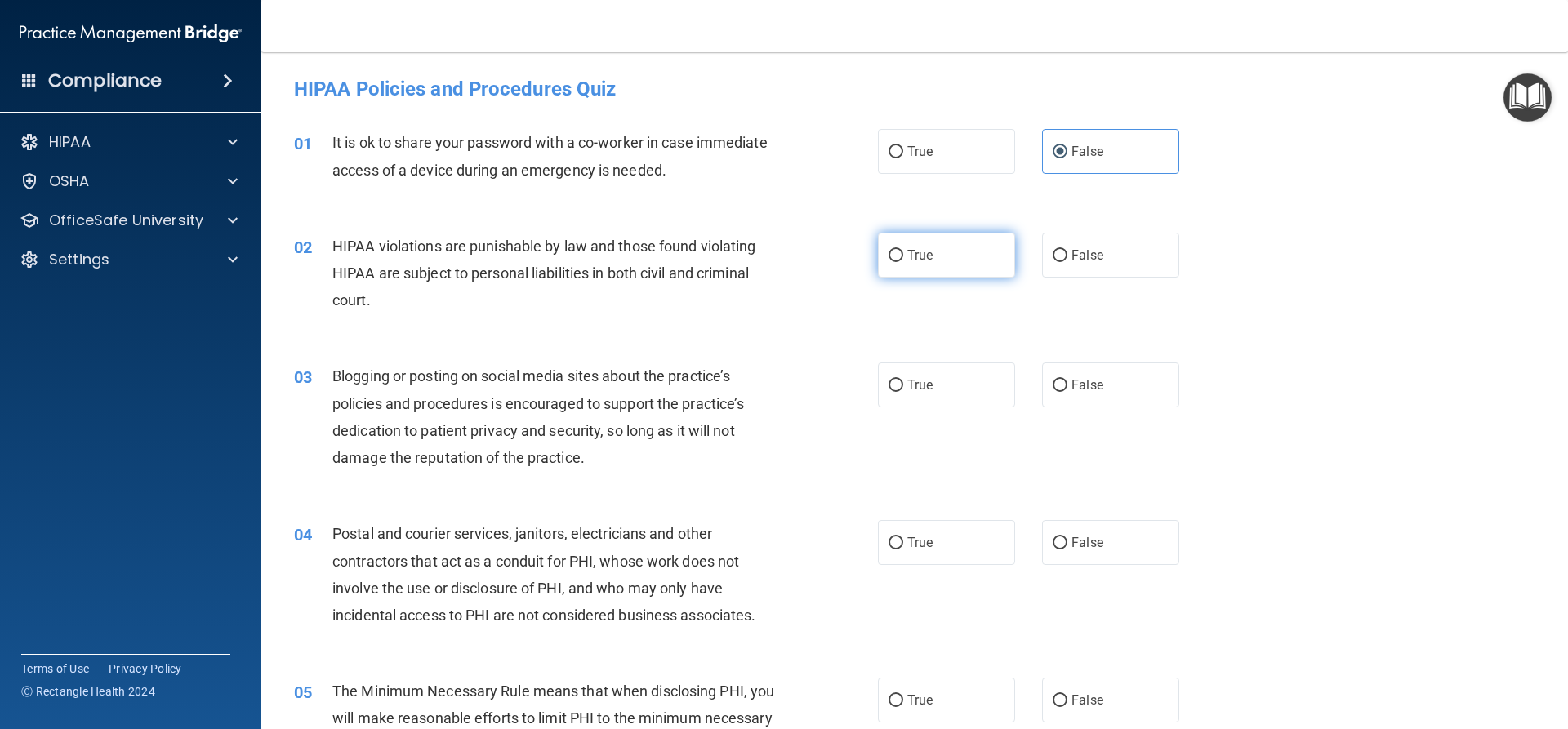
radio input "true"
drag, startPoint x: 1130, startPoint y: 394, endPoint x: 1069, endPoint y: 390, distance: 61.1
click at [1127, 393] on label "False" at bounding box center [1111, 385] width 138 height 45
click at [1068, 392] on input "False" at bounding box center [1060, 386] width 14 height 13
radio input "true"
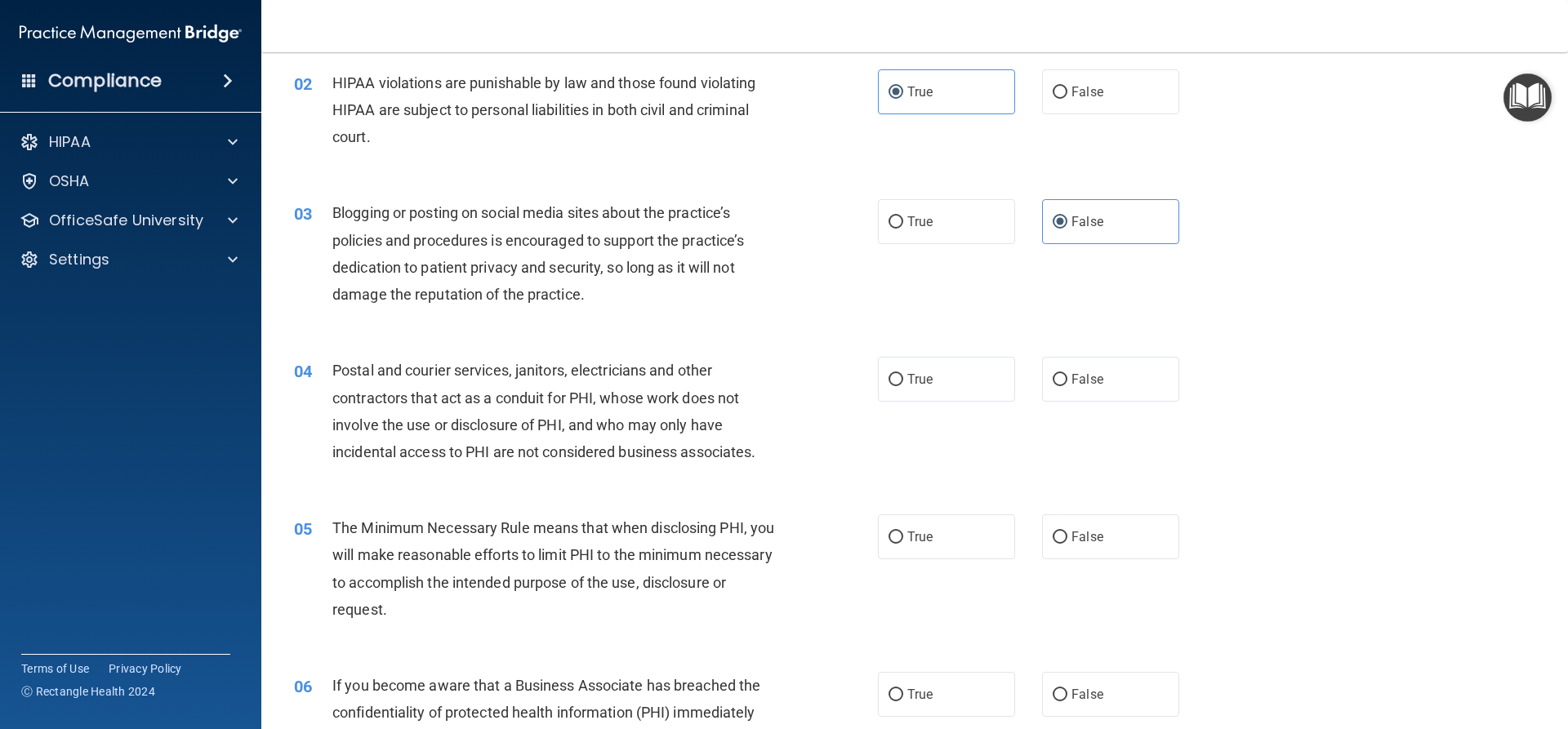
scroll to position [81, 0]
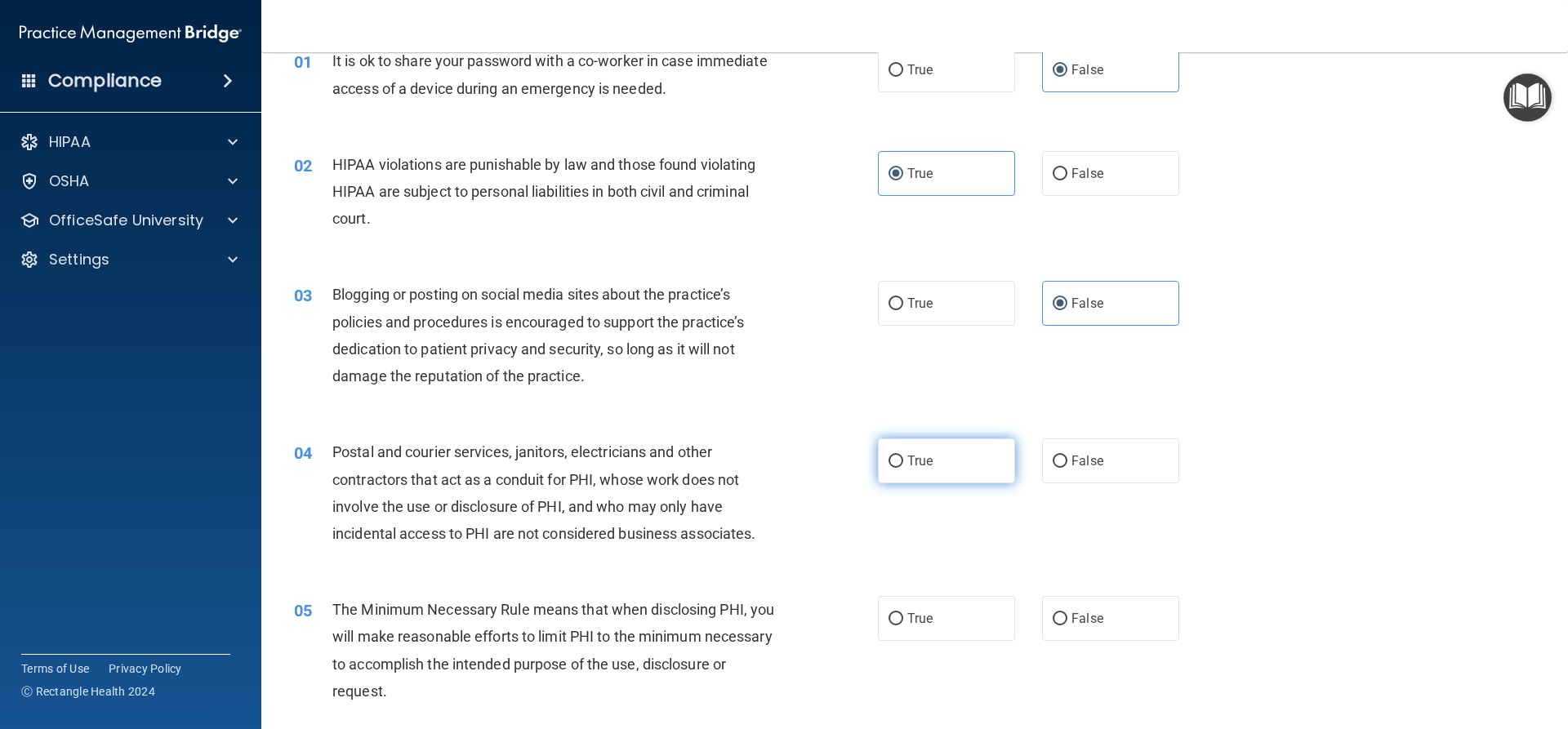
click at [978, 468] on label "True" at bounding box center [946, 461] width 138 height 45
click at [903, 468] on input "True" at bounding box center [896, 462] width 14 height 13
radio input "true"
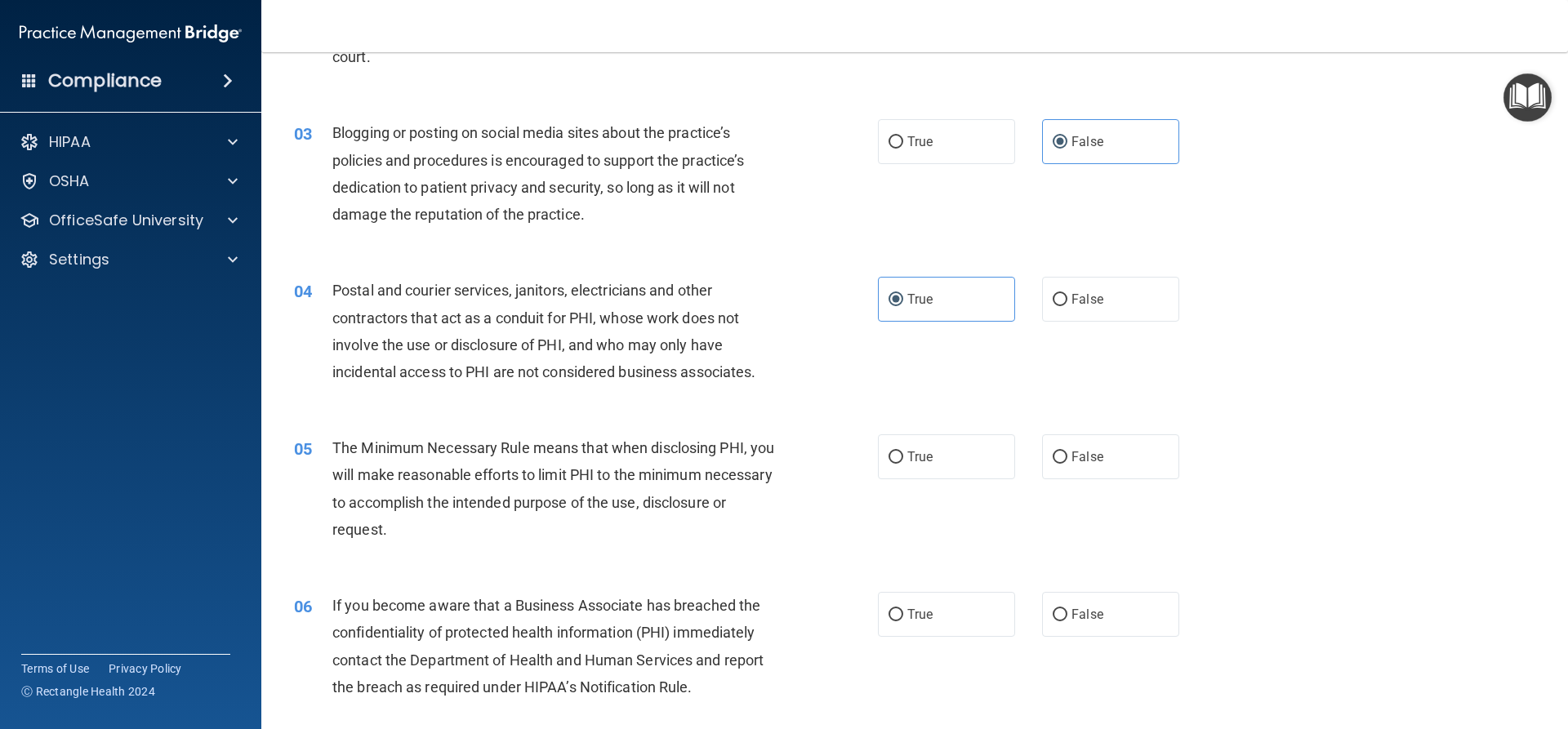
scroll to position [245, 0]
click at [909, 458] on span "True" at bounding box center [920, 455] width 25 height 15
click at [903, 458] on input "True" at bounding box center [896, 456] width 14 height 13
radio input "true"
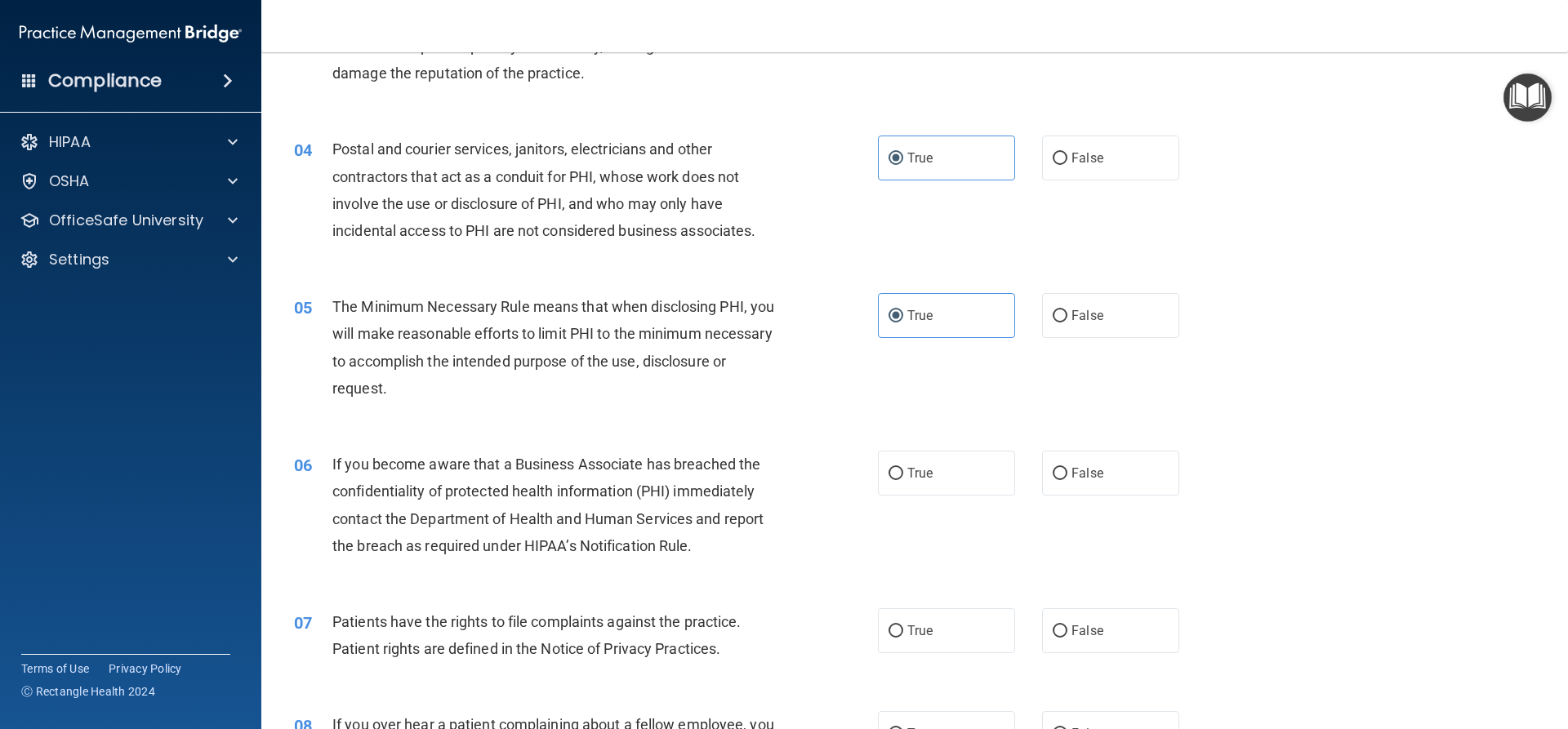
scroll to position [408, 0]
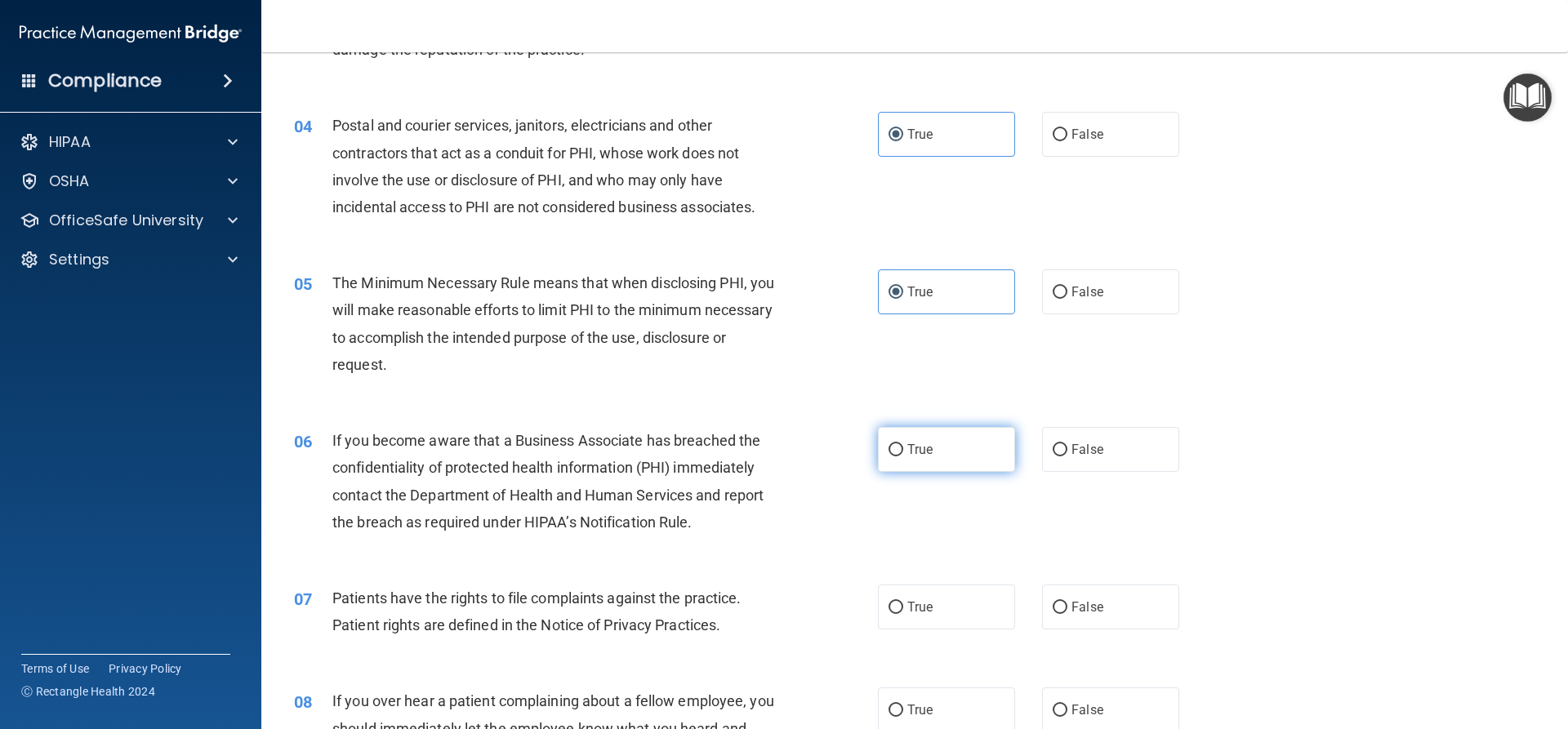
click at [945, 442] on label "True" at bounding box center [946, 450] width 138 height 45
click at [903, 444] on input "True" at bounding box center [896, 450] width 14 height 13
radio input "true"
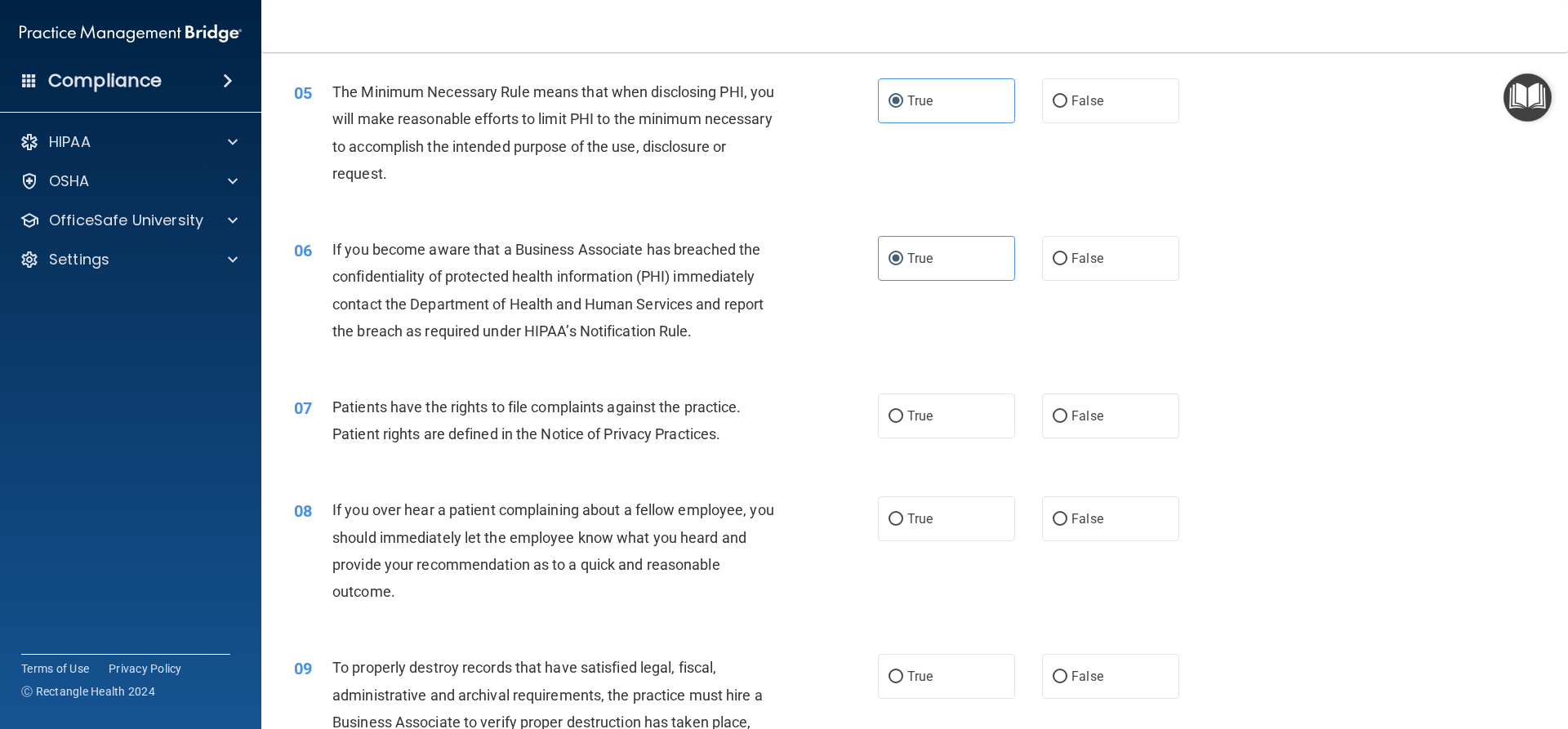
scroll to position [653, 0]
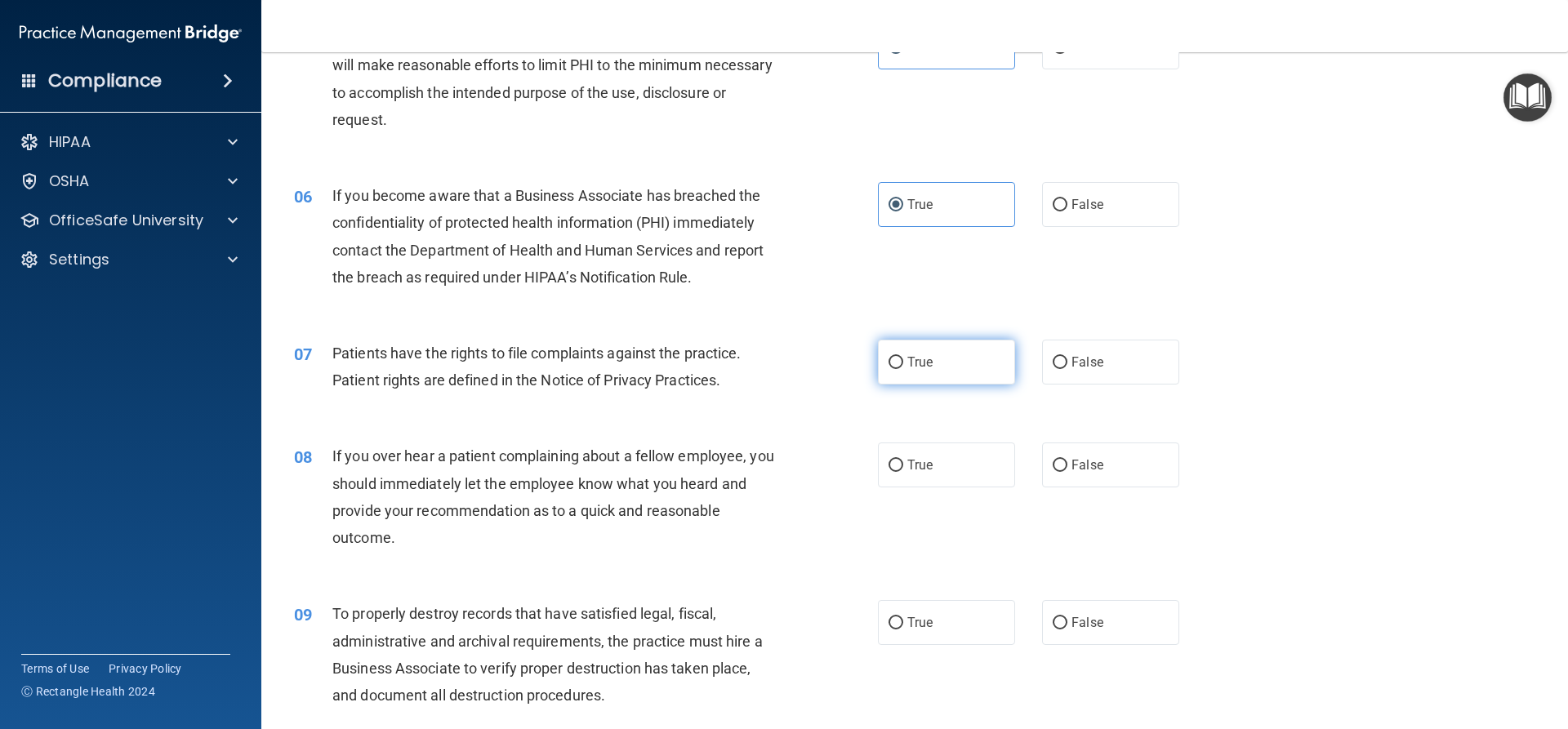
click at [889, 369] on label "True" at bounding box center [946, 362] width 138 height 45
click at [889, 369] on input "True" at bounding box center [896, 363] width 14 height 13
radio input "true"
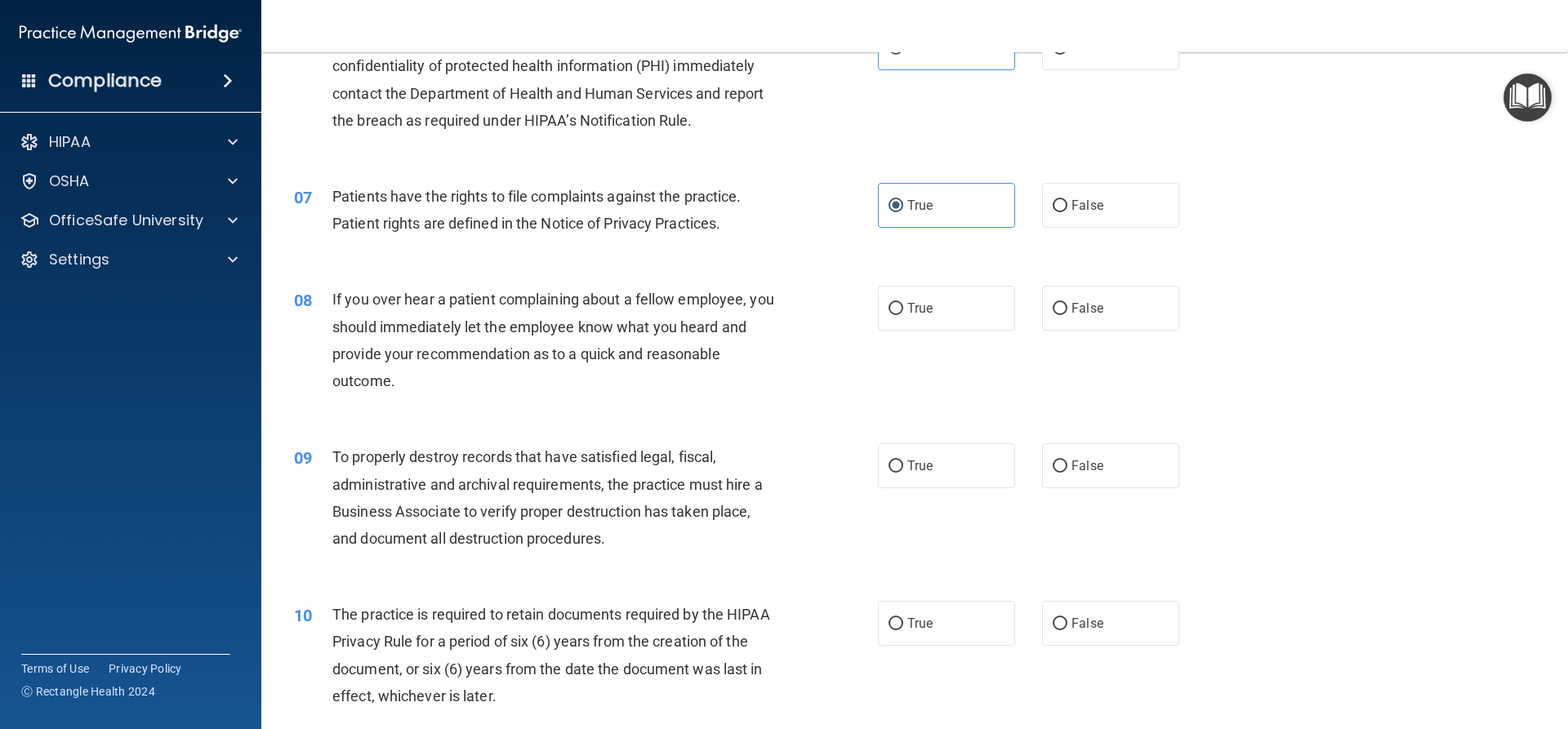
scroll to position [817, 0]
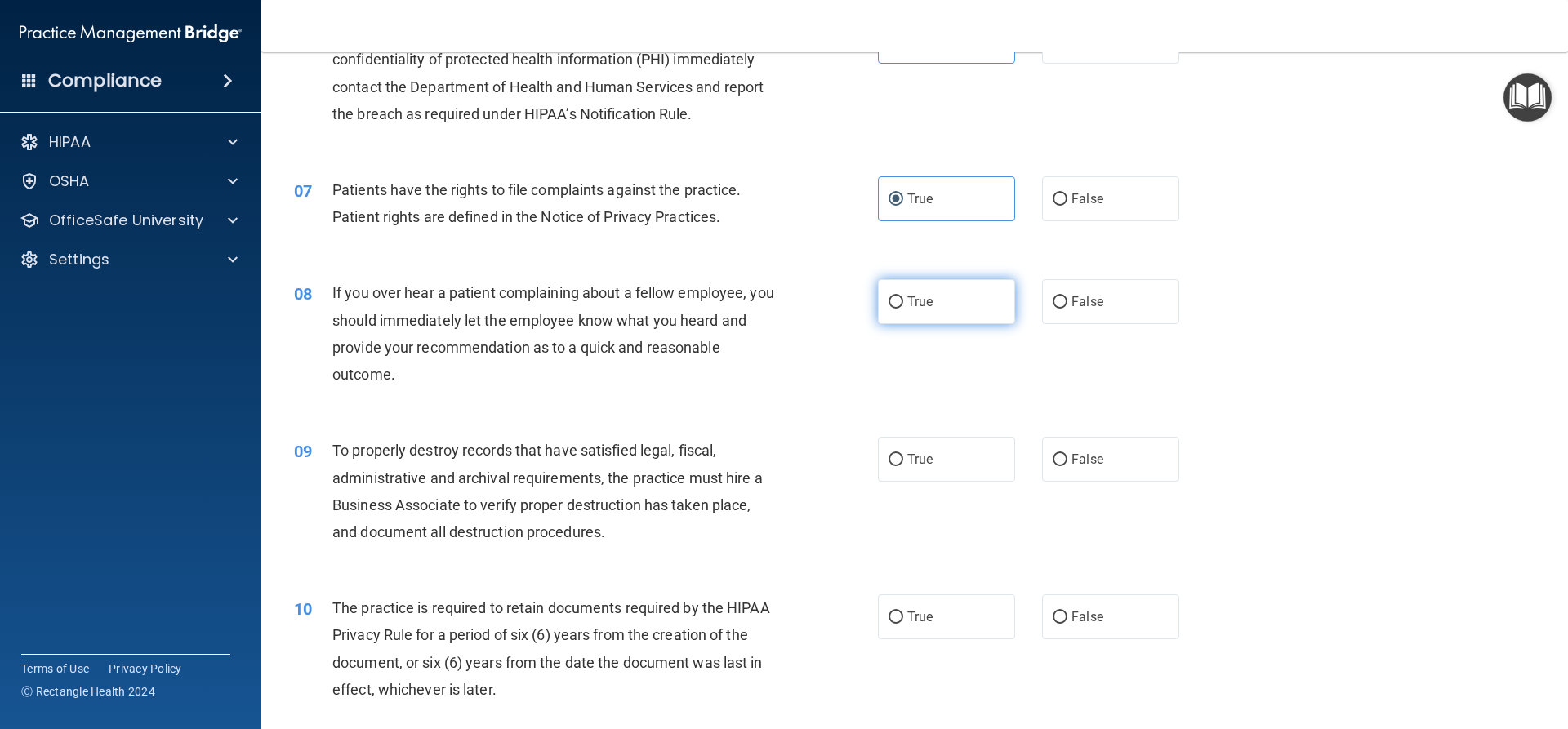
click at [929, 315] on label "True" at bounding box center [946, 302] width 138 height 45
click at [903, 308] on input "True" at bounding box center [896, 303] width 14 height 13
radio input "true"
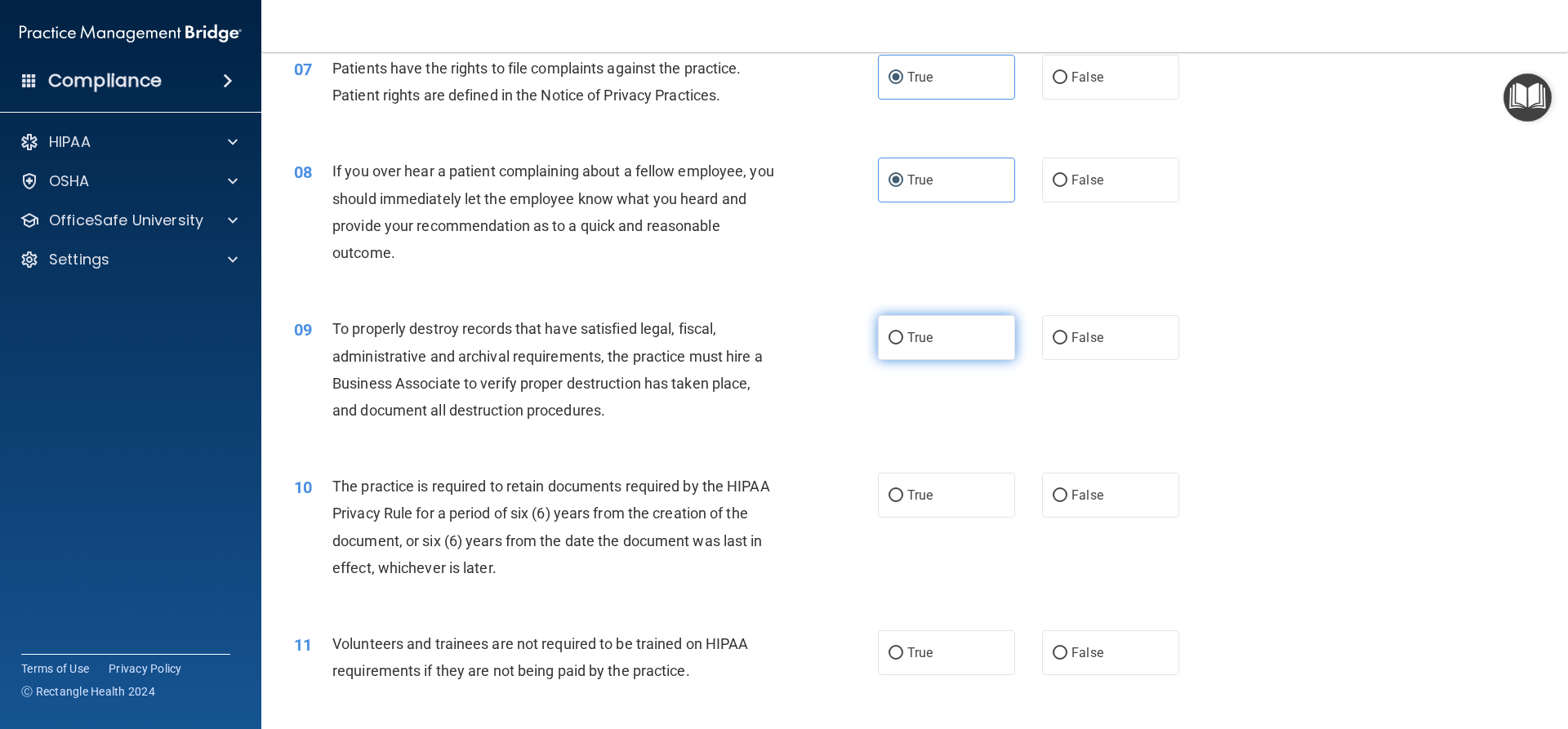
scroll to position [980, 0]
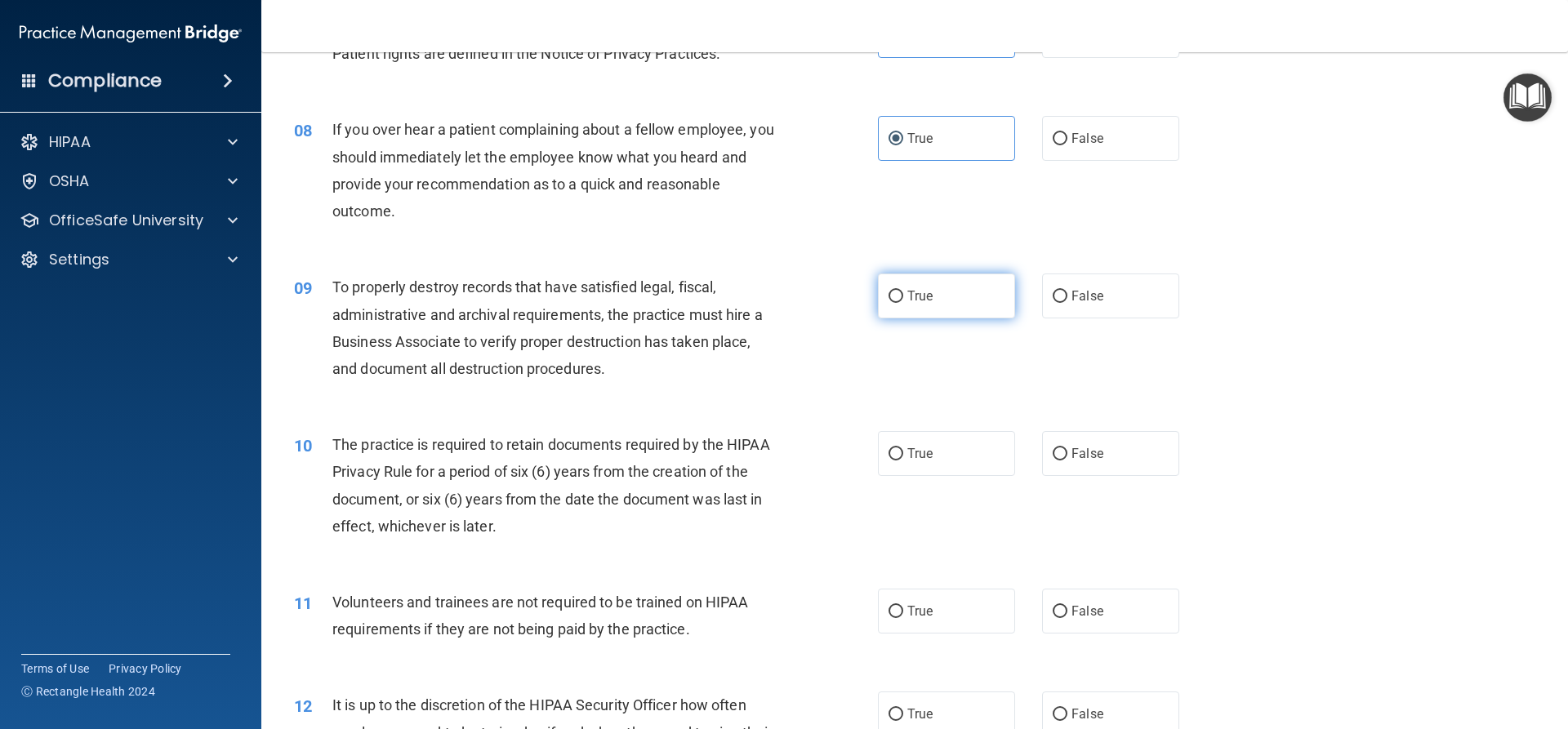
click at [922, 308] on label "True" at bounding box center [946, 296] width 138 height 45
click at [903, 303] on input "True" at bounding box center [896, 297] width 14 height 13
radio input "true"
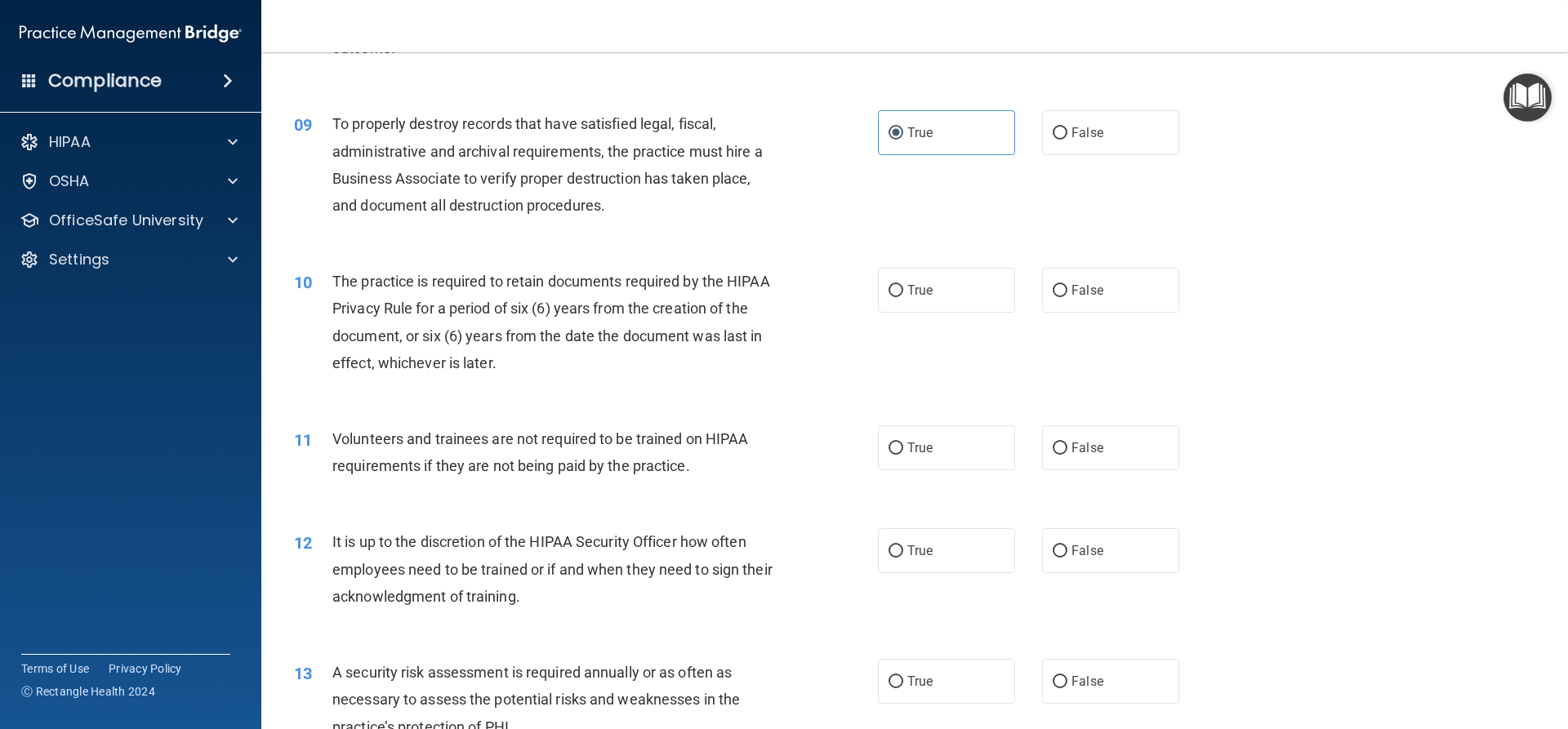
scroll to position [1225, 0]
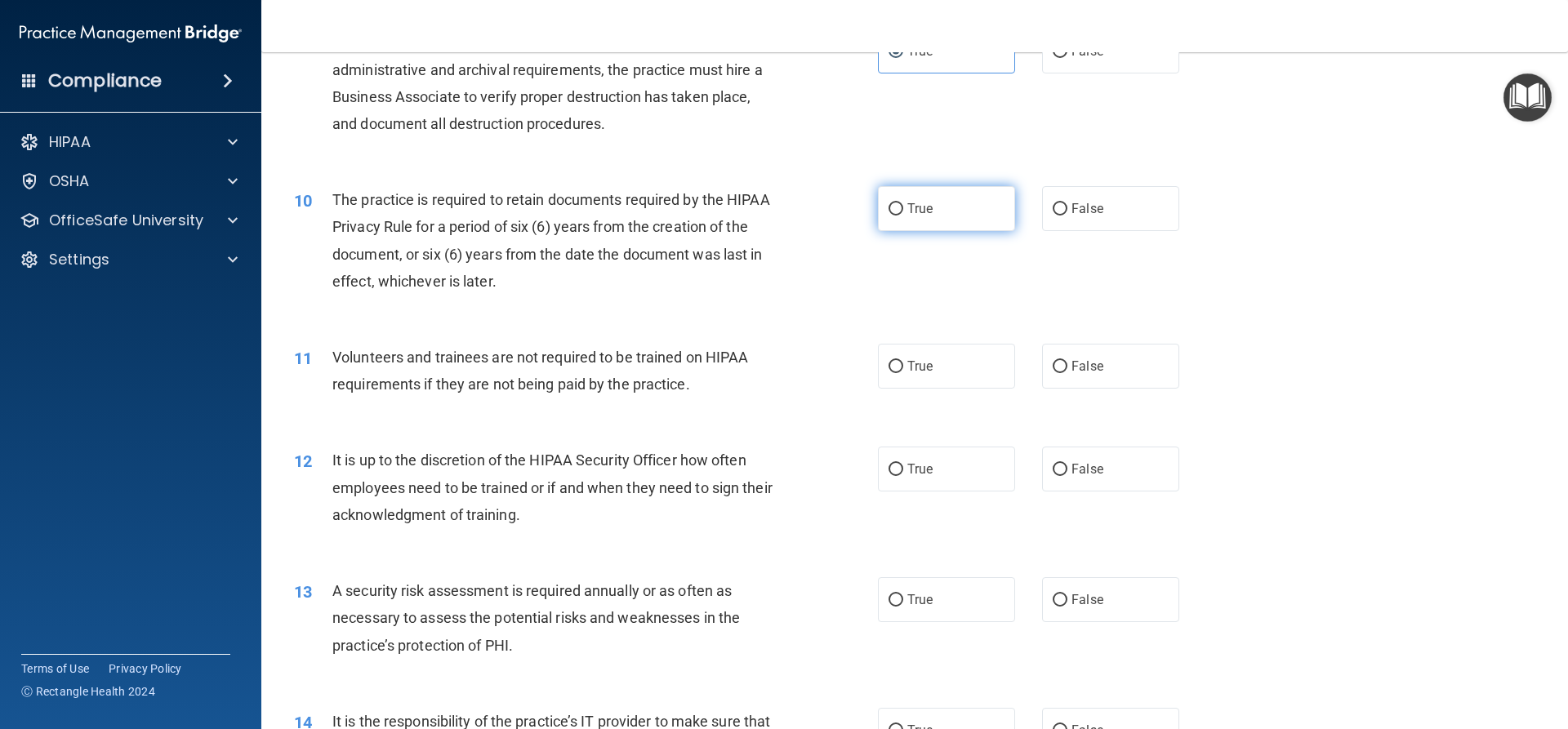
click at [896, 209] on input "True" at bounding box center [896, 210] width 14 height 13
radio input "true"
click at [1053, 379] on label "False" at bounding box center [1111, 366] width 138 height 45
click at [1053, 373] on input "False" at bounding box center [1060, 367] width 14 height 13
radio input "true"
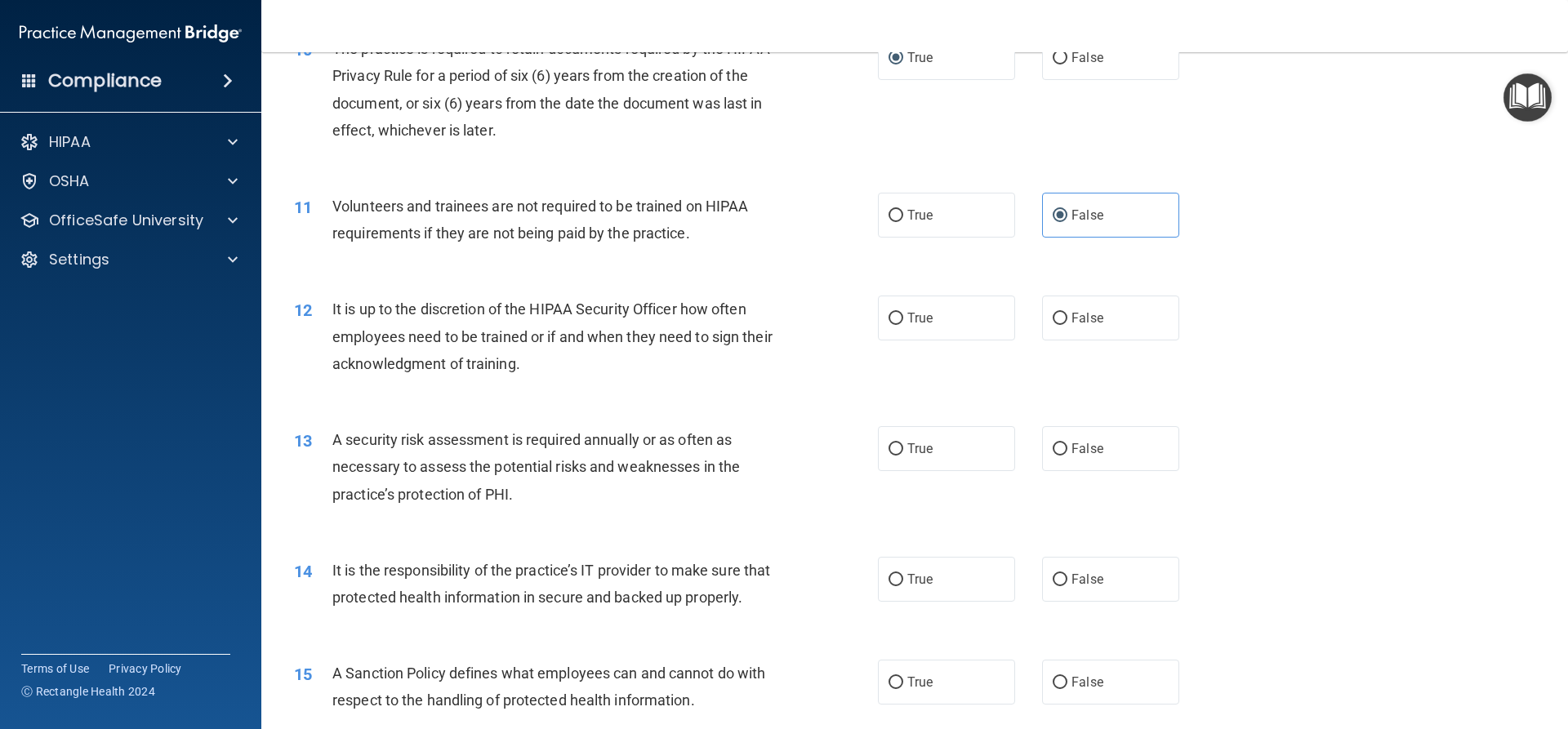
scroll to position [1387, 0]
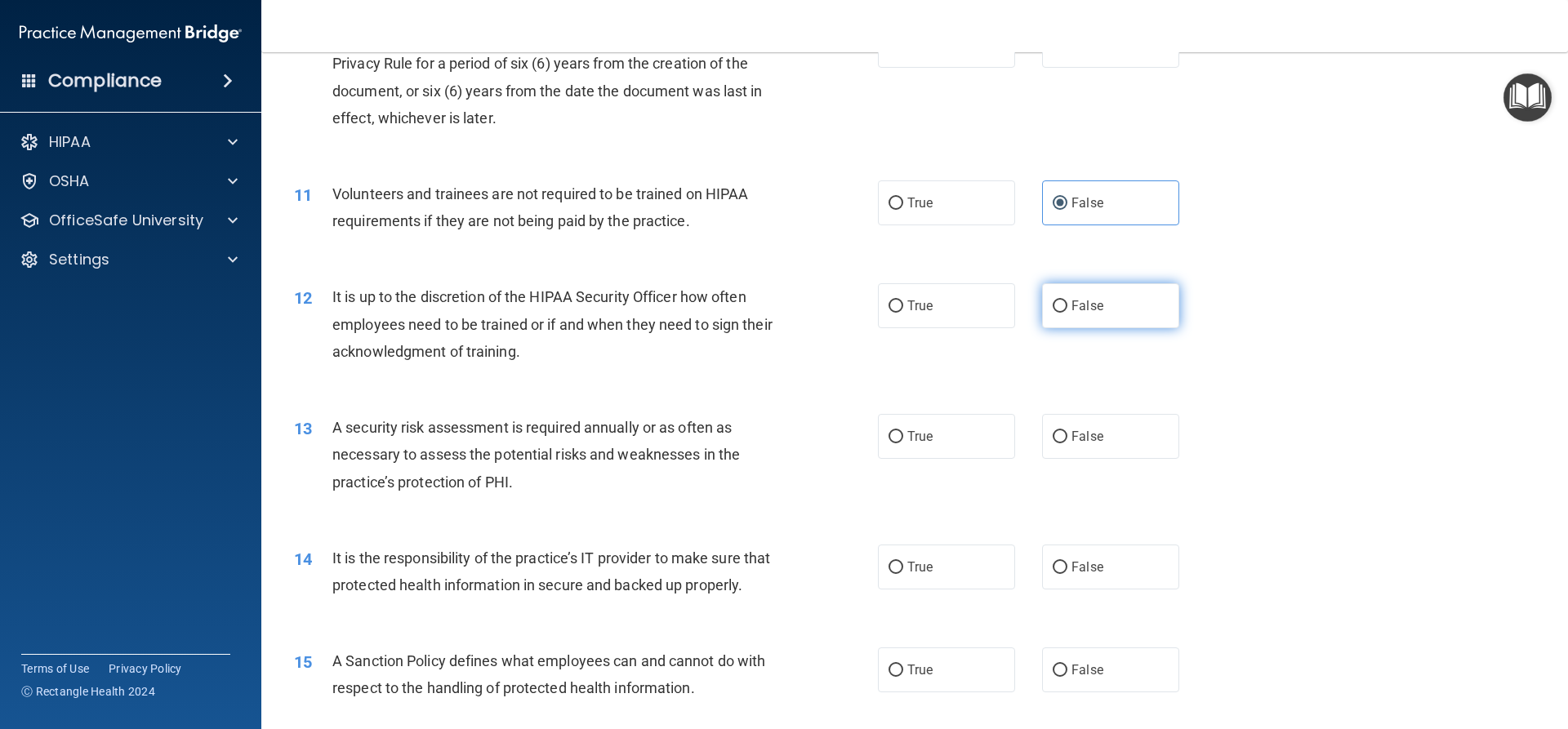
click at [1071, 306] on span "False" at bounding box center [1087, 305] width 32 height 15
click at [1068, 306] on input "False" at bounding box center [1060, 307] width 14 height 13
radio input "true"
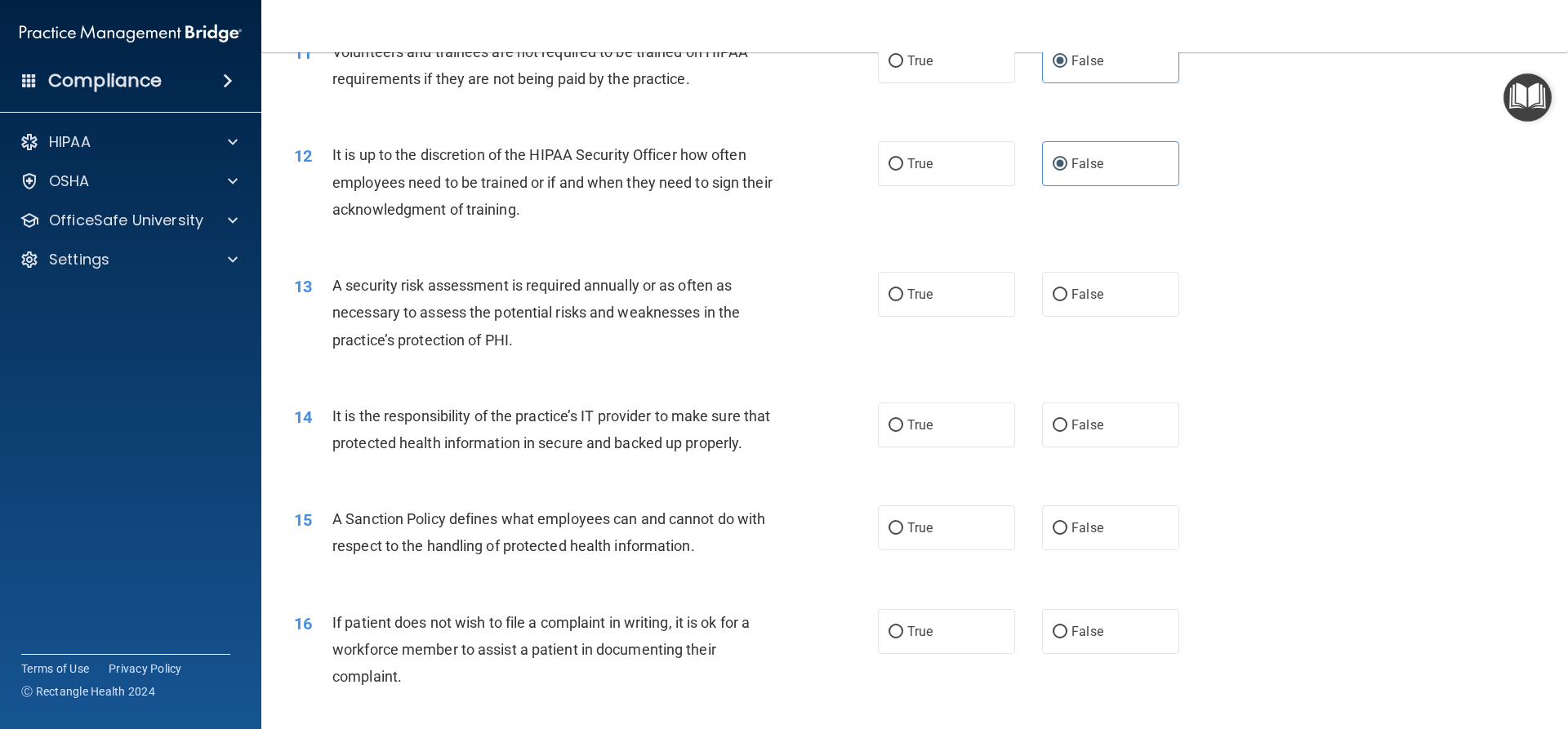
scroll to position [1551, 0]
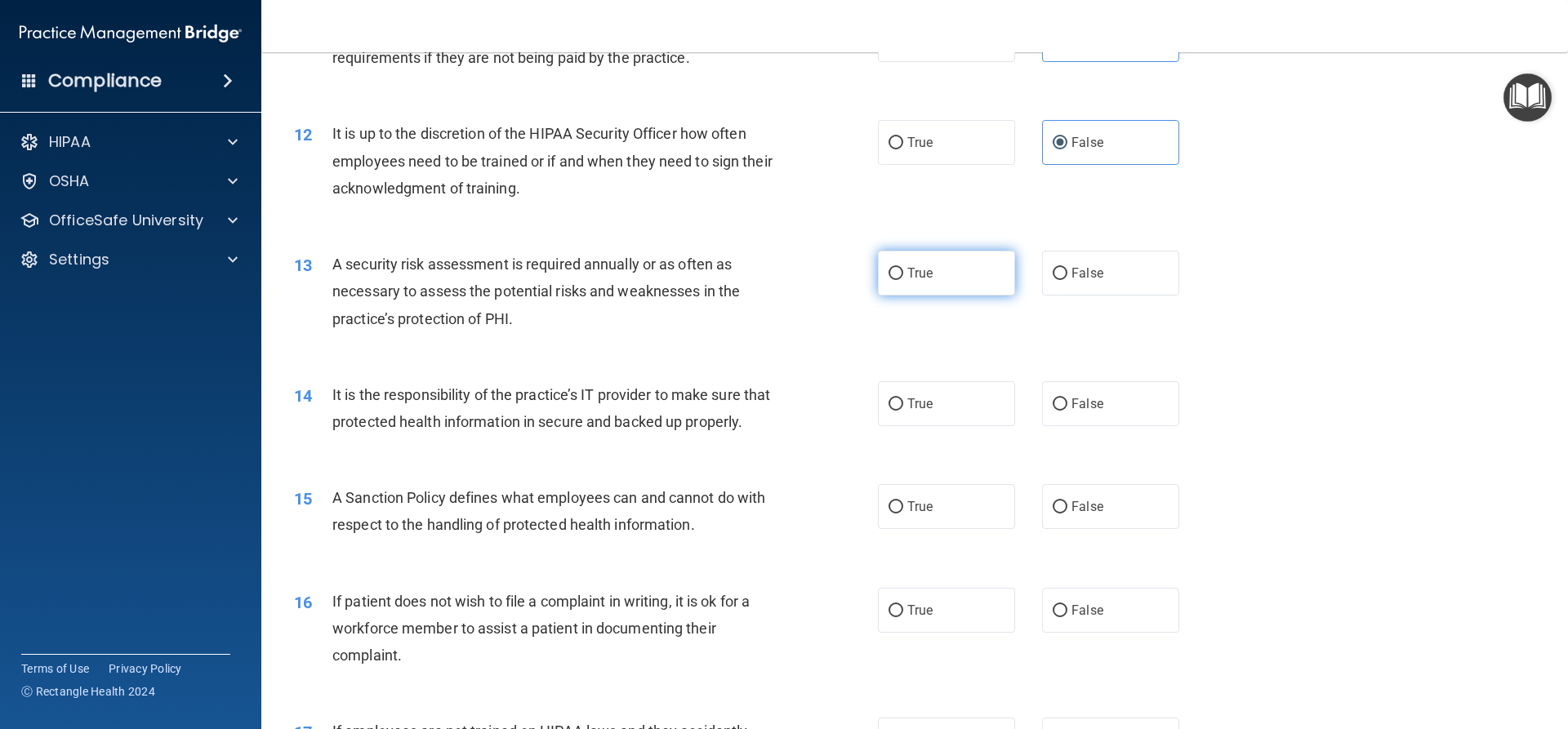
click at [917, 273] on span "True" at bounding box center [920, 272] width 25 height 15
click at [903, 273] on input "True" at bounding box center [896, 274] width 14 height 13
radio input "true"
click at [966, 426] on div "14 It is the responsibility of the practice’s IT provider to make sure that pro…" at bounding box center [914, 412] width 1266 height 103
click at [966, 410] on label "True" at bounding box center [946, 404] width 138 height 45
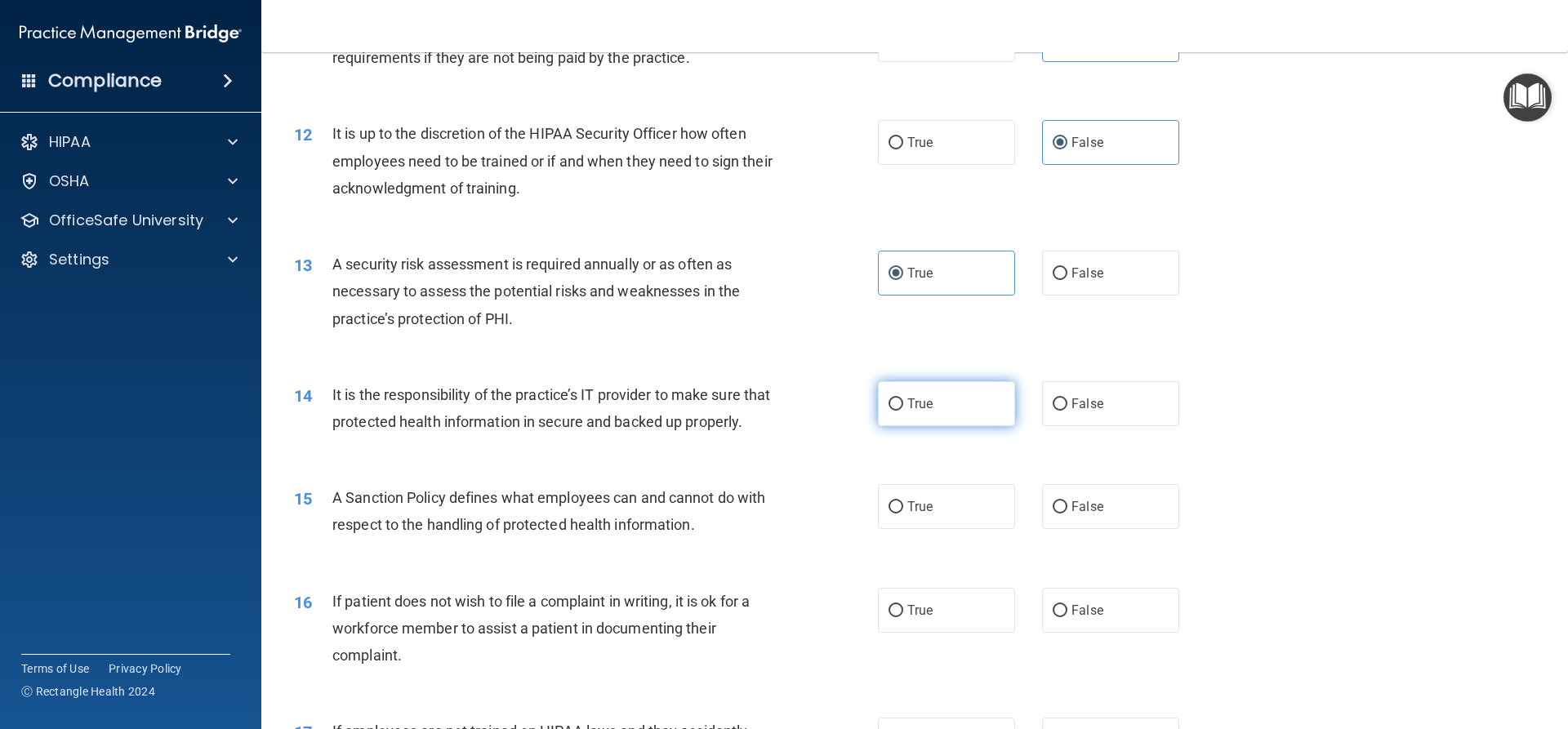
click at [903, 410] on input "True" at bounding box center [896, 404] width 14 height 13
radio input "true"
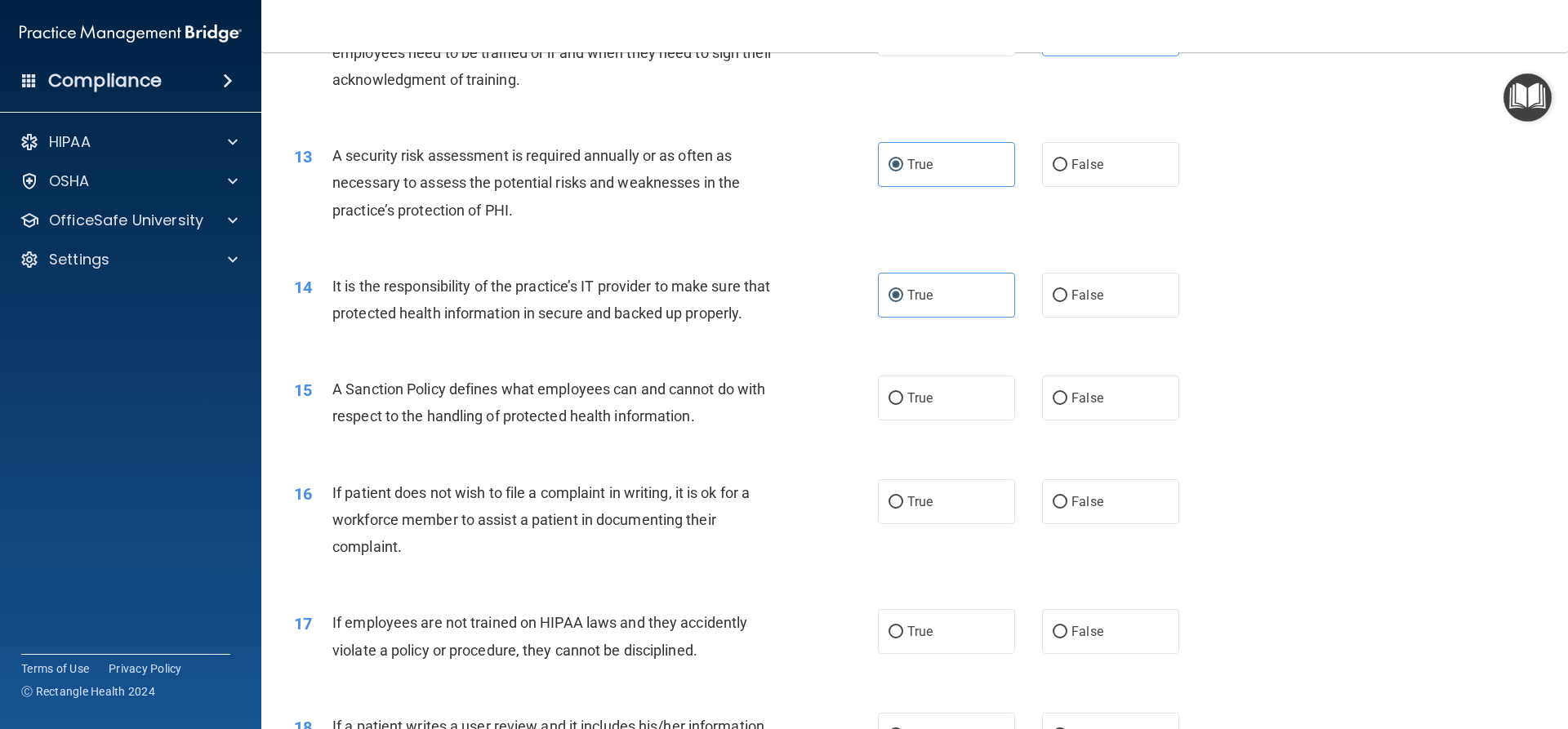
scroll to position [1714, 0]
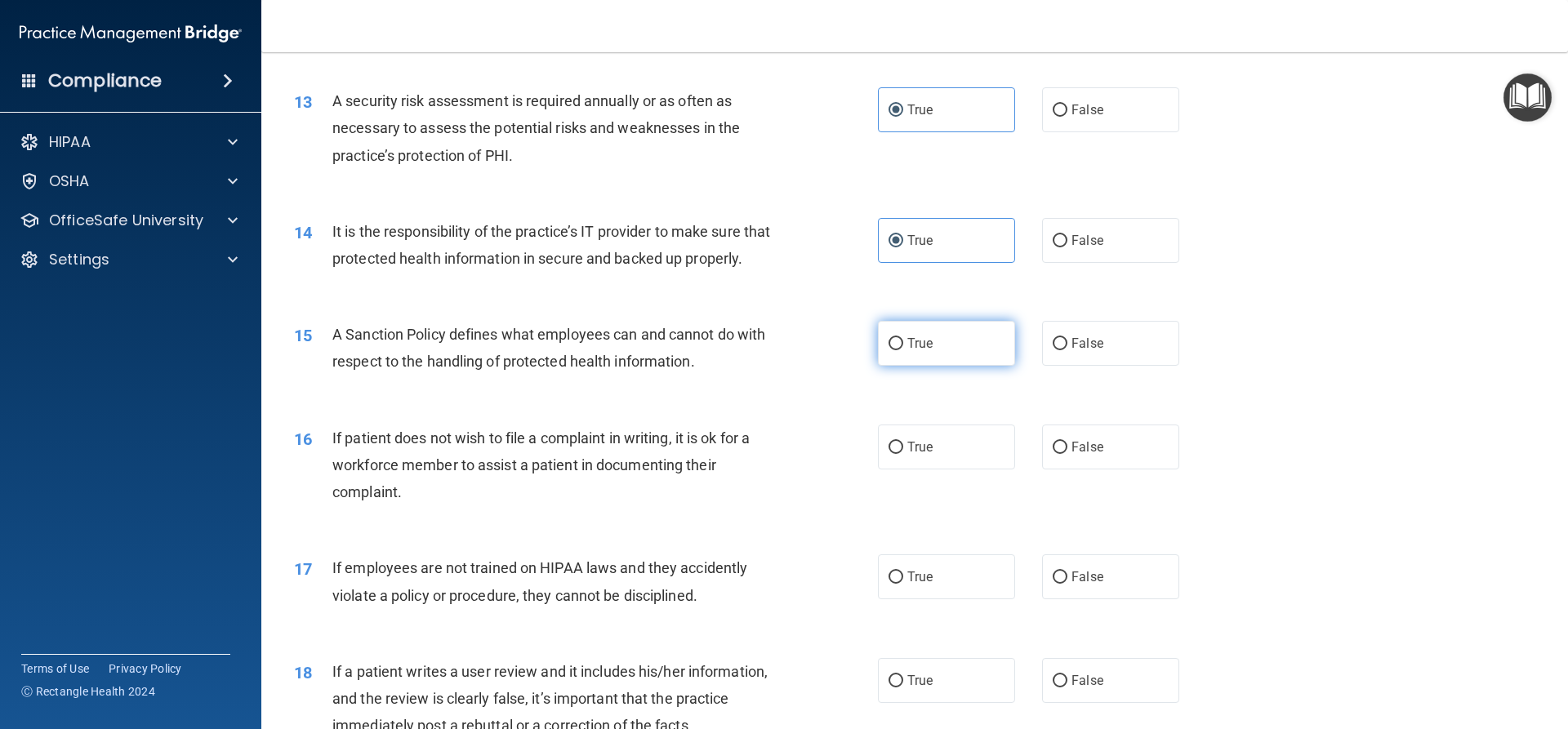
click at [960, 365] on label "True" at bounding box center [946, 344] width 138 height 45
click at [903, 350] on input "True" at bounding box center [896, 345] width 14 height 13
radio input "true"
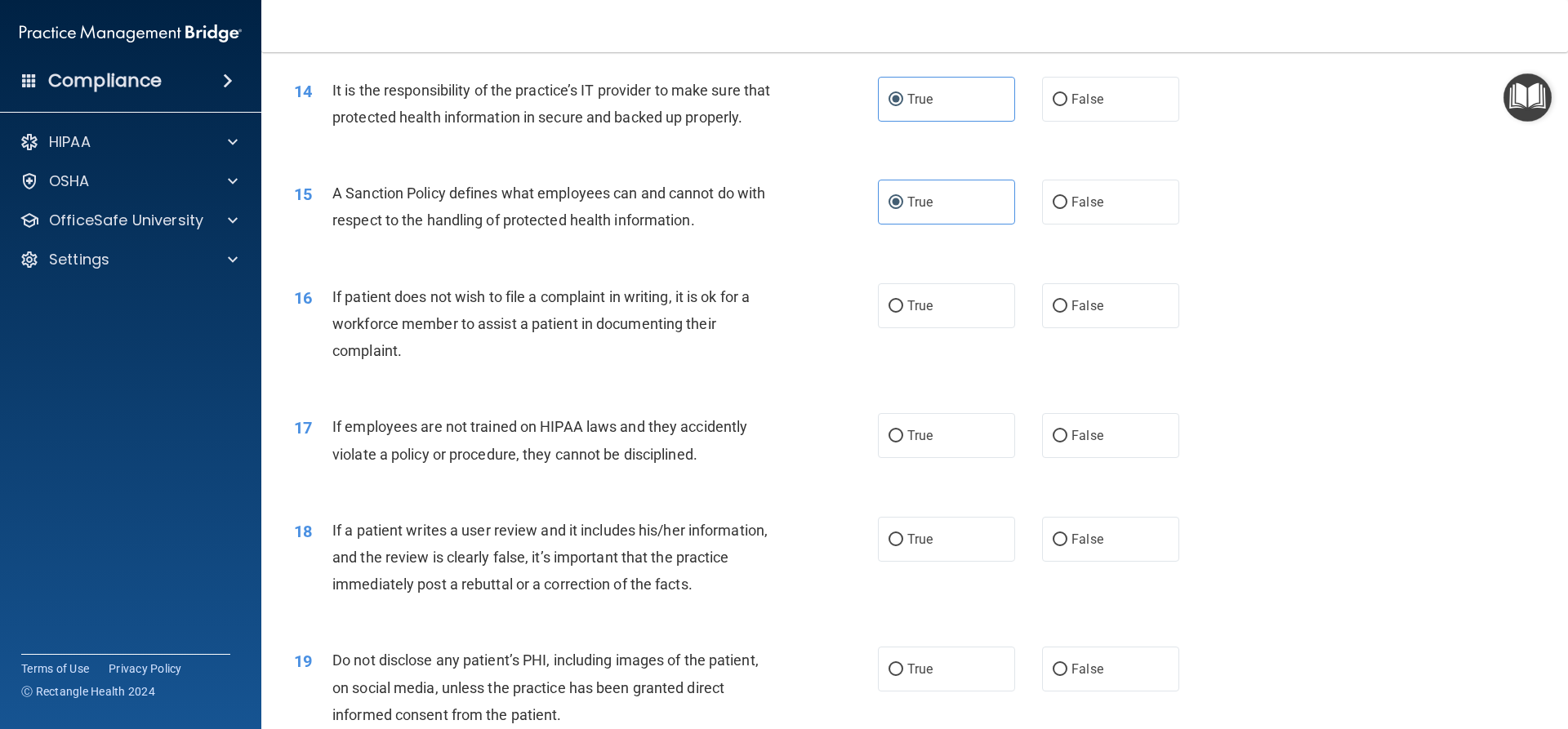
scroll to position [1878, 0]
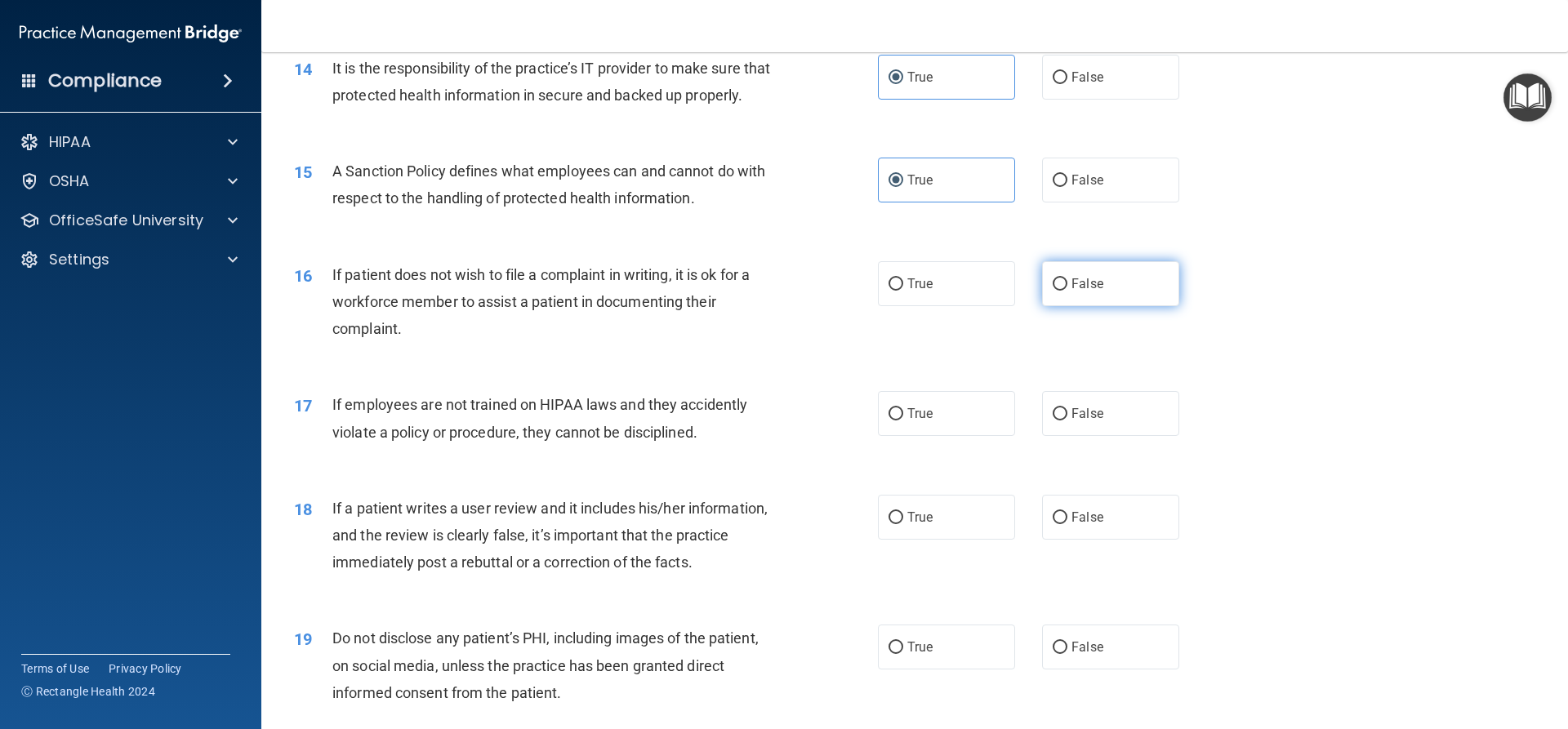
drag, startPoint x: 1058, startPoint y: 310, endPoint x: 1069, endPoint y: 308, distance: 11.2
click at [1069, 306] on label "False" at bounding box center [1111, 284] width 138 height 45
click at [1068, 290] on input "False" at bounding box center [1060, 285] width 14 height 13
radio input "true"
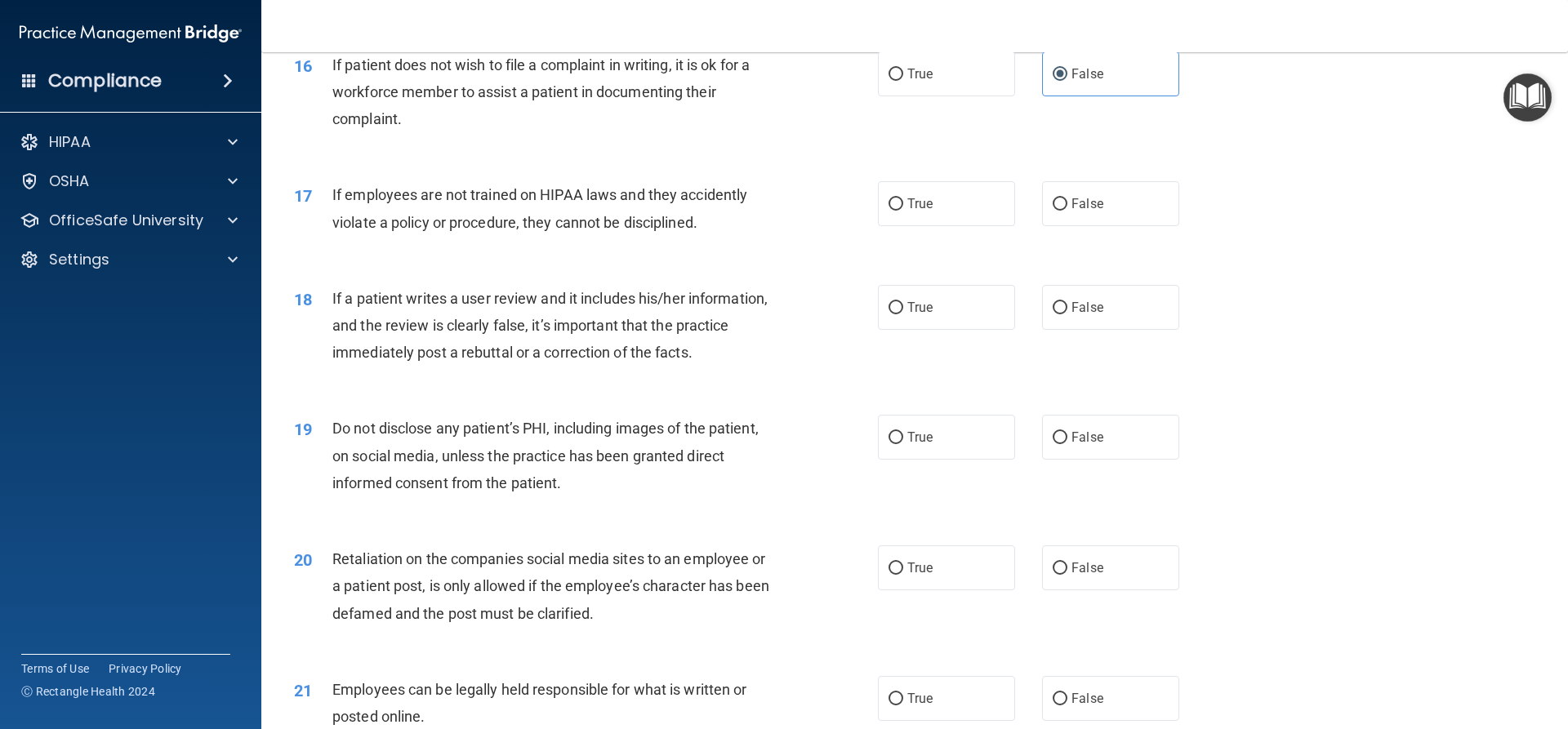
scroll to position [2123, 0]
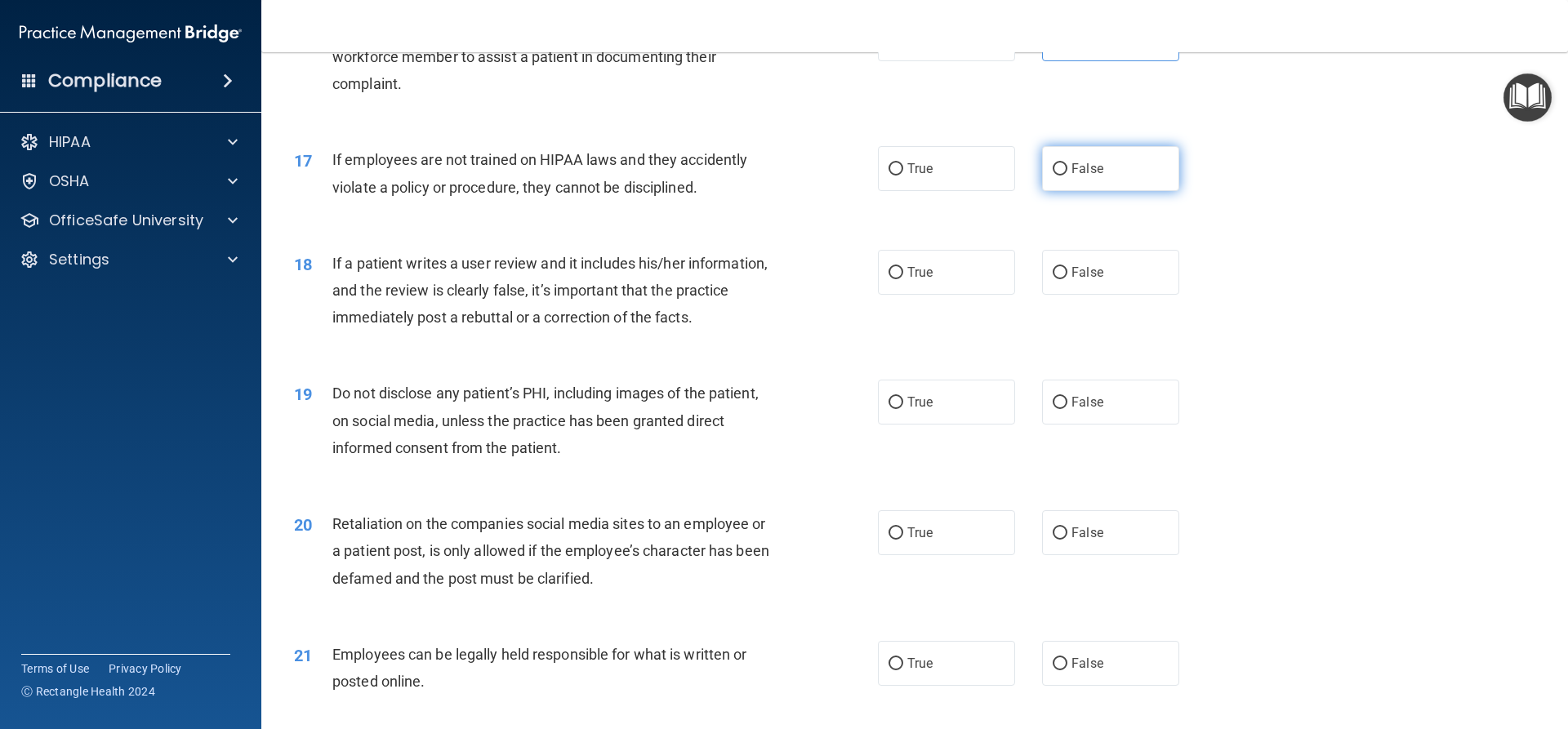
click at [1094, 176] on span "False" at bounding box center [1087, 168] width 32 height 15
click at [1068, 175] on input "False" at bounding box center [1060, 170] width 14 height 13
radio input "true"
click at [1071, 280] on span "False" at bounding box center [1087, 271] width 32 height 15
click at [1068, 279] on input "False" at bounding box center [1060, 273] width 14 height 13
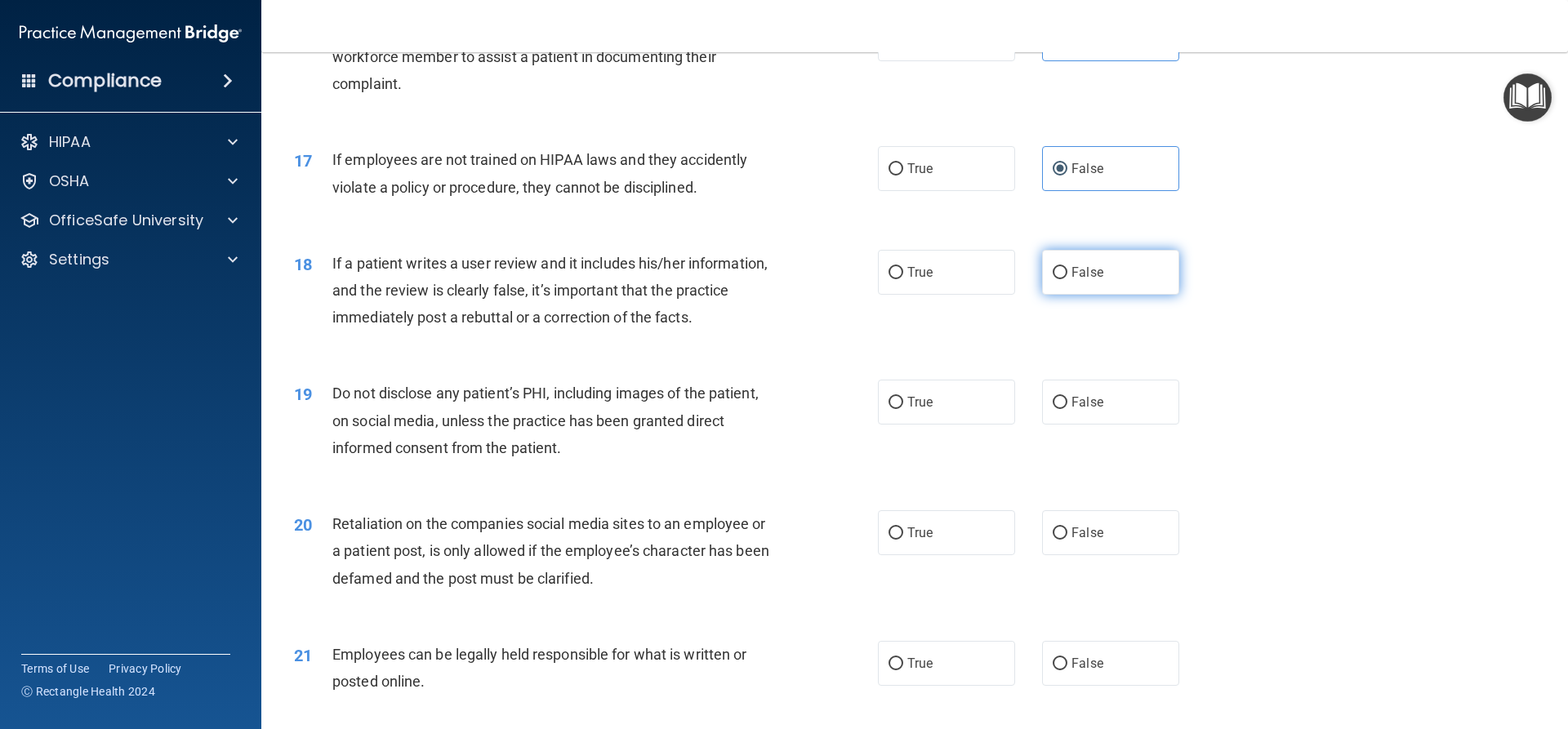
radio input "true"
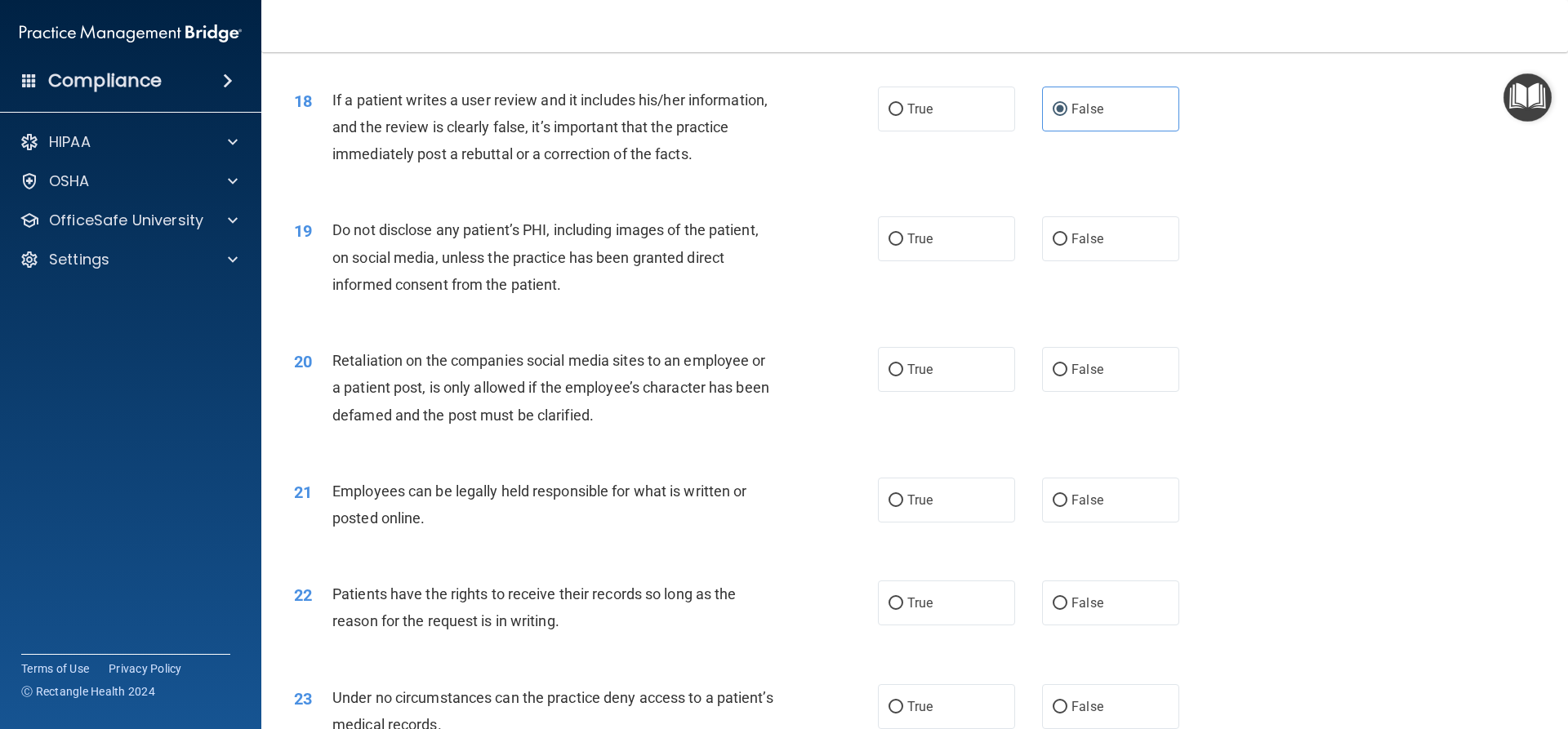
scroll to position [2368, 0]
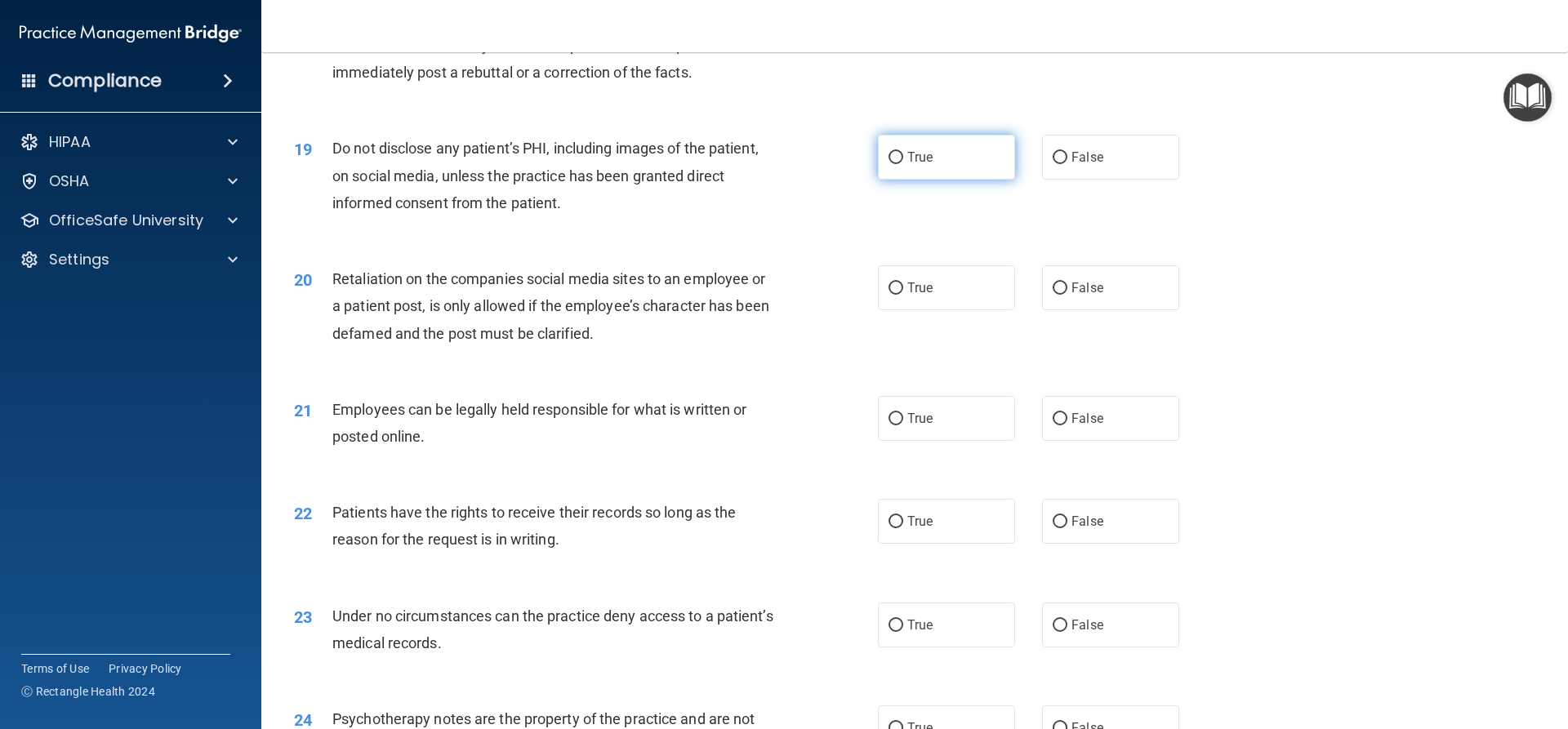
click at [905, 164] on label "True" at bounding box center [946, 157] width 138 height 45
click at [903, 164] on input "True" at bounding box center [896, 158] width 14 height 13
radio input "true"
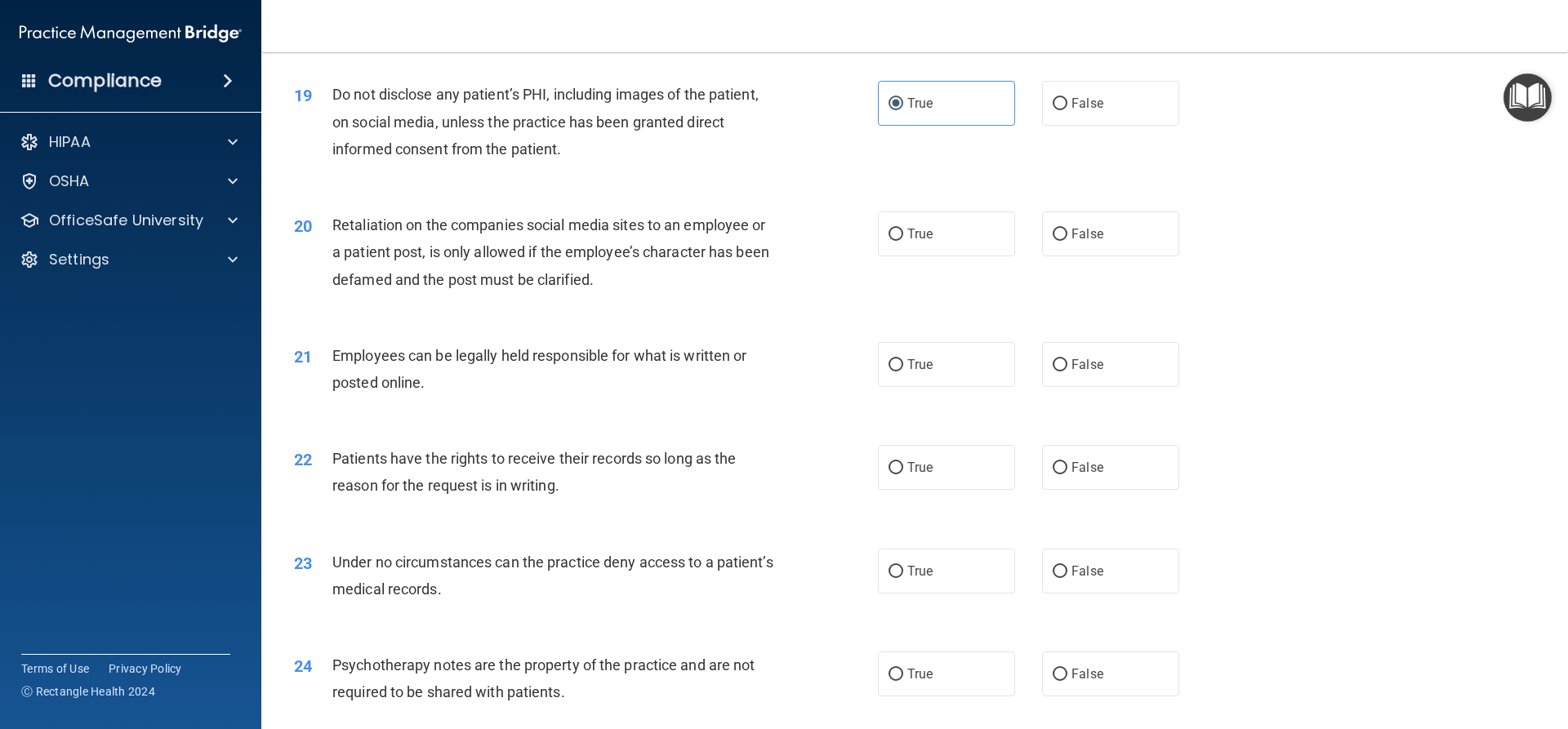
scroll to position [2449, 0]
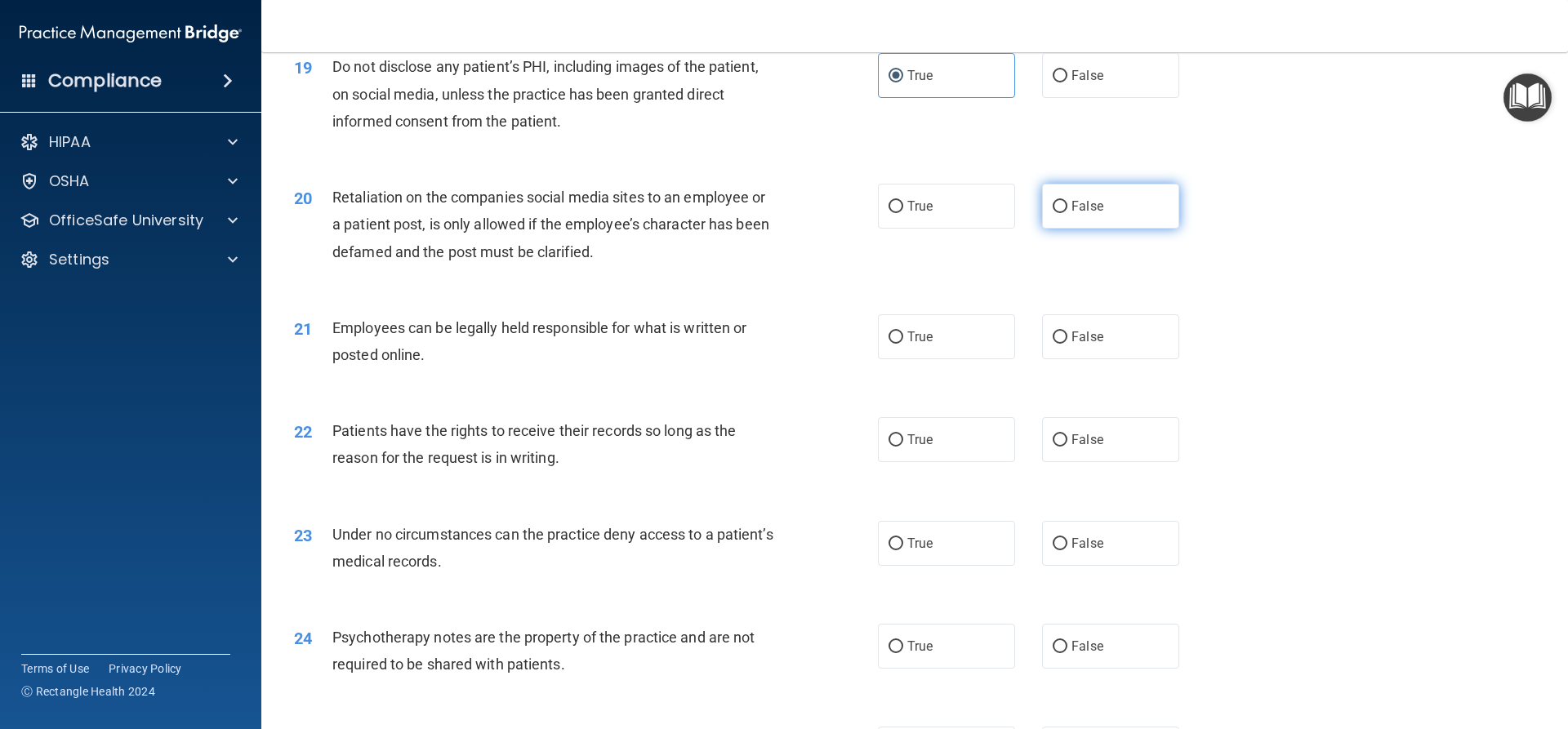
click at [1126, 229] on label "False" at bounding box center [1111, 206] width 138 height 45
click at [1068, 213] on input "False" at bounding box center [1060, 207] width 14 height 13
radio input "true"
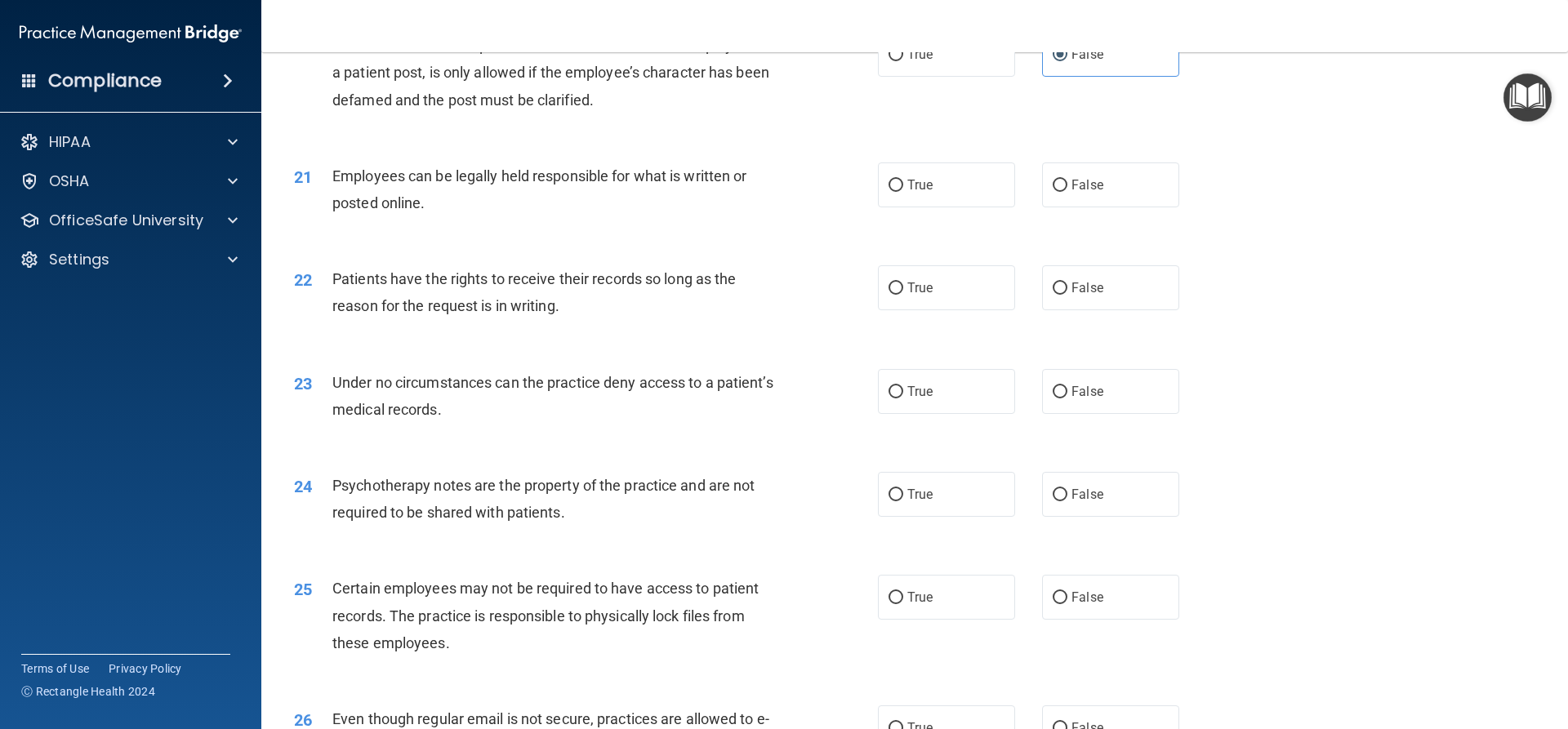
scroll to position [2612, 0]
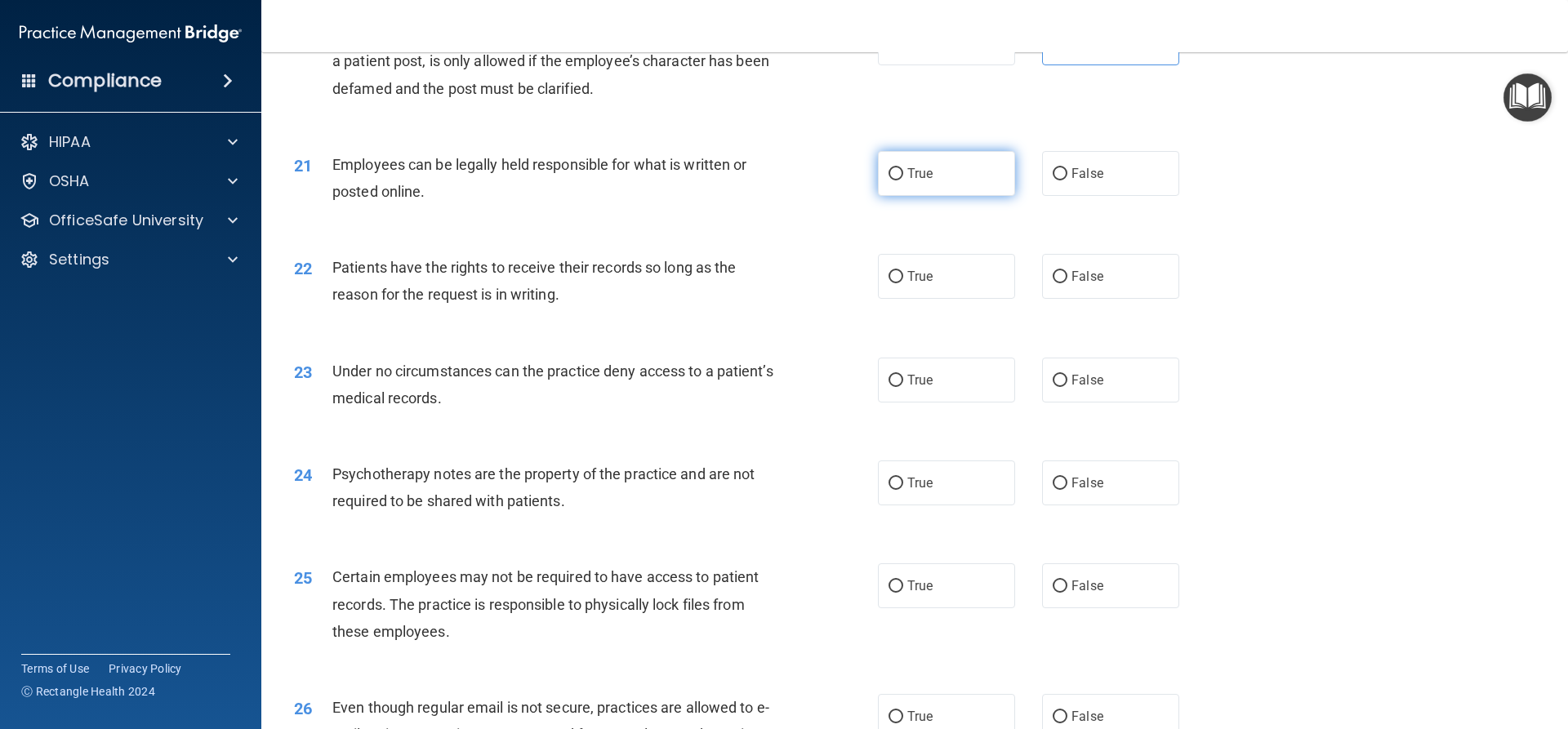
click at [973, 196] on label "True" at bounding box center [946, 174] width 138 height 45
click at [903, 180] on input "True" at bounding box center [896, 175] width 14 height 13
radio input "true"
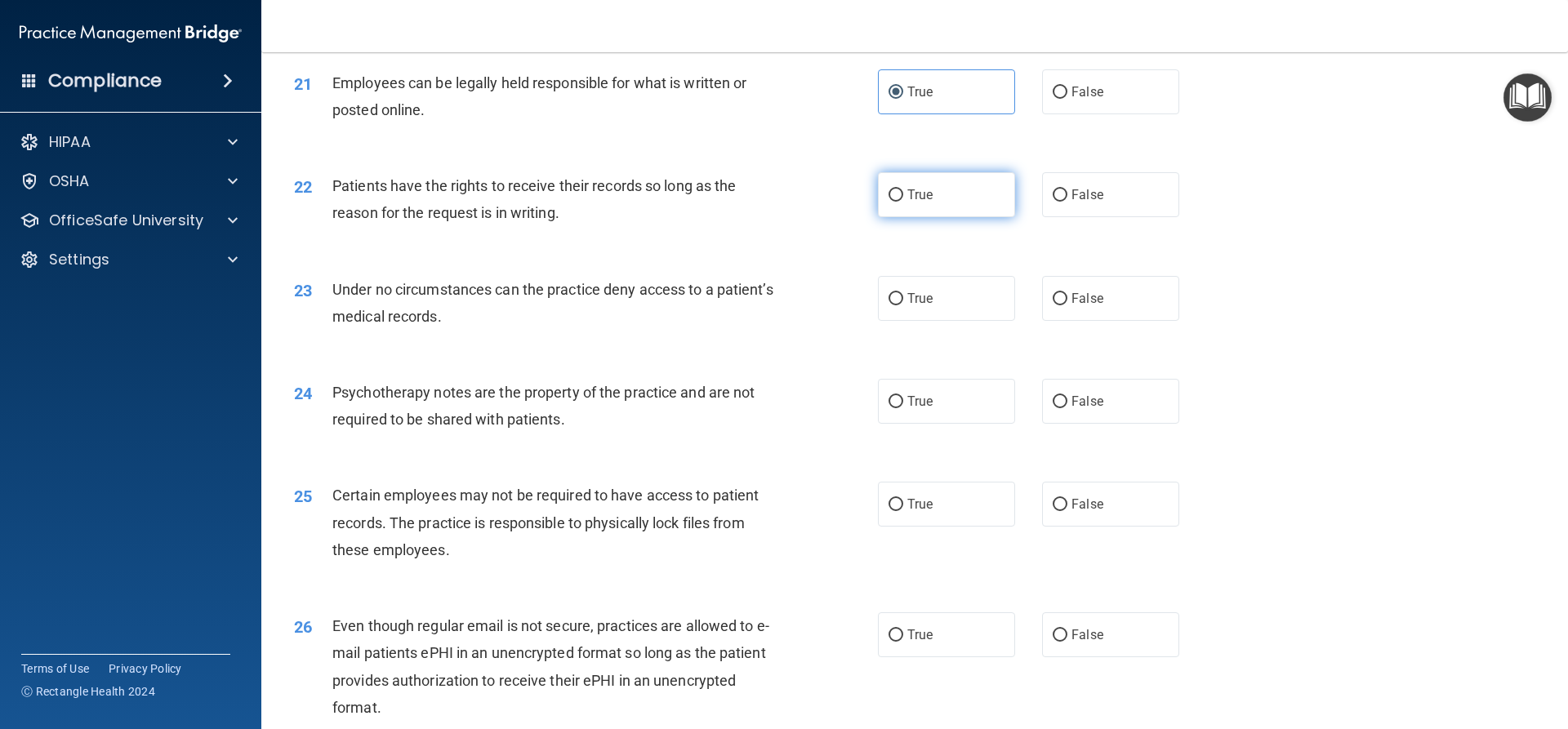
click at [889, 202] on input "True" at bounding box center [896, 195] width 14 height 13
radio input "true"
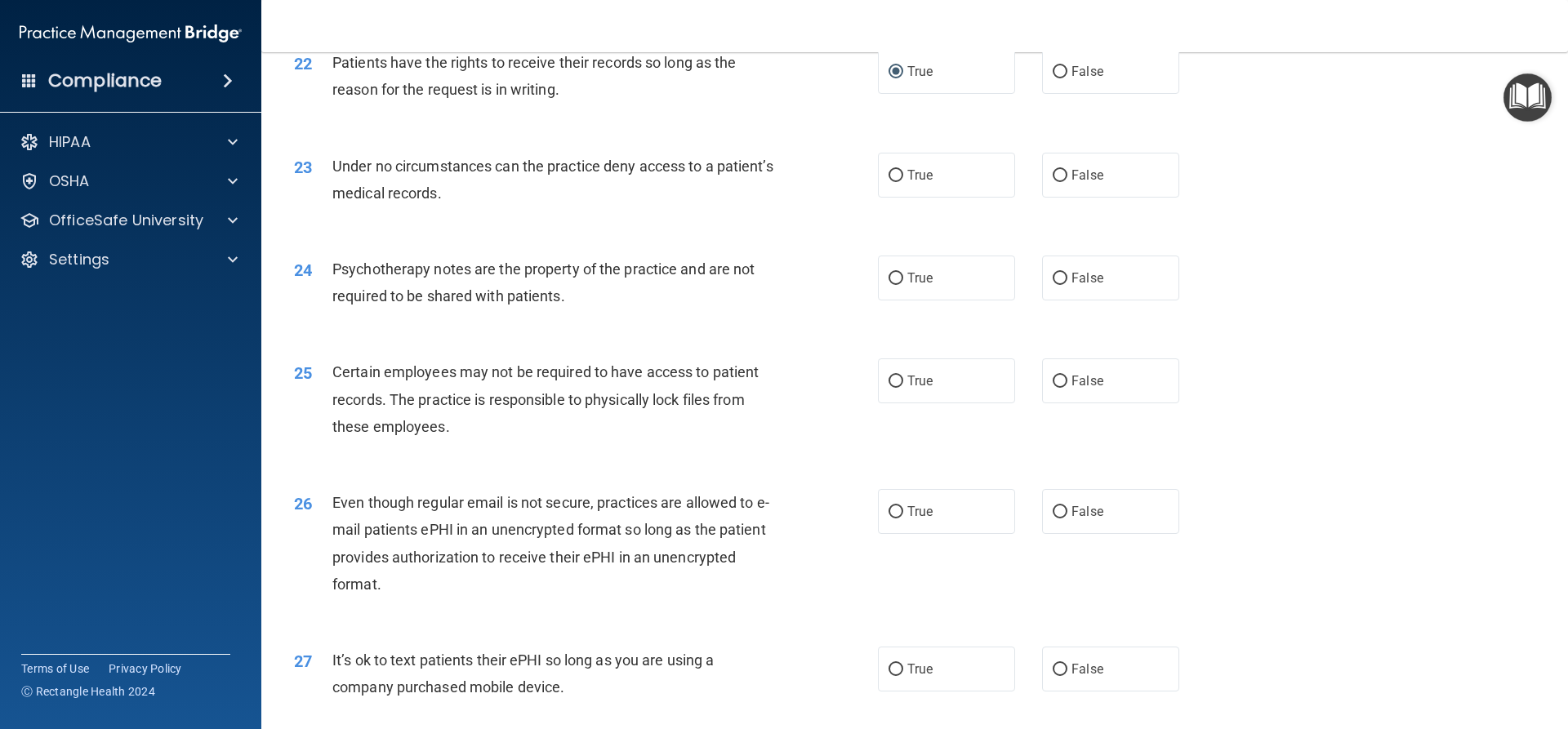
scroll to position [2857, 0]
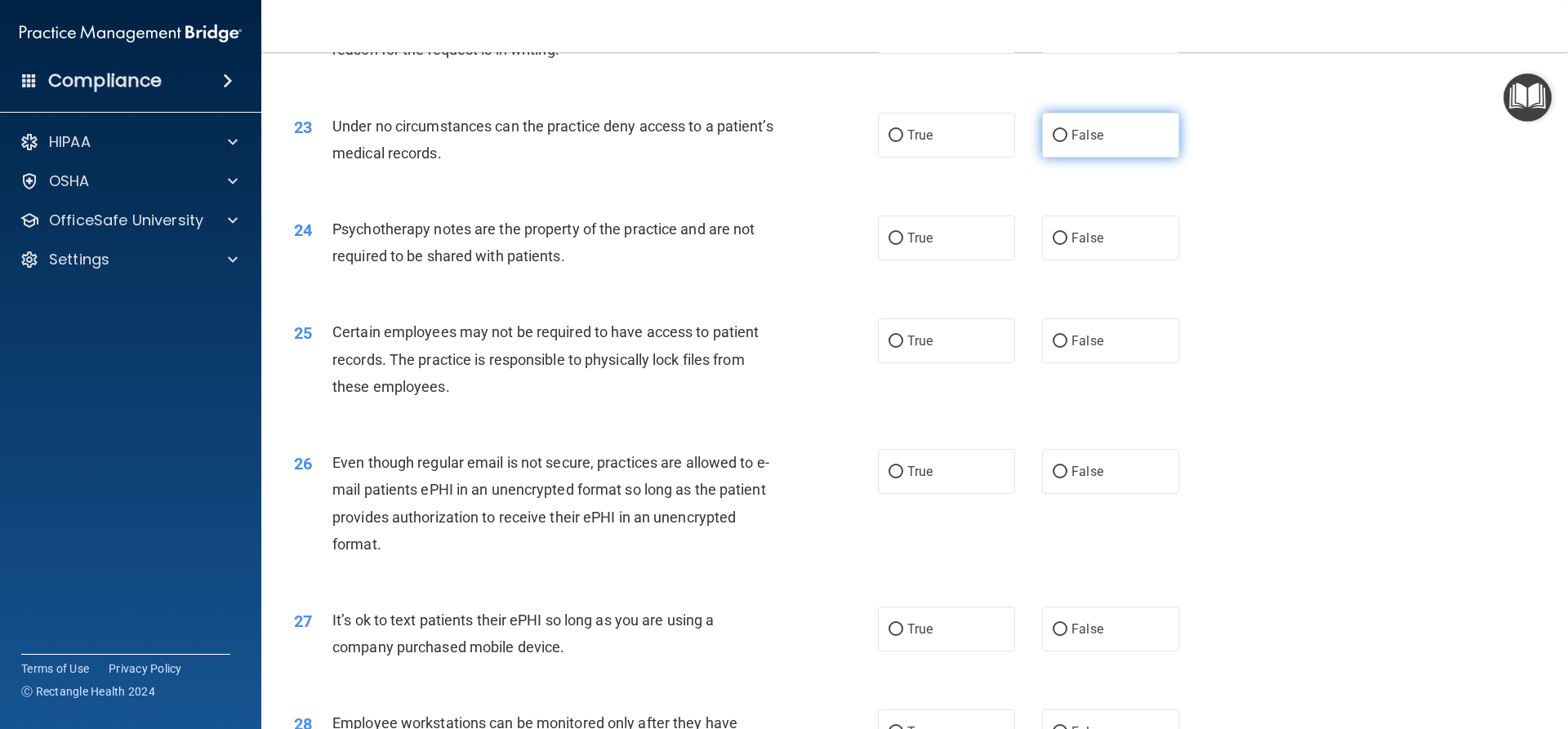
click at [1125, 157] on label "False" at bounding box center [1111, 136] width 138 height 45
click at [1068, 142] on input "False" at bounding box center [1060, 137] width 14 height 13
click at [979, 260] on label "True" at bounding box center [946, 238] width 138 height 45
click at [903, 245] on input "True" at bounding box center [896, 239] width 14 height 13
click at [1089, 348] on span "False" at bounding box center [1087, 340] width 32 height 15
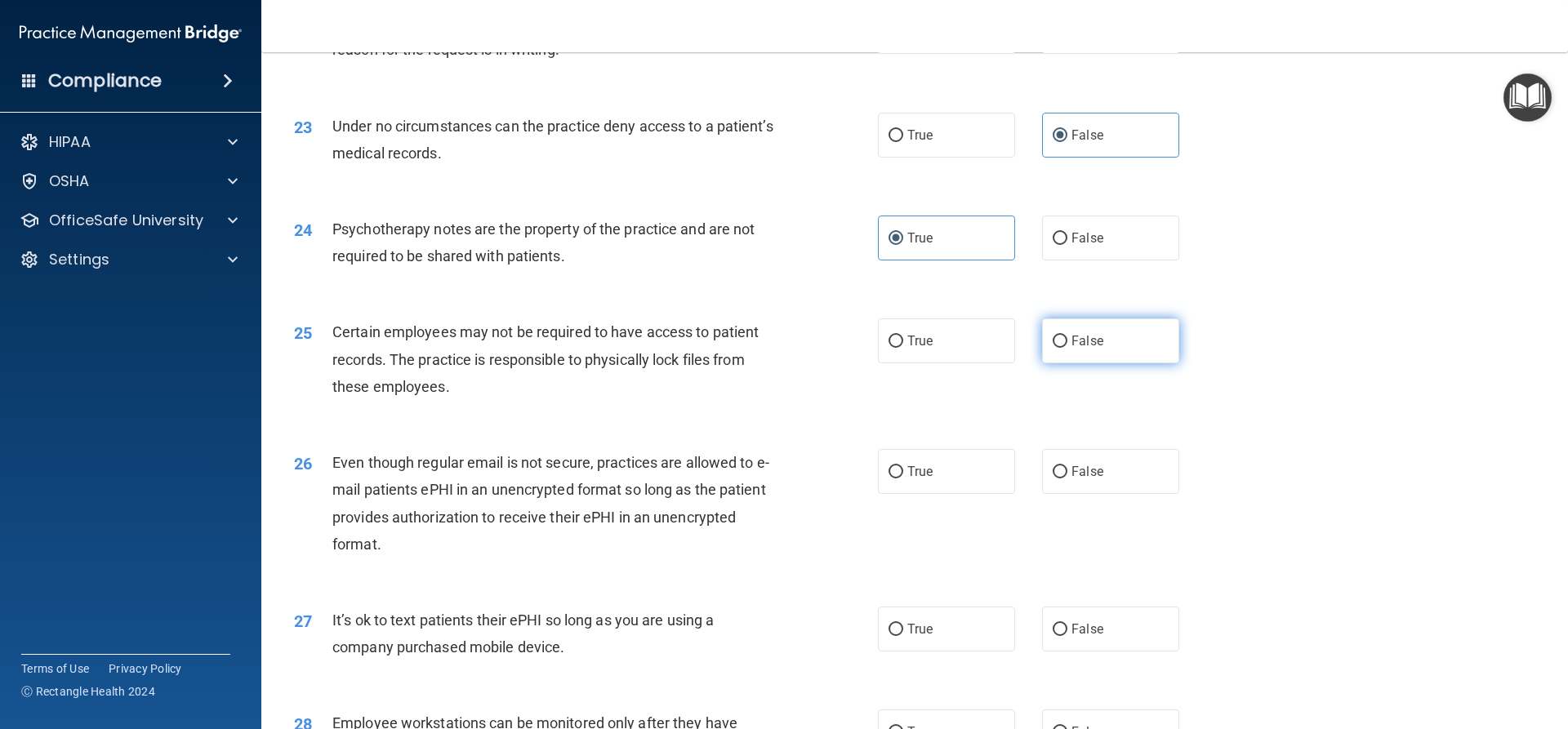
click at [1068, 348] on input "False" at bounding box center [1060, 342] width 14 height 13
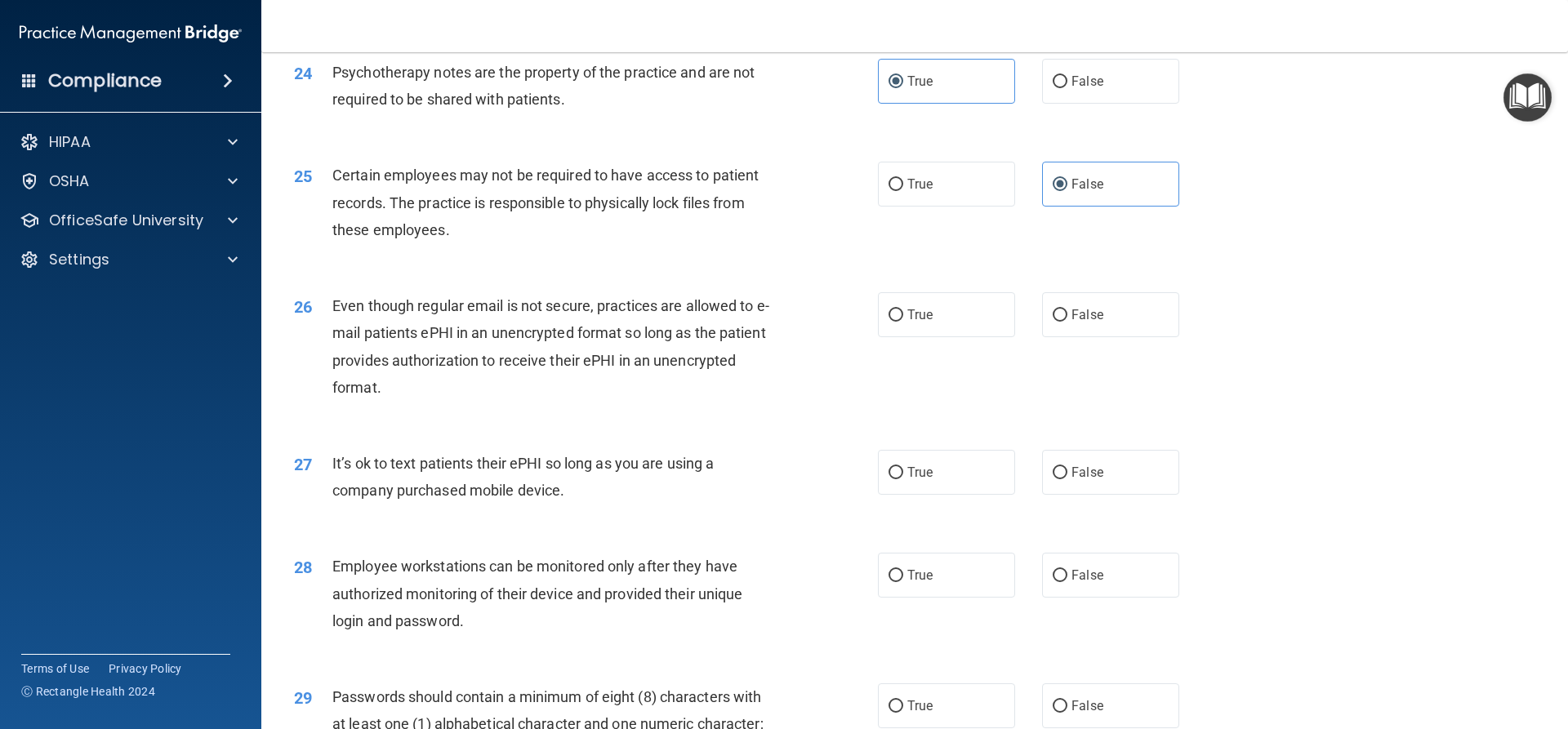
scroll to position [3021, 0]
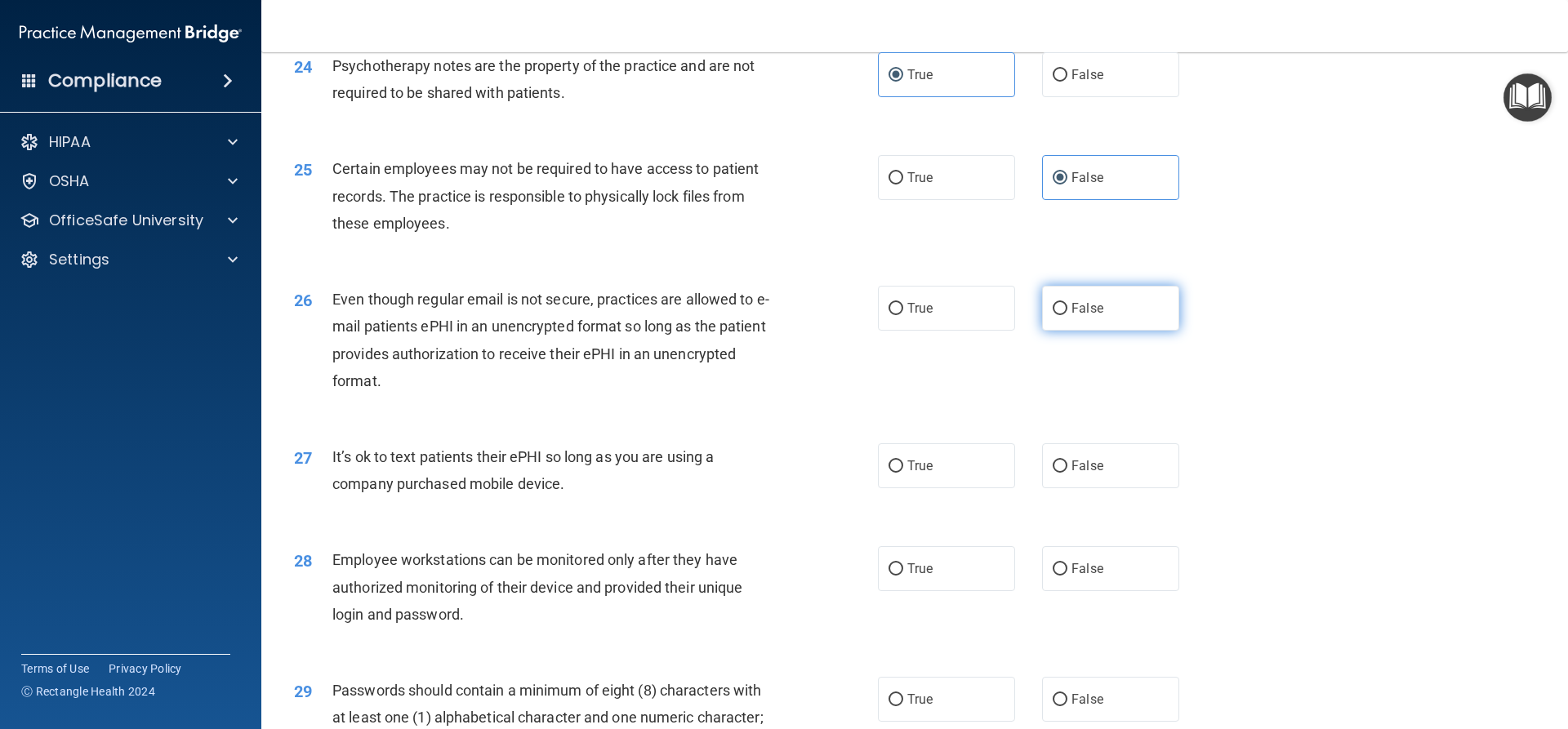
click at [1052, 315] on input "False" at bounding box center [1060, 309] width 14 height 13
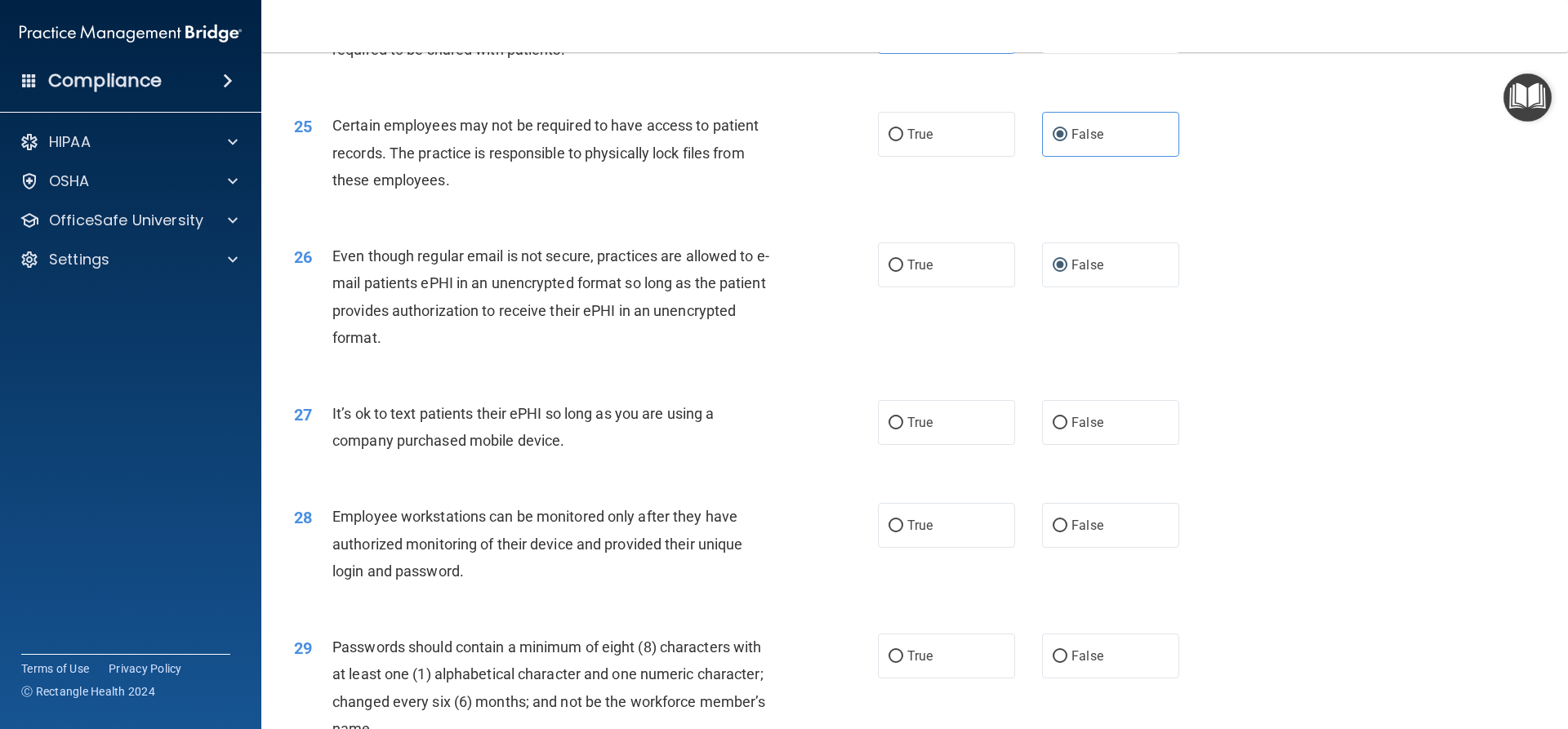
scroll to position [3102, 0]
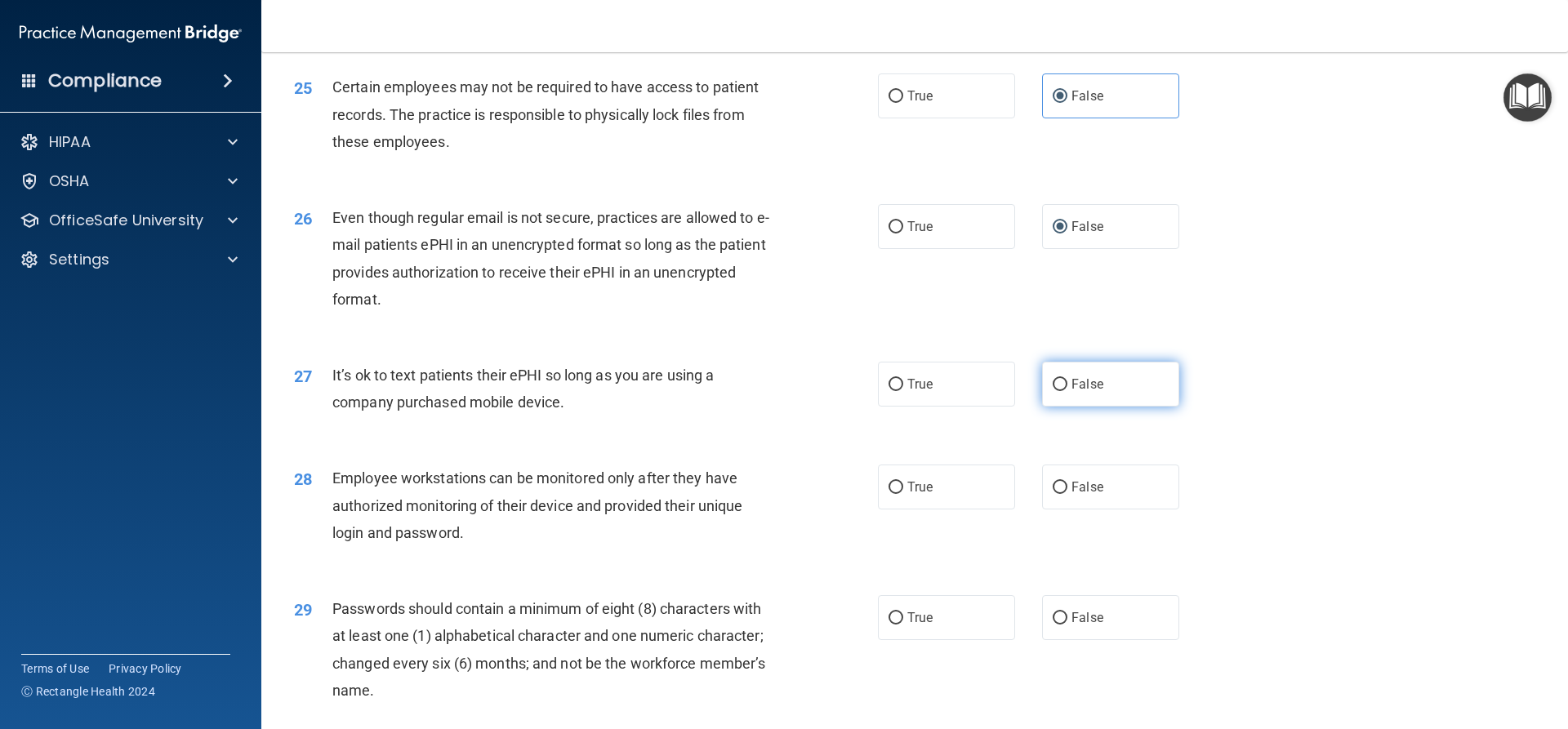
click at [1071, 392] on span "False" at bounding box center [1087, 383] width 32 height 15
click at [1068, 391] on input "False" at bounding box center [1060, 385] width 14 height 13
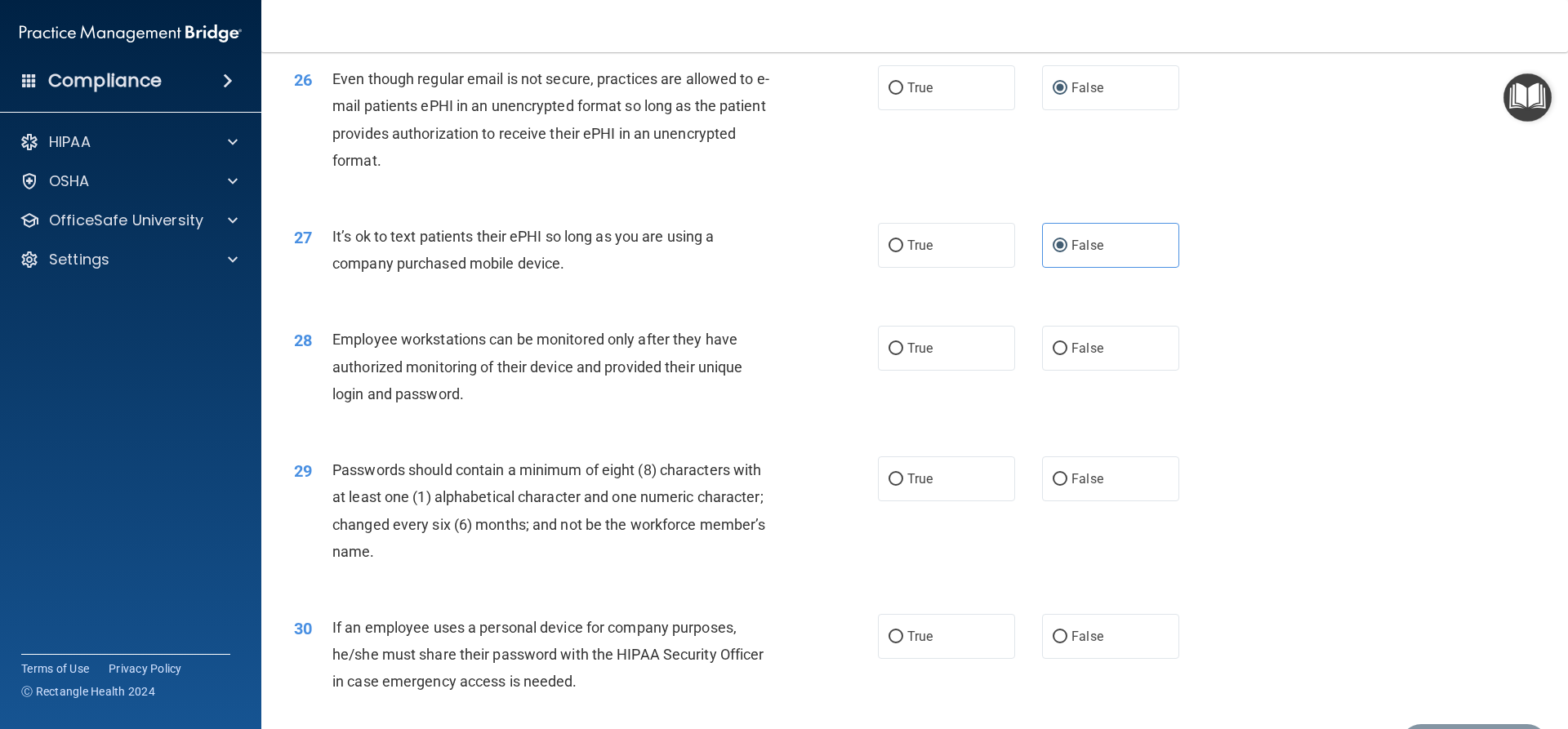
scroll to position [3265, 0]
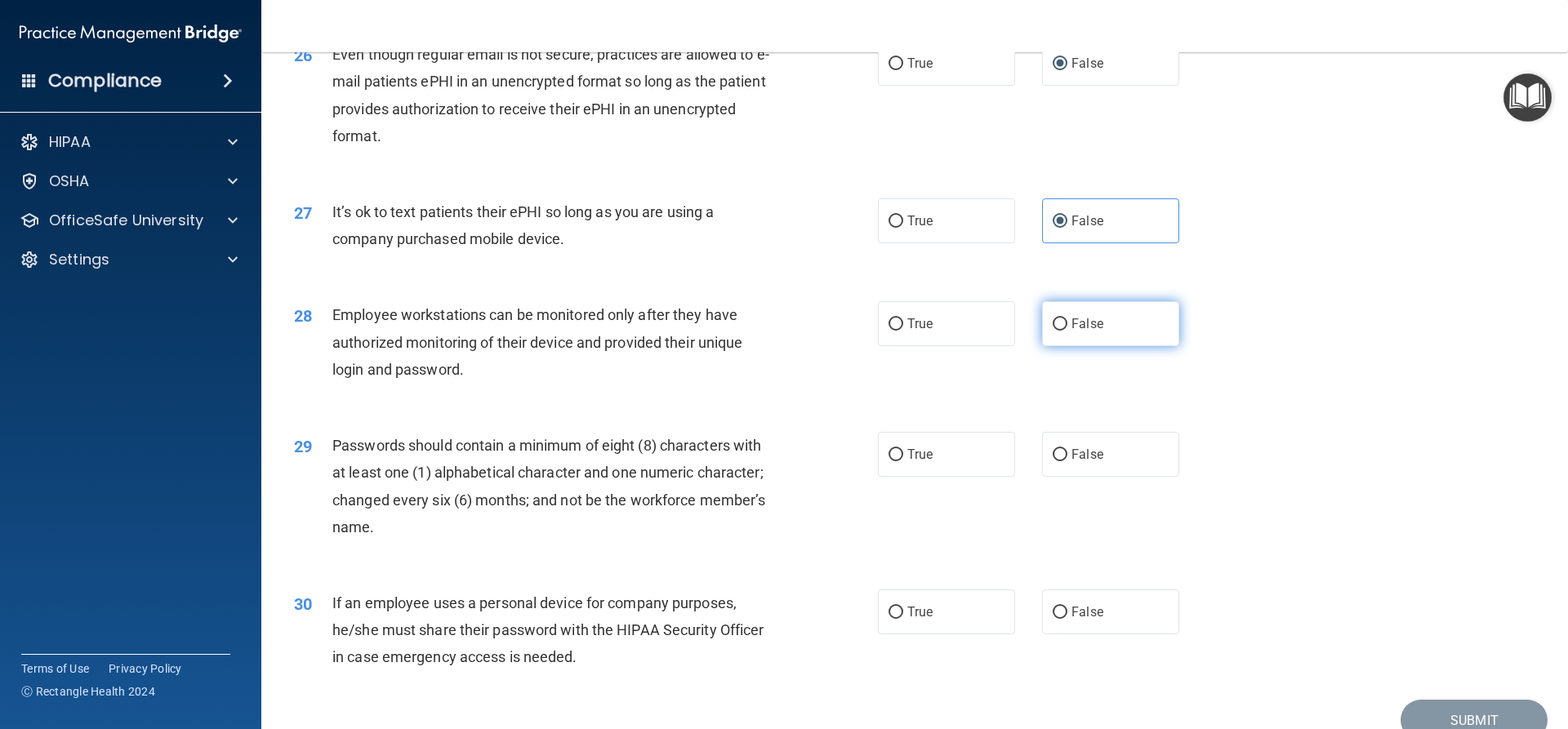
click at [1105, 346] on label "False" at bounding box center [1111, 324] width 138 height 45
click at [1068, 331] on input "False" at bounding box center [1060, 325] width 14 height 13
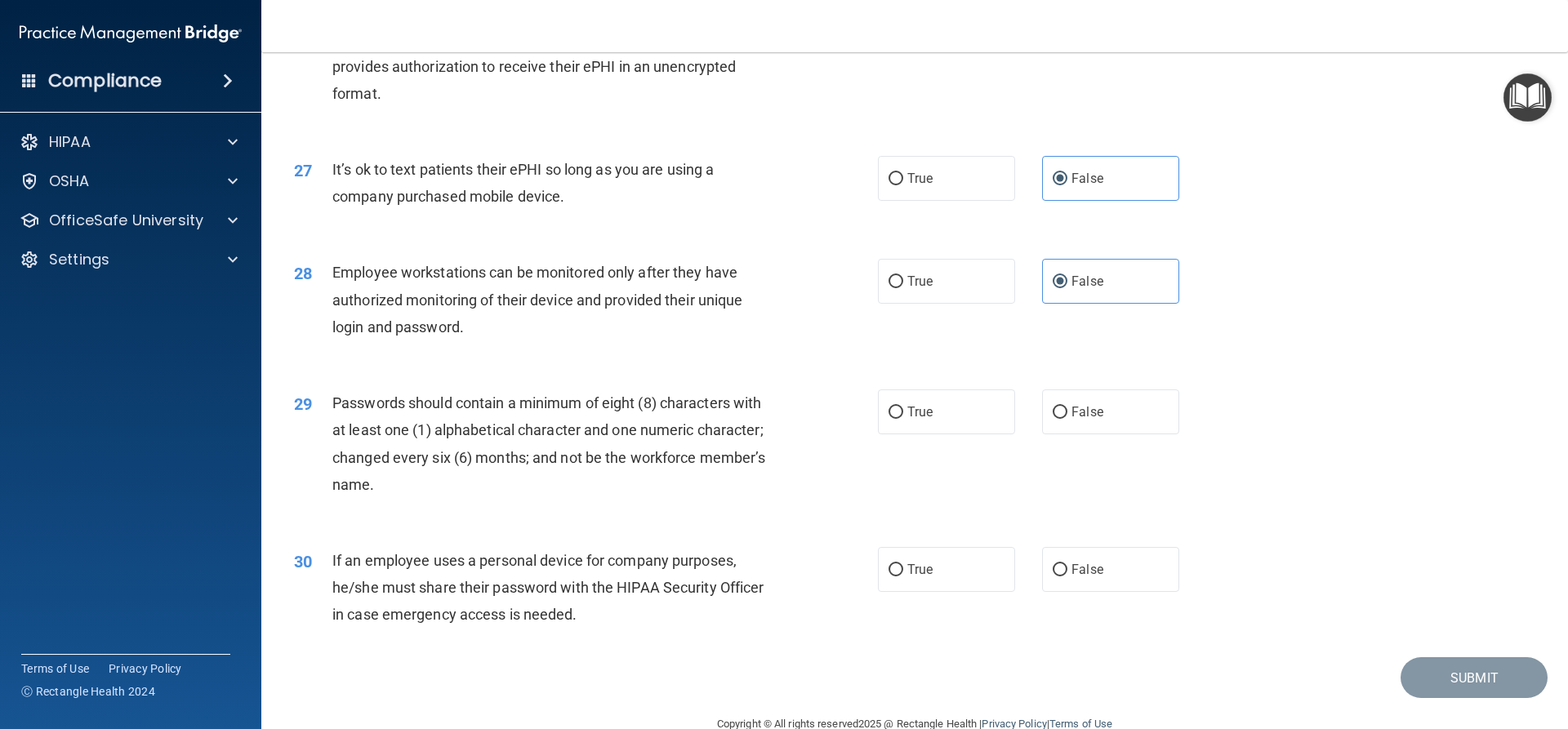
scroll to position [3347, 0]
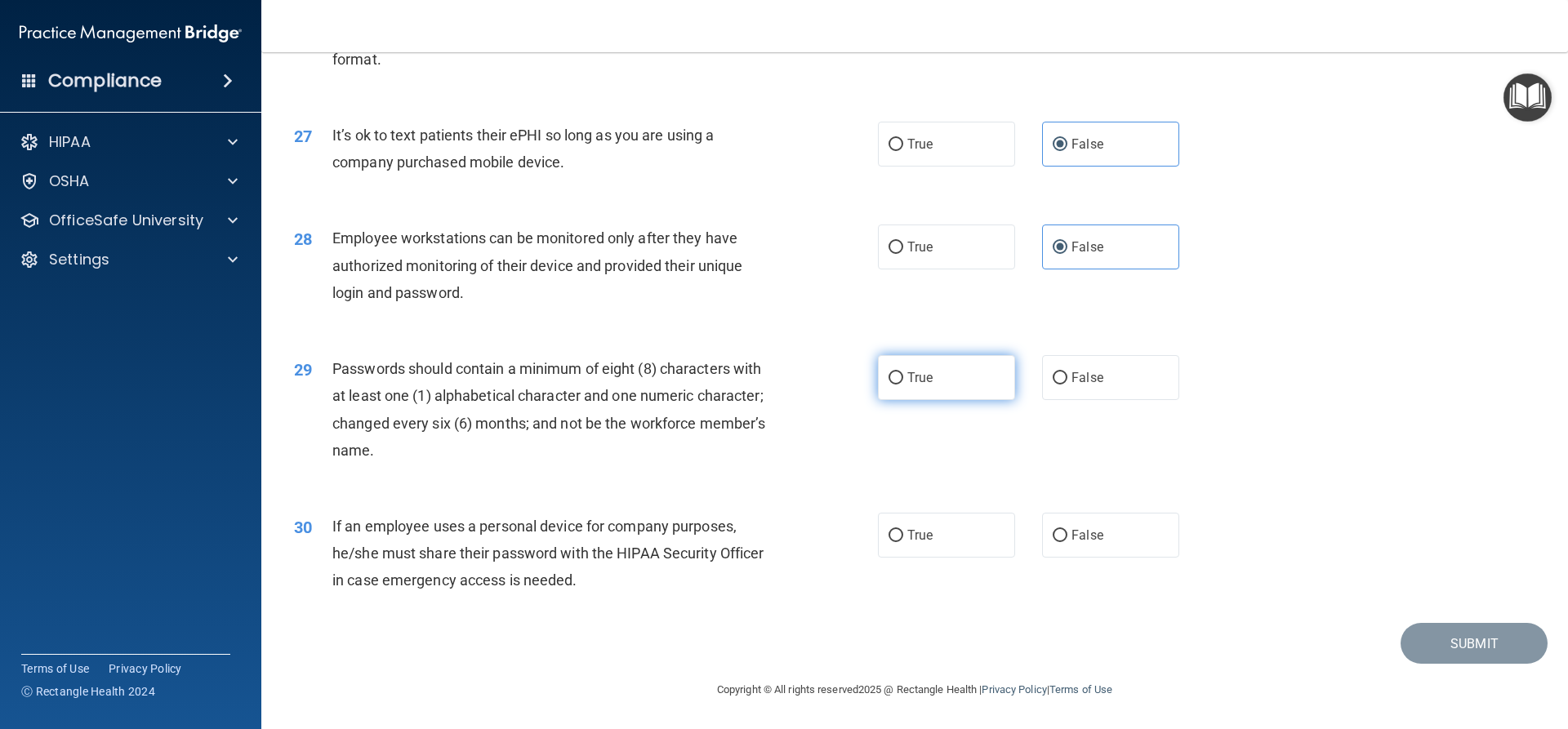
click at [931, 400] on label "True" at bounding box center [946, 378] width 138 height 45
click at [903, 384] on input "True" at bounding box center [896, 379] width 14 height 13
click at [910, 543] on span "True" at bounding box center [920, 535] width 25 height 15
click at [903, 542] on input "True" at bounding box center [896, 536] width 14 height 13
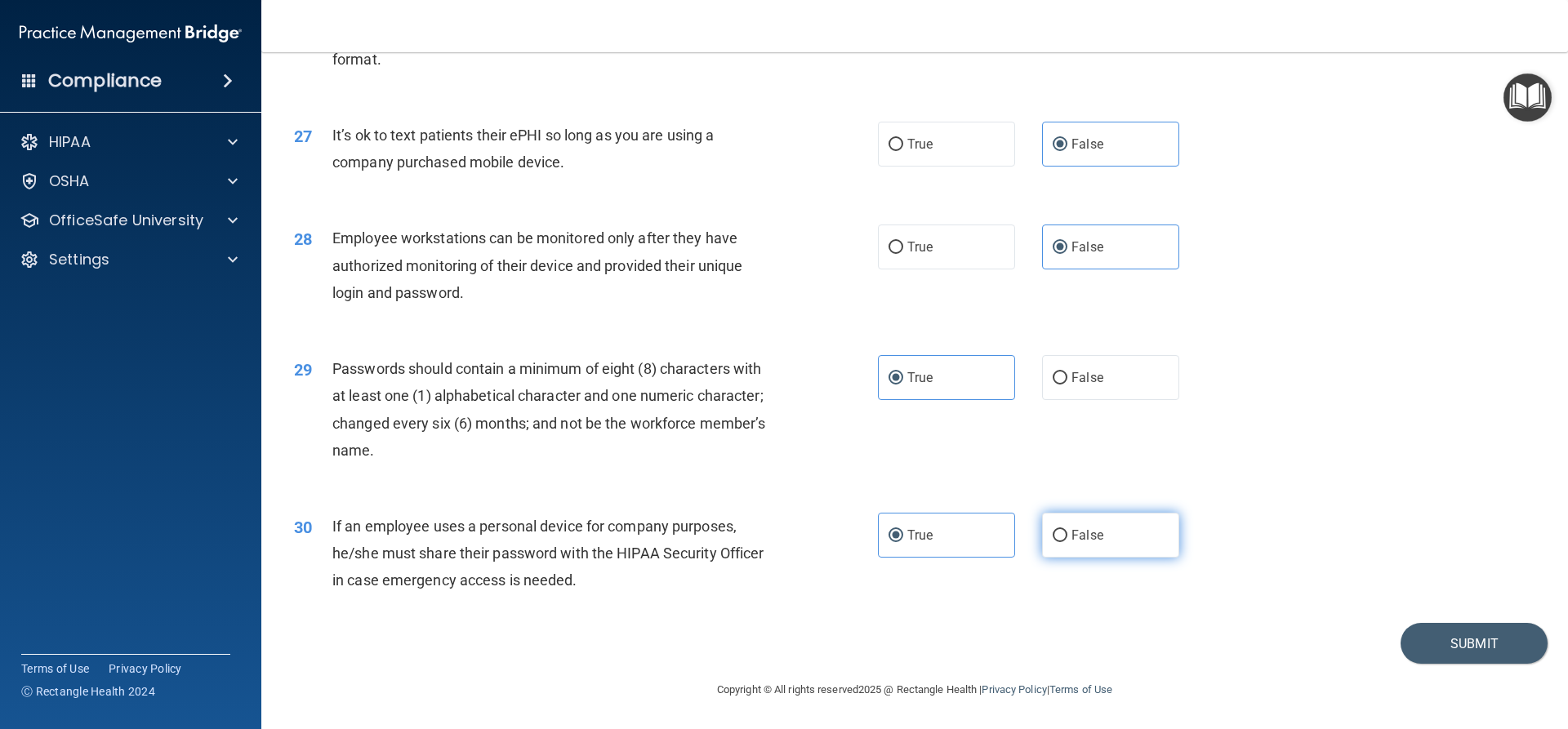
click at [1119, 557] on label "False" at bounding box center [1111, 535] width 138 height 45
click at [1068, 542] on input "False" at bounding box center [1060, 536] width 14 height 13
click at [1405, 658] on button "Submit" at bounding box center [1474, 644] width 147 height 42
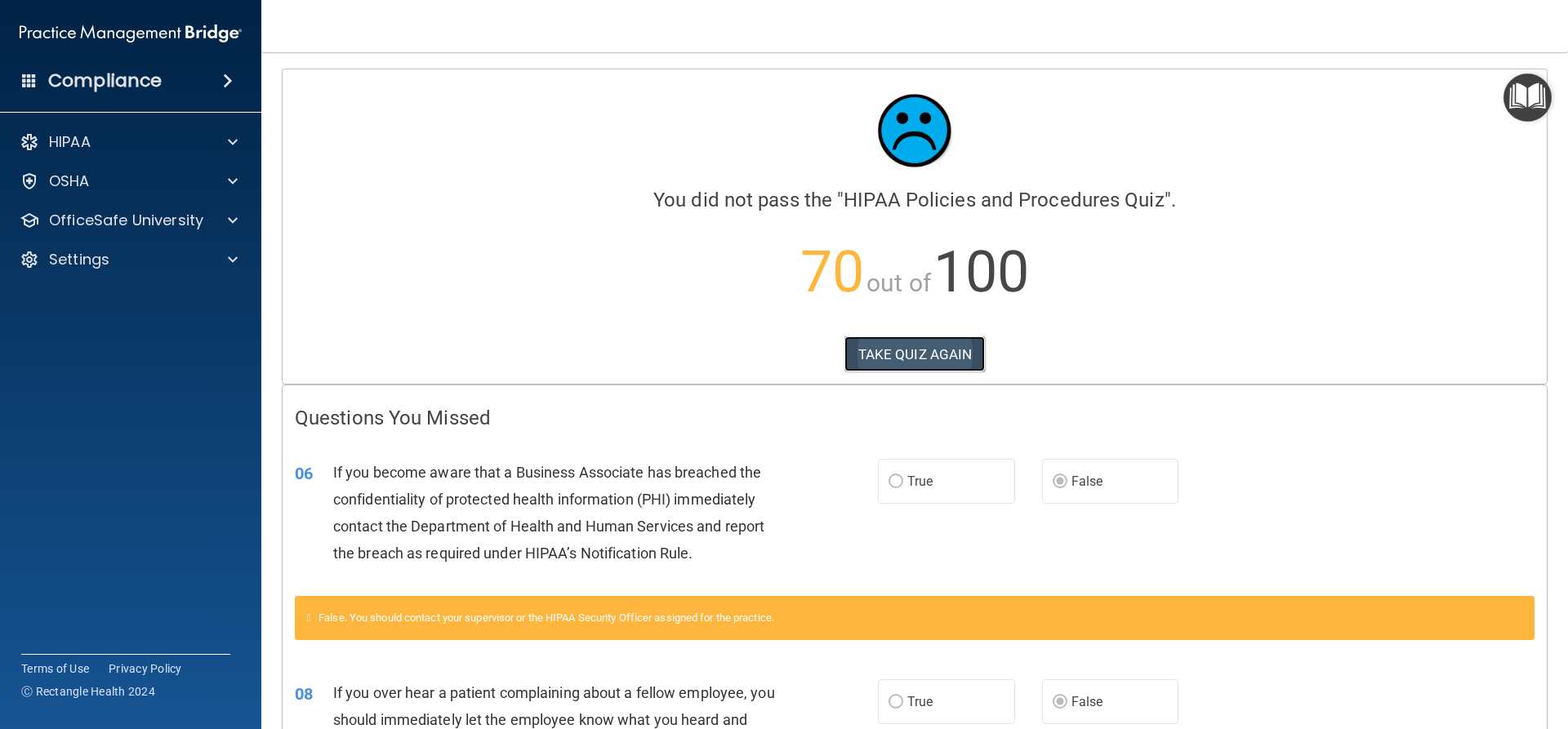
click at [908, 364] on button "TAKE QUIZ AGAIN" at bounding box center [915, 355] width 141 height 36
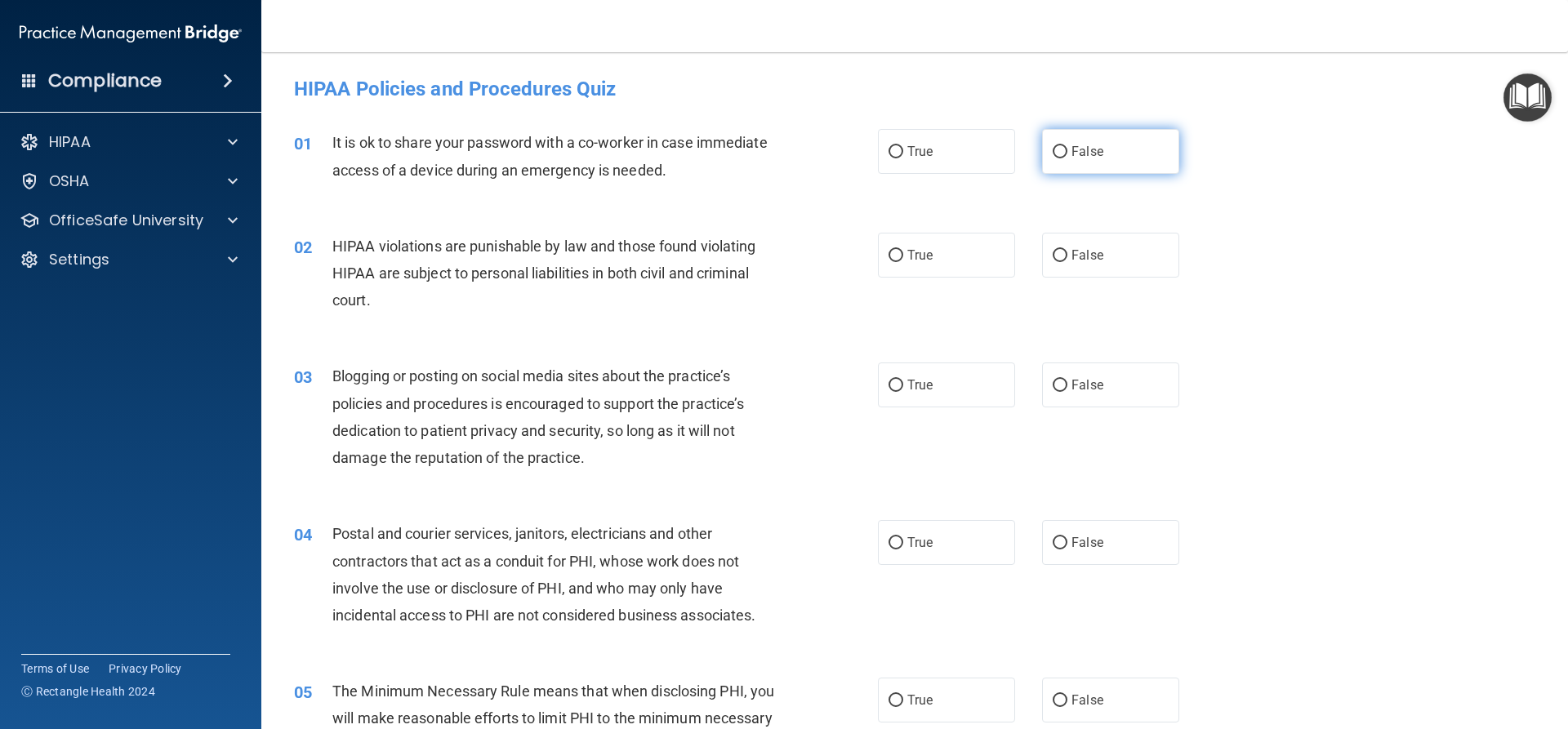
click at [1052, 153] on input "False" at bounding box center [1060, 153] width 14 height 13
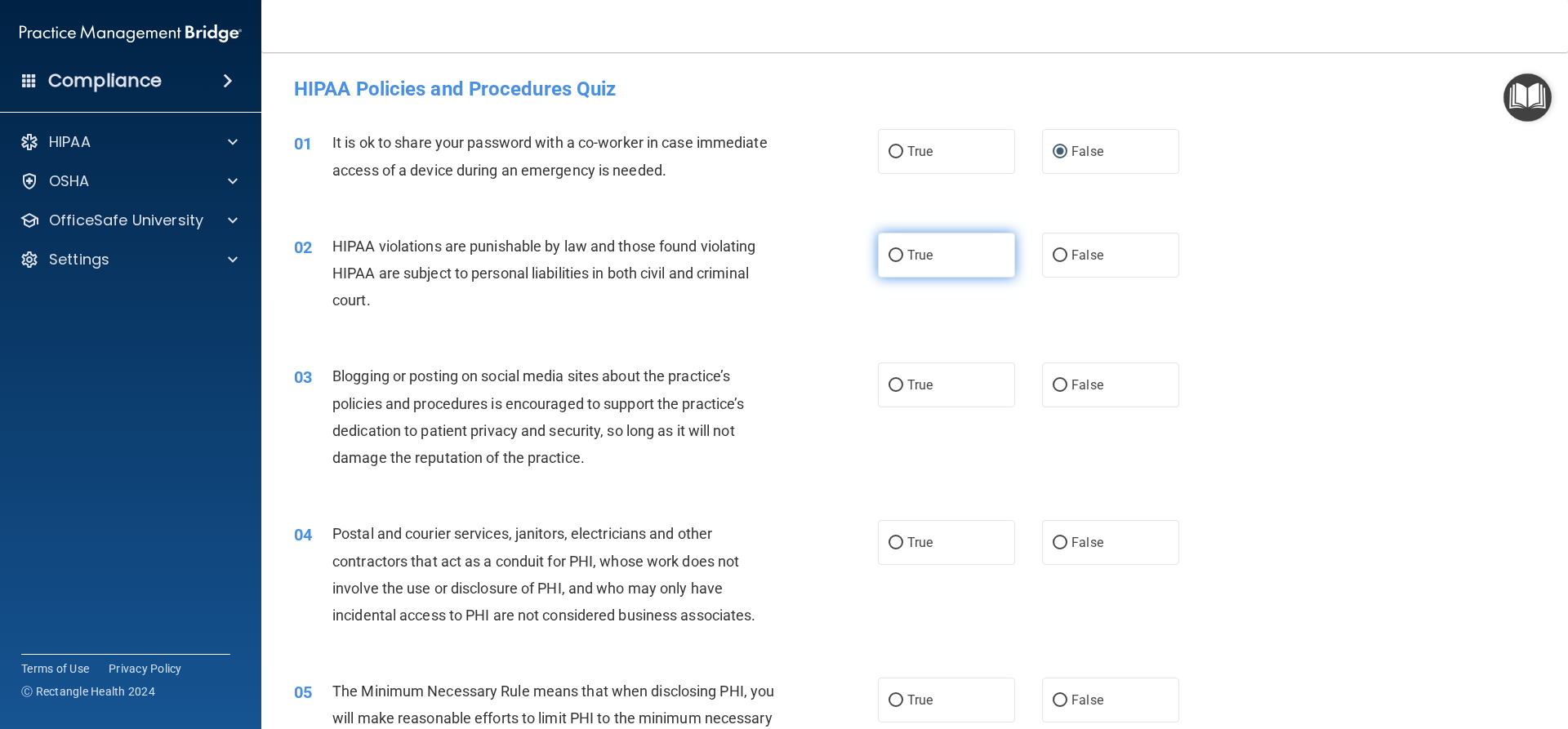
click at [963, 250] on label "True" at bounding box center [946, 255] width 138 height 45
click at [903, 250] on input "True" at bounding box center [896, 256] width 14 height 13
click at [1055, 373] on label "False" at bounding box center [1111, 385] width 138 height 45
click at [1055, 380] on input "False" at bounding box center [1060, 386] width 14 height 13
click at [925, 564] on label "True" at bounding box center [946, 543] width 138 height 45
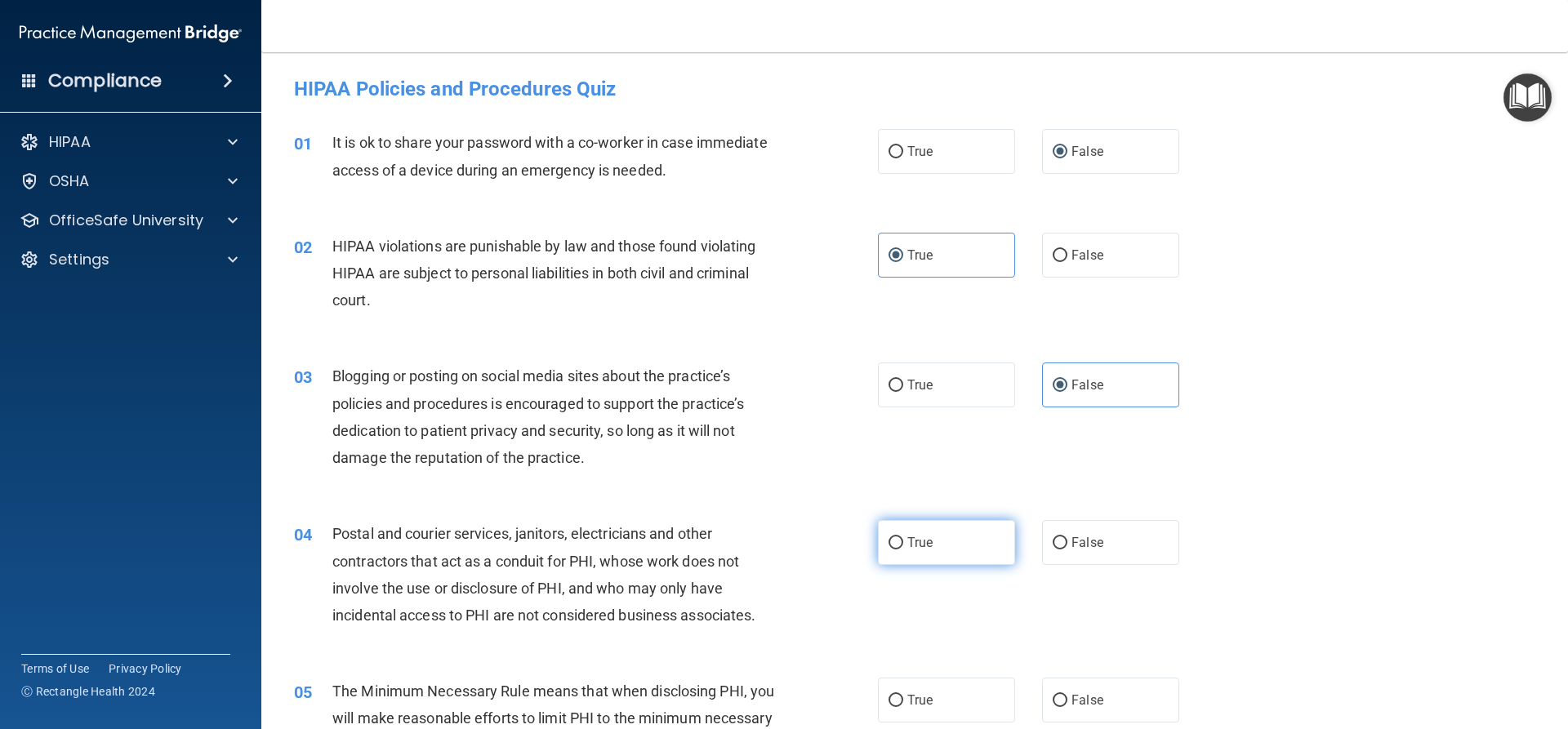
click at [903, 549] on input "True" at bounding box center [896, 544] width 14 height 13
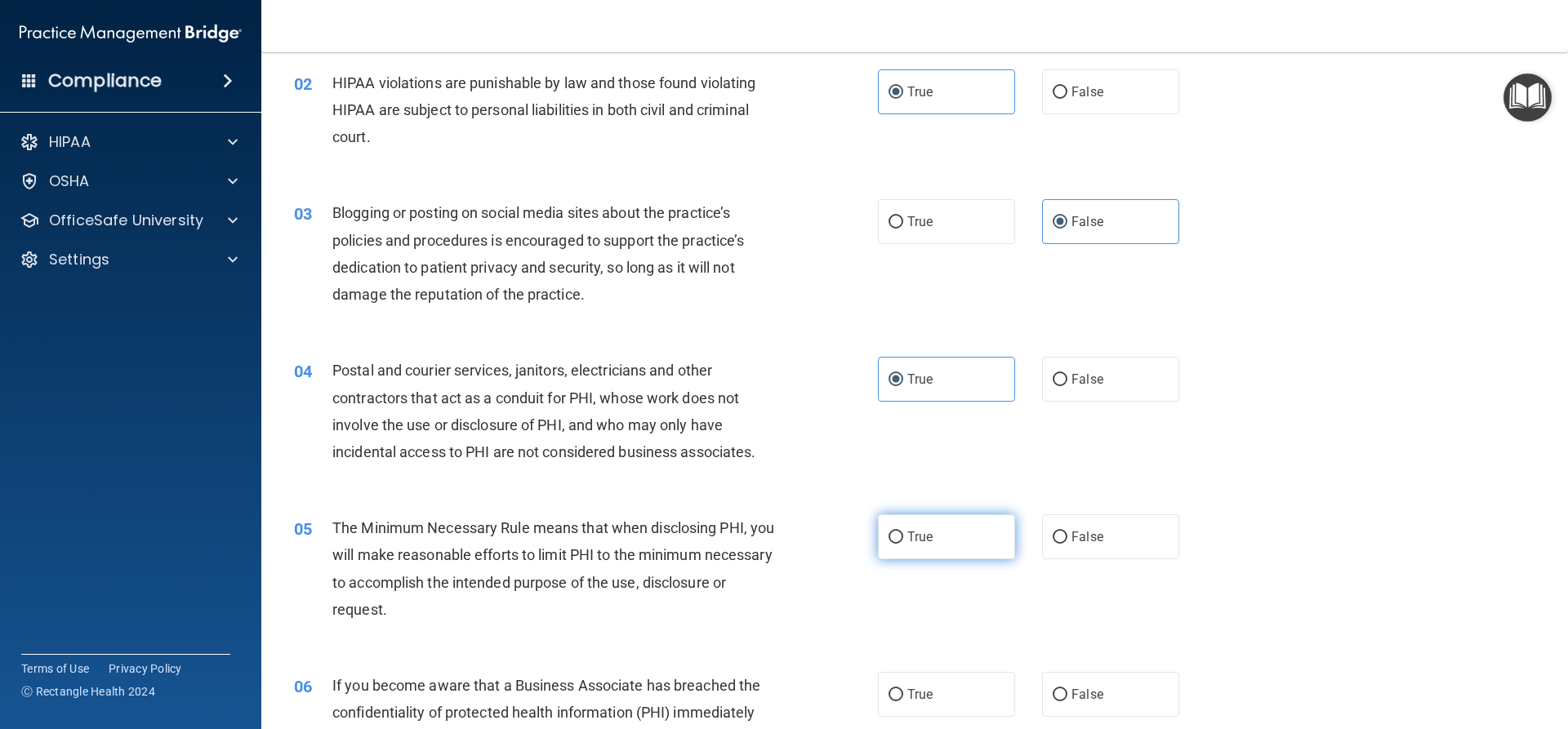
click at [897, 544] on label "True" at bounding box center [946, 537] width 138 height 45
click at [897, 544] on input "True" at bounding box center [896, 538] width 14 height 13
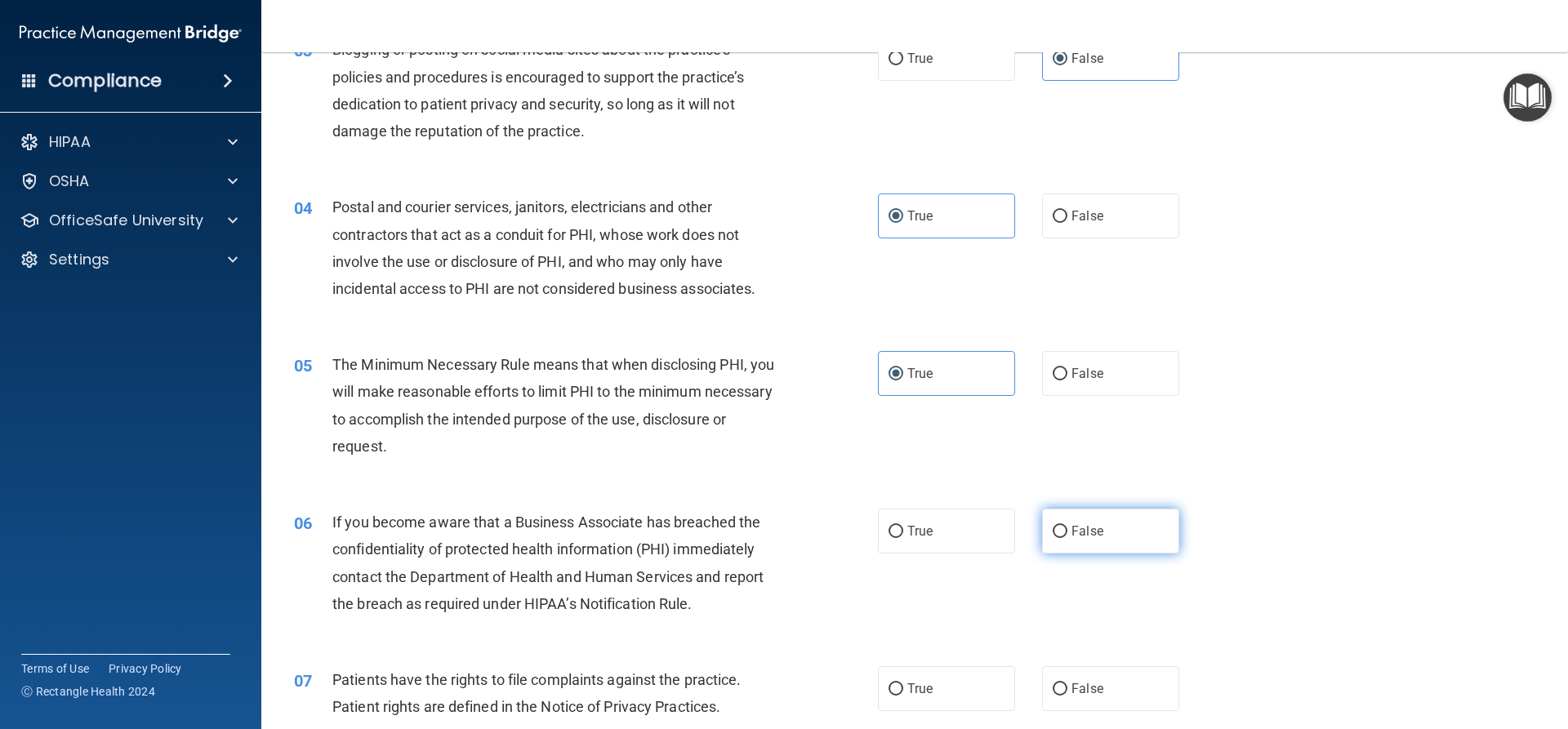
click at [1141, 530] on label "False" at bounding box center [1111, 531] width 138 height 45
click at [1068, 530] on input "False" at bounding box center [1060, 532] width 14 height 13
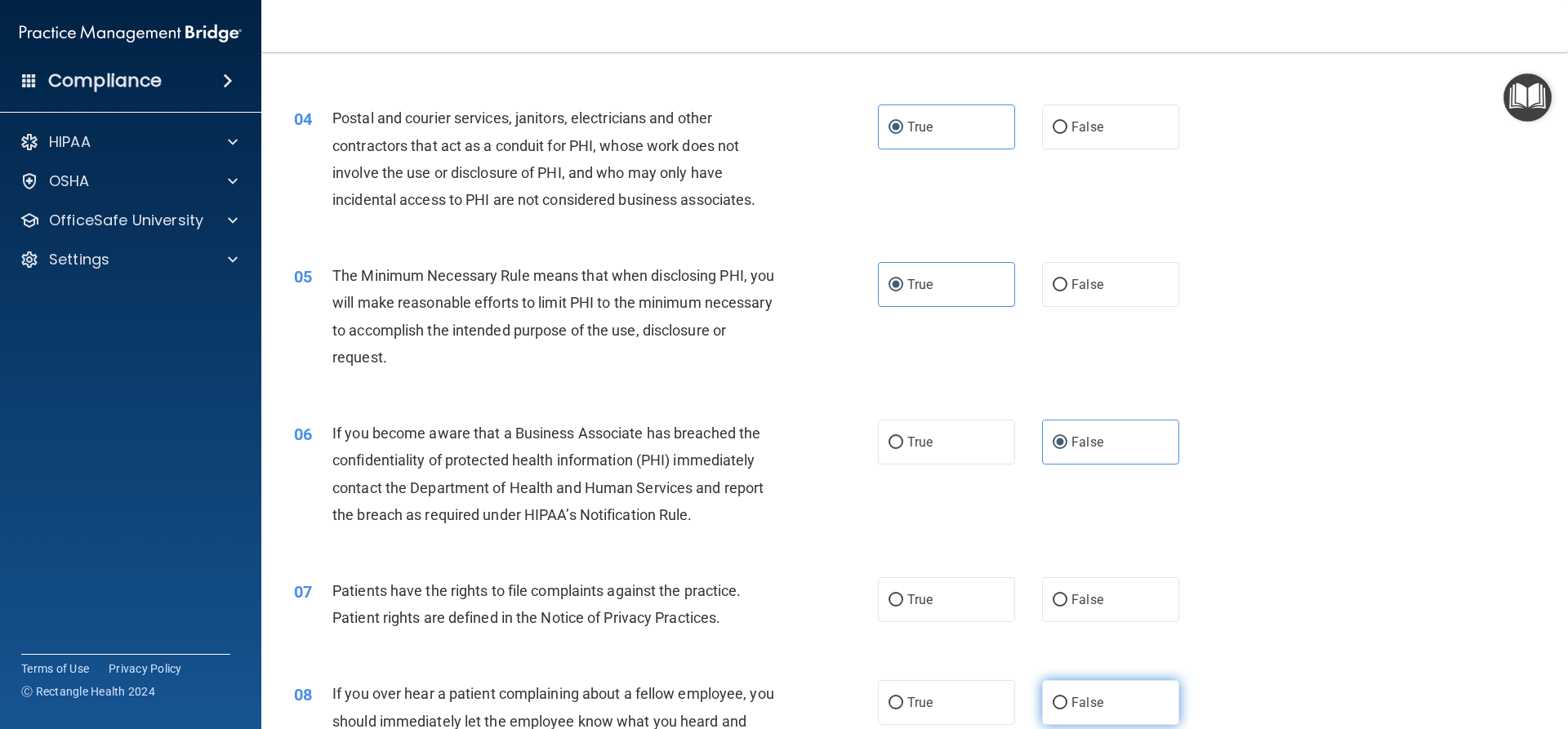
scroll to position [572, 0]
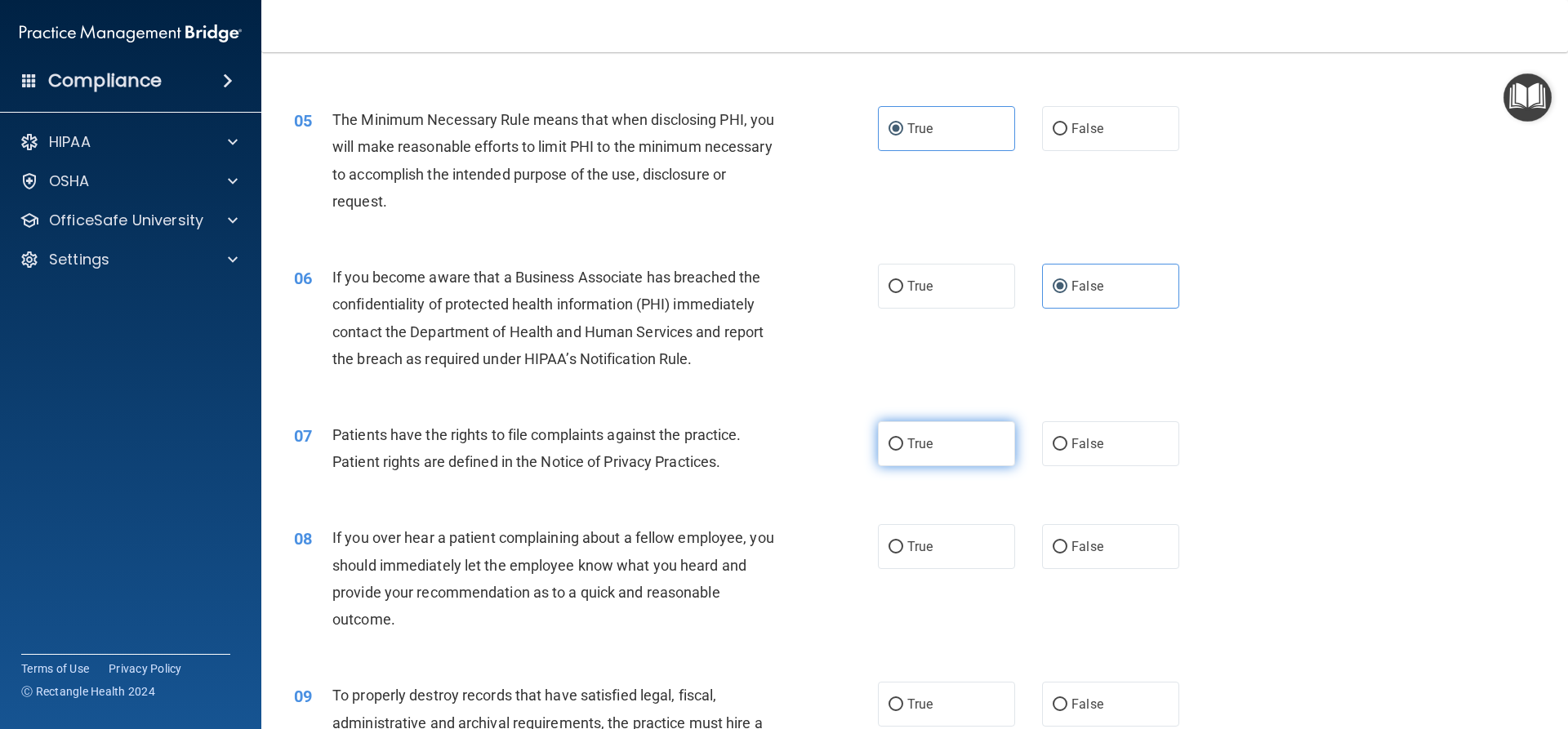
click at [954, 444] on label "True" at bounding box center [946, 444] width 138 height 45
click at [903, 444] on input "True" at bounding box center [896, 445] width 14 height 13
click at [1089, 550] on span "False" at bounding box center [1087, 546] width 32 height 15
click at [1068, 550] on input "False" at bounding box center [1060, 547] width 14 height 13
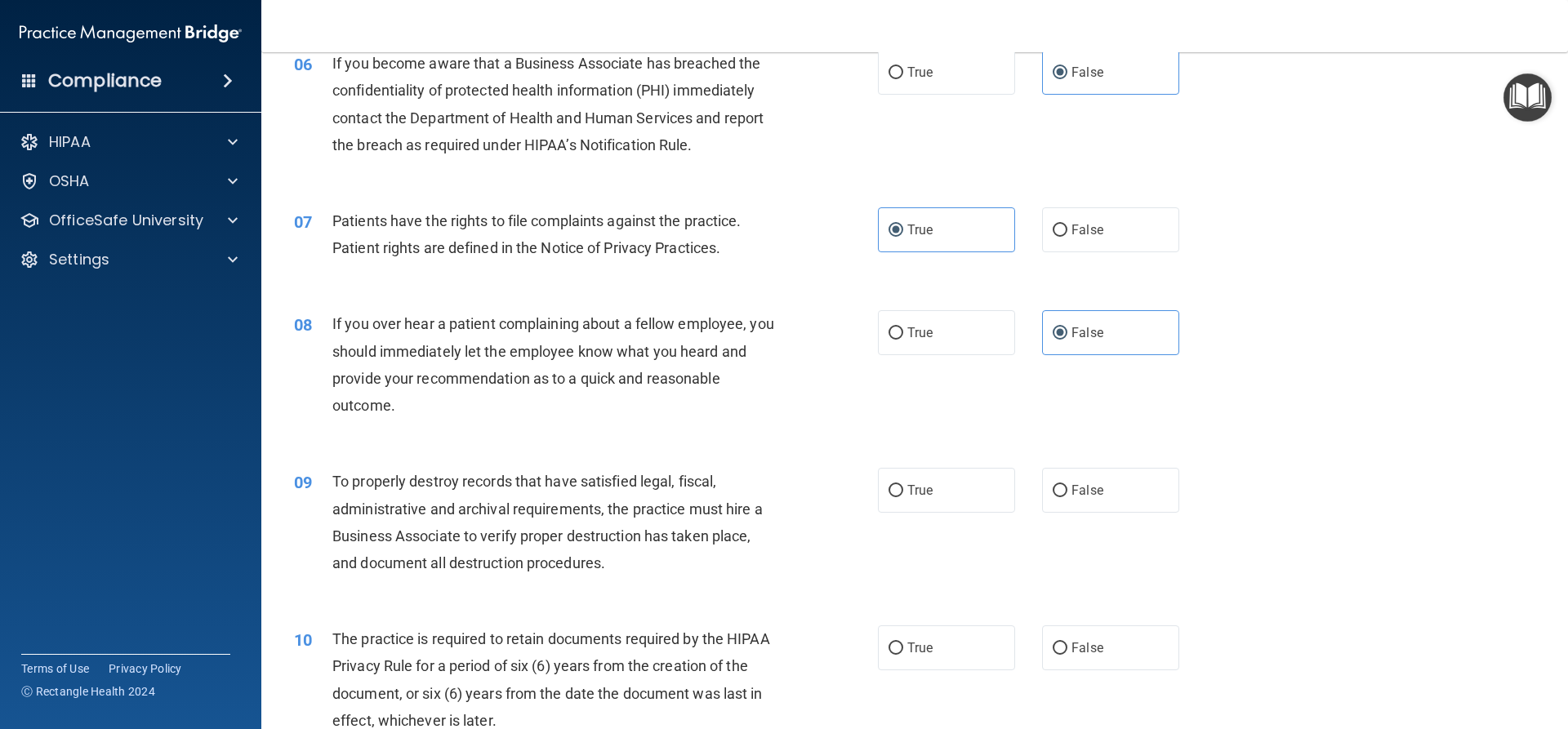
scroll to position [817, 0]
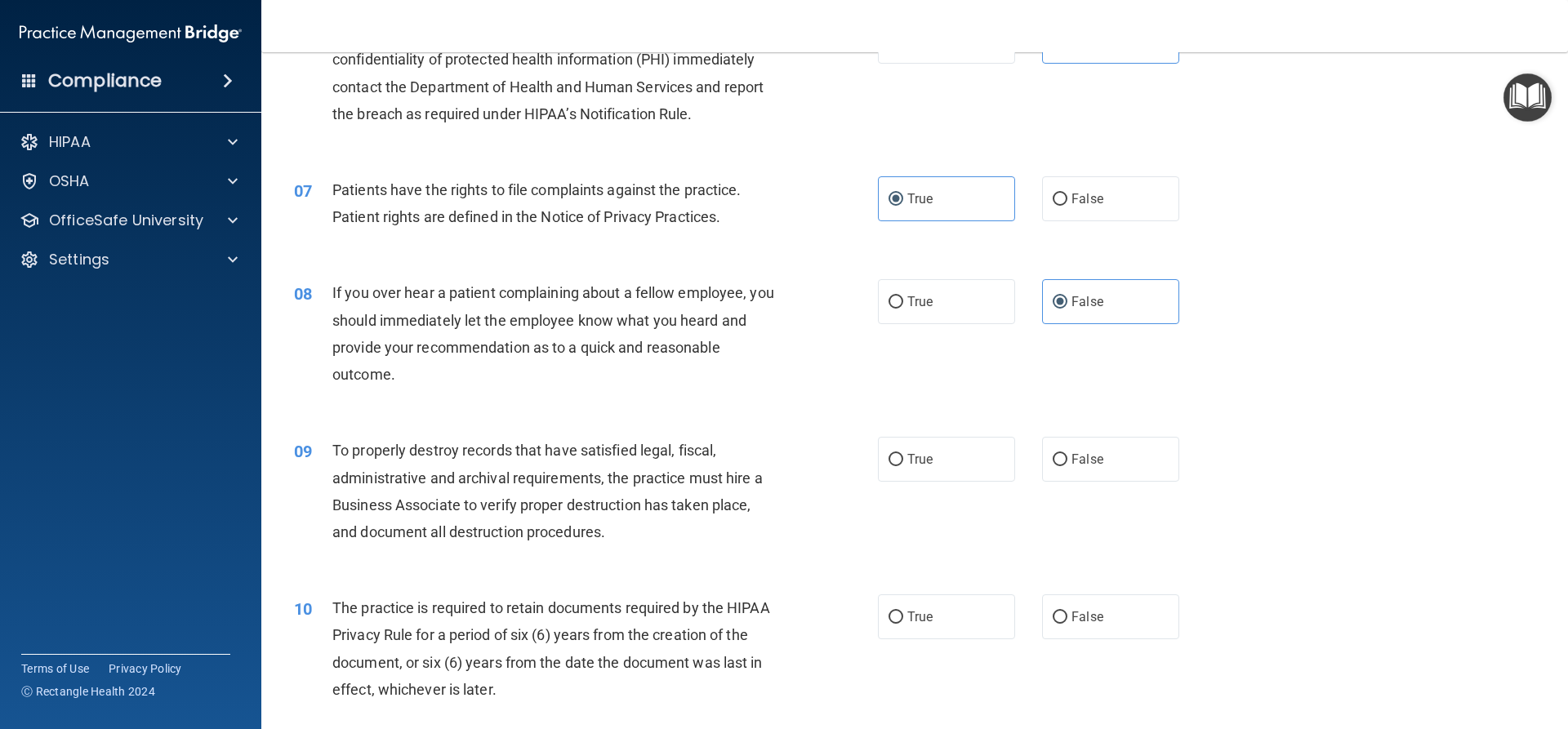
drag, startPoint x: 1119, startPoint y: 464, endPoint x: 1041, endPoint y: 502, distance: 86.8
click at [1107, 461] on label "False" at bounding box center [1111, 459] width 138 height 45
click at [1068, 461] on input "False" at bounding box center [1060, 460] width 14 height 13
click at [937, 605] on label "True" at bounding box center [946, 617] width 138 height 45
click at [903, 611] on input "True" at bounding box center [896, 618] width 14 height 13
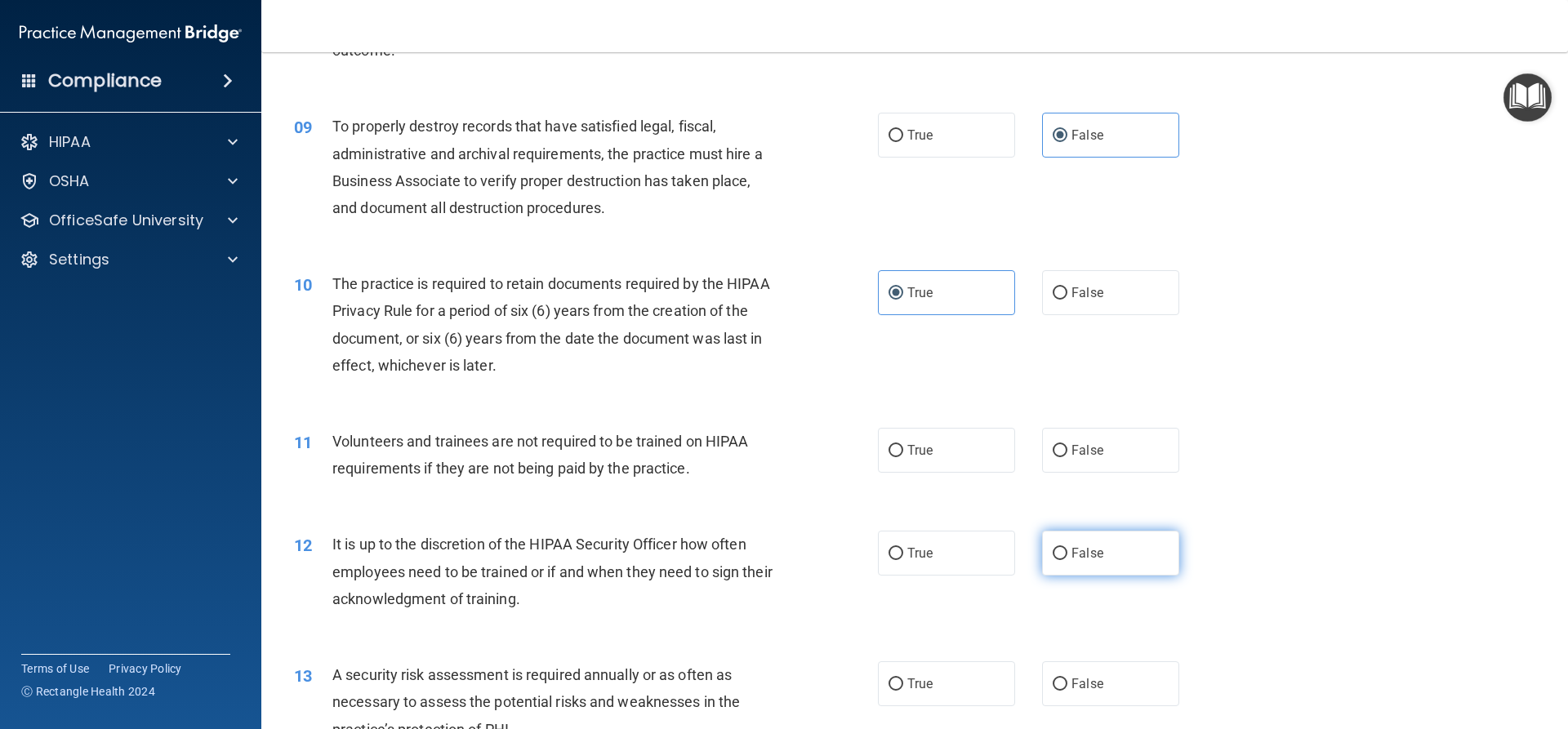
scroll to position [1143, 0]
click at [1107, 457] on label "False" at bounding box center [1111, 448] width 138 height 45
click at [1068, 455] on input "False" at bounding box center [1060, 449] width 14 height 13
click at [1096, 566] on label "False" at bounding box center [1111, 551] width 138 height 45
click at [1068, 557] on input "False" at bounding box center [1060, 552] width 14 height 13
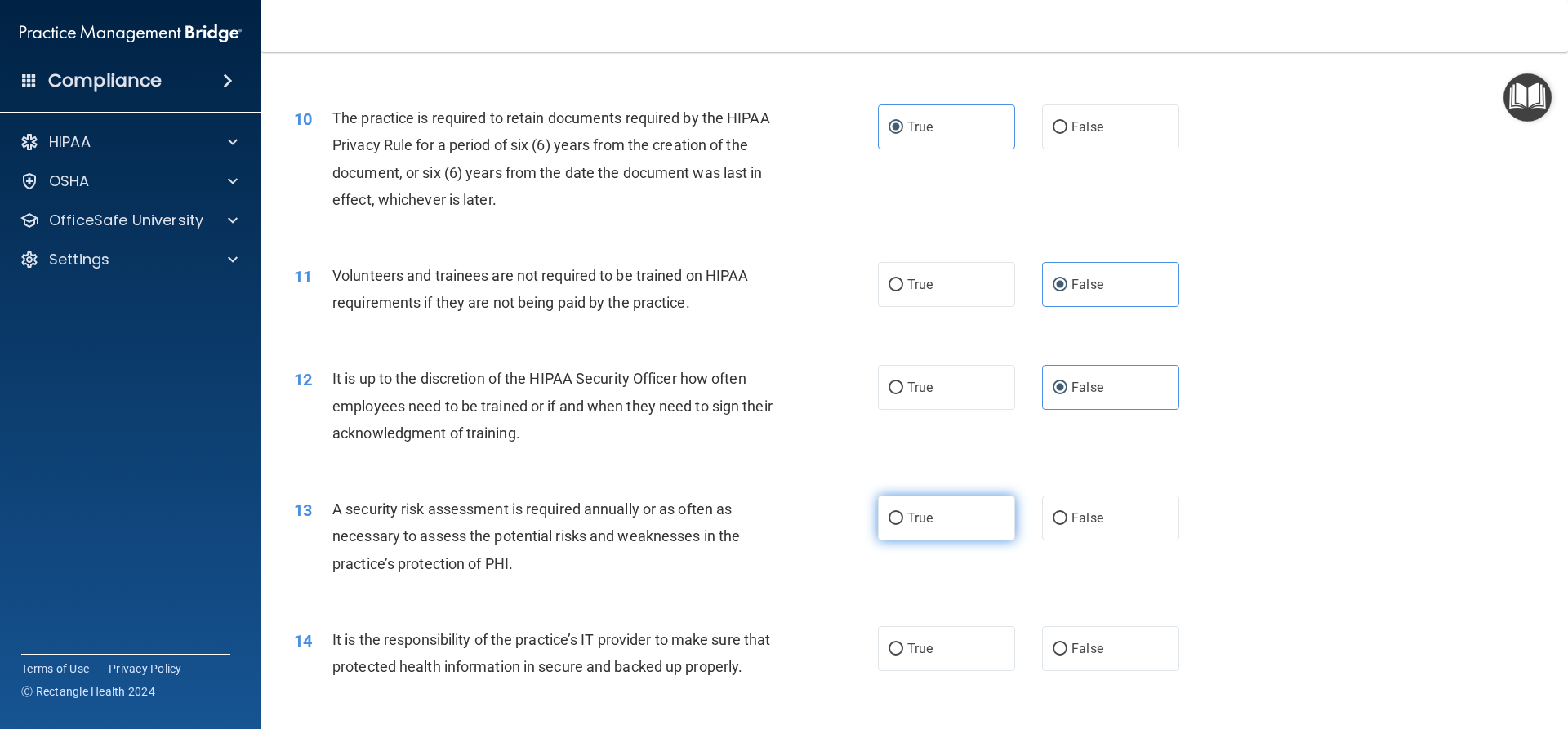
click at [954, 518] on label "True" at bounding box center [946, 518] width 138 height 45
click at [903, 518] on input "True" at bounding box center [896, 519] width 14 height 13
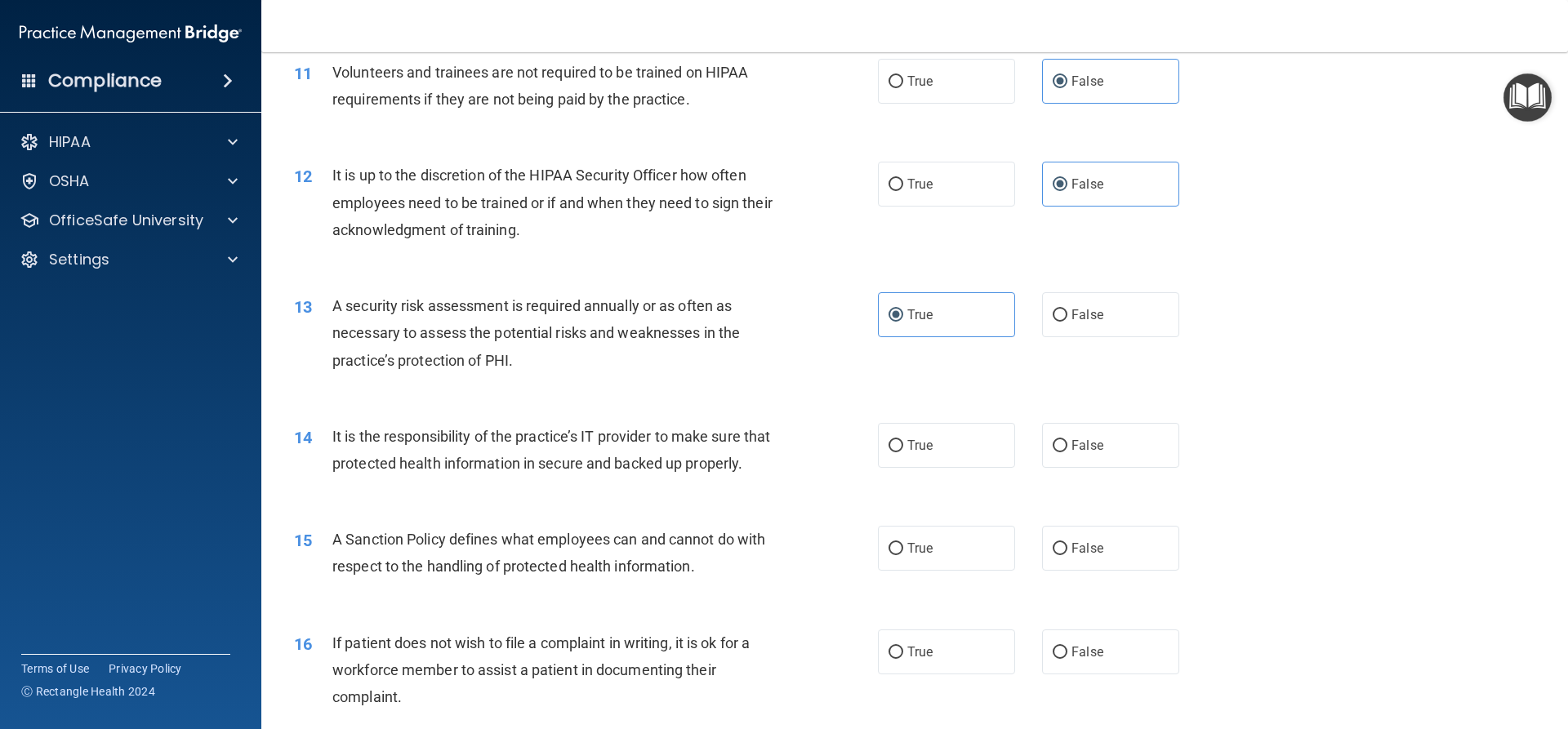
scroll to position [1551, 0]
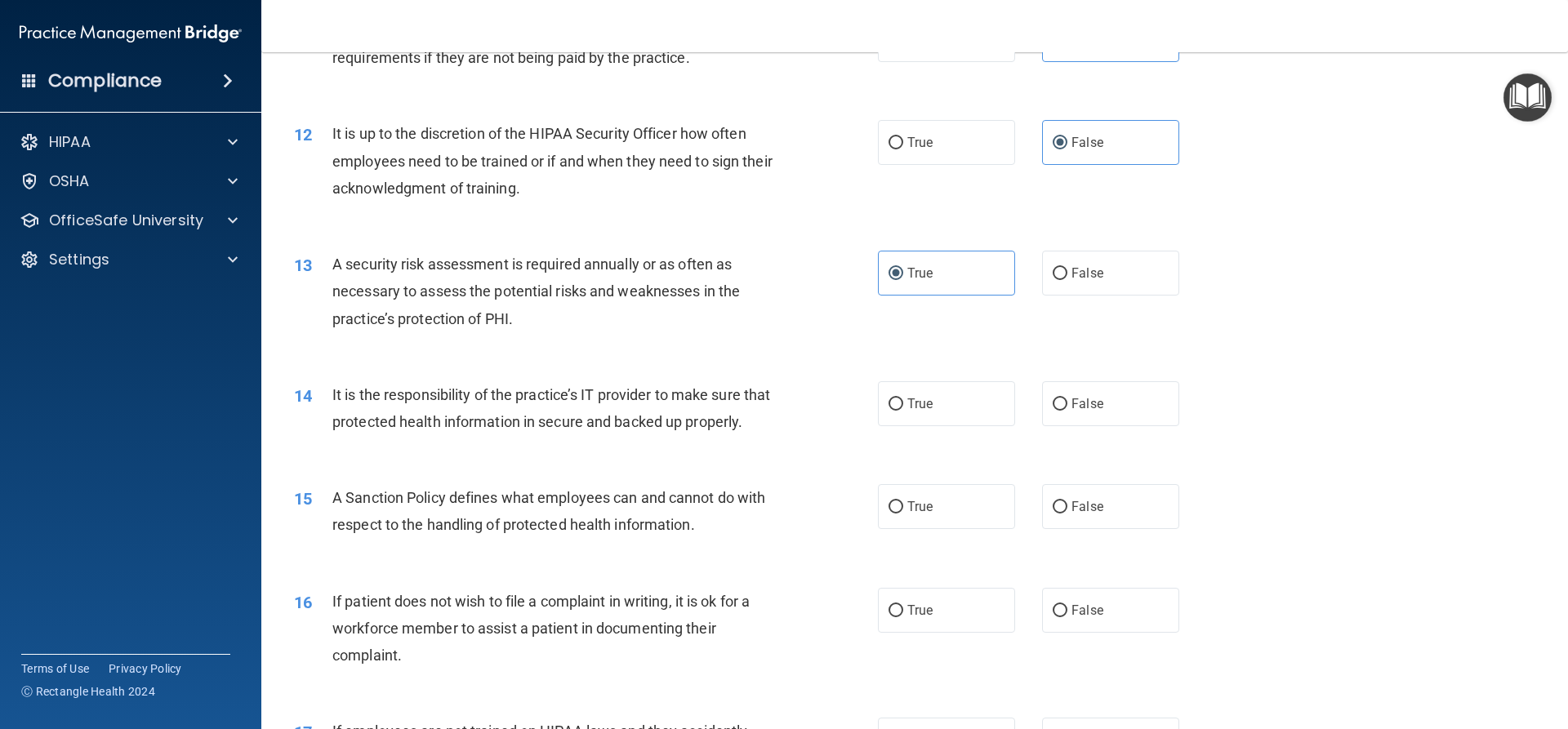
drag, startPoint x: 1065, startPoint y: 417, endPoint x: 1069, endPoint y: 438, distance: 21.4
click at [1066, 417] on label "False" at bounding box center [1111, 404] width 138 height 45
click at [1066, 411] on input "False" at bounding box center [1060, 404] width 14 height 13
click at [1069, 529] on label "False" at bounding box center [1111, 507] width 138 height 45
click at [1068, 514] on input "False" at bounding box center [1060, 507] width 14 height 13
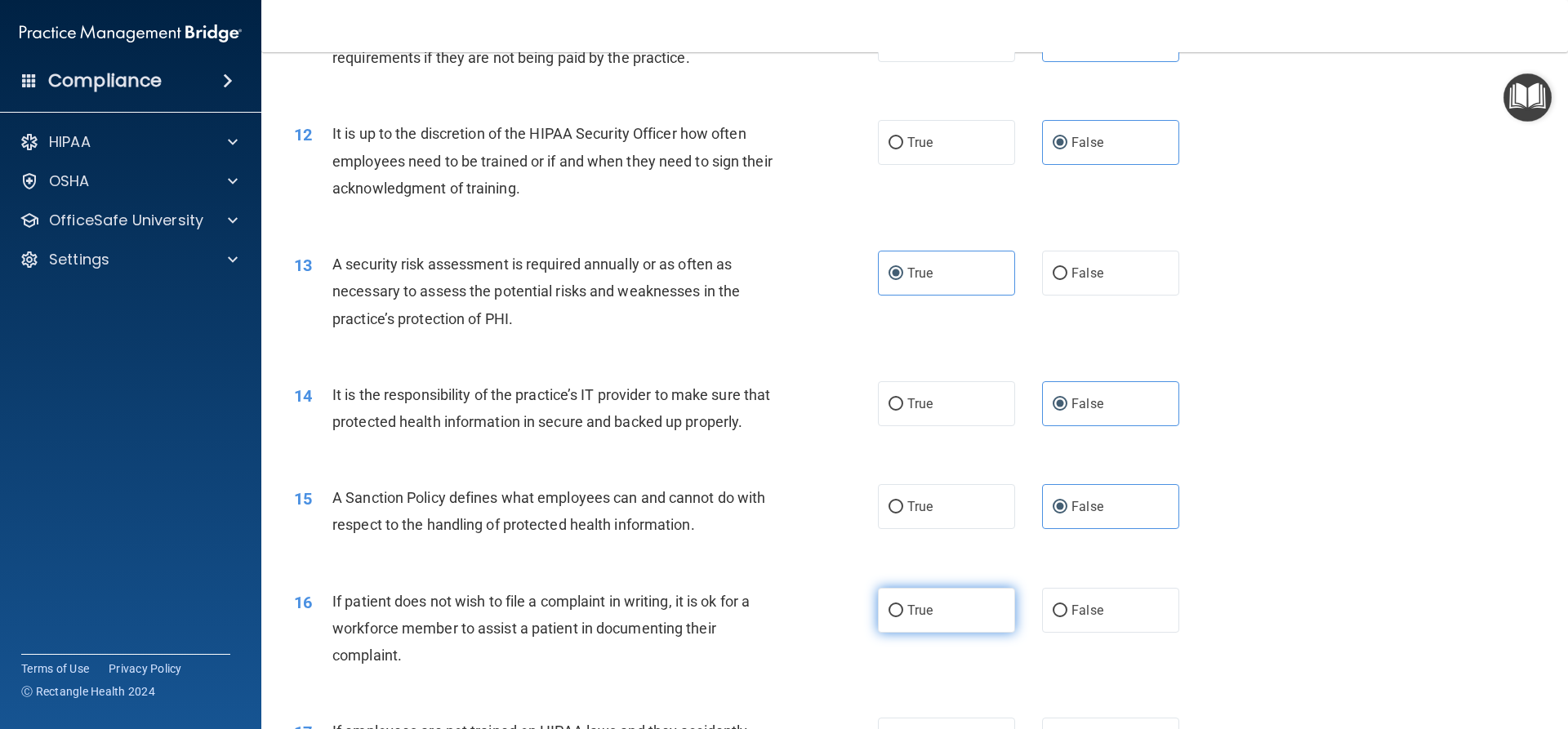
click at [916, 633] on label "True" at bounding box center [946, 611] width 138 height 45
click at [903, 617] on input "True" at bounding box center [896, 611] width 14 height 13
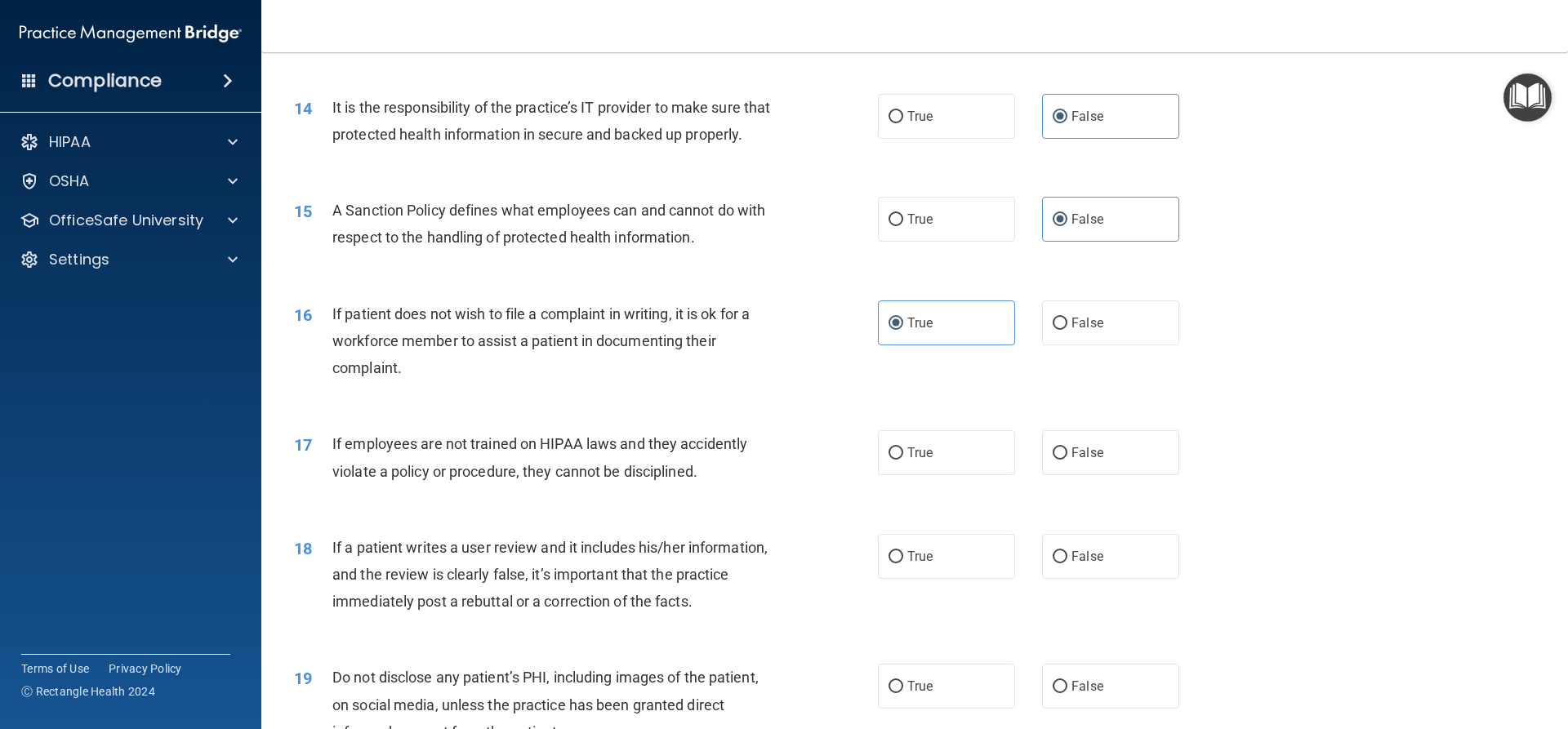
scroll to position [1878, 0]
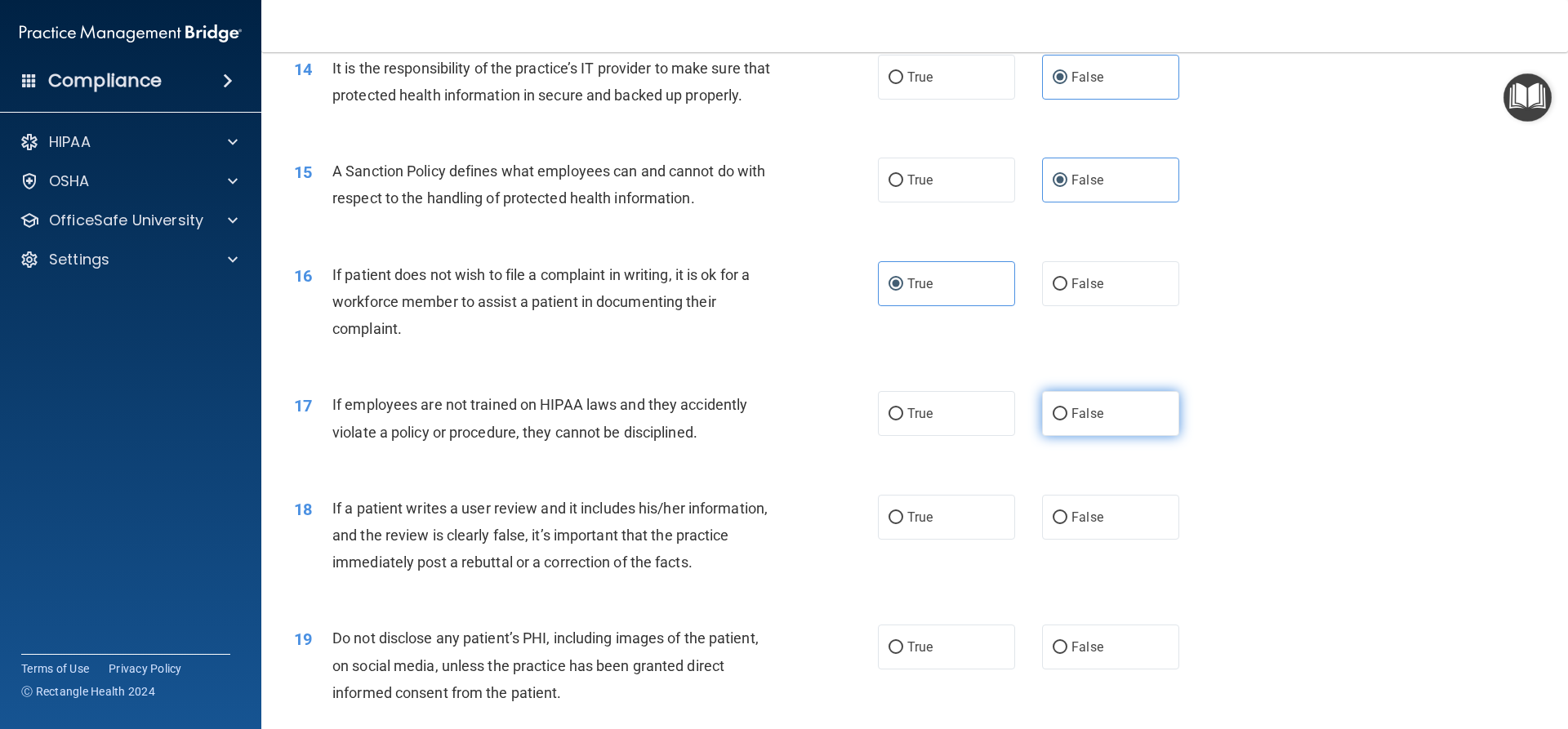
click at [1094, 421] on span "False" at bounding box center [1087, 413] width 32 height 15
click at [1068, 421] on input "False" at bounding box center [1060, 414] width 14 height 13
click at [1052, 524] on input "False" at bounding box center [1060, 518] width 14 height 13
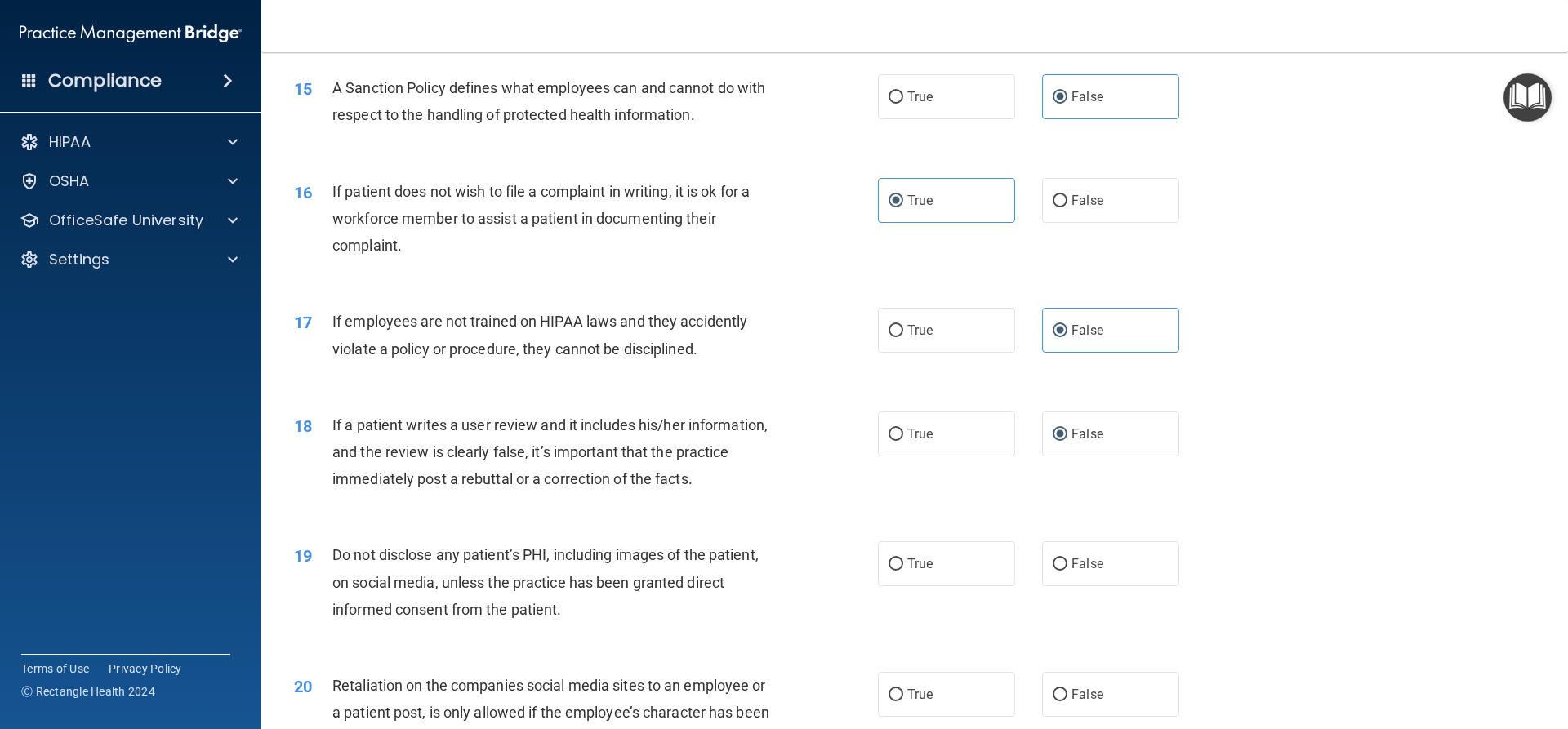
scroll to position [2040, 0]
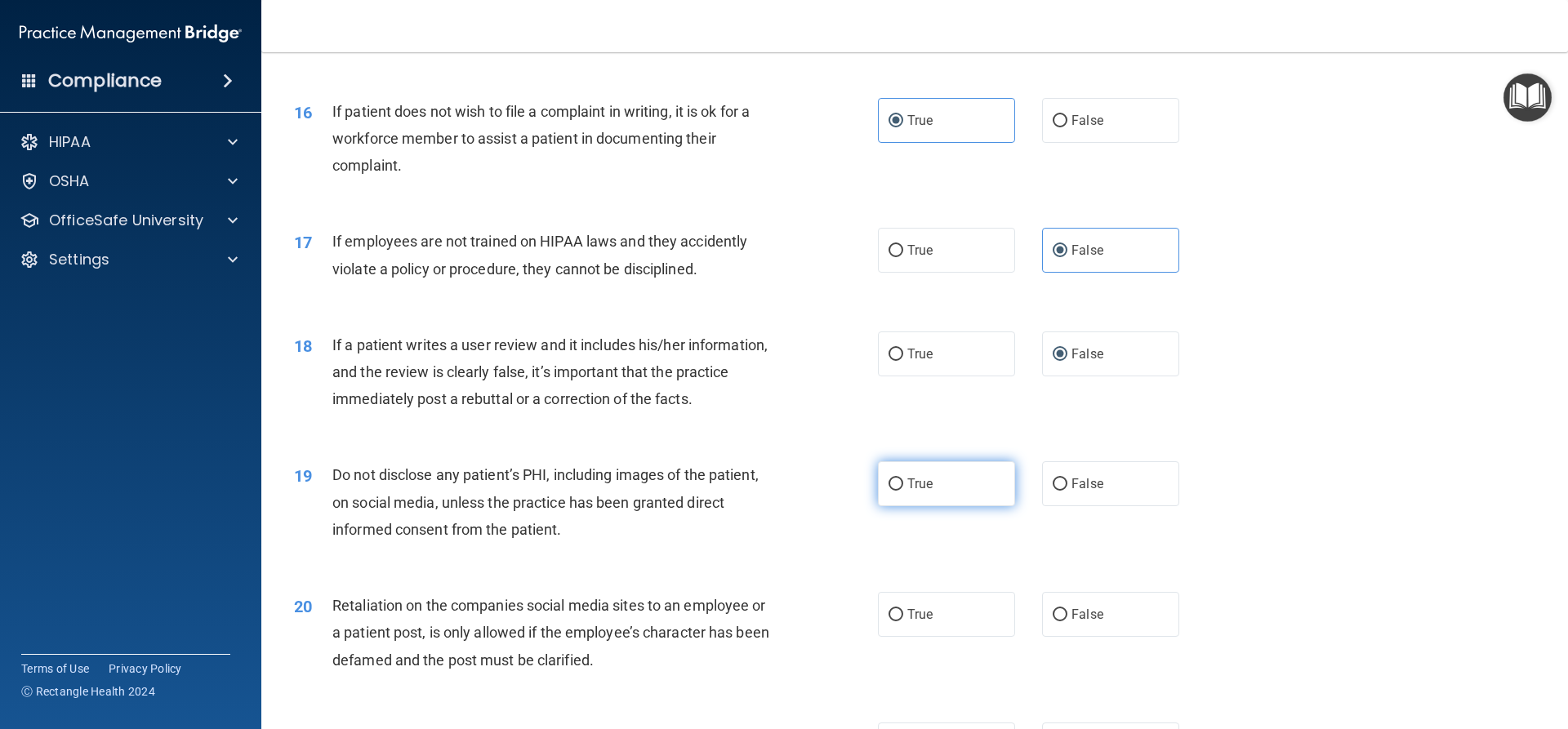
click at [915, 491] on span "True" at bounding box center [920, 483] width 25 height 15
click at [903, 490] on input "True" at bounding box center [896, 485] width 14 height 13
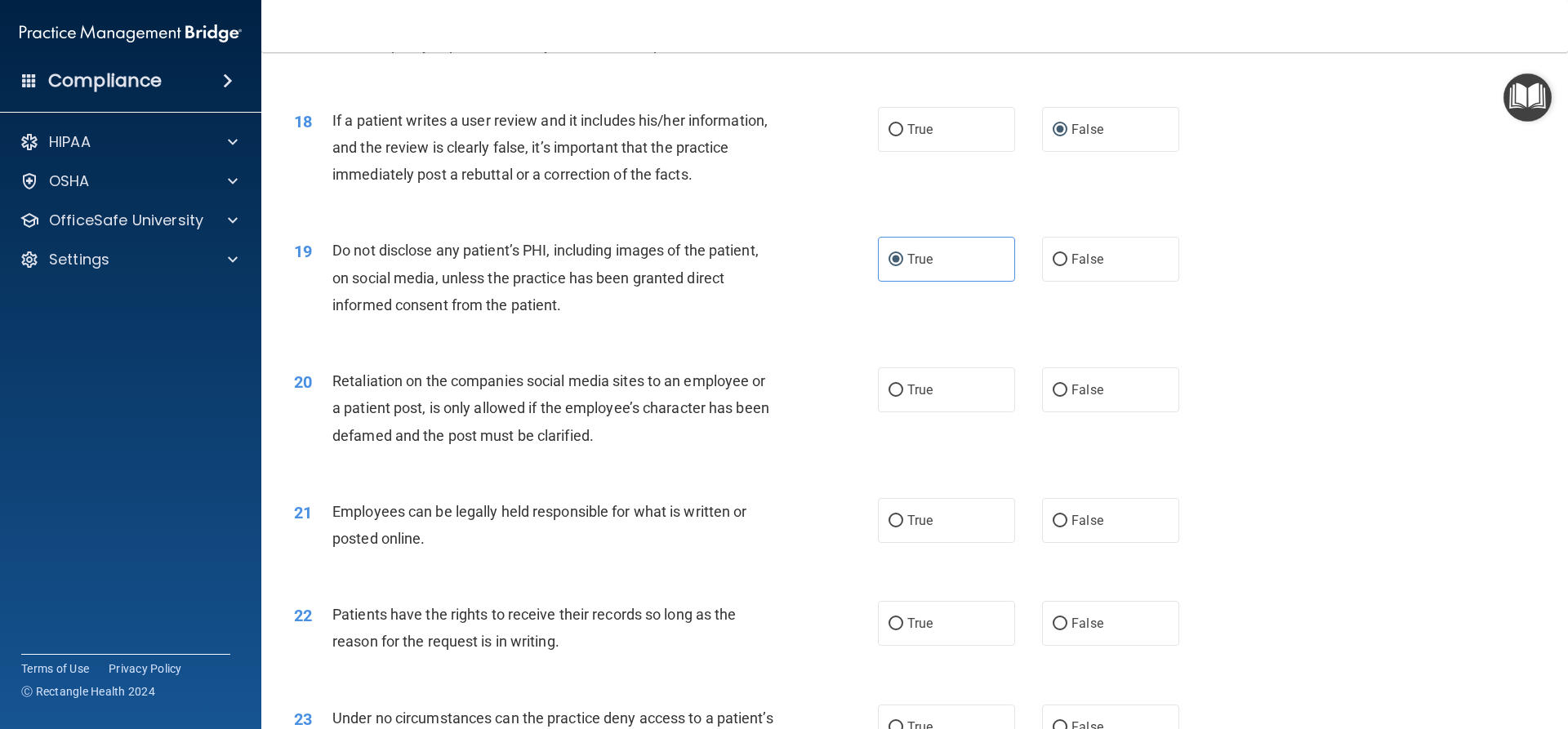
scroll to position [2286, 0]
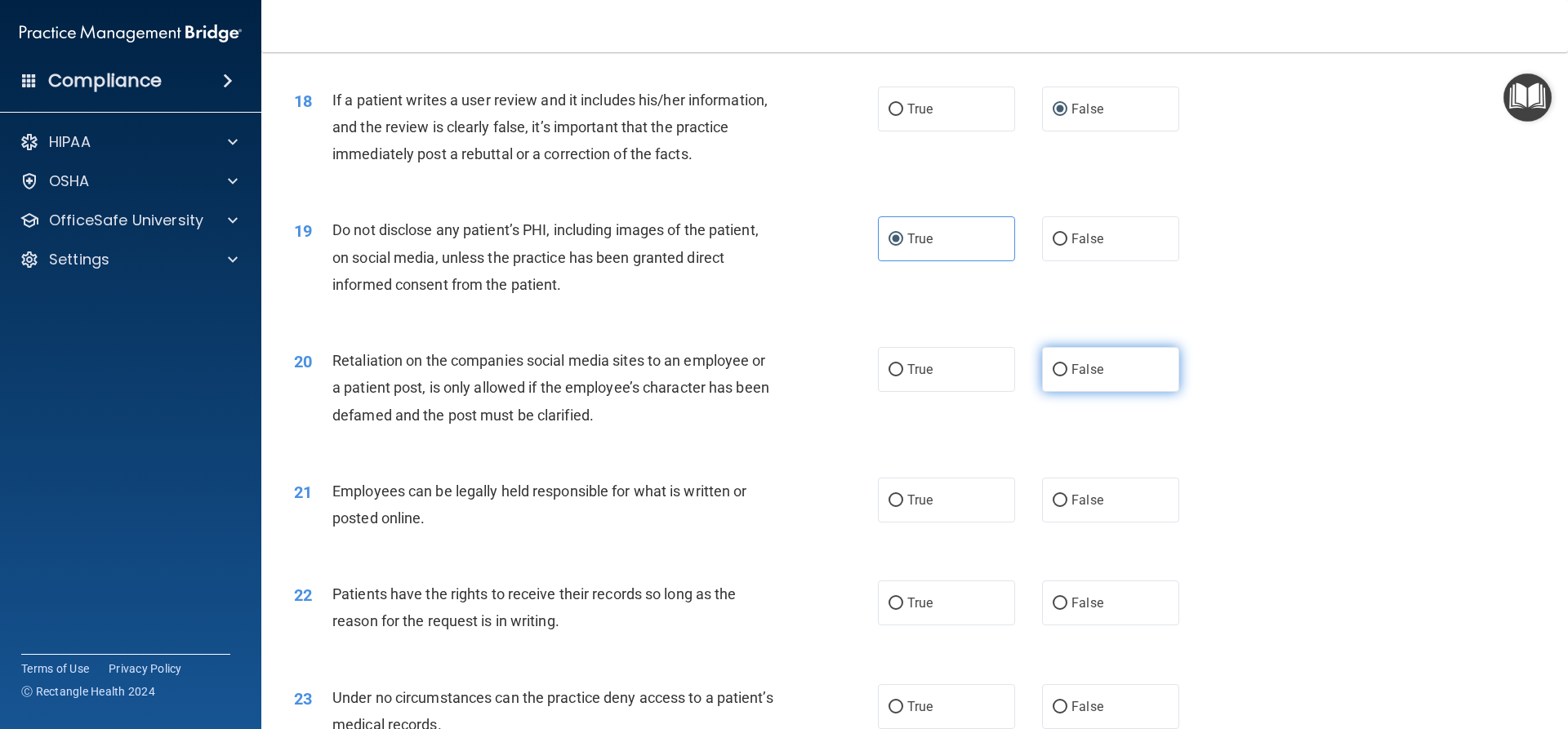
click at [1067, 392] on label "False" at bounding box center [1111, 370] width 138 height 45
click at [1067, 376] on input "False" at bounding box center [1060, 371] width 14 height 13
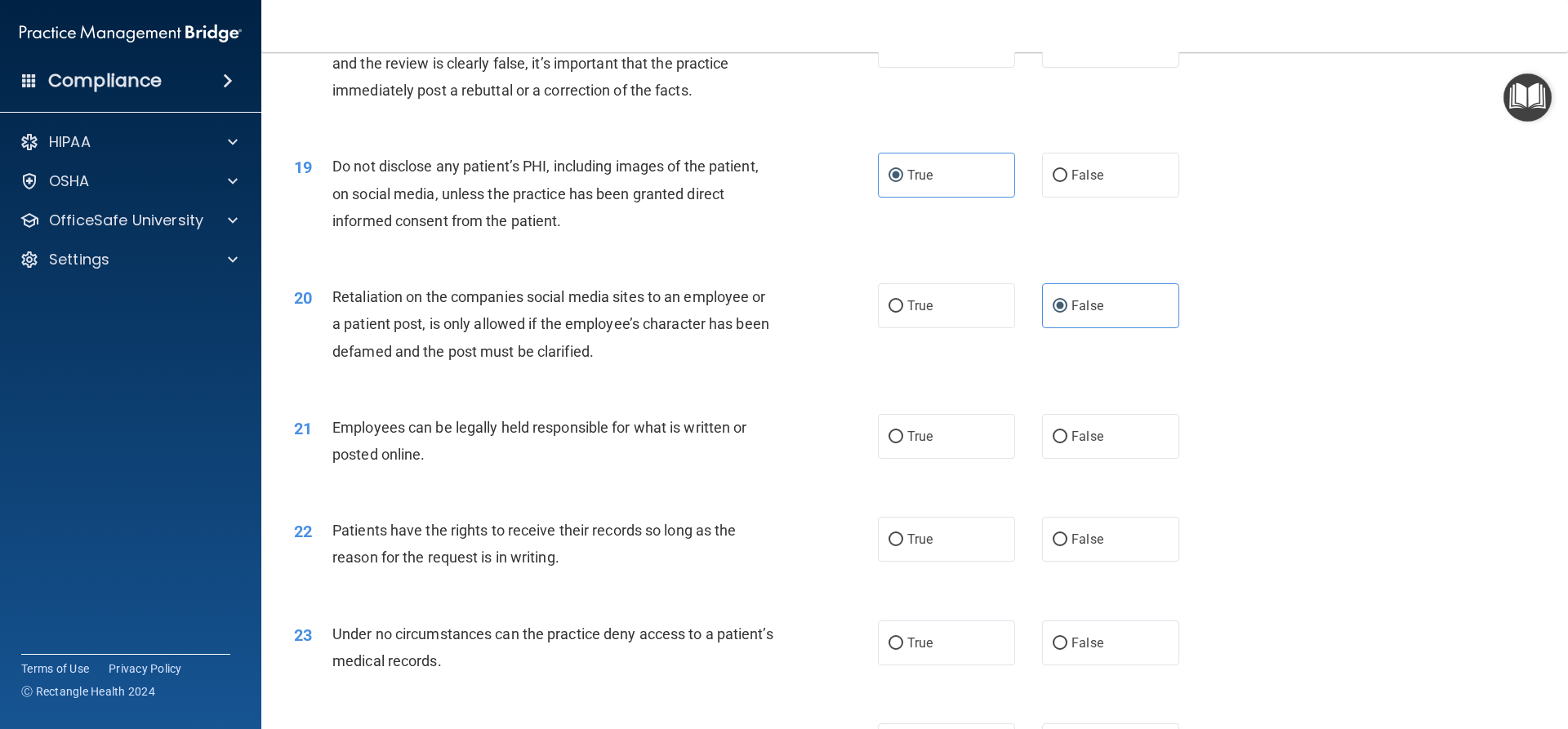
scroll to position [2449, 0]
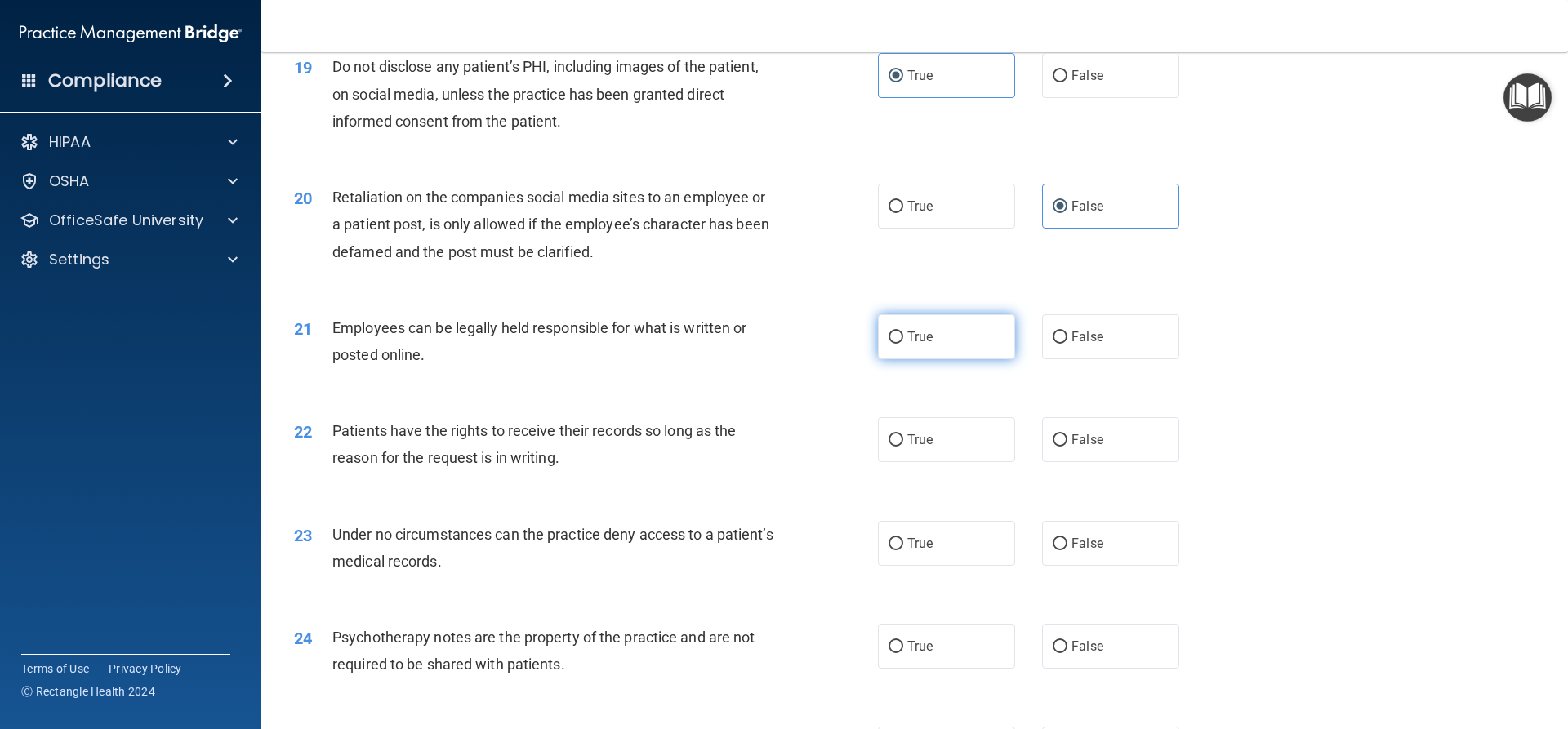
click at [922, 345] on span "True" at bounding box center [920, 336] width 25 height 15
click at [903, 344] on input "True" at bounding box center [896, 337] width 14 height 13
drag, startPoint x: 1098, startPoint y: 448, endPoint x: 1015, endPoint y: 475, distance: 87.3
click at [1095, 450] on label "False" at bounding box center [1111, 440] width 138 height 45
click at [1068, 447] on input "False" at bounding box center [1060, 440] width 14 height 13
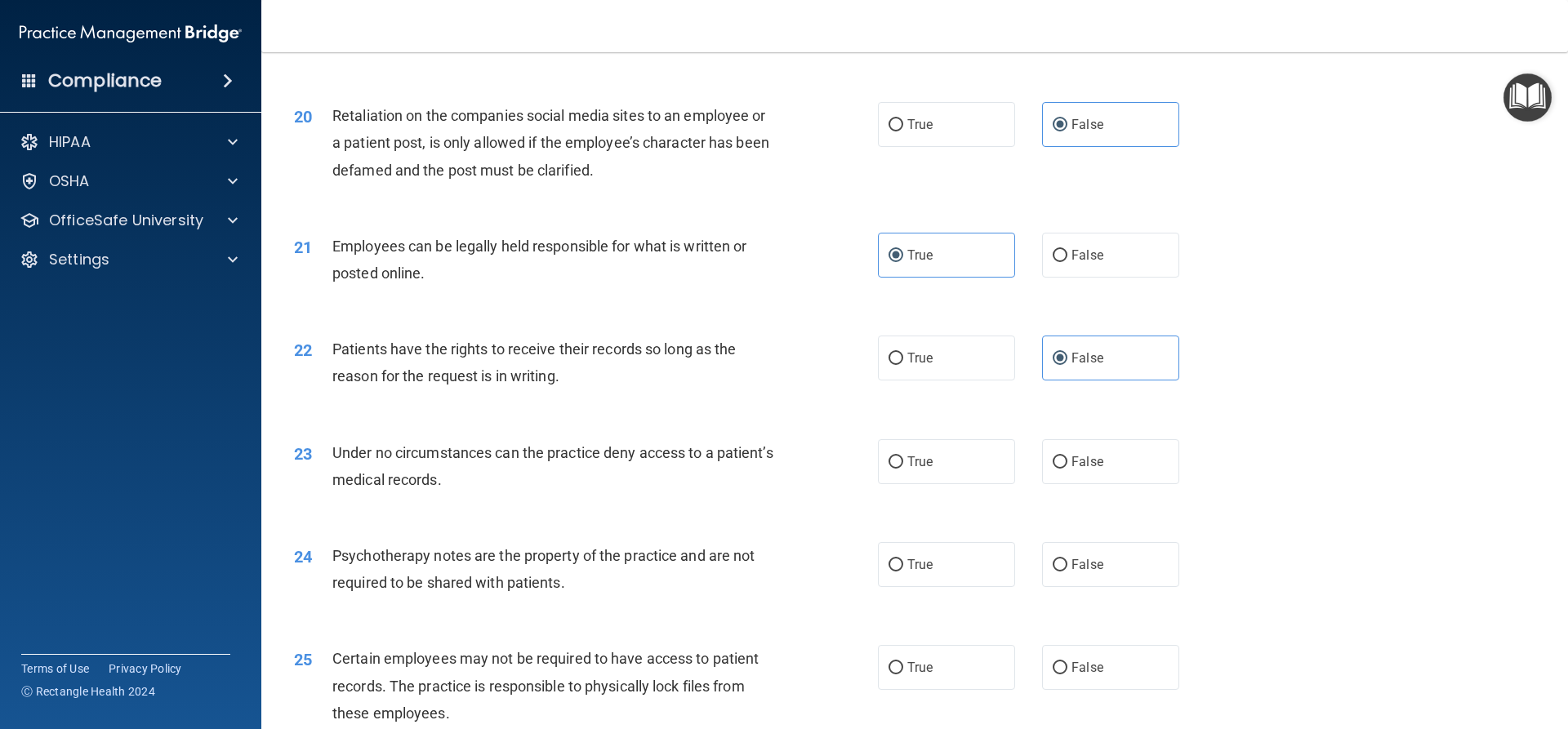
scroll to position [2612, 0]
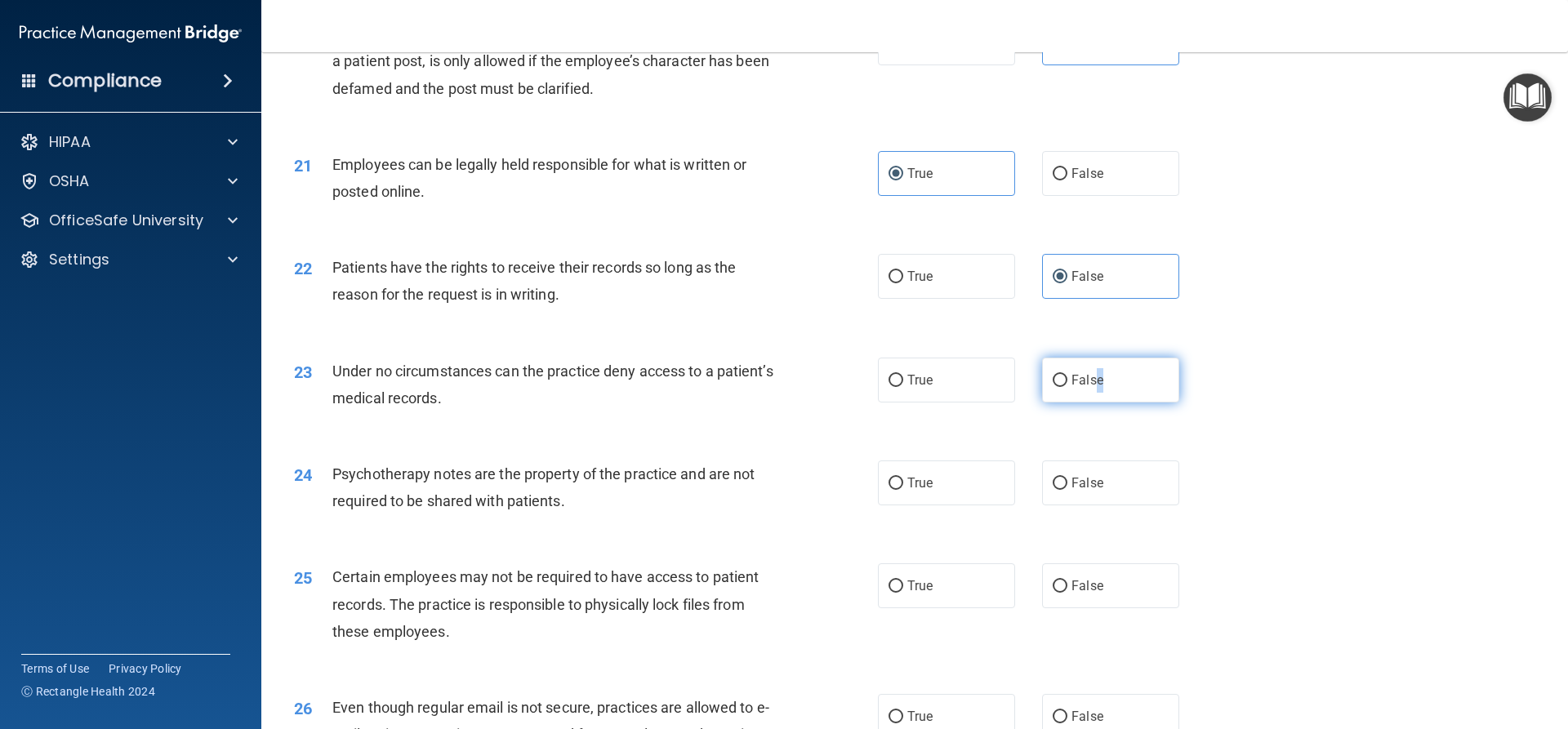
click at [1093, 388] on span "False" at bounding box center [1087, 380] width 32 height 15
click at [1071, 388] on span "False" at bounding box center [1087, 380] width 32 height 15
click at [1068, 387] on input "False" at bounding box center [1060, 381] width 14 height 13
click at [935, 502] on label "True" at bounding box center [946, 483] width 138 height 45
click at [903, 490] on input "True" at bounding box center [896, 484] width 14 height 13
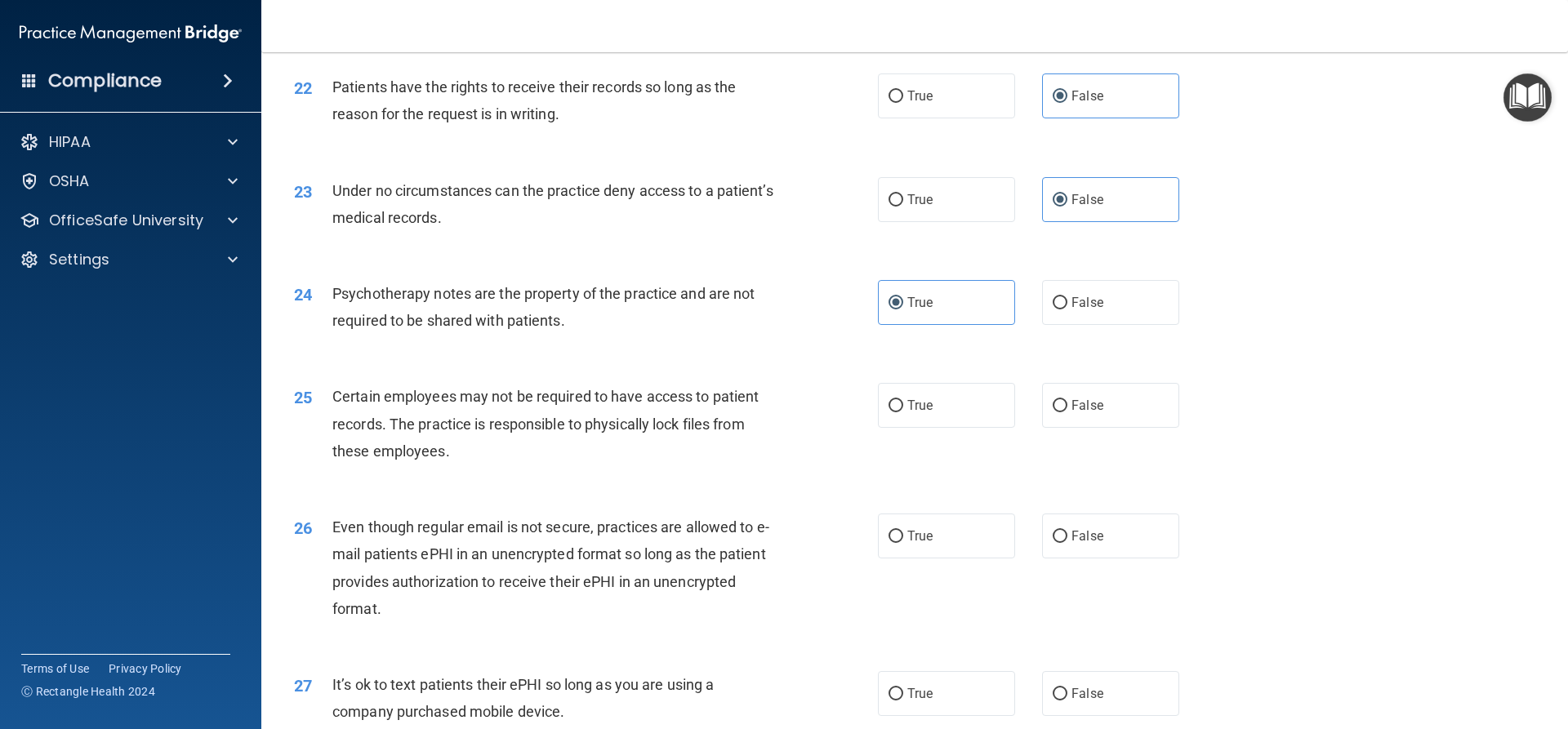
scroll to position [2857, 0]
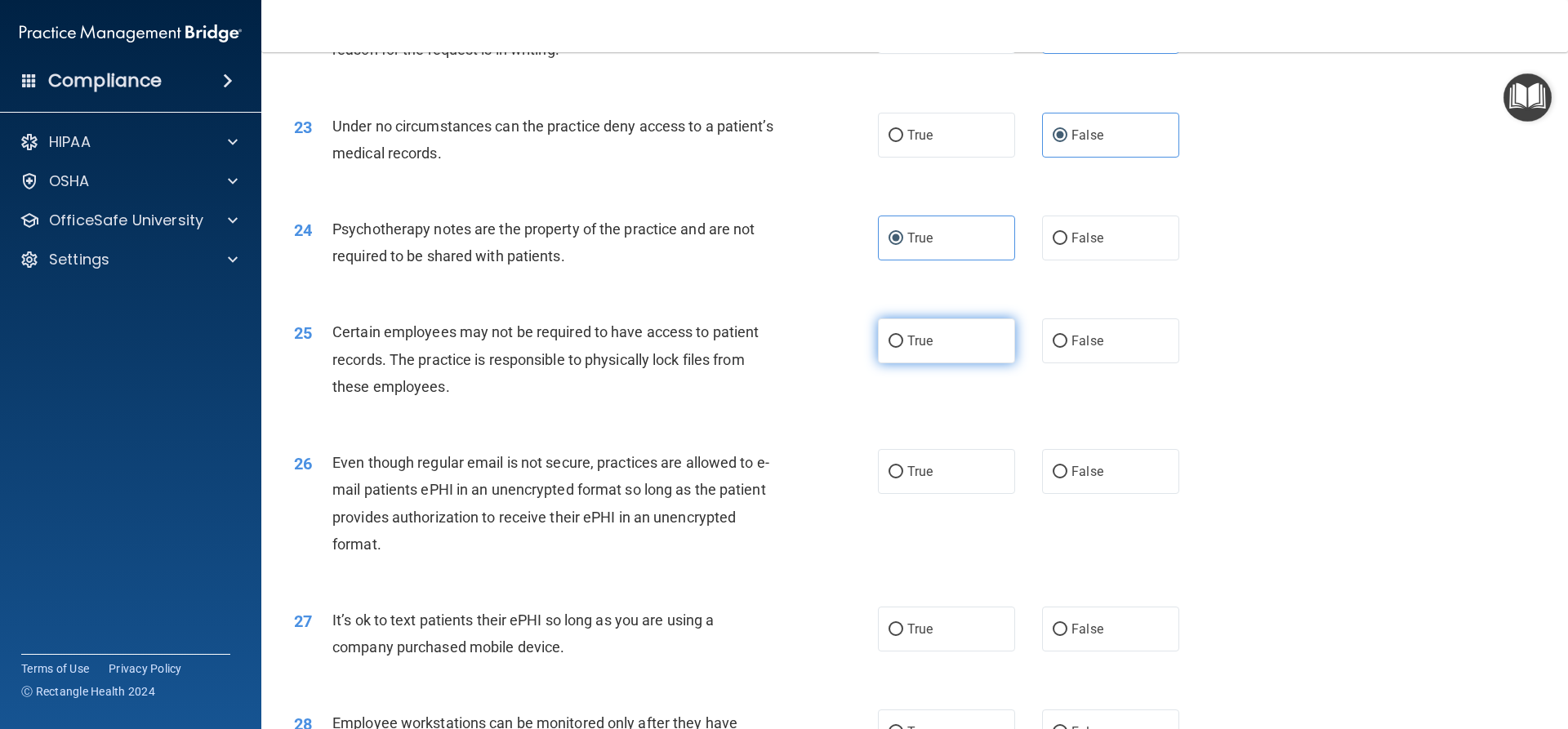
click at [928, 364] on label "True" at bounding box center [946, 341] width 138 height 45
click at [903, 348] on input "True" at bounding box center [896, 342] width 14 height 13
click at [898, 488] on label "True" at bounding box center [946, 471] width 138 height 45
click at [898, 478] on input "True" at bounding box center [896, 472] width 14 height 13
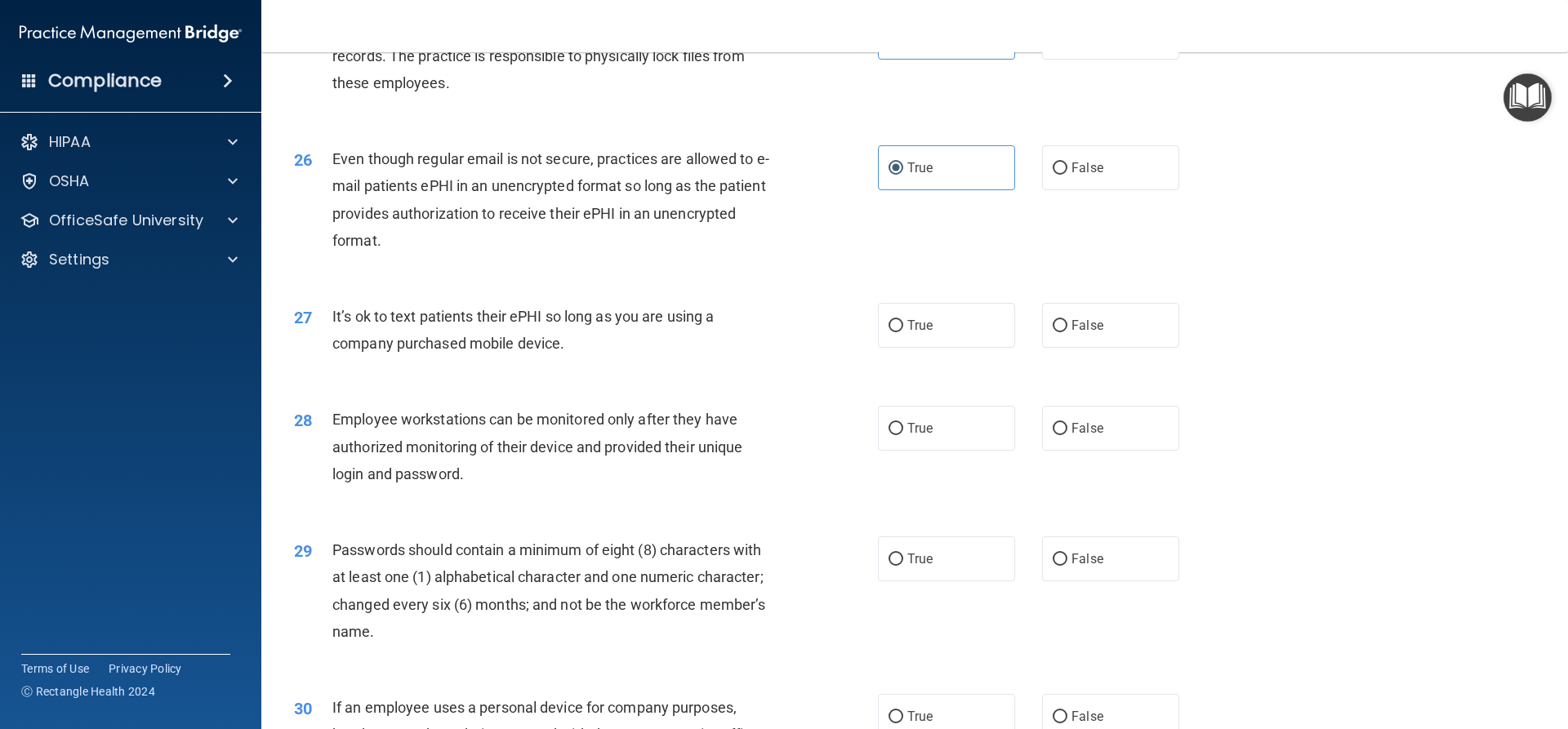
scroll to position [3184, 0]
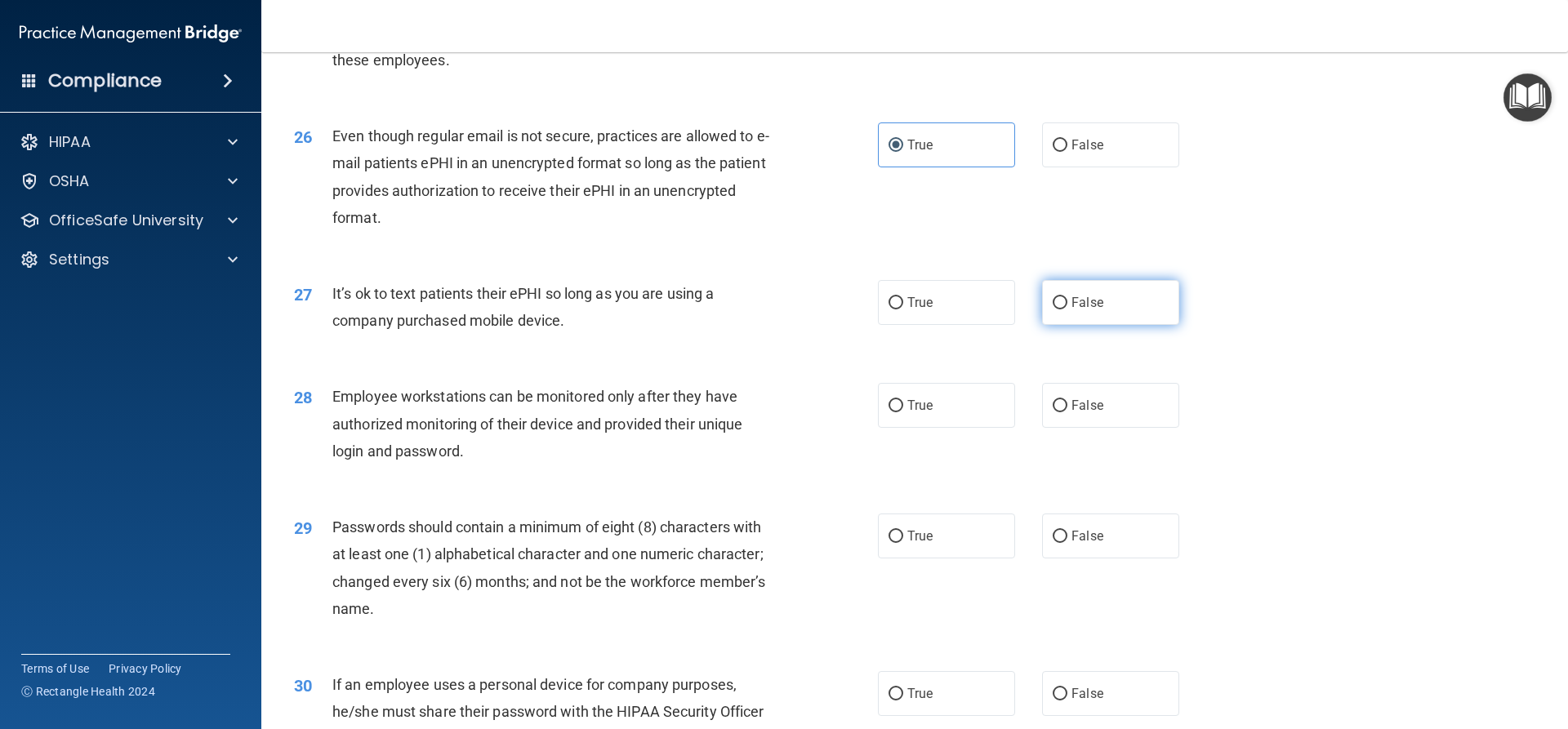
click at [1129, 325] on label "False" at bounding box center [1111, 303] width 138 height 45
click at [1068, 309] on input "False" at bounding box center [1060, 304] width 14 height 13
click at [1090, 413] on span "False" at bounding box center [1087, 405] width 32 height 15
click at [1068, 412] on input "False" at bounding box center [1060, 406] width 14 height 13
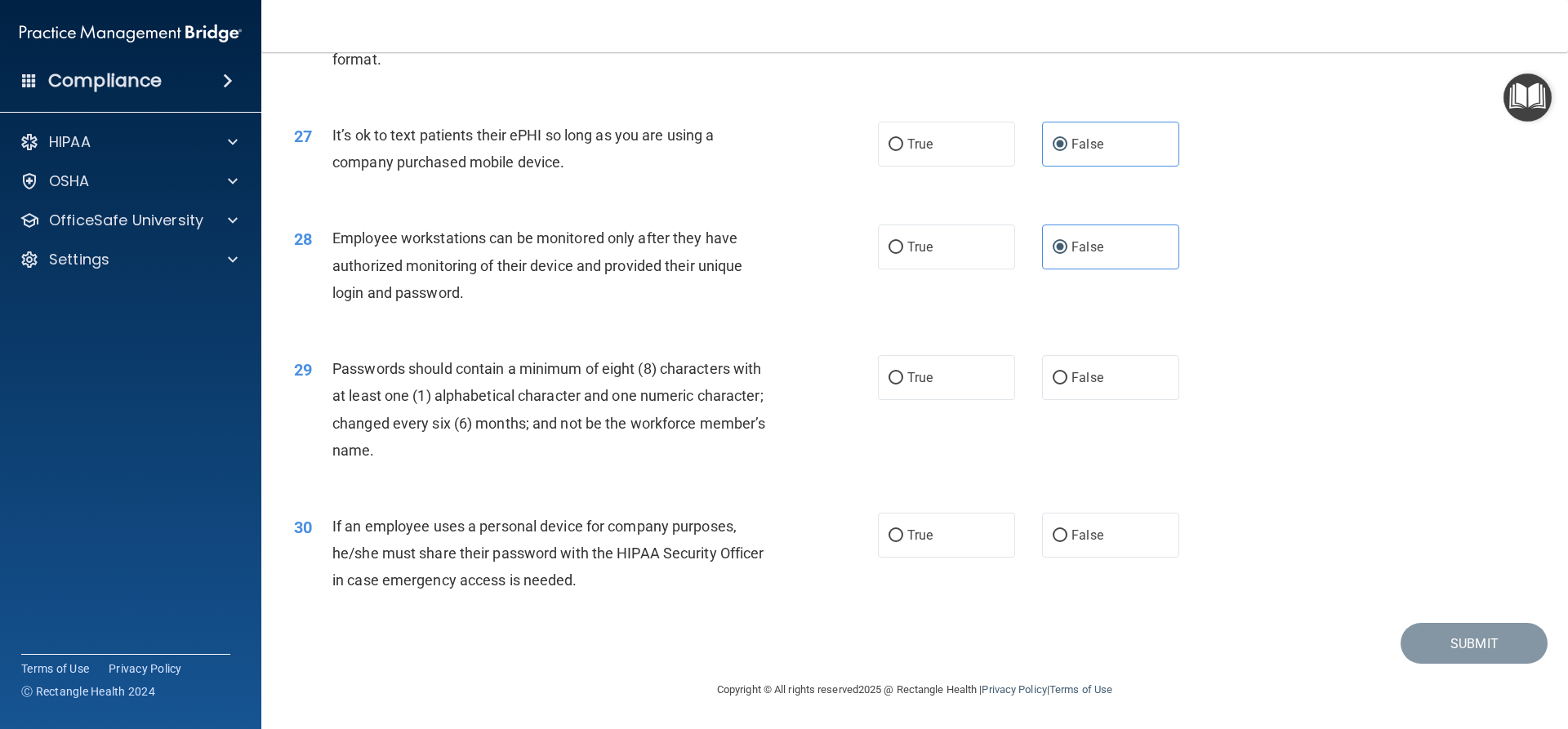
scroll to position [3369, 0]
click at [886, 387] on label "True" at bounding box center [946, 378] width 138 height 45
click at [889, 384] on input "True" at bounding box center [896, 379] width 14 height 13
click at [1111, 548] on label "False" at bounding box center [1111, 535] width 138 height 45
click at [1068, 542] on input "False" at bounding box center [1060, 536] width 14 height 13
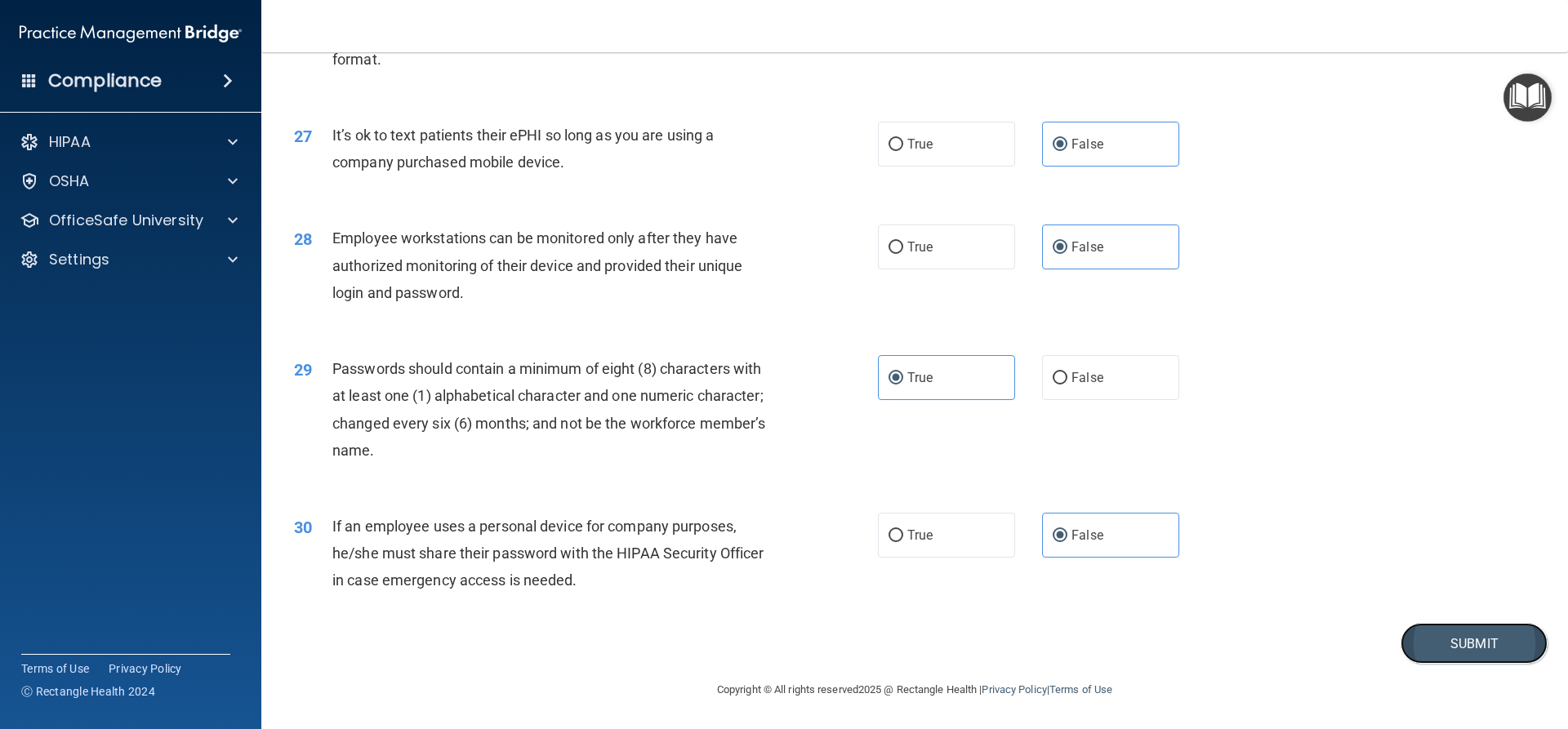
click at [1439, 647] on button "Submit" at bounding box center [1474, 644] width 147 height 42
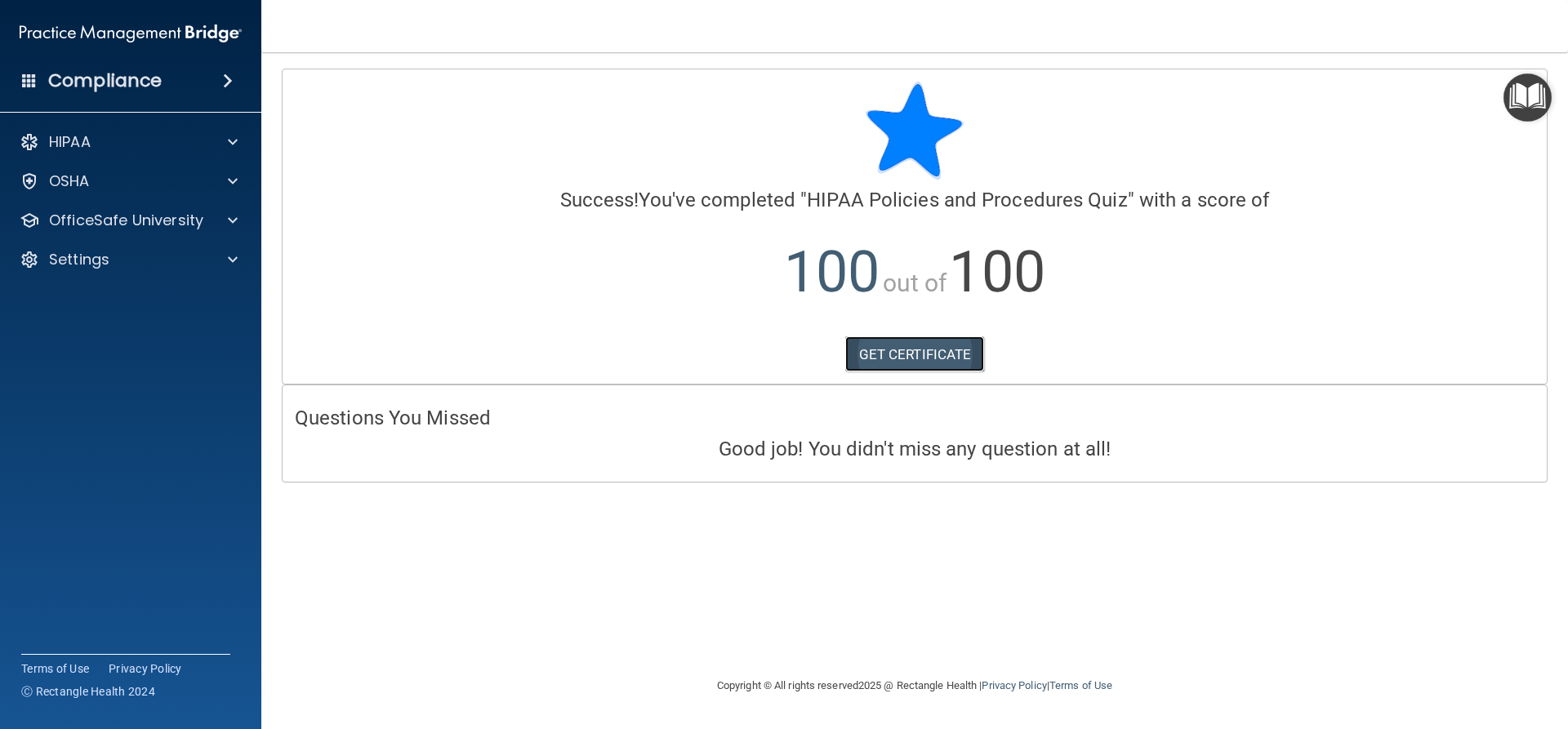
click at [877, 355] on link "GET CERTIFICATE" at bounding box center [915, 355] width 139 height 36
click at [120, 229] on p "OfficeSafe University" at bounding box center [126, 221] width 155 height 20
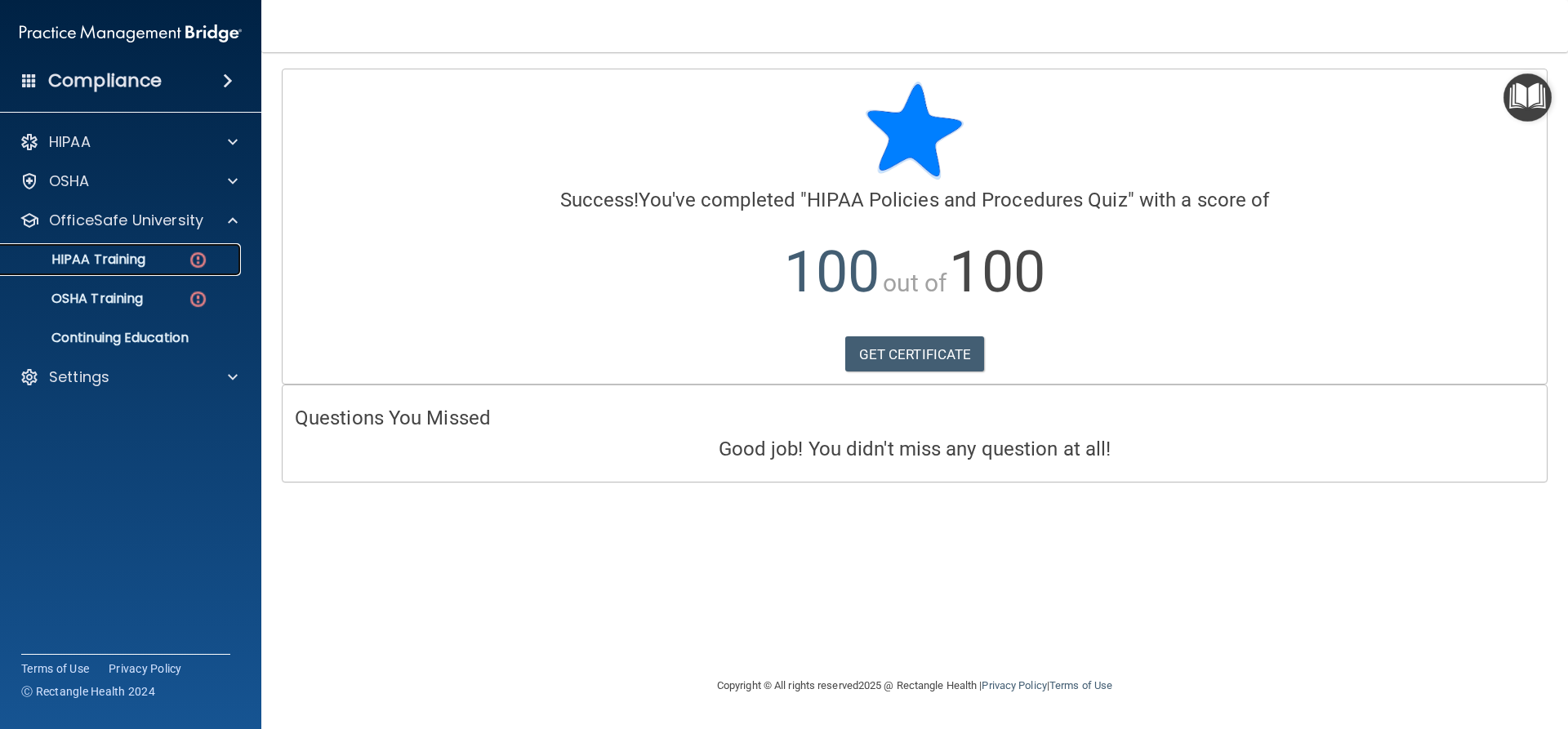
click at [130, 260] on p "HIPAA Training" at bounding box center [78, 260] width 135 height 16
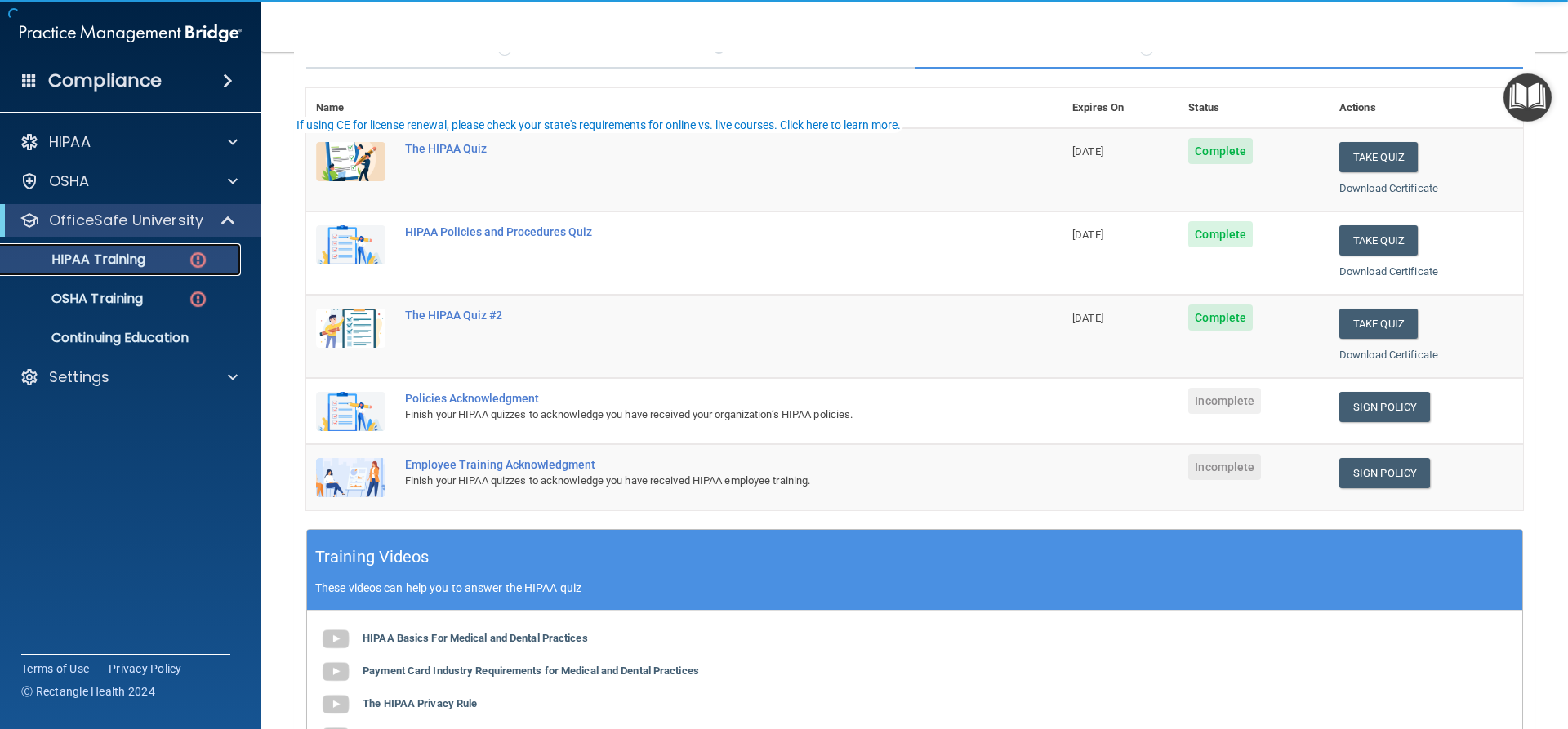
scroll to position [164, 0]
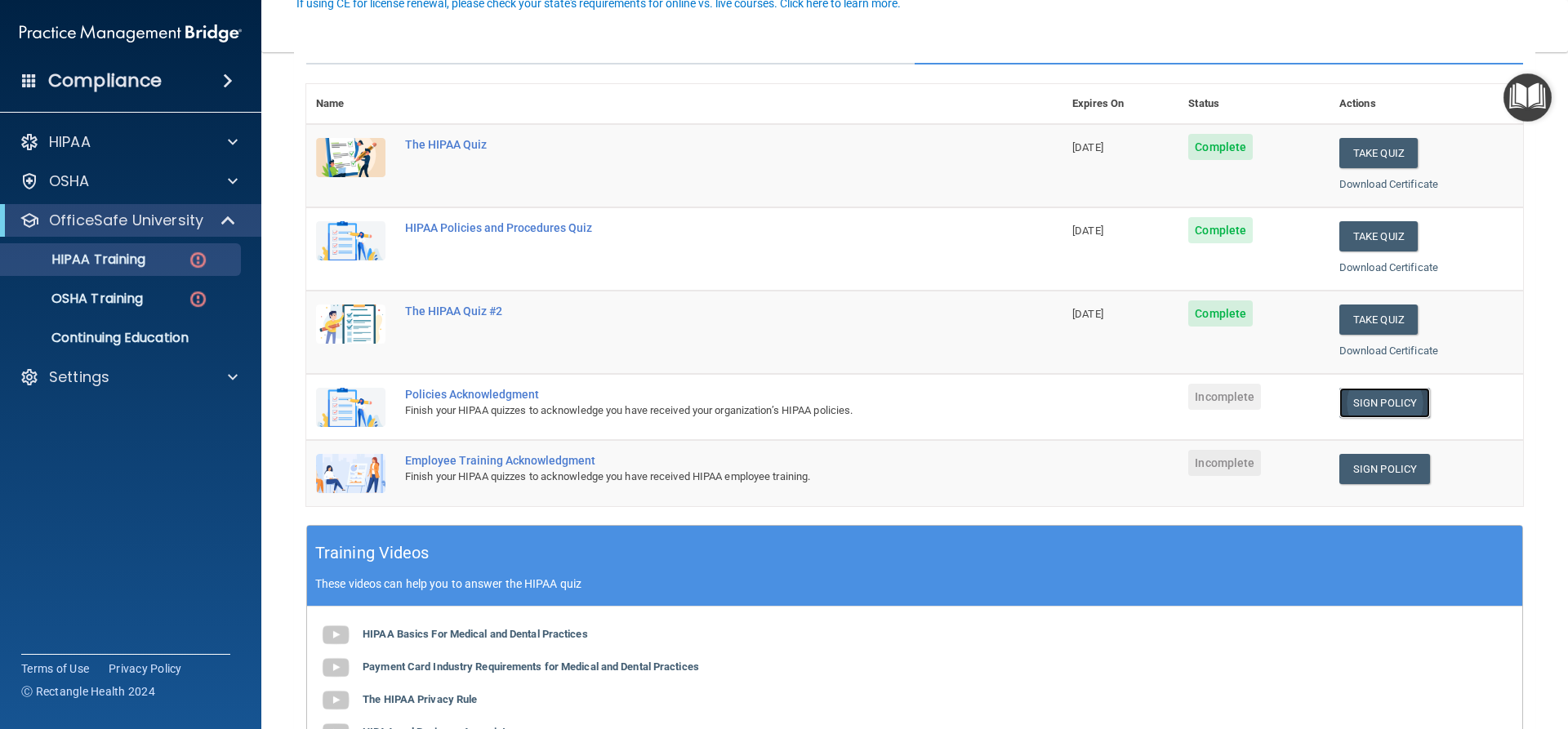
click at [1339, 403] on link "Sign Policy" at bounding box center [1384, 402] width 90 height 30
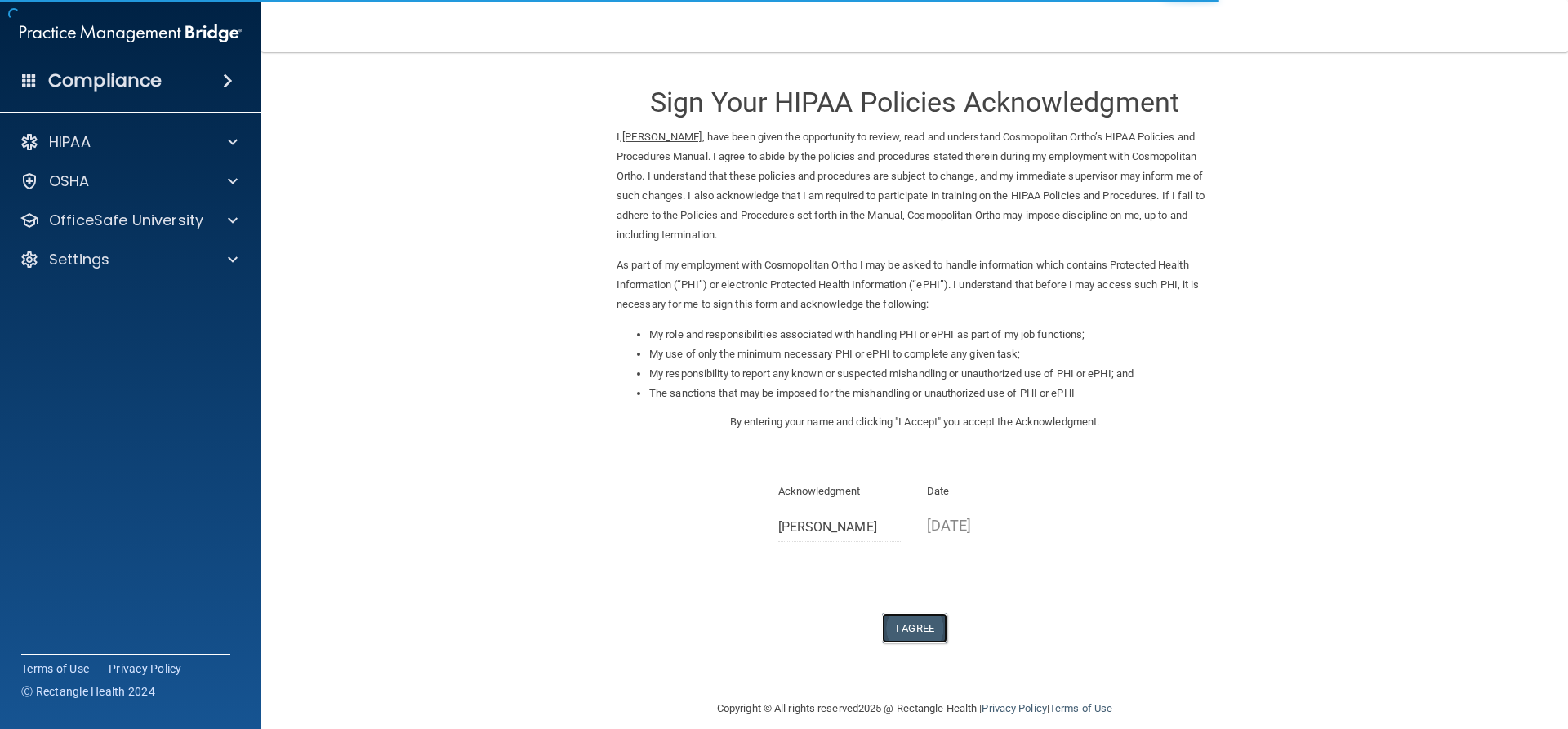
click at [909, 618] on button "I Agree" at bounding box center [915, 628] width 65 height 30
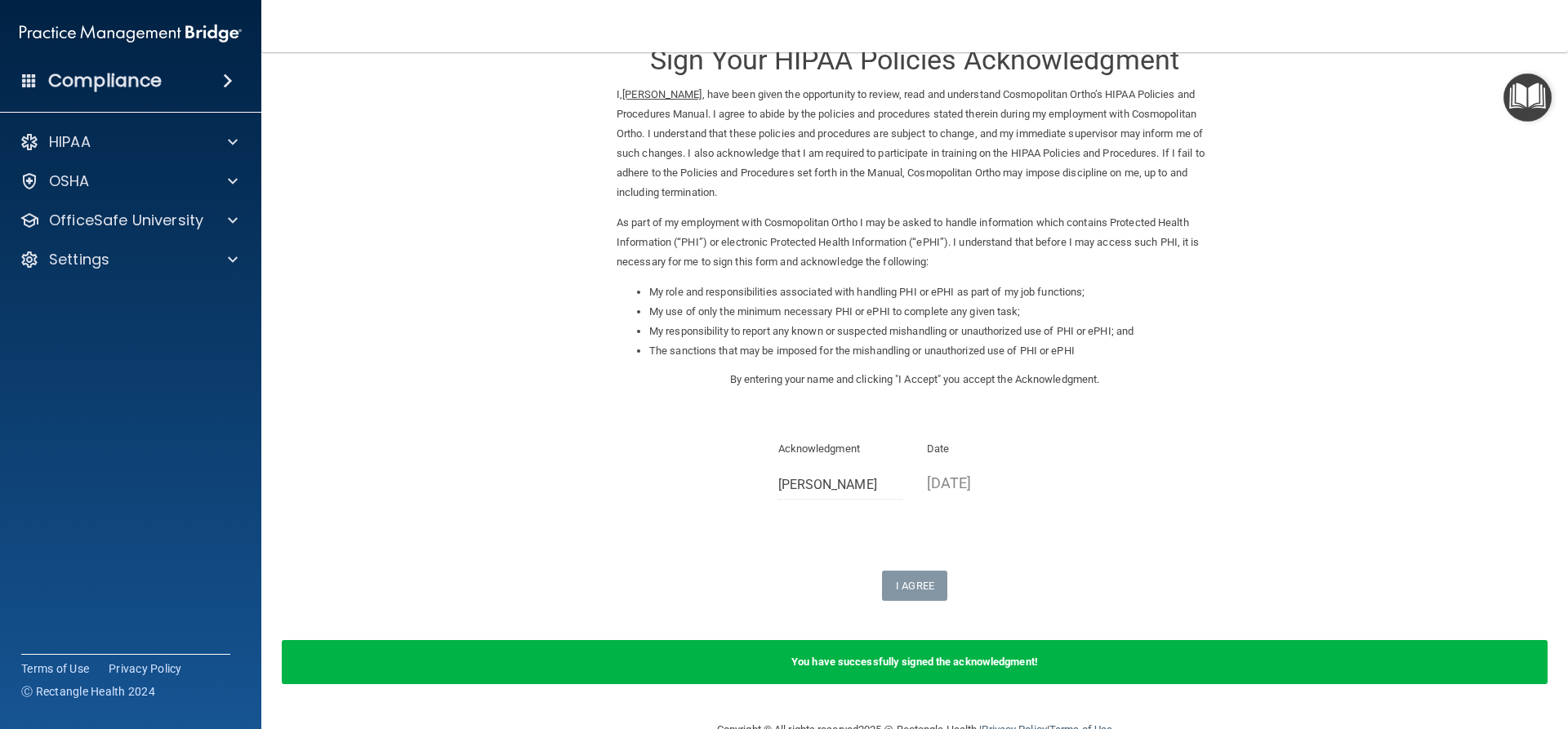
scroll to position [82, 0]
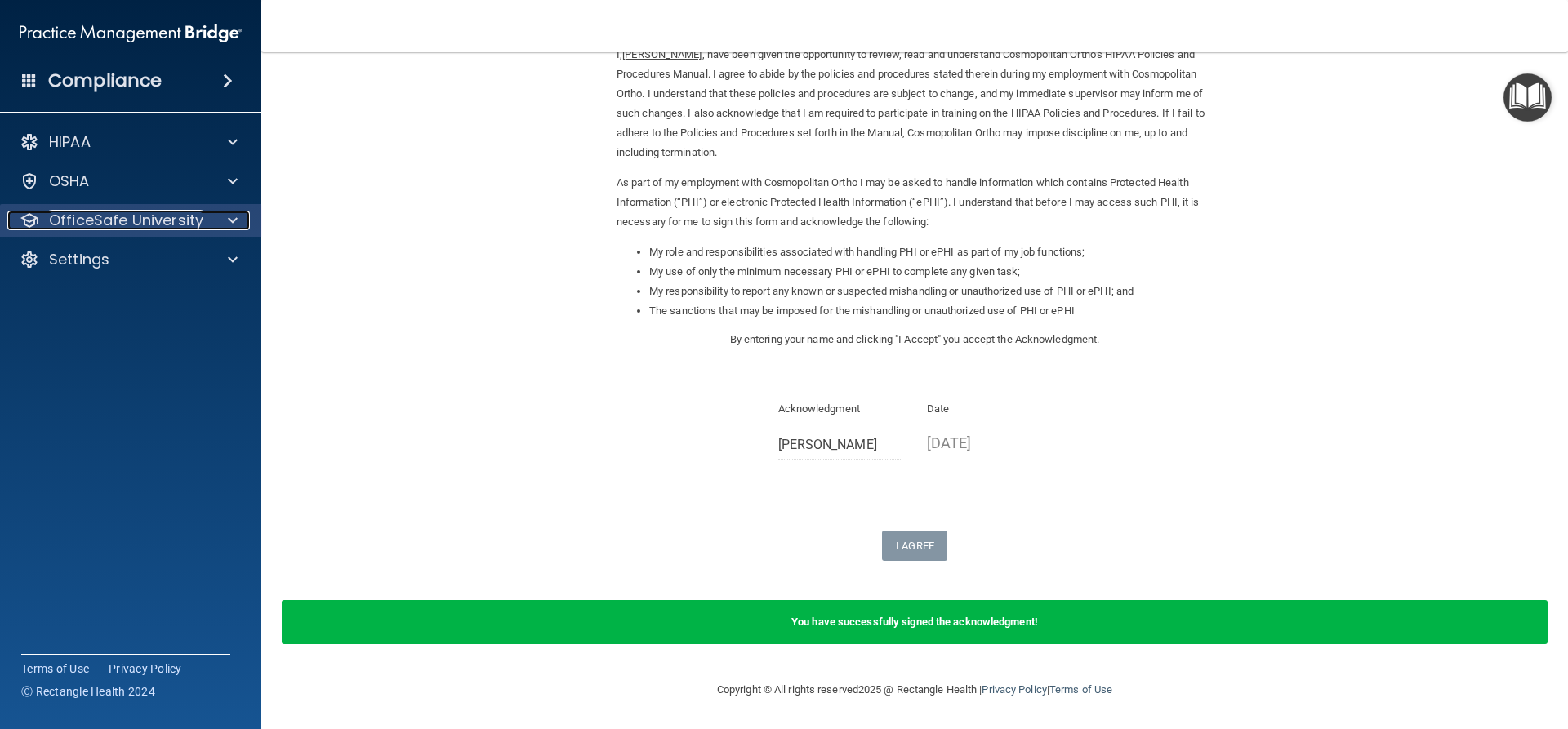
click at [114, 222] on p "OfficeSafe University" at bounding box center [126, 221] width 155 height 20
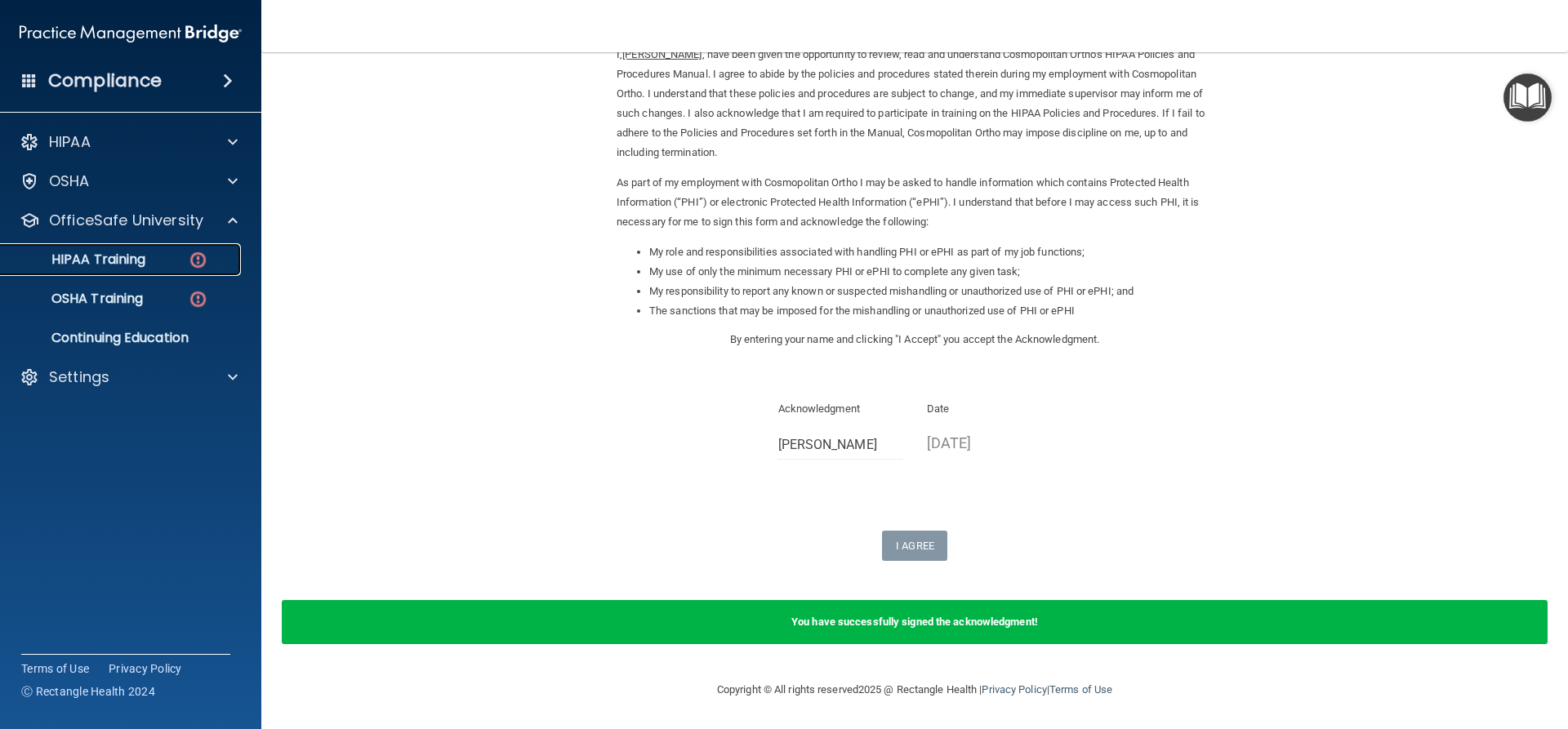
click at [114, 258] on p "HIPAA Training" at bounding box center [78, 260] width 135 height 16
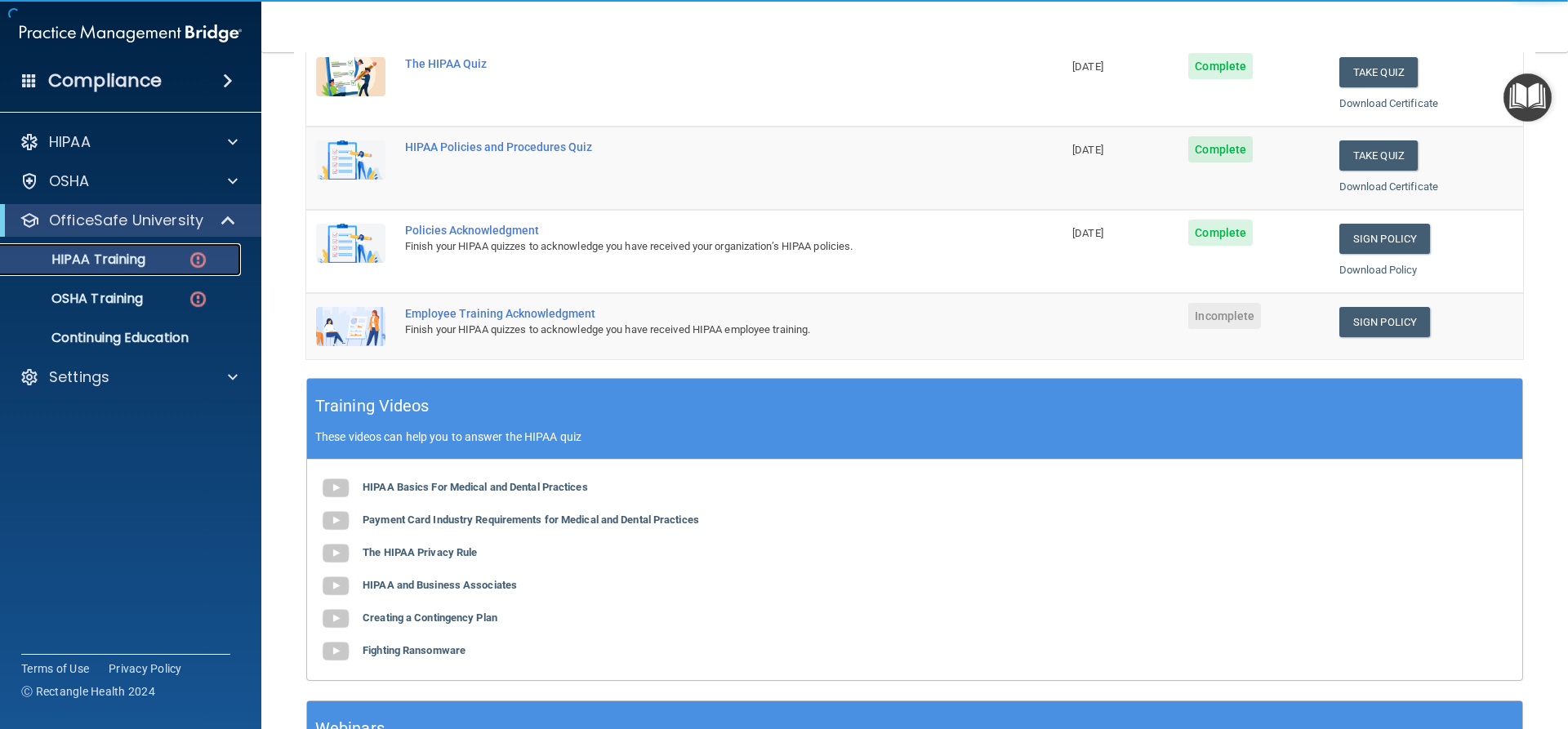
scroll to position [320, 0]
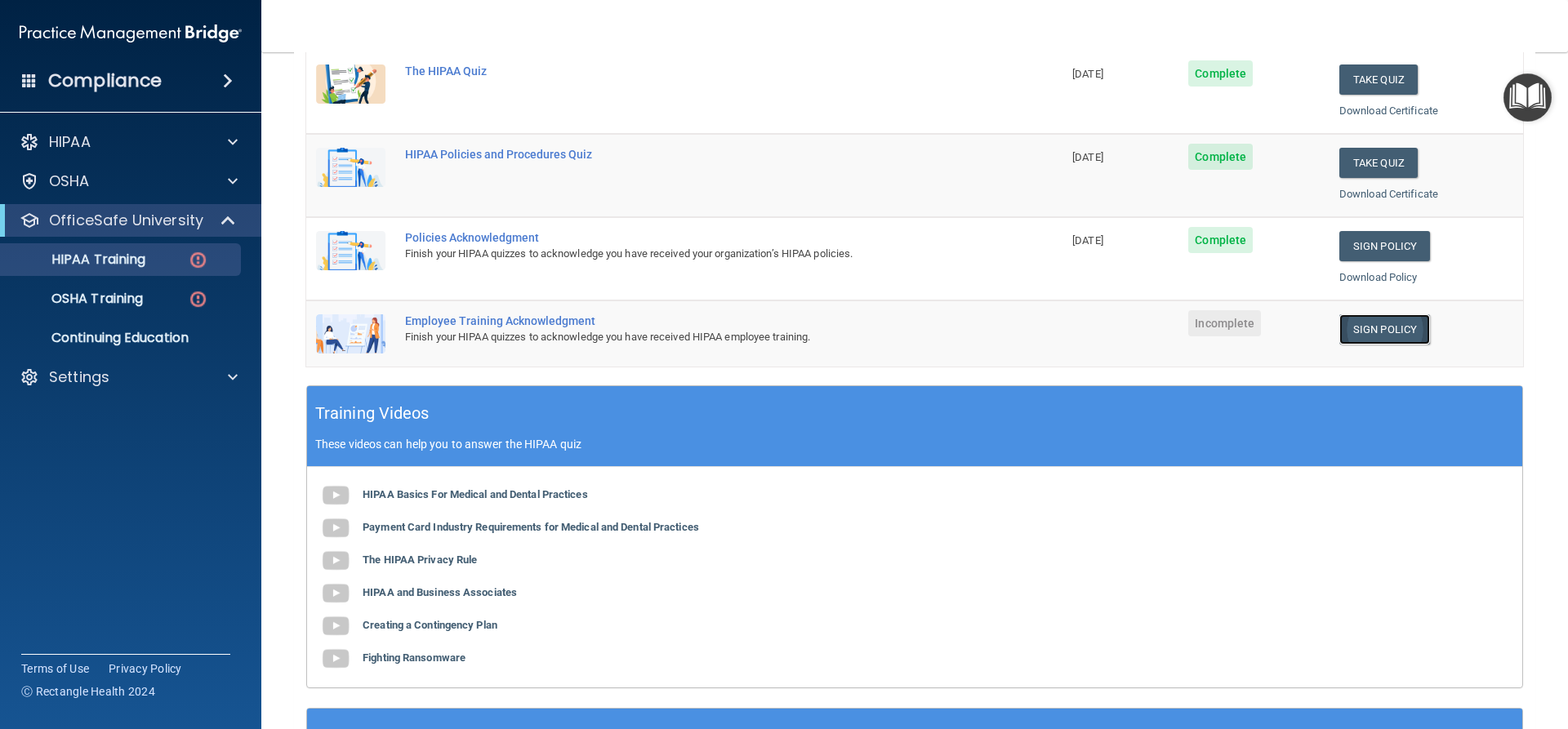
click at [1373, 328] on link "Sign Policy" at bounding box center [1384, 329] width 90 height 30
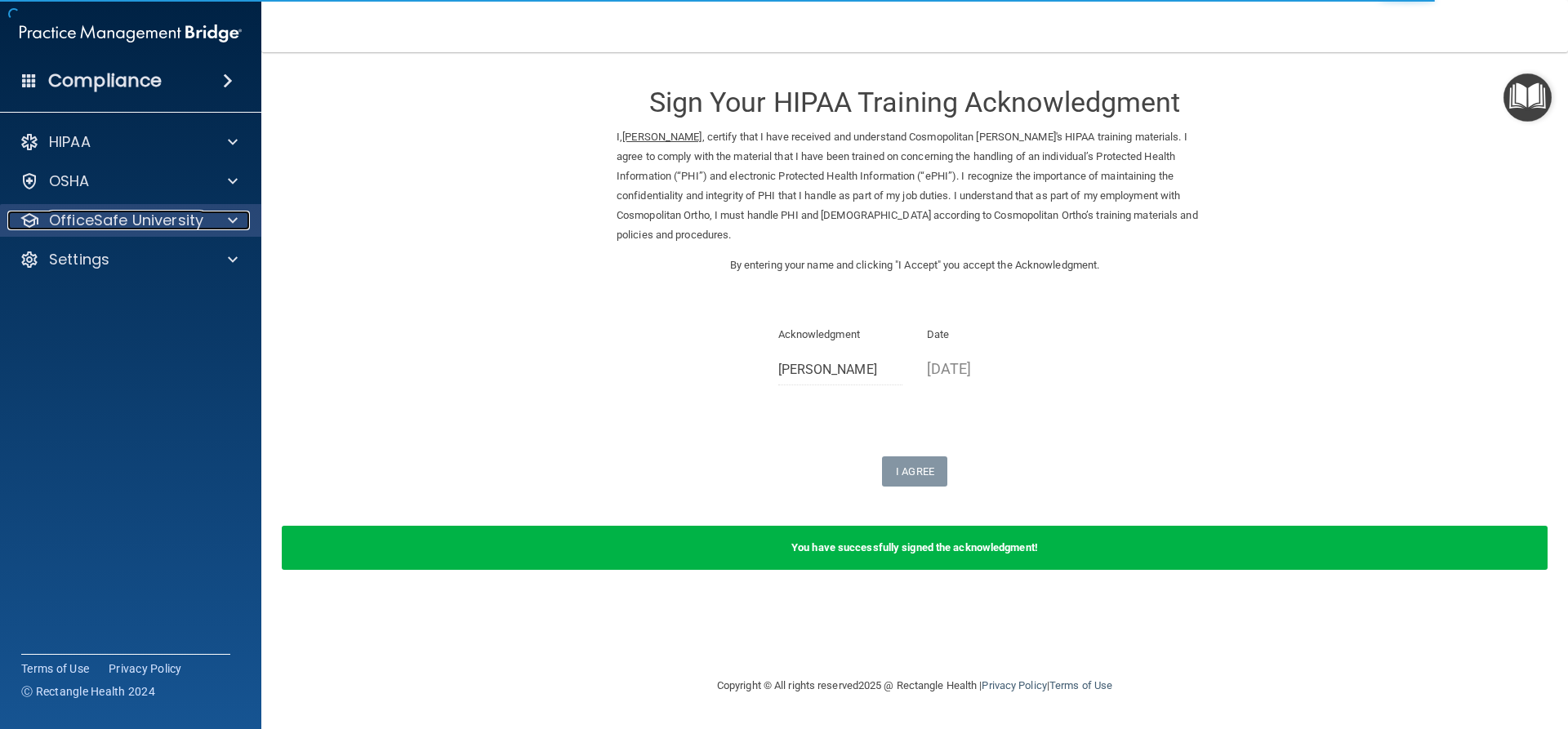
click at [106, 217] on p "OfficeSafe University" at bounding box center [126, 221] width 155 height 20
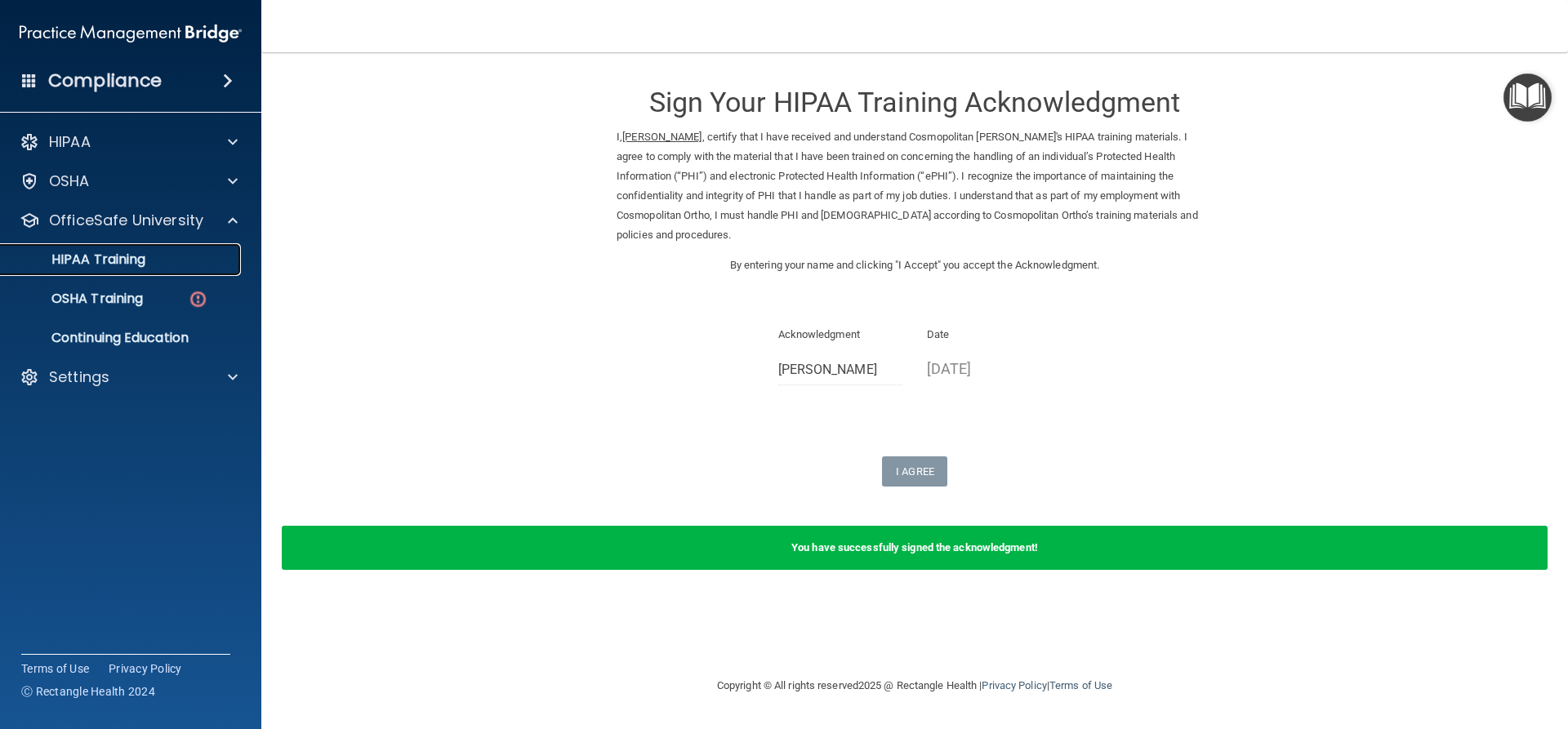
click at [100, 259] on p "HIPAA Training" at bounding box center [78, 260] width 135 height 16
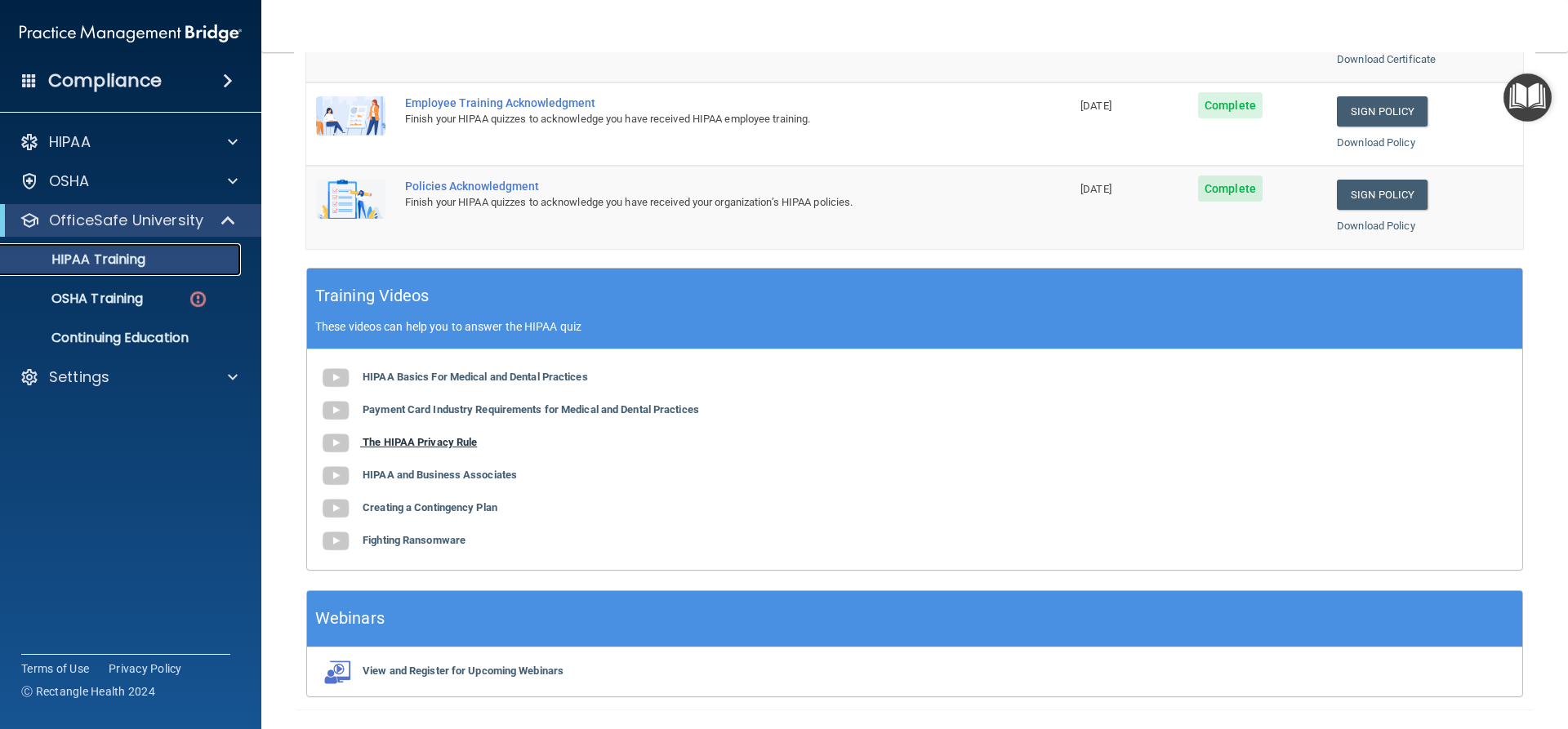
scroll to position [500, 0]
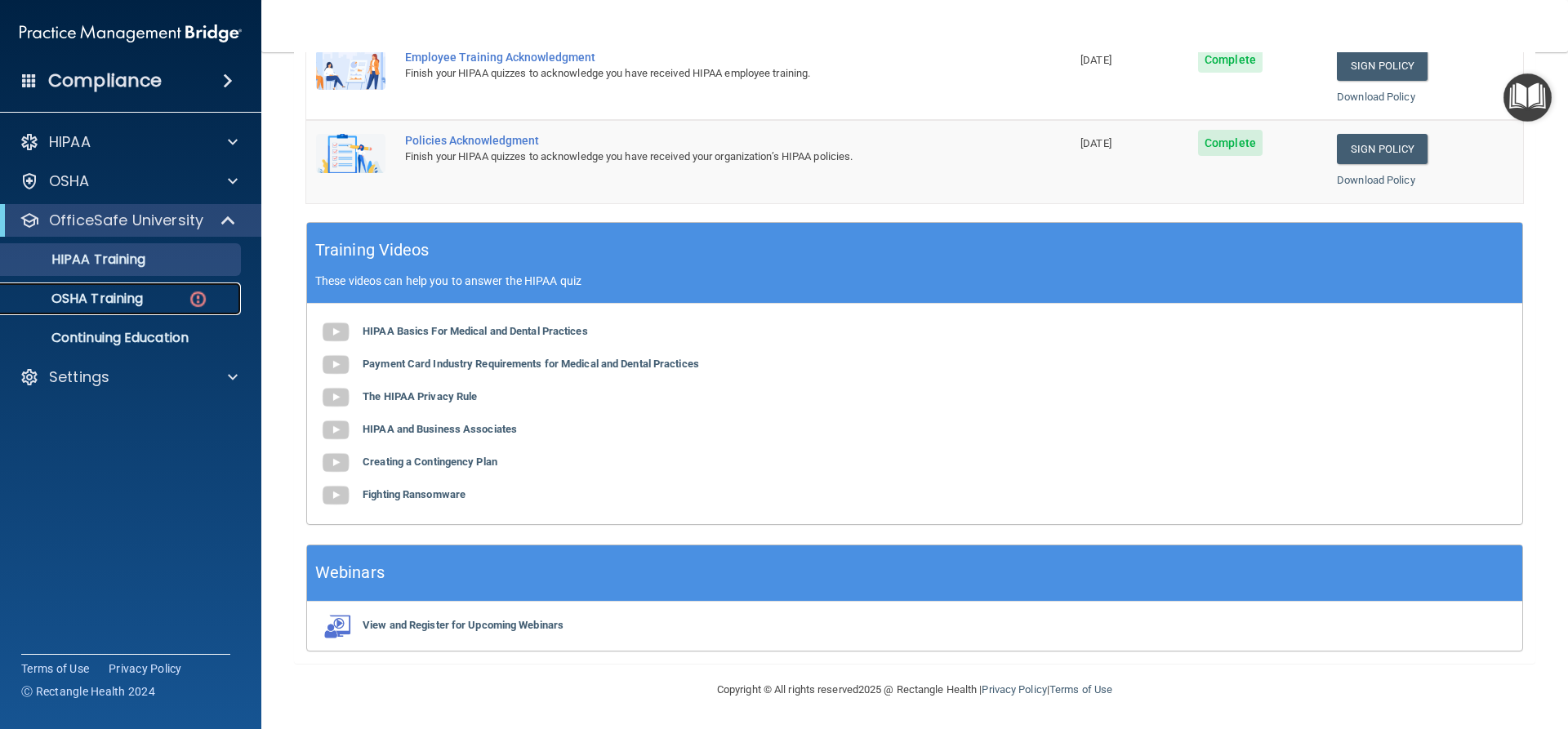
click at [133, 305] on p "OSHA Training" at bounding box center [77, 298] width 132 height 16
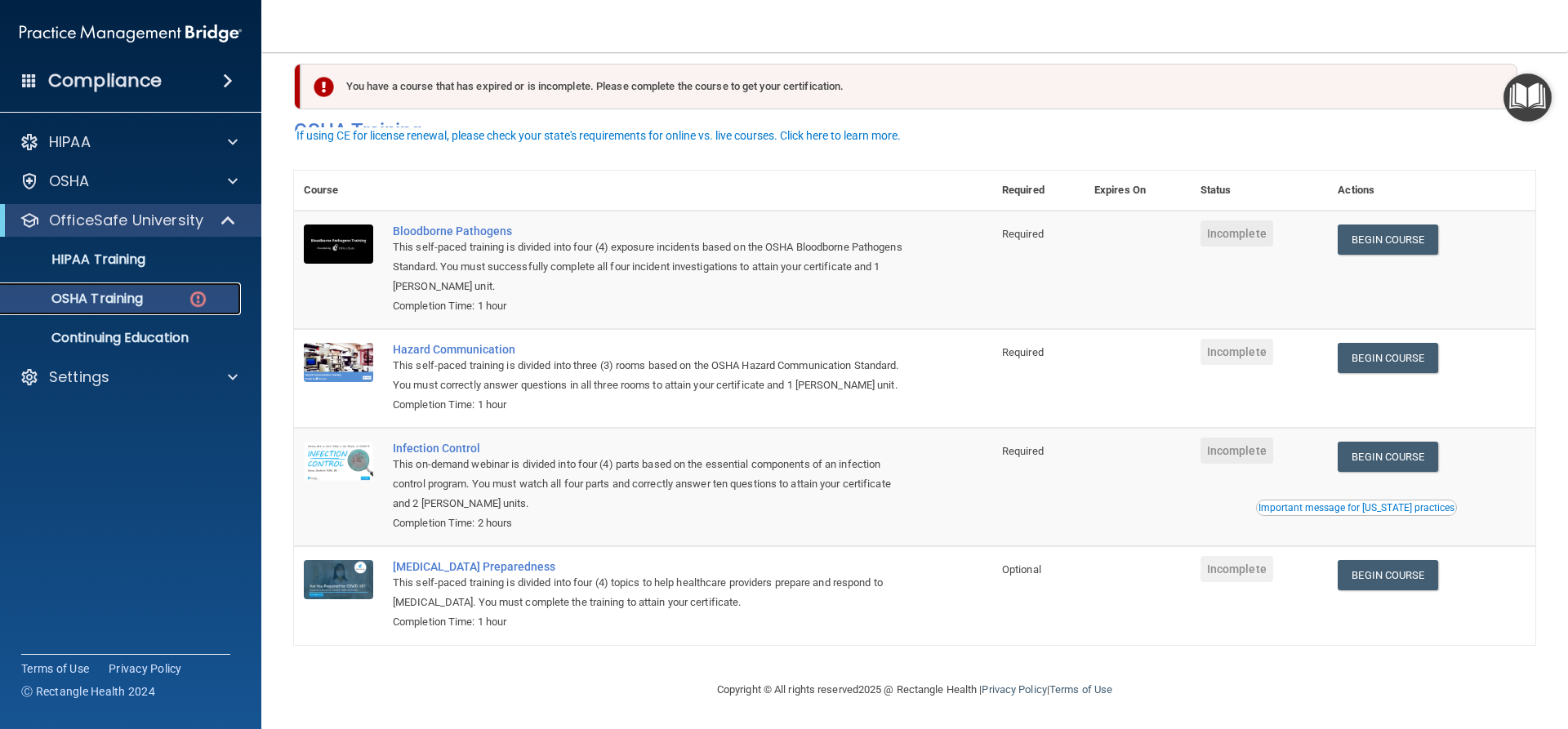
scroll to position [42, 0]
